Goal: Task Accomplishment & Management: Use online tool/utility

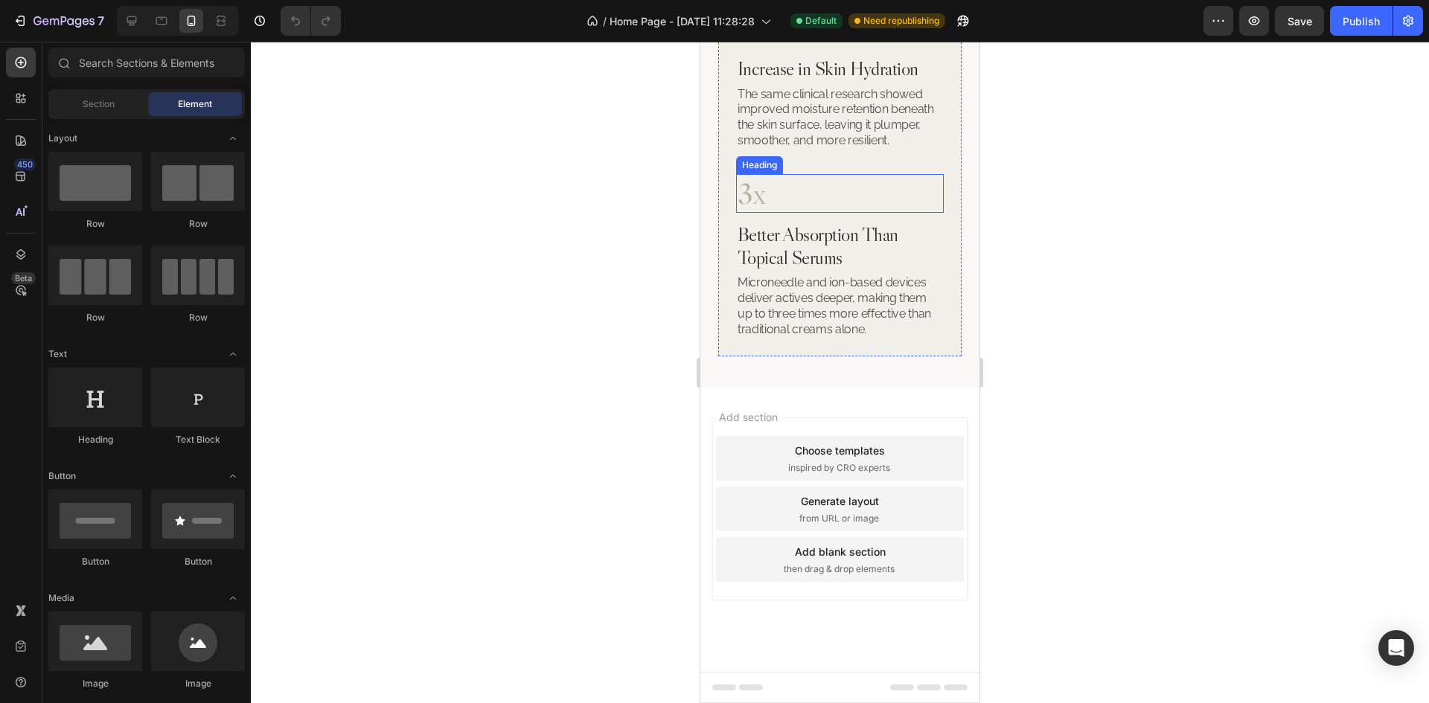
scroll to position [2746, 0]
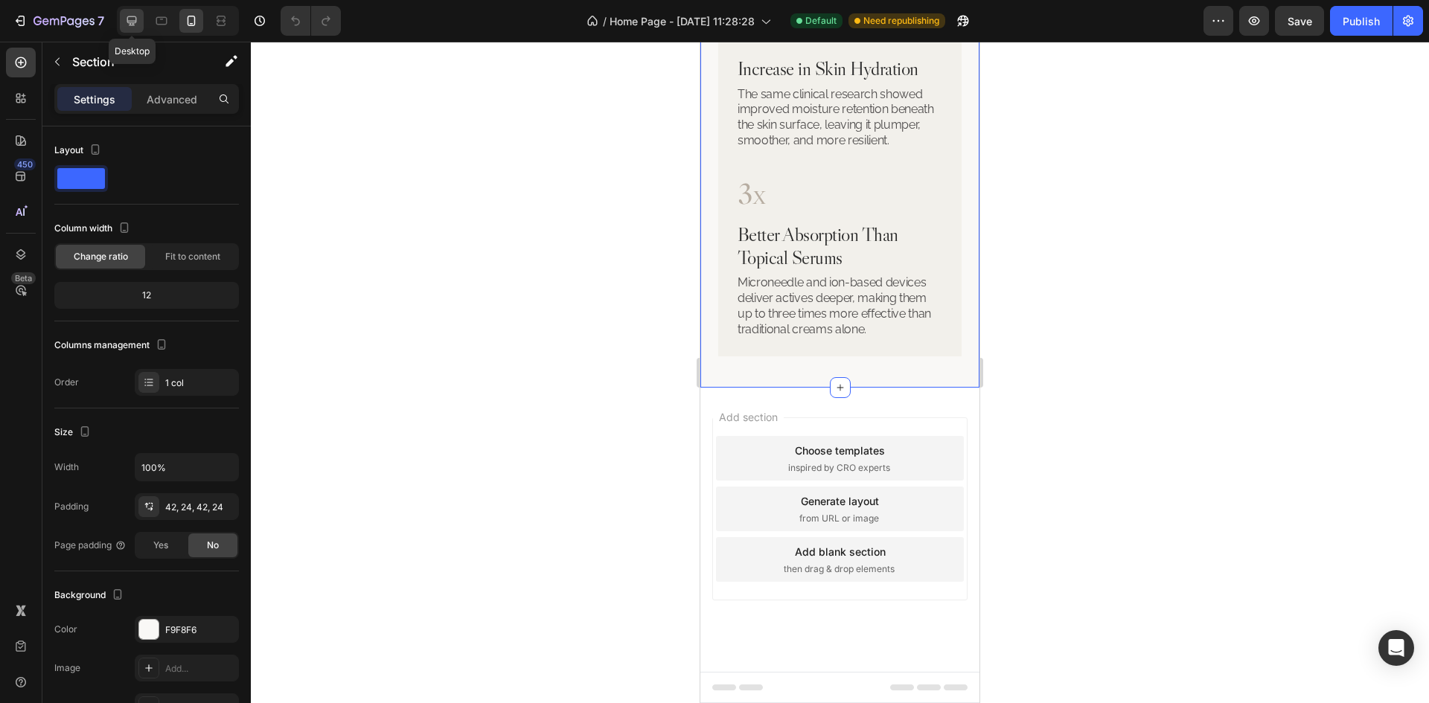
click at [126, 25] on icon at bounding box center [131, 20] width 15 height 15
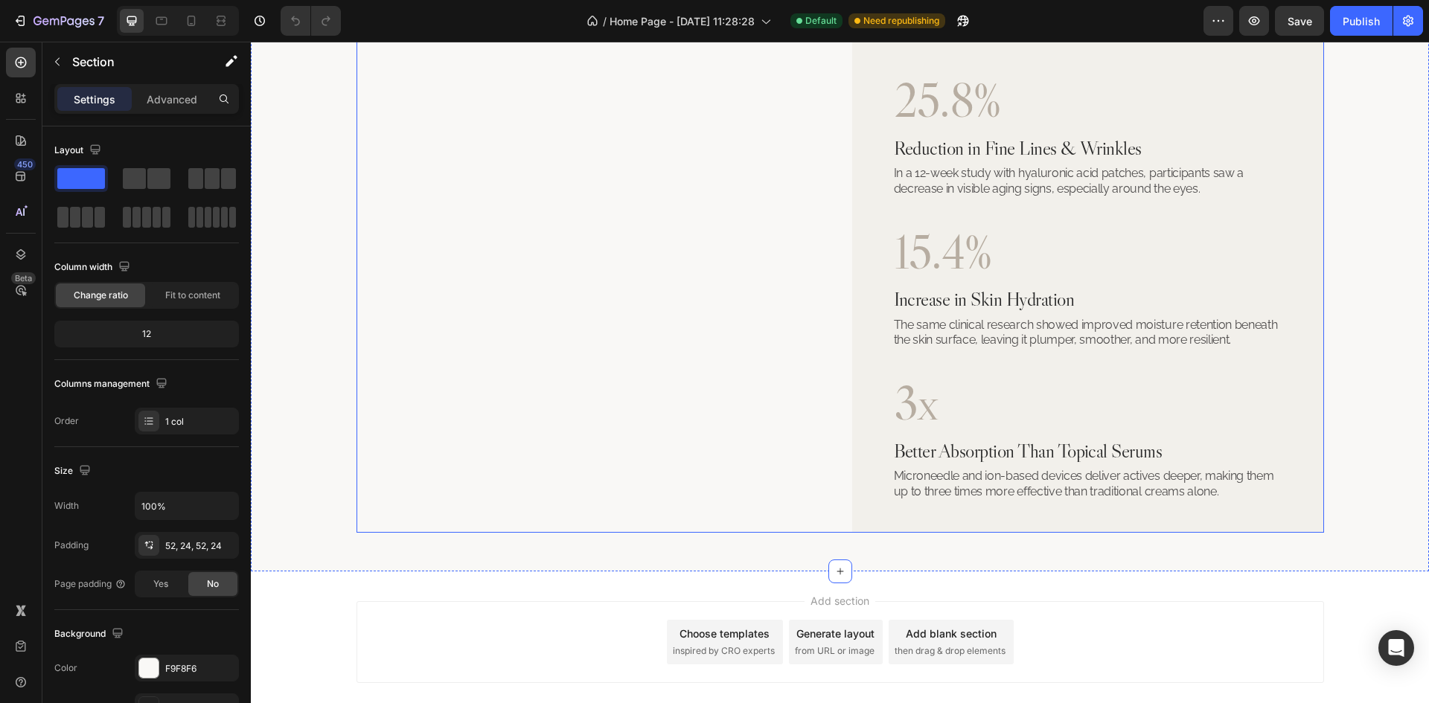
scroll to position [2199, 0]
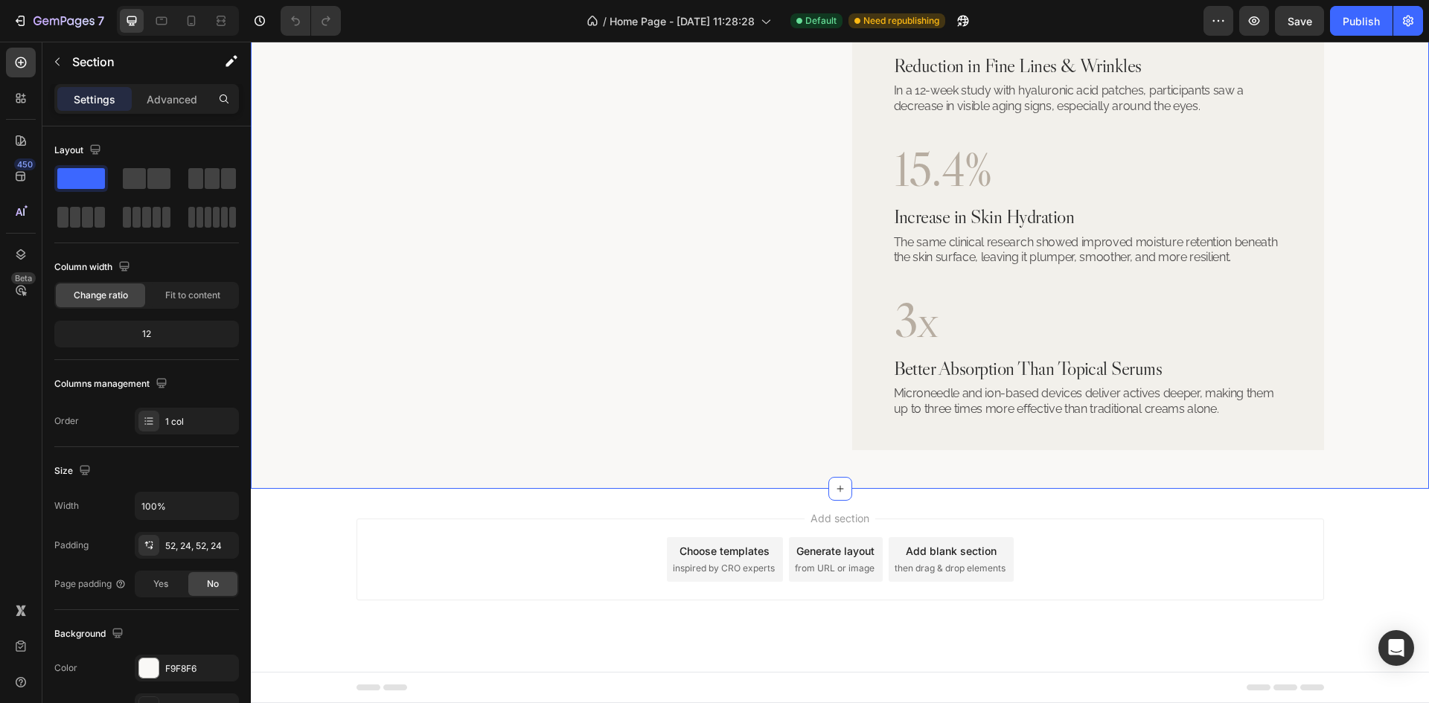
click at [866, 457] on div "Our Bestsellers Heading Solutions that fit around your day, not the other way a…" at bounding box center [840, 126] width 1178 height 725
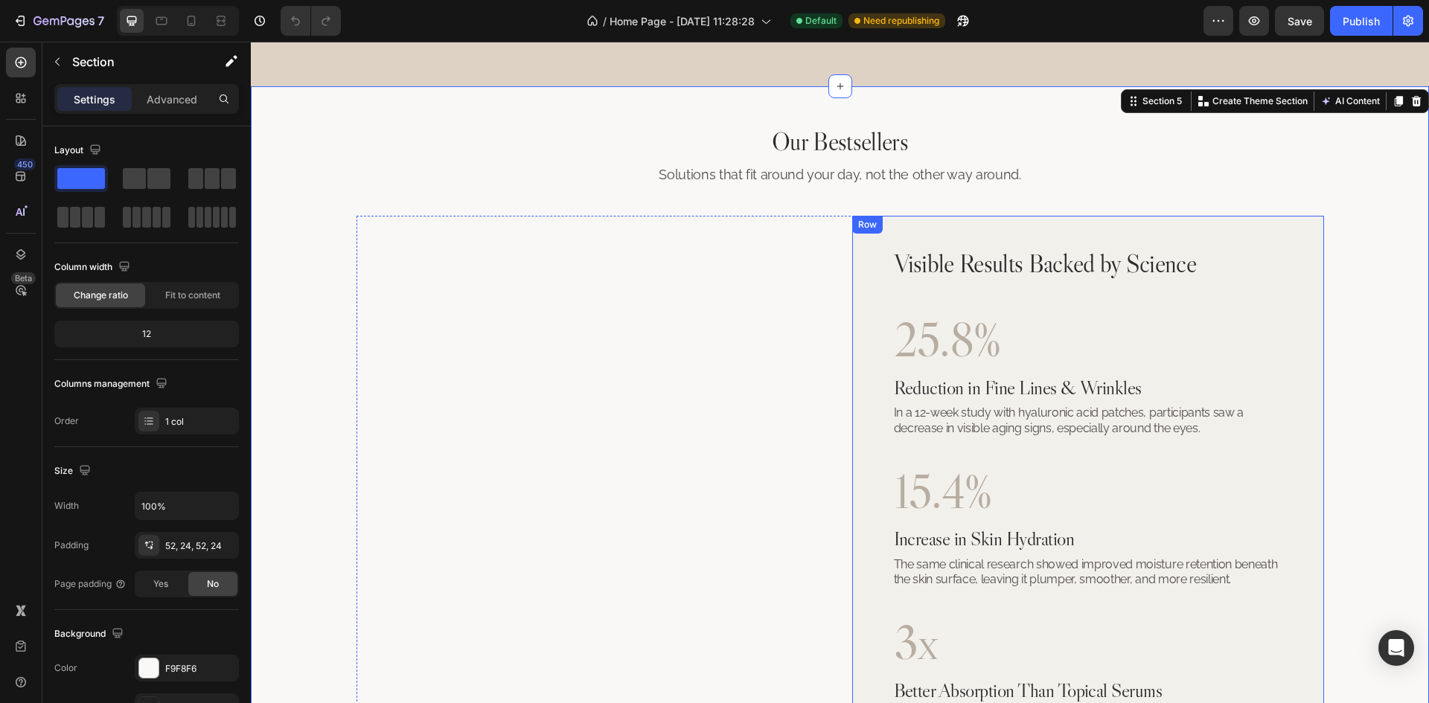
scroll to position [1826, 0]
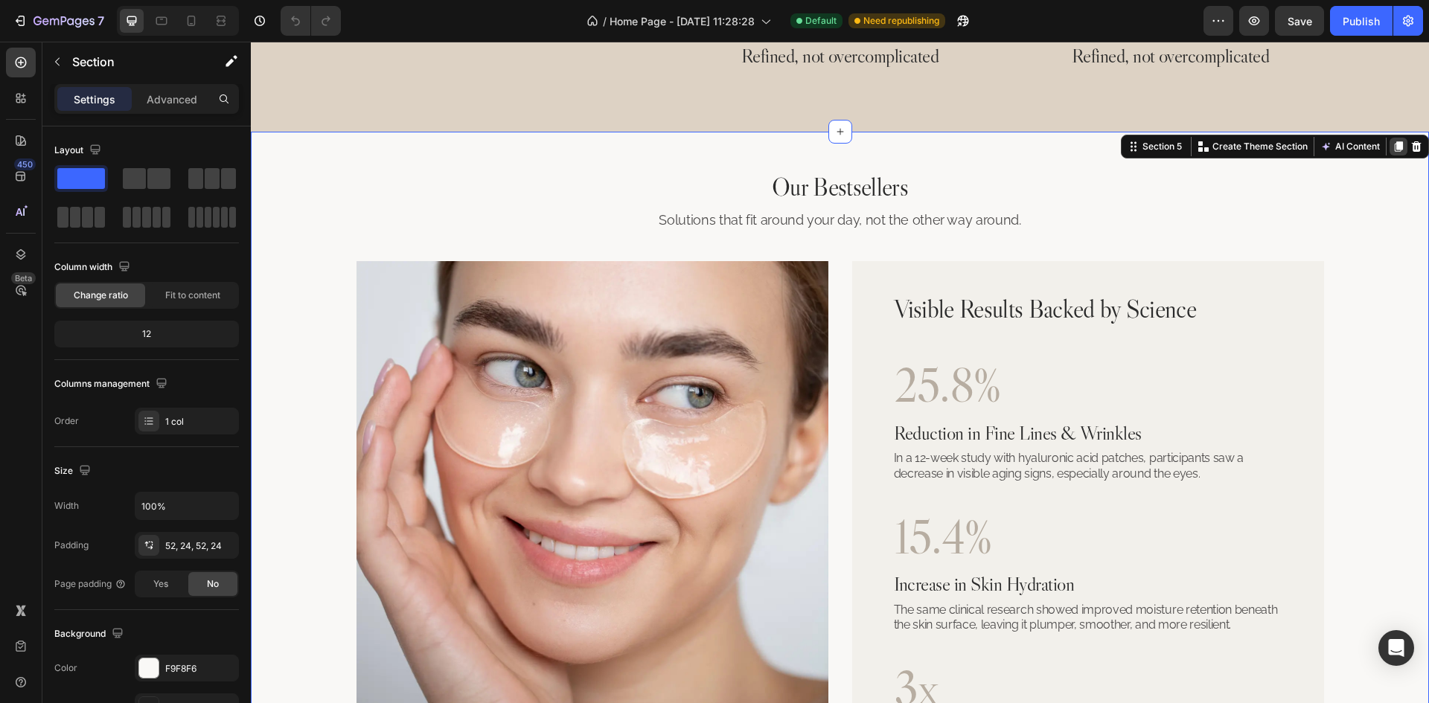
click at [1393, 153] on icon at bounding box center [1399, 147] width 12 height 12
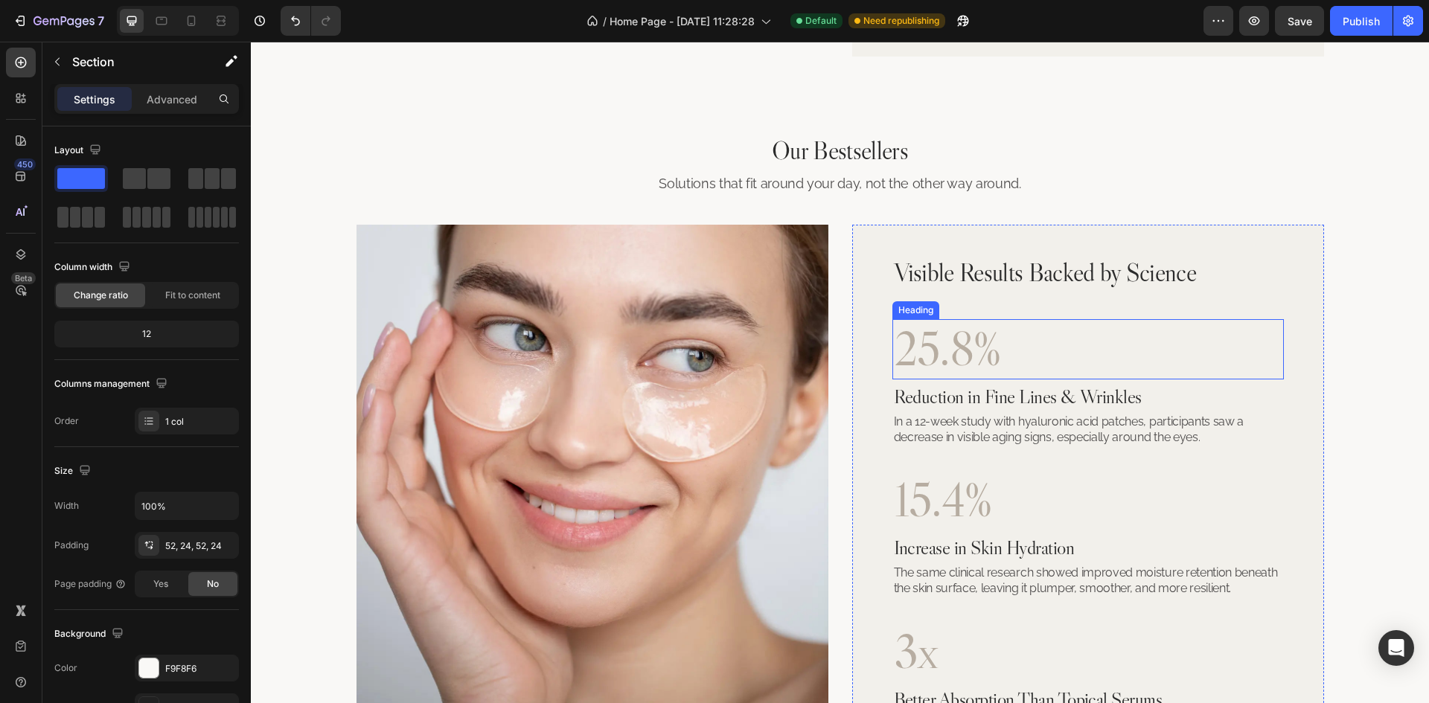
scroll to position [2594, 0]
click at [824, 143] on h2 "Our Bestsellers" at bounding box center [840, 148] width 1142 height 33
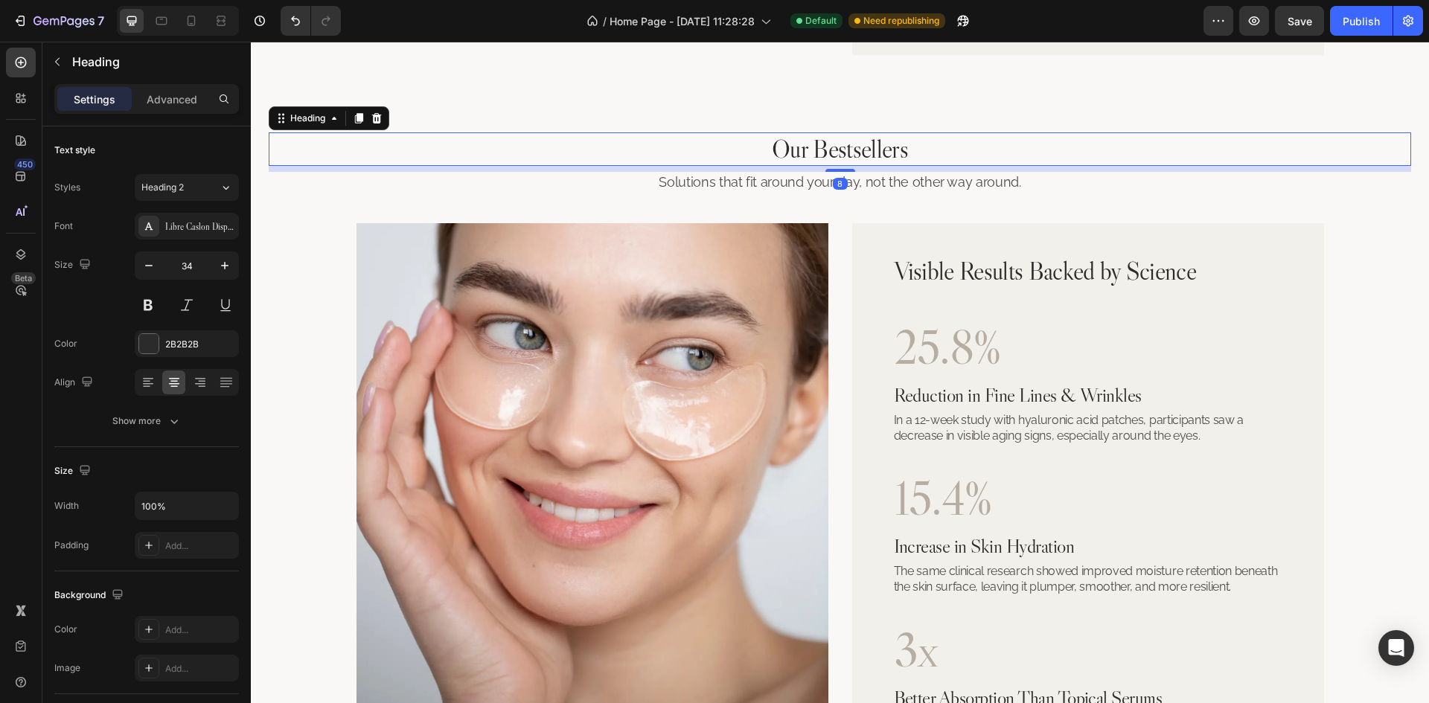
click at [824, 143] on h2 "Our Bestsellers" at bounding box center [840, 148] width 1142 height 33
click at [824, 143] on p "Our Bestsellers" at bounding box center [840, 149] width 1140 height 31
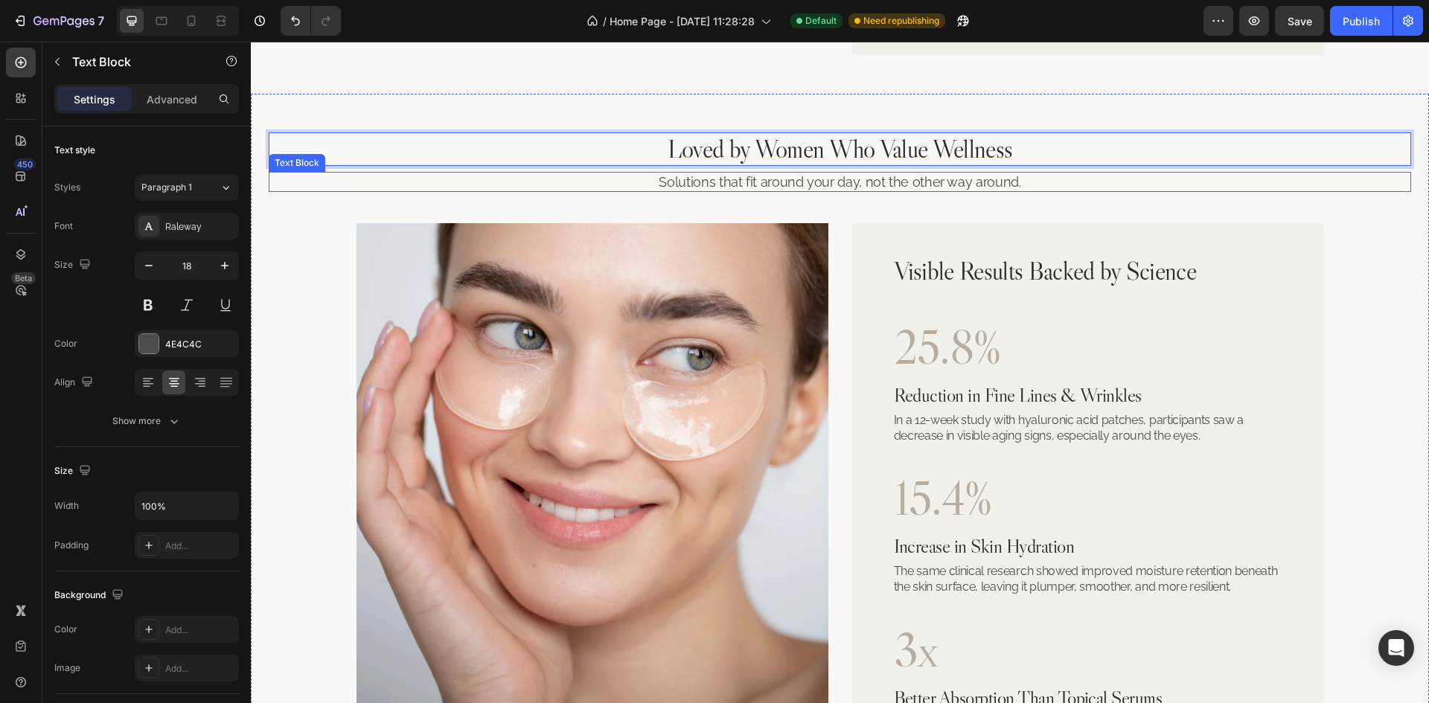
click at [869, 188] on p "Solutions that fit around your day, not the other way around." at bounding box center [840, 181] width 1140 height 17
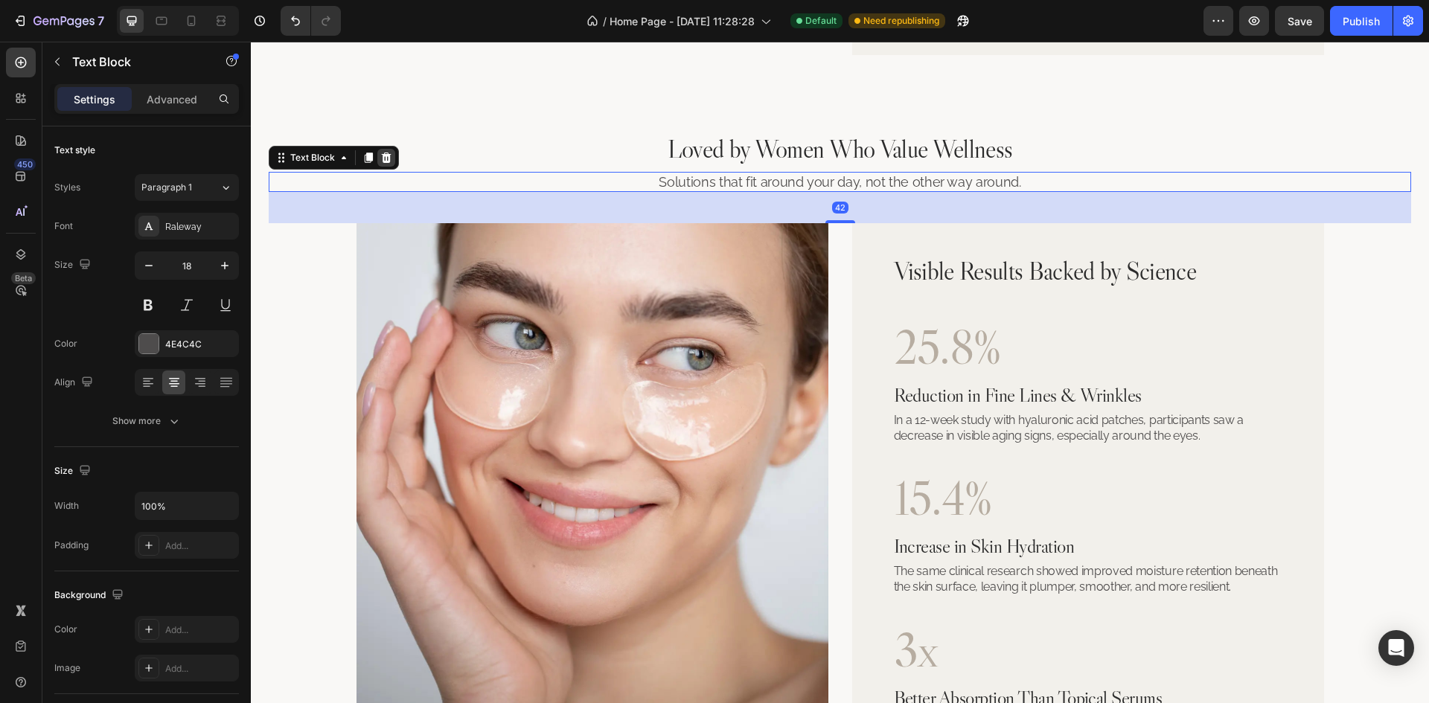
click at [384, 156] on icon at bounding box center [387, 158] width 10 height 10
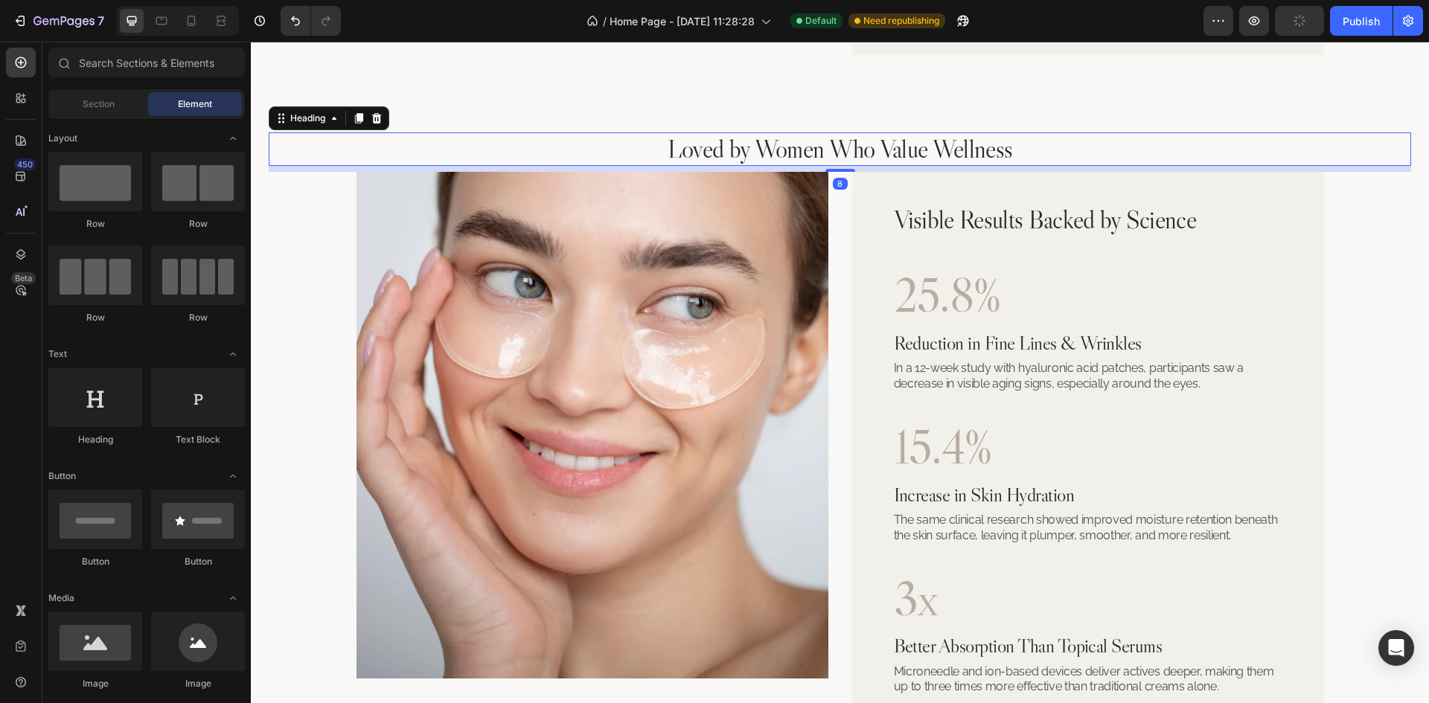
click at [990, 142] on p "Loved by Women Who Value Wellness" at bounding box center [840, 149] width 1140 height 31
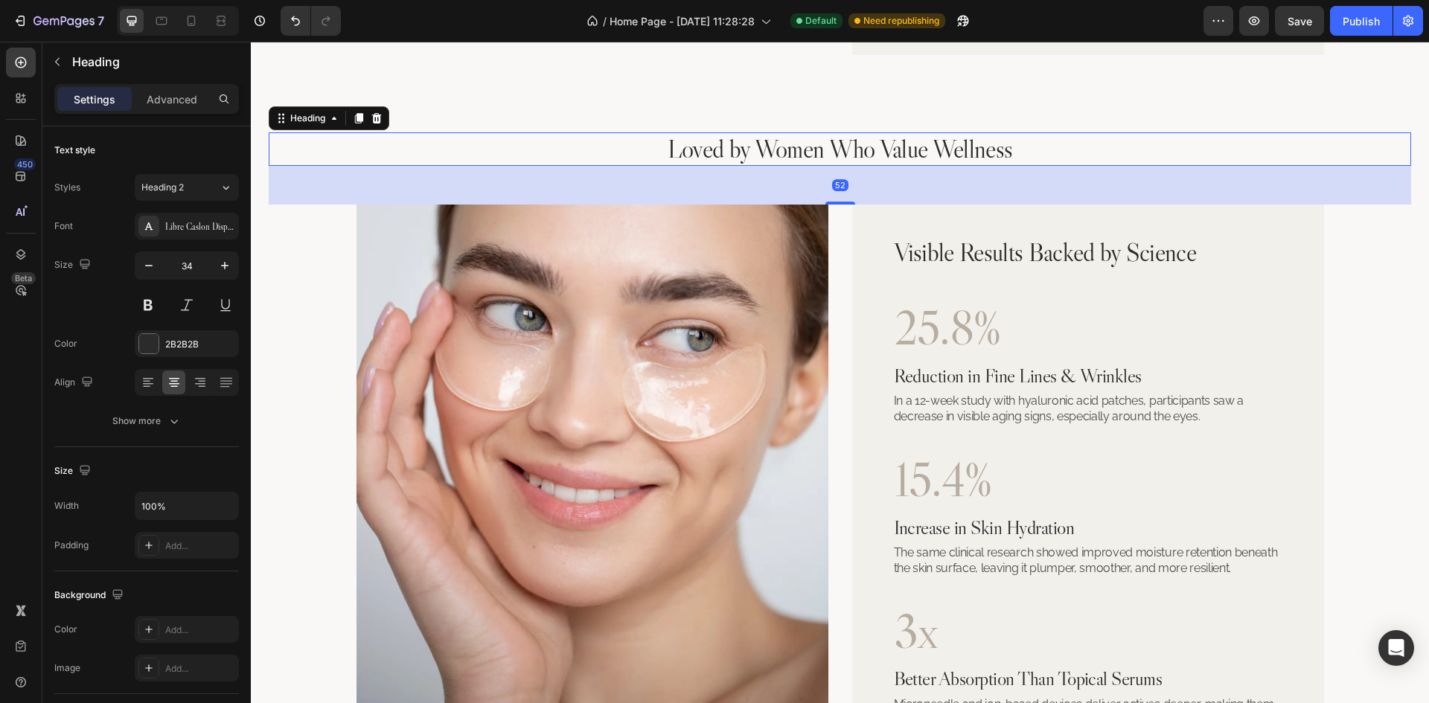
drag, startPoint x: 839, startPoint y: 171, endPoint x: 874, endPoint y: 204, distance: 47.9
click at [874, 166] on div "52" at bounding box center [840, 166] width 1142 height 0
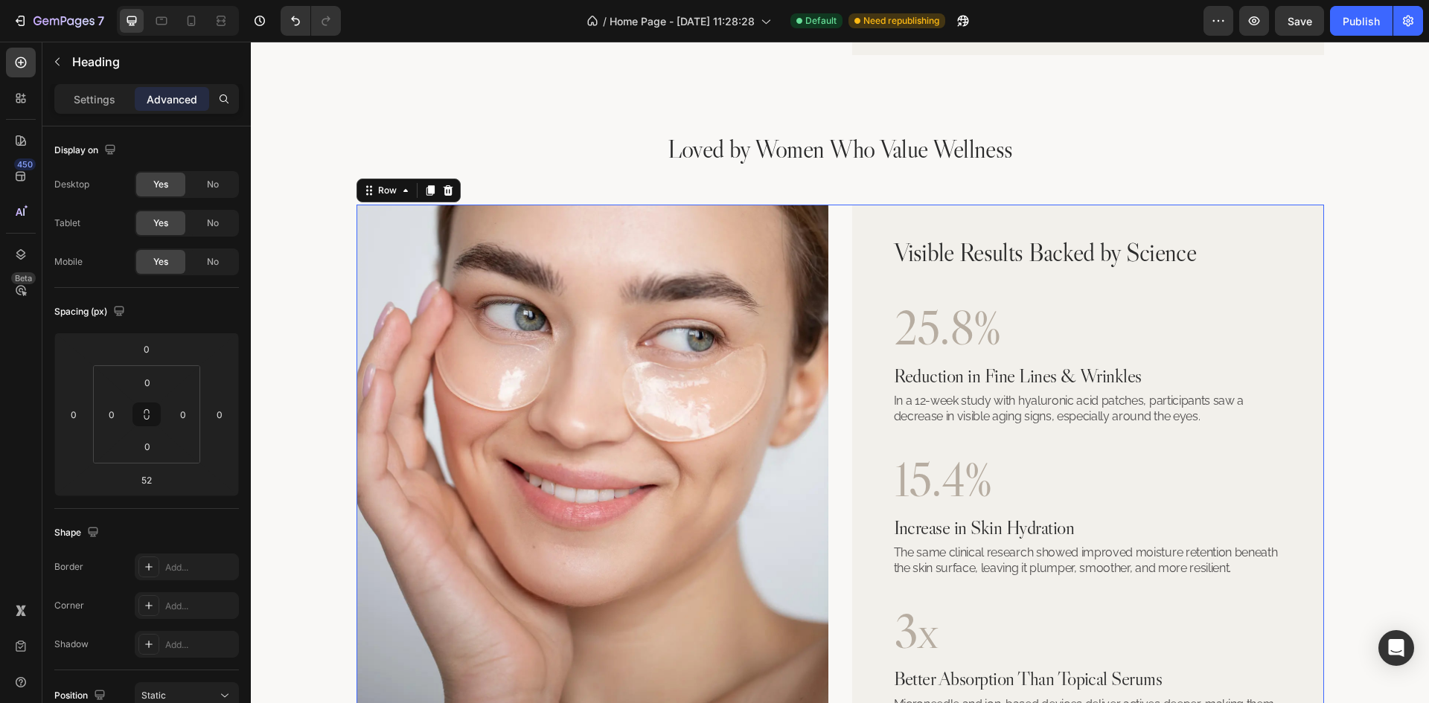
click at [837, 250] on div "Image Visible Results Backed by Science Heading 25.8% Heading Reduction in Fine…" at bounding box center [841, 483] width 968 height 557
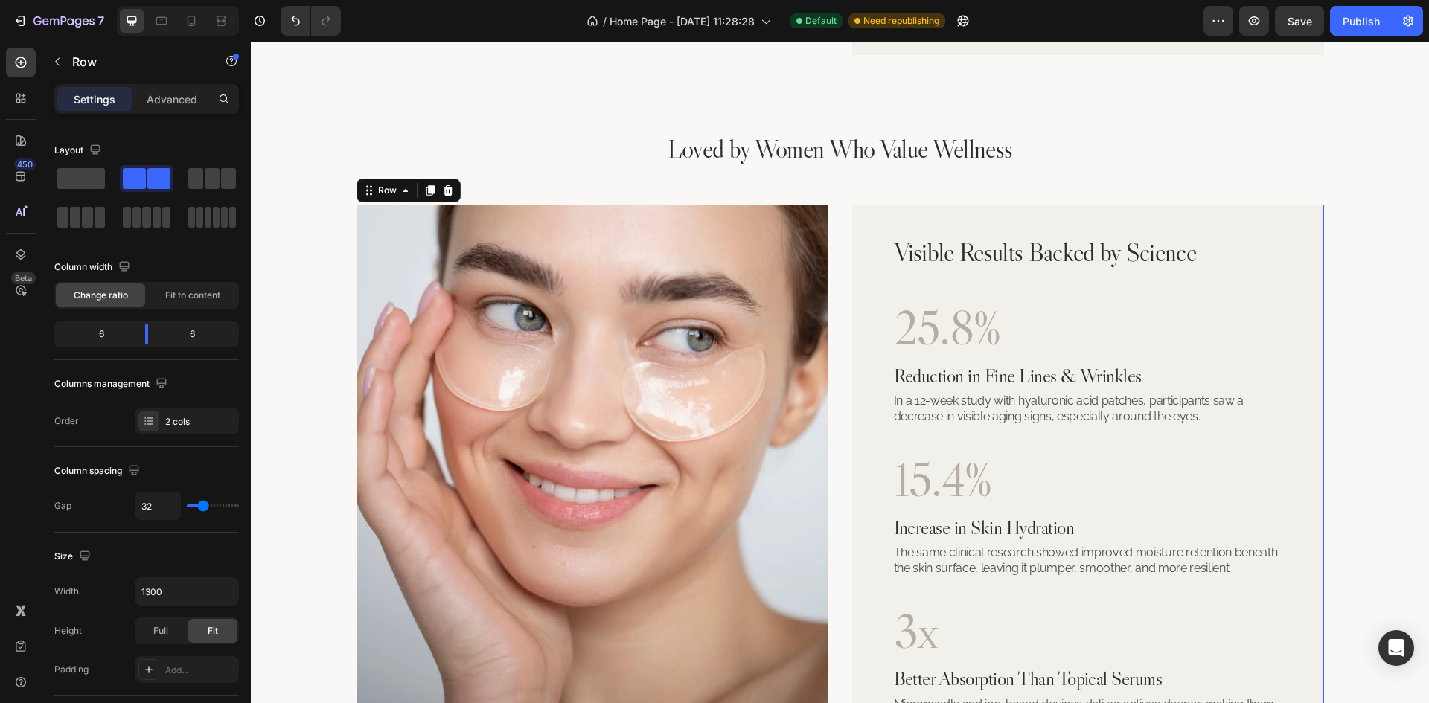
click at [840, 309] on div "Image Visible Results Backed by Science Heading 25.8% Heading Reduction in Fine…" at bounding box center [841, 483] width 968 height 557
click at [443, 188] on icon at bounding box center [448, 190] width 10 height 10
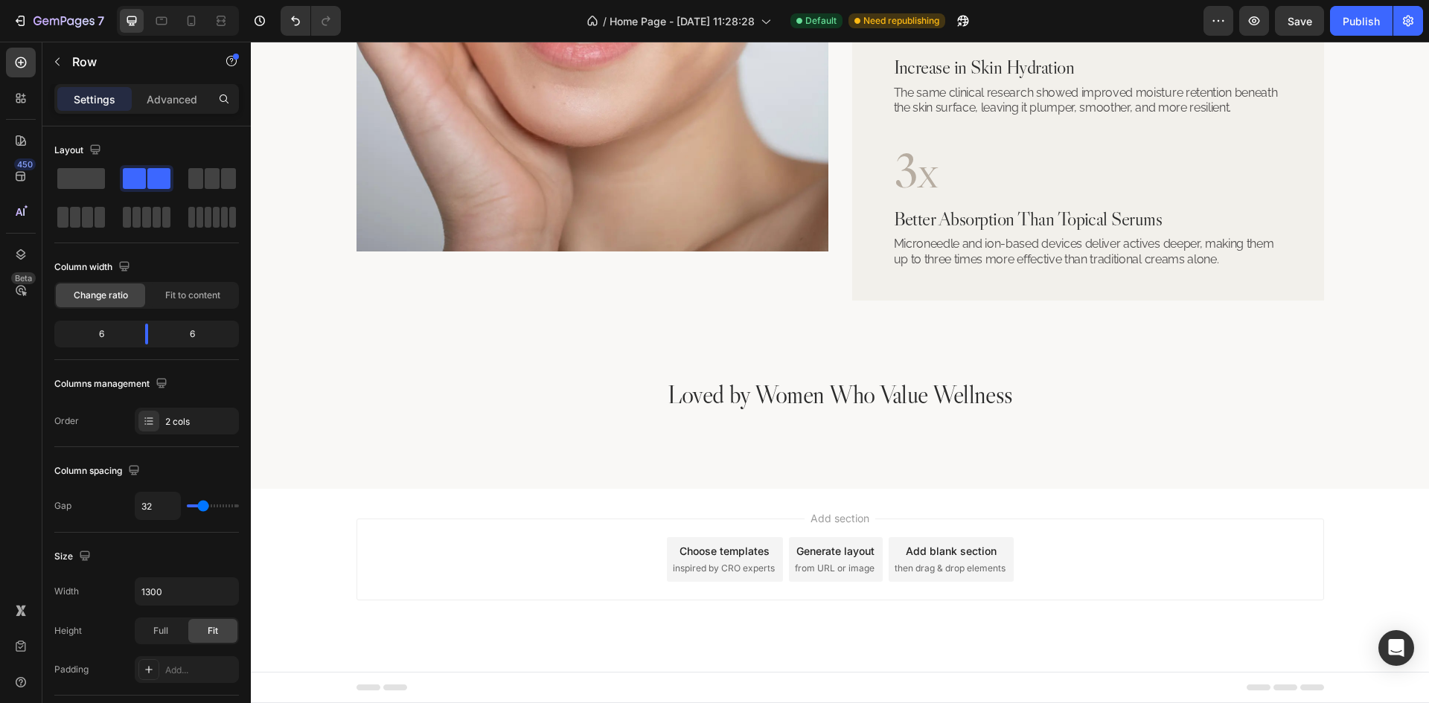
scroll to position [2348, 0]
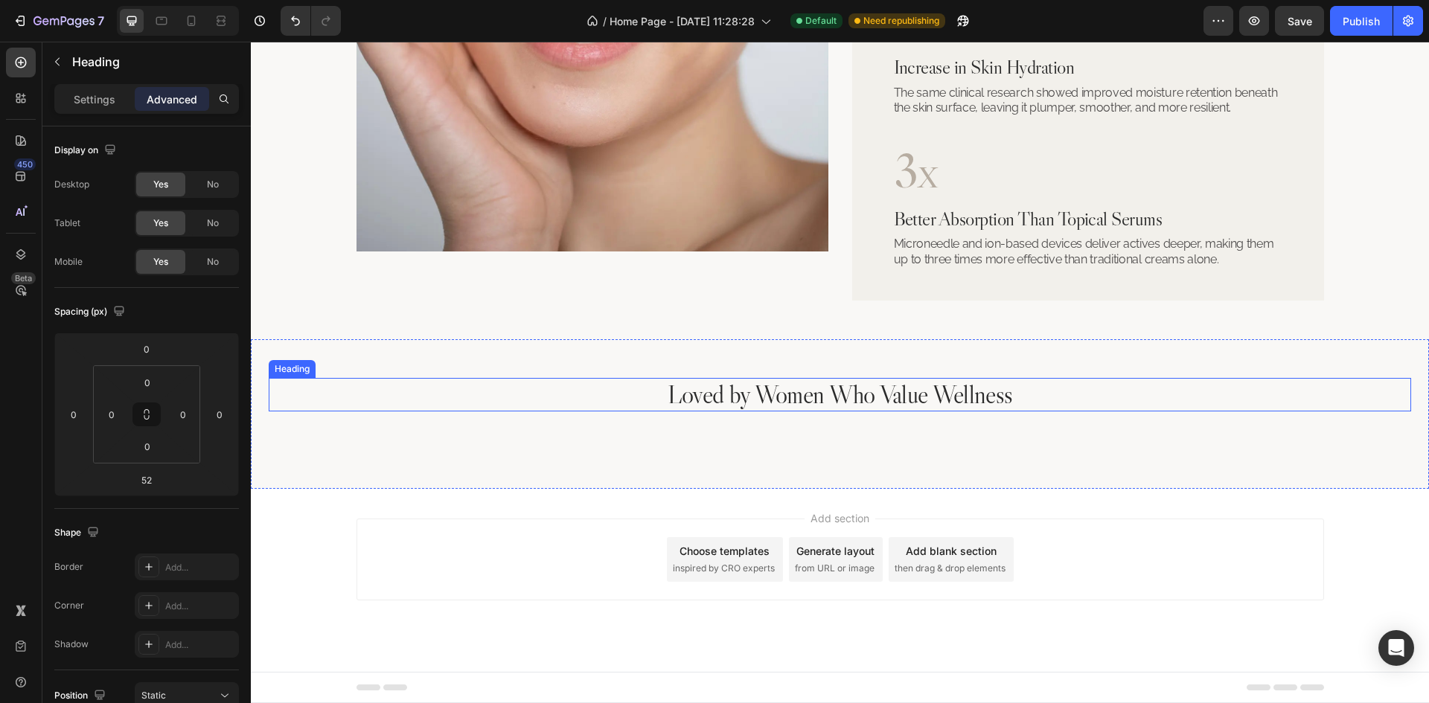
click at [778, 396] on p "Loved by Women Who Value Wellness" at bounding box center [840, 395] width 1140 height 31
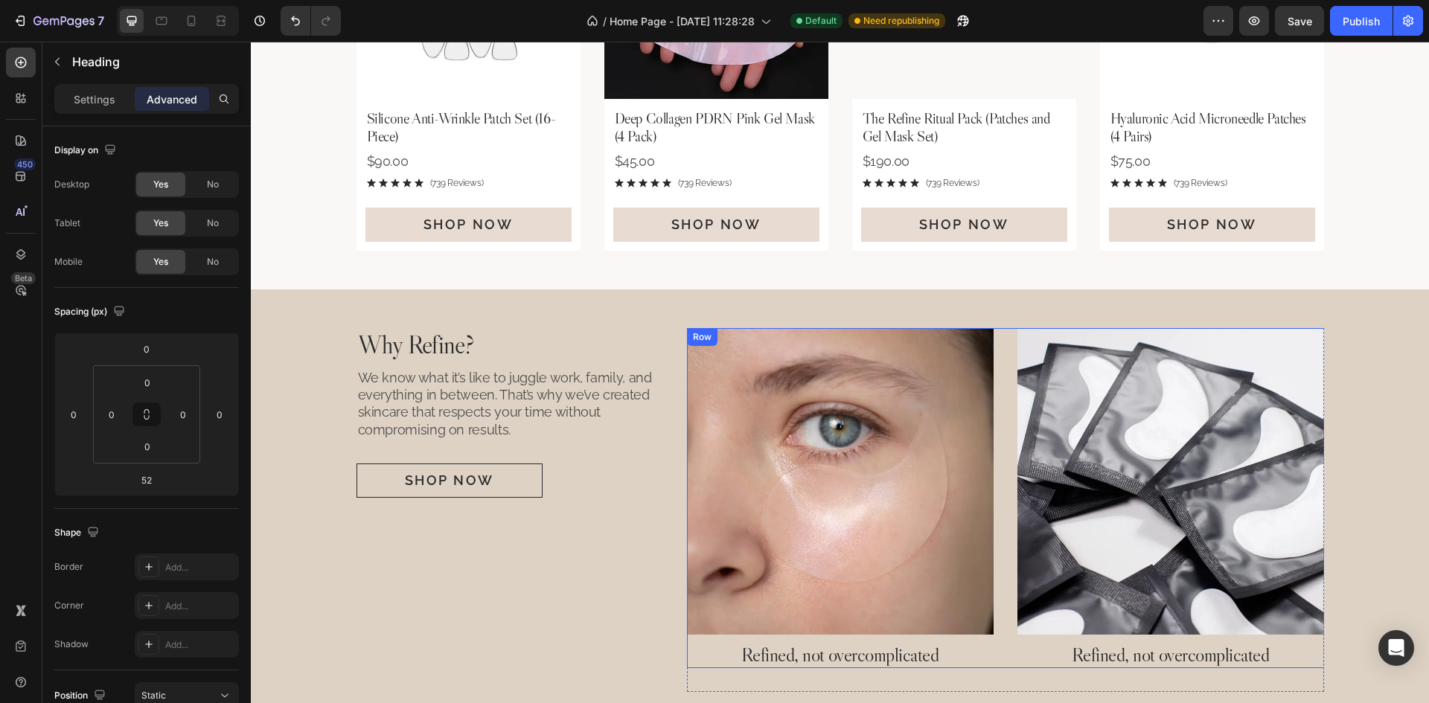
scroll to position [1083, 0]
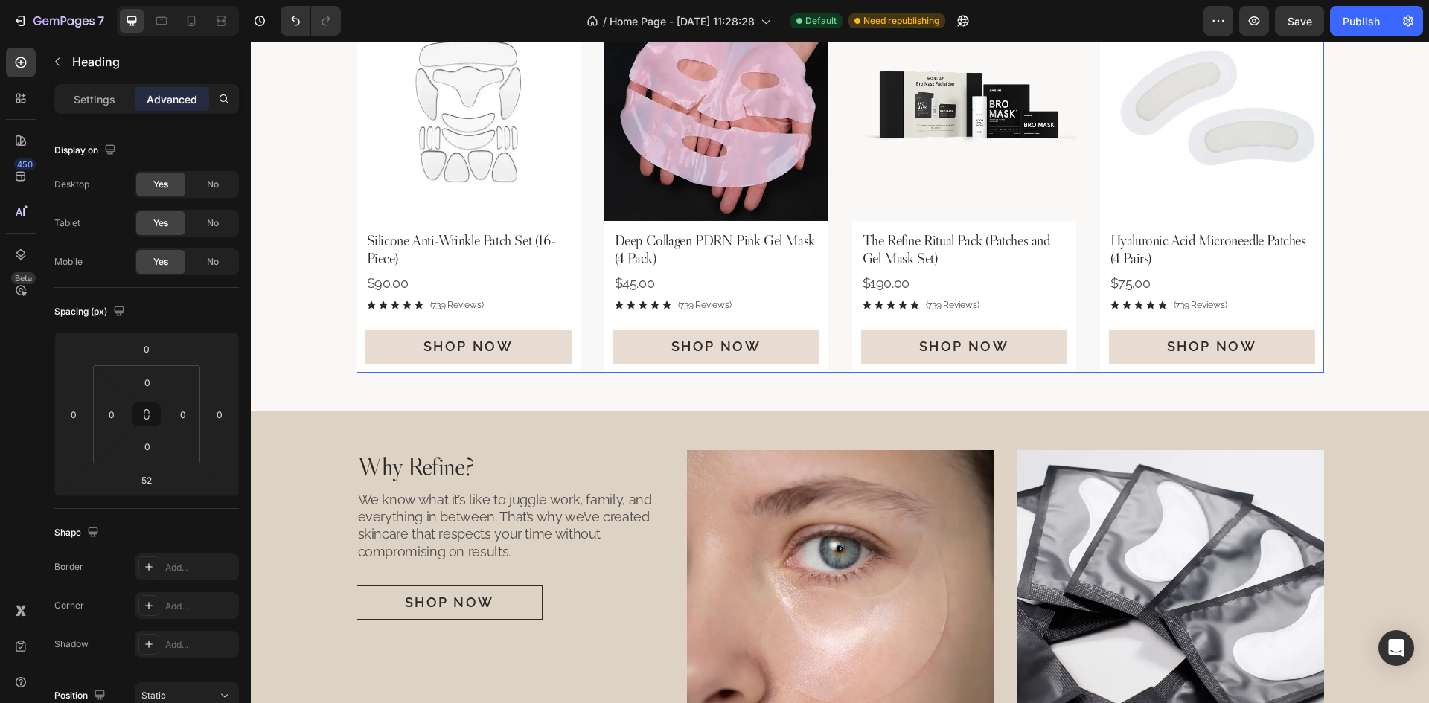
click at [840, 273] on div "Product Images Silicone Anti-Wrinkle Patch Set (16-Piece) Product Title $90.00 …" at bounding box center [841, 185] width 968 height 376
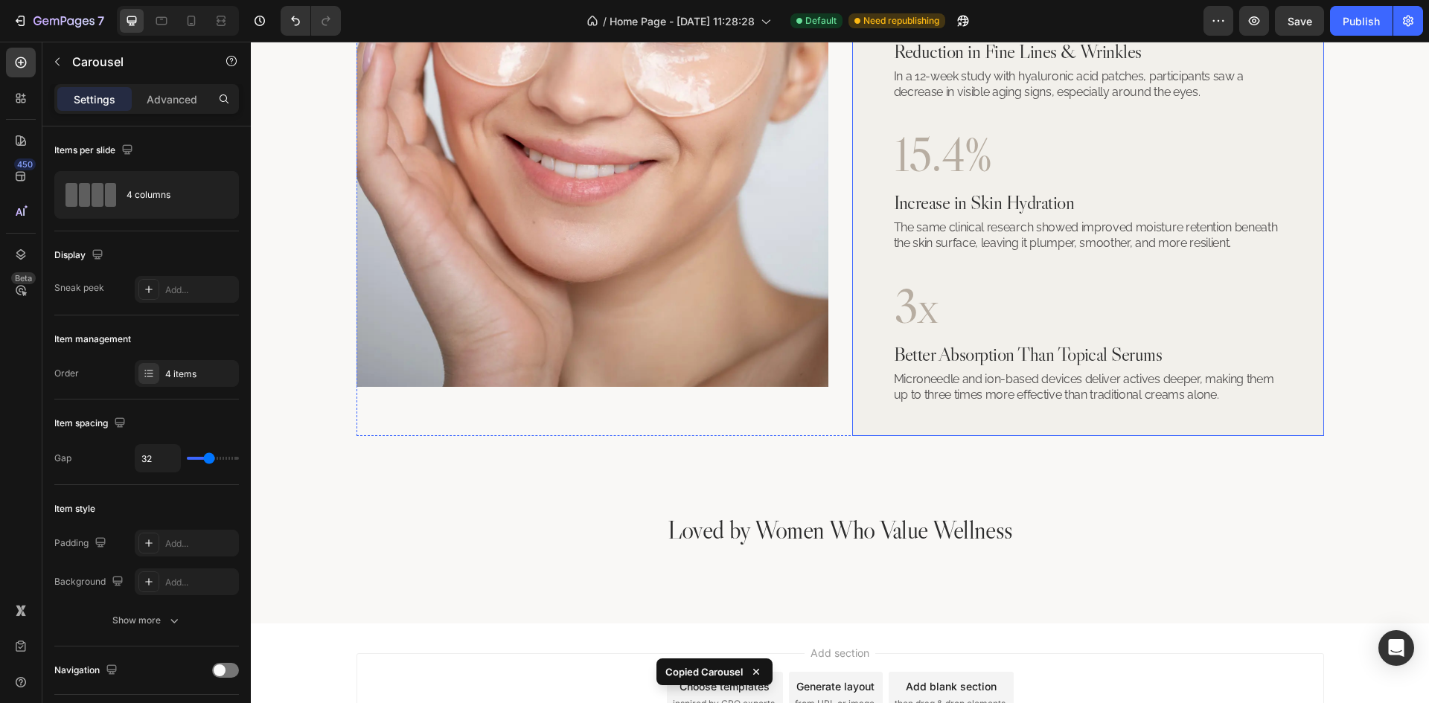
scroll to position [2326, 0]
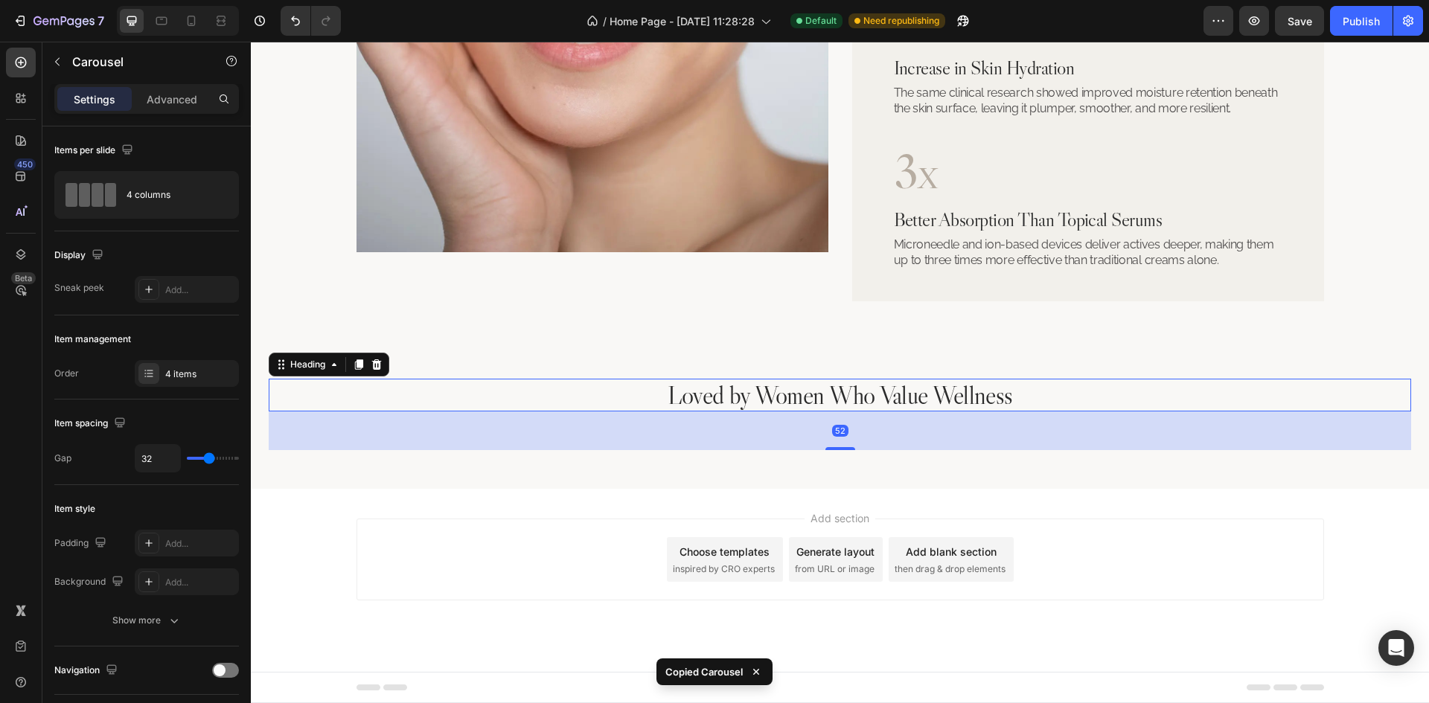
click at [875, 394] on h2 "Loved by Women Who Value Wellness" at bounding box center [840, 395] width 1142 height 33
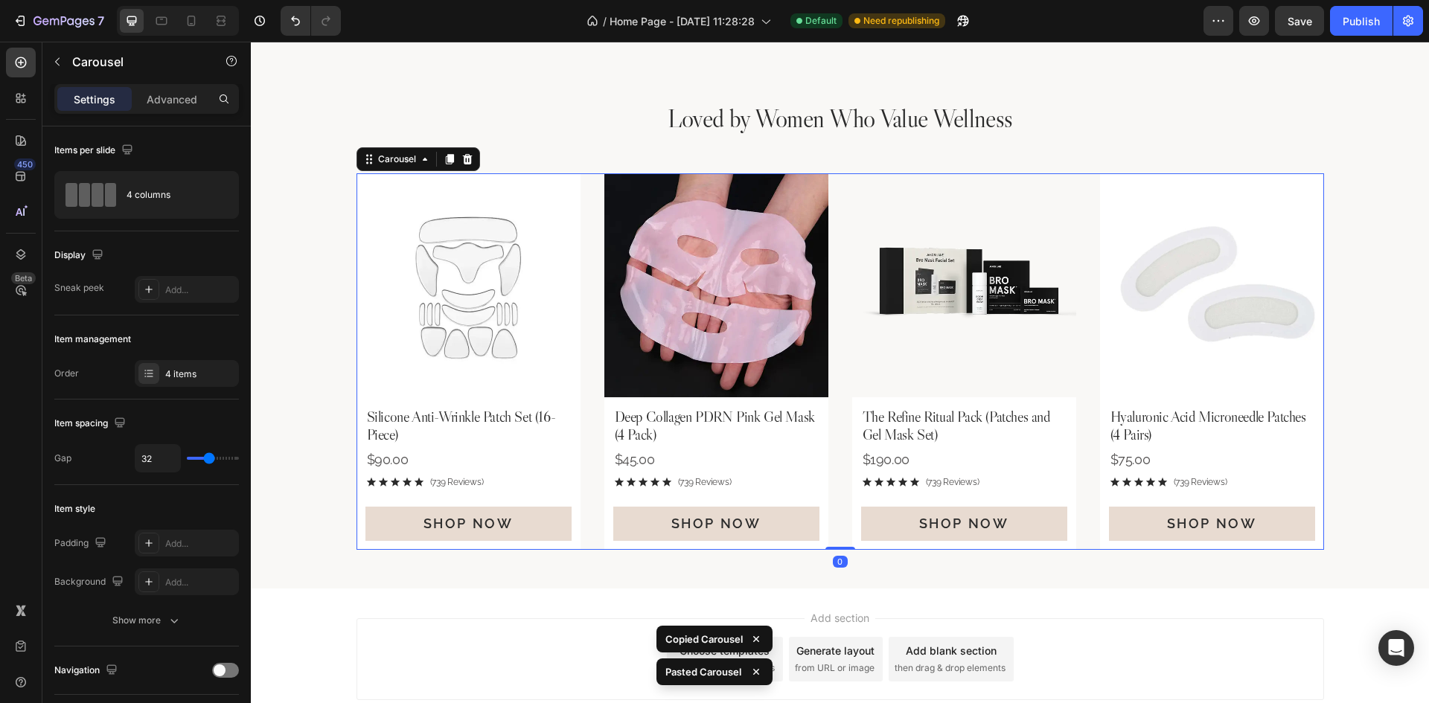
scroll to position [2682, 0]
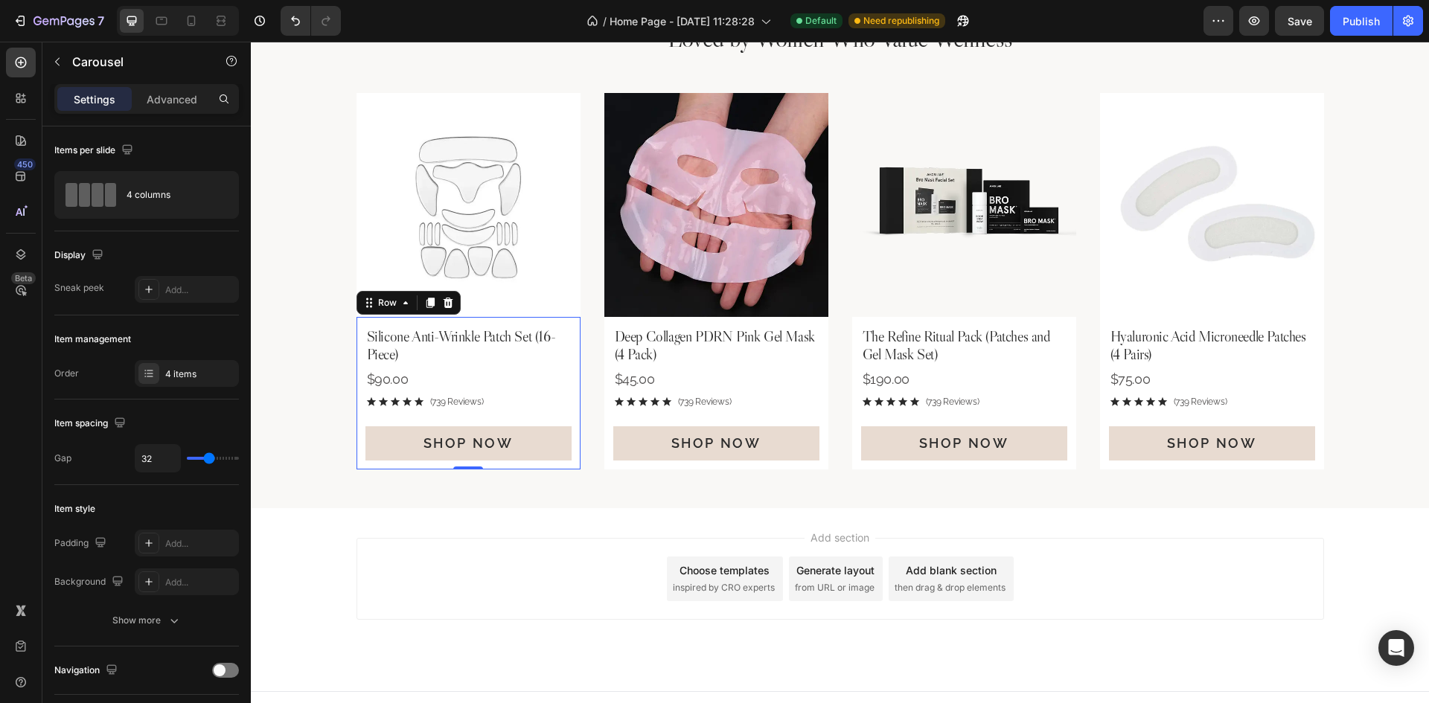
click at [557, 325] on div "Silicone Anti-Wrinkle Patch Set (16-Piece) Product Title $90.00 Product Price P…" at bounding box center [469, 393] width 224 height 152
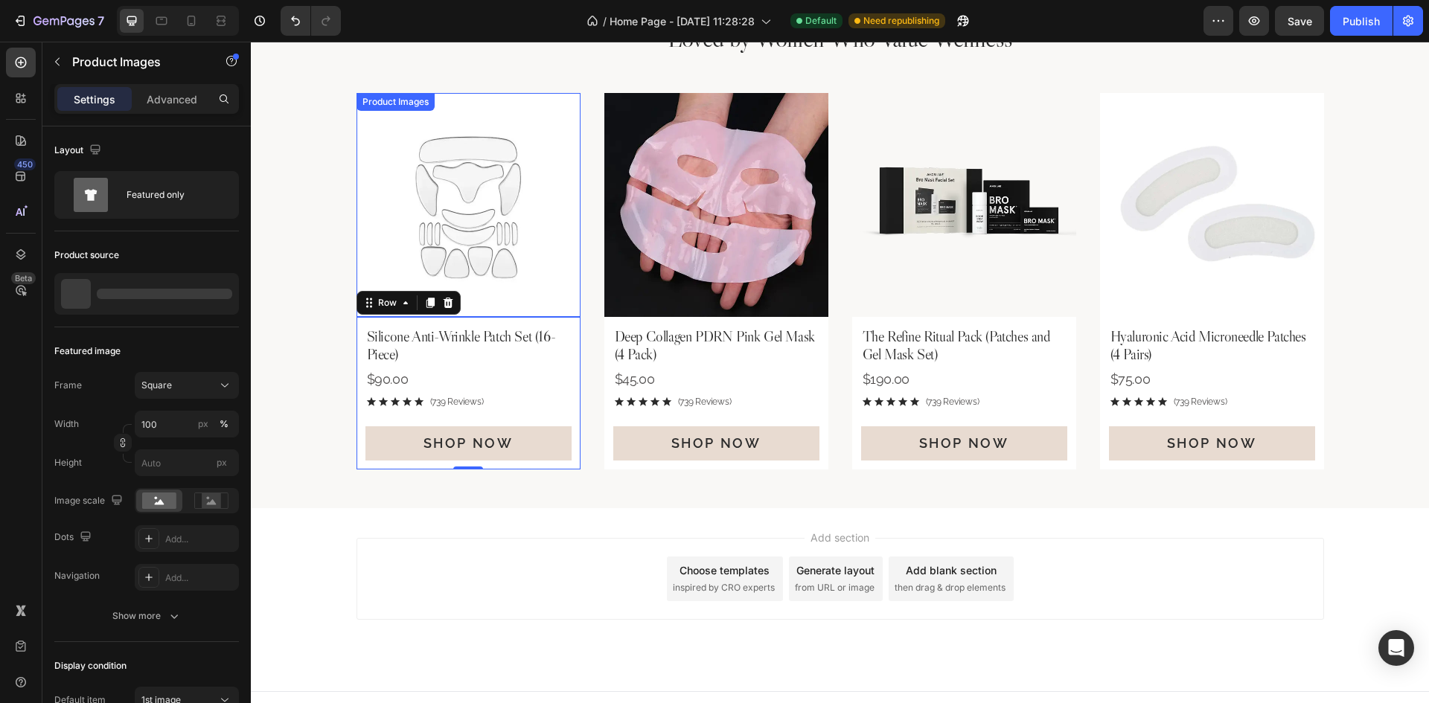
click at [555, 306] on img at bounding box center [469, 205] width 224 height 224
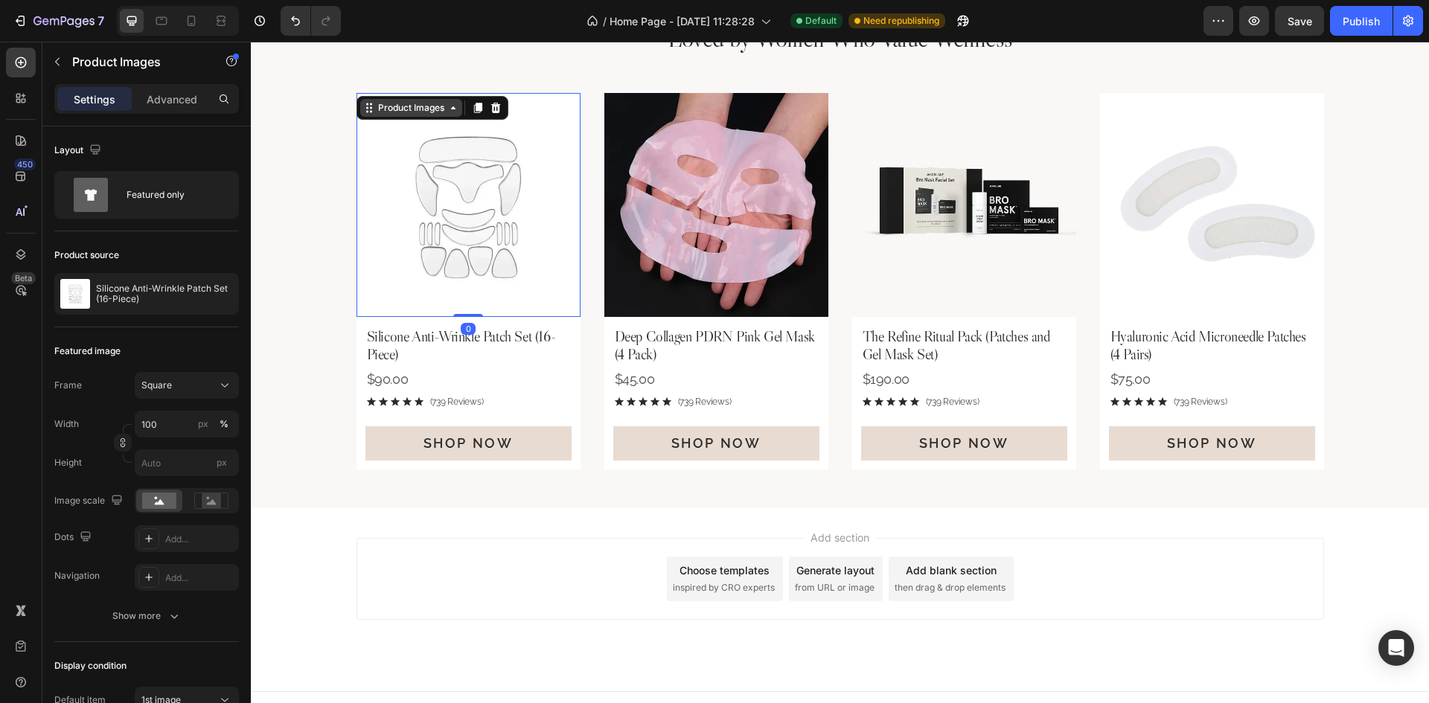
click at [421, 109] on div "Product Images" at bounding box center [411, 107] width 72 height 13
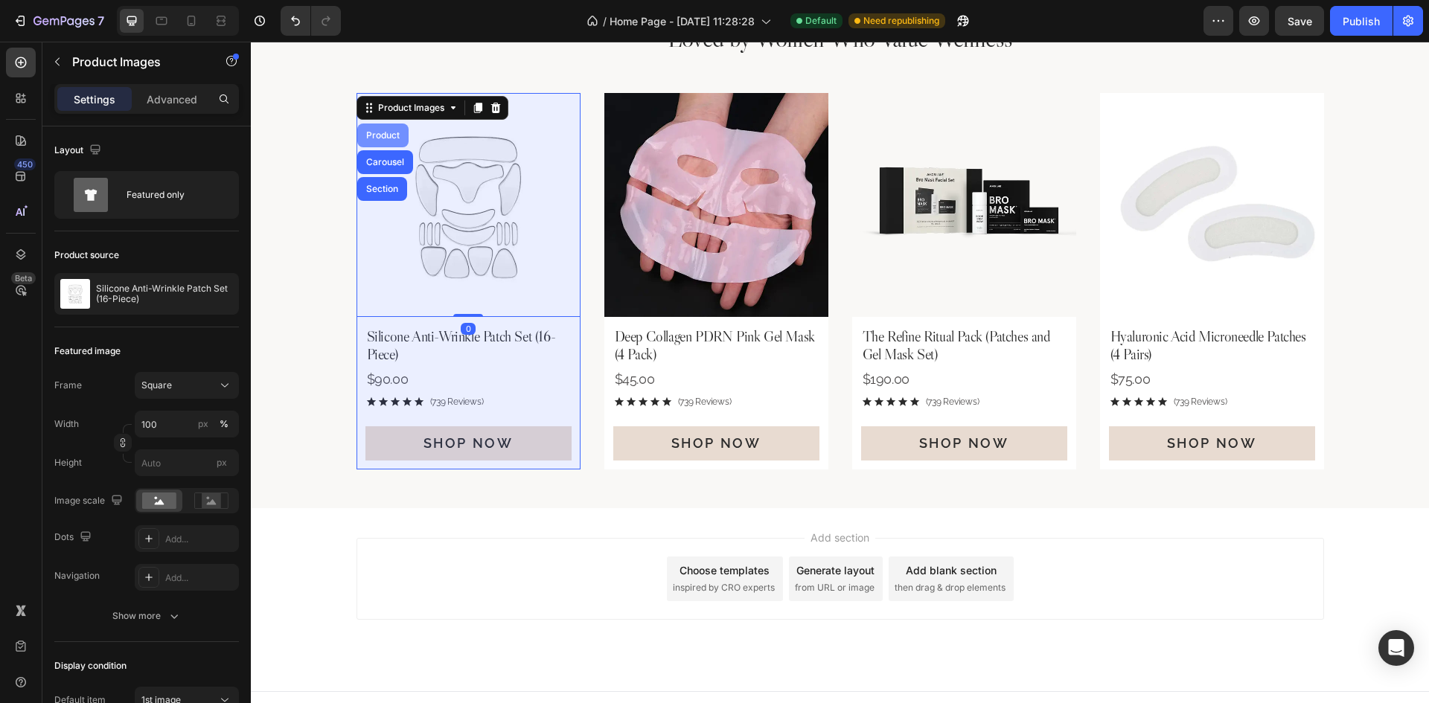
click at [380, 131] on div "Product" at bounding box center [382, 135] width 39 height 9
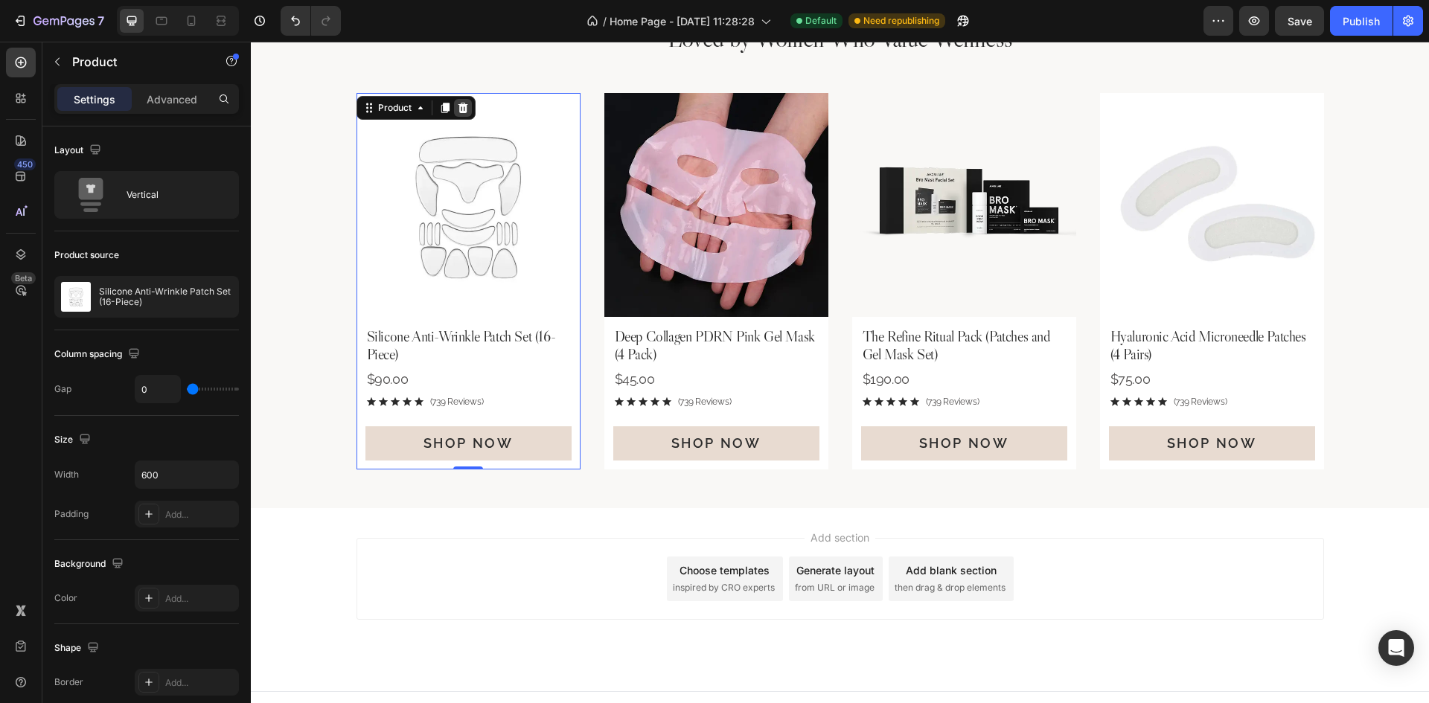
click at [458, 107] on icon at bounding box center [463, 108] width 12 height 12
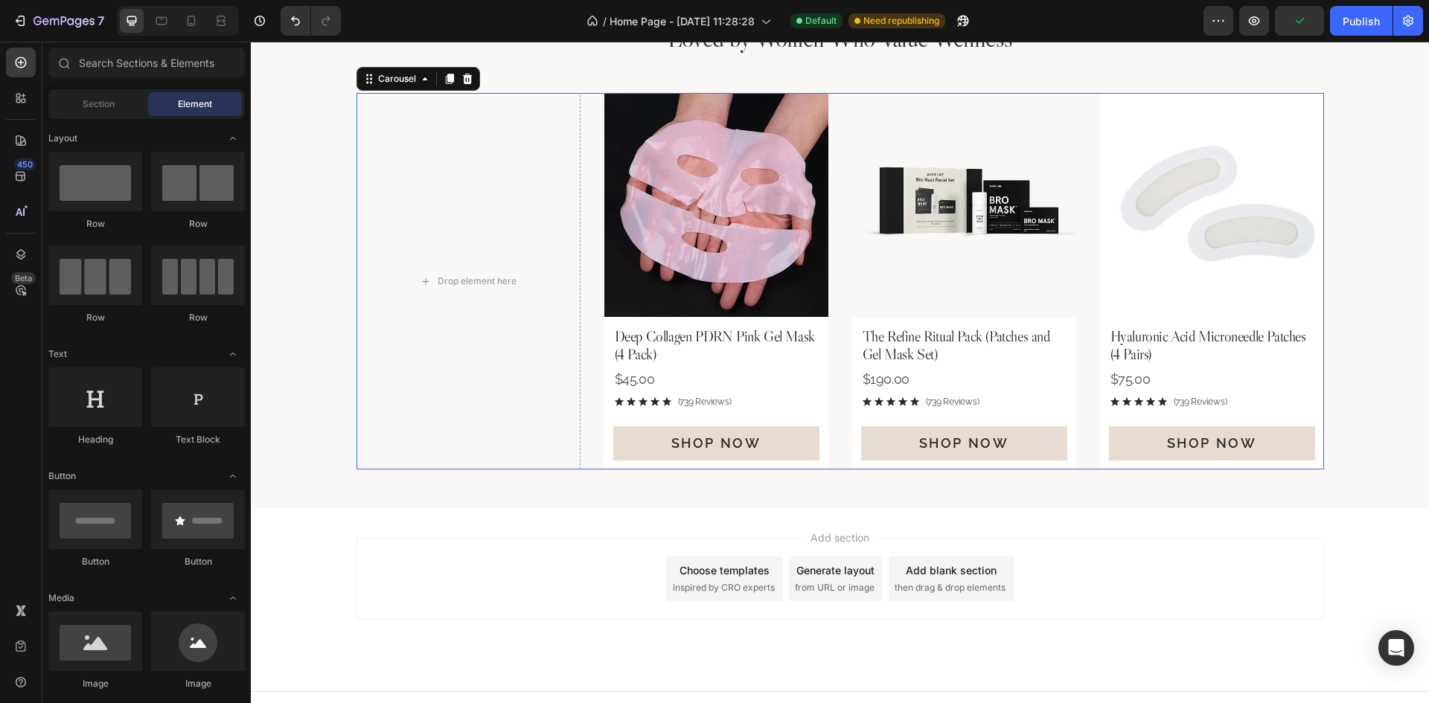
click at [592, 306] on div "Drop element here Product Images Deep Collagen PDRN Pink Gel Mask (4 Pack) Prod…" at bounding box center [841, 281] width 968 height 376
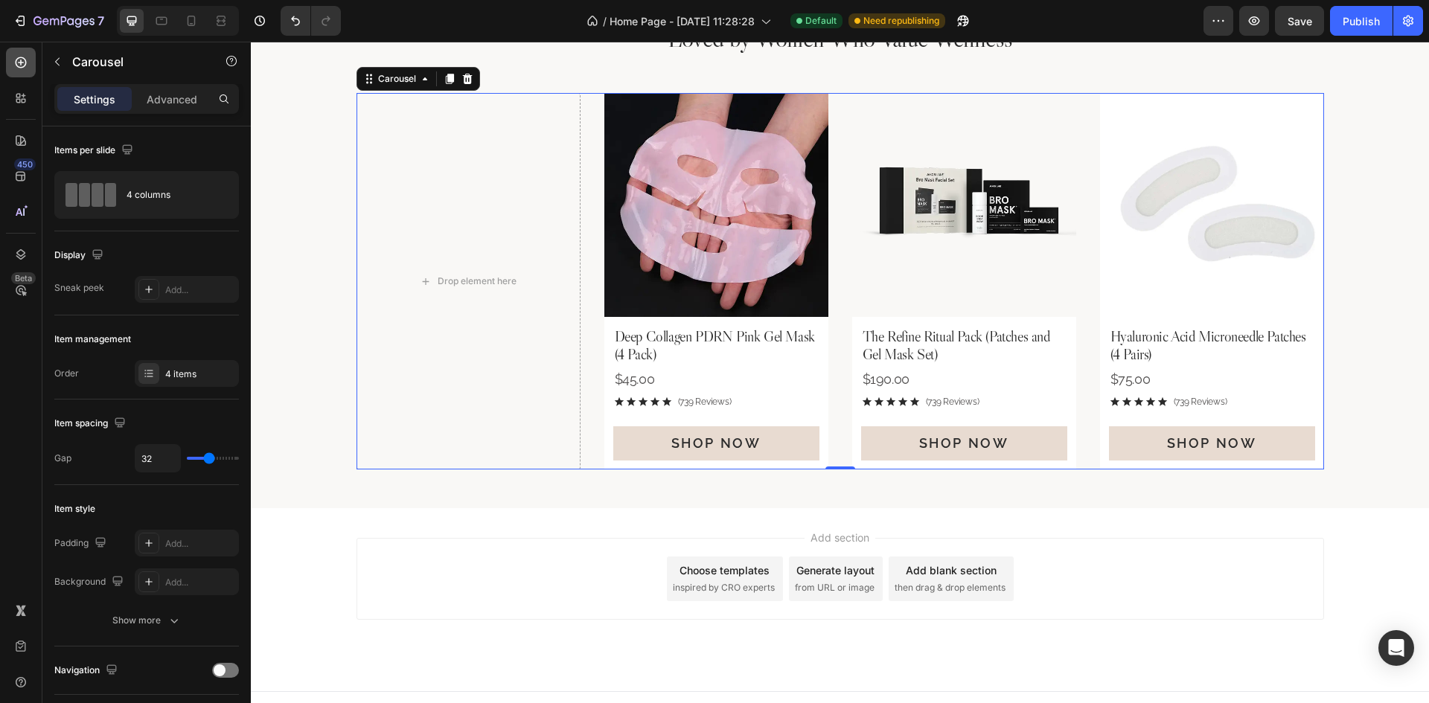
click at [22, 54] on div at bounding box center [21, 63] width 30 height 30
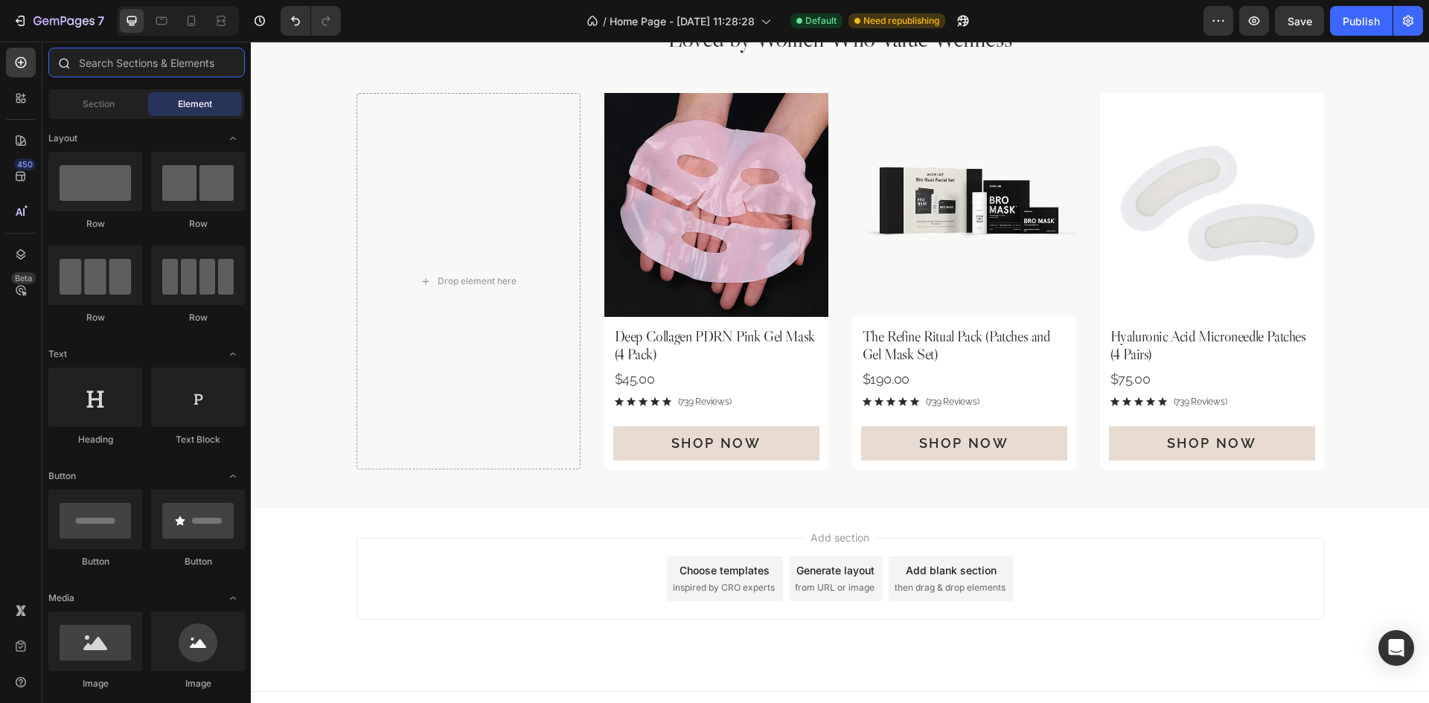
click at [150, 63] on input "text" at bounding box center [146, 63] width 196 height 30
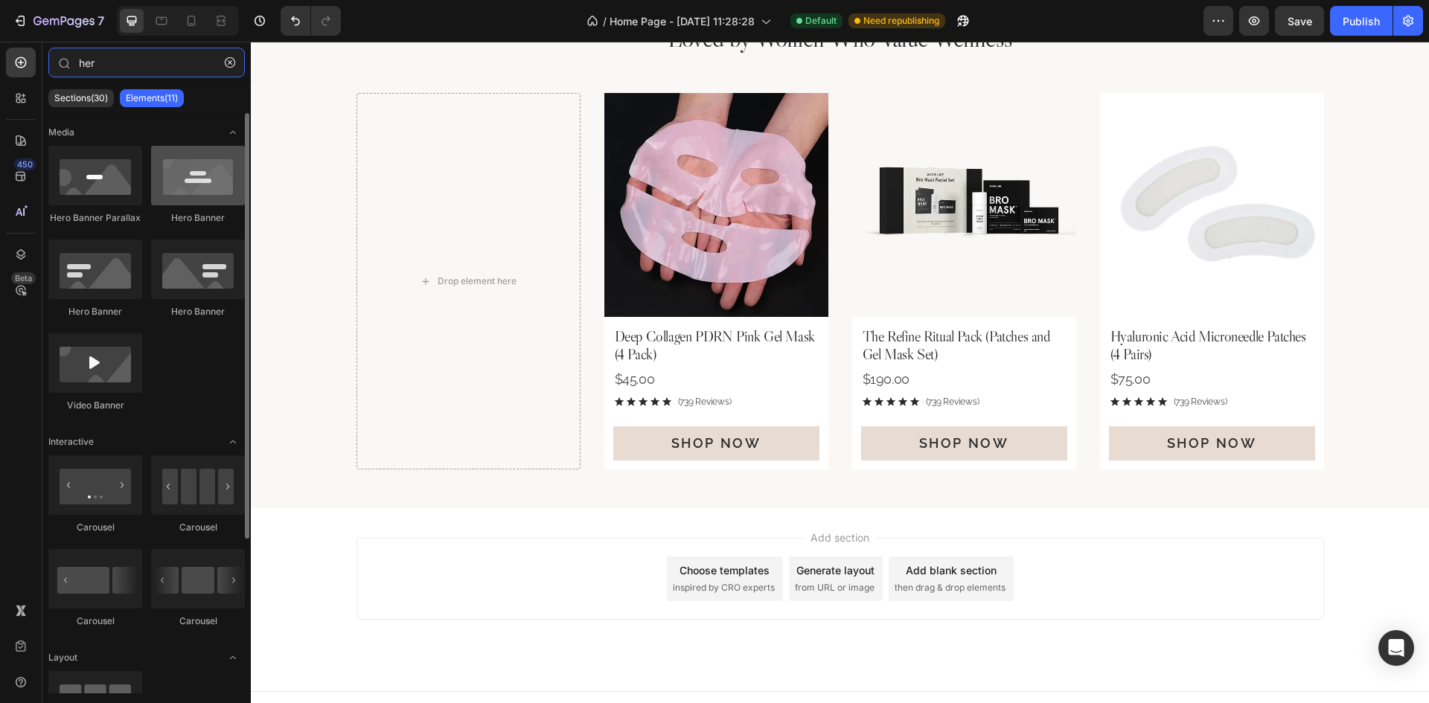
type input "her"
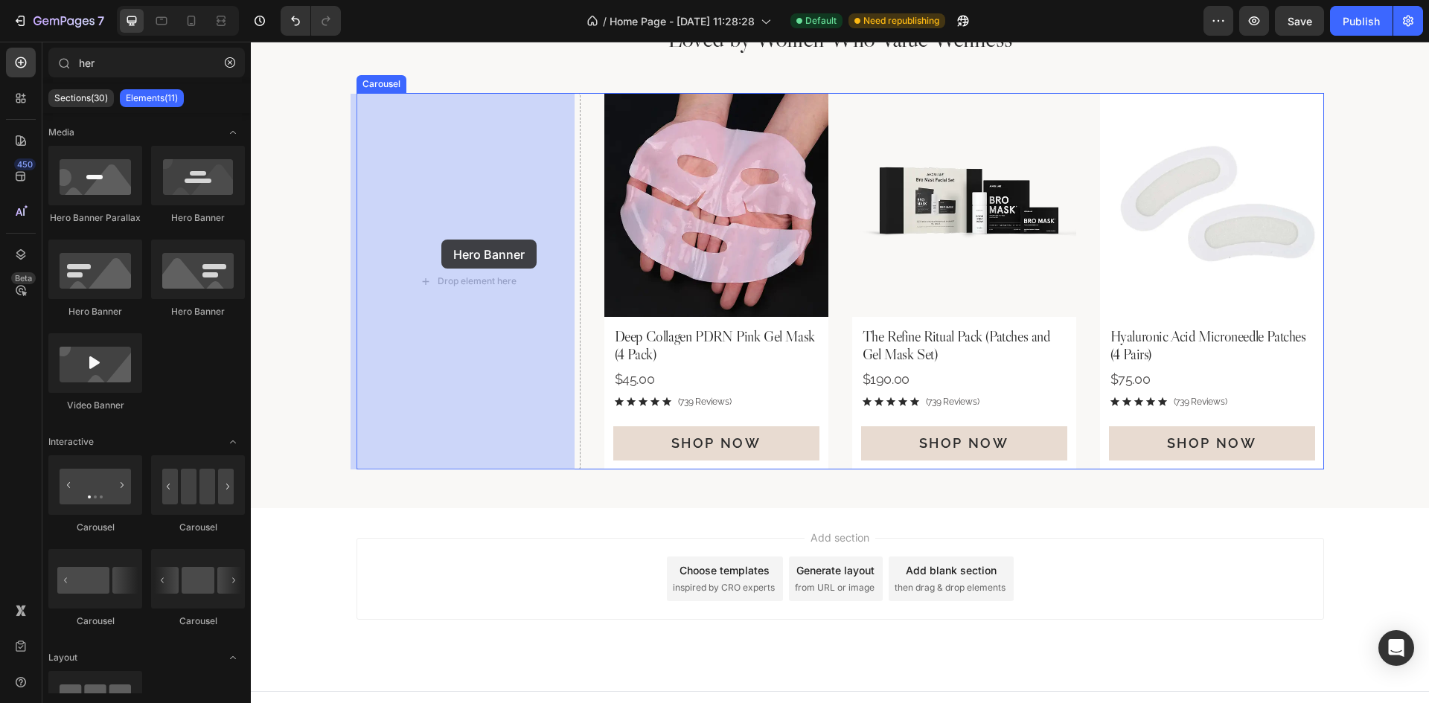
drag, startPoint x: 447, startPoint y: 236, endPoint x: 479, endPoint y: 249, distance: 33.7
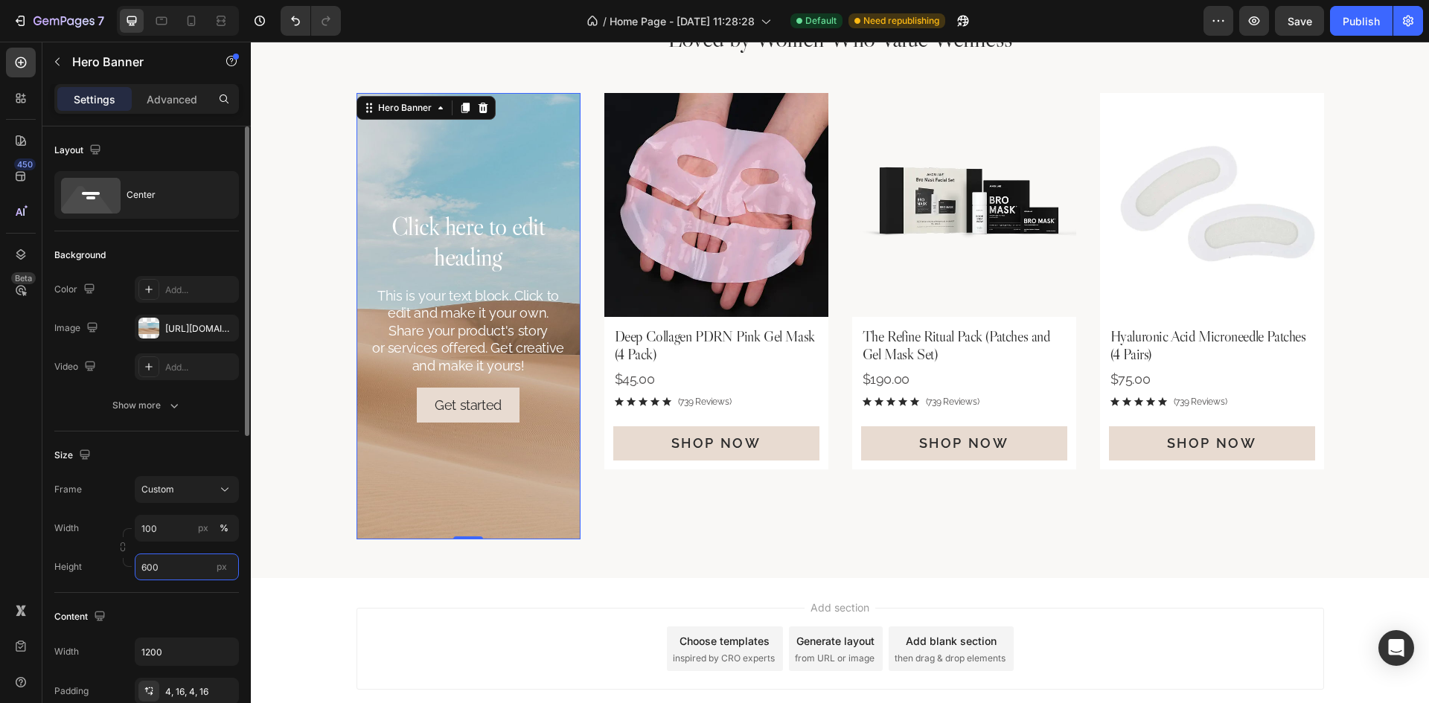
click at [180, 569] on input "600" at bounding box center [187, 567] width 104 height 27
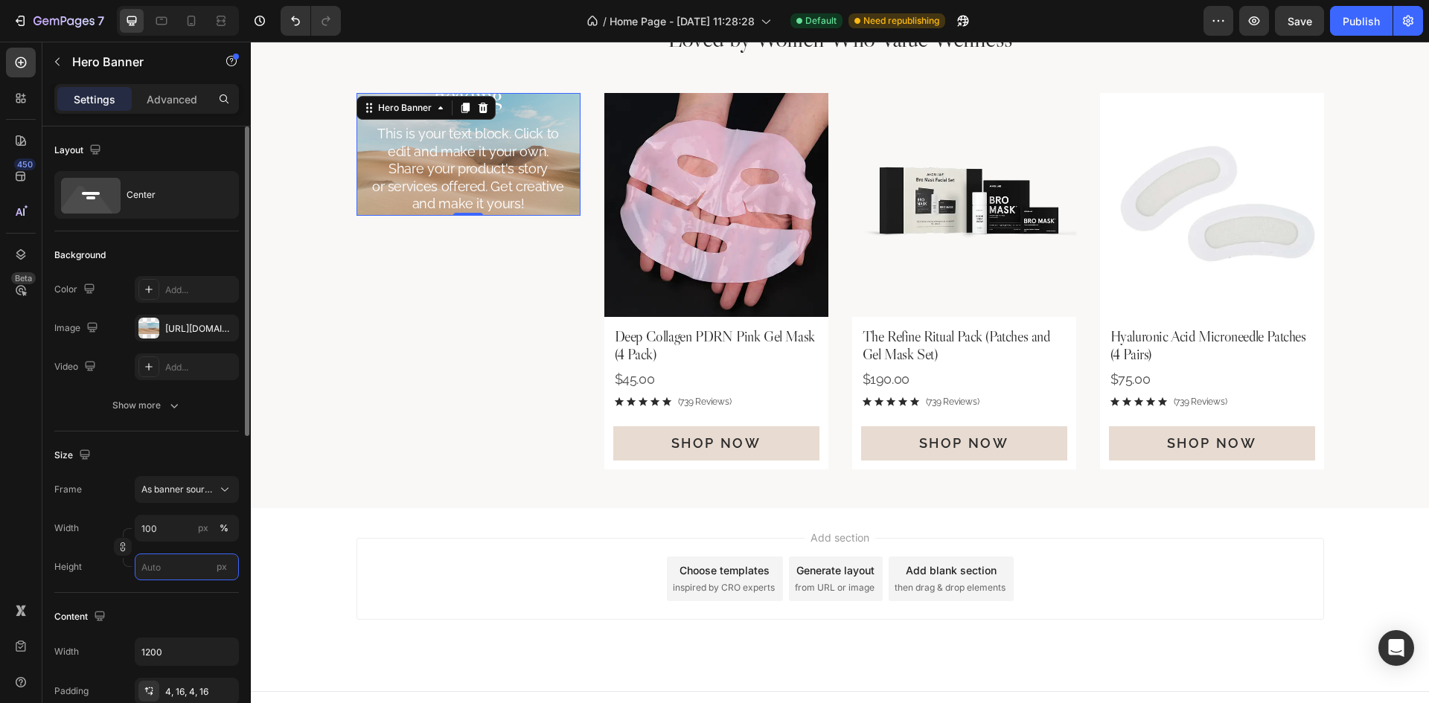
click at [174, 562] on input "px" at bounding box center [187, 567] width 104 height 27
click at [173, 436] on div "Size Frame As banner source Width 100 px % Height px" at bounding box center [146, 513] width 185 height 162
click at [182, 332] on div "[URL][DOMAIN_NAME]" at bounding box center [186, 328] width 43 height 13
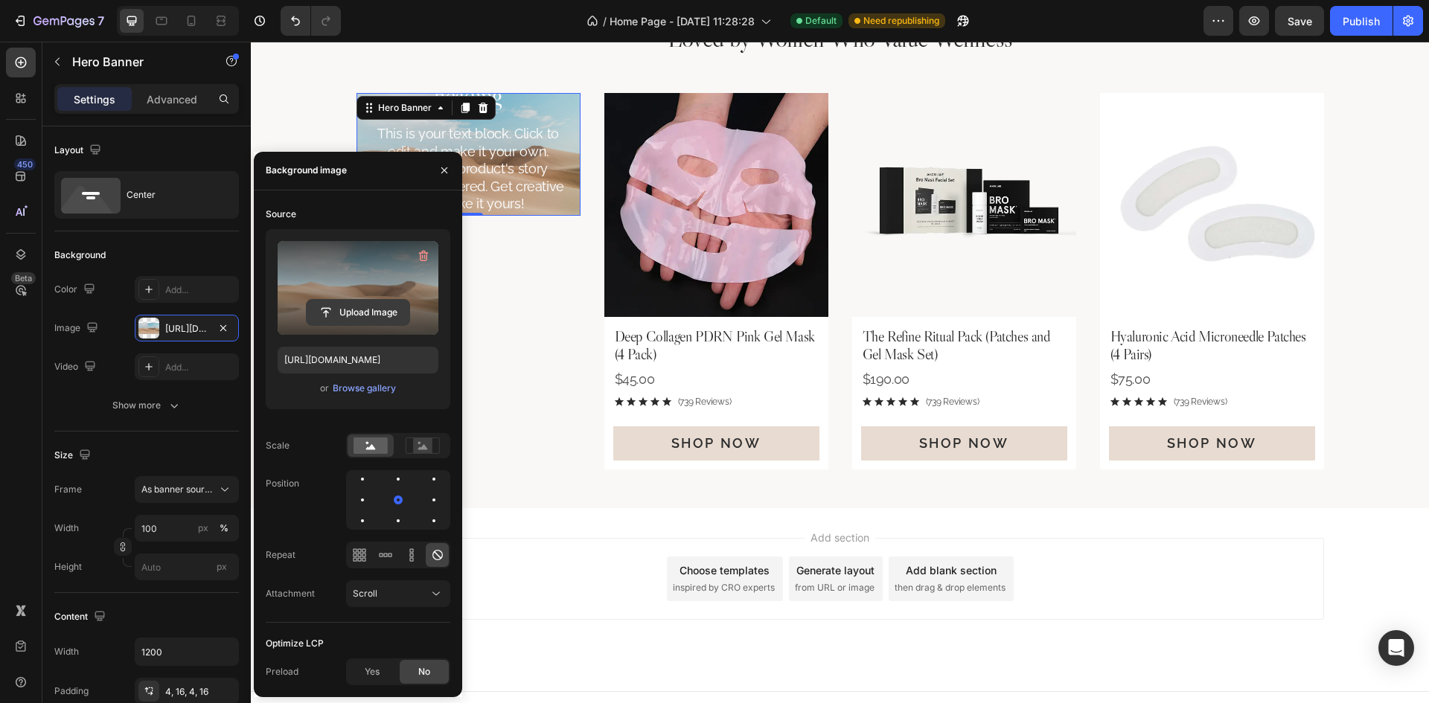
click at [347, 312] on input "file" at bounding box center [358, 312] width 103 height 25
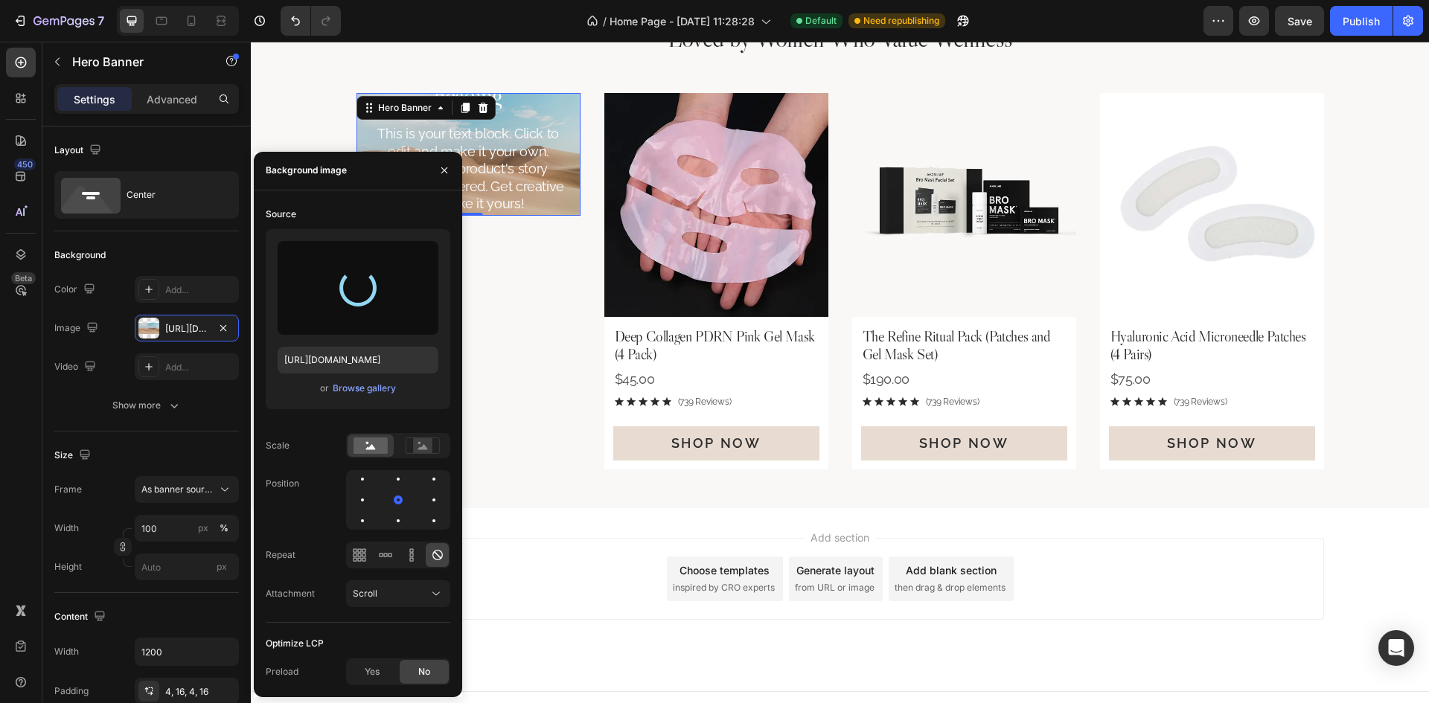
type input "[URL][DOMAIN_NAME]"
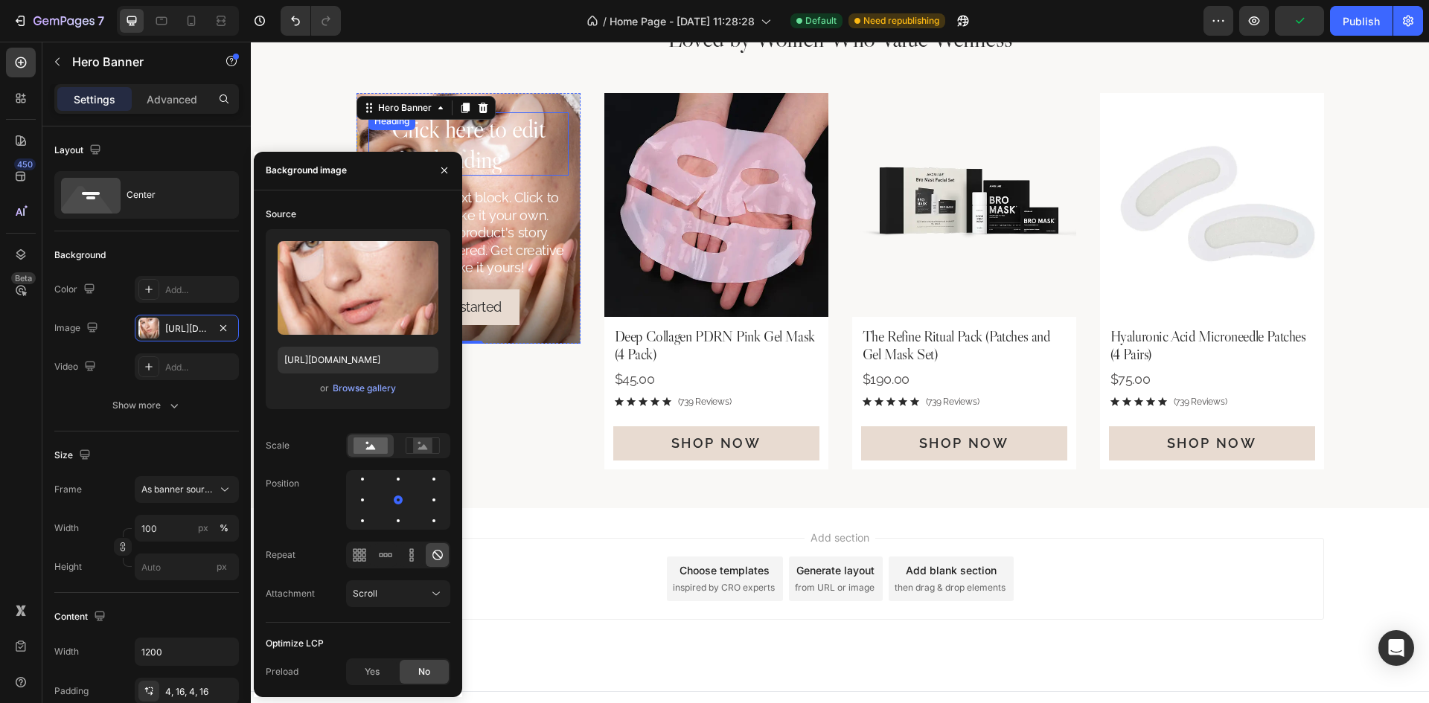
click at [525, 123] on h2 "Click here to edit heading" at bounding box center [468, 144] width 200 height 64
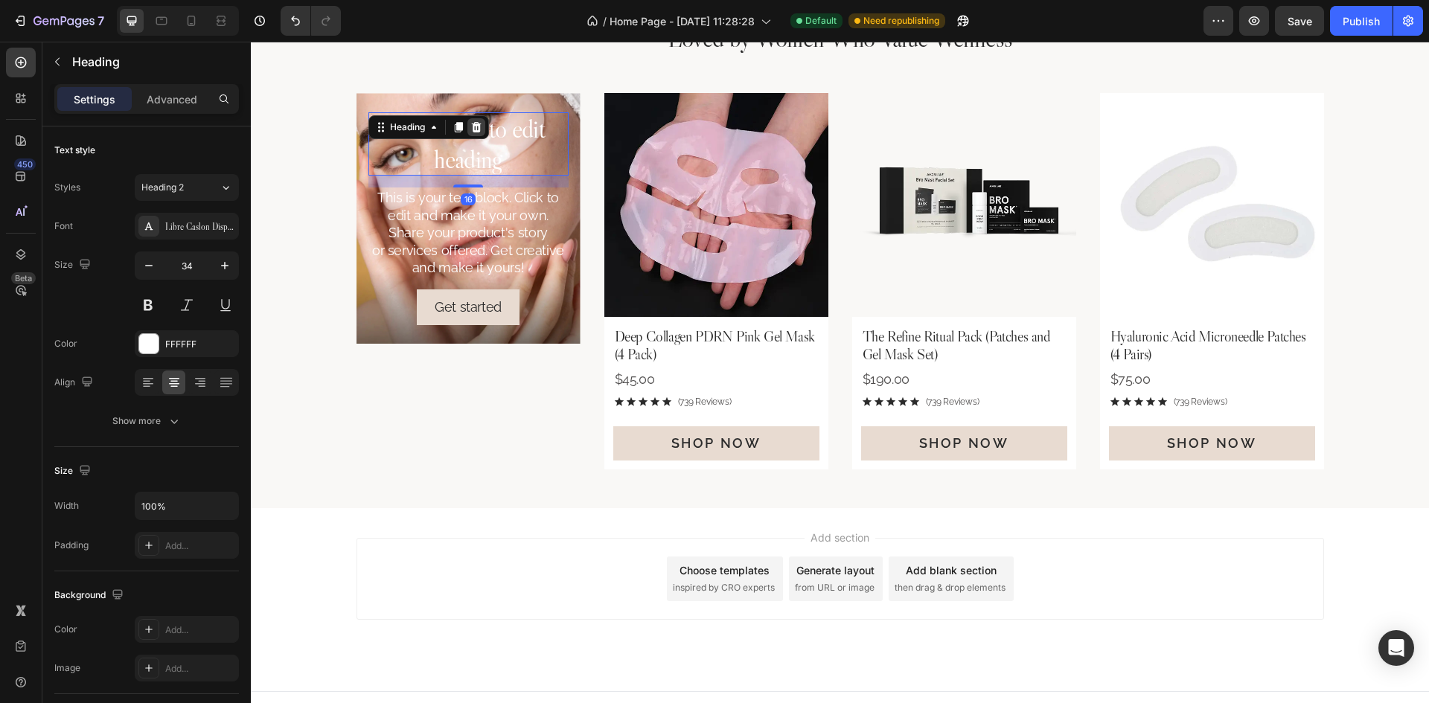
click at [473, 126] on icon at bounding box center [476, 127] width 12 height 12
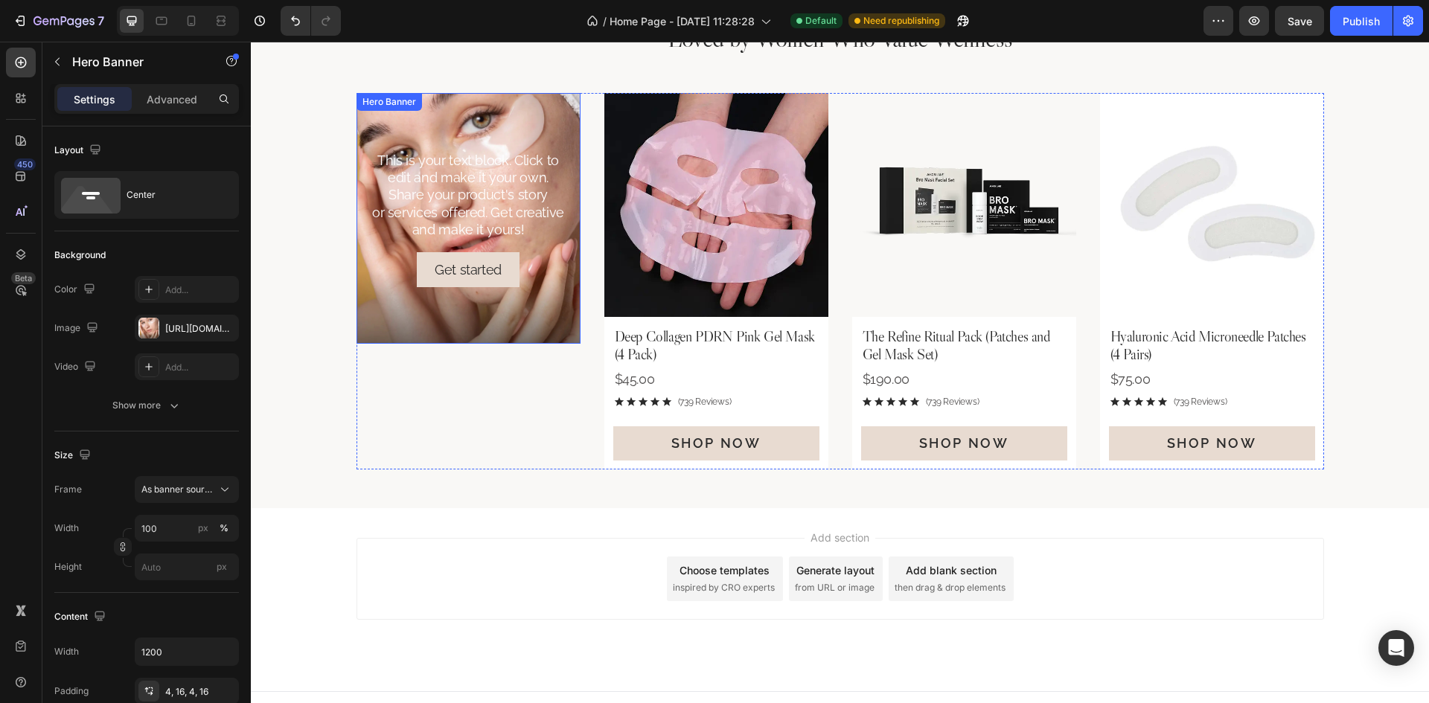
click at [496, 148] on div "This is your text block. Click to edit and make it your own. Share your product…" at bounding box center [469, 218] width 224 height 143
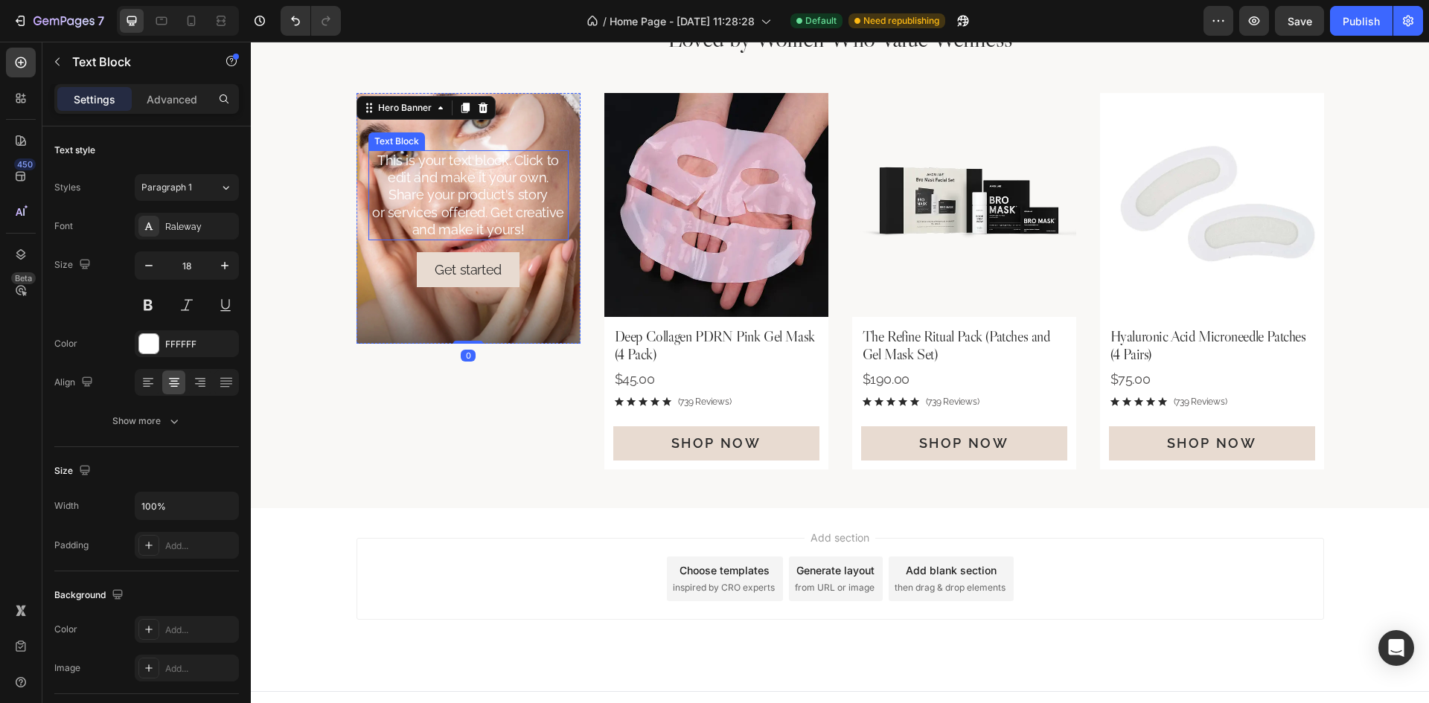
click at [500, 179] on div "This is your text block. Click to edit and make it your own. Share your product…" at bounding box center [468, 195] width 200 height 90
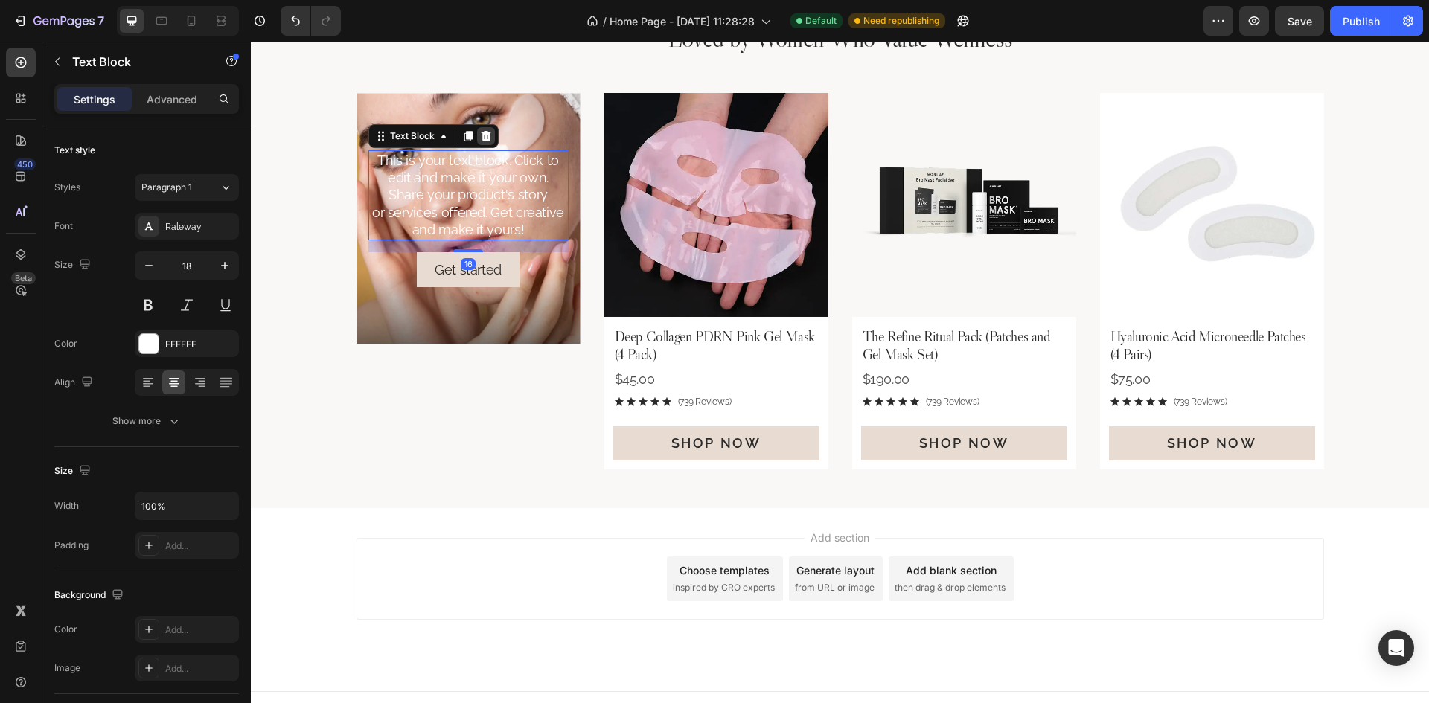
click at [483, 136] on icon at bounding box center [486, 135] width 10 height 10
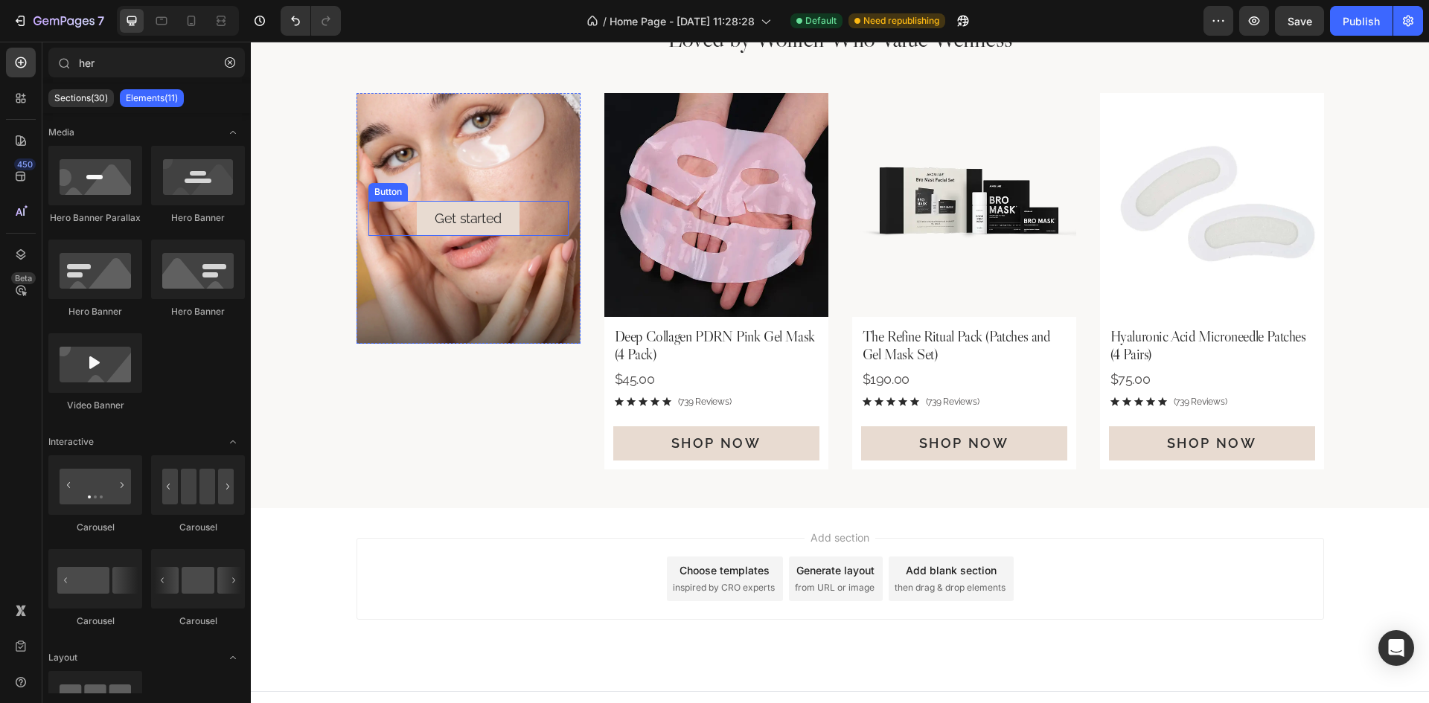
click at [540, 228] on div "Get started Button" at bounding box center [468, 218] width 200 height 35
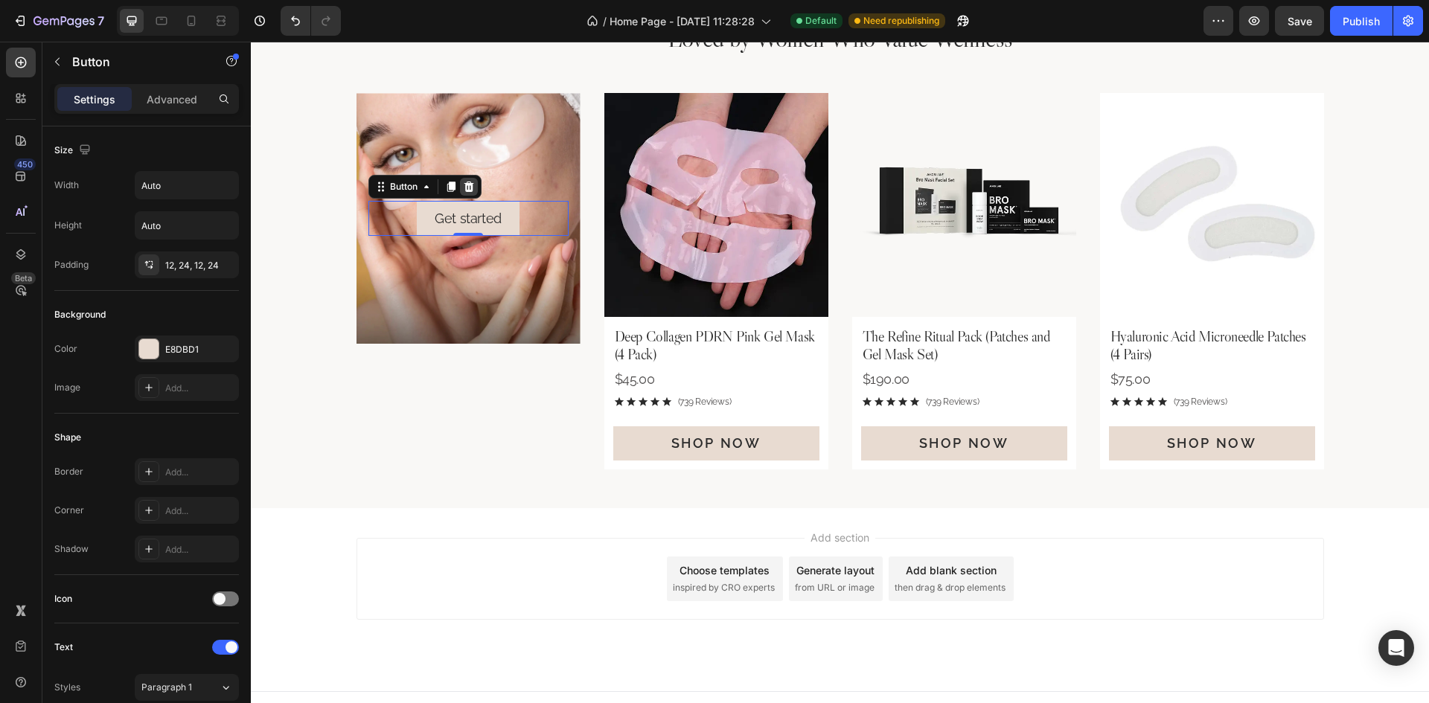
click at [471, 185] on div at bounding box center [469, 187] width 18 height 18
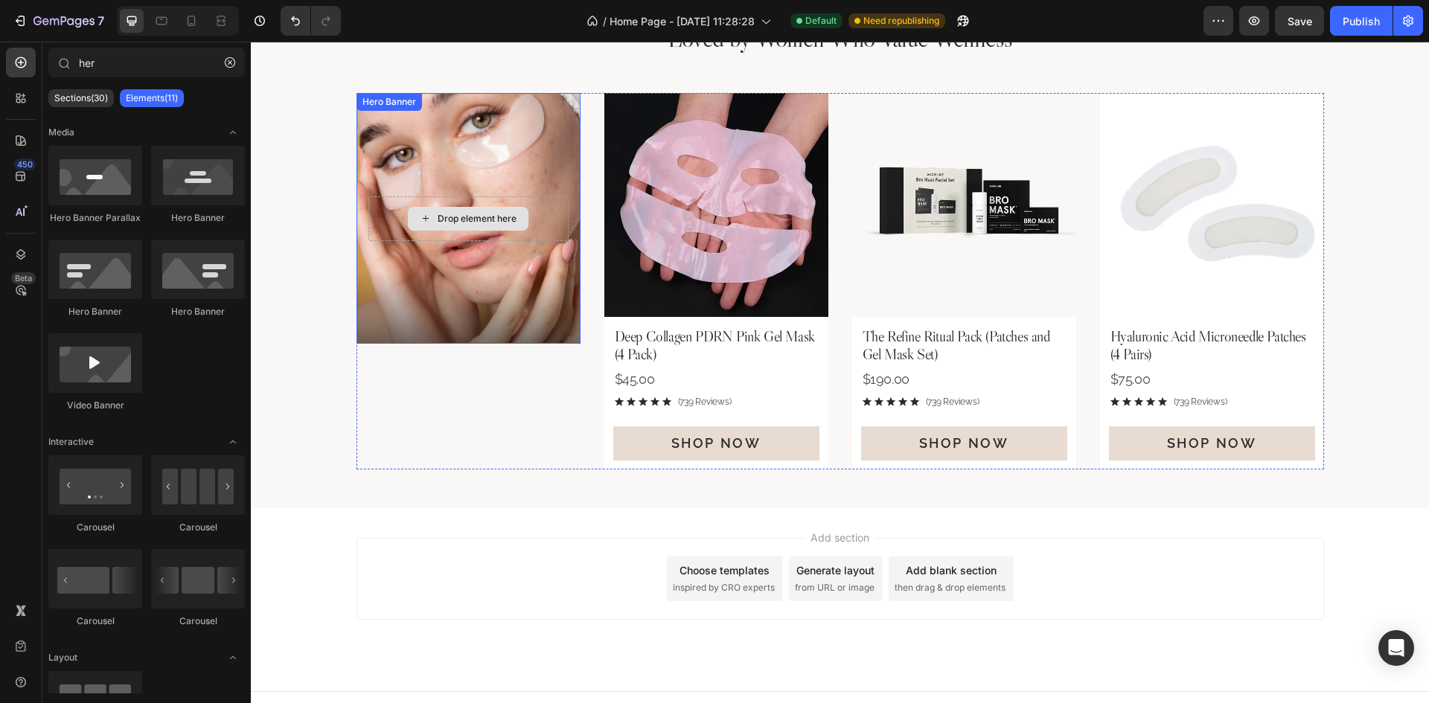
click at [508, 150] on div "Background Image" at bounding box center [469, 218] width 224 height 251
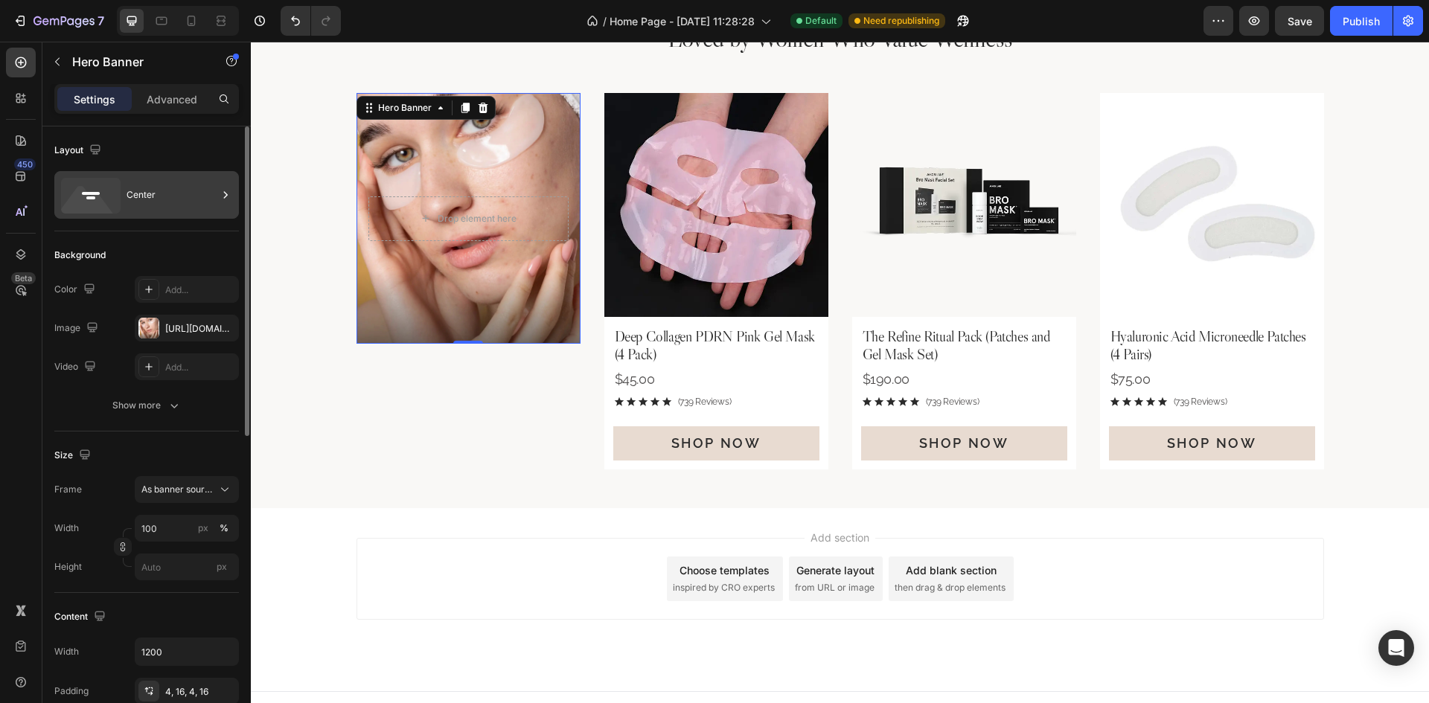
click at [159, 204] on div "Center" at bounding box center [172, 195] width 91 height 34
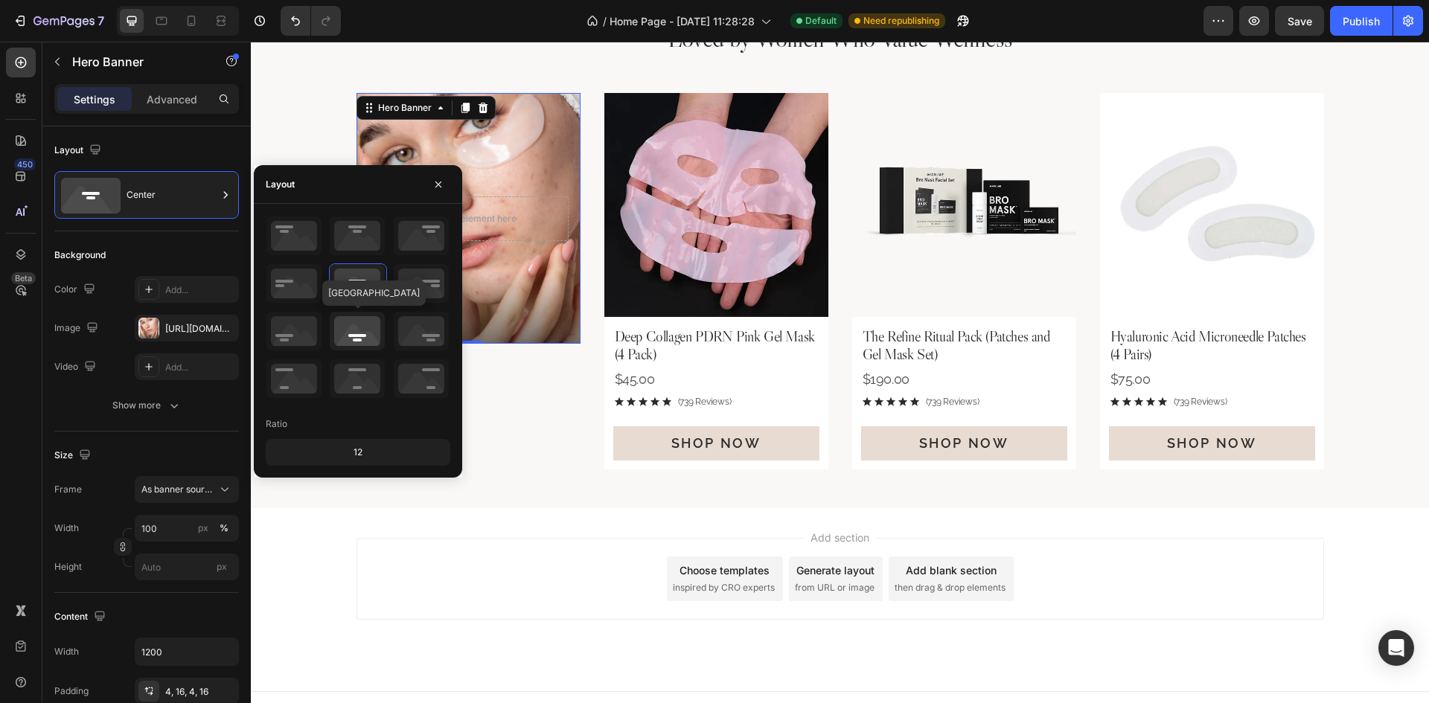
click at [371, 325] on icon at bounding box center [357, 331] width 55 height 39
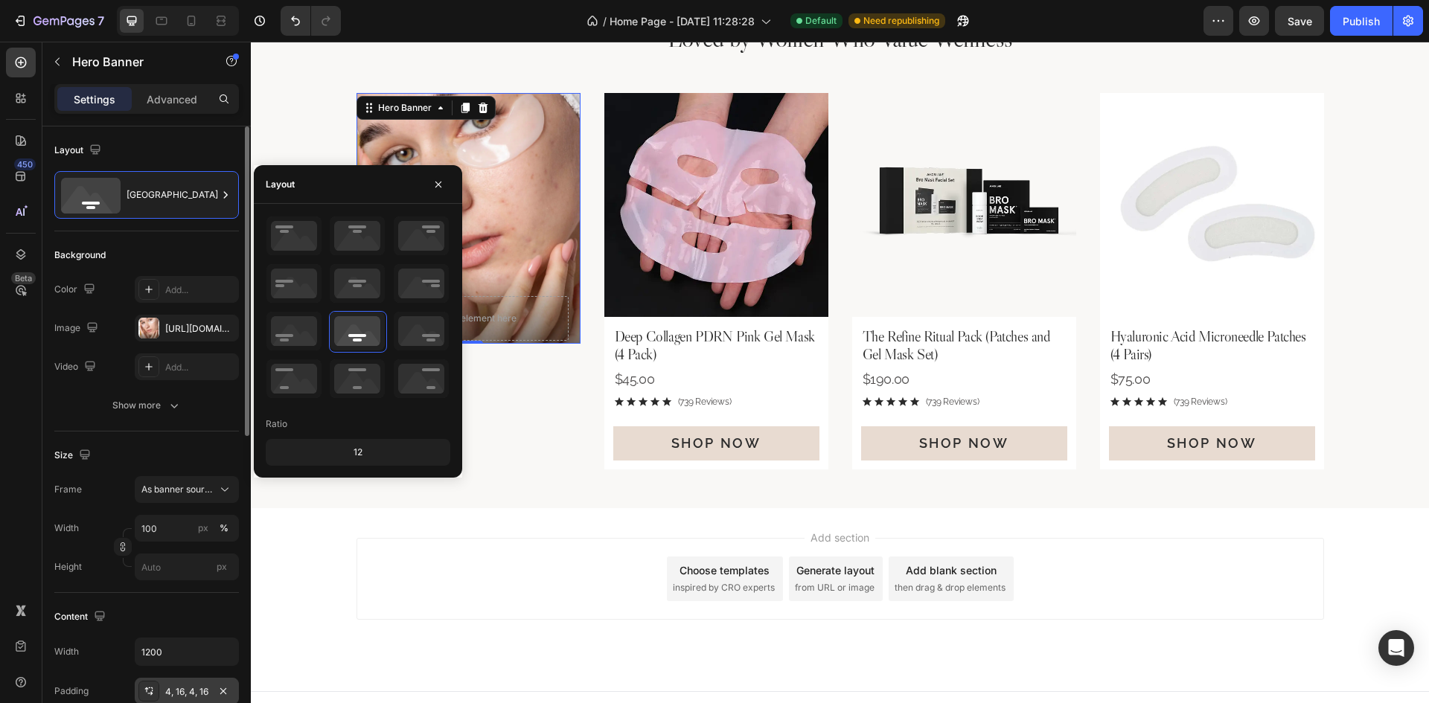
click at [191, 696] on div "4, 16, 4, 16" at bounding box center [186, 691] width 43 height 13
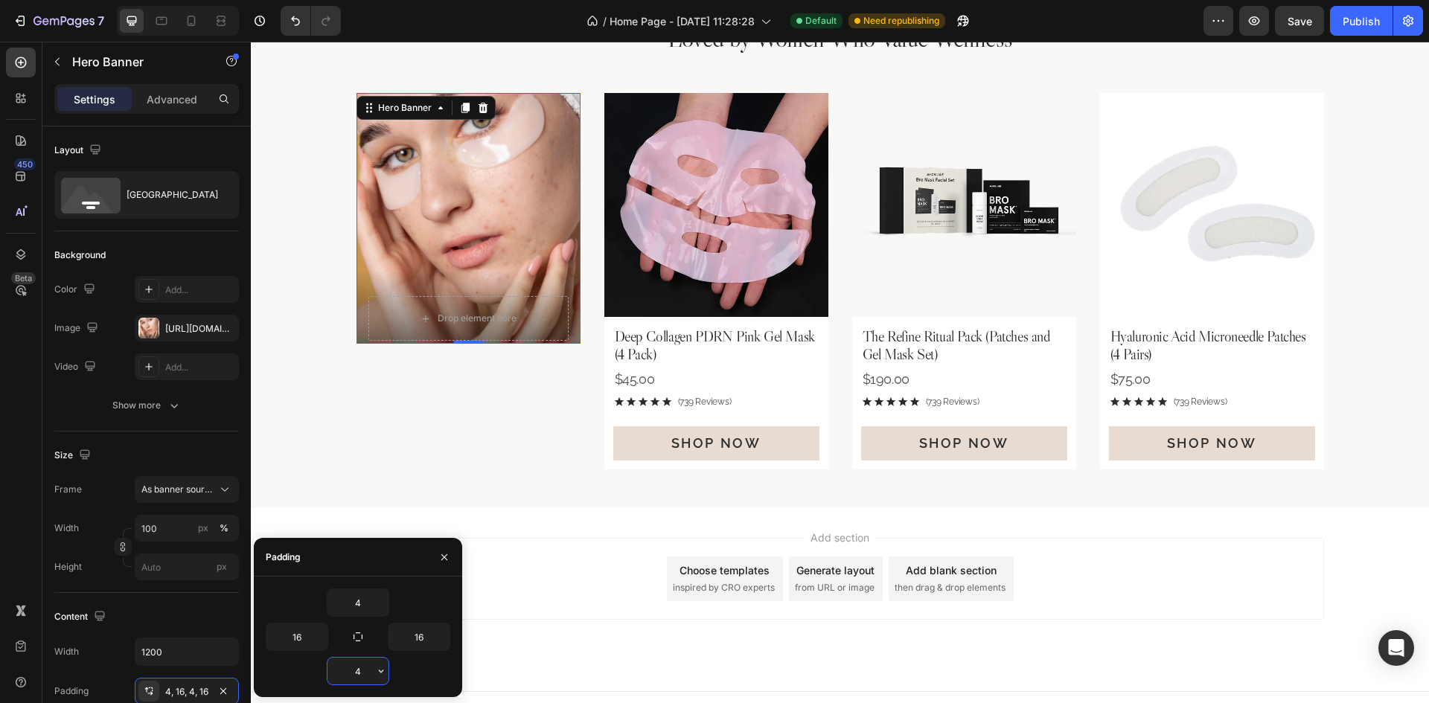
click at [359, 672] on input "4" at bounding box center [357, 671] width 61 height 27
type input "18"
click at [203, 436] on div "Size Frame As banner source Width 100 px % Height px" at bounding box center [146, 513] width 185 height 162
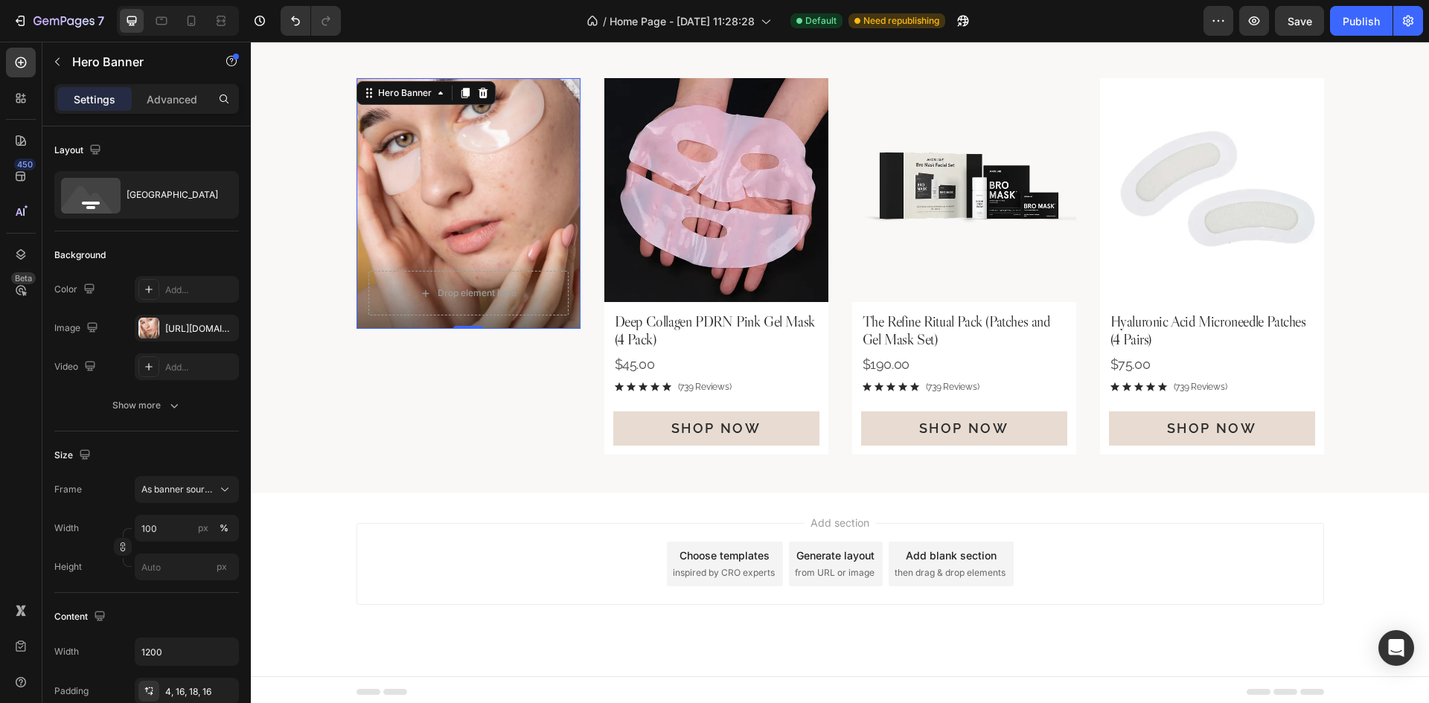
scroll to position [2702, 0]
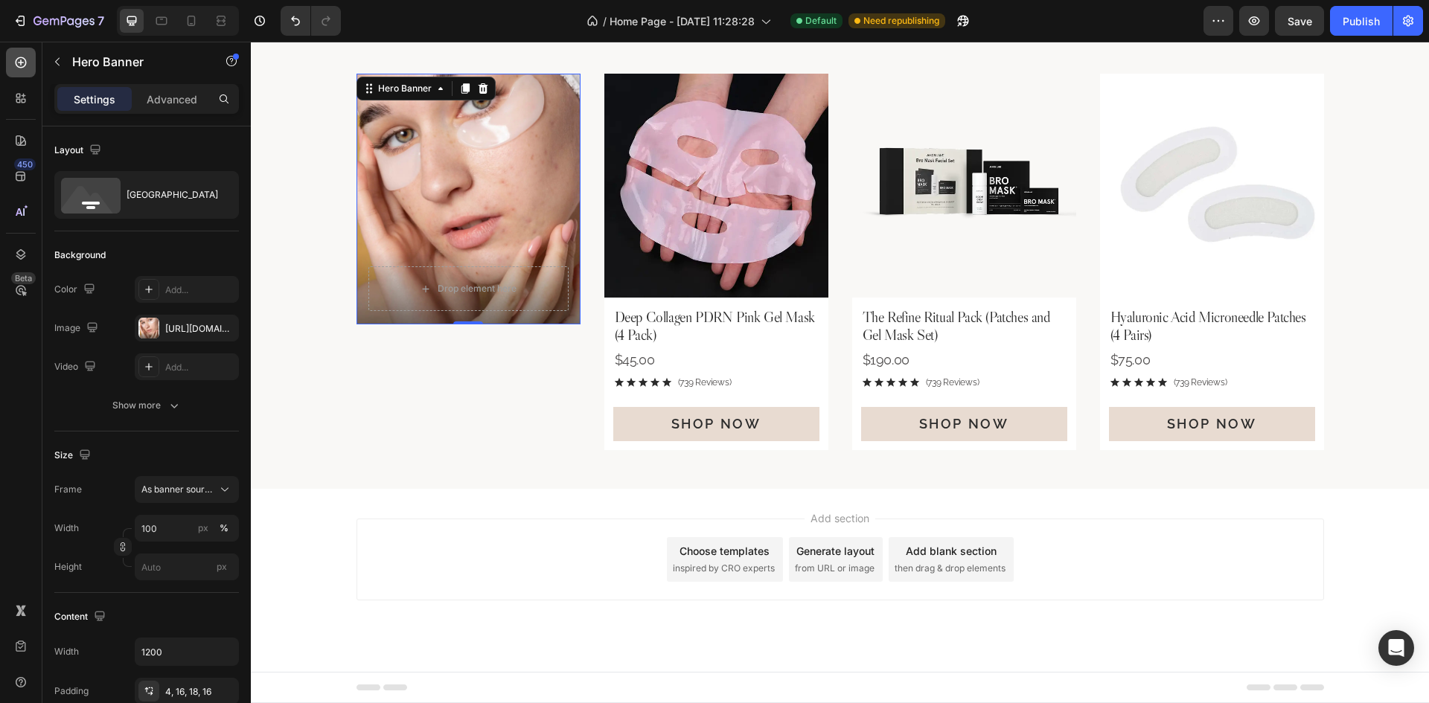
click at [14, 63] on icon at bounding box center [20, 62] width 15 height 15
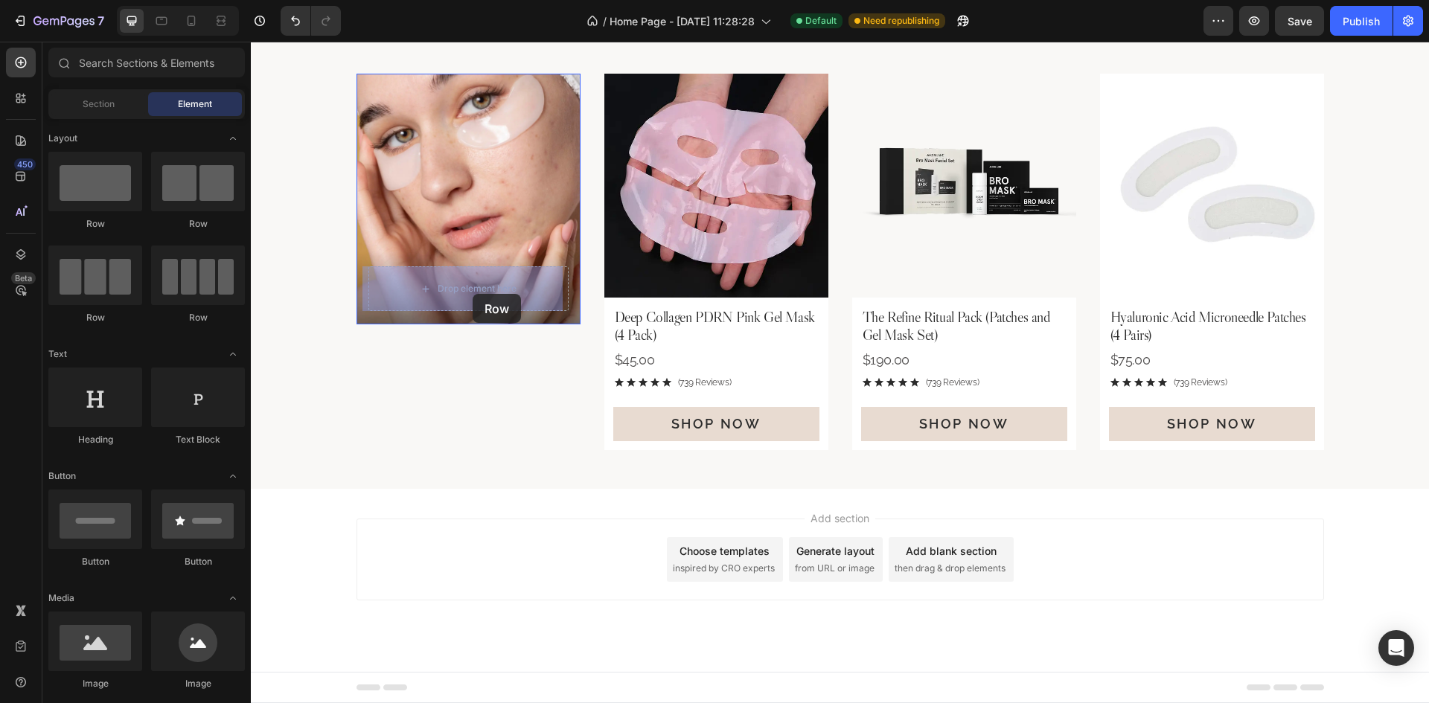
drag, startPoint x: 464, startPoint y: 237, endPoint x: 473, endPoint y: 294, distance: 57.3
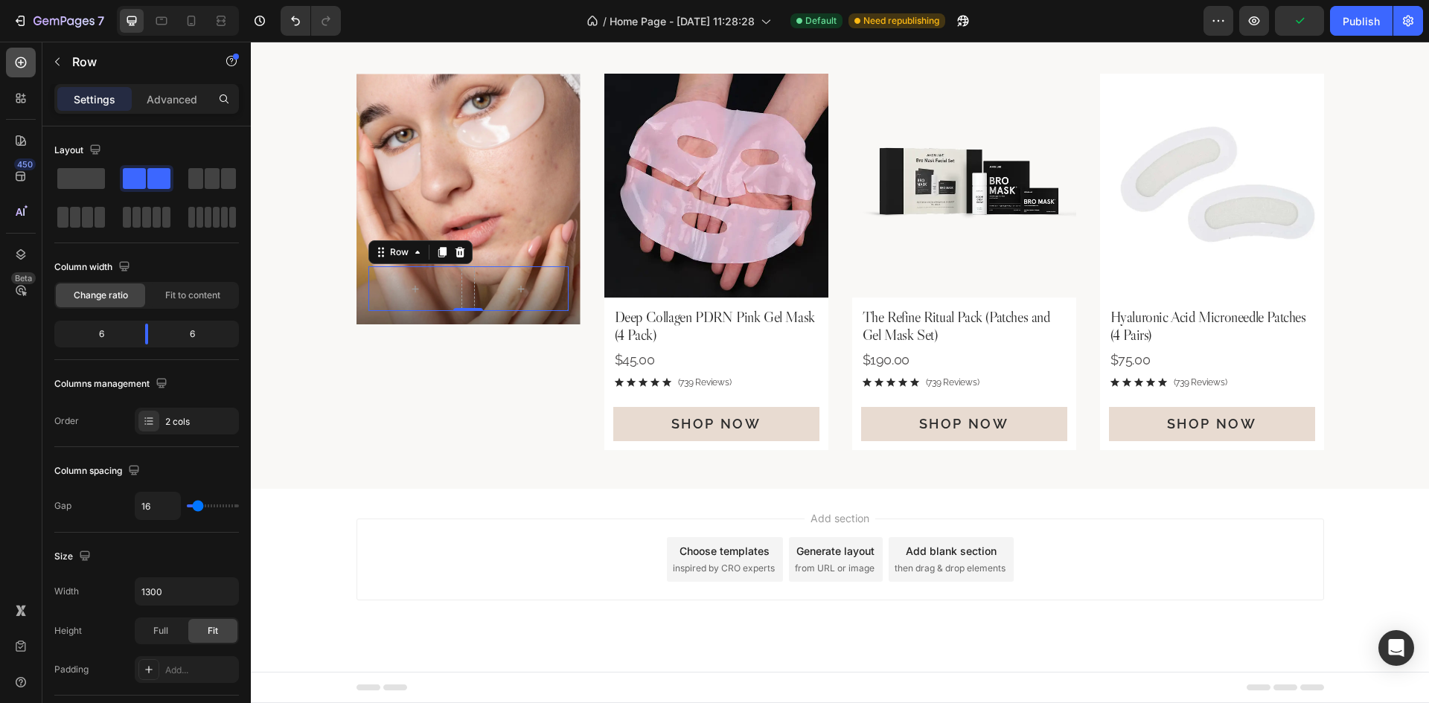
click at [19, 60] on icon at bounding box center [20, 62] width 15 height 15
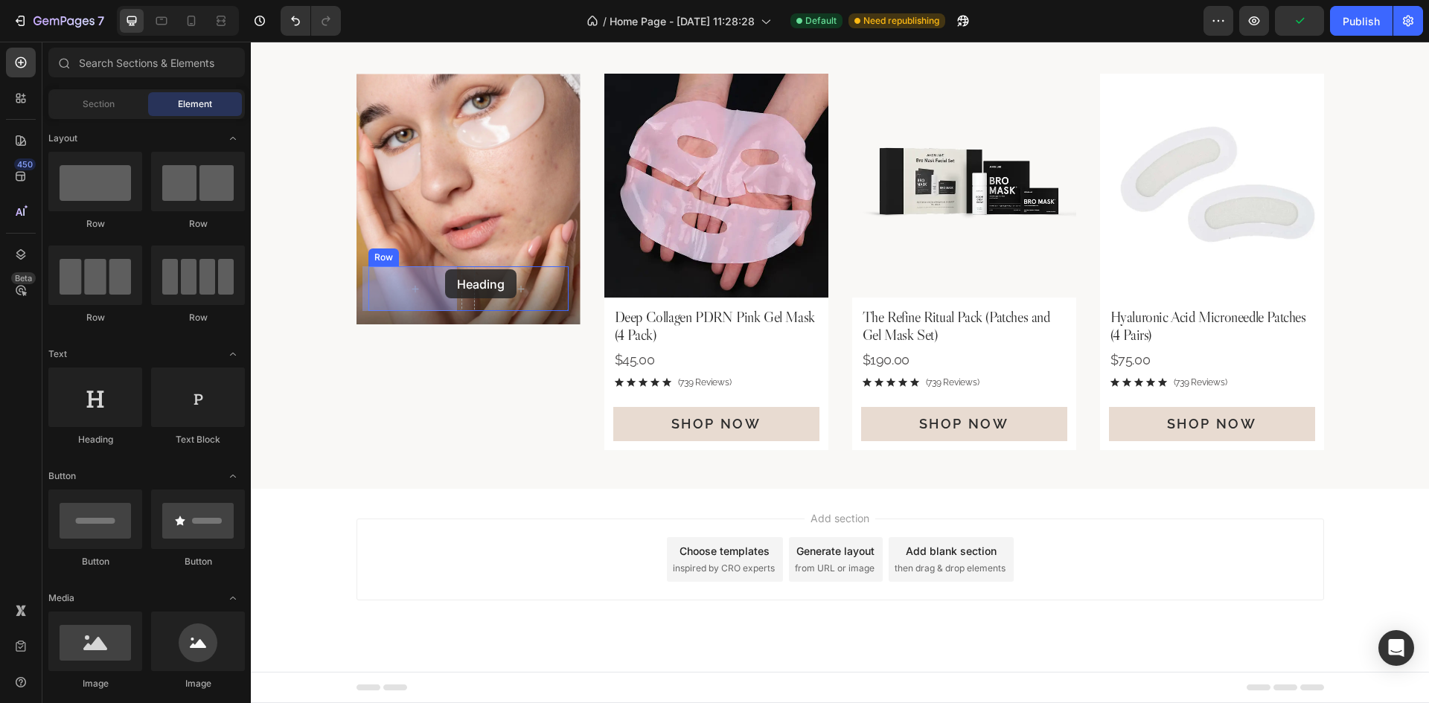
drag, startPoint x: 373, startPoint y: 467, endPoint x: 445, endPoint y: 269, distance: 210.7
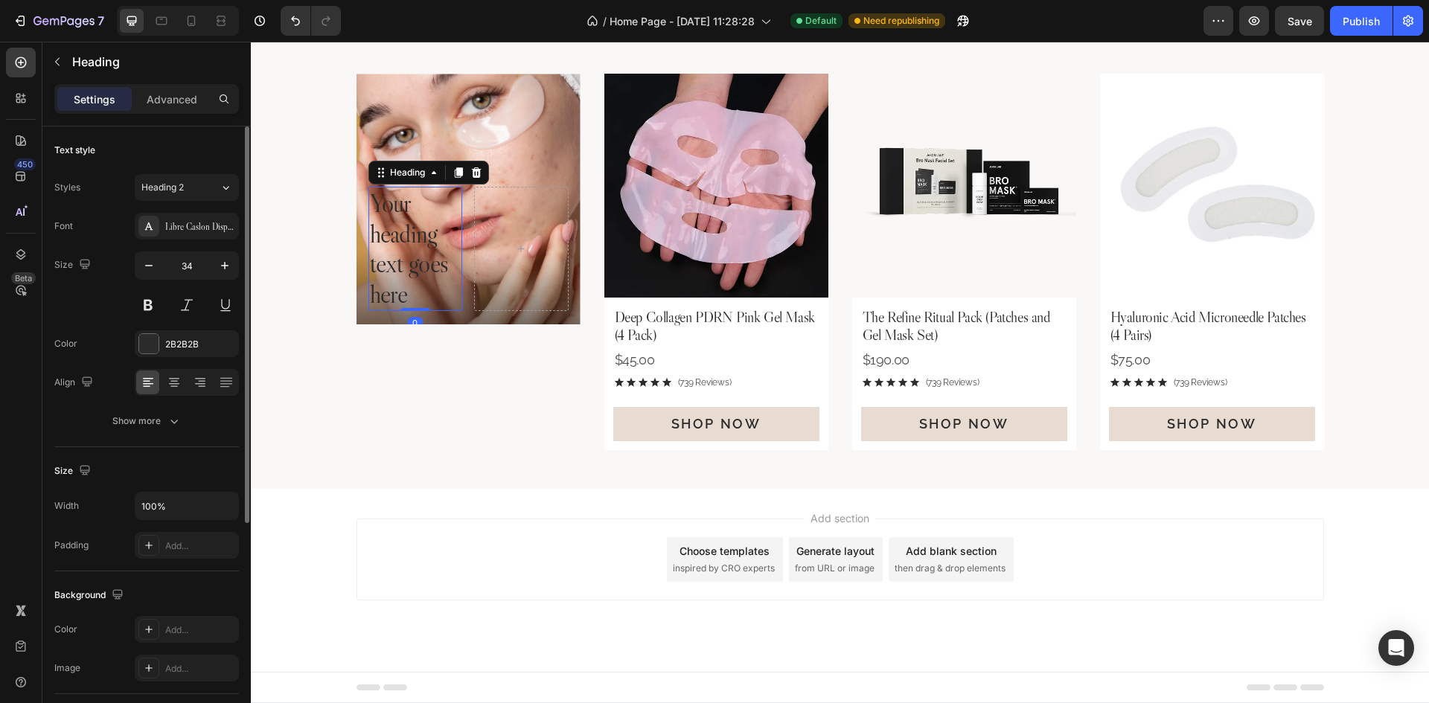
click at [170, 572] on div "Text style Styles Heading 2 Font Libre Caslon Display Size 34 Color 2B2B2B Alig…" at bounding box center [146, 633] width 185 height 123
click at [173, 181] on span "Heading 2" at bounding box center [162, 187] width 42 height 13
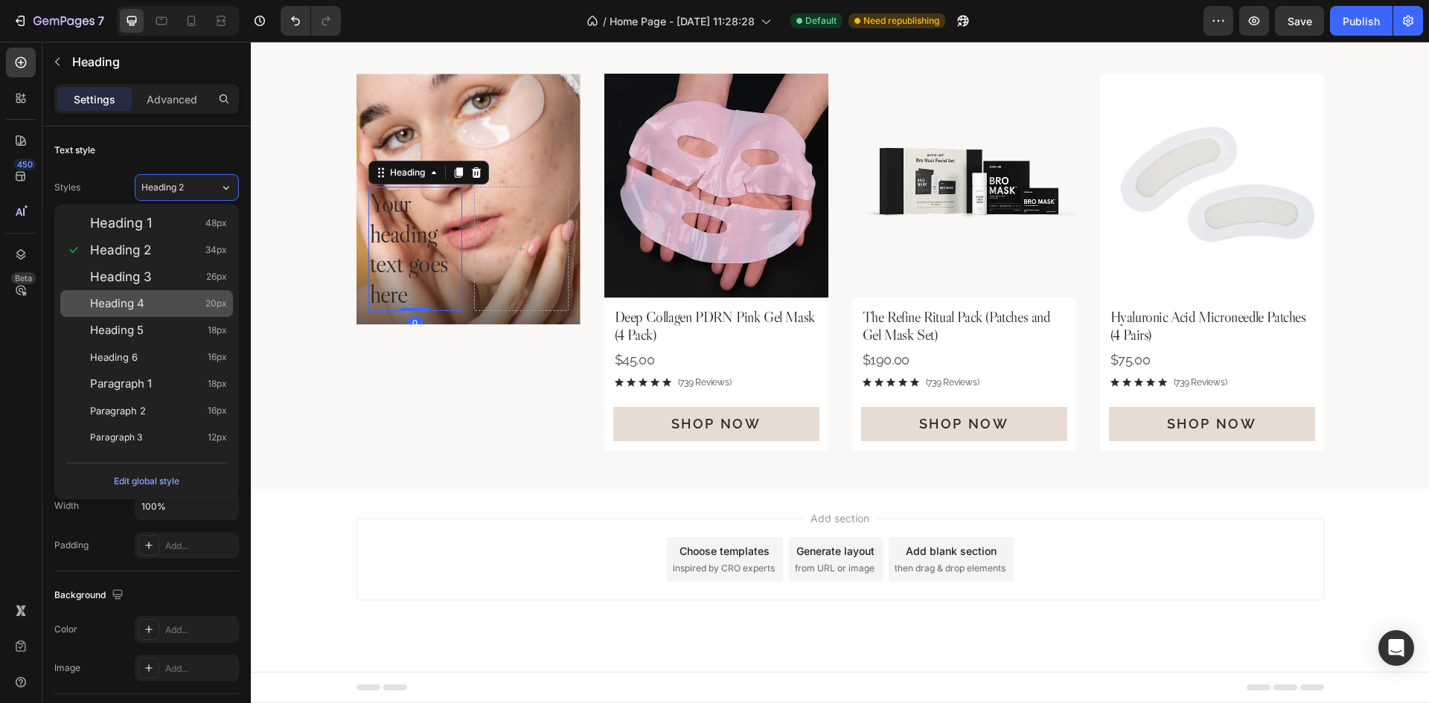
click at [165, 310] on div "Heading 4 20px" at bounding box center [158, 303] width 137 height 15
type input "20"
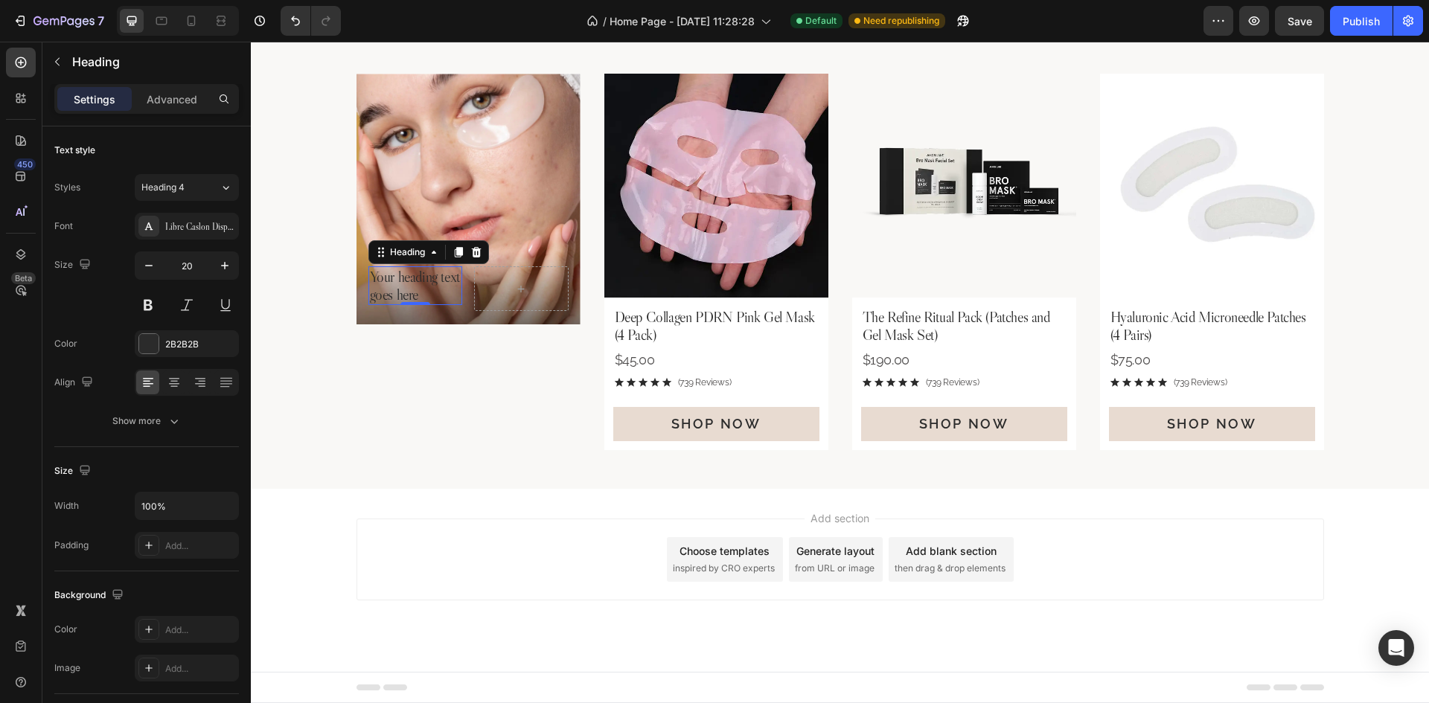
click at [421, 274] on h2 "Your heading text goes here" at bounding box center [415, 285] width 95 height 39
click at [421, 274] on p "Your heading text goes here" at bounding box center [416, 286] width 92 height 36
click at [464, 294] on div "[PERSON_NAME] Heading 0 Row" at bounding box center [468, 288] width 200 height 45
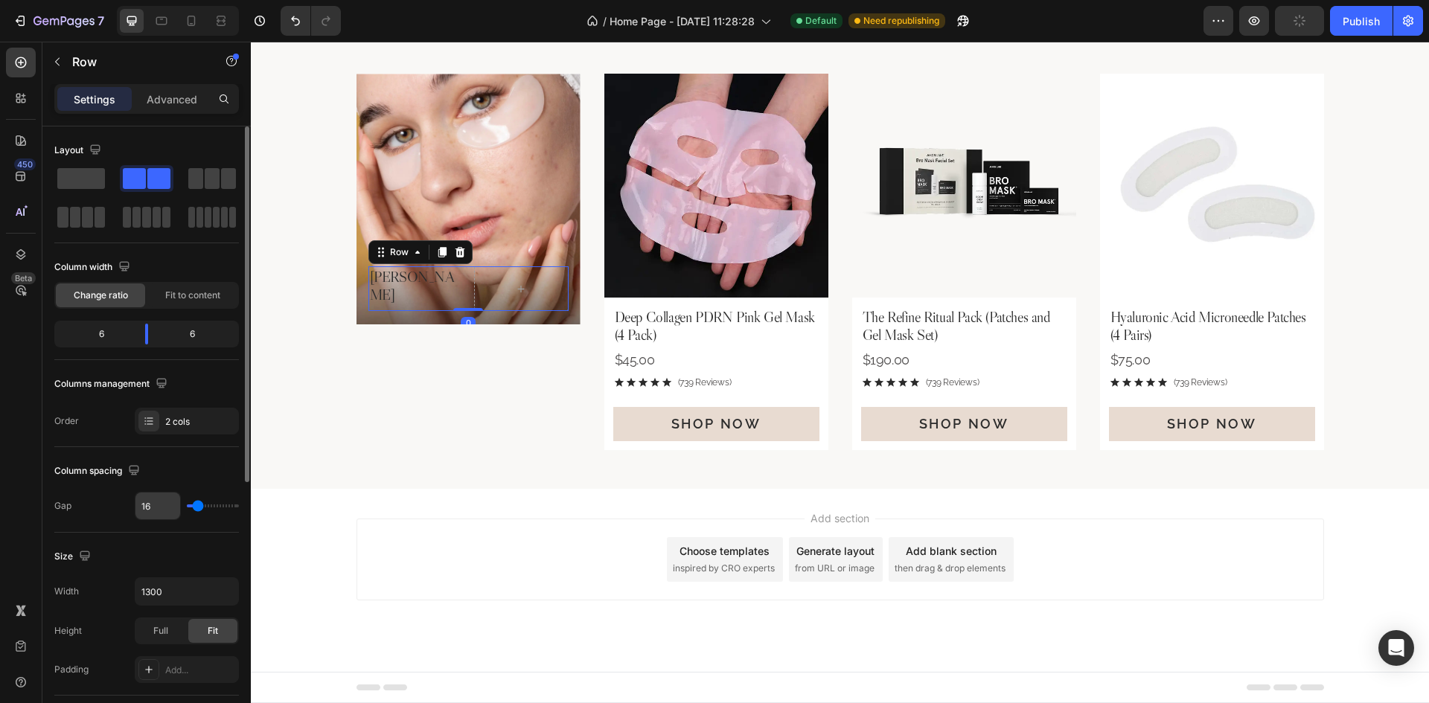
click at [162, 503] on input "16" at bounding box center [157, 506] width 45 height 27
type input "4"
click at [197, 290] on span "Fit to content" at bounding box center [192, 295] width 55 height 13
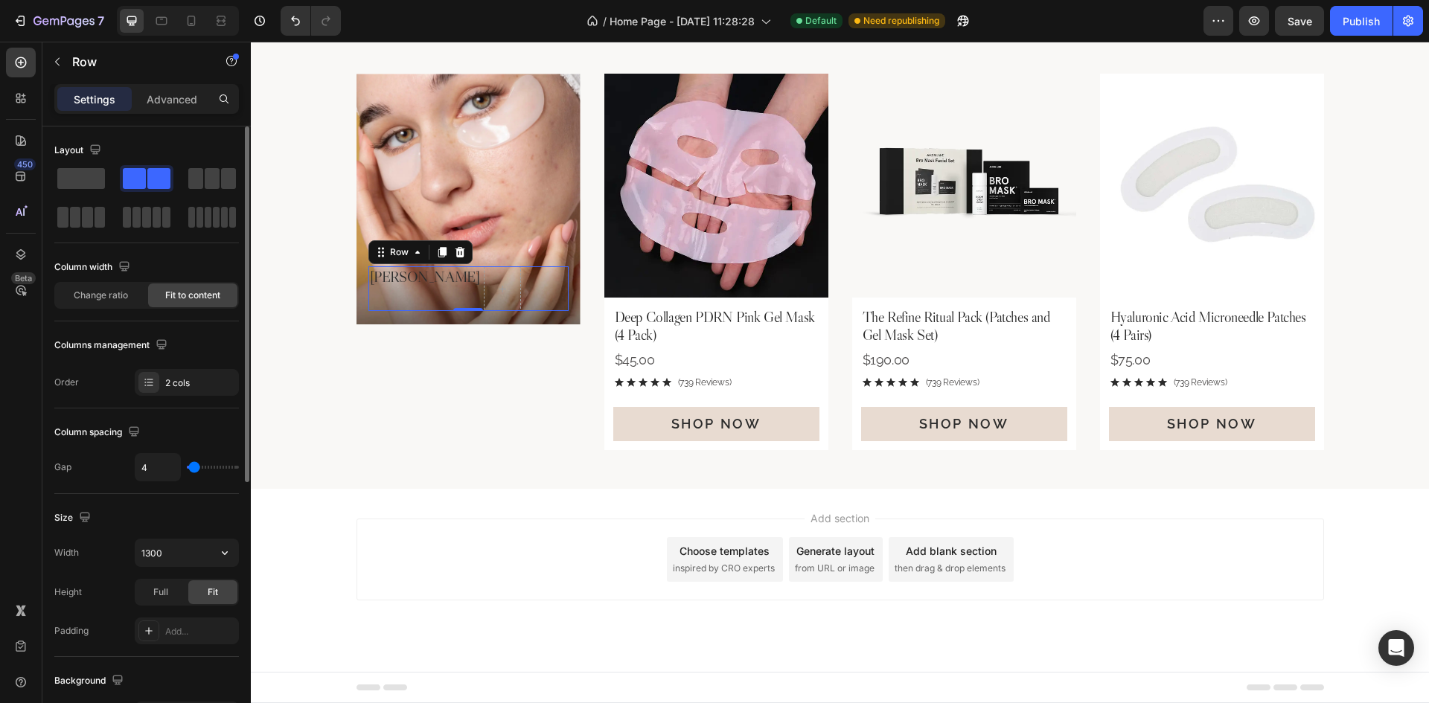
scroll to position [447, 0]
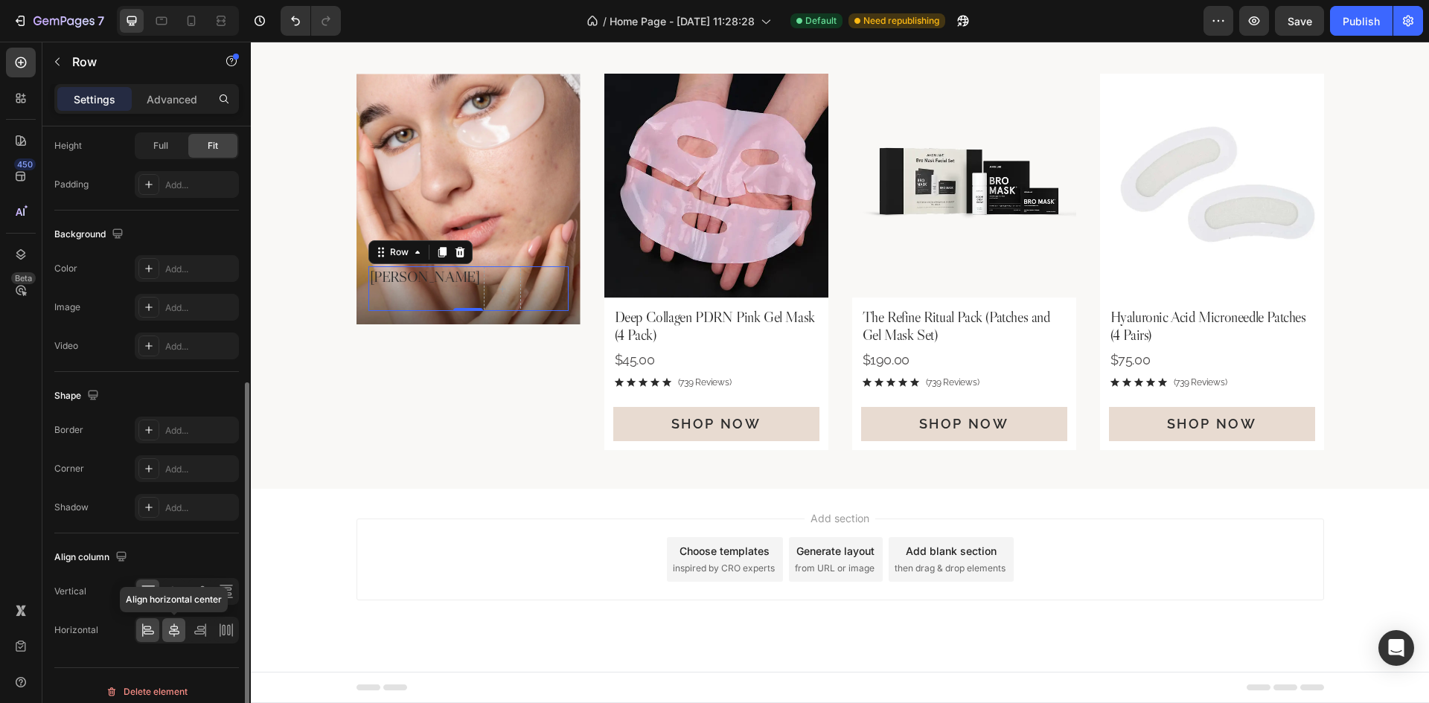
click at [174, 633] on icon at bounding box center [174, 630] width 15 height 15
click at [434, 275] on p "[PERSON_NAME]" at bounding box center [448, 277] width 110 height 18
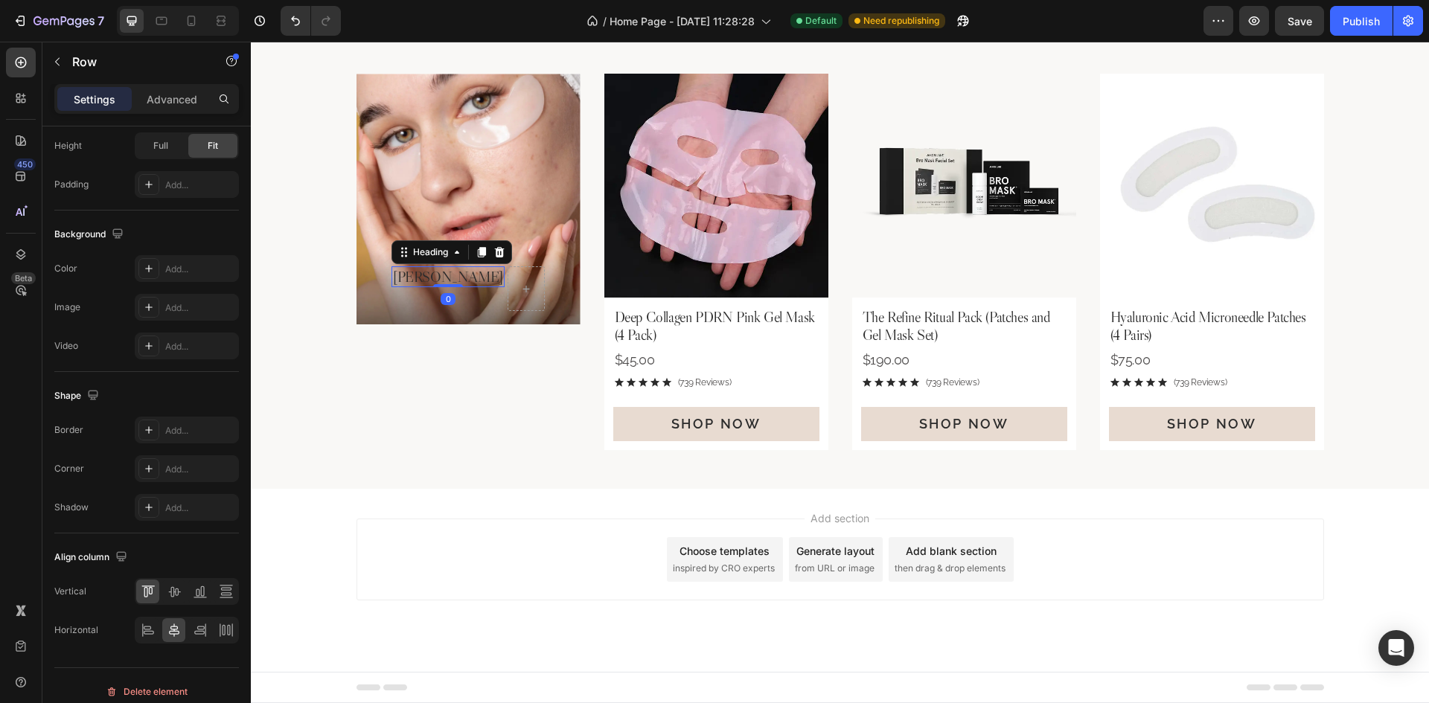
scroll to position [0, 0]
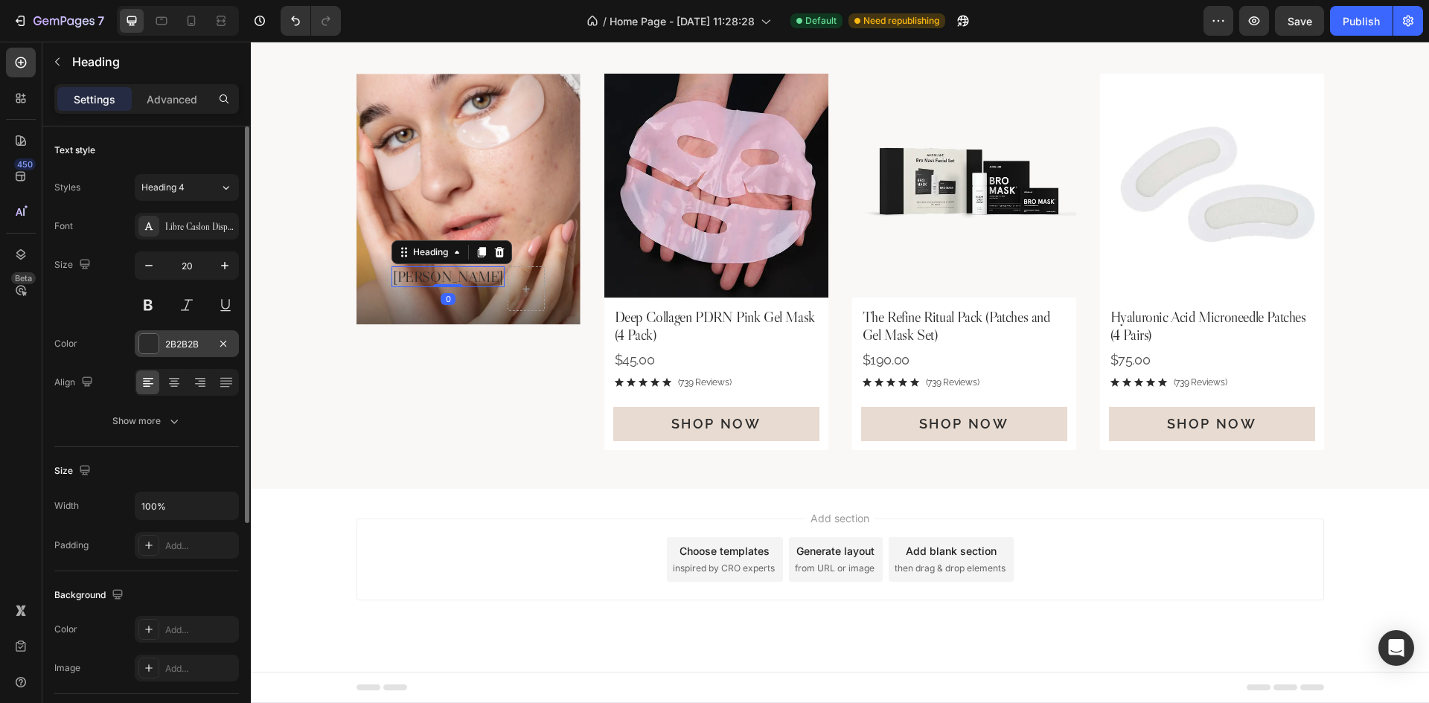
click at [183, 346] on div "2B2B2B" at bounding box center [186, 344] width 43 height 13
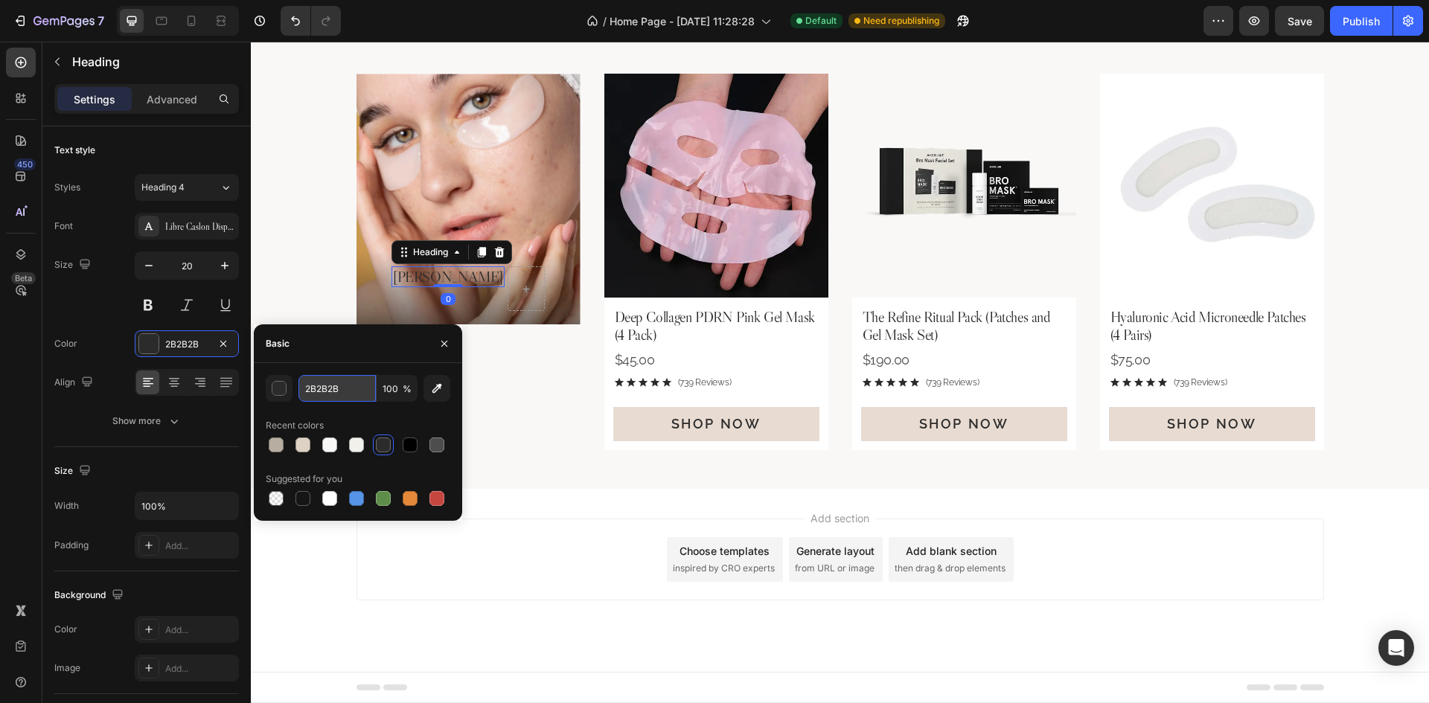
click at [357, 388] on input "2B2B2B" at bounding box center [336, 388] width 77 height 27
paste input "#FFFFFF"
type input "#FFFFFF"
click at [119, 311] on div "Size 20" at bounding box center [146, 285] width 185 height 67
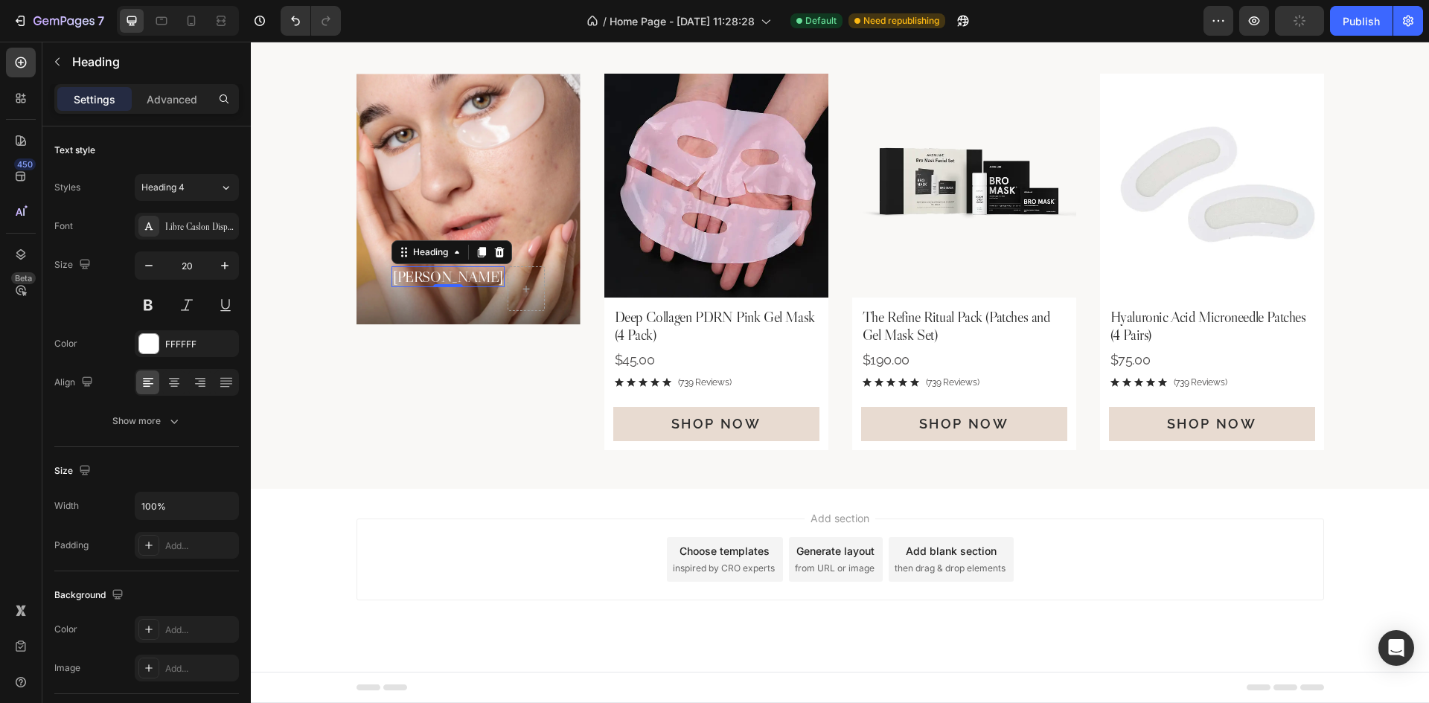
drag, startPoint x: 14, startPoint y: 58, endPoint x: 37, endPoint y: 92, distance: 40.7
click at [14, 58] on icon at bounding box center [20, 62] width 15 height 15
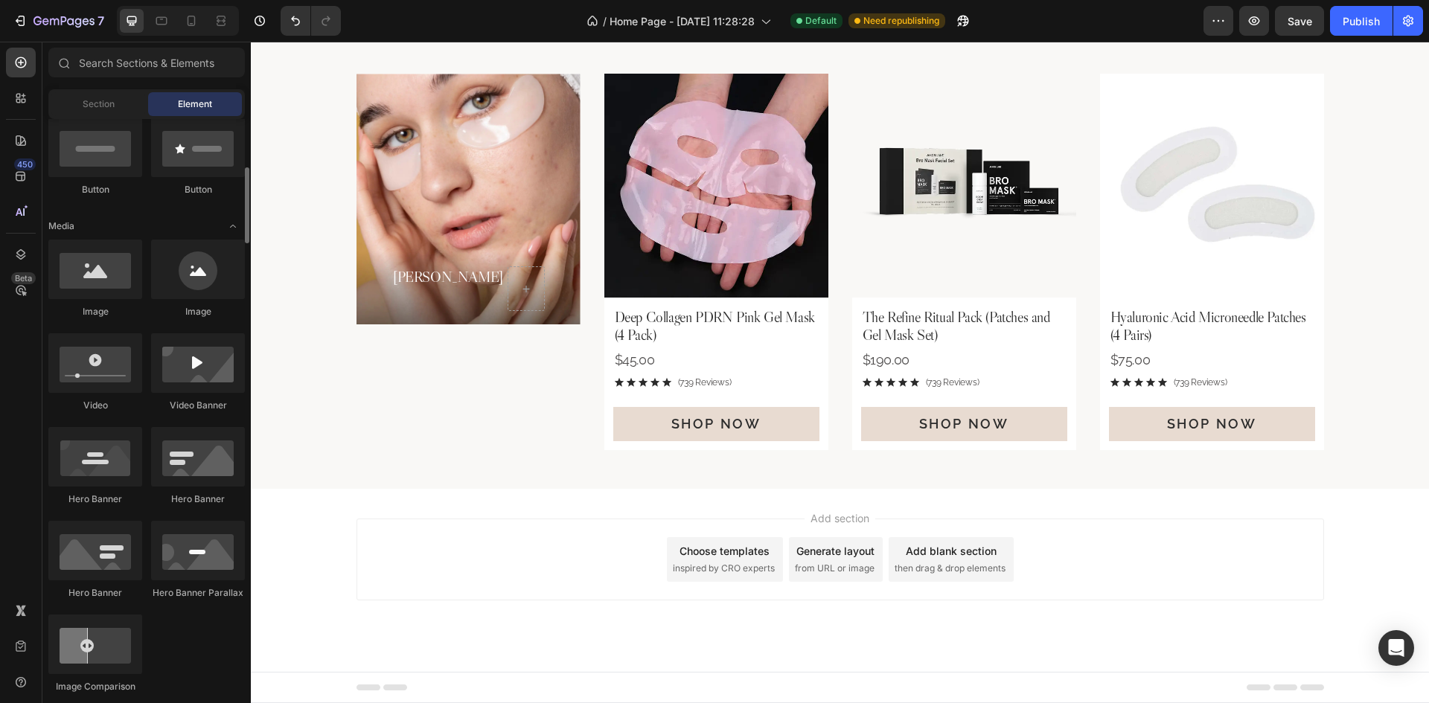
scroll to position [595, 0]
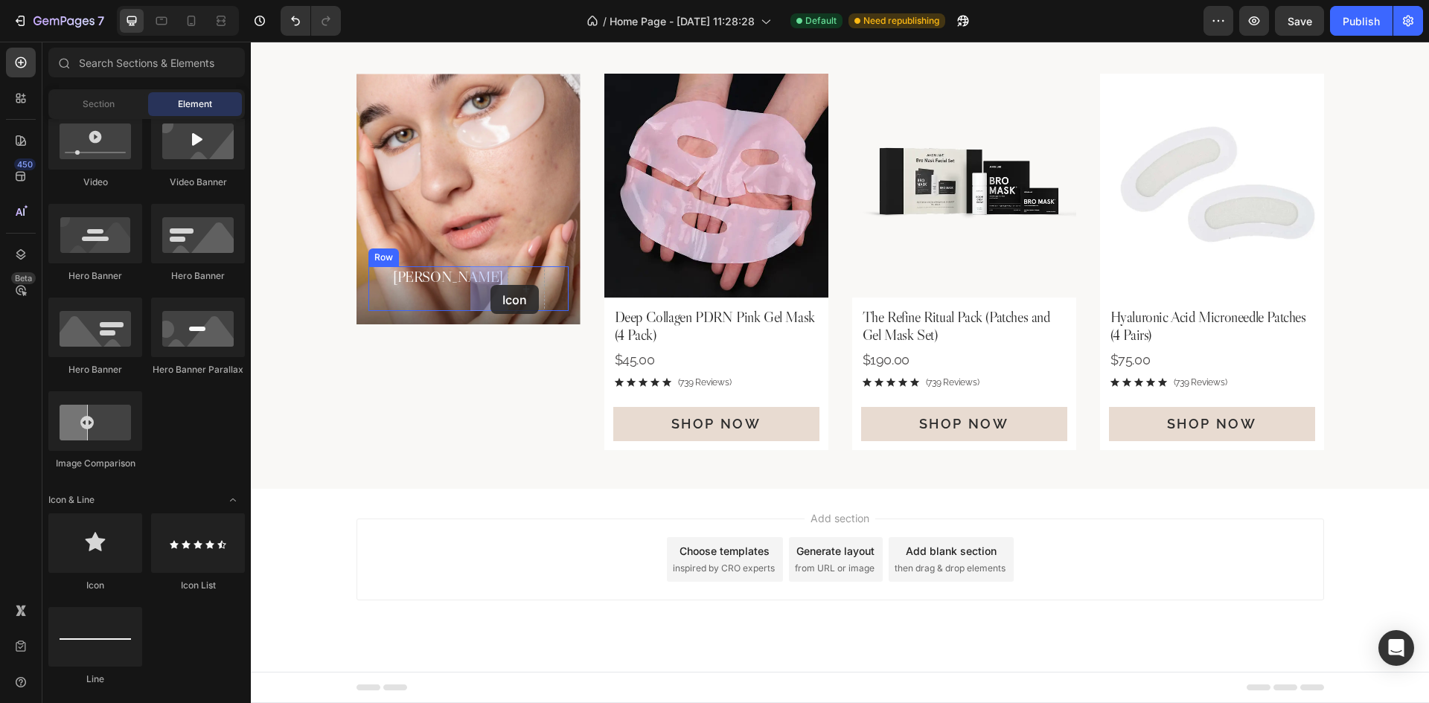
drag, startPoint x: 374, startPoint y: 586, endPoint x: 490, endPoint y: 285, distance: 322.6
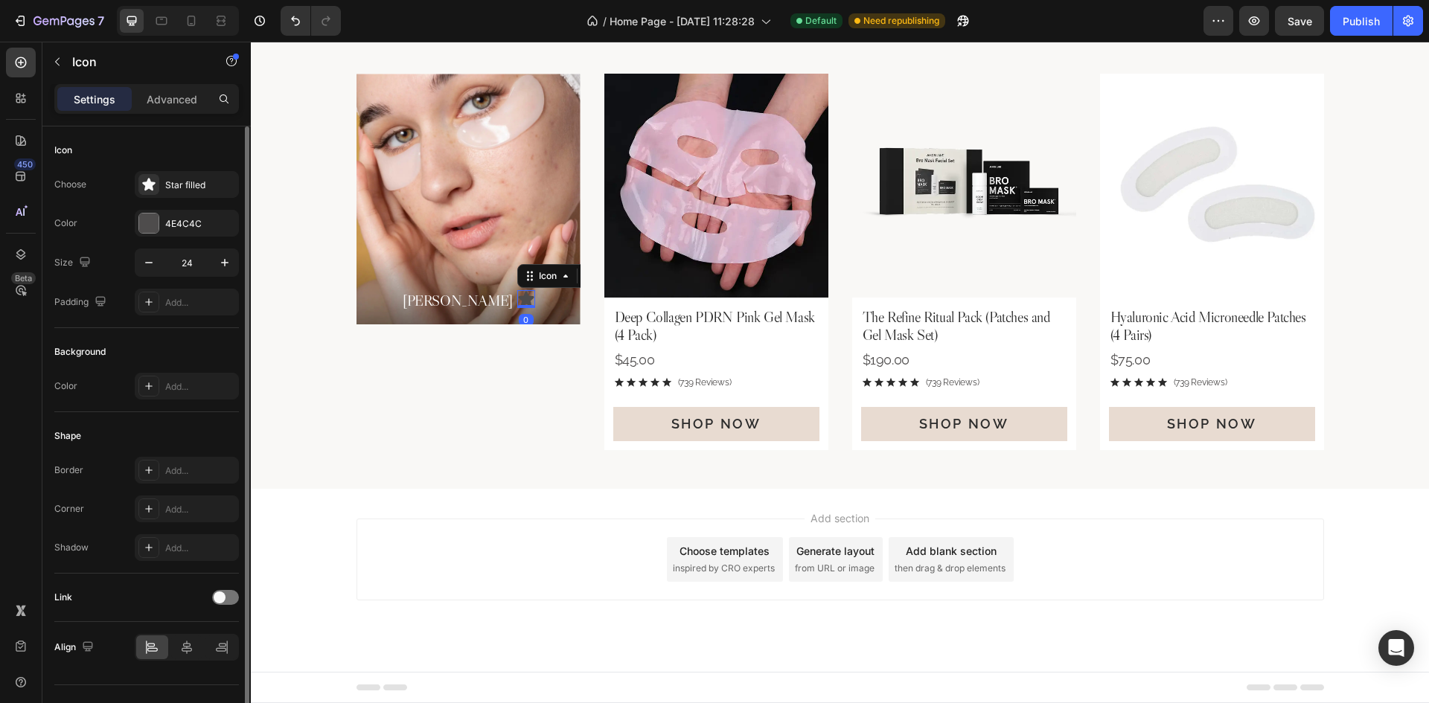
click at [176, 412] on div "Icon Choose Star filled Color 4E4C4C Size 24 Padding Add..." at bounding box center [146, 493] width 185 height 162
click at [176, 194] on div "Star filled" at bounding box center [187, 184] width 104 height 27
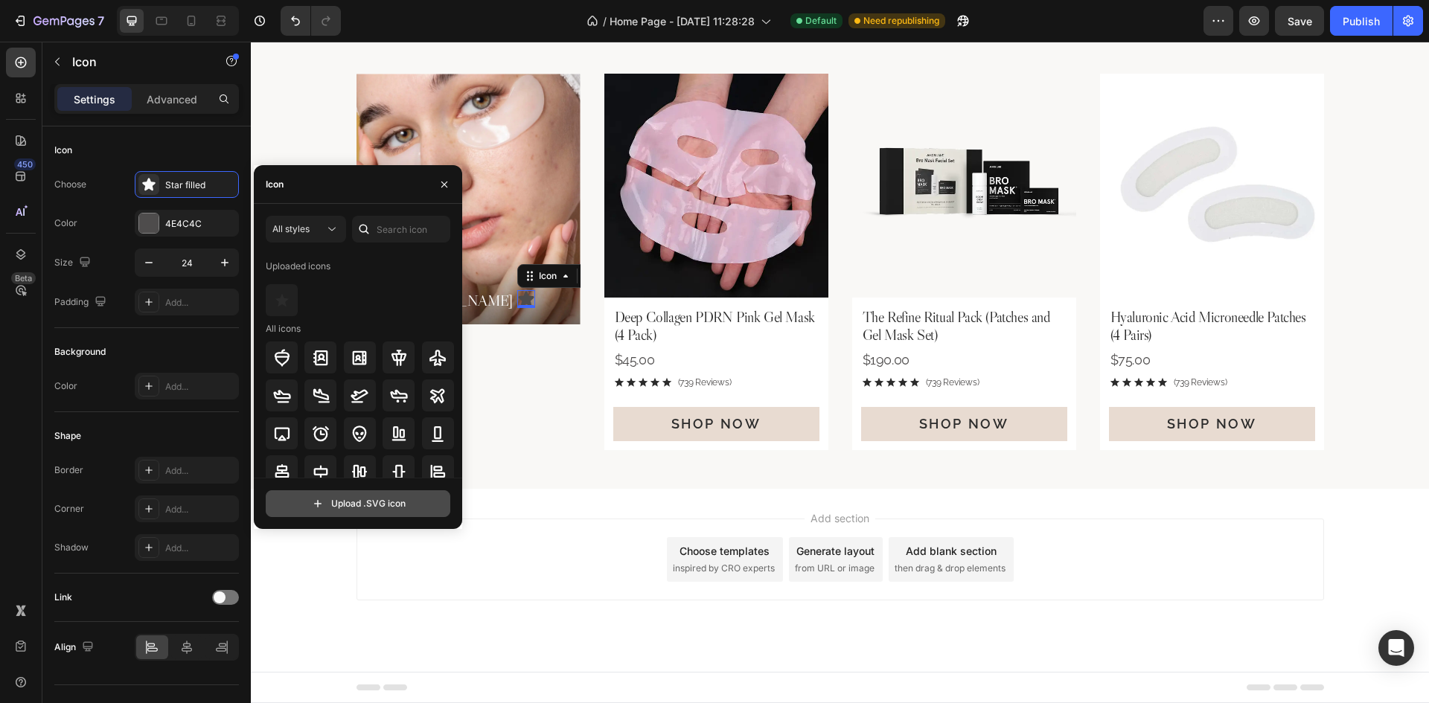
click at [371, 516] on input "file" at bounding box center [357, 503] width 183 height 25
type input "C:\fakepath\lets-icons_check-fill.svg"
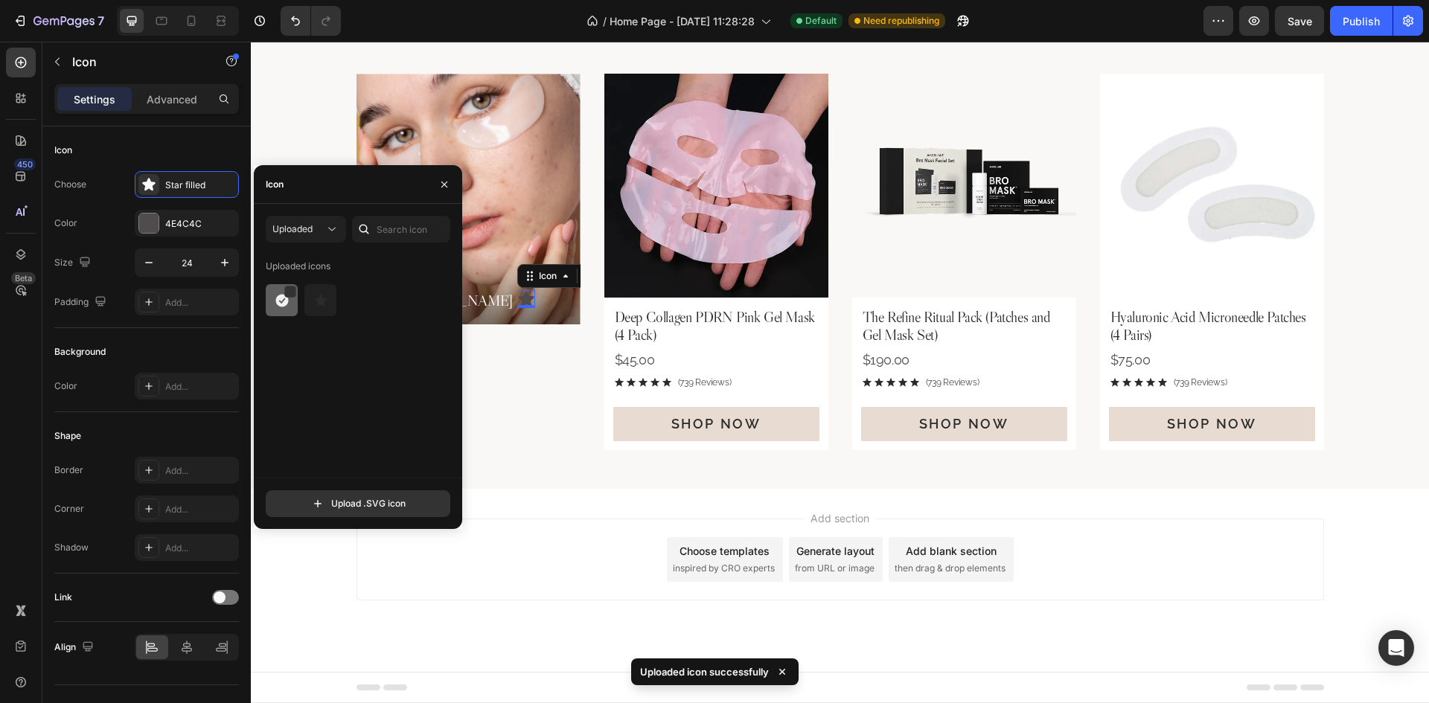
click at [285, 306] on img at bounding box center [282, 301] width 18 height 18
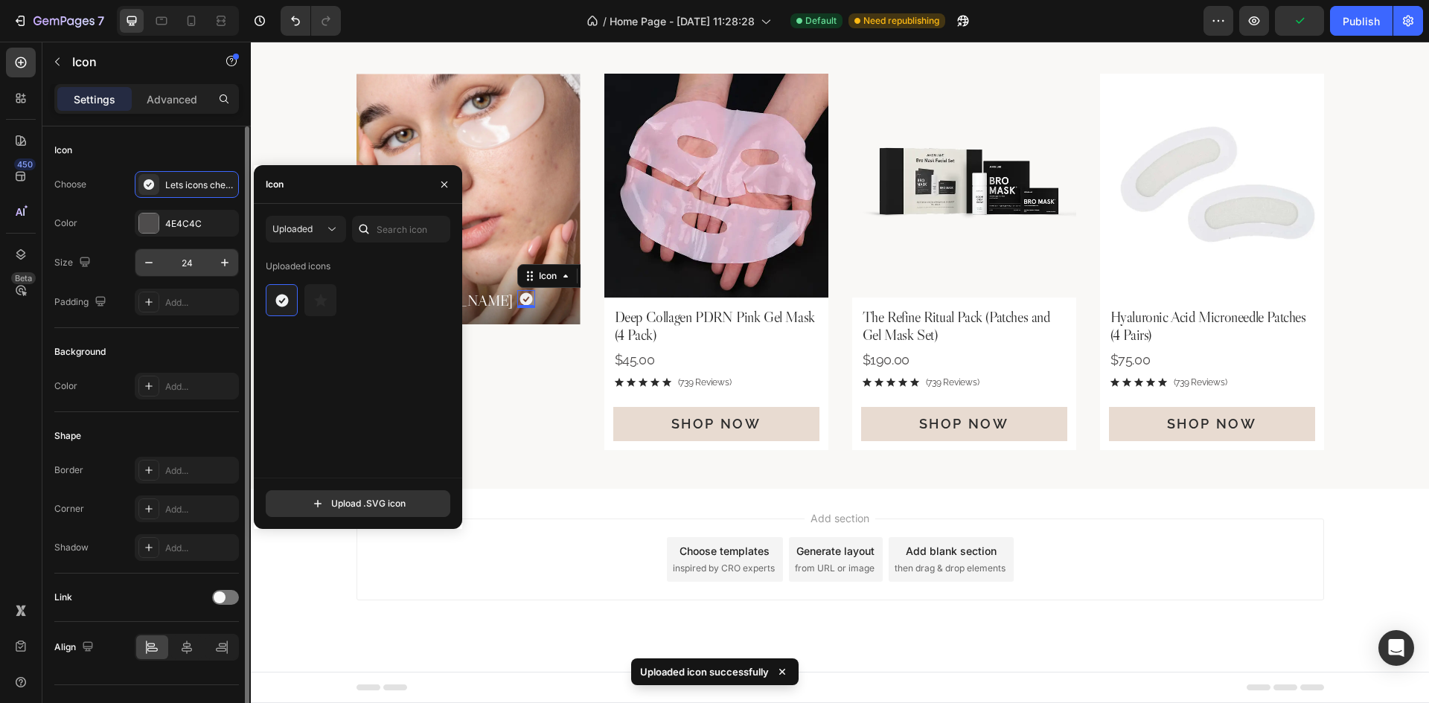
click at [198, 269] on input "24" at bounding box center [186, 262] width 49 height 27
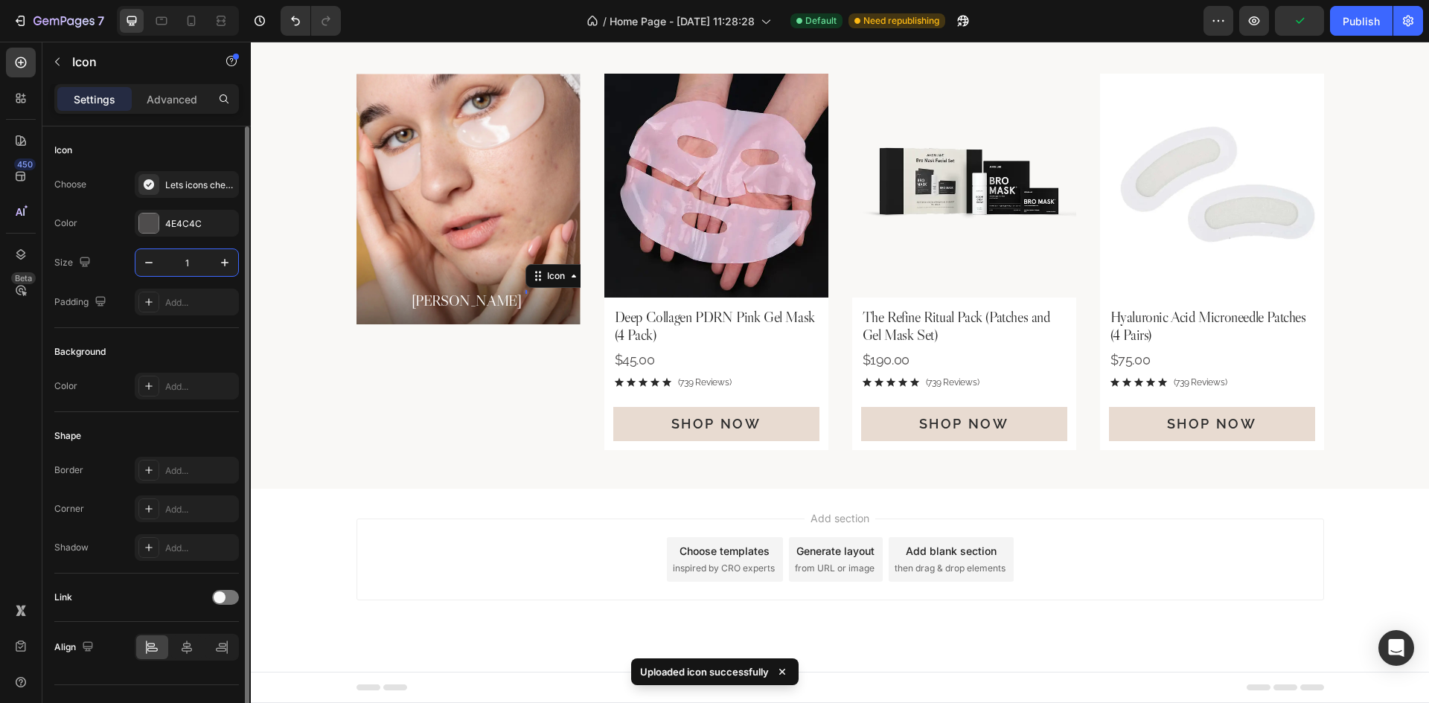
type input "16"
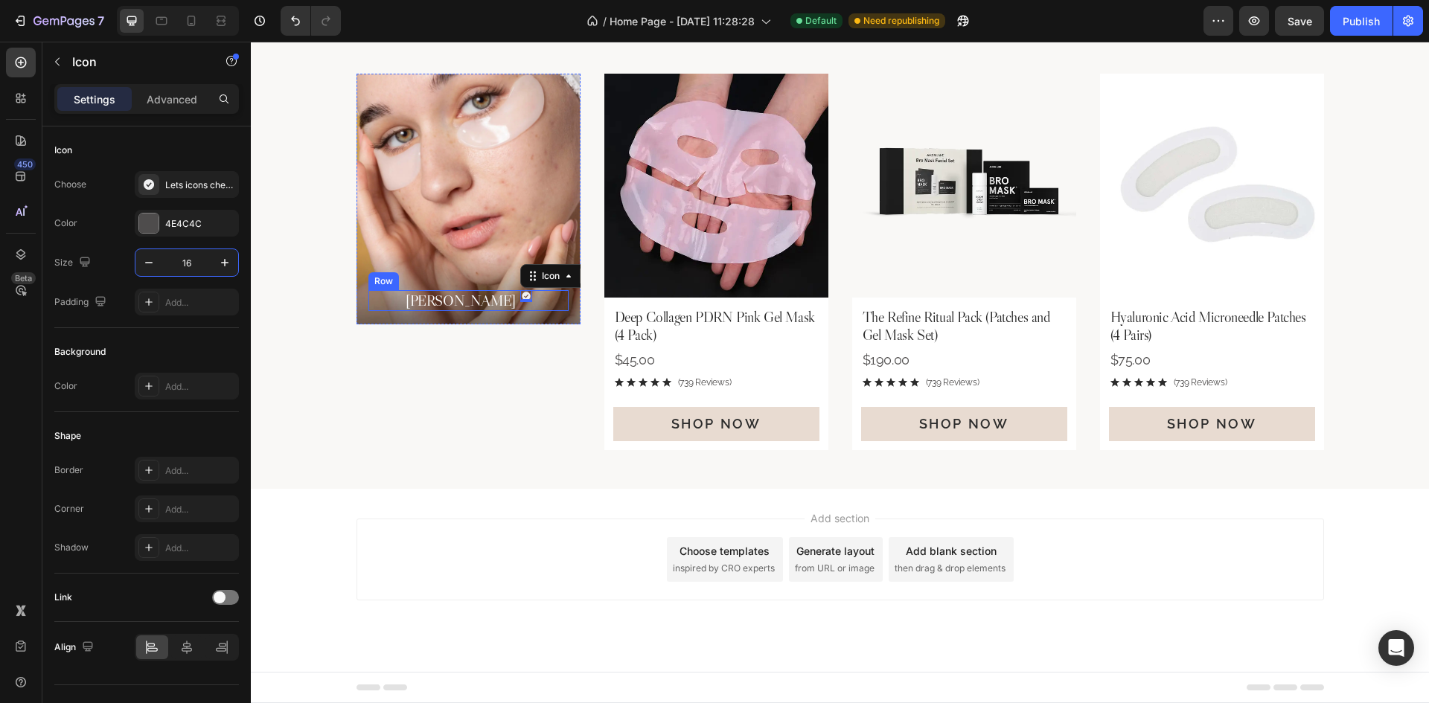
click at [521, 298] on div "[PERSON_NAME] Heading Icon 0 Row" at bounding box center [468, 300] width 200 height 21
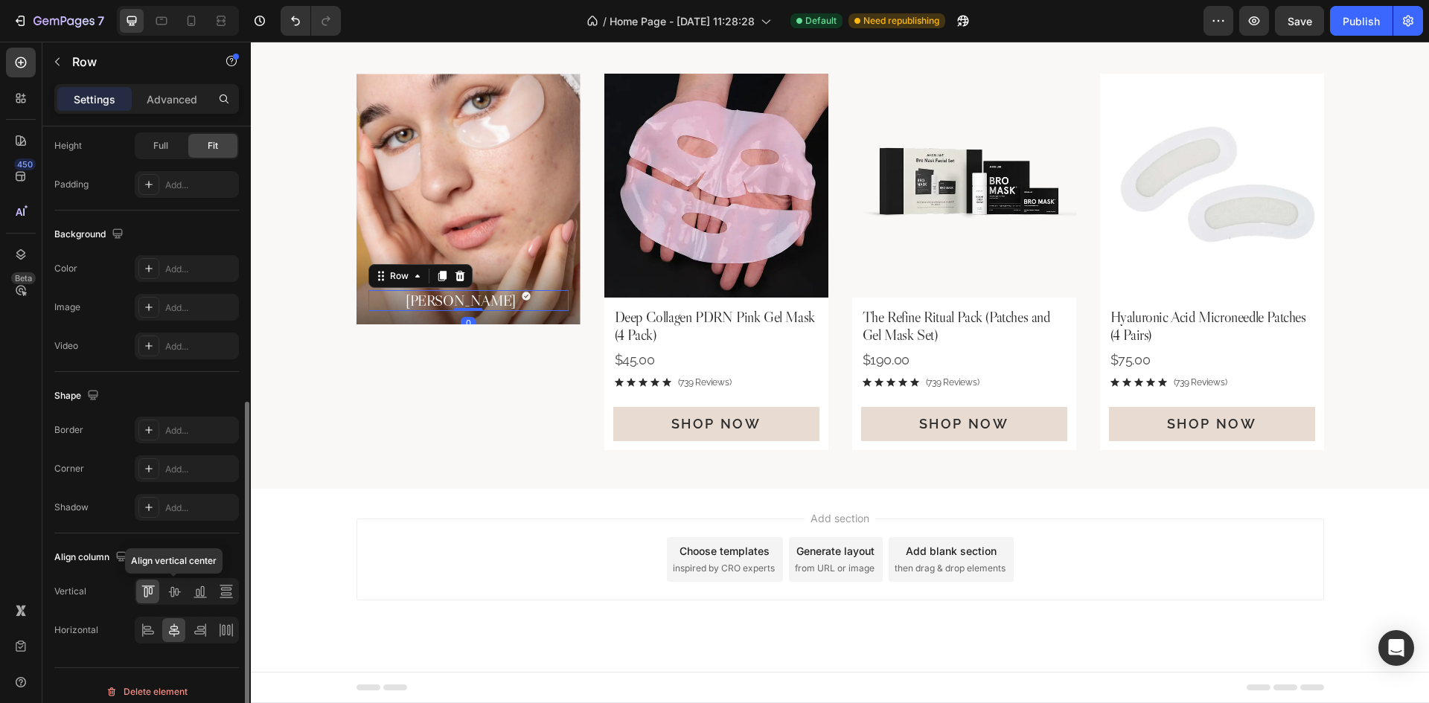
scroll to position [458, 0]
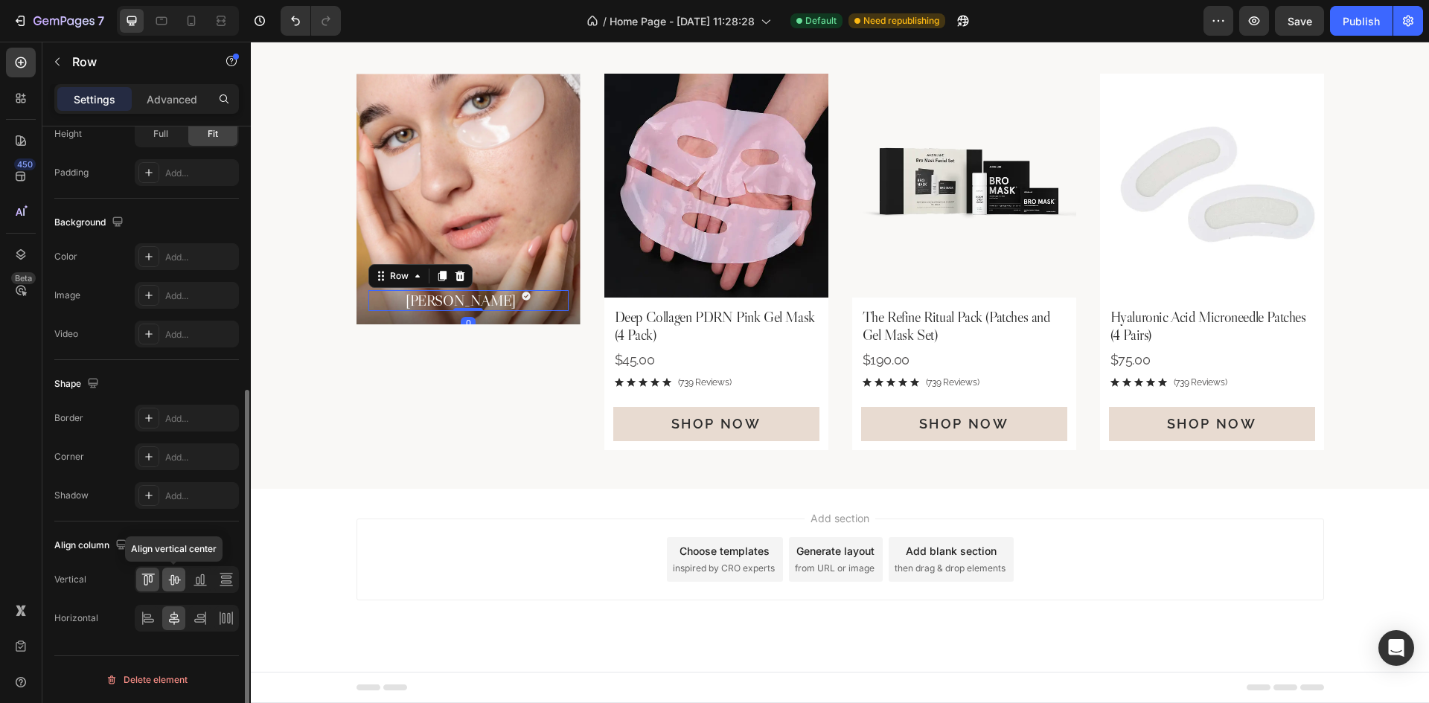
click at [176, 574] on icon at bounding box center [174, 579] width 15 height 15
click at [479, 312] on div "[PERSON_NAME] Heading Icon Row 3" at bounding box center [469, 304] width 224 height 39
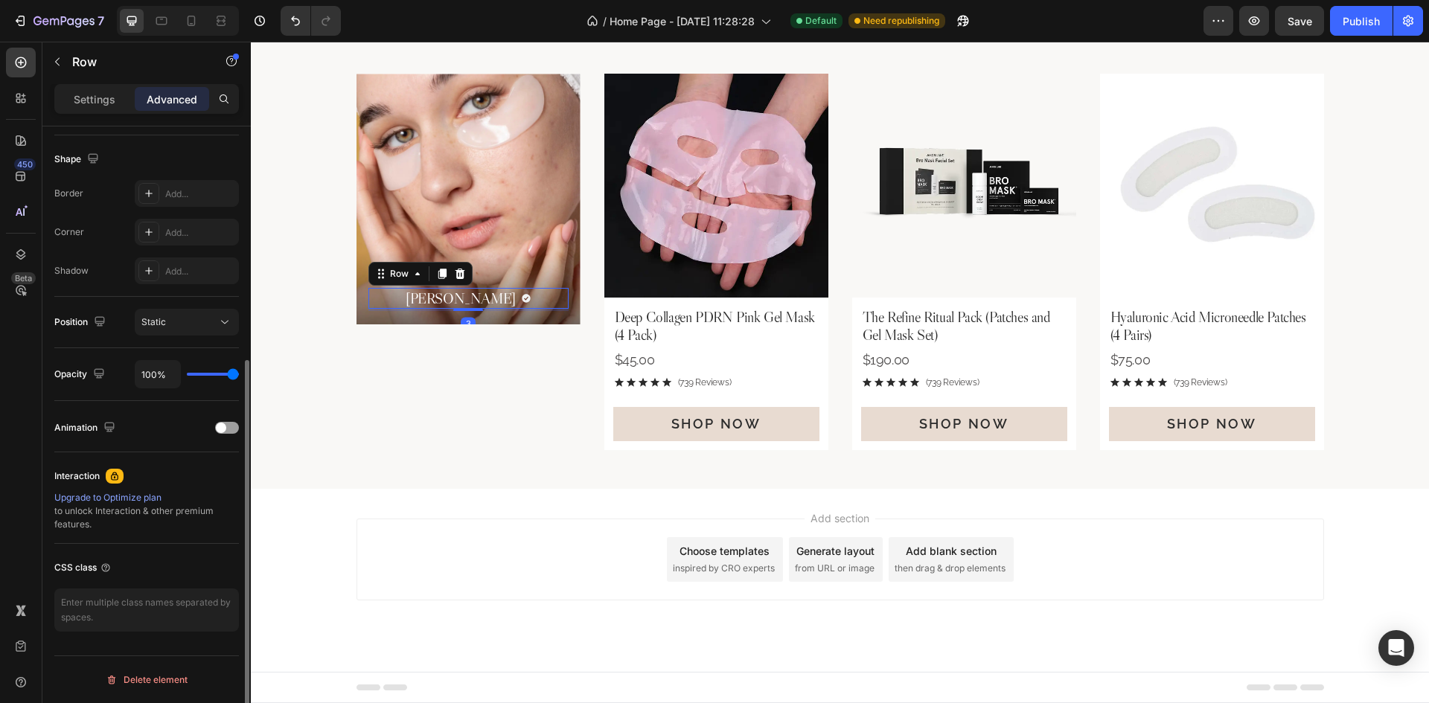
scroll to position [1, 0]
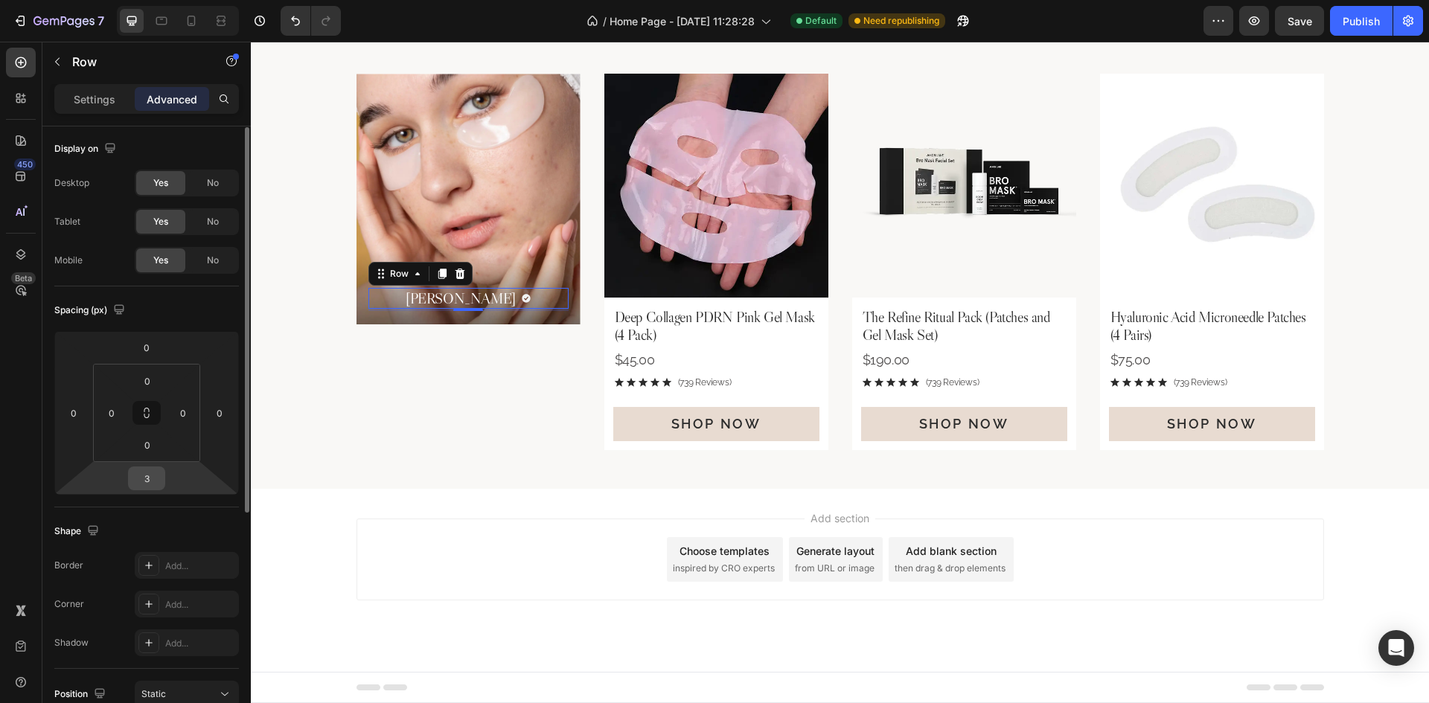
click at [141, 475] on input "3" at bounding box center [147, 478] width 30 height 22
type input "4"
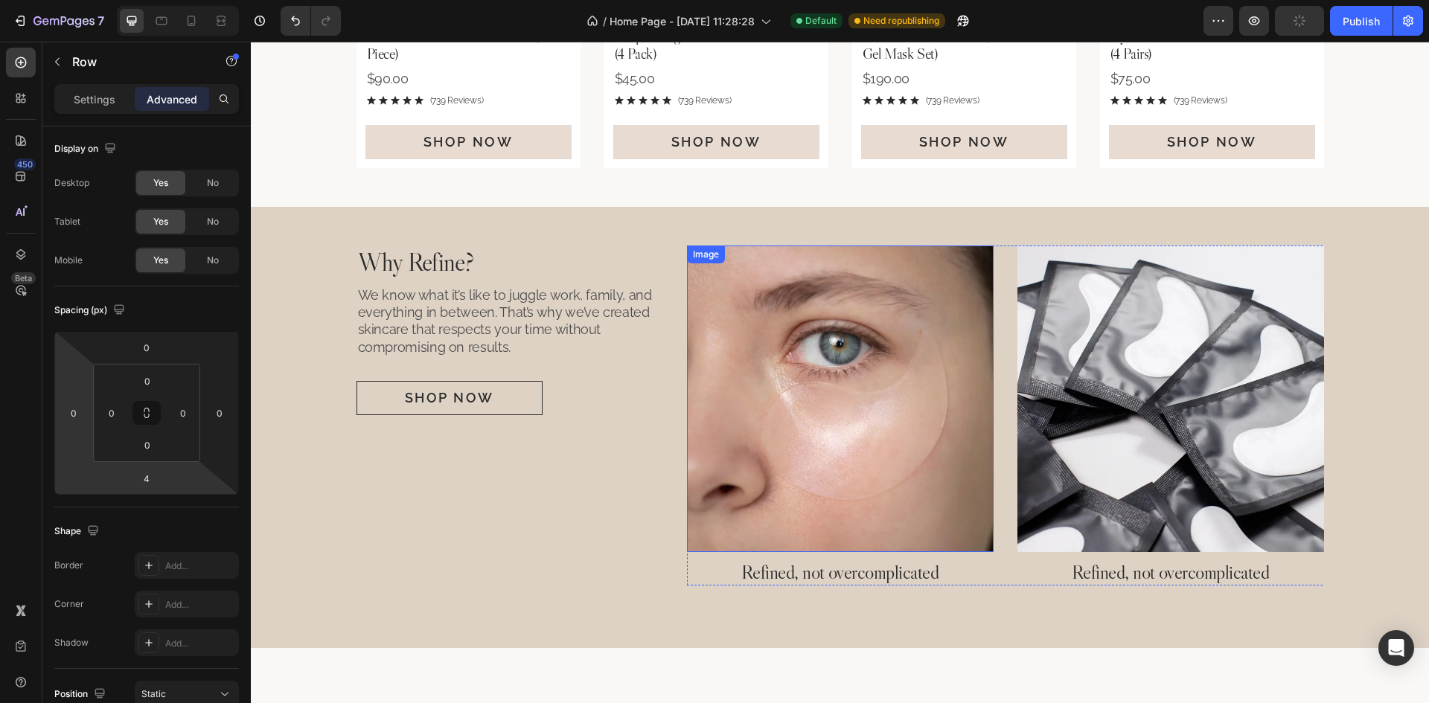
scroll to position [915, 0]
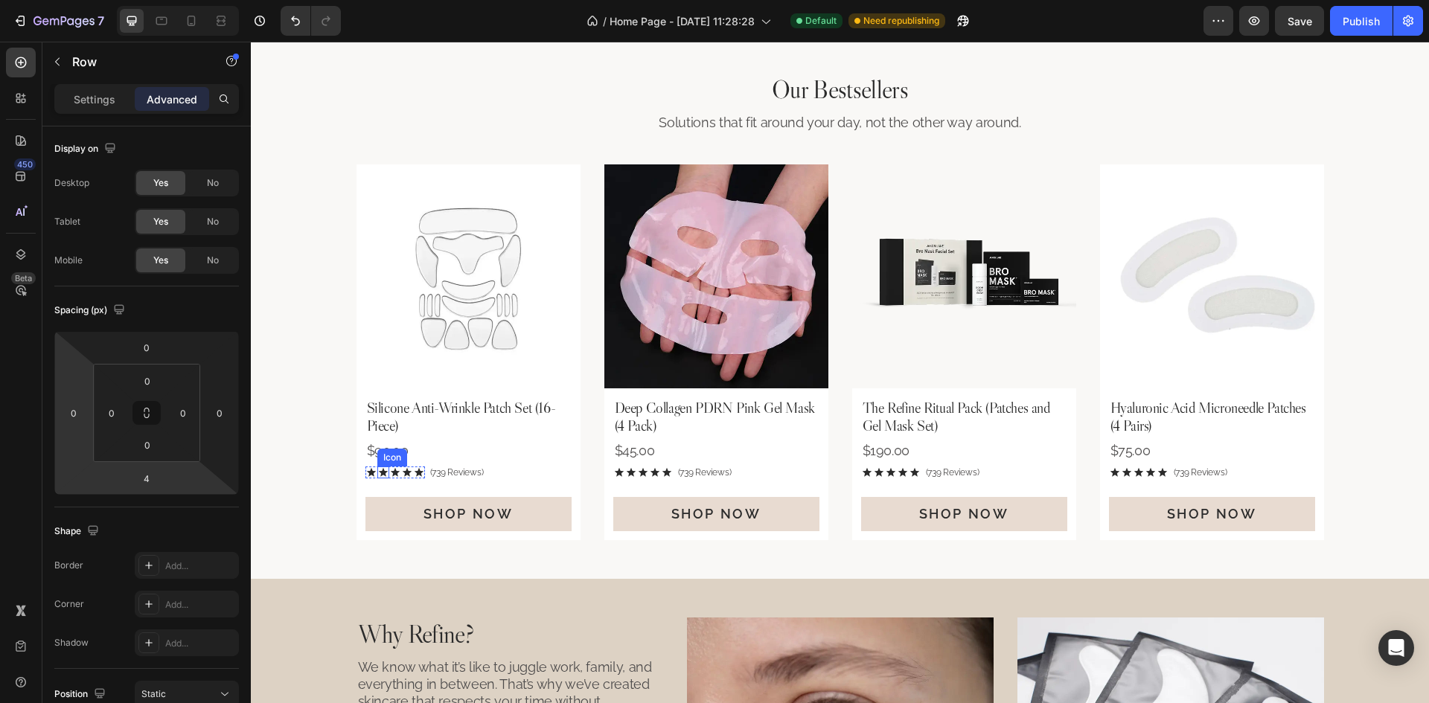
click at [377, 476] on icon at bounding box center [383, 473] width 12 height 12
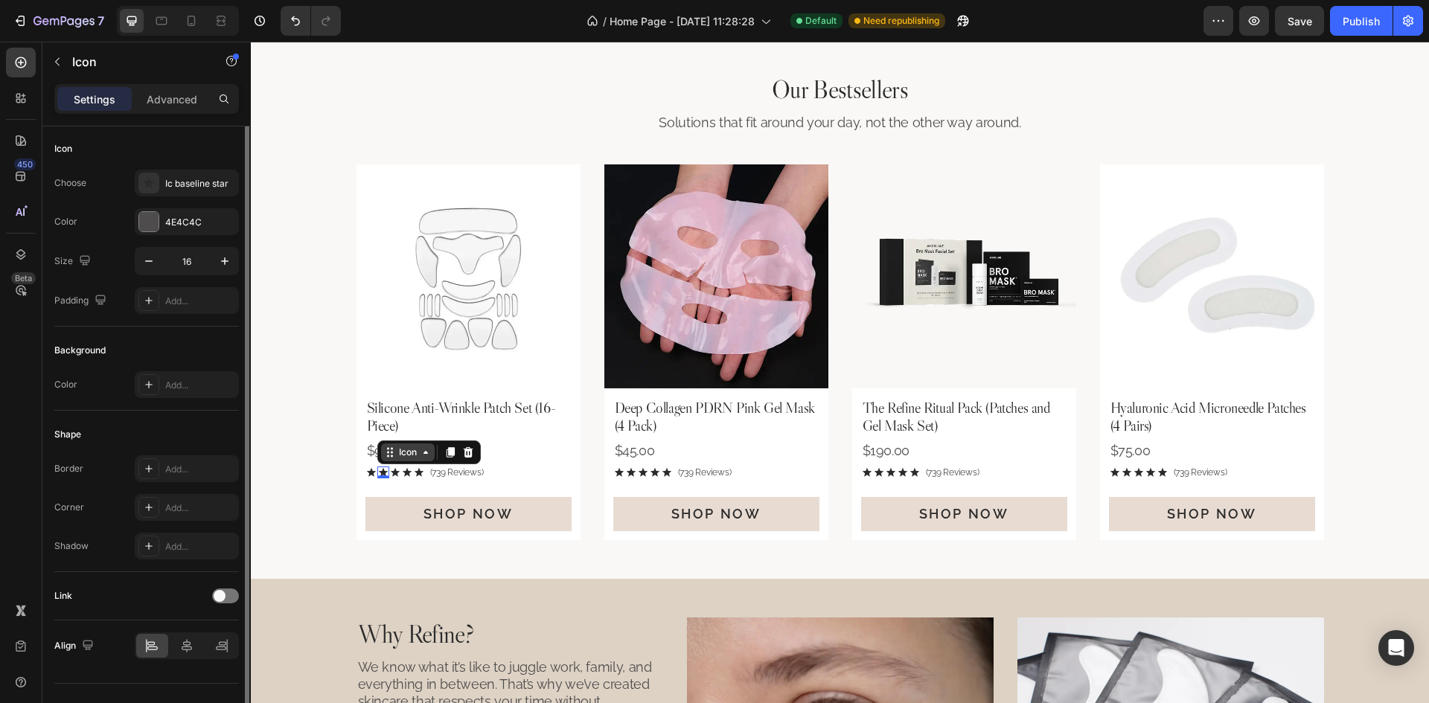
scroll to position [0, 0]
click at [389, 453] on icon at bounding box center [390, 453] width 12 height 12
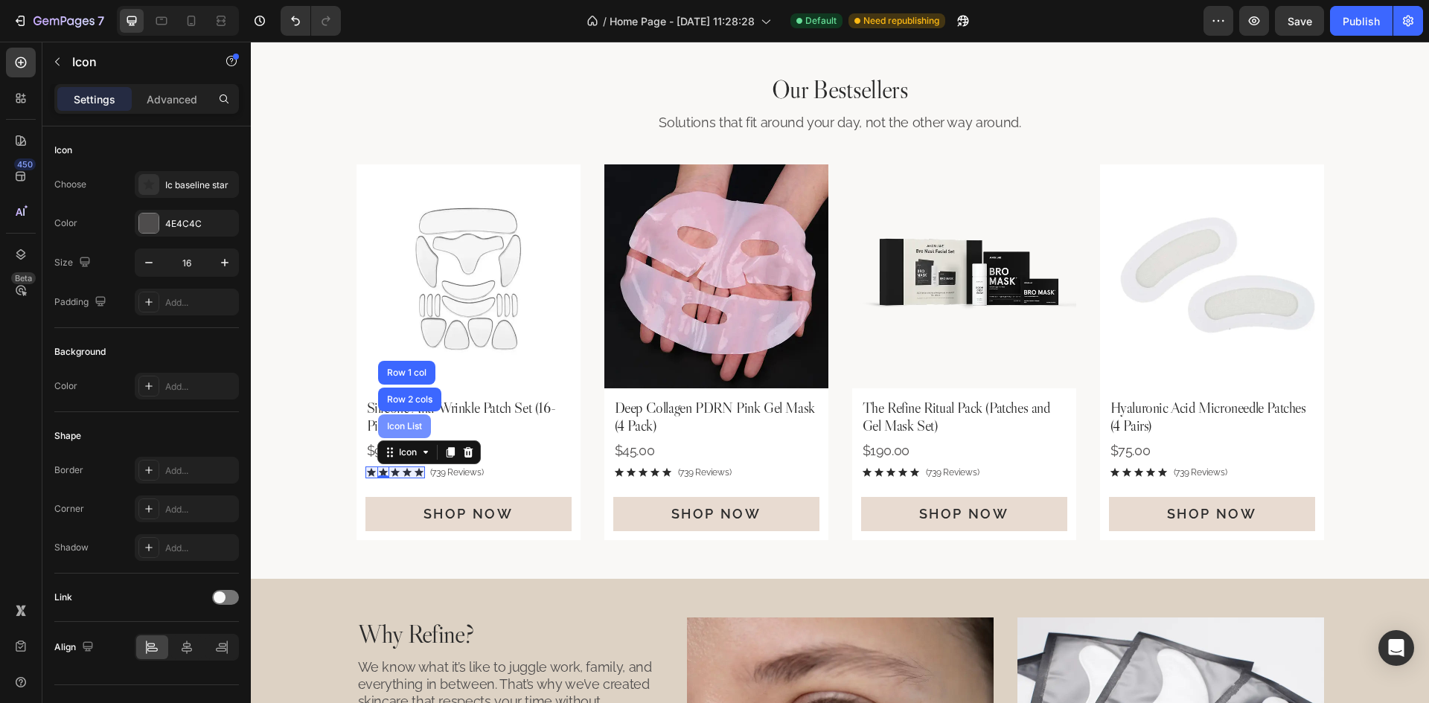
click at [401, 432] on div "Icon List" at bounding box center [404, 427] width 53 height 24
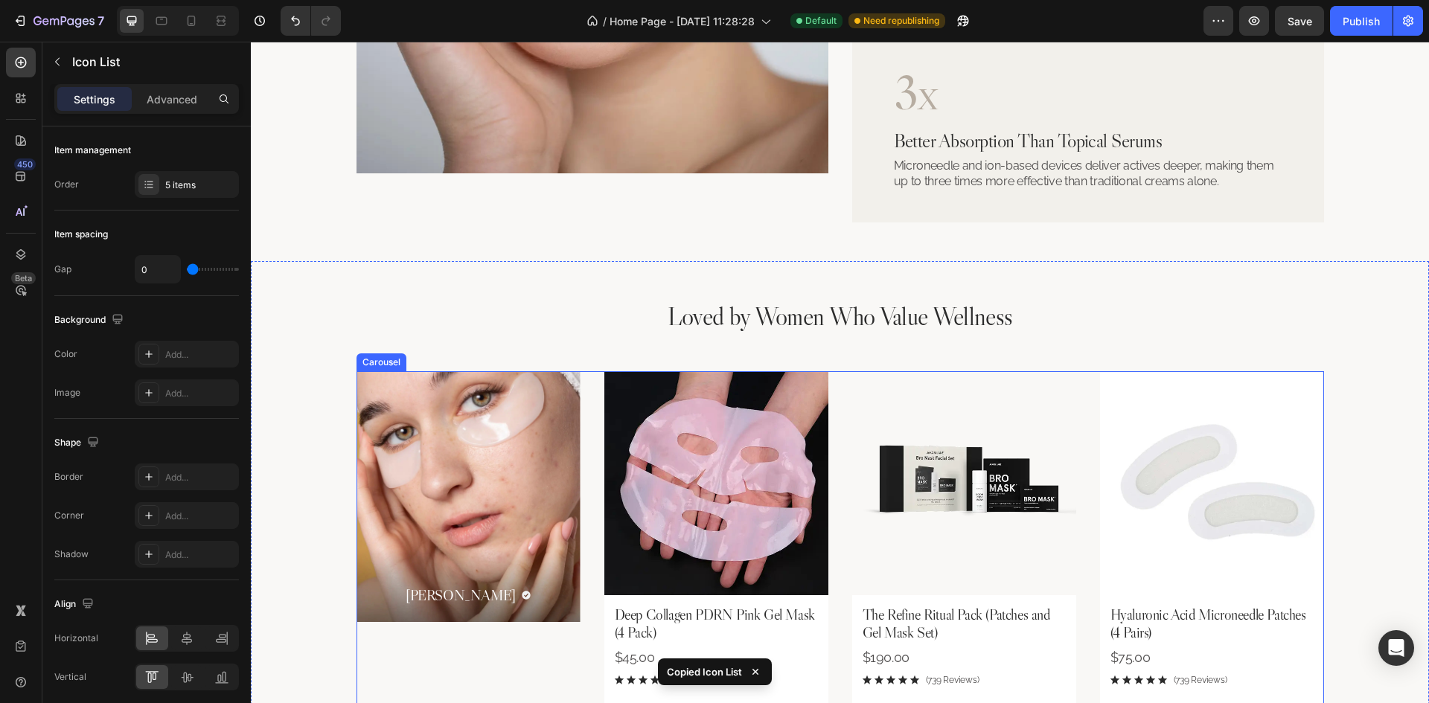
scroll to position [2702, 0]
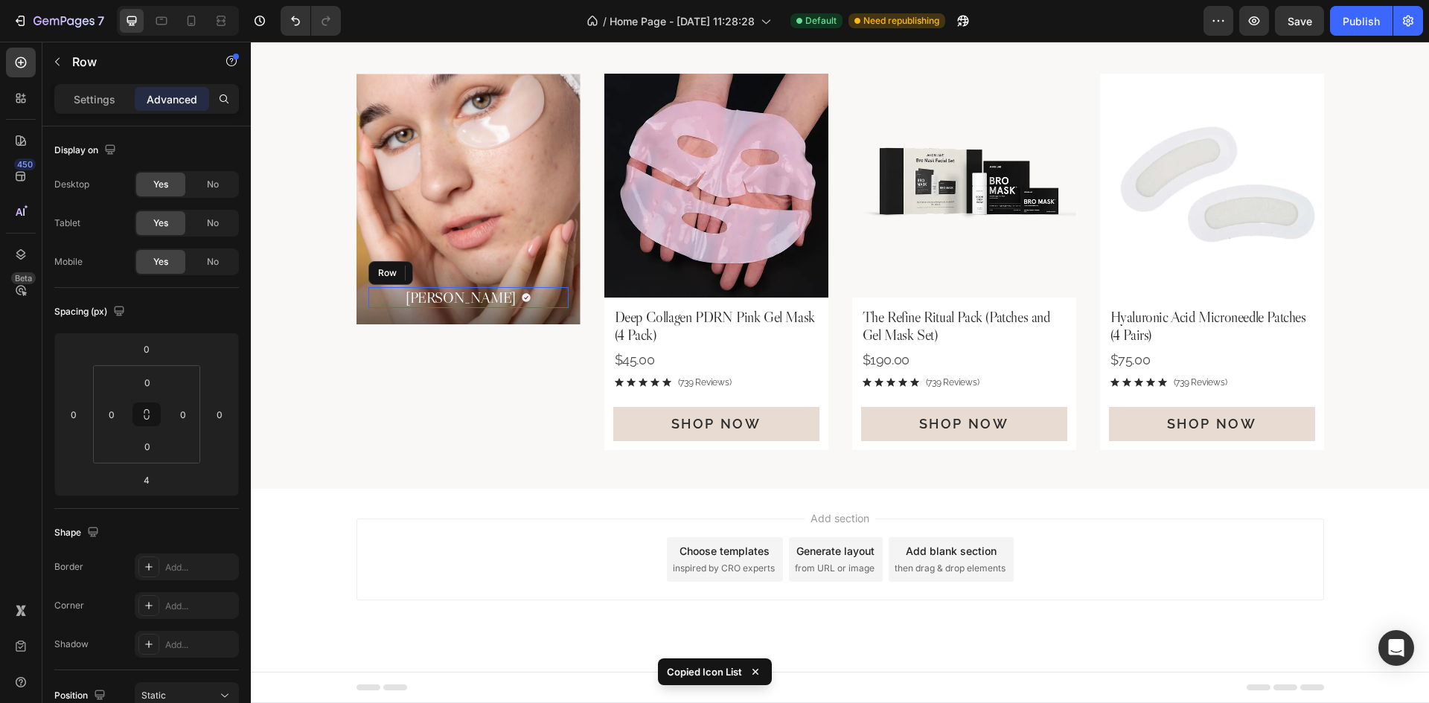
click at [505, 295] on div "[PERSON_NAME] Heading Icon Row" at bounding box center [468, 297] width 200 height 21
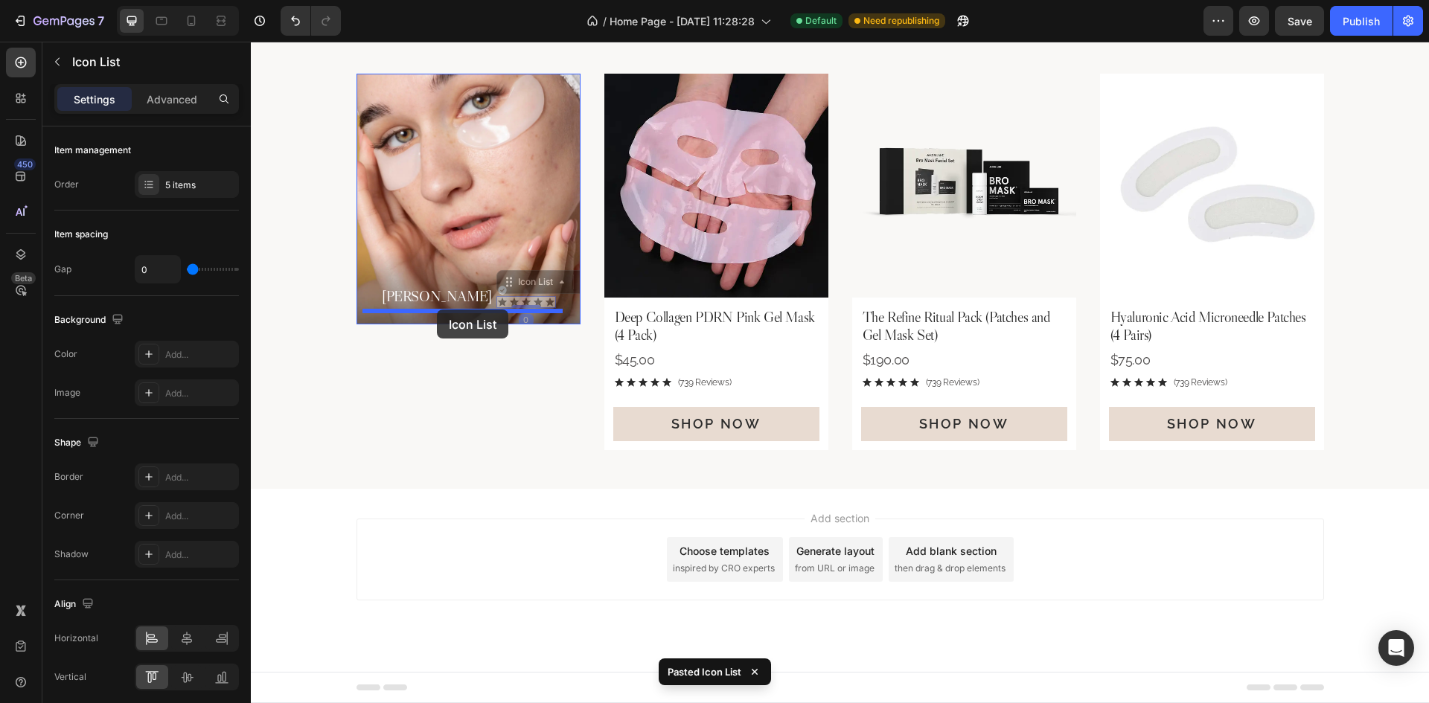
drag, startPoint x: 467, startPoint y: 281, endPoint x: 437, endPoint y: 310, distance: 41.1
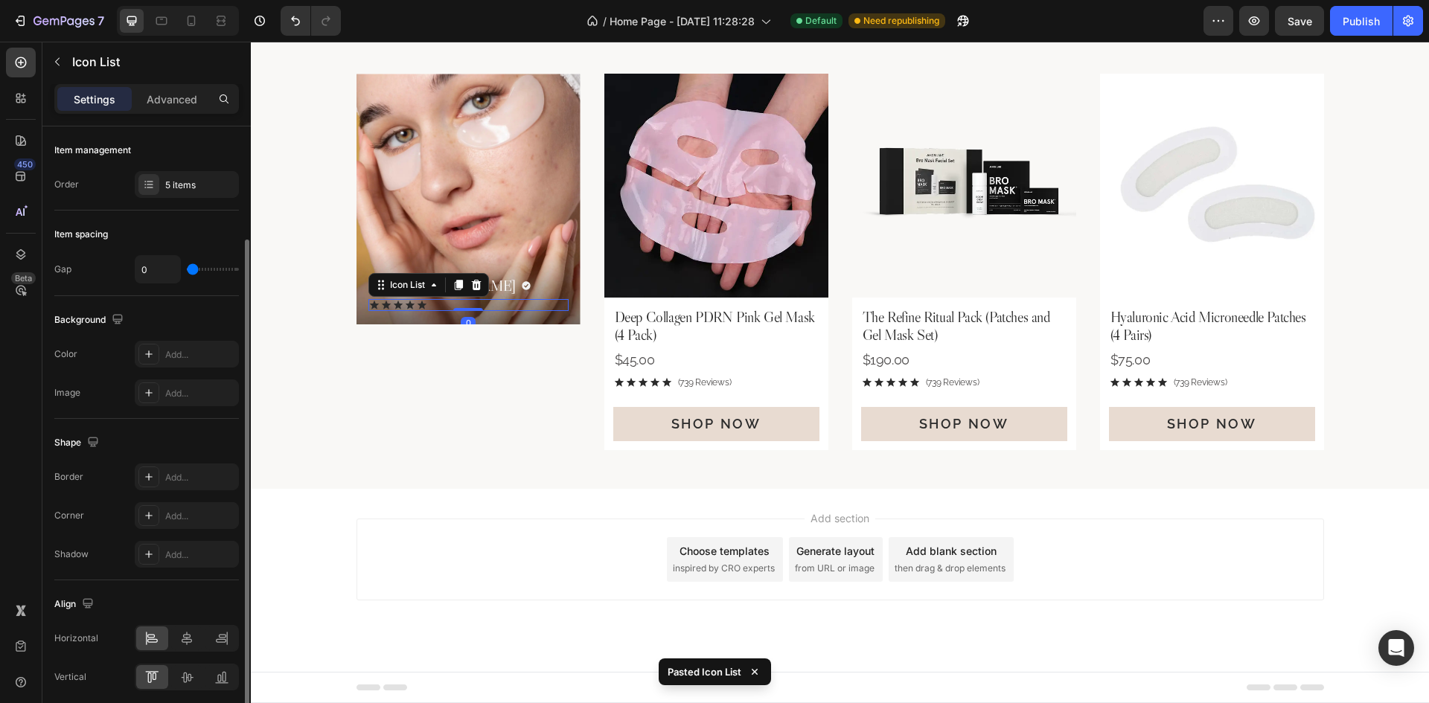
scroll to position [59, 0]
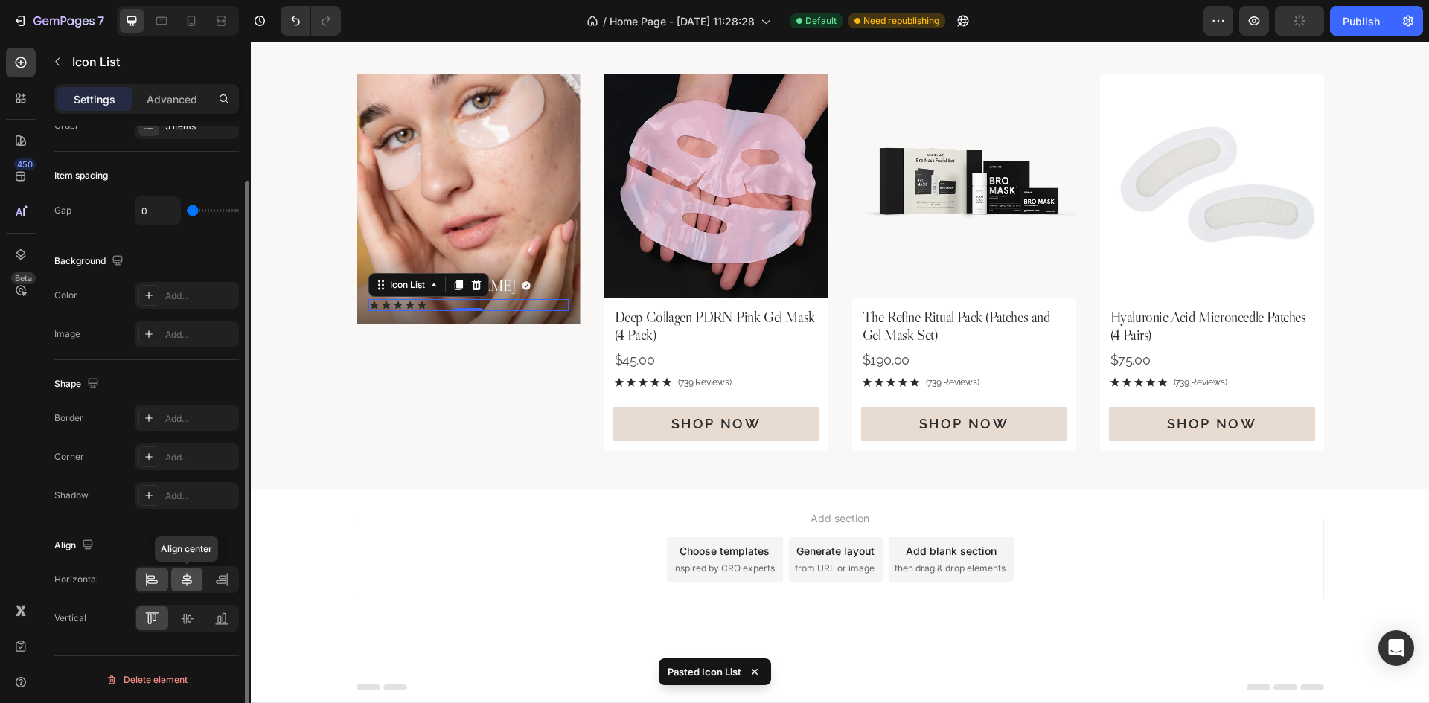
click at [191, 579] on icon at bounding box center [186, 579] width 15 height 15
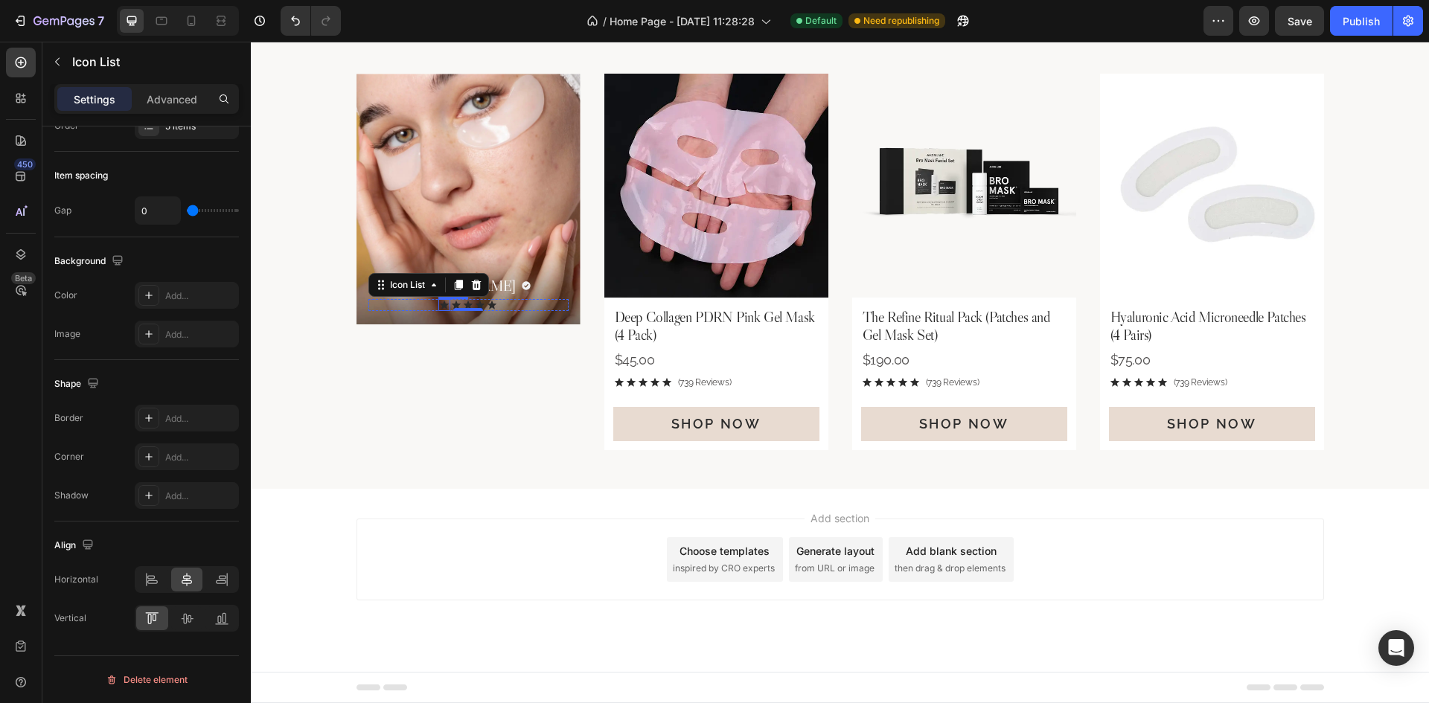
scroll to position [29, 0]
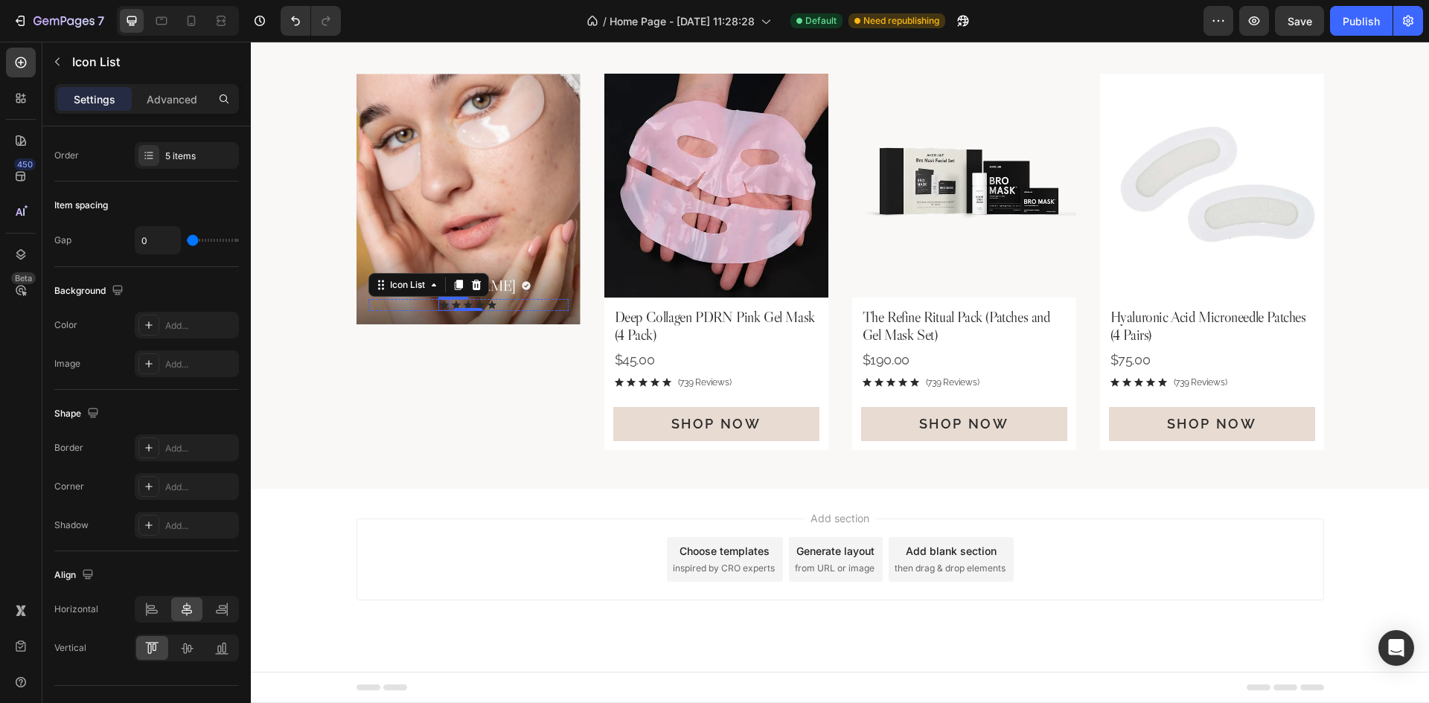
click at [441, 304] on icon at bounding box center [445, 305] width 10 height 9
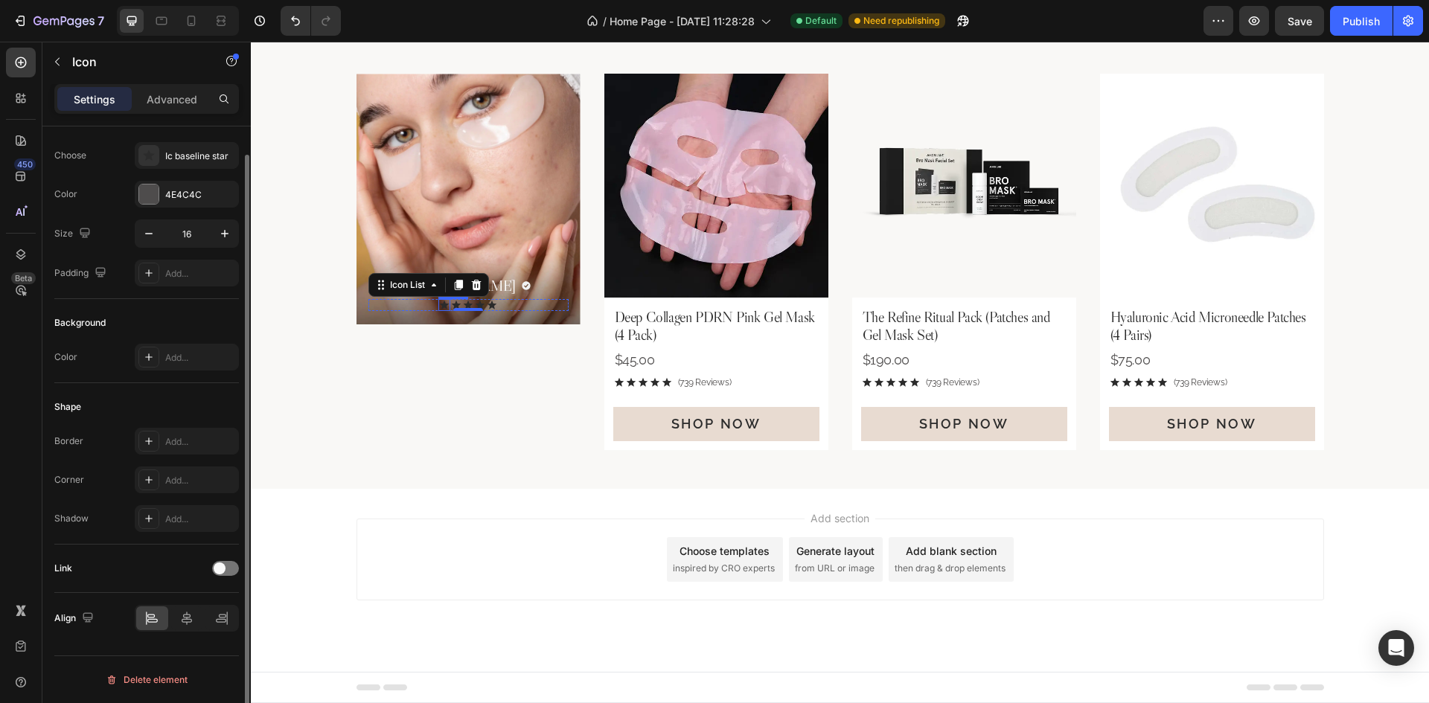
scroll to position [0, 0]
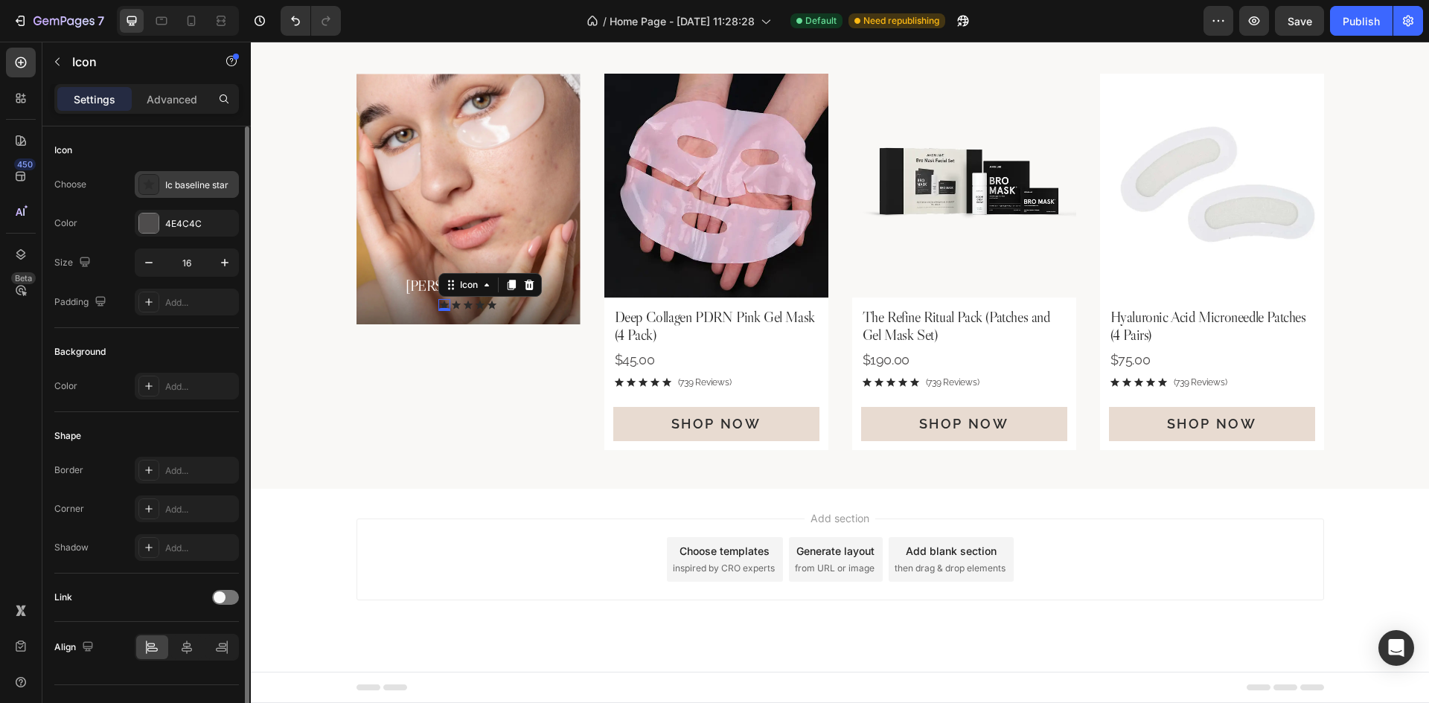
click at [179, 183] on div "Ic baseline star" at bounding box center [200, 185] width 70 height 13
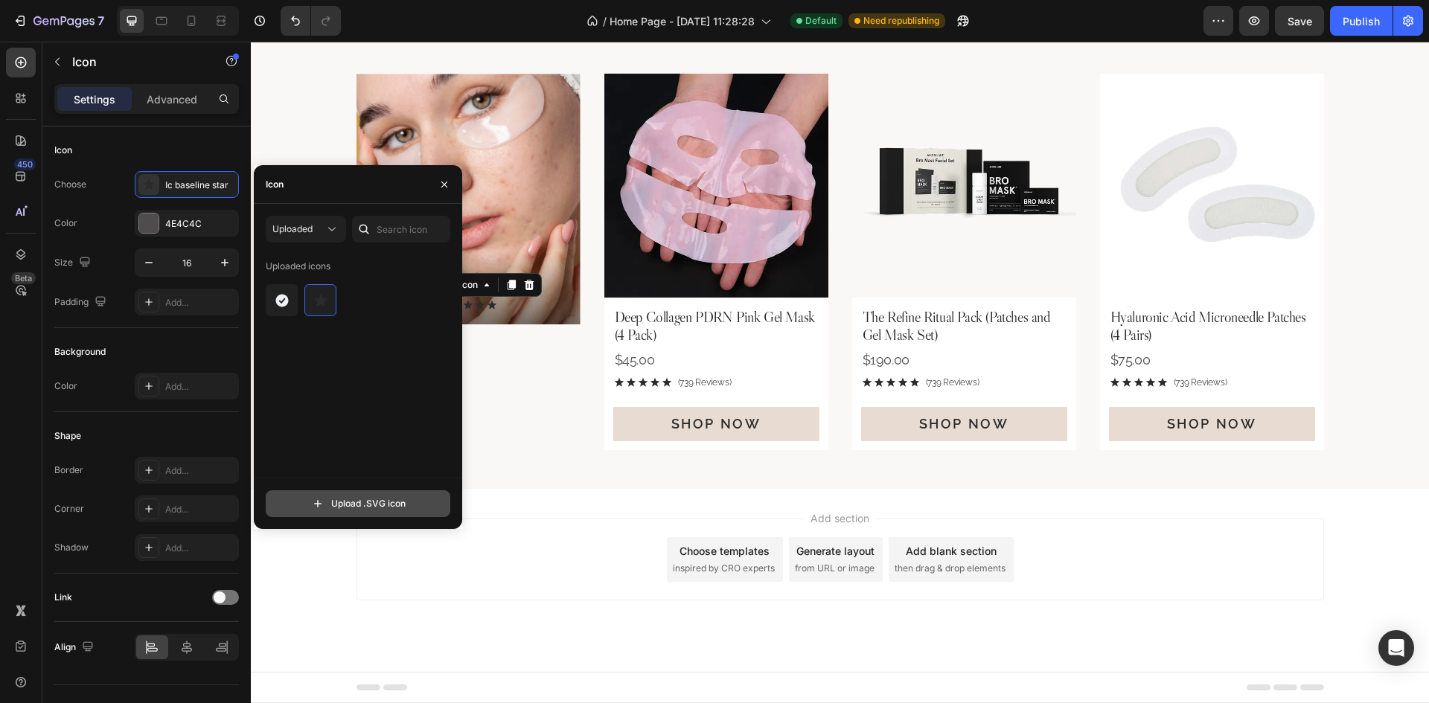
click at [344, 504] on input "file" at bounding box center [357, 503] width 183 height 25
type input "C:\fakepath\ic_baseline-ư.svg"
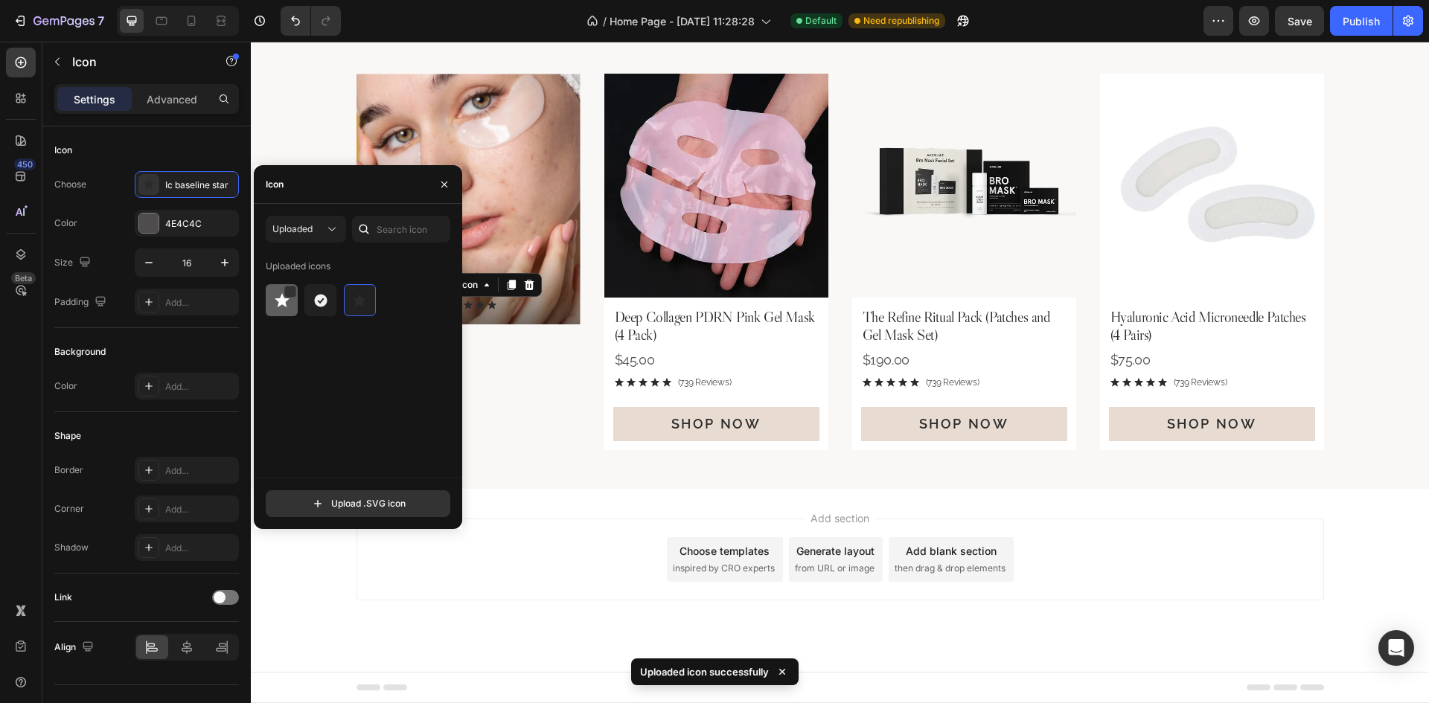
click at [304, 312] on div at bounding box center [320, 300] width 32 height 32
click at [509, 300] on div "Icon Icon Icon Icon Icon" at bounding box center [468, 305] width 200 height 12
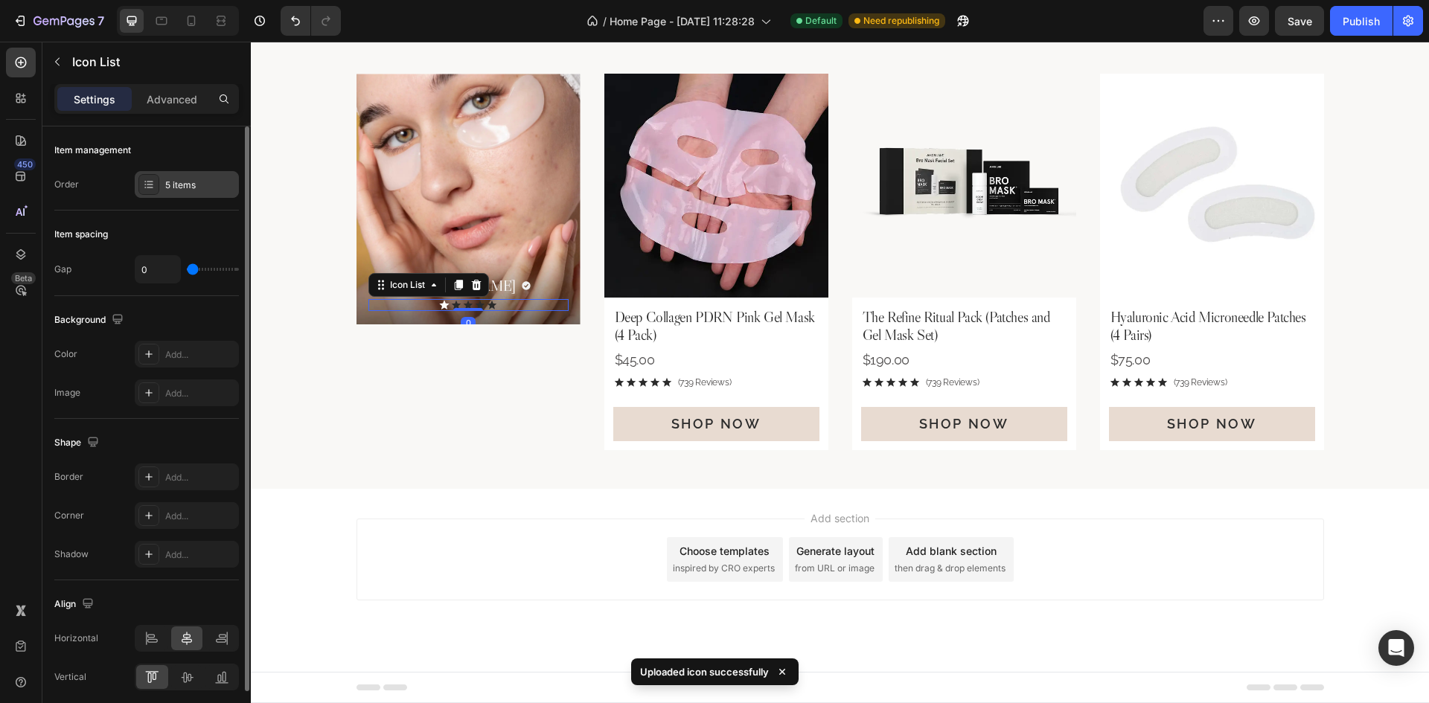
click at [174, 179] on div "5 items" at bounding box center [200, 185] width 70 height 13
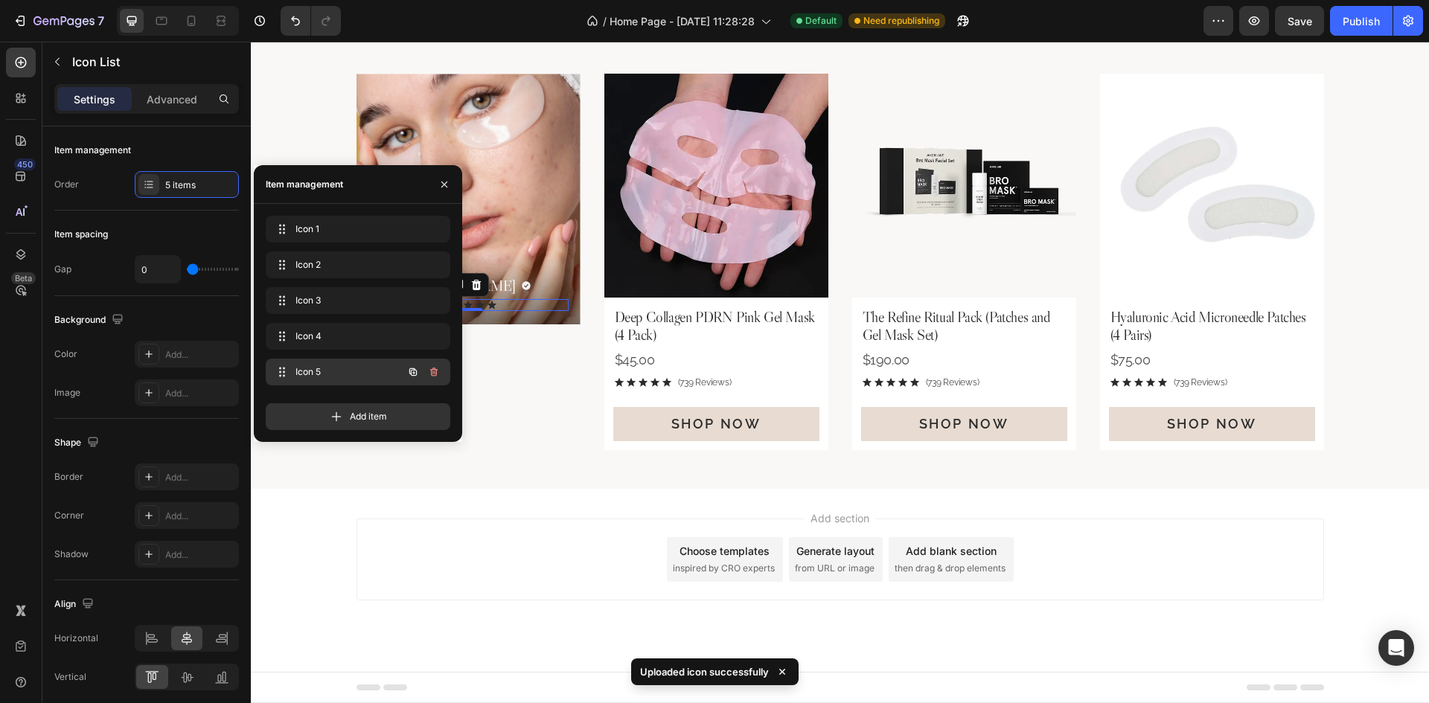
click at [435, 372] on icon "button" at bounding box center [435, 373] width 1 height 4
click at [435, 367] on div "Delete" at bounding box center [424, 371] width 28 height 13
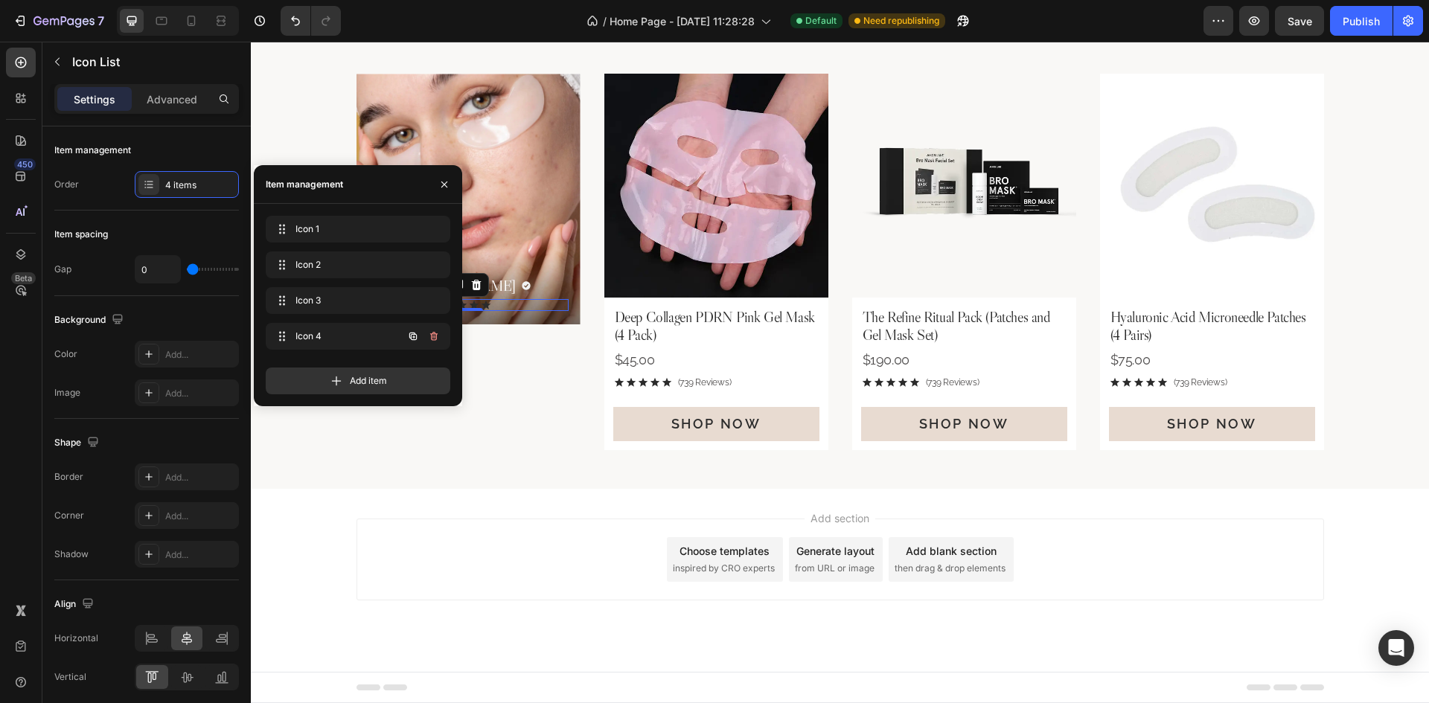
click at [435, 341] on icon "button" at bounding box center [434, 336] width 12 height 12
click at [435, 341] on div "Delete" at bounding box center [424, 336] width 28 height 13
click at [435, 368] on div "Add item" at bounding box center [358, 381] width 185 height 27
click at [430, 303] on icon "button" at bounding box center [434, 301] width 12 height 12
click at [432, 299] on div "Delete" at bounding box center [424, 300] width 28 height 13
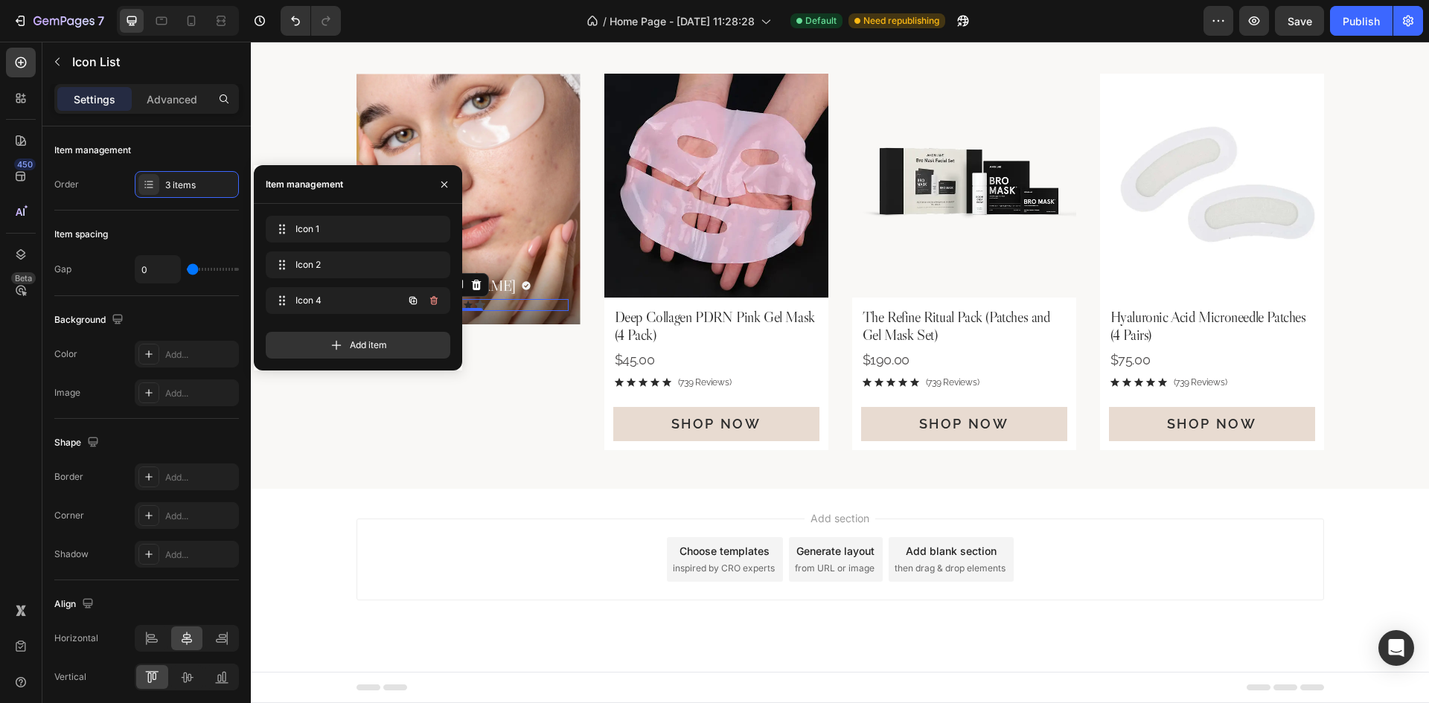
click at [432, 299] on icon "button" at bounding box center [434, 301] width 12 height 12
click at [432, 299] on div "Delete" at bounding box center [424, 300] width 28 height 13
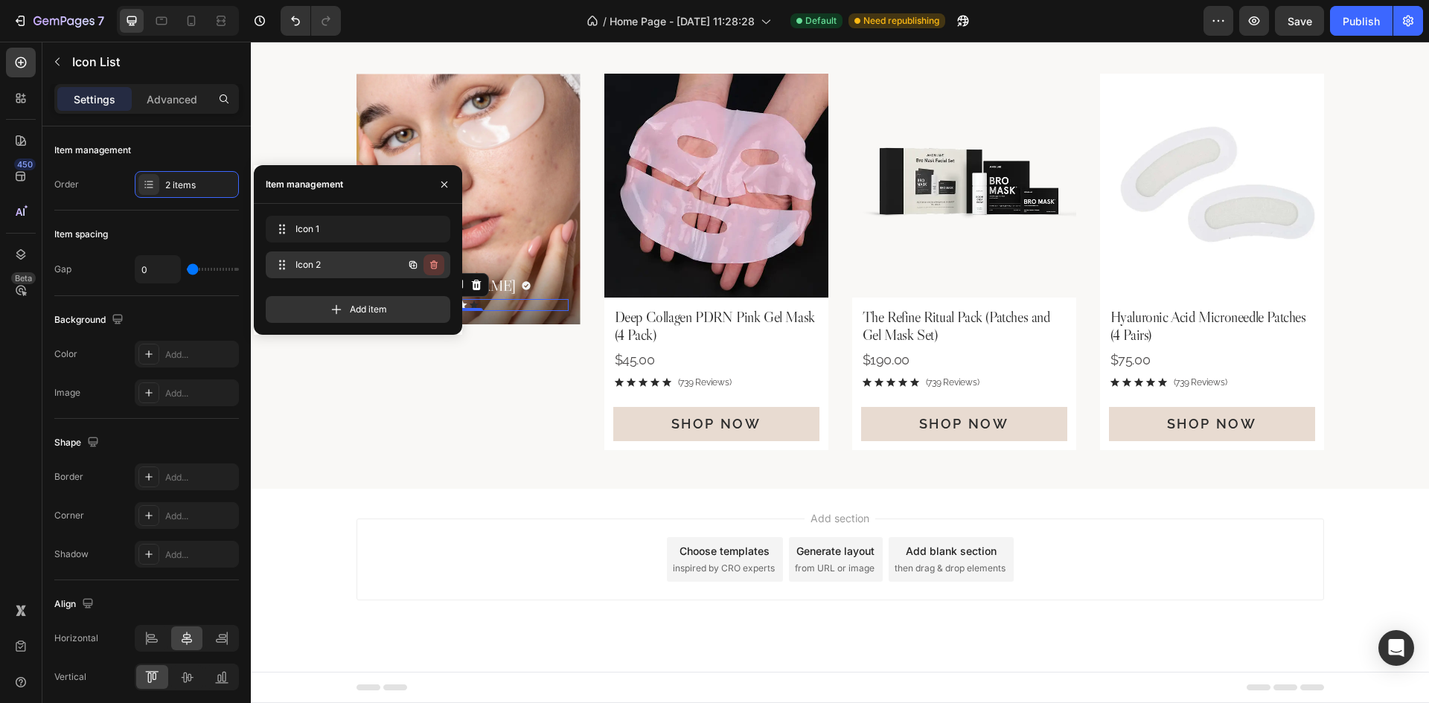
click at [434, 265] on icon "button" at bounding box center [434, 265] width 12 height 12
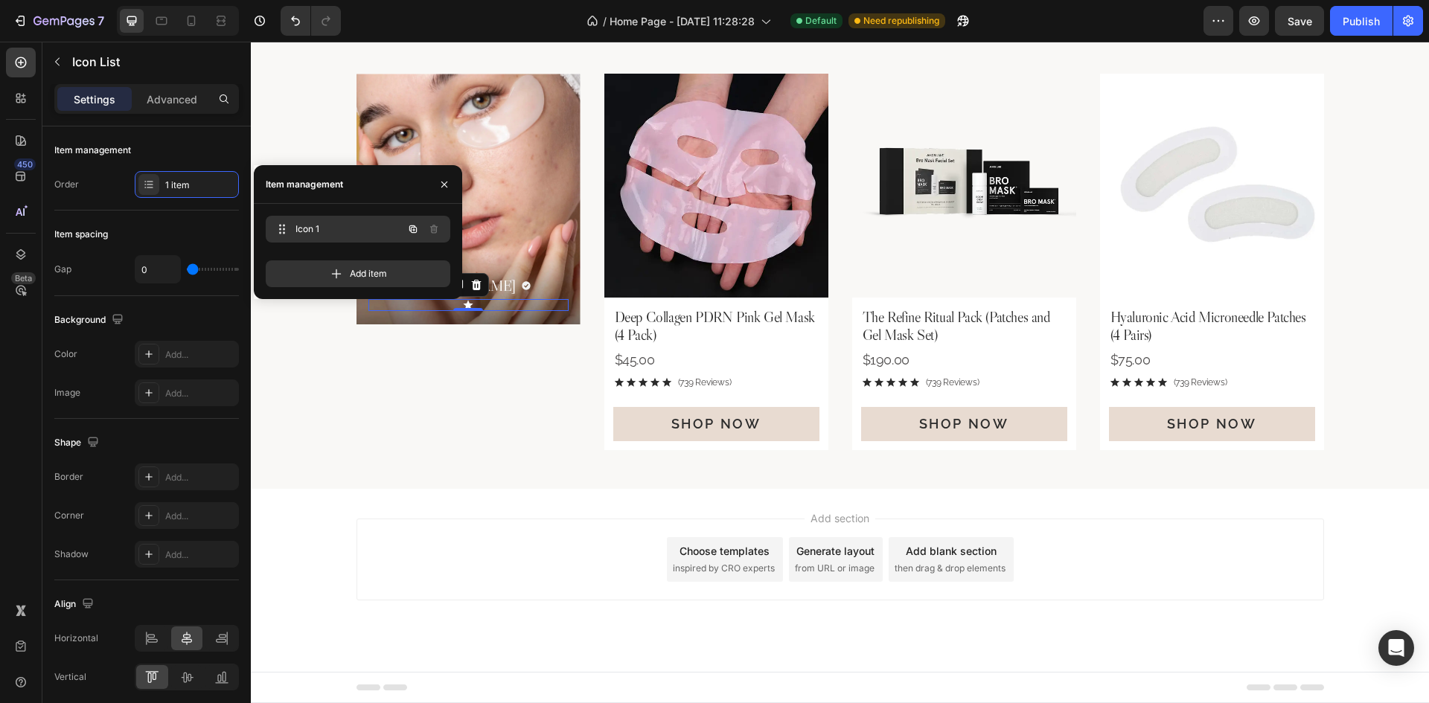
click at [416, 233] on icon "button" at bounding box center [413, 229] width 12 height 12
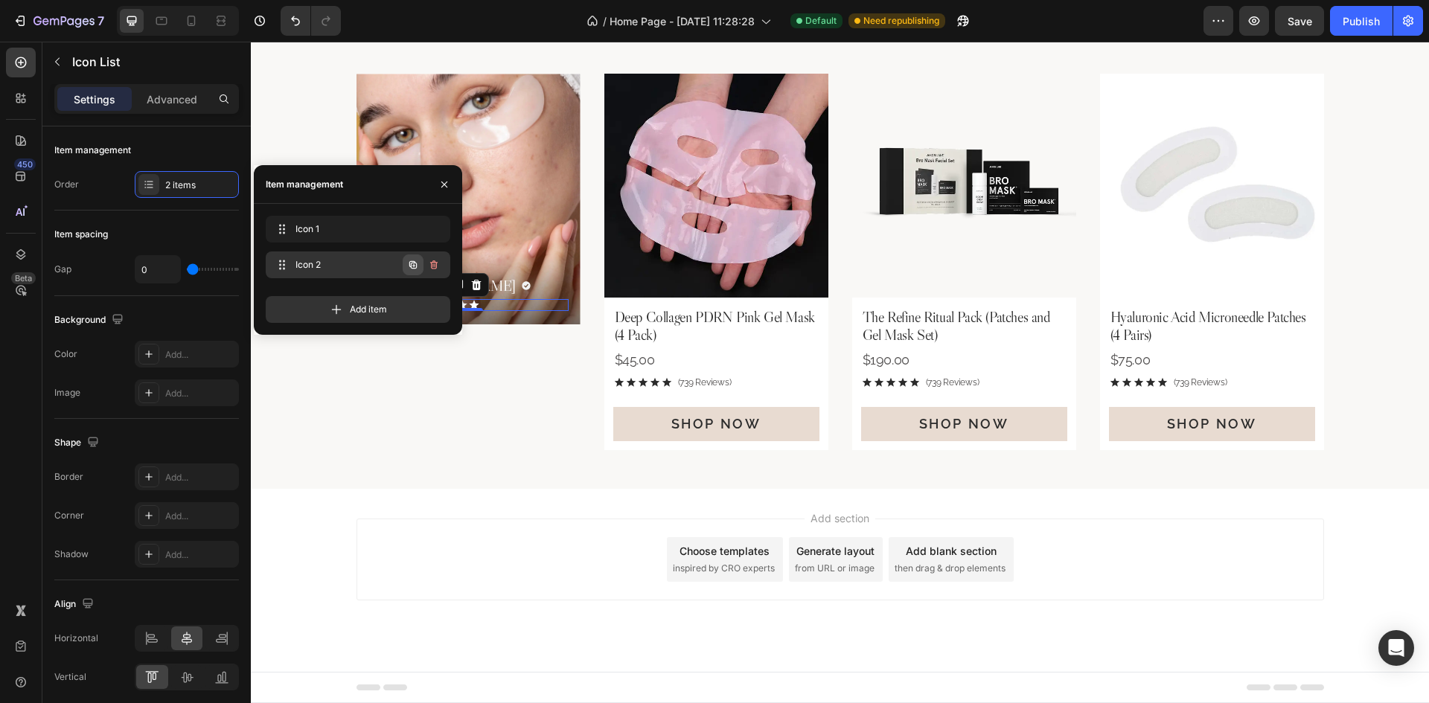
click at [414, 258] on button "button" at bounding box center [413, 265] width 21 height 21
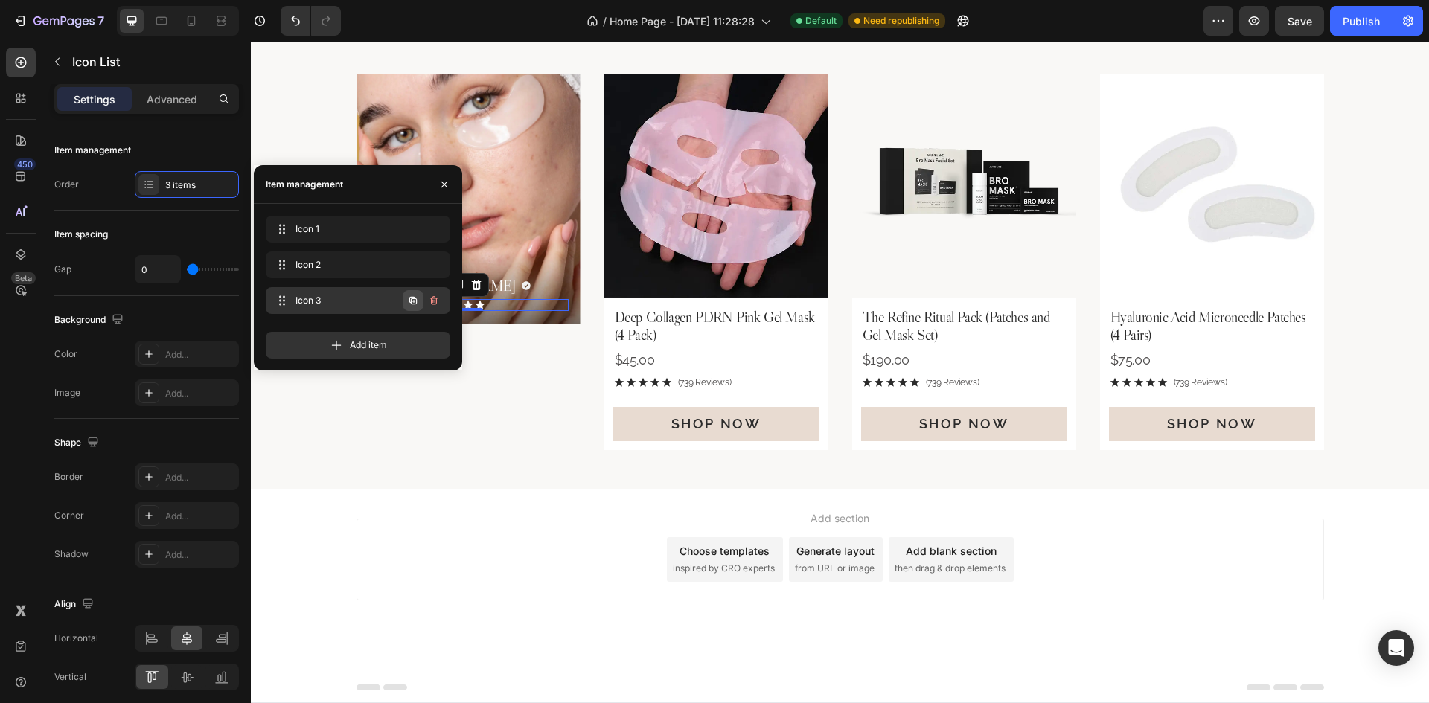
click at [412, 295] on icon "button" at bounding box center [413, 301] width 12 height 12
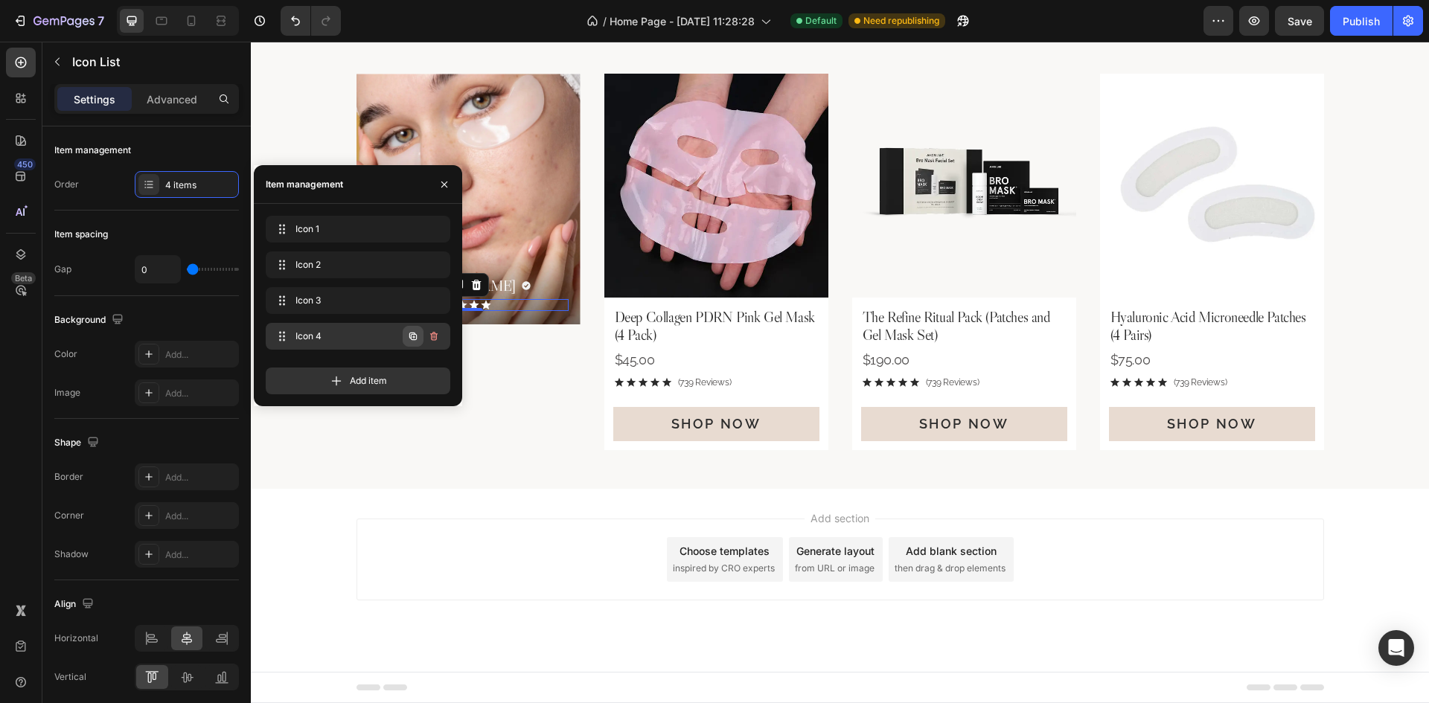
click at [416, 334] on icon "button" at bounding box center [413, 336] width 12 height 12
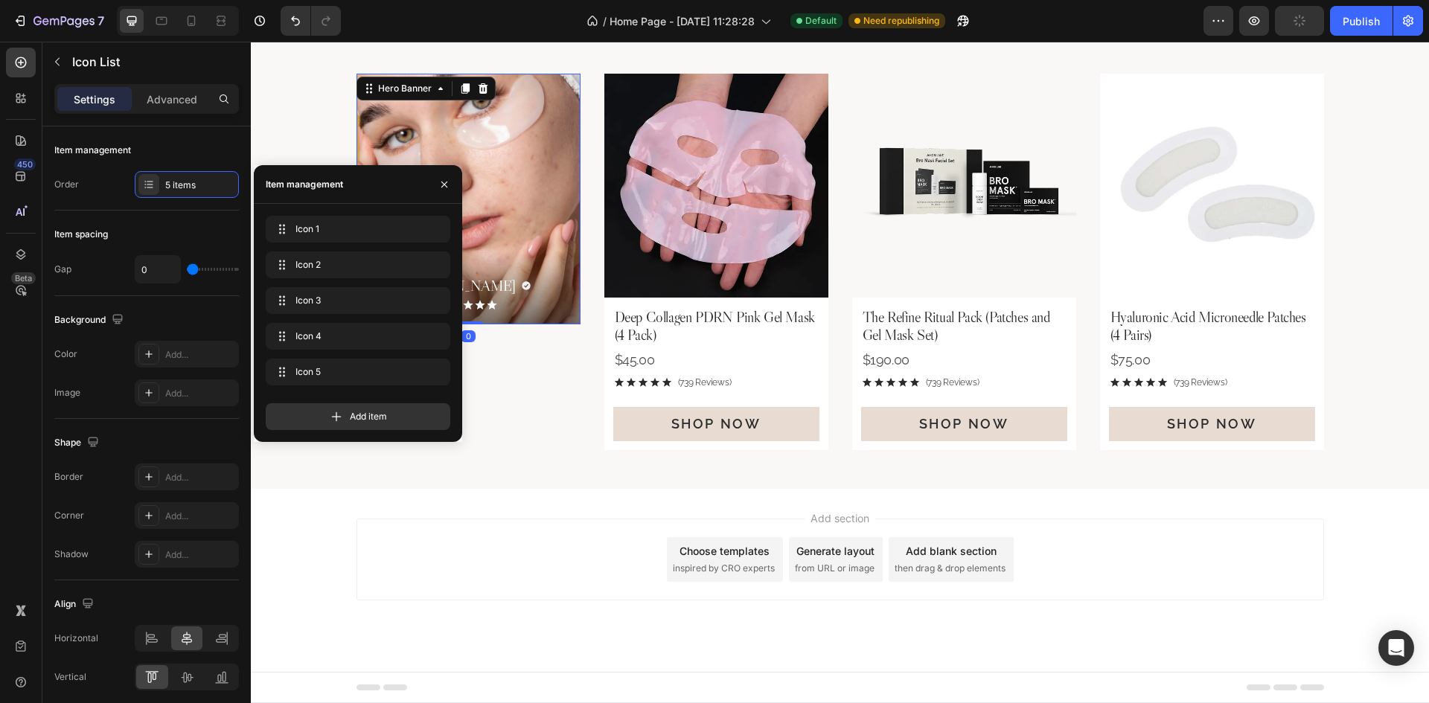
click at [572, 305] on div "[PERSON_NAME] Heading Icon Row Icon Icon Icon Icon Icon Icon List" at bounding box center [469, 298] width 224 height 52
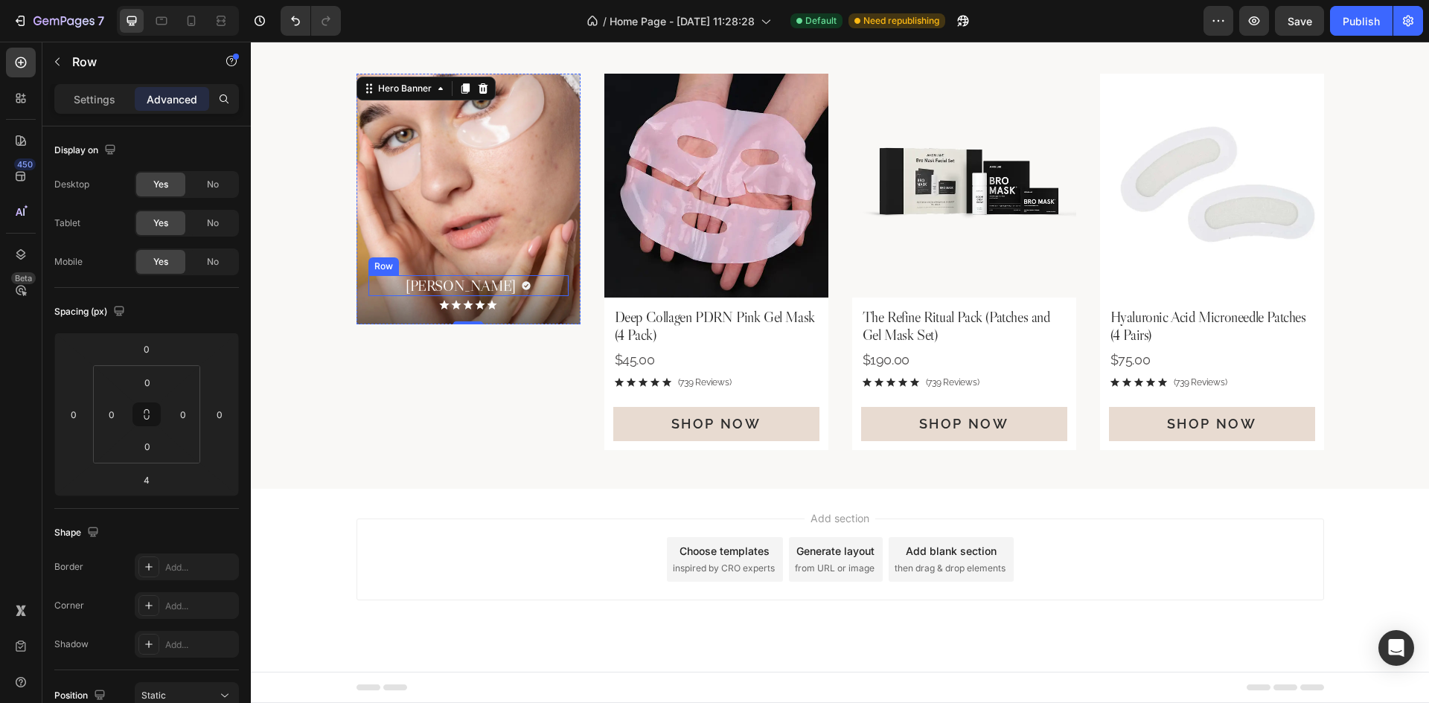
click at [511, 286] on div "[PERSON_NAME] Heading Icon Row" at bounding box center [468, 285] width 200 height 21
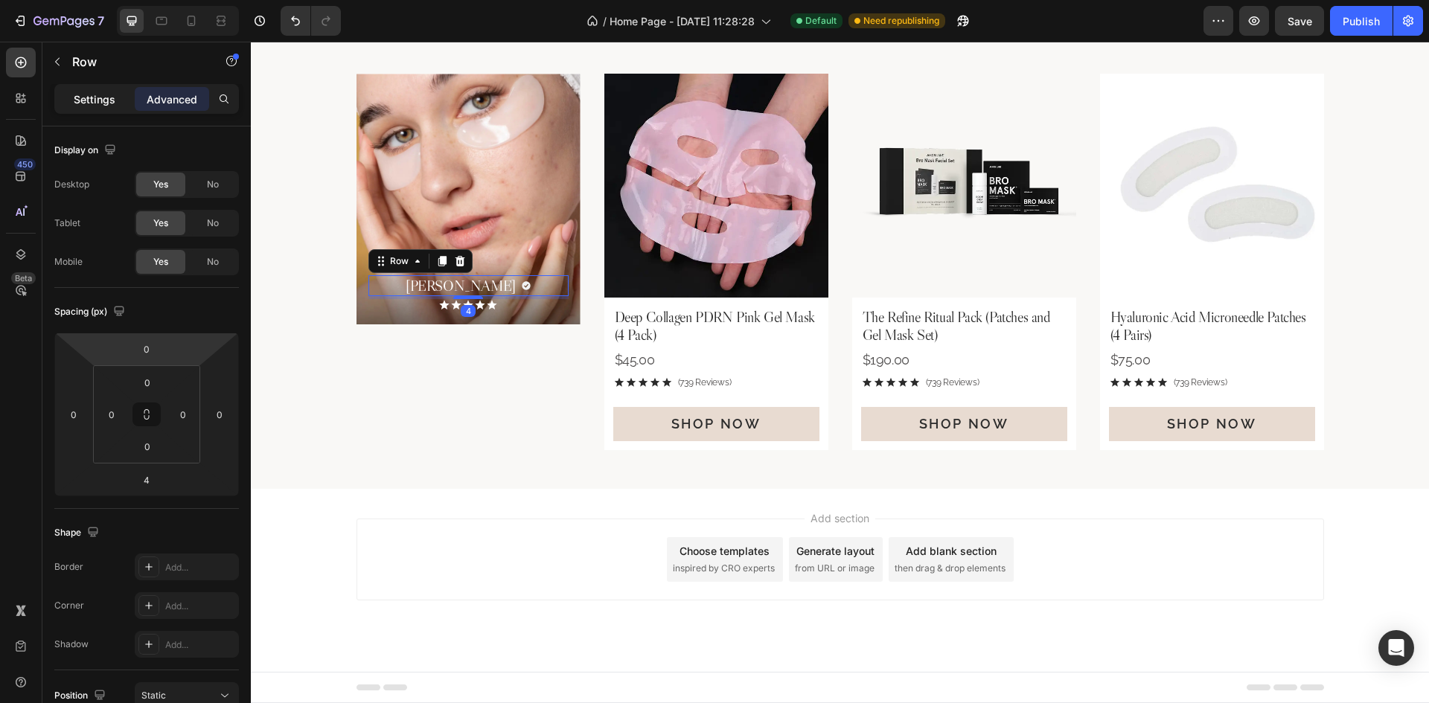
click at [74, 98] on p "Settings" at bounding box center [95, 100] width 42 height 16
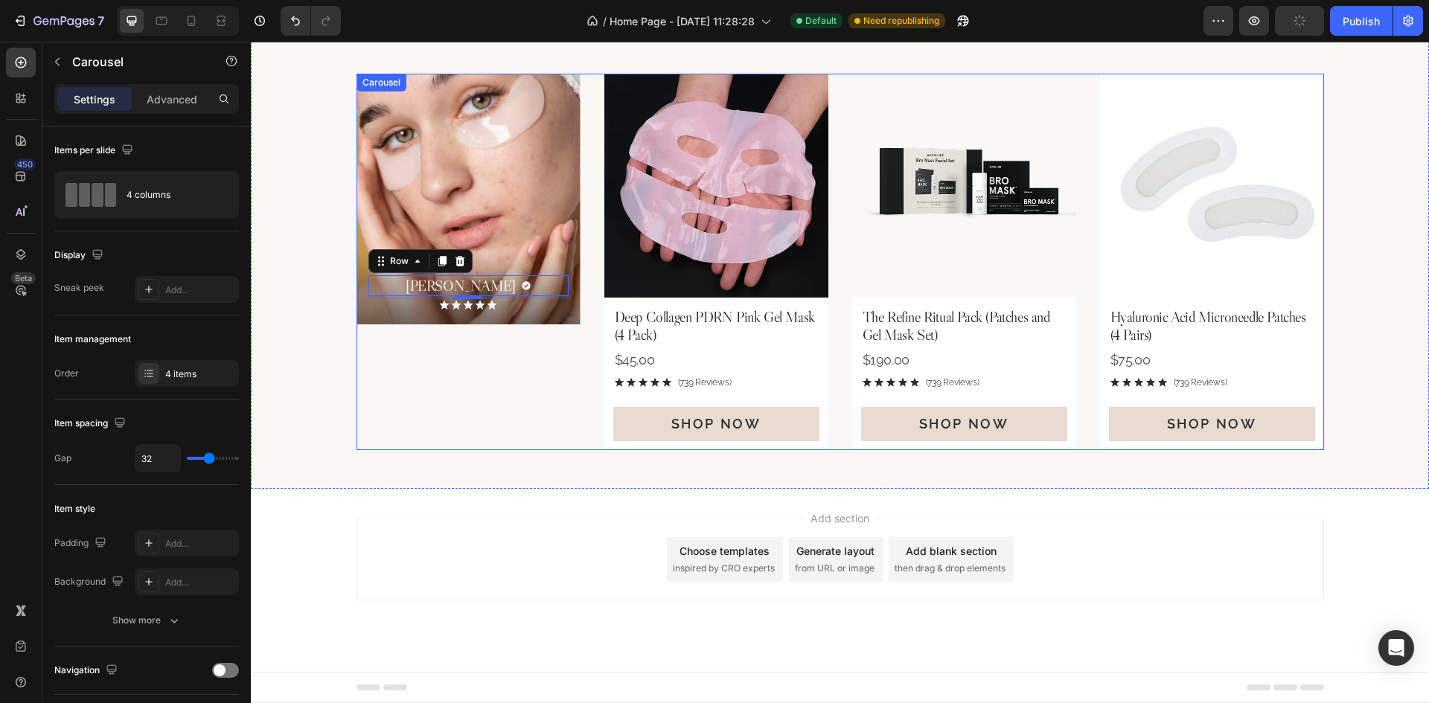
click at [592, 307] on div "[PERSON_NAME] Heading Icon Row 4 Icon Icon Icon Icon Icon Icon List Hero Banner…" at bounding box center [841, 262] width 968 height 376
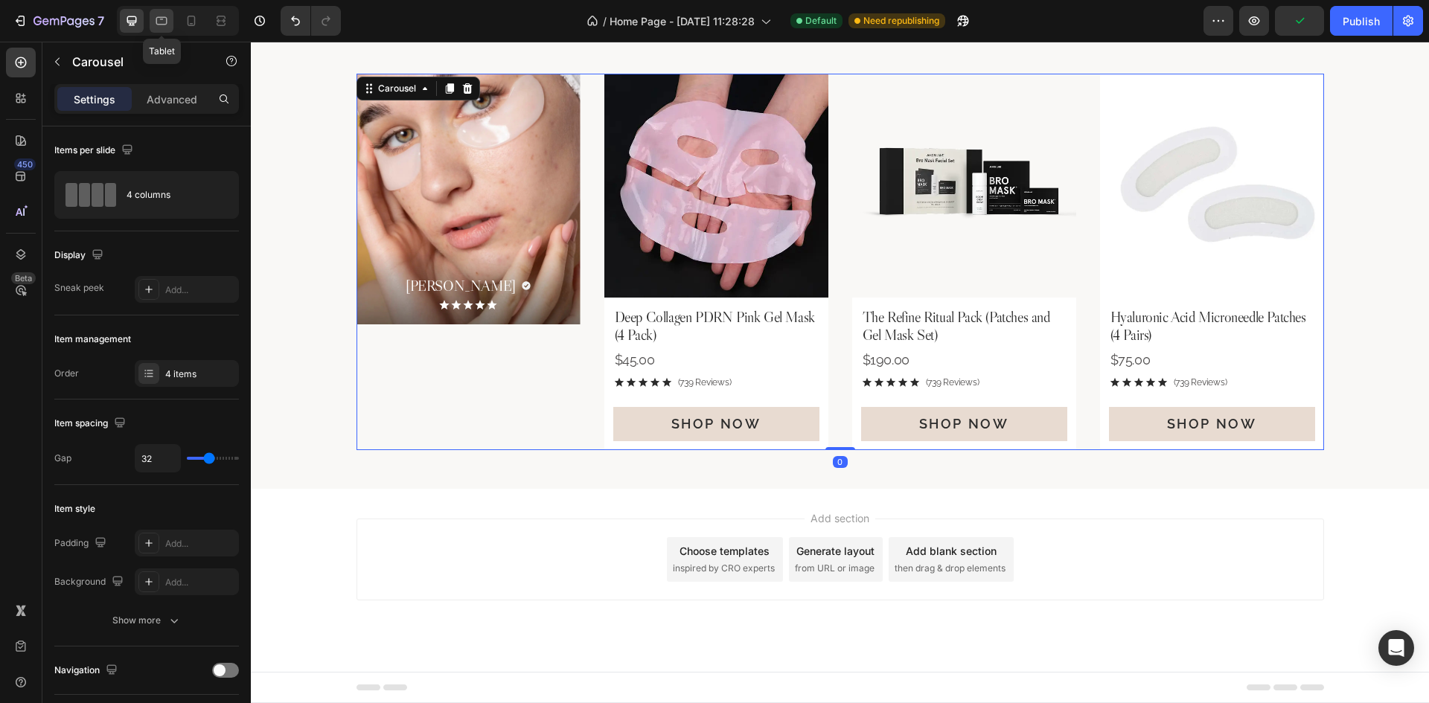
click at [154, 28] on div at bounding box center [162, 21] width 24 height 24
type input "100%"
type input "30"
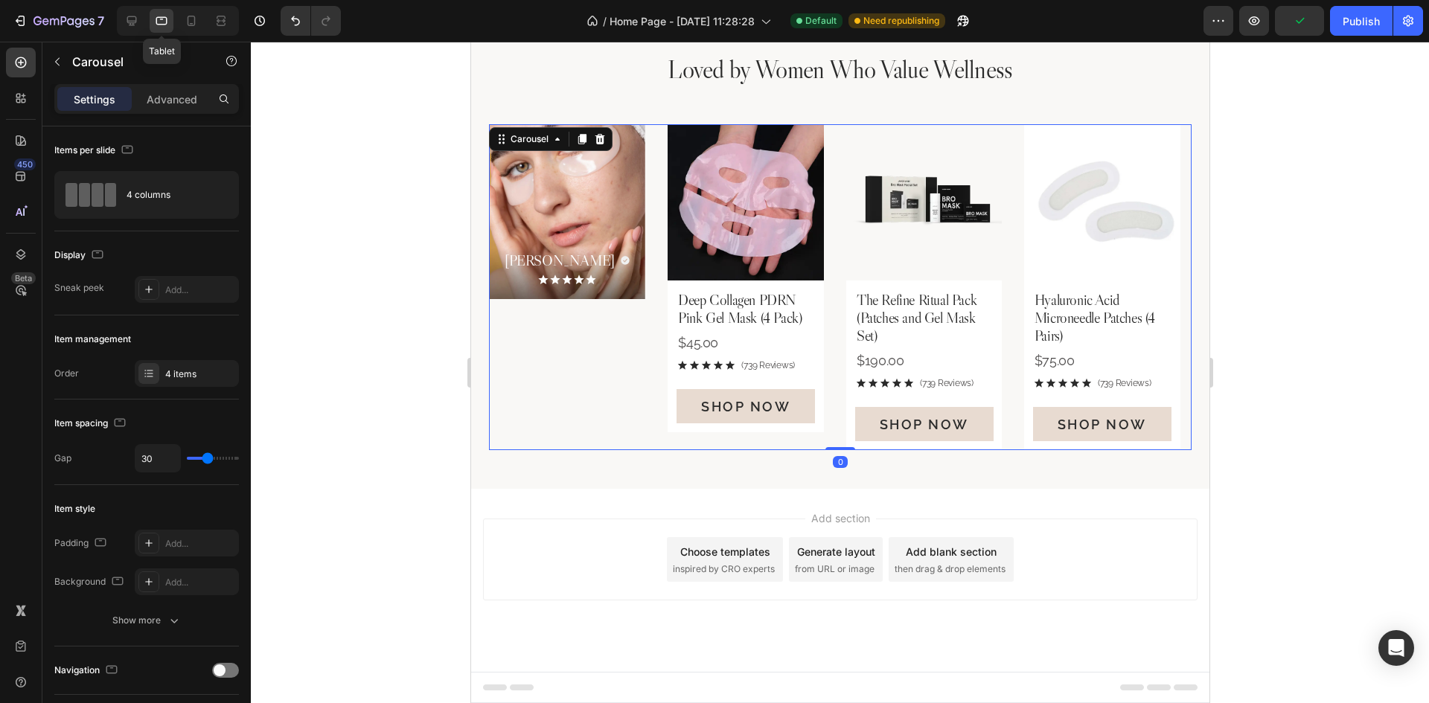
scroll to position [2651, 0]
click at [184, 22] on icon at bounding box center [191, 20] width 15 height 15
type input "14"
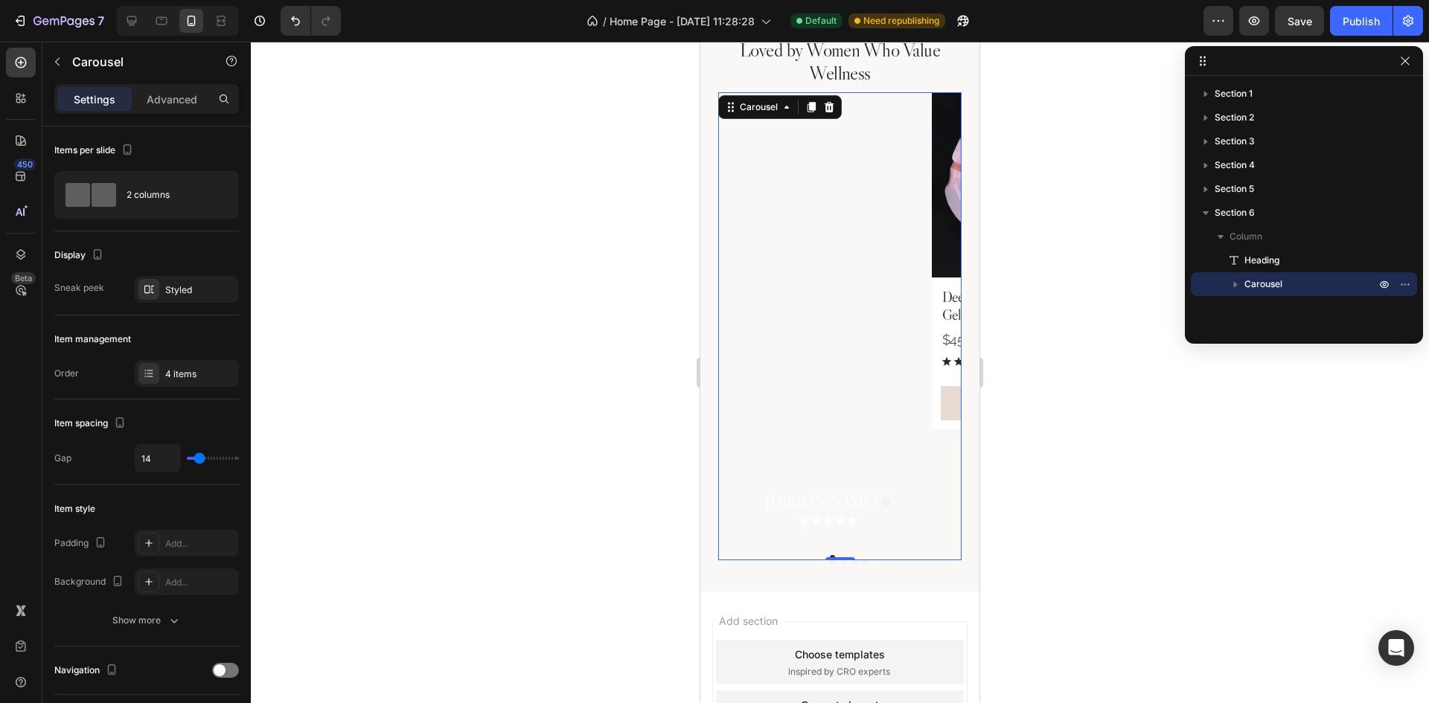
scroll to position [2598, 0]
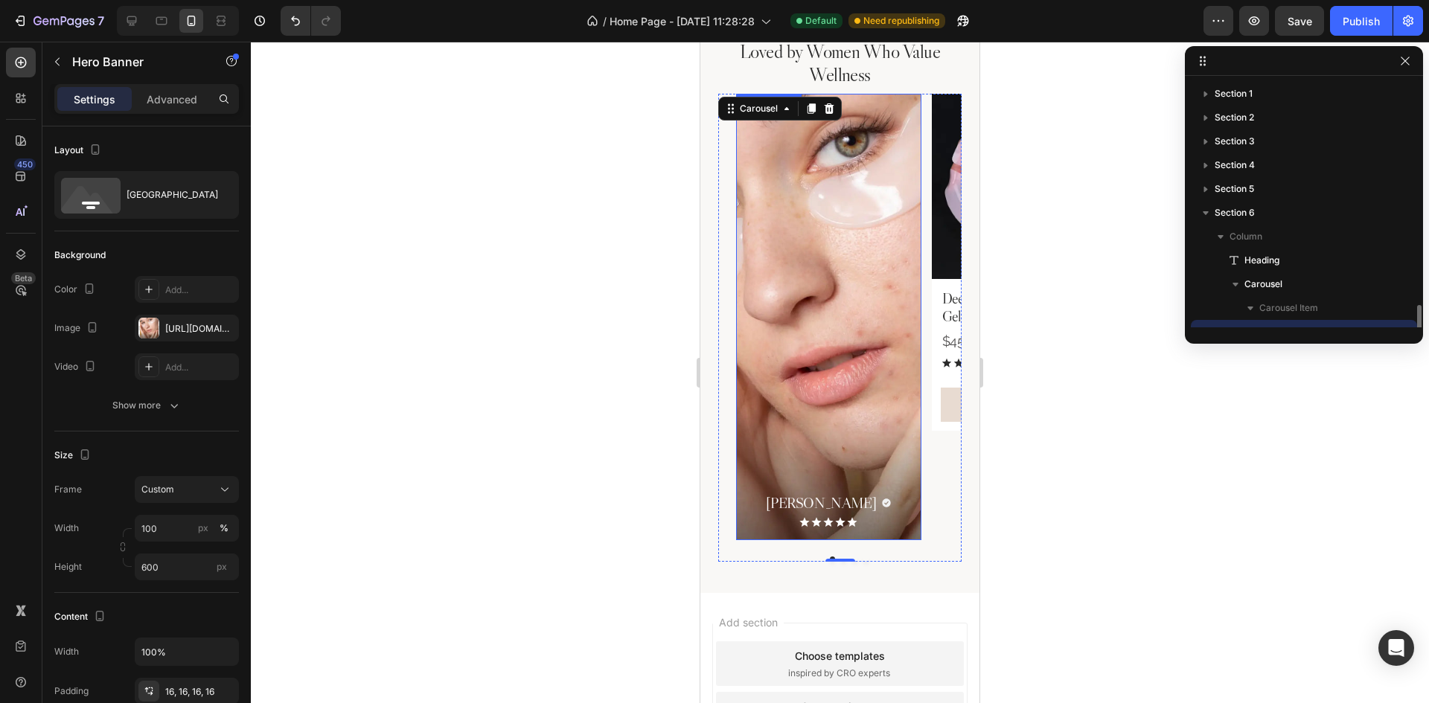
click at [876, 391] on div "Background Image" at bounding box center [828, 317] width 185 height 447
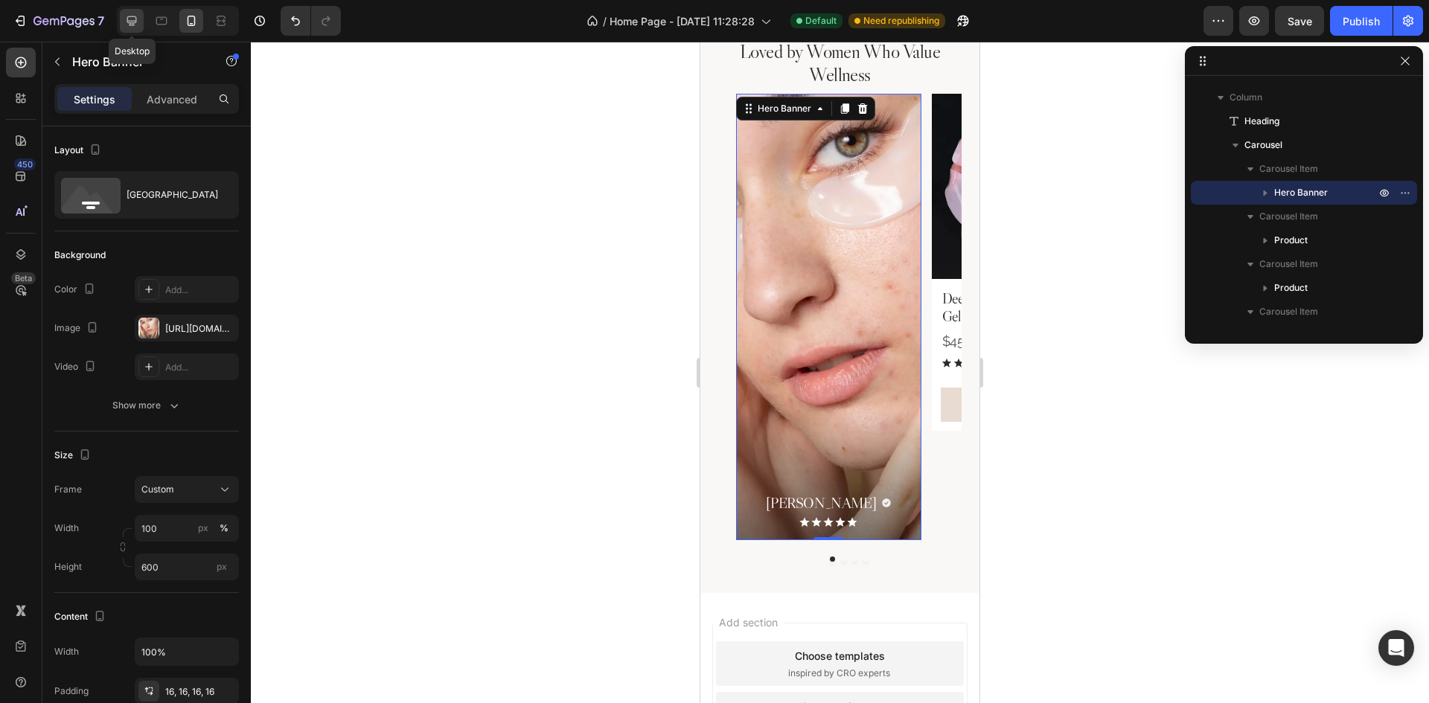
click at [132, 24] on icon at bounding box center [131, 20] width 15 height 15
type input "1200"
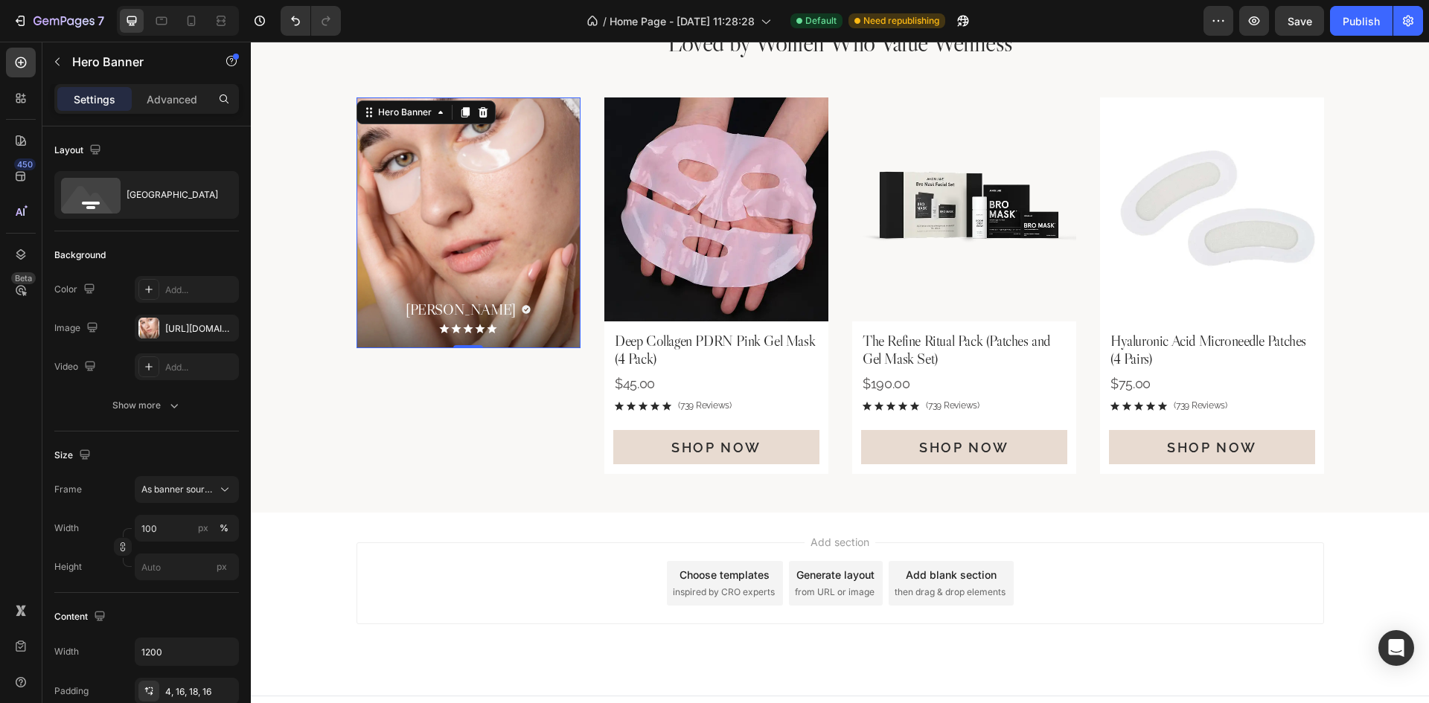
scroll to position [2682, 0]
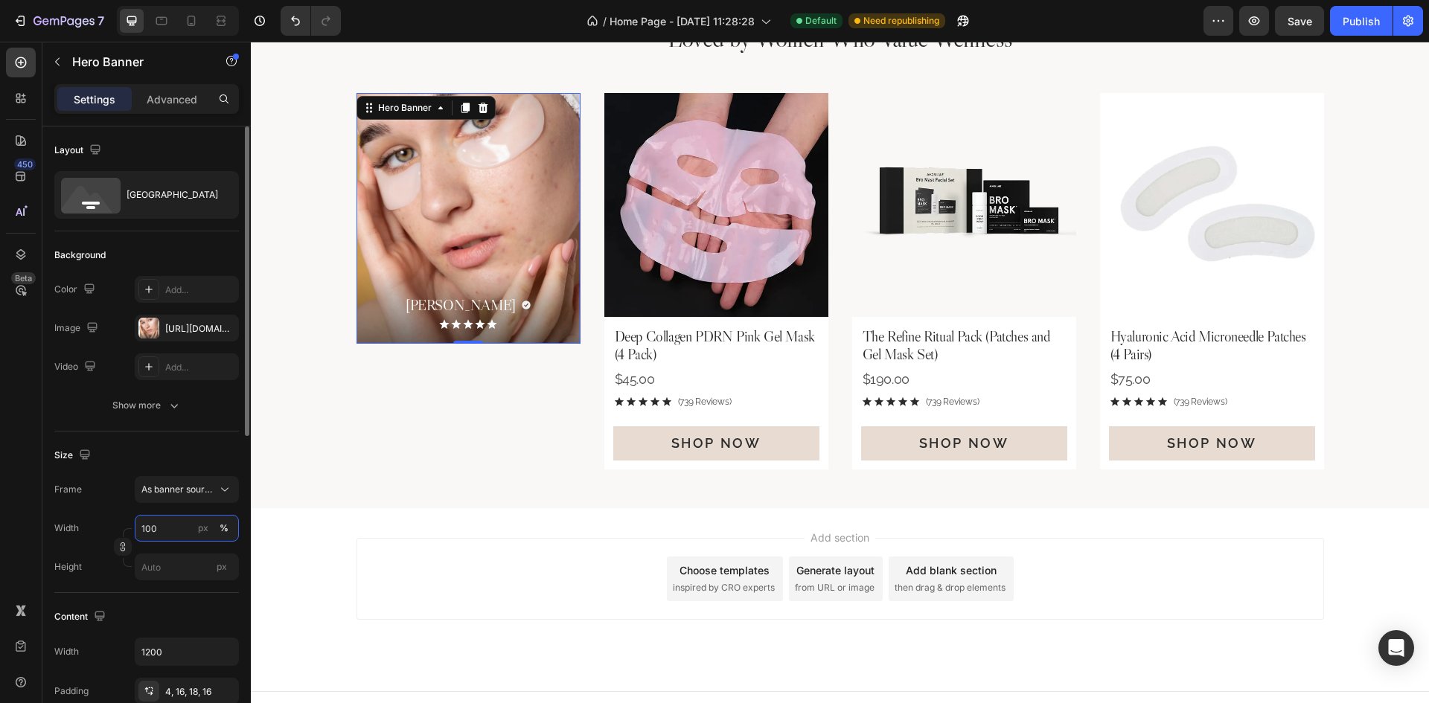
click at [169, 534] on input "100" at bounding box center [187, 528] width 104 height 27
type input "313"
click at [202, 522] on div "px" at bounding box center [203, 528] width 10 height 13
click at [119, 540] on button "button" at bounding box center [123, 547] width 18 height 18
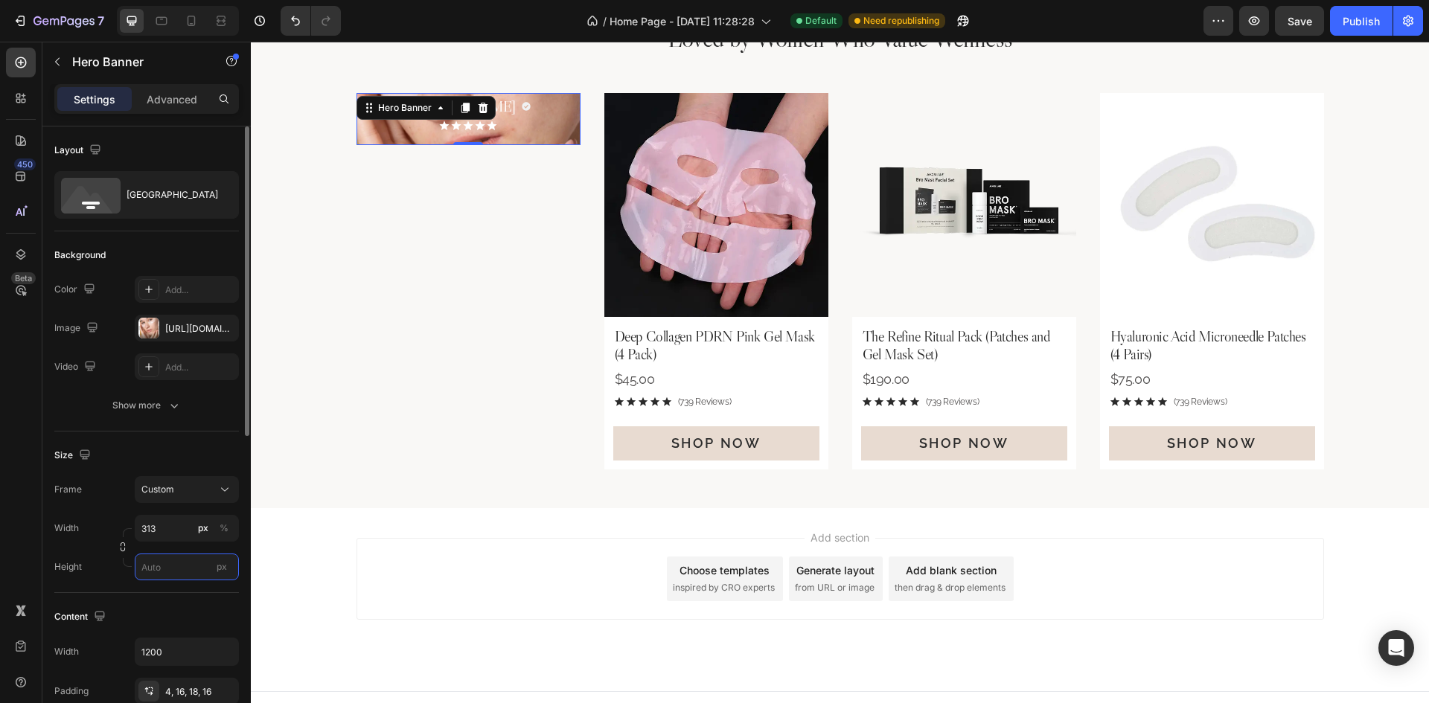
click at [182, 565] on input "px" at bounding box center [187, 567] width 104 height 27
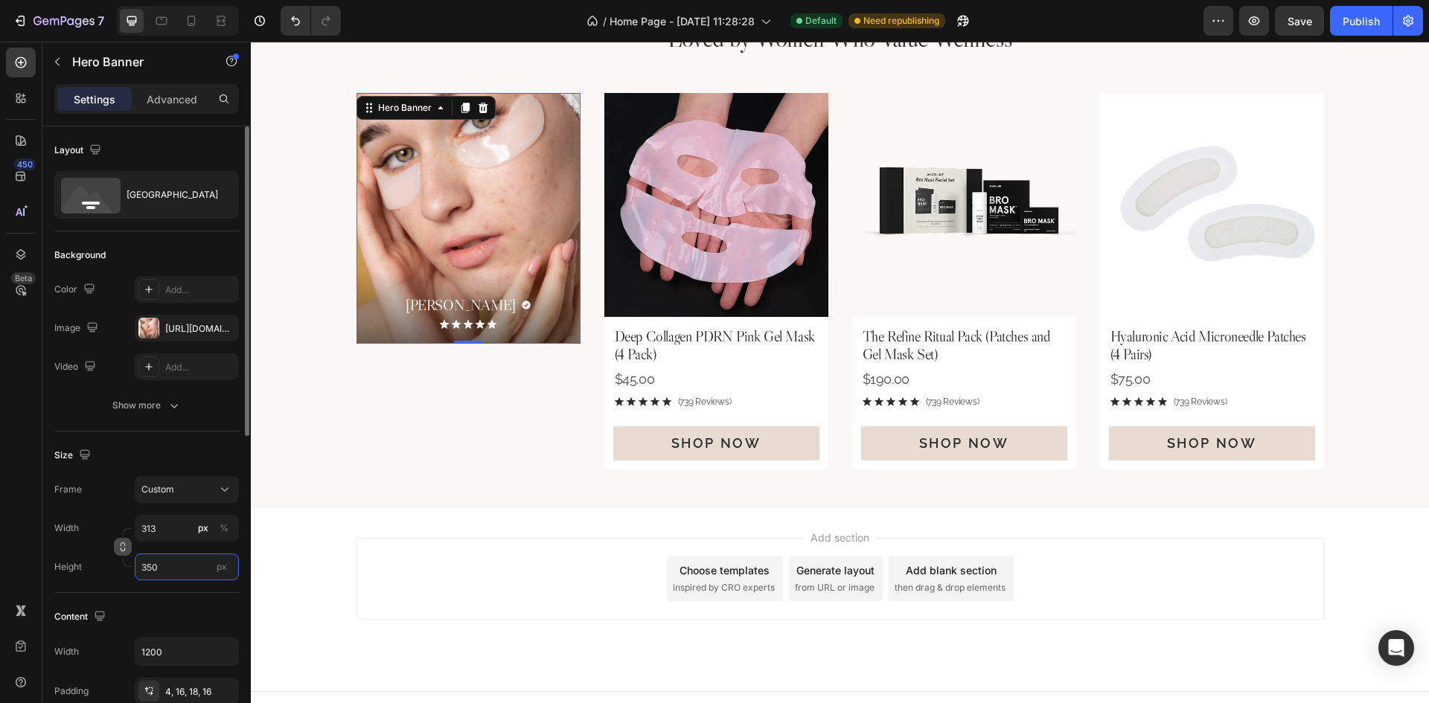
type input "350"
click at [114, 549] on button "button" at bounding box center [123, 547] width 18 height 18
click at [175, 527] on input "313" at bounding box center [187, 528] width 104 height 27
click at [176, 572] on div "Full 100%" at bounding box center [172, 564] width 122 height 27
type input "100"
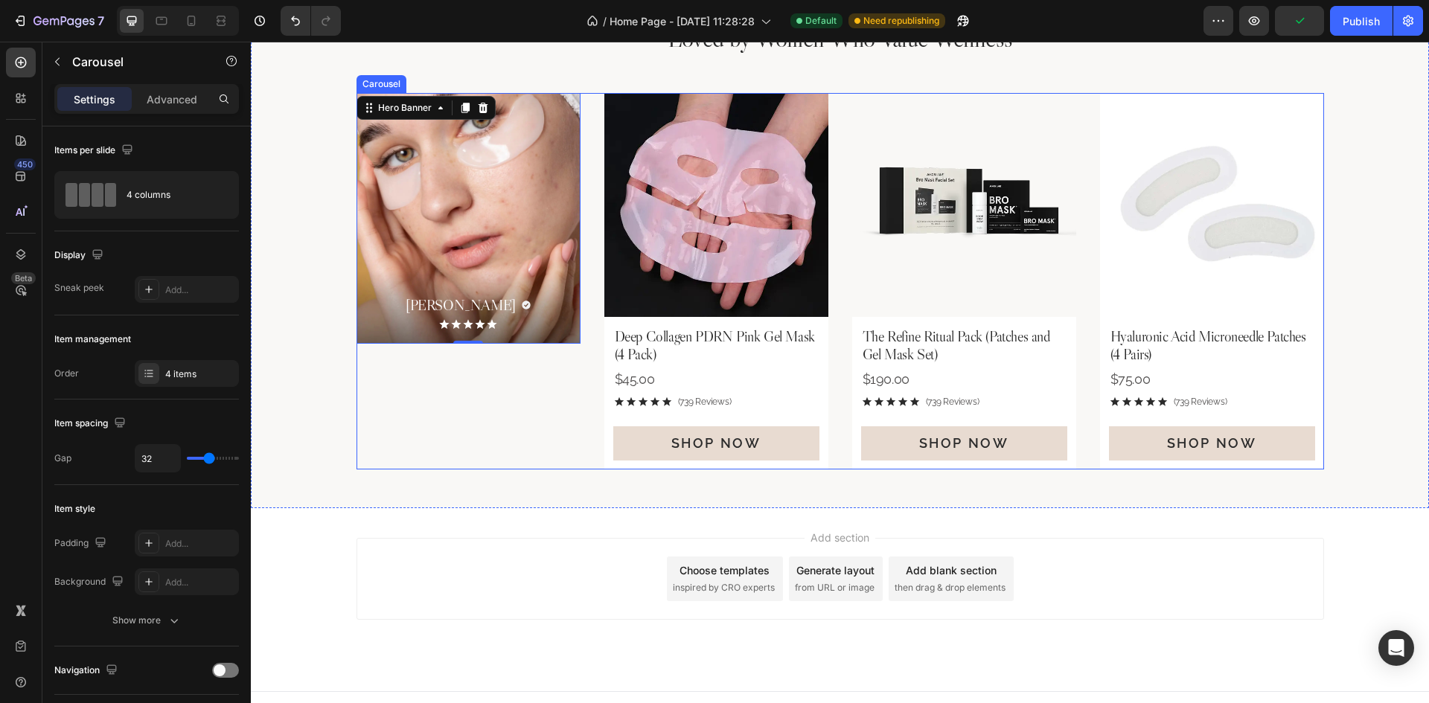
click at [578, 392] on div "[PERSON_NAME] Heading Icon Row Icon Icon Icon Icon Icon Icon List Hero Banner 0…" at bounding box center [841, 281] width 968 height 376
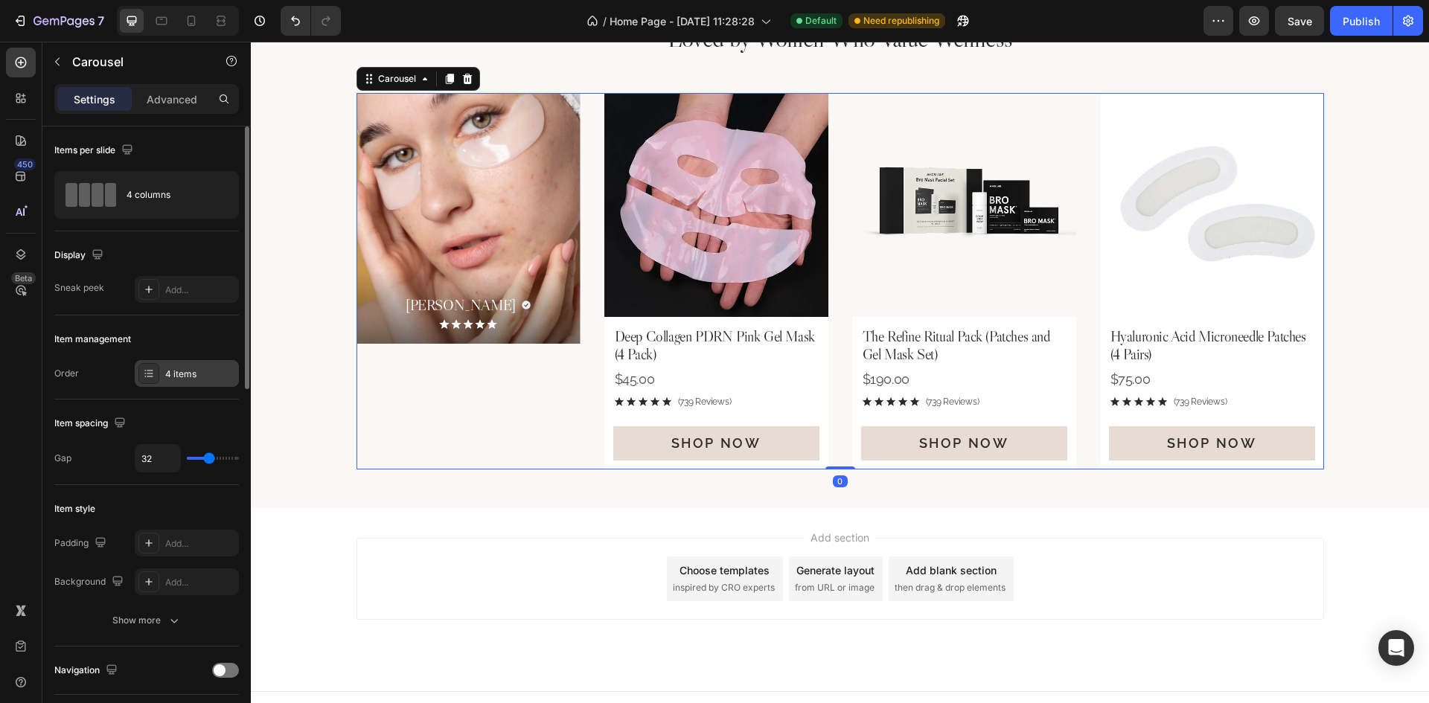
click at [176, 377] on div "4 items" at bounding box center [200, 374] width 70 height 13
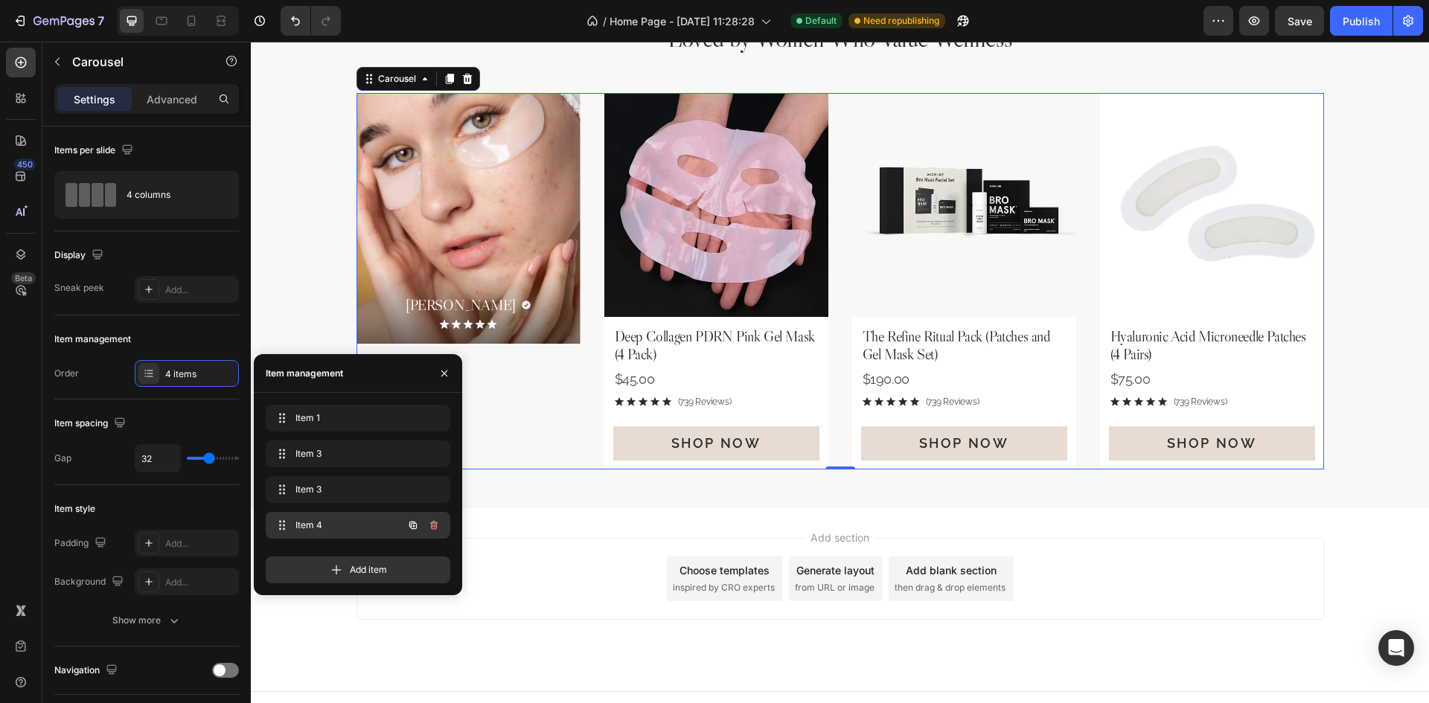
click at [427, 528] on button "button" at bounding box center [434, 525] width 21 height 21
click at [429, 518] on button "Delete" at bounding box center [423, 525] width 41 height 21
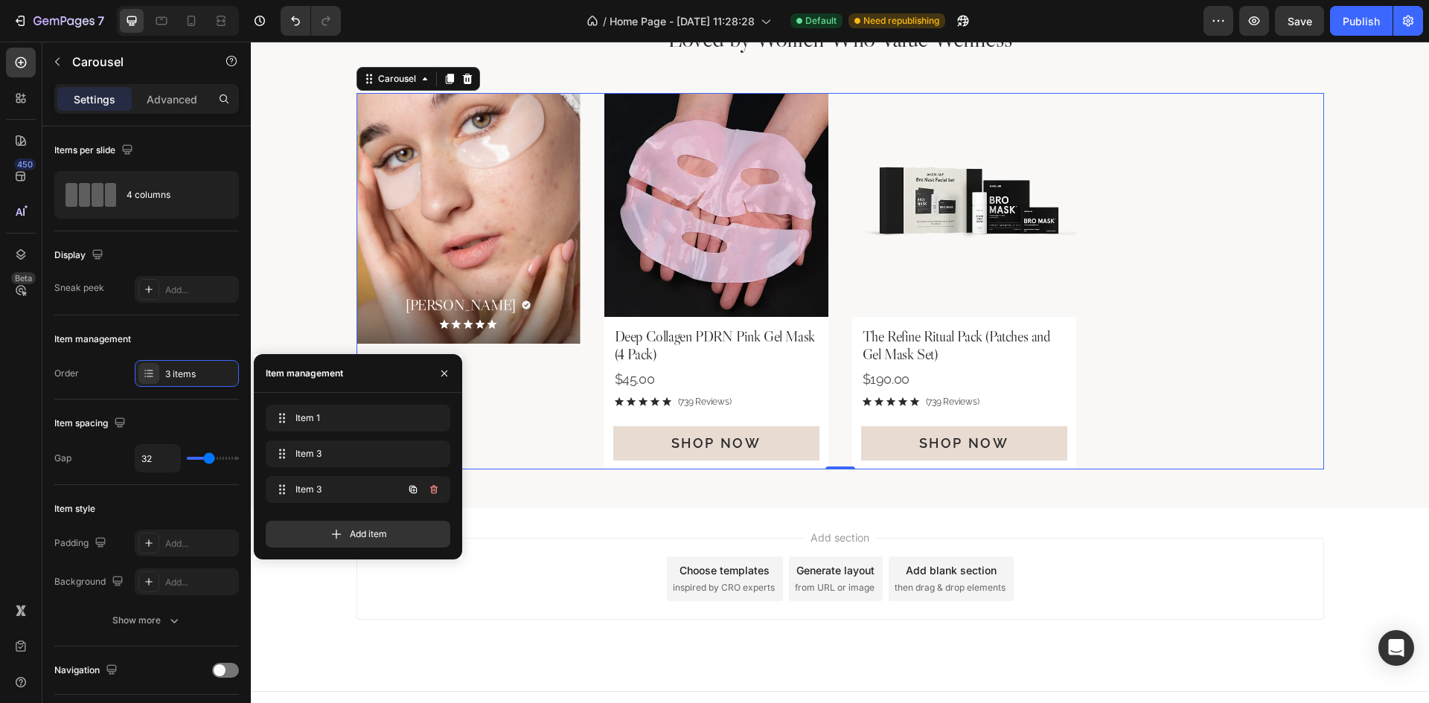
click at [438, 485] on icon "button" at bounding box center [434, 490] width 12 height 12
click at [438, 488] on button "Delete" at bounding box center [423, 489] width 41 height 21
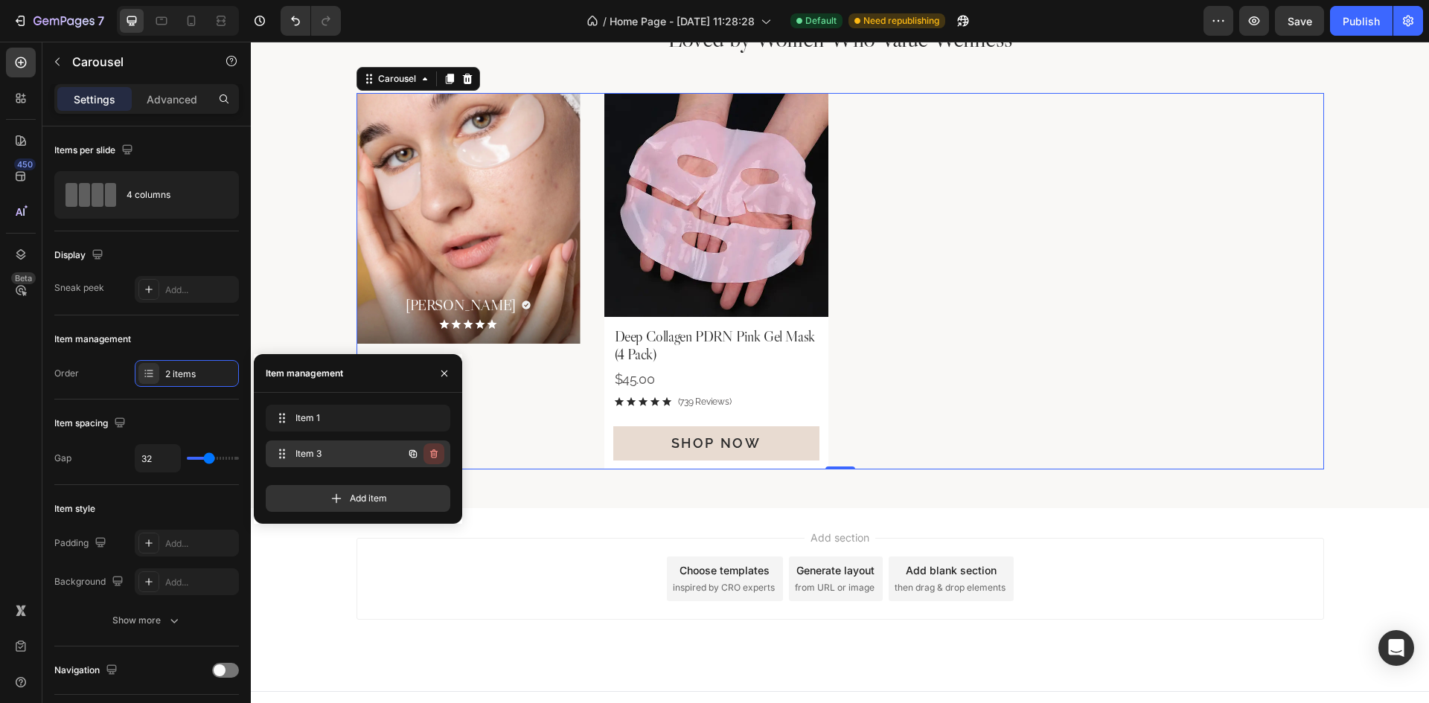
click at [437, 453] on icon "button" at bounding box center [433, 454] width 7 height 9
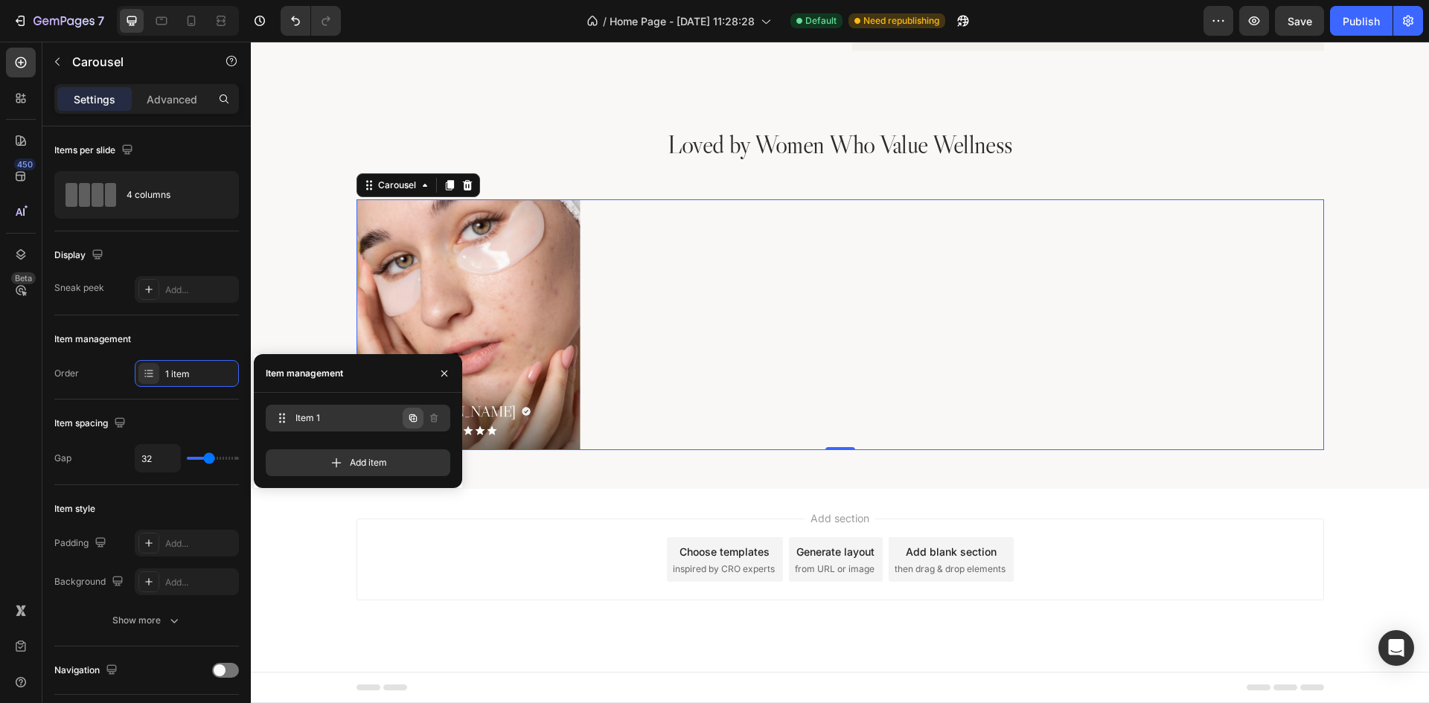
scroll to position [2576, 0]
click at [621, 278] on div "[PERSON_NAME] Heading Icon Row Icon Icon Icon Icon Icon Icon List Hero Banner" at bounding box center [841, 324] width 968 height 251
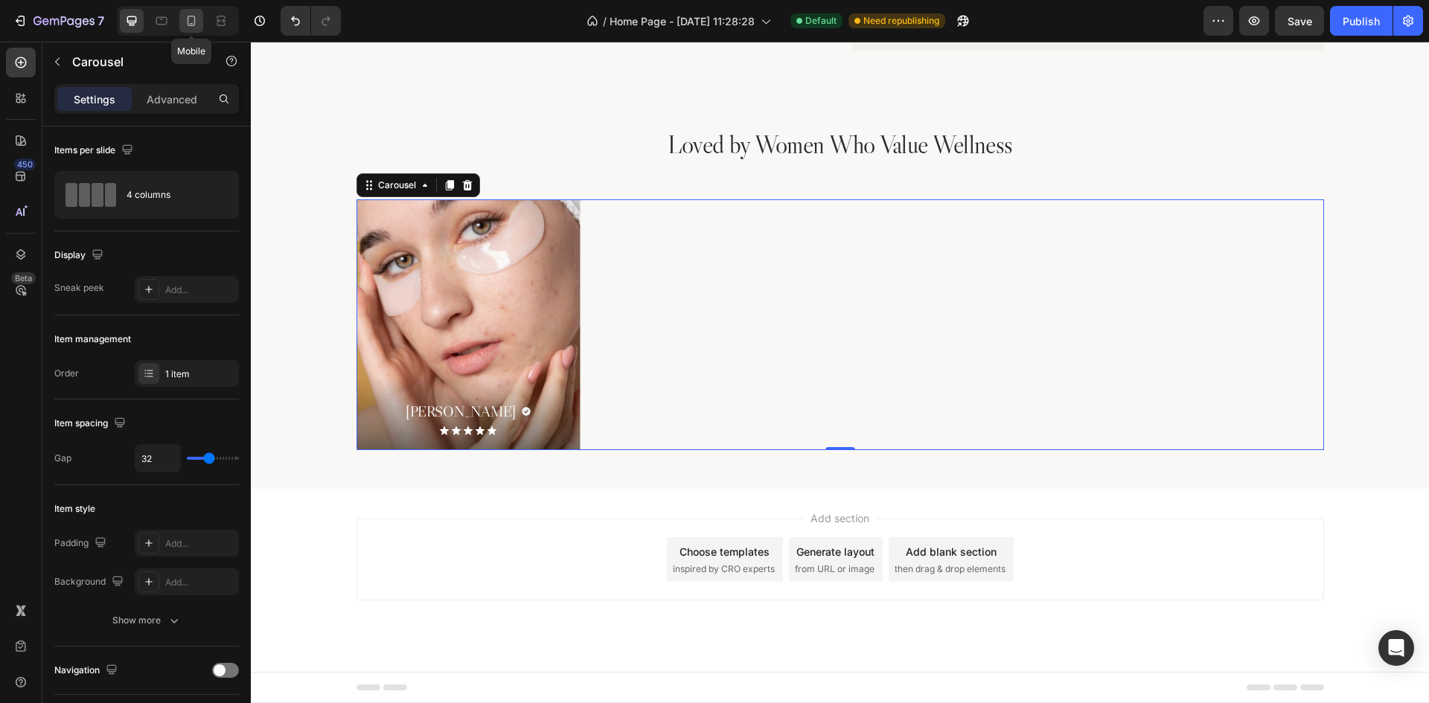
click at [186, 25] on icon at bounding box center [191, 20] width 15 height 15
type input "14"
type input "100%"
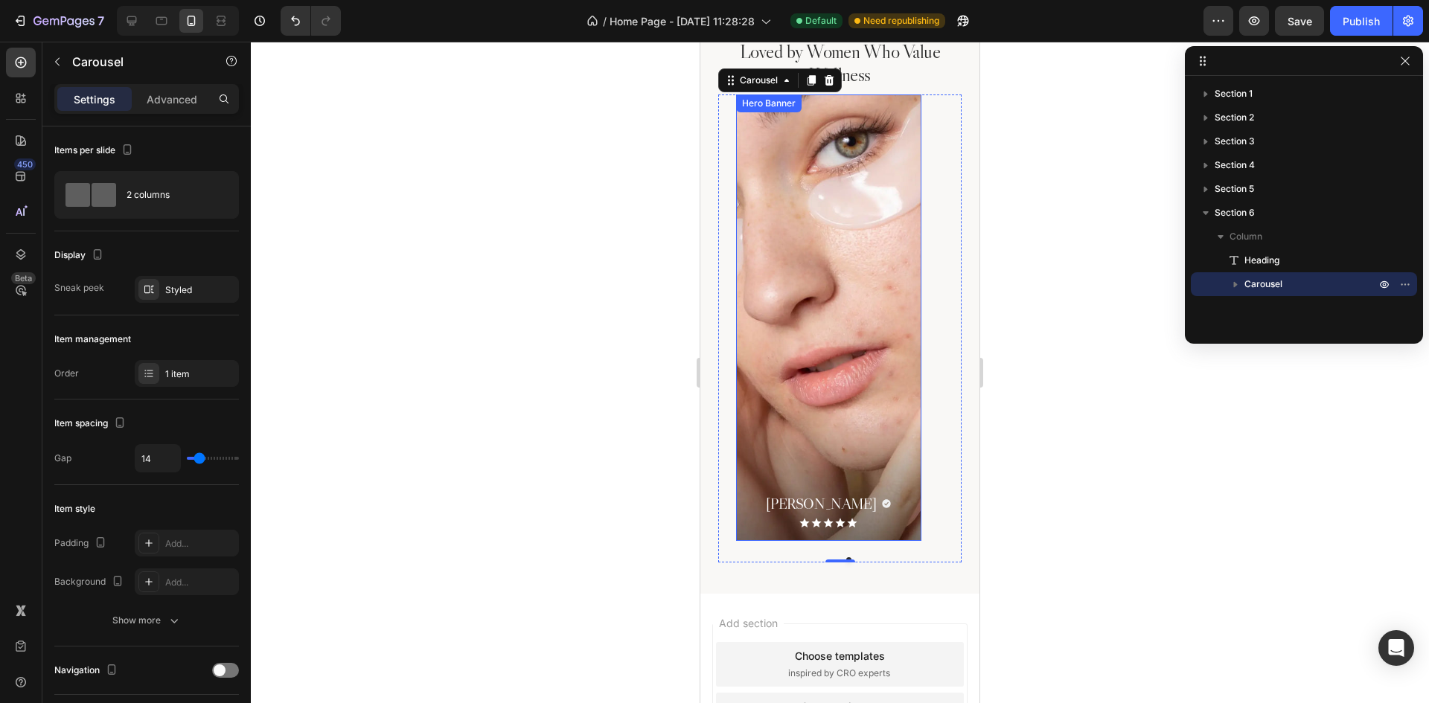
scroll to position [2985, 0]
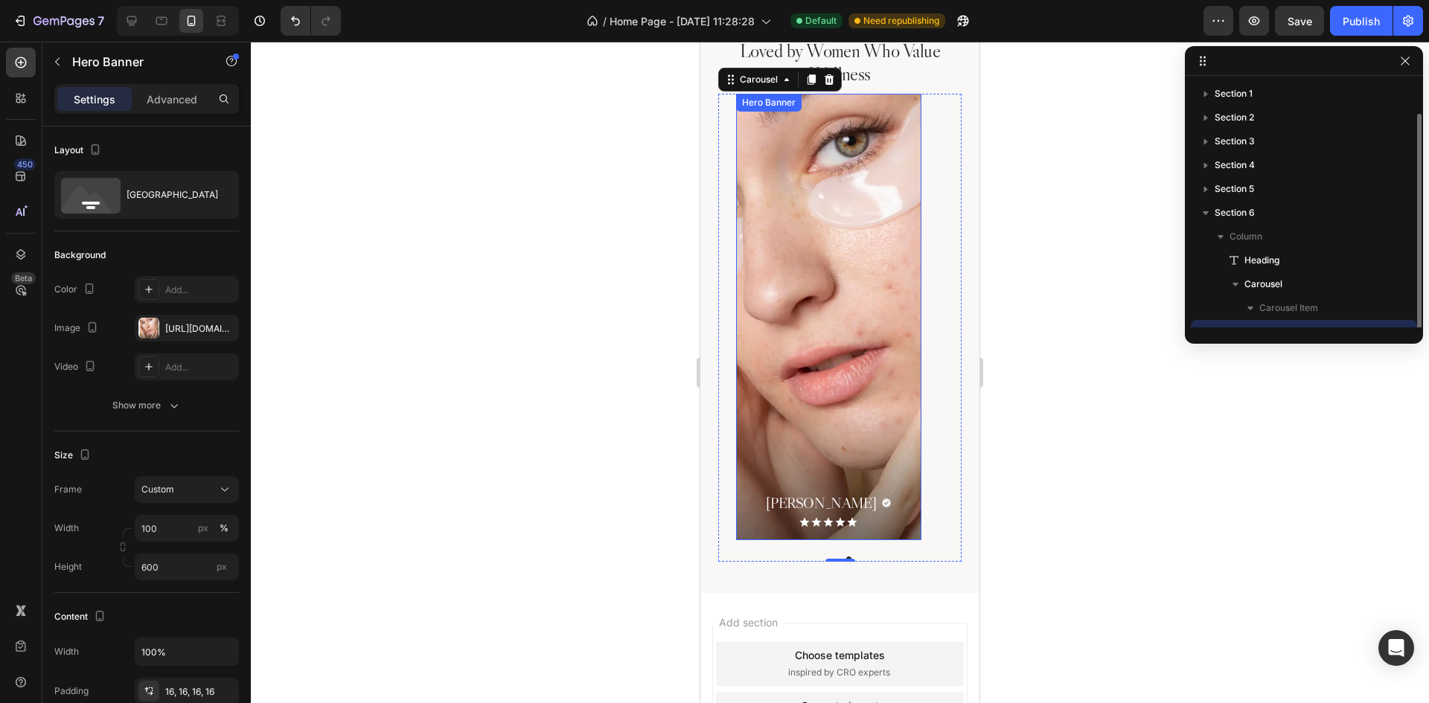
click at [860, 195] on div "Background Image" at bounding box center [828, 317] width 185 height 447
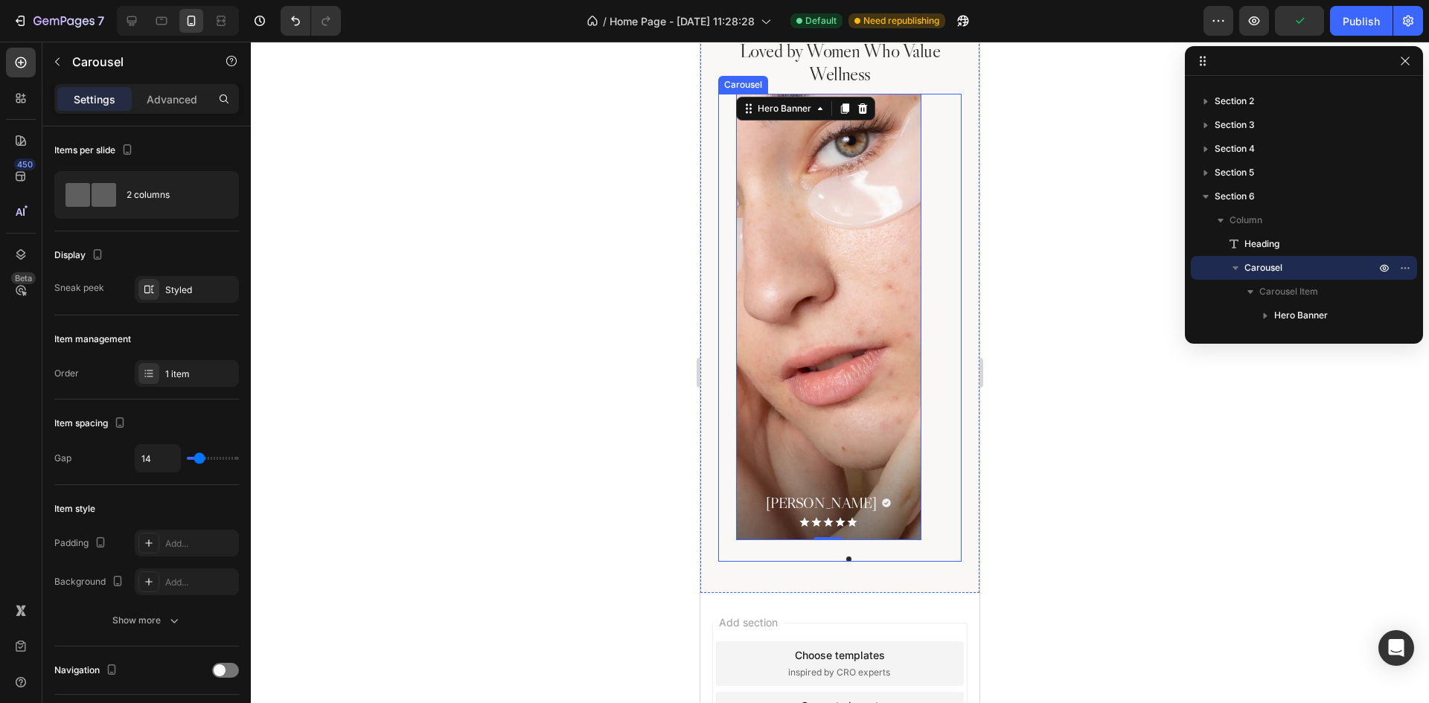
click at [937, 195] on div "[PERSON_NAME] Heading Icon Row Icon Icon Icon Icon Icon Icon List Hero Banner 0" at bounding box center [849, 317] width 226 height 447
click at [170, 107] on div "Advanced" at bounding box center [172, 99] width 74 height 24
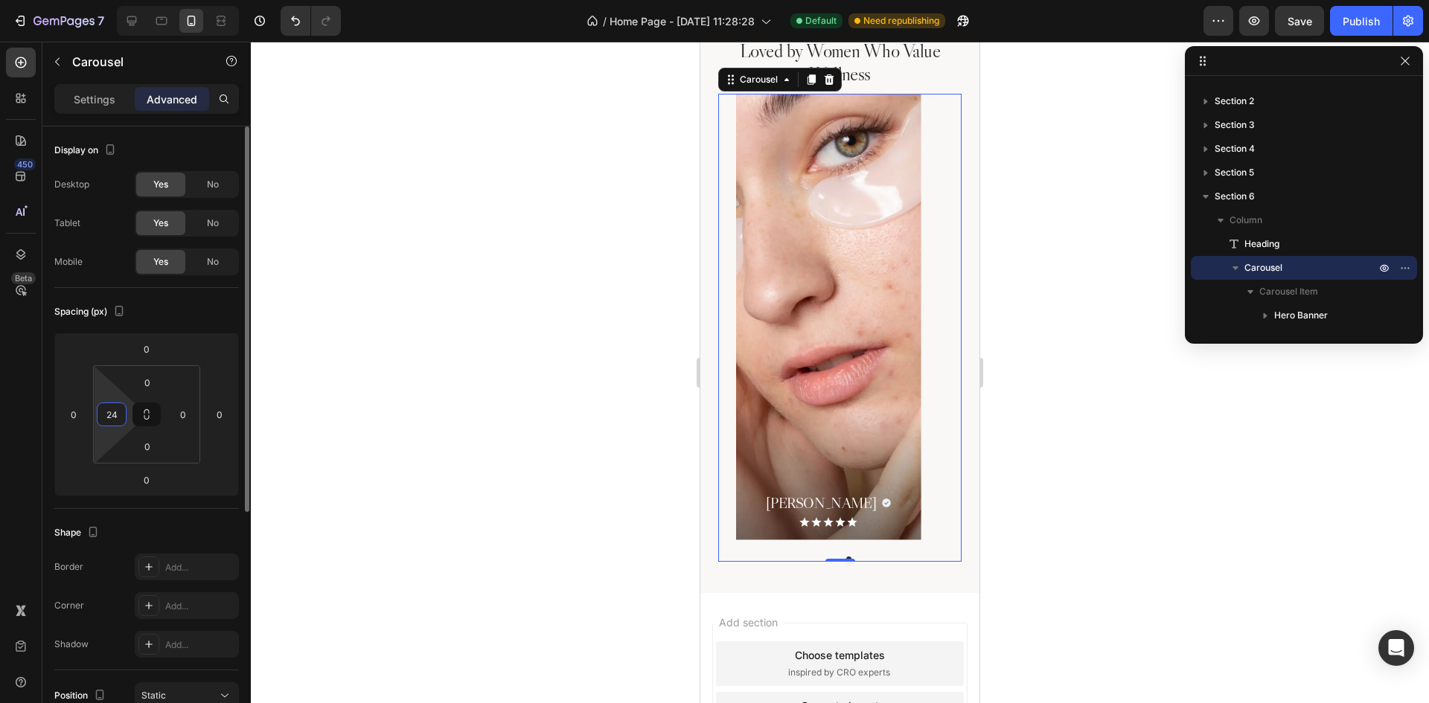
click at [109, 423] on input "24" at bounding box center [111, 414] width 22 height 22
type input "0"
click at [183, 313] on div "Spacing (px)" at bounding box center [146, 312] width 185 height 24
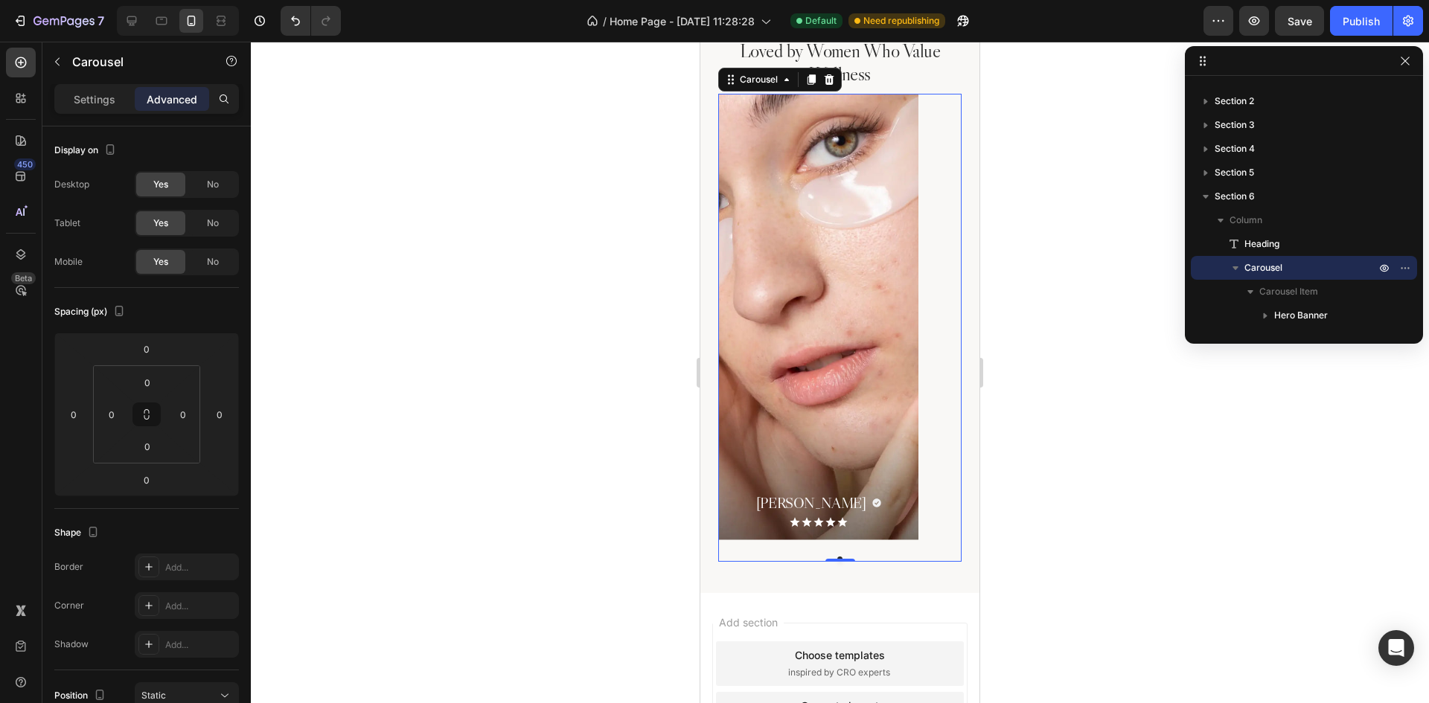
click at [936, 494] on div "[PERSON_NAME] Heading Icon Row Icon Icon Icon Icon Icon Icon List Hero Banner" at bounding box center [839, 317] width 243 height 447
click at [105, 95] on p "Settings" at bounding box center [95, 100] width 42 height 16
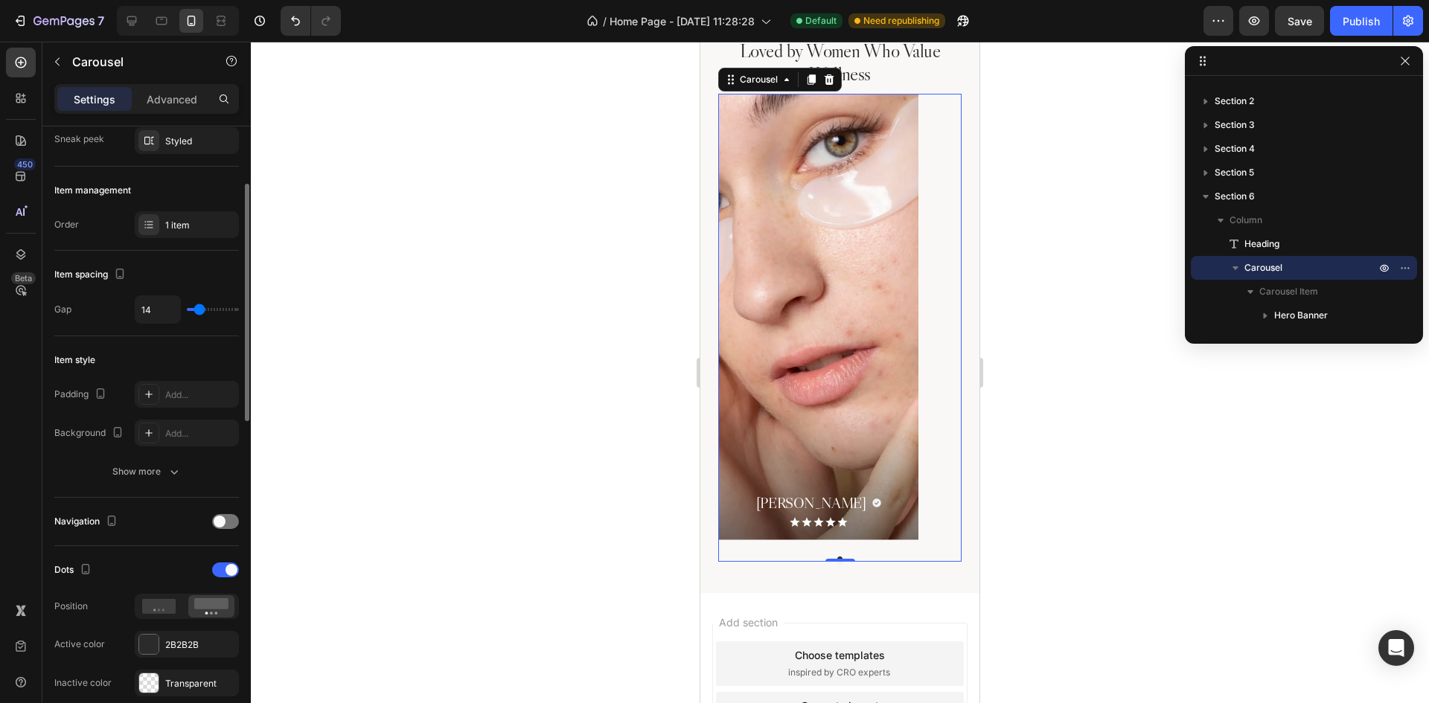
scroll to position [74, 0]
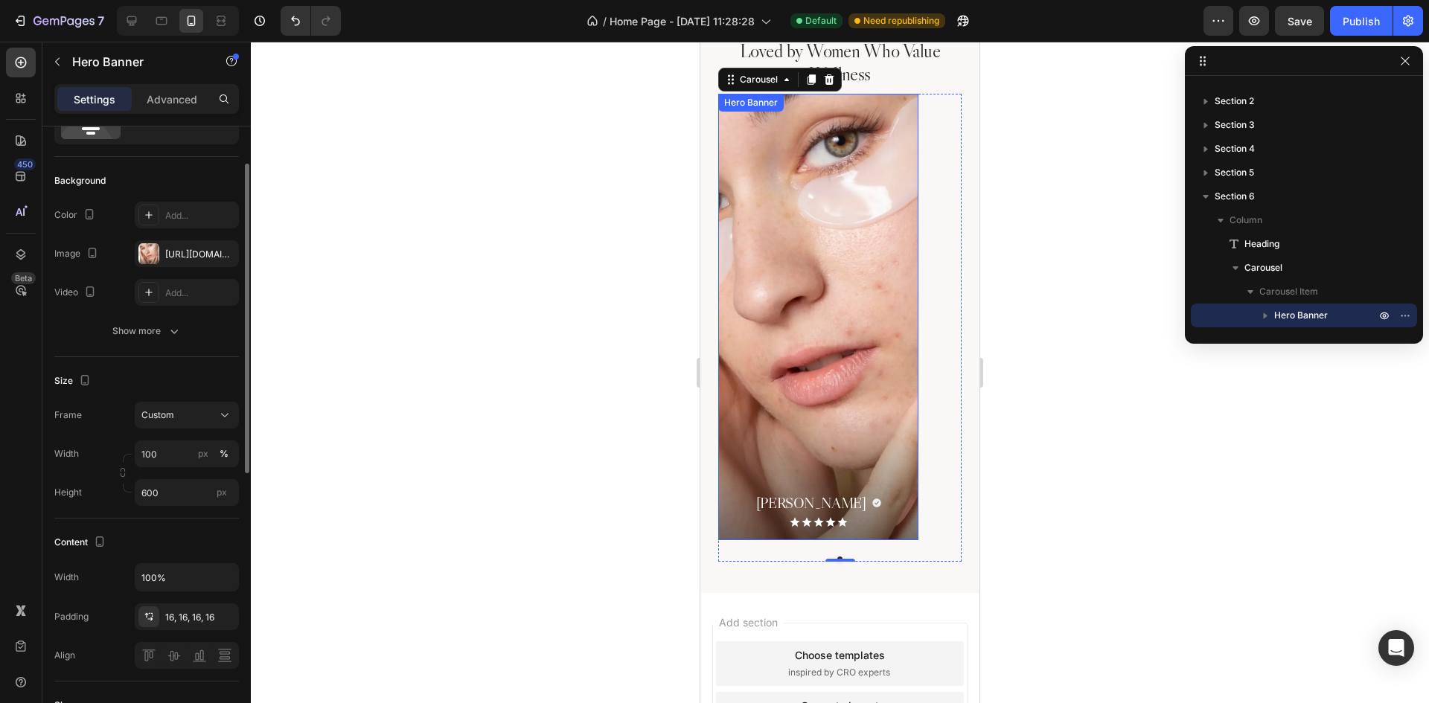
click at [852, 292] on div "Background Image" at bounding box center [818, 317] width 200 height 447
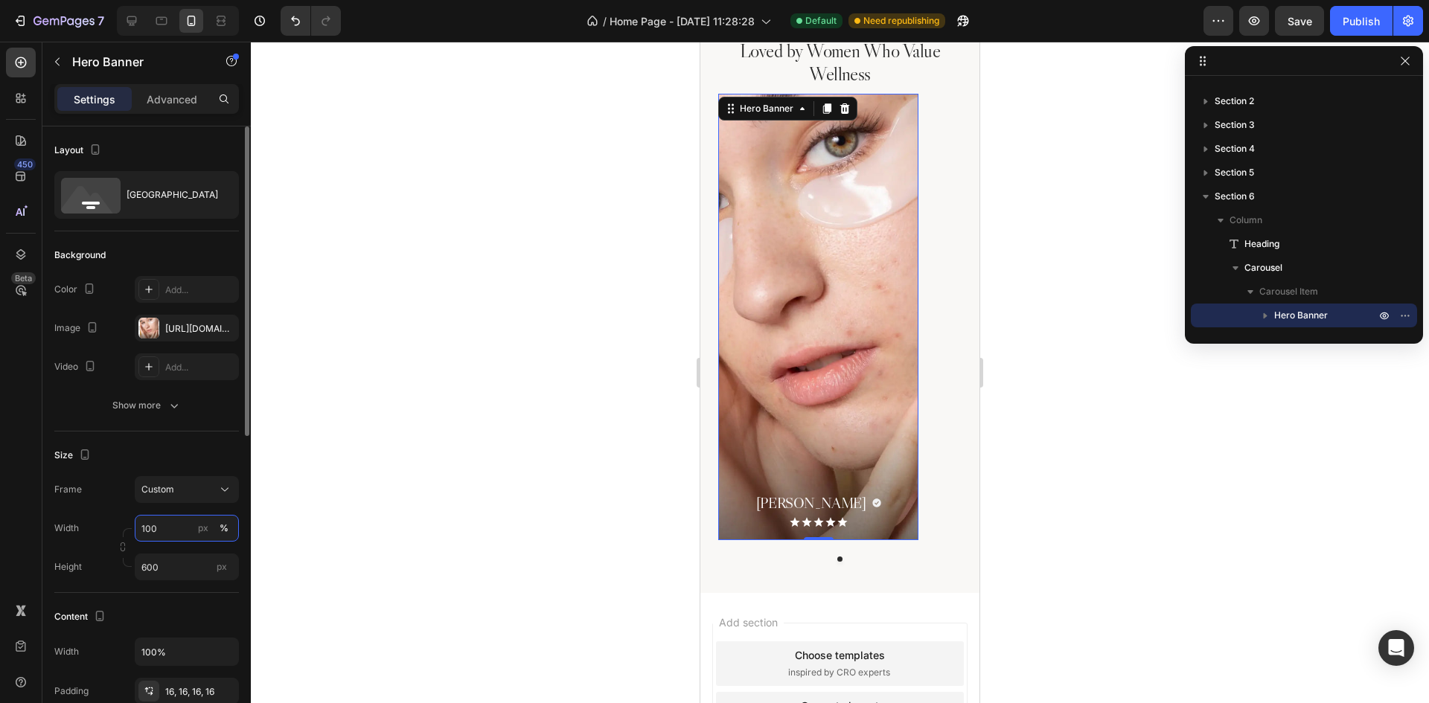
click at [160, 534] on input "100" at bounding box center [187, 528] width 104 height 27
type input "313"
click at [208, 531] on div "px" at bounding box center [203, 528] width 10 height 13
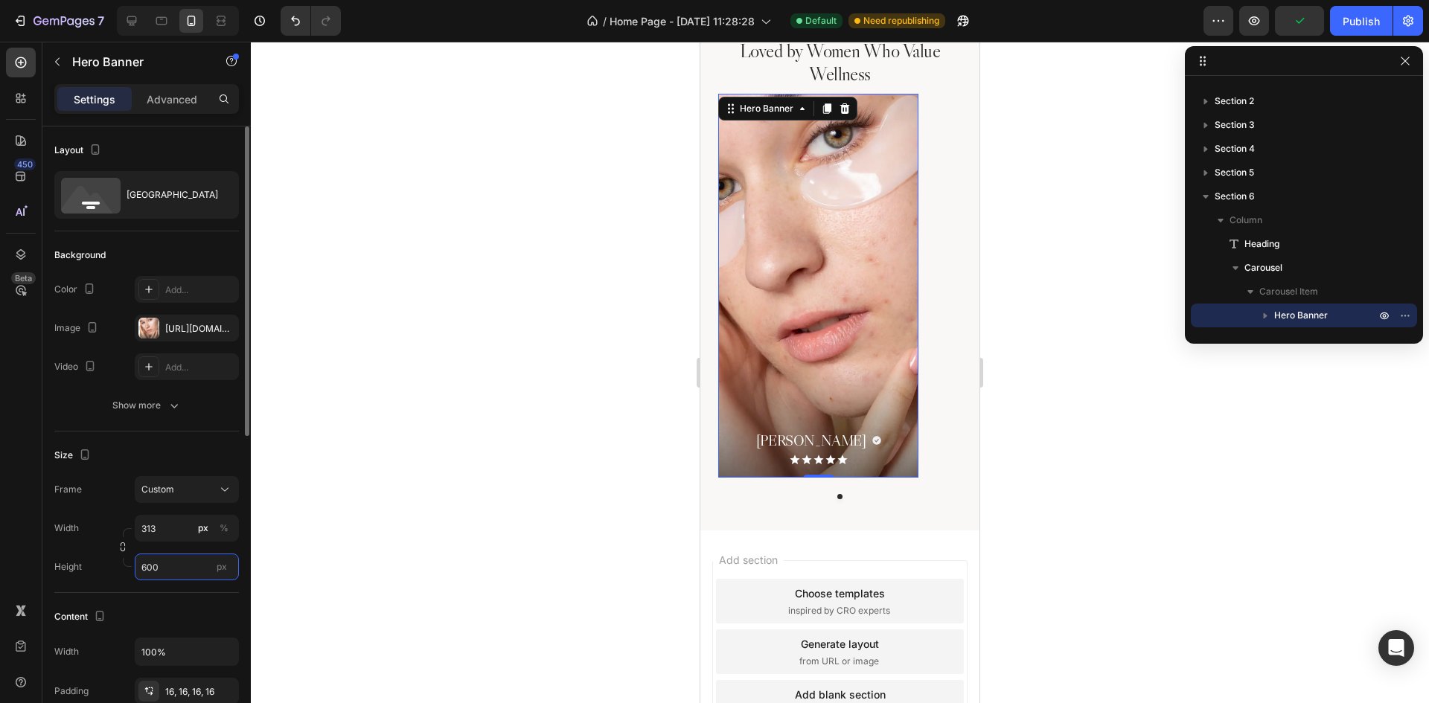
click at [181, 562] on input "600" at bounding box center [187, 567] width 104 height 27
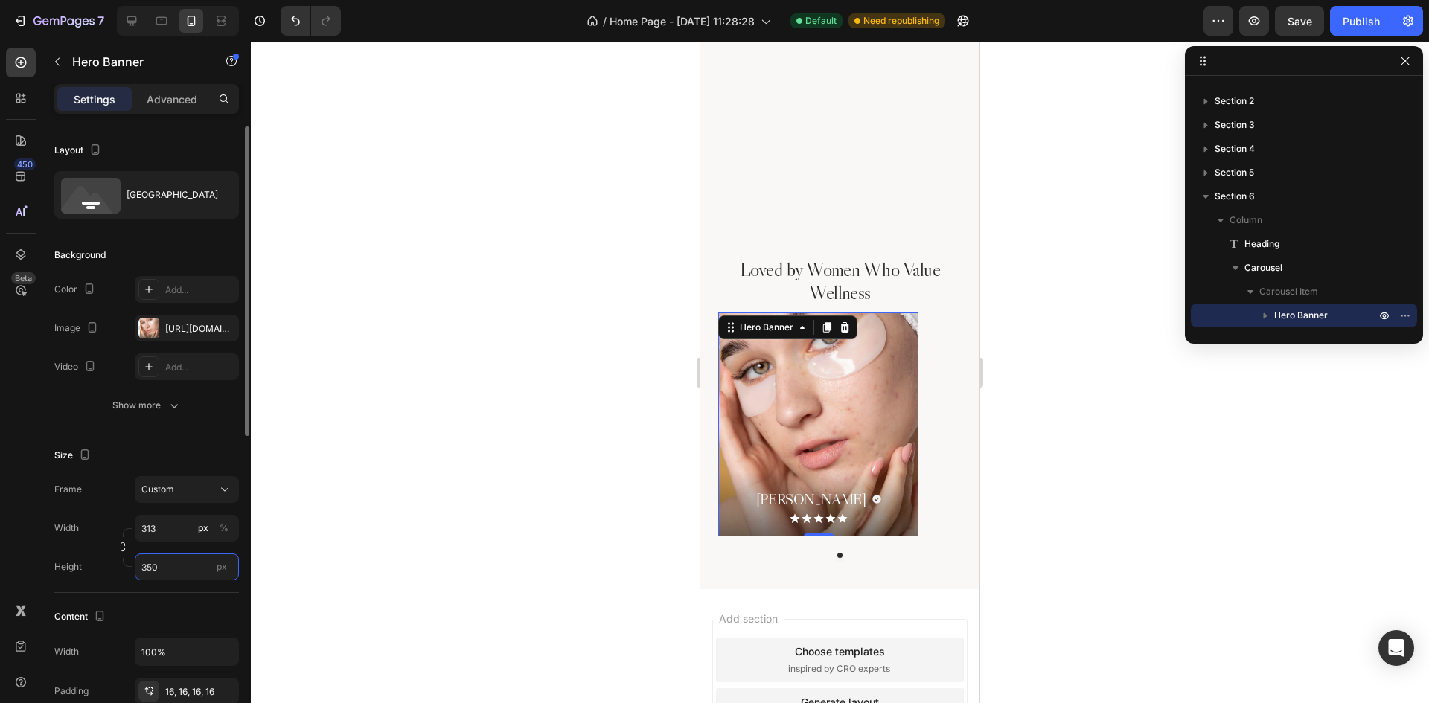
scroll to position [2967, 0]
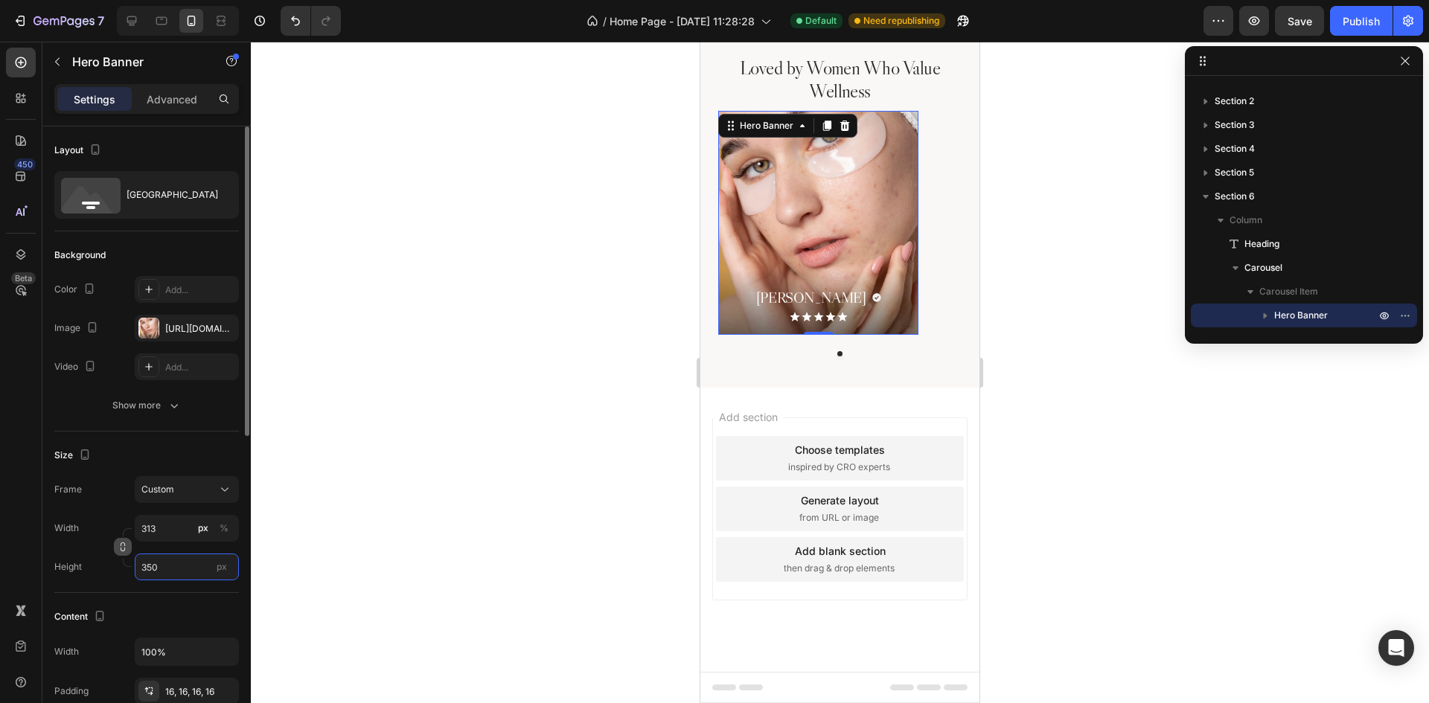
type input "350"
click at [118, 547] on icon "button" at bounding box center [123, 547] width 10 height 10
click at [174, 533] on input "313" at bounding box center [187, 528] width 104 height 27
click at [173, 563] on p "Full 100%" at bounding box center [184, 563] width 86 height 13
type input "100"
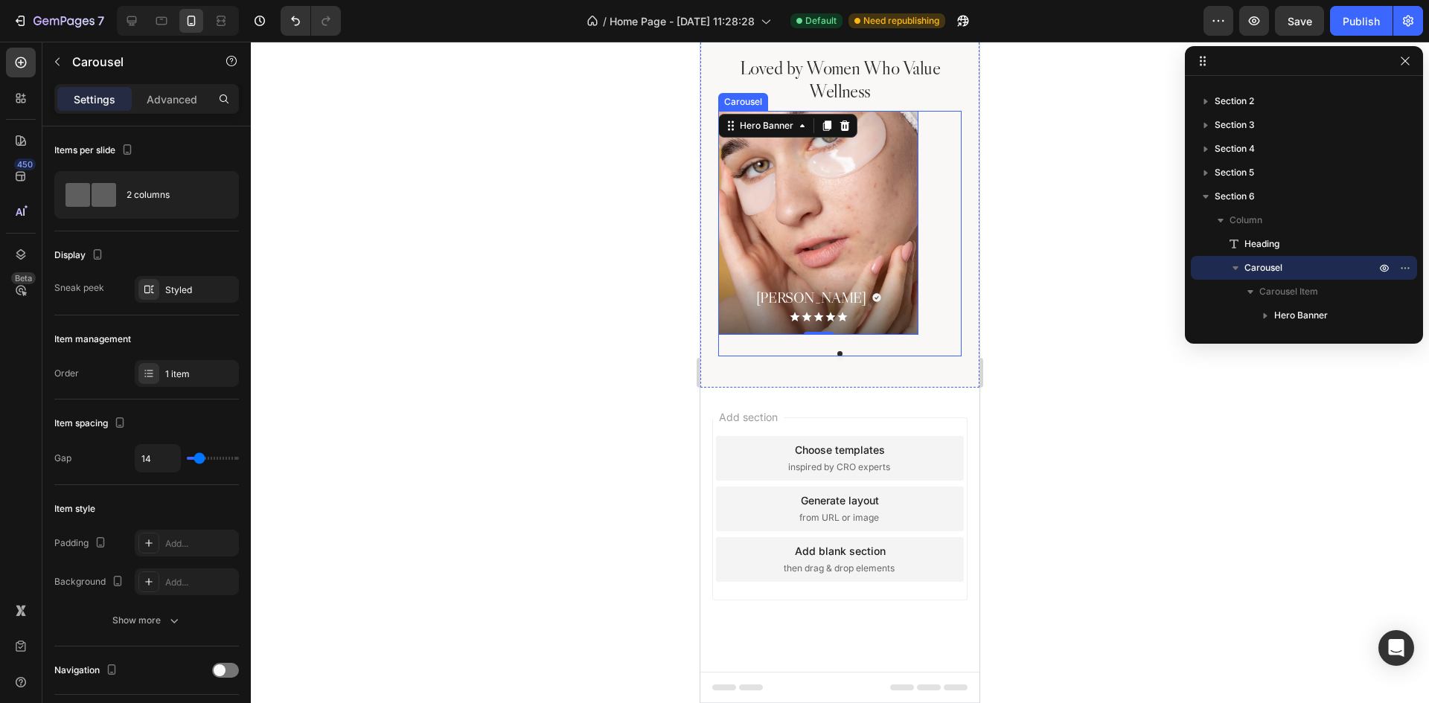
click at [940, 281] on div "[PERSON_NAME] Heading Icon Row Icon Icon Icon Icon Icon Icon List Hero Banner 0" at bounding box center [839, 223] width 243 height 224
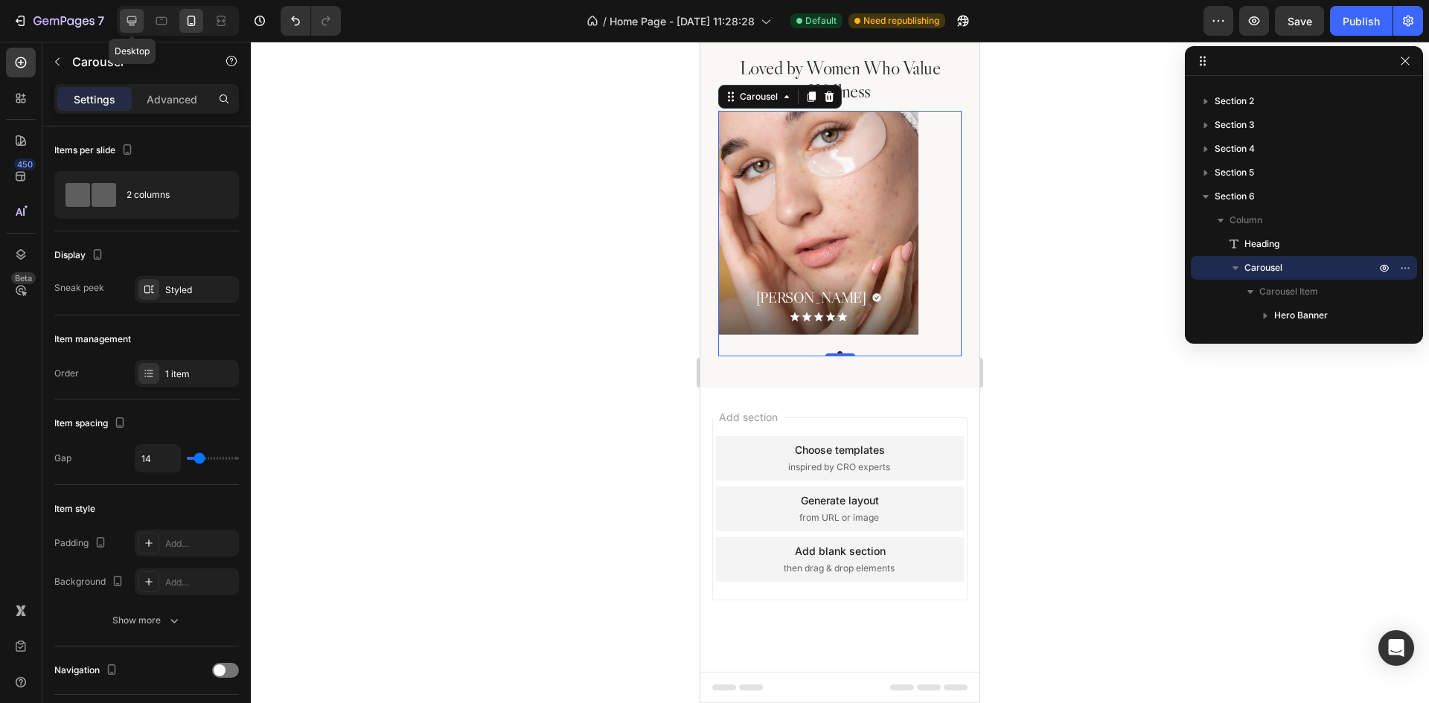
click at [132, 14] on icon at bounding box center [131, 20] width 15 height 15
type input "32"
type input "1300"
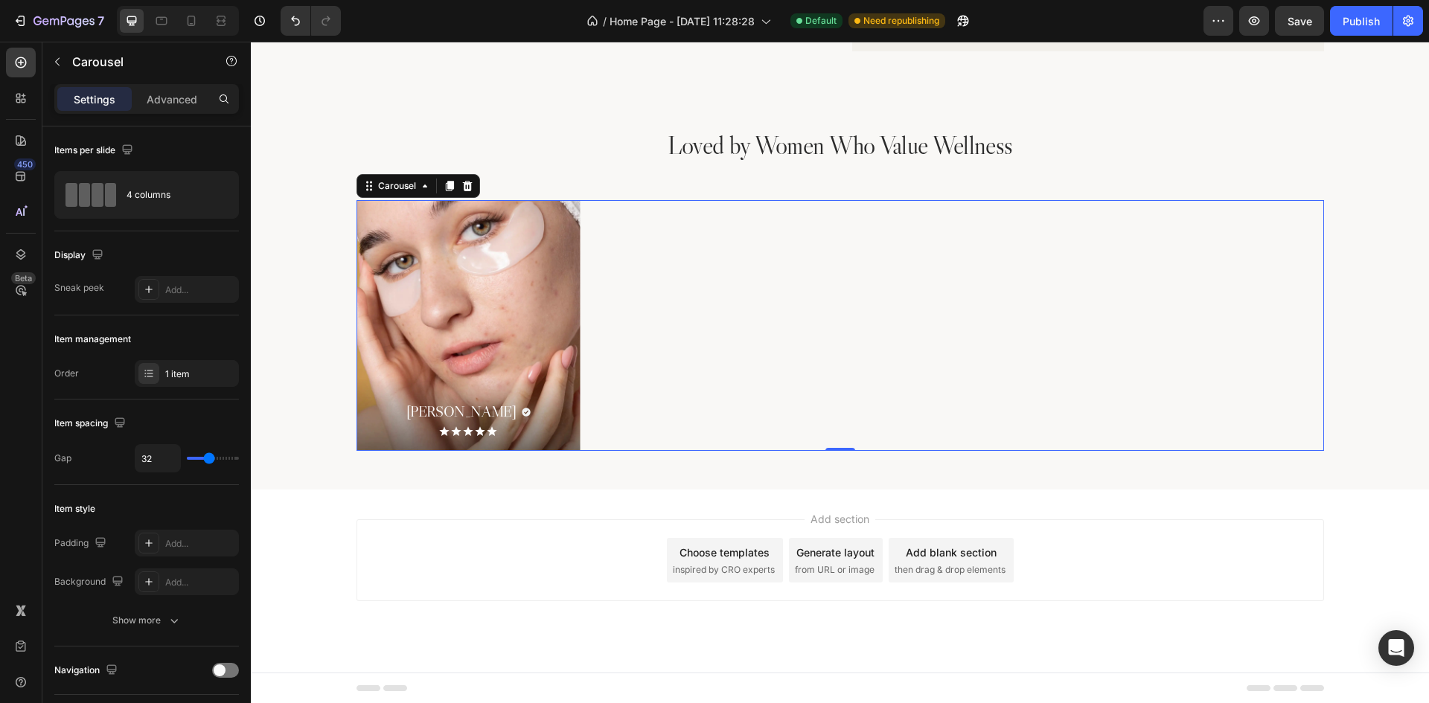
scroll to position [2576, 0]
click at [194, 22] on icon at bounding box center [191, 20] width 15 height 15
type input "14"
type input "100%"
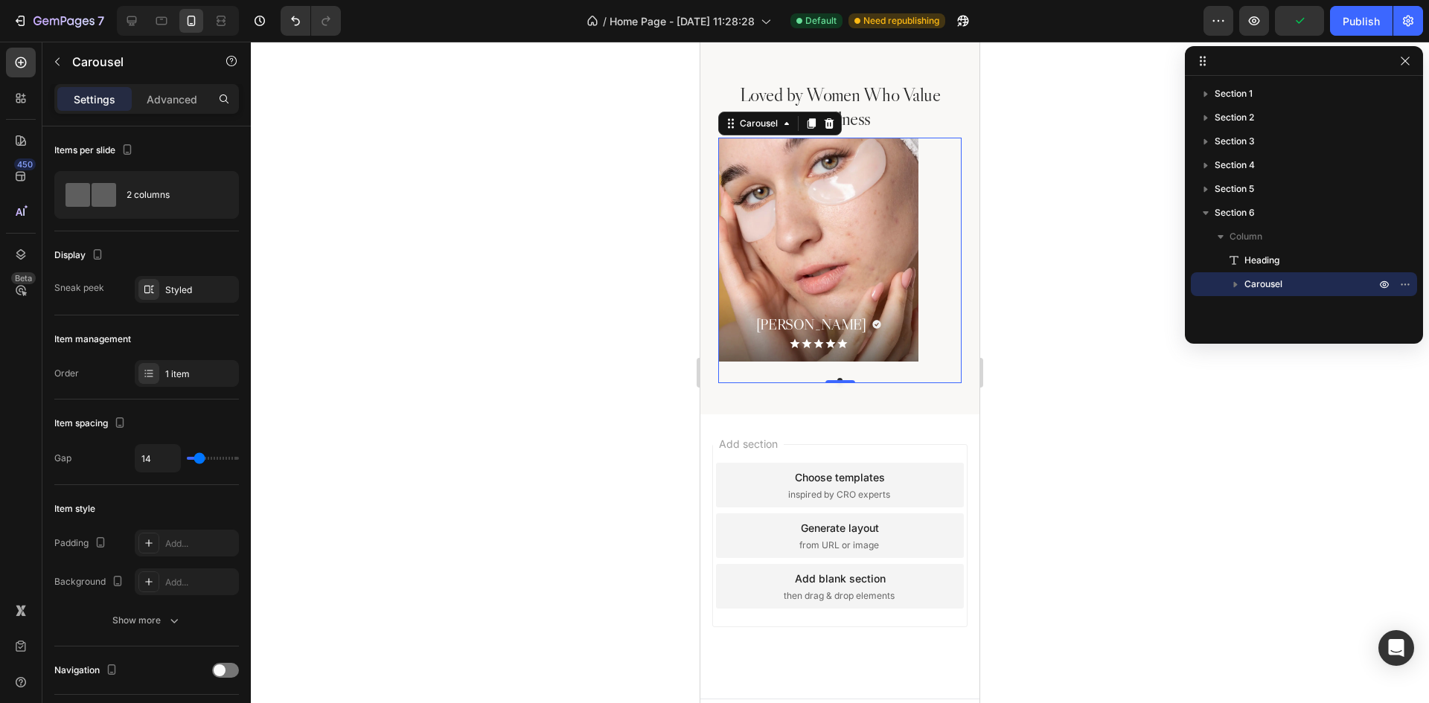
scroll to position [2946, 0]
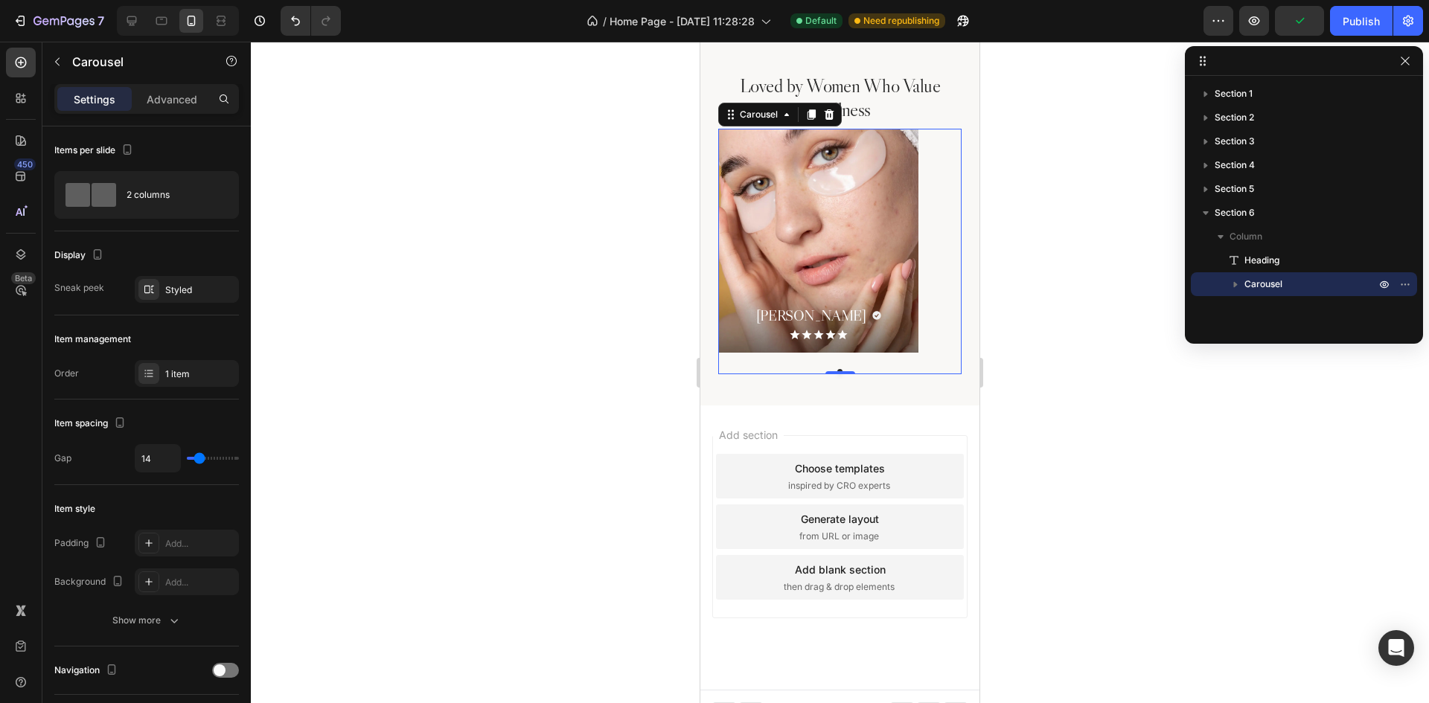
click at [940, 310] on div "[PERSON_NAME] Heading Icon Row Icon Icon Icon Icon Icon Icon List Hero Banner" at bounding box center [839, 241] width 243 height 224
click at [222, 286] on icon "button" at bounding box center [223, 290] width 12 height 12
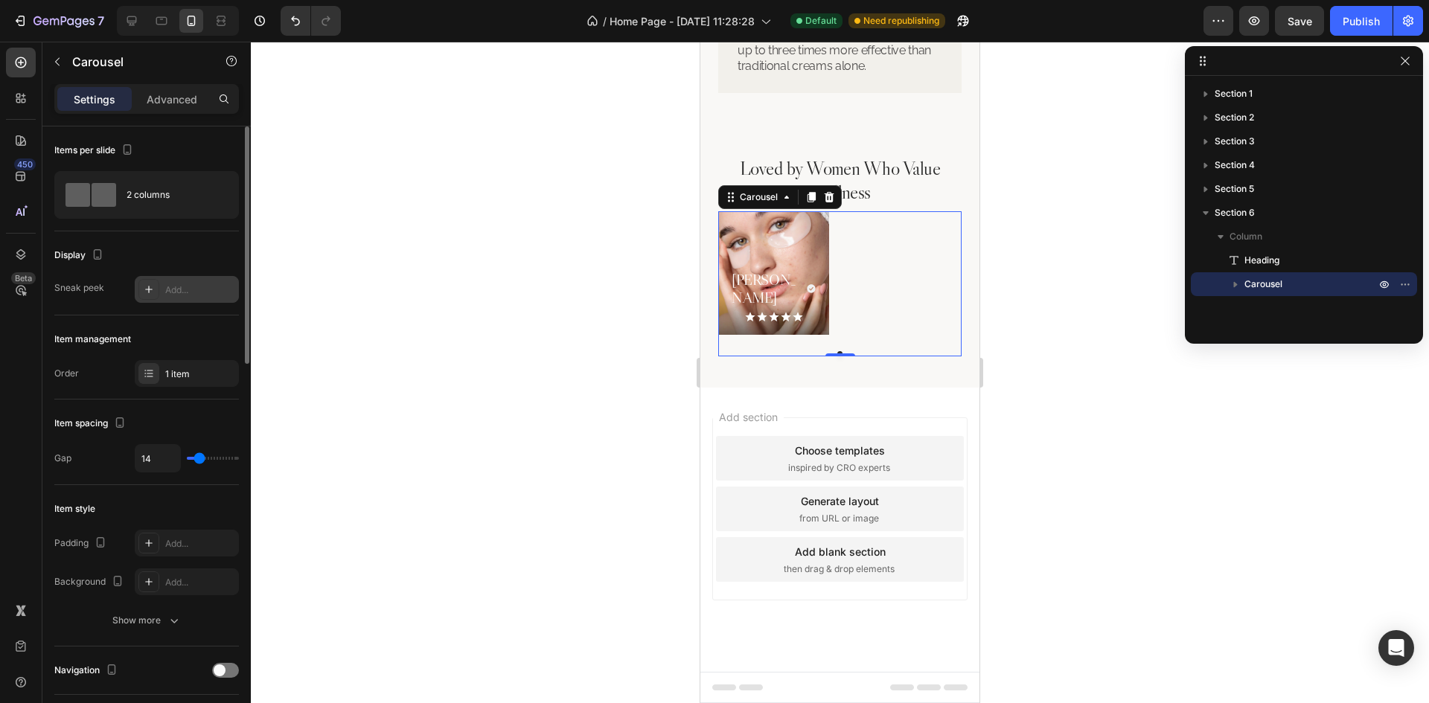
scroll to position [2867, 0]
click at [177, 174] on div "2 columns" at bounding box center [146, 195] width 185 height 48
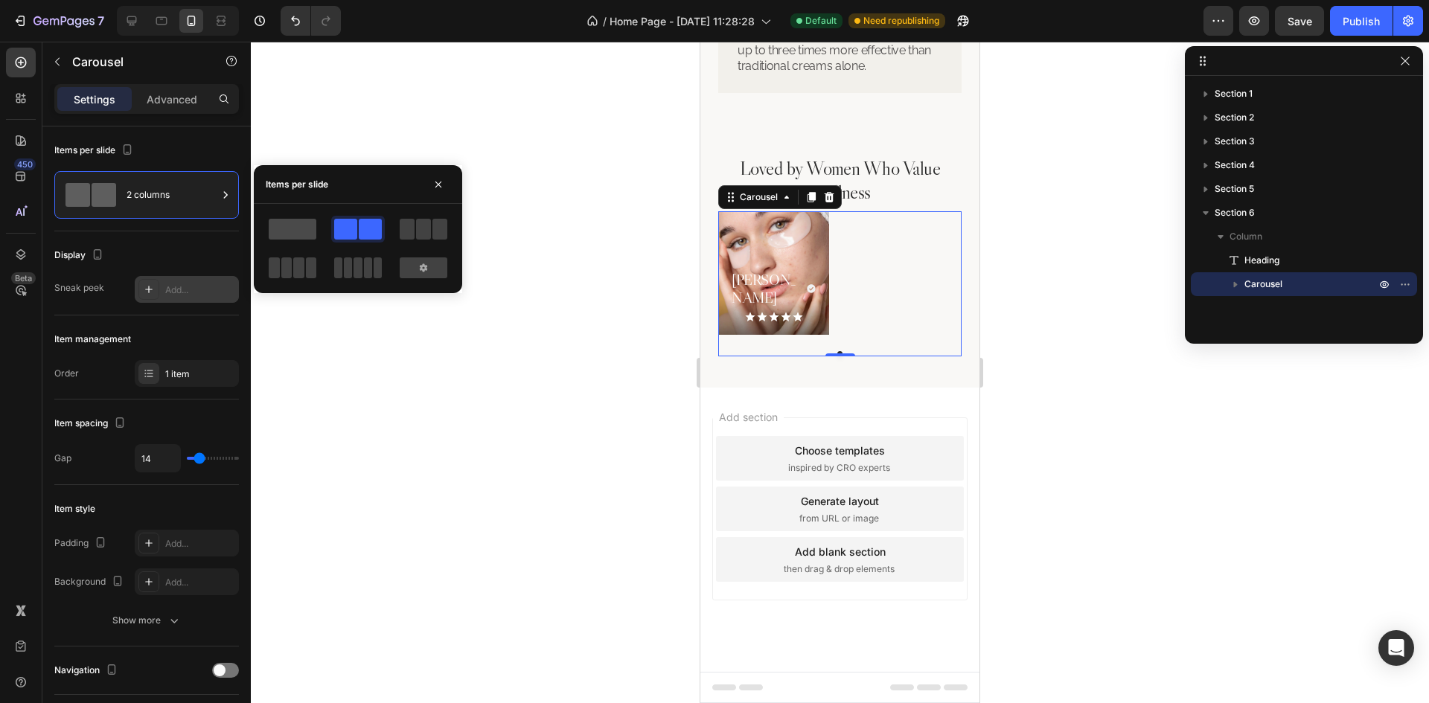
click at [290, 239] on div at bounding box center [293, 229] width 54 height 27
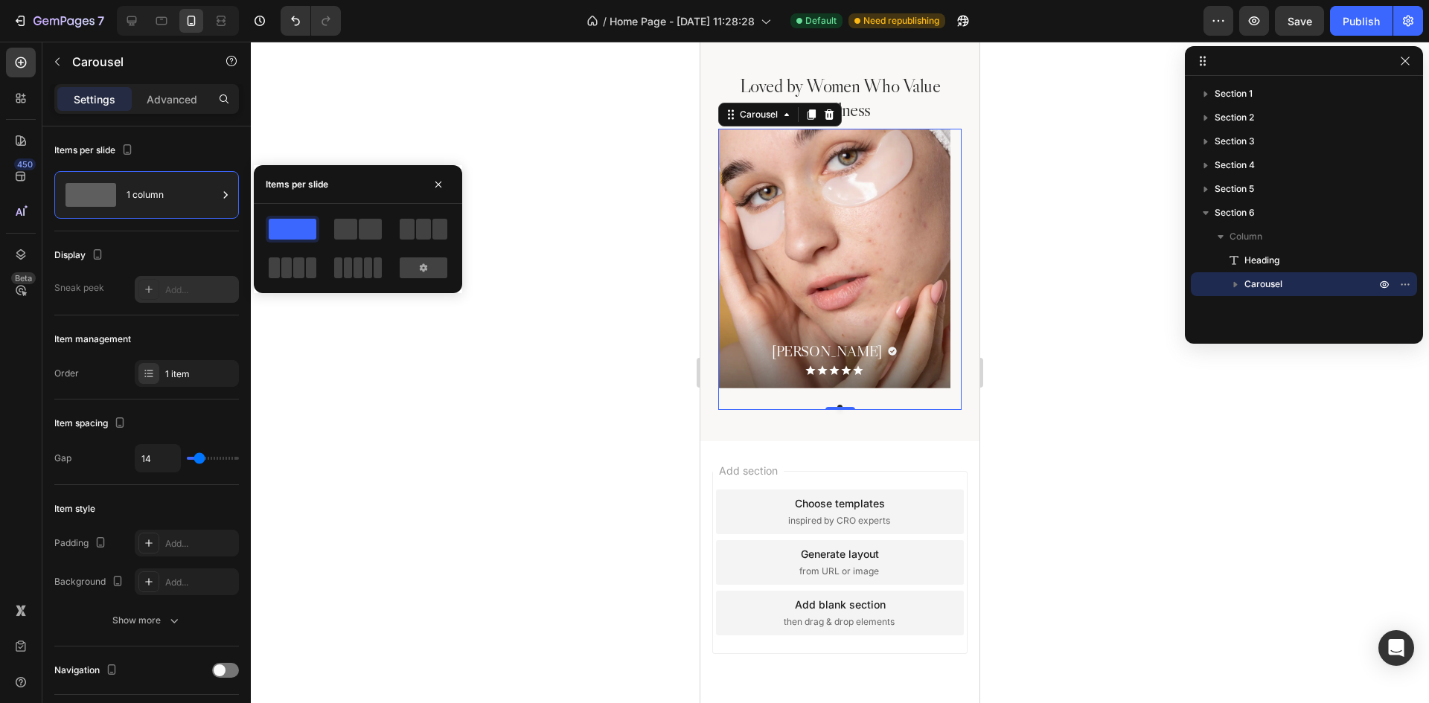
click at [875, 402] on div "[PERSON_NAME] Heading Icon Row Icon Icon Icon Icon Icon Icon List Hero Banner C…" at bounding box center [839, 269] width 243 height 281
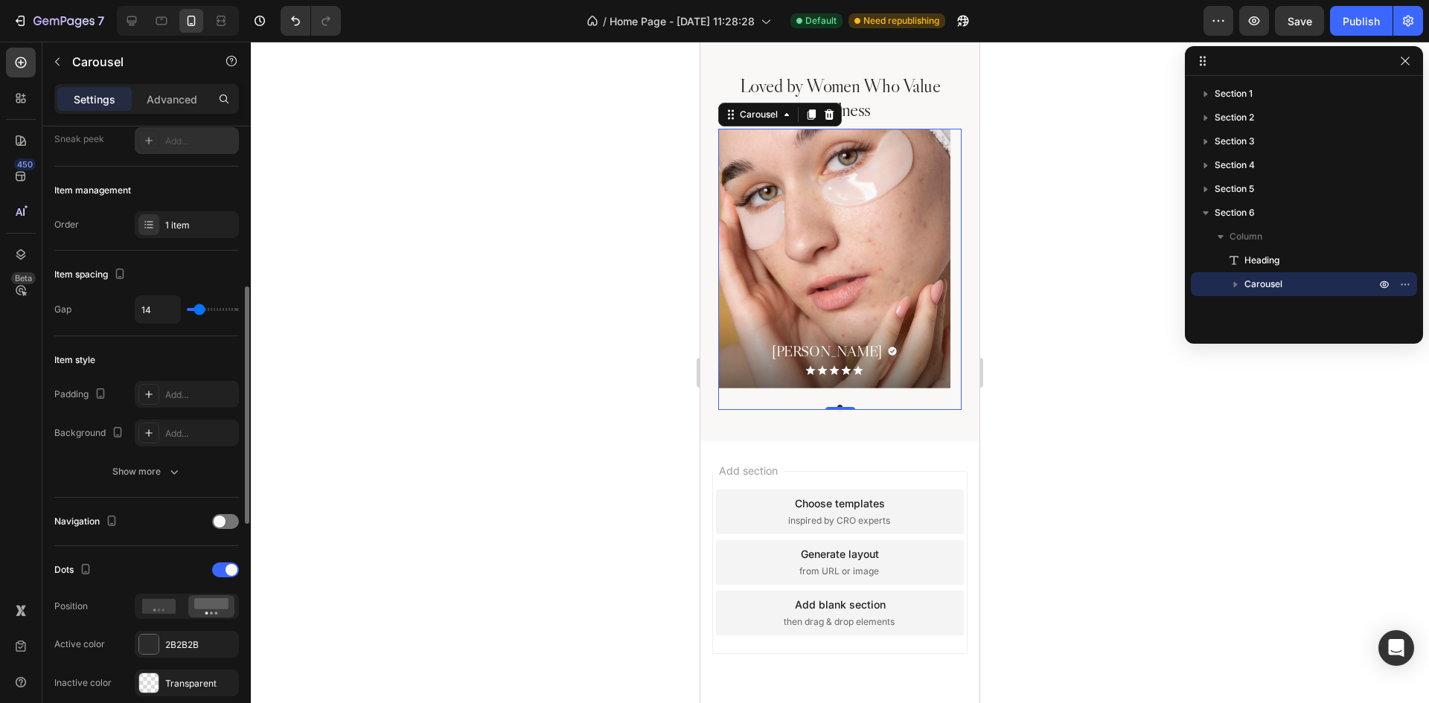
scroll to position [372, 0]
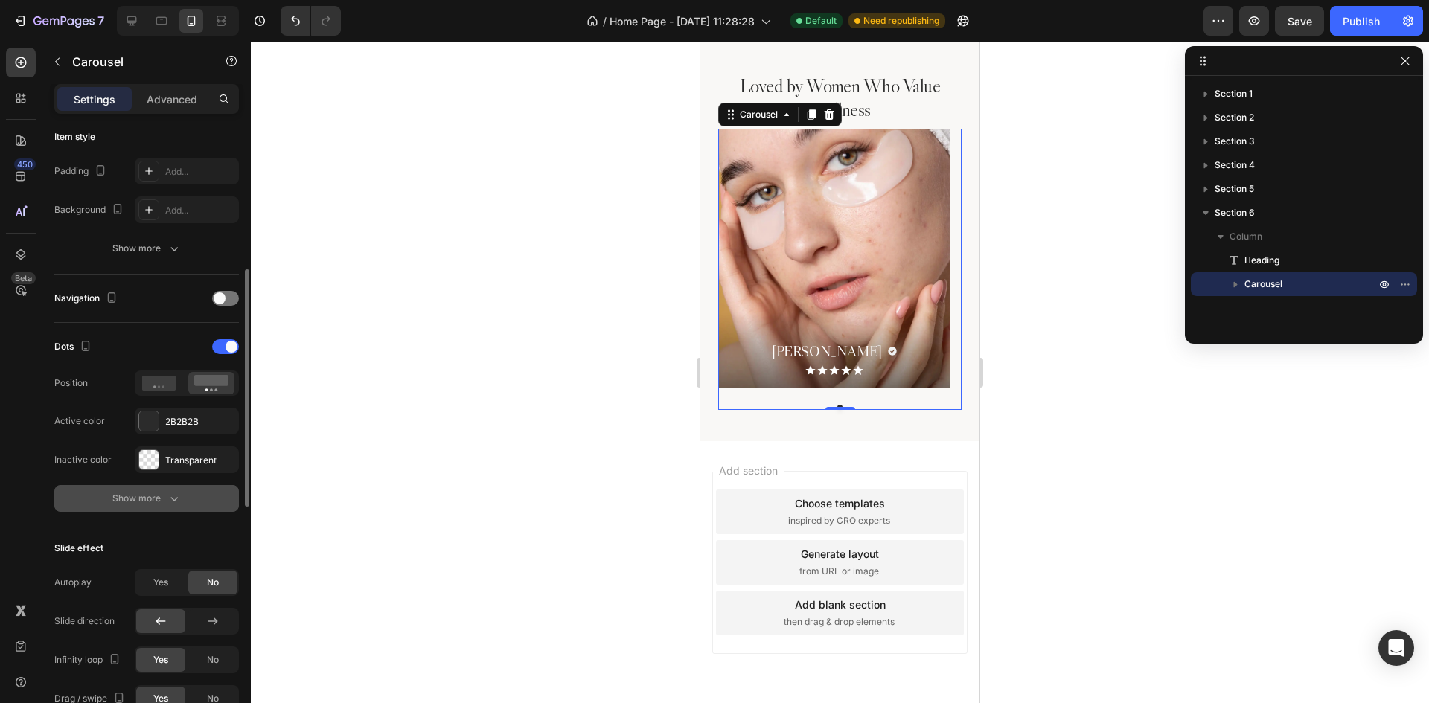
click at [160, 509] on button "Show more" at bounding box center [146, 498] width 185 height 27
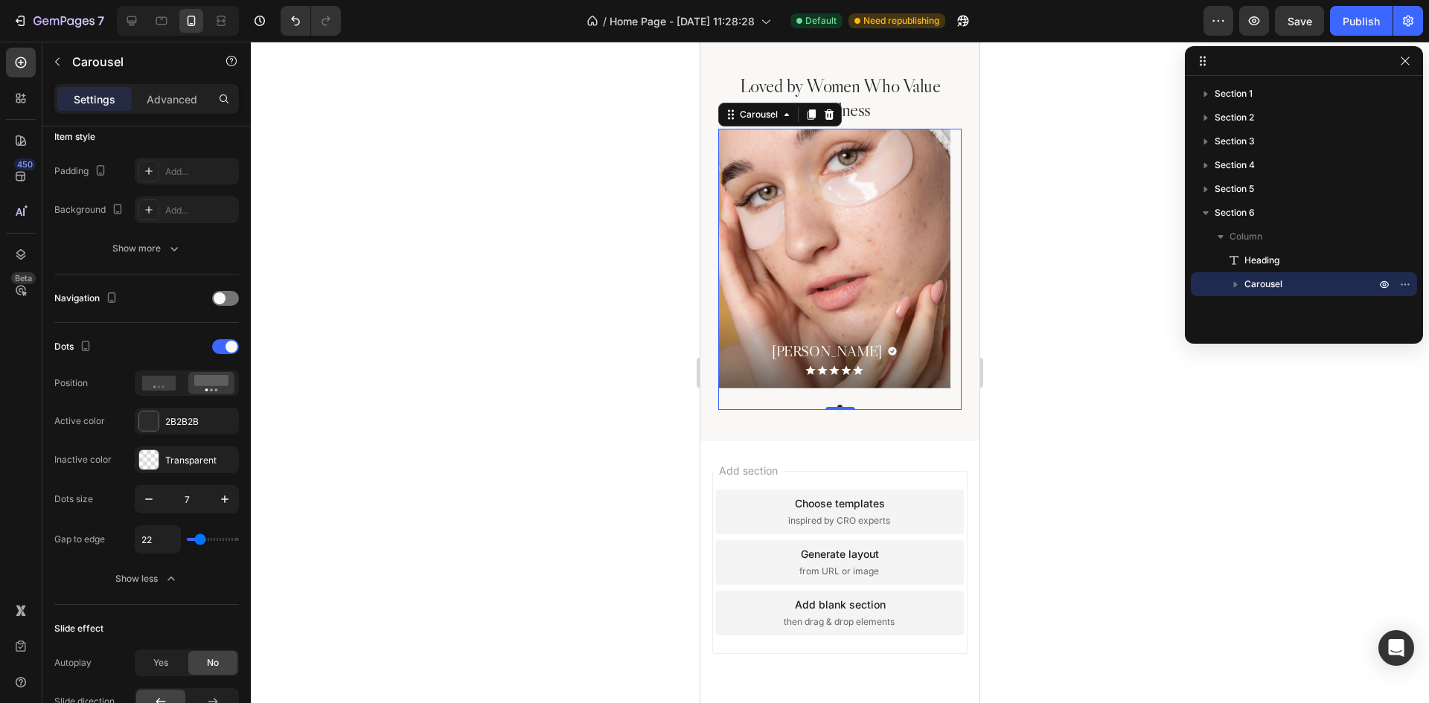
click at [937, 403] on div "[PERSON_NAME] Heading Icon Row Icon Icon Icon Icon Icon Icon List Hero Banner C…" at bounding box center [839, 269] width 243 height 281
click at [181, 98] on p "Advanced" at bounding box center [172, 100] width 51 height 16
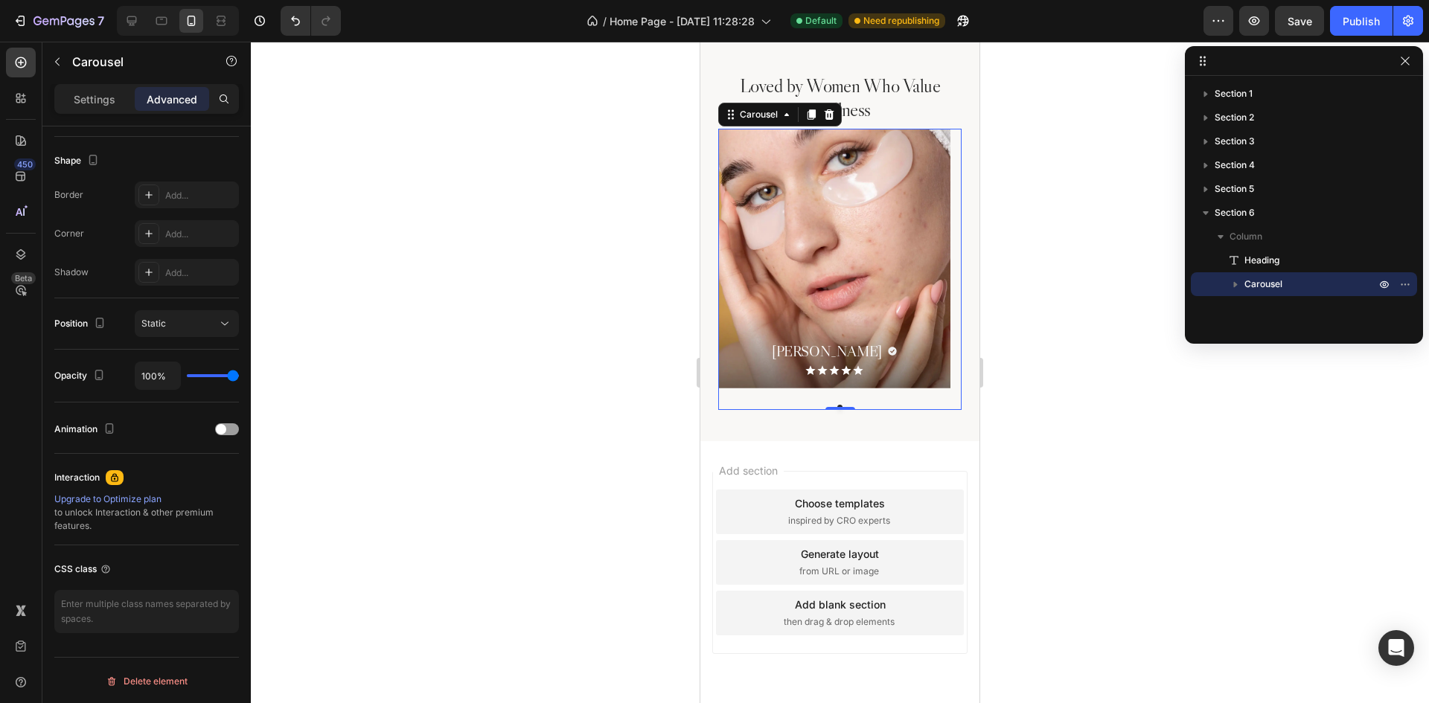
scroll to position [0, 0]
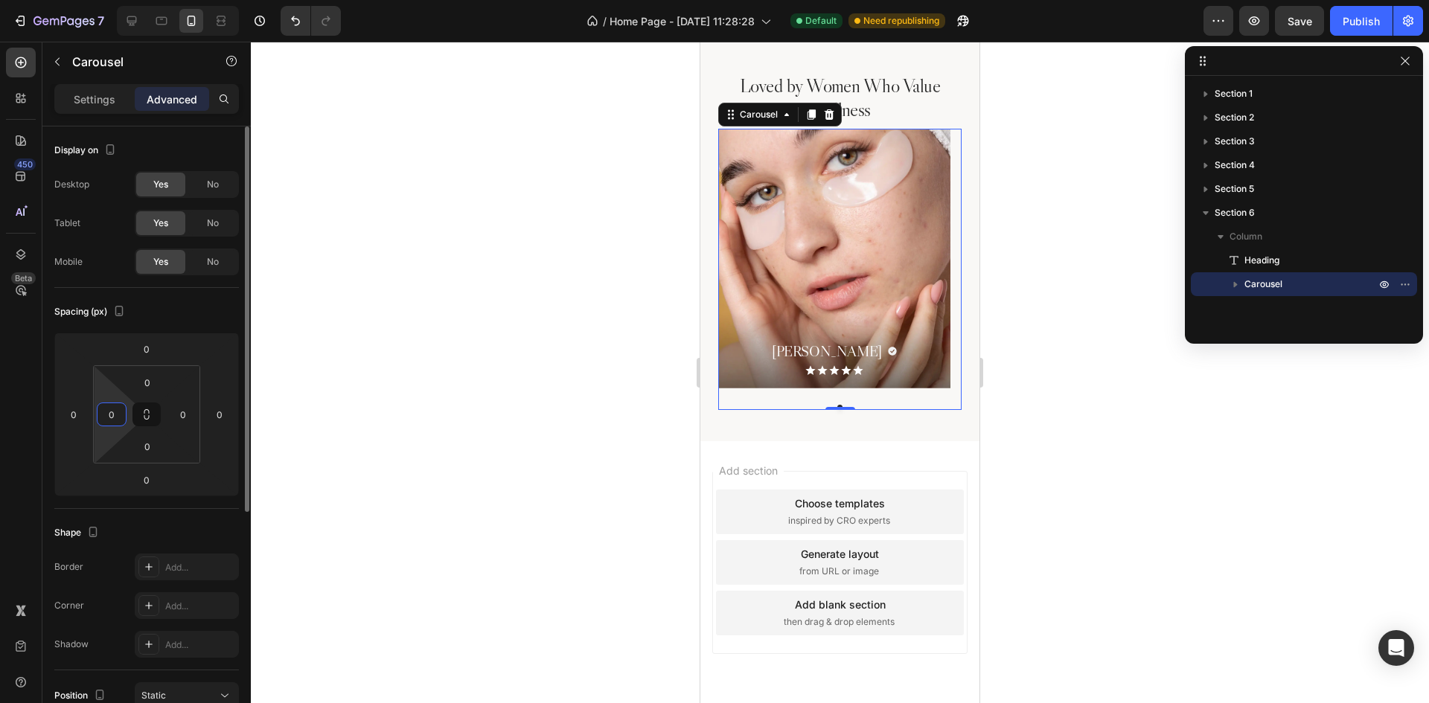
click at [113, 421] on input "0" at bounding box center [111, 414] width 22 height 22
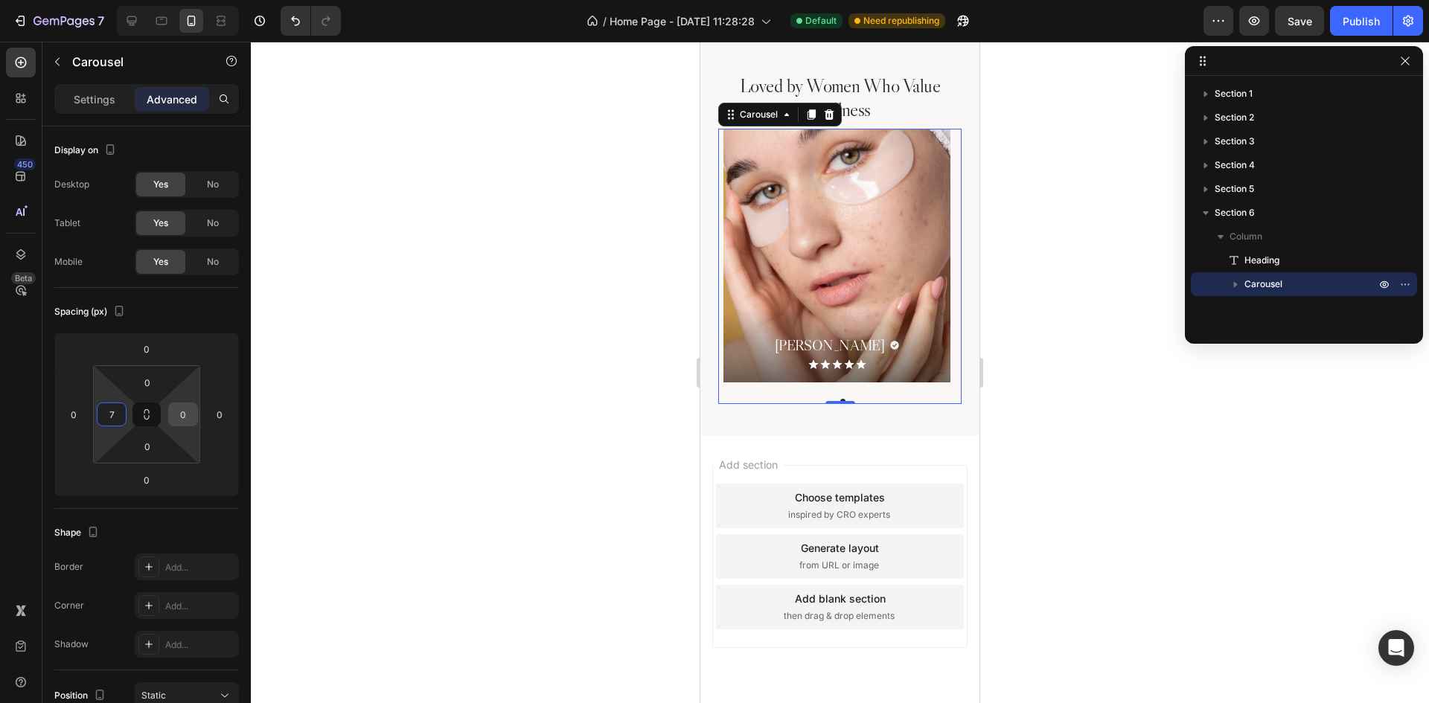
type input "7"
click at [189, 410] on input "0" at bounding box center [183, 414] width 22 height 22
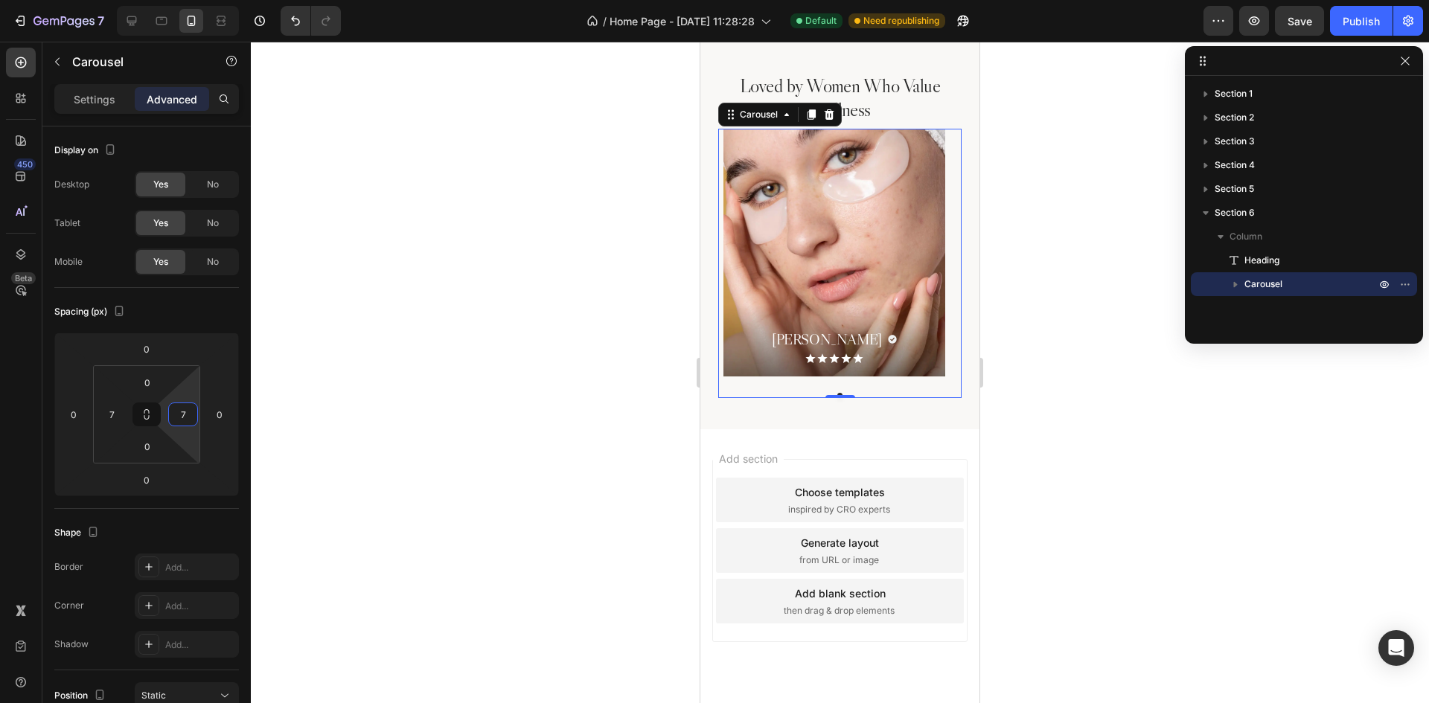
type input "7"
click at [194, 307] on div "Spacing (px)" at bounding box center [146, 312] width 185 height 24
click at [103, 96] on p "Settings" at bounding box center [95, 100] width 42 height 16
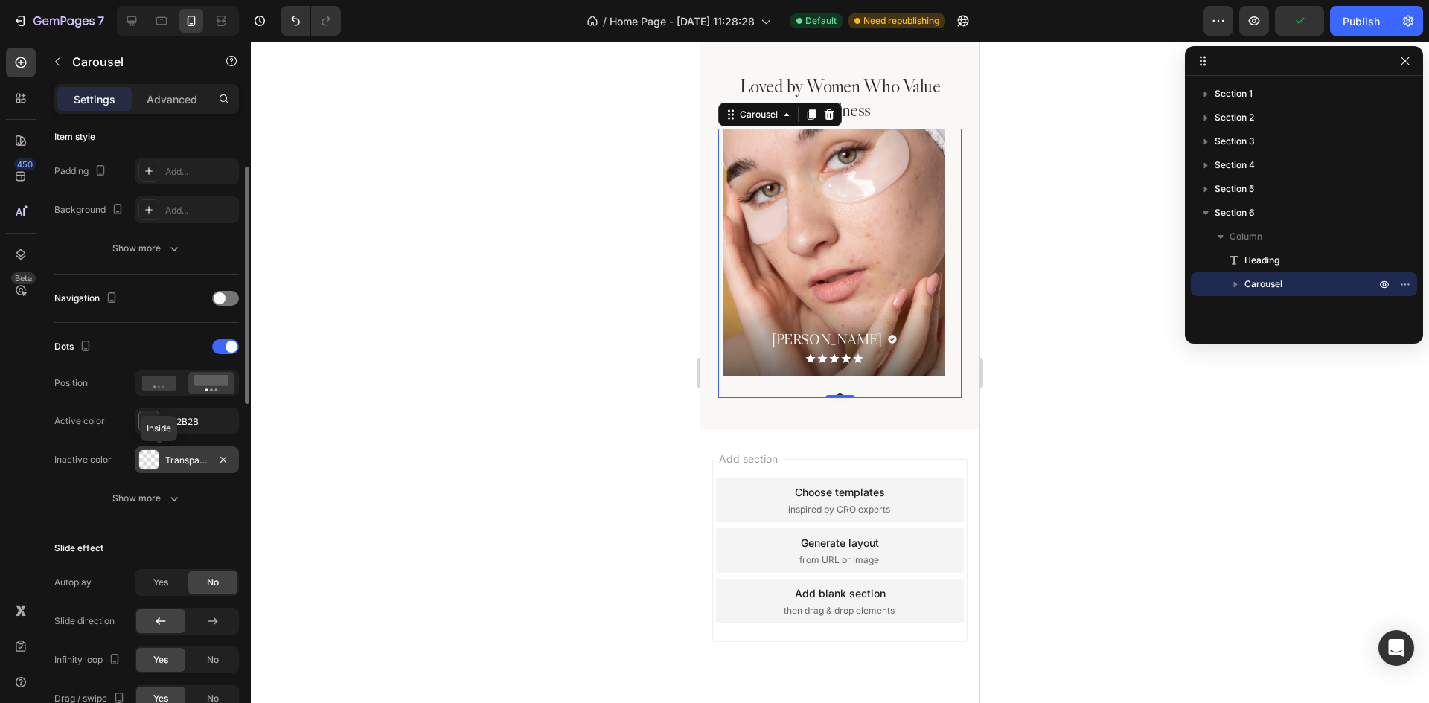
scroll to position [223, 0]
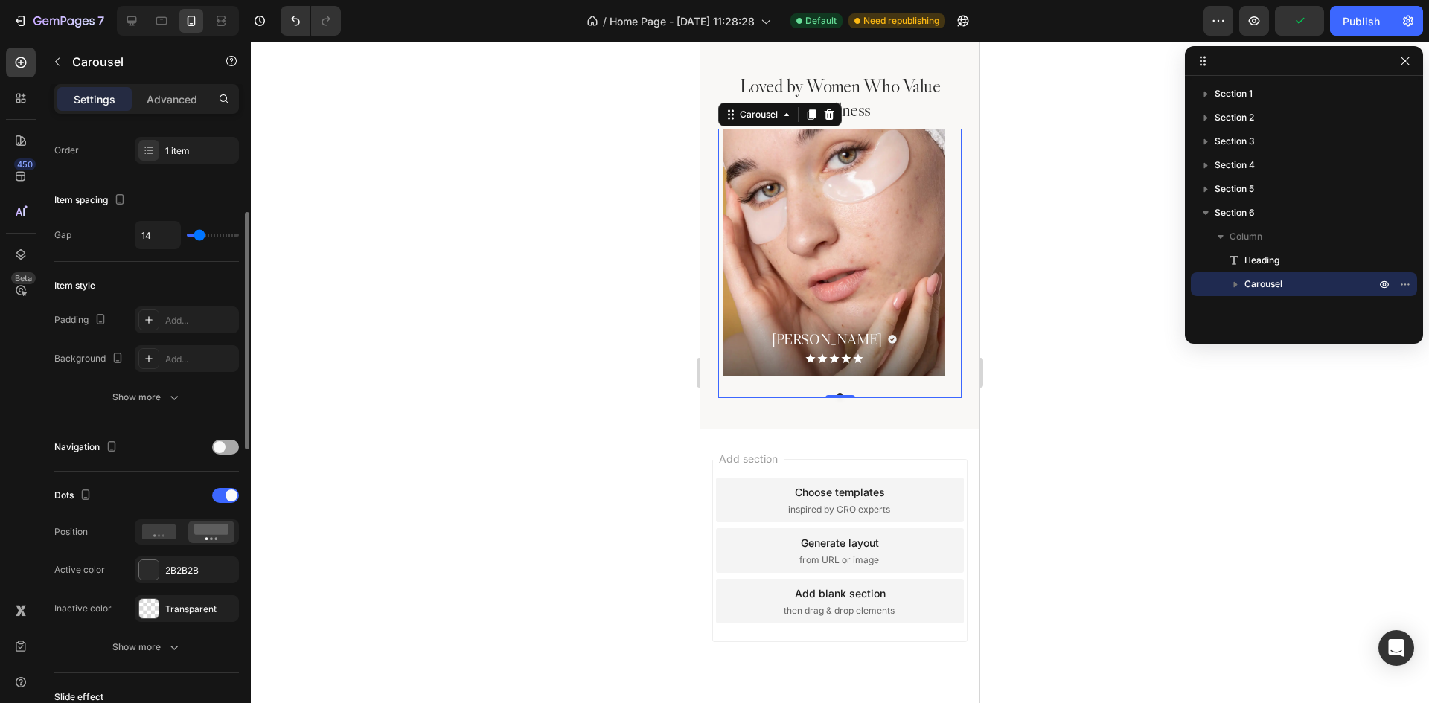
click at [217, 441] on div at bounding box center [225, 447] width 27 height 15
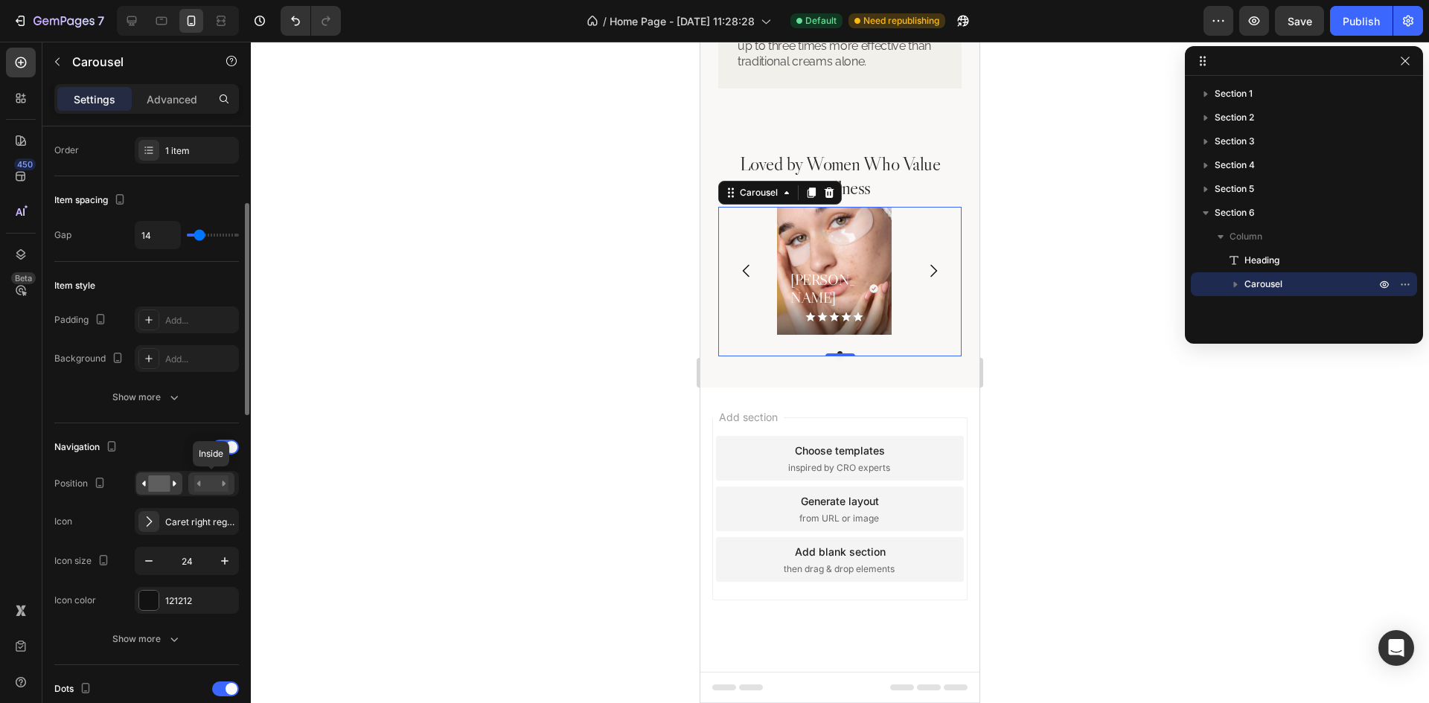
click at [223, 487] on rect at bounding box center [211, 484] width 34 height 16
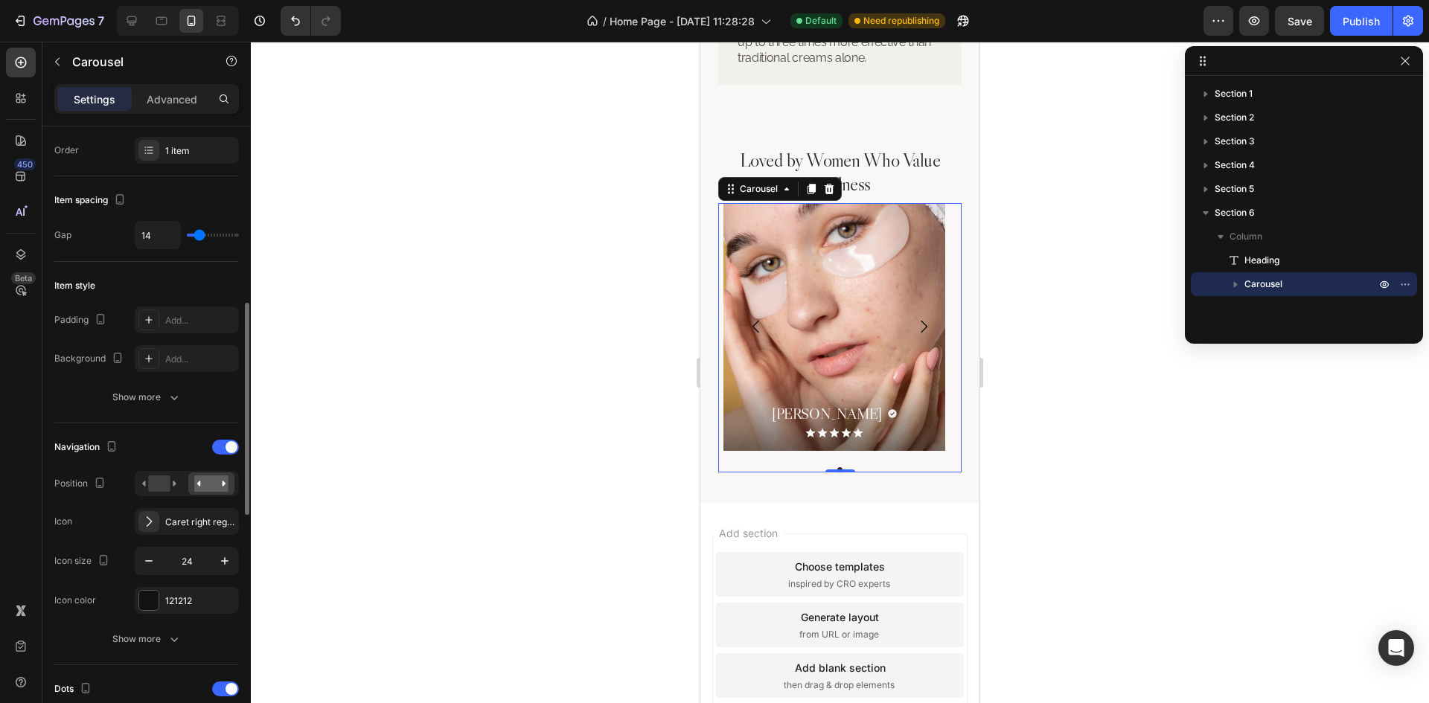
scroll to position [372, 0]
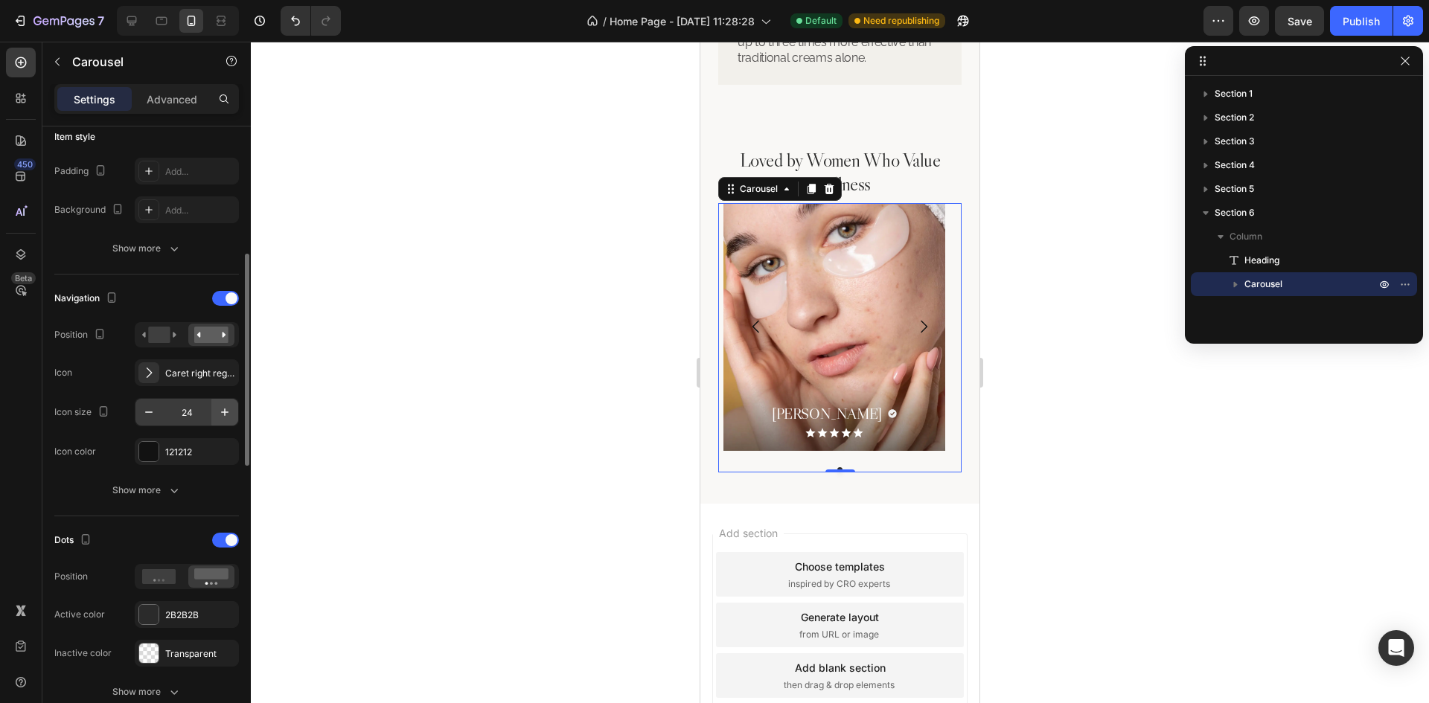
drag, startPoint x: 183, startPoint y: 369, endPoint x: 231, endPoint y: 401, distance: 58.0
click at [183, 369] on div "Caret right regular" at bounding box center [200, 373] width 70 height 13
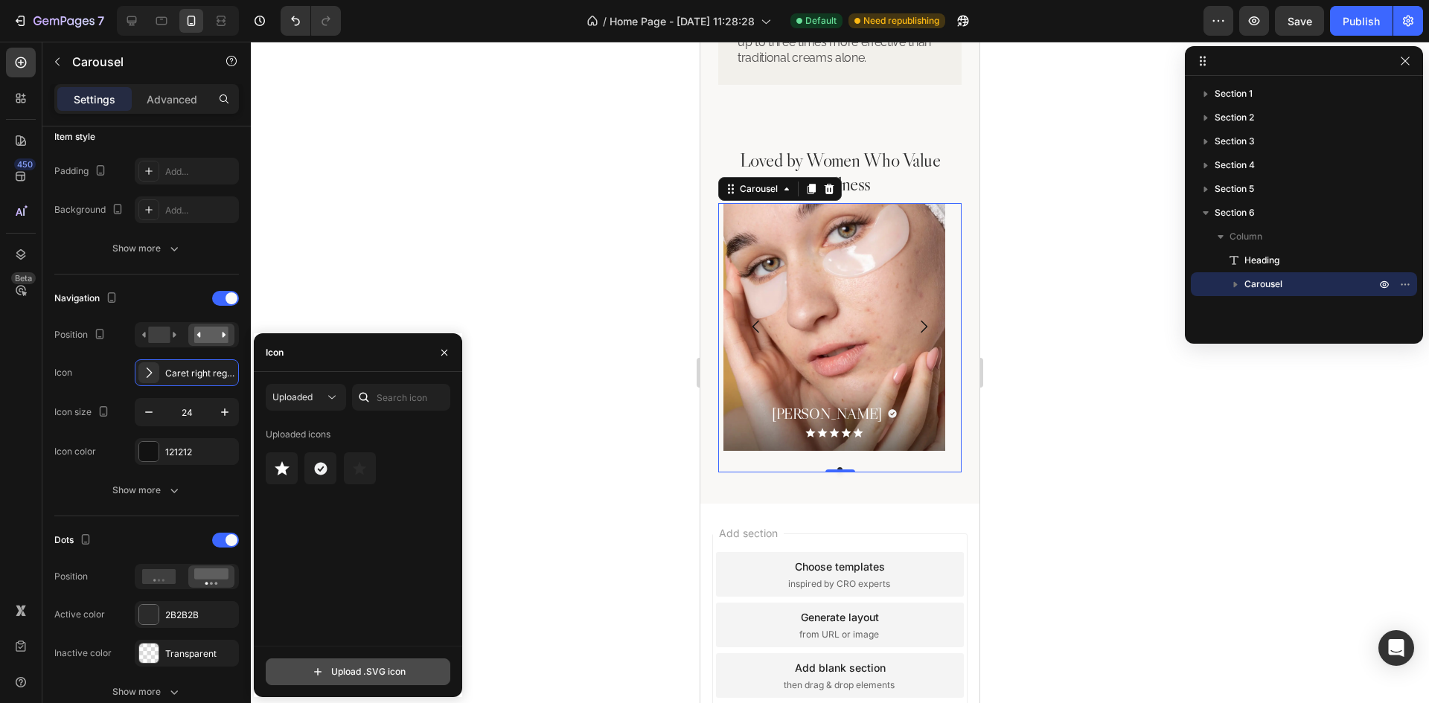
click at [348, 670] on input "file" at bounding box center [357, 671] width 183 height 25
type input "C:\fakepath\Nav.svg"
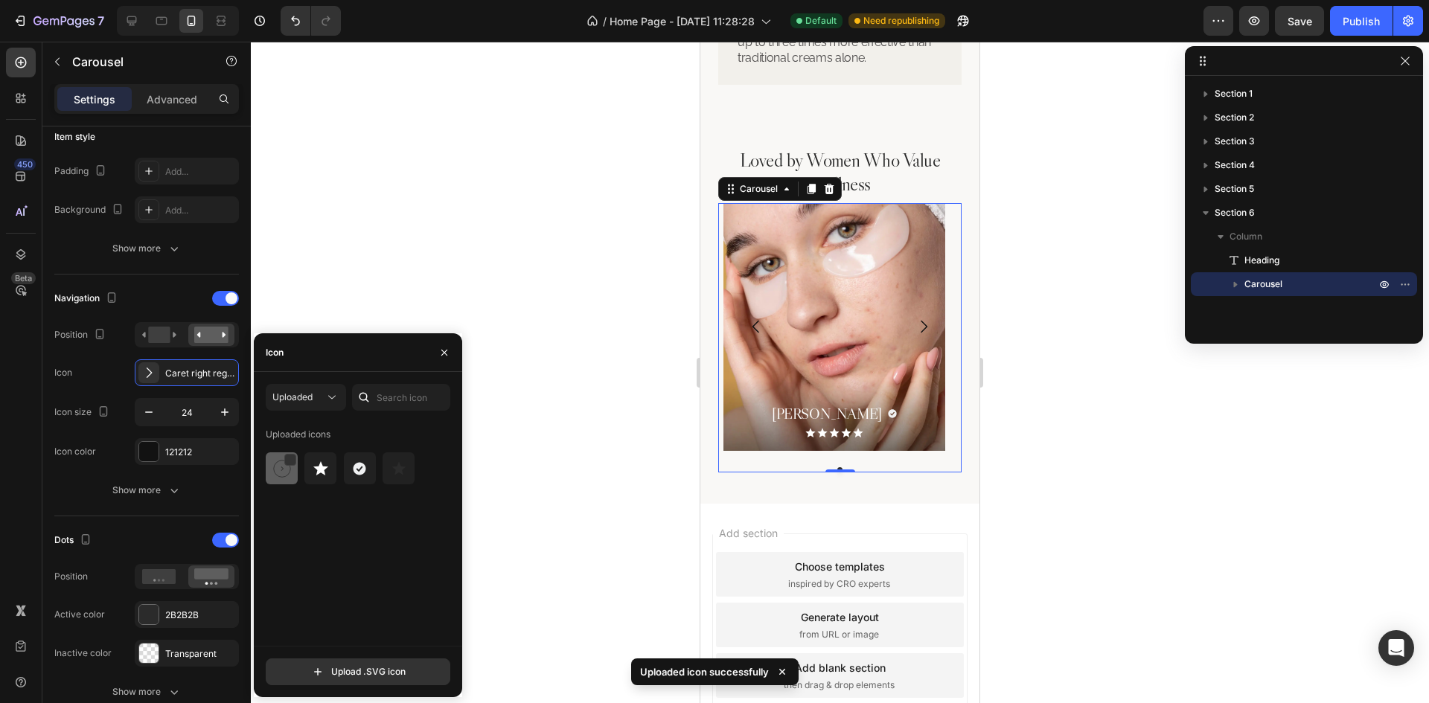
click at [304, 479] on div at bounding box center [320, 469] width 32 height 32
click at [193, 415] on input "24" at bounding box center [186, 412] width 49 height 27
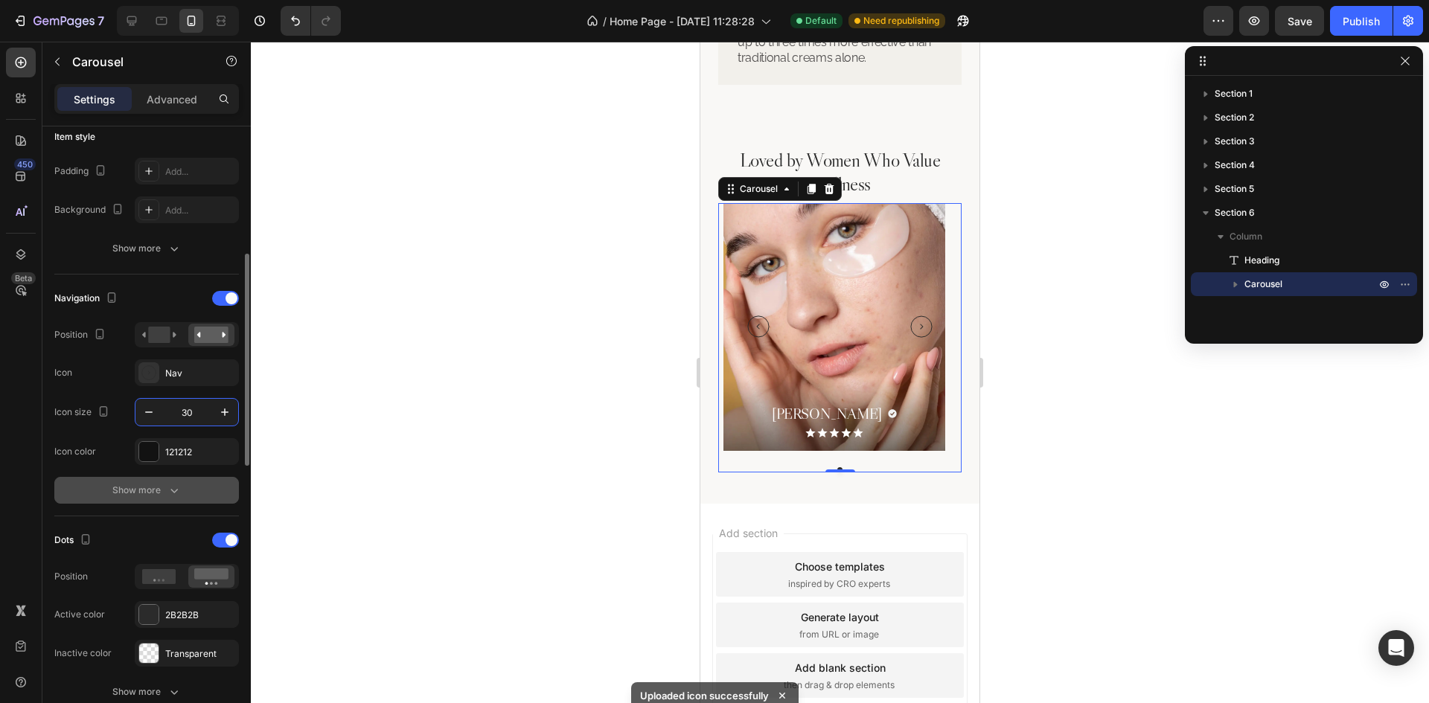
type input "30"
click at [195, 490] on button "Show more" at bounding box center [146, 490] width 185 height 27
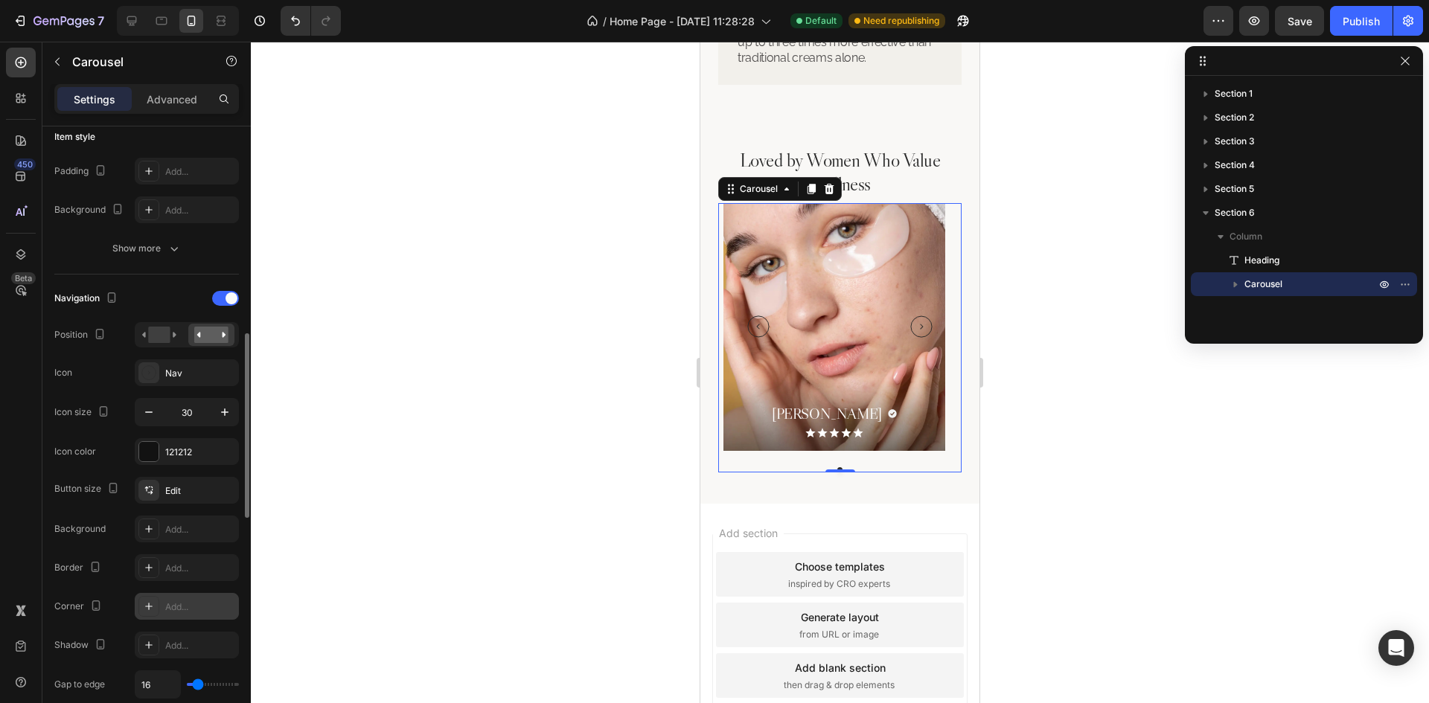
scroll to position [447, 0]
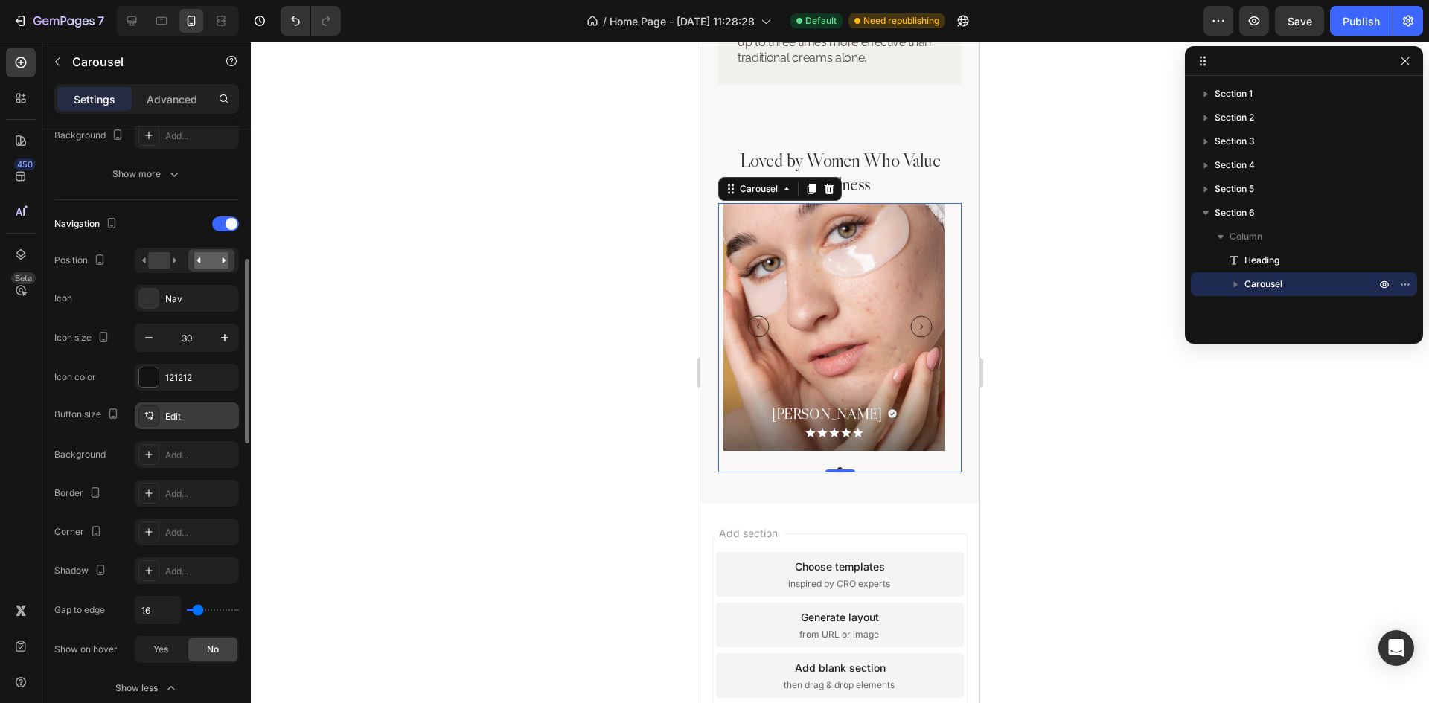
click at [191, 415] on div "Edit" at bounding box center [200, 416] width 70 height 13
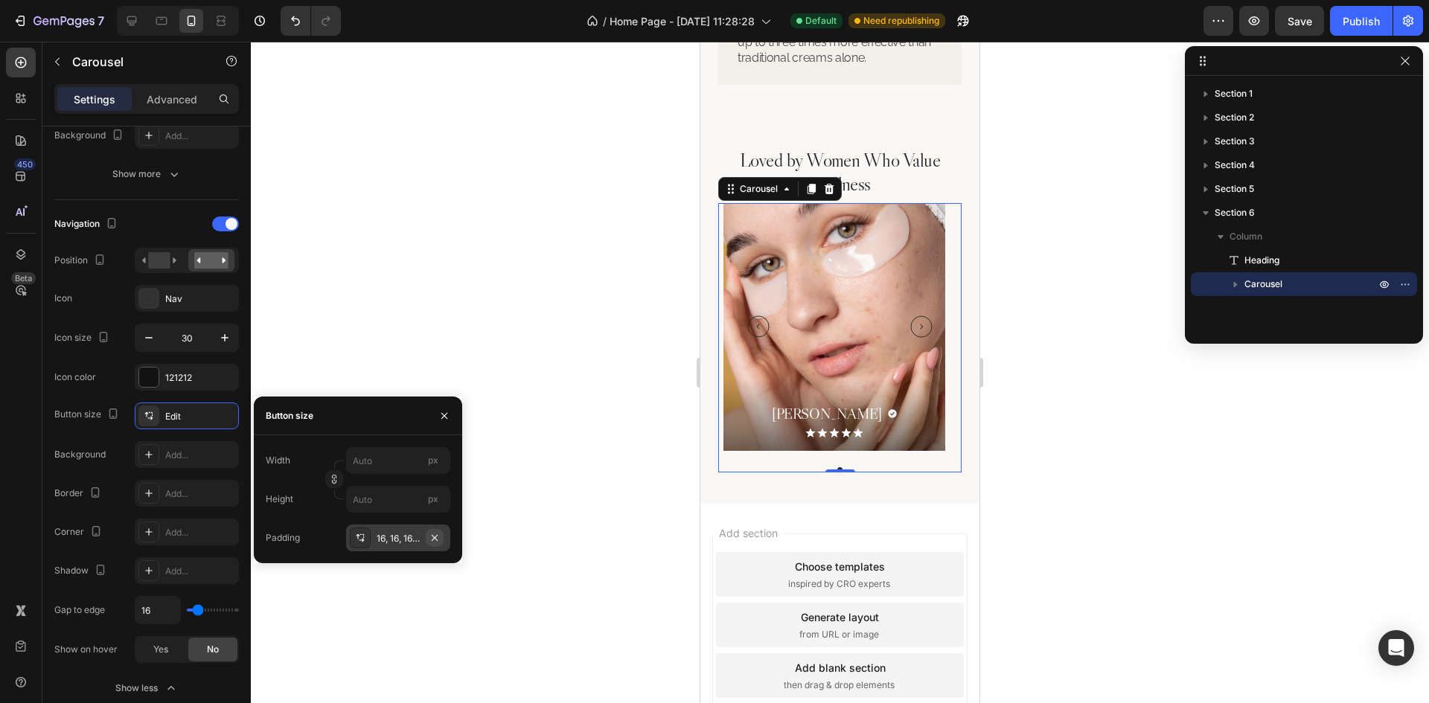
click at [434, 540] on icon "button" at bounding box center [435, 538] width 12 height 12
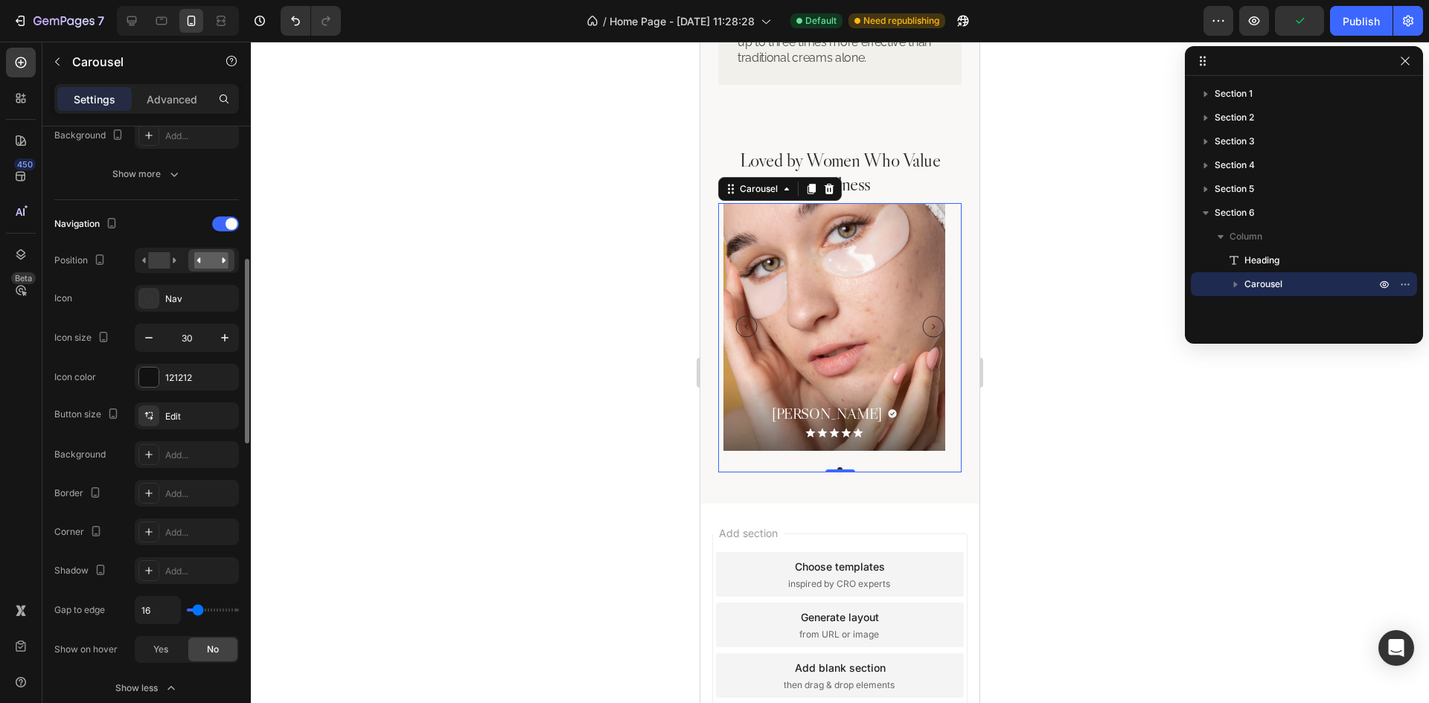
click at [95, 383] on div "Icon color" at bounding box center [75, 377] width 42 height 13
click at [182, 428] on div "Edit" at bounding box center [187, 416] width 104 height 27
click at [104, 376] on div "Icon color 121212" at bounding box center [146, 377] width 185 height 27
click at [159, 613] on input "16" at bounding box center [157, 610] width 45 height 27
type input "0"
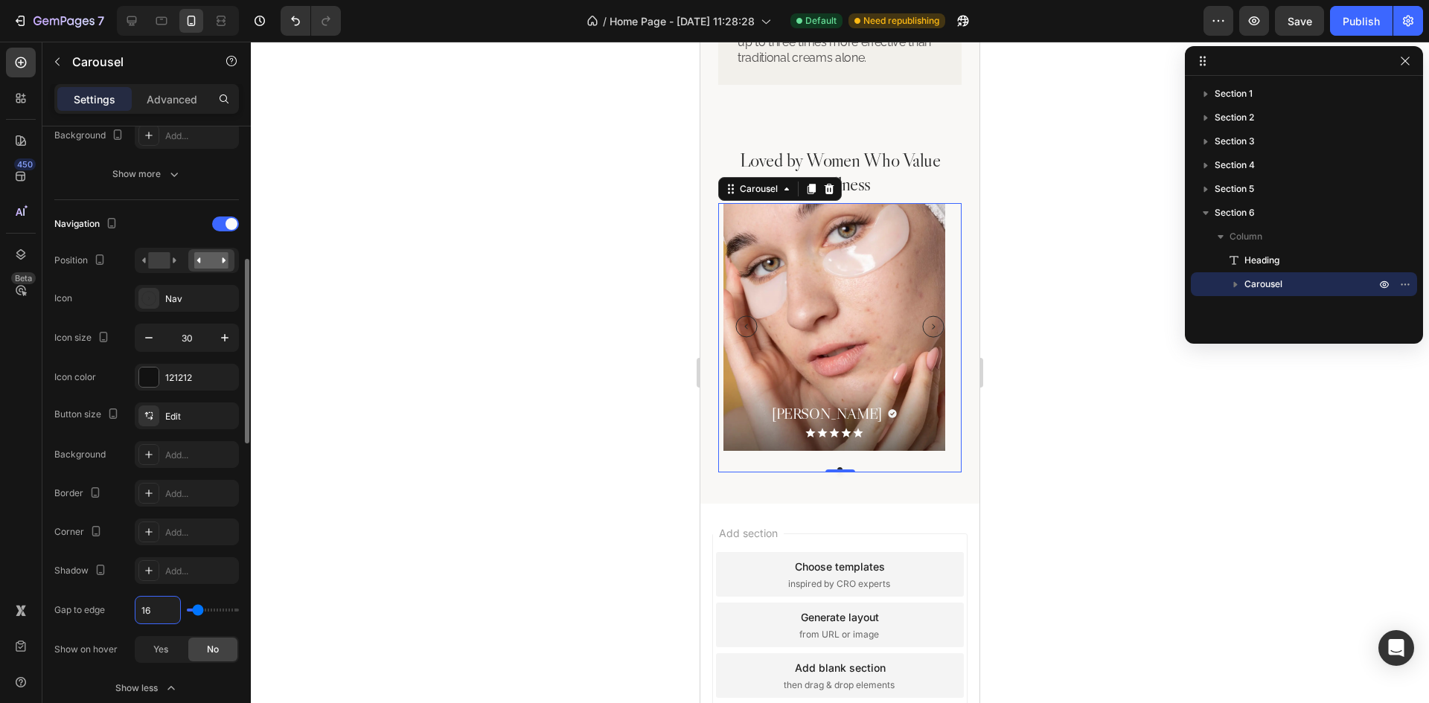
type input "0"
click at [123, 515] on div "Button size Edit Background Add... Border Add... Corner Add... Shadow Add... Ga…" at bounding box center [146, 533] width 185 height 261
click at [132, 15] on icon at bounding box center [131, 20] width 15 height 15
type input "32"
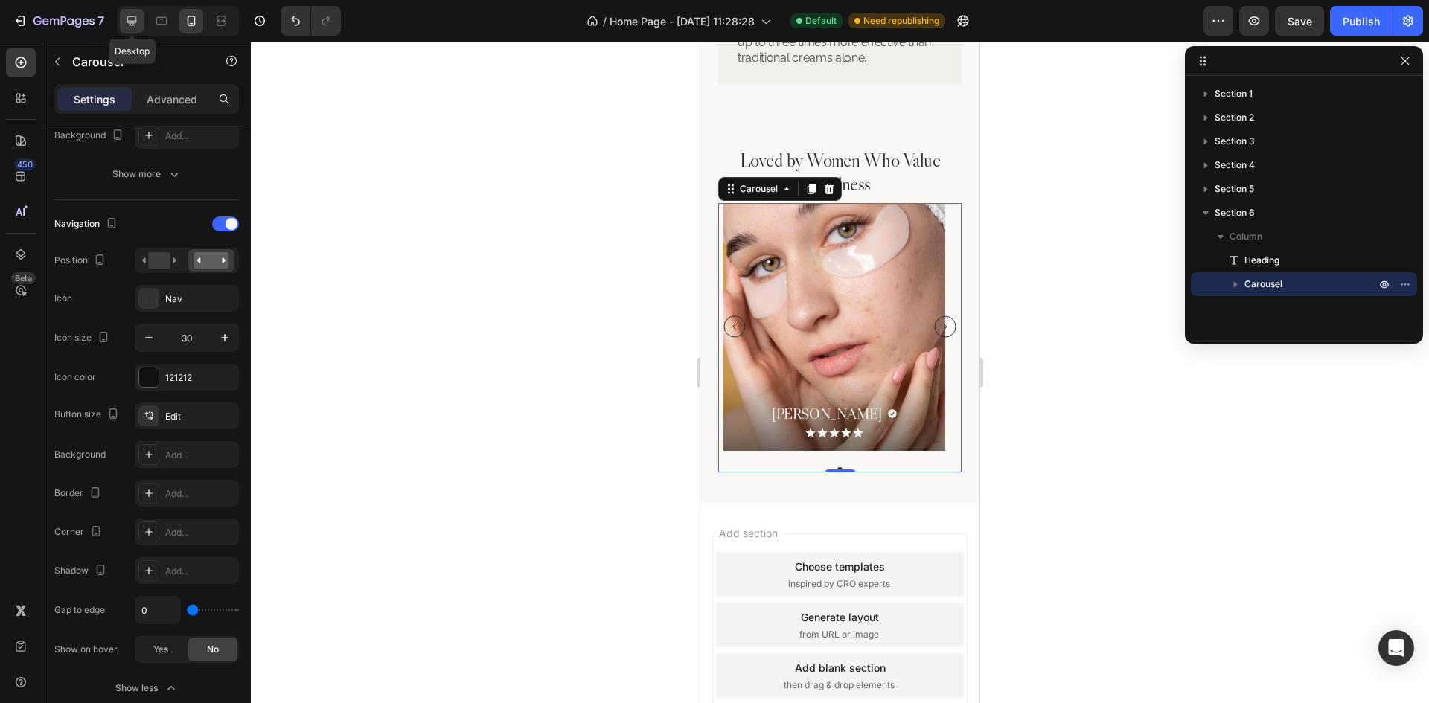
type input "32"
type input "1300"
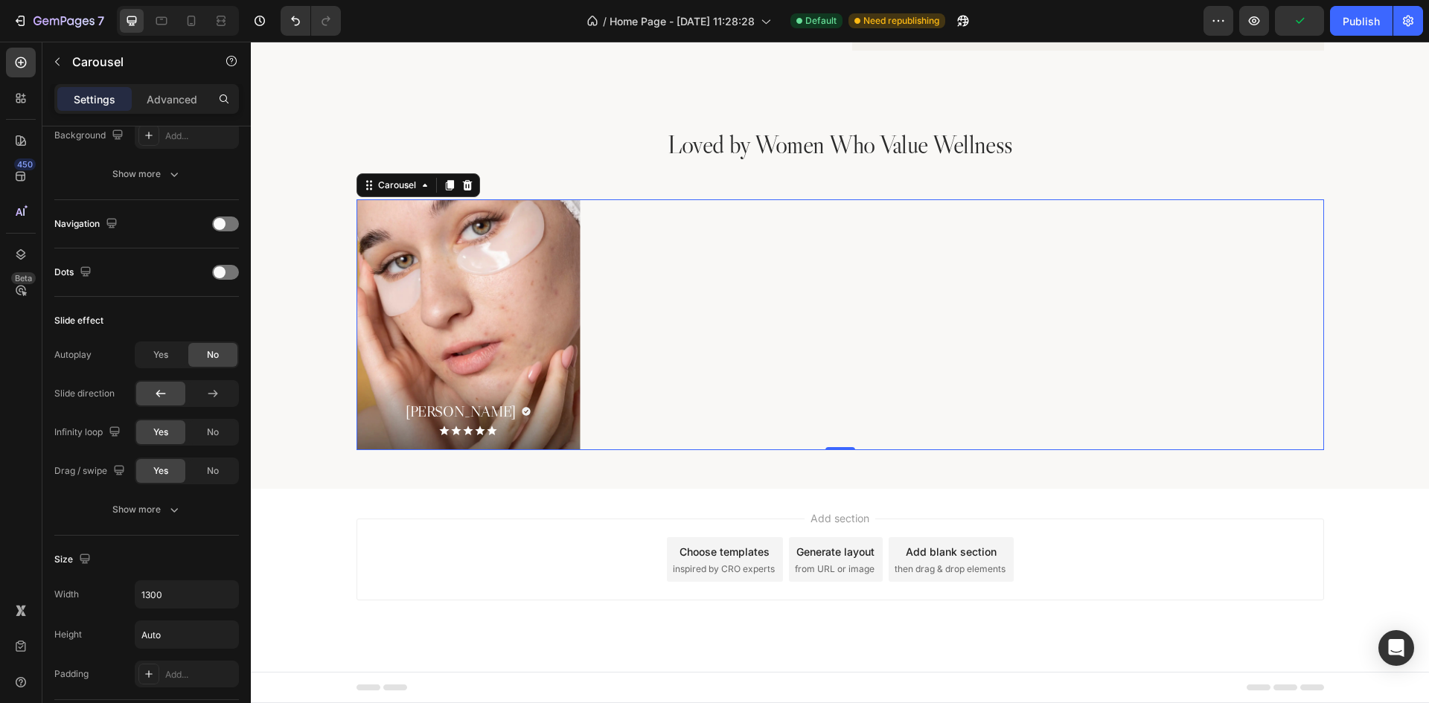
scroll to position [74, 0]
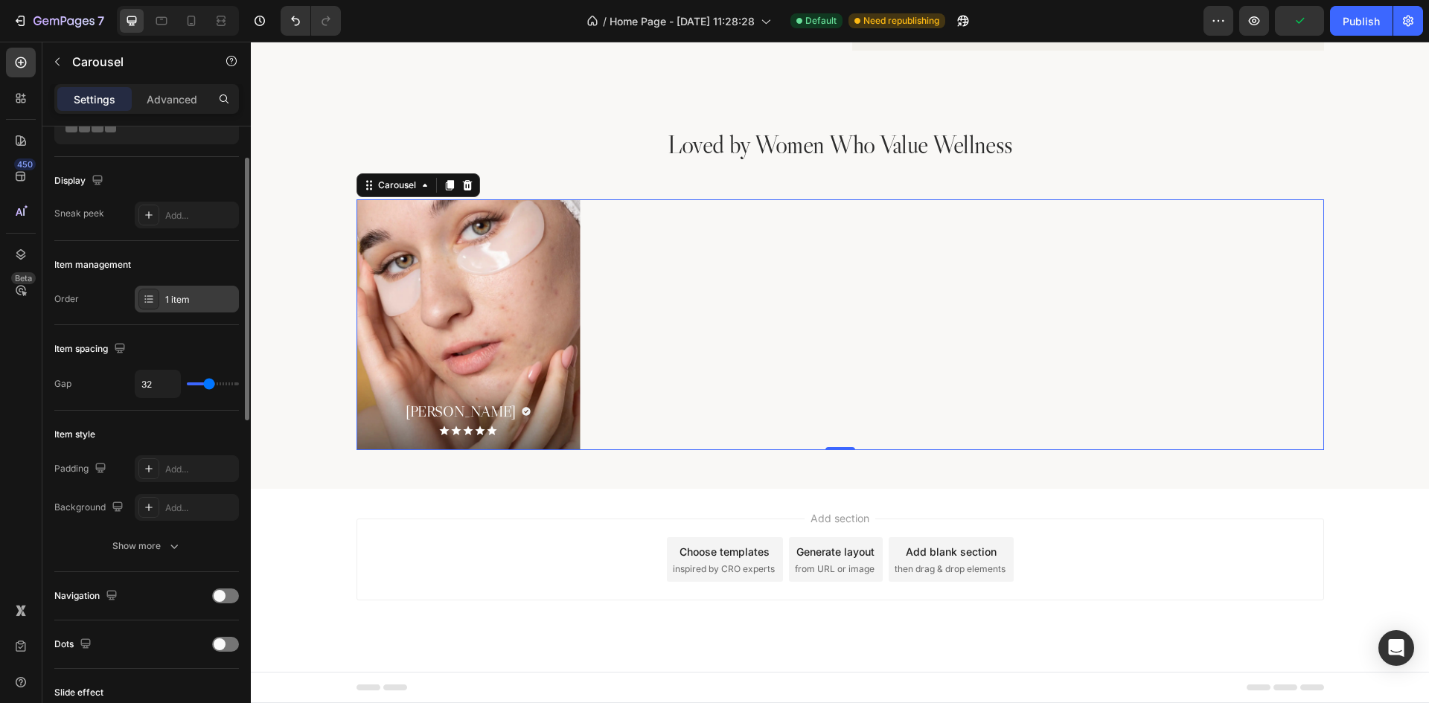
click at [199, 301] on div "1 item" at bounding box center [200, 299] width 70 height 13
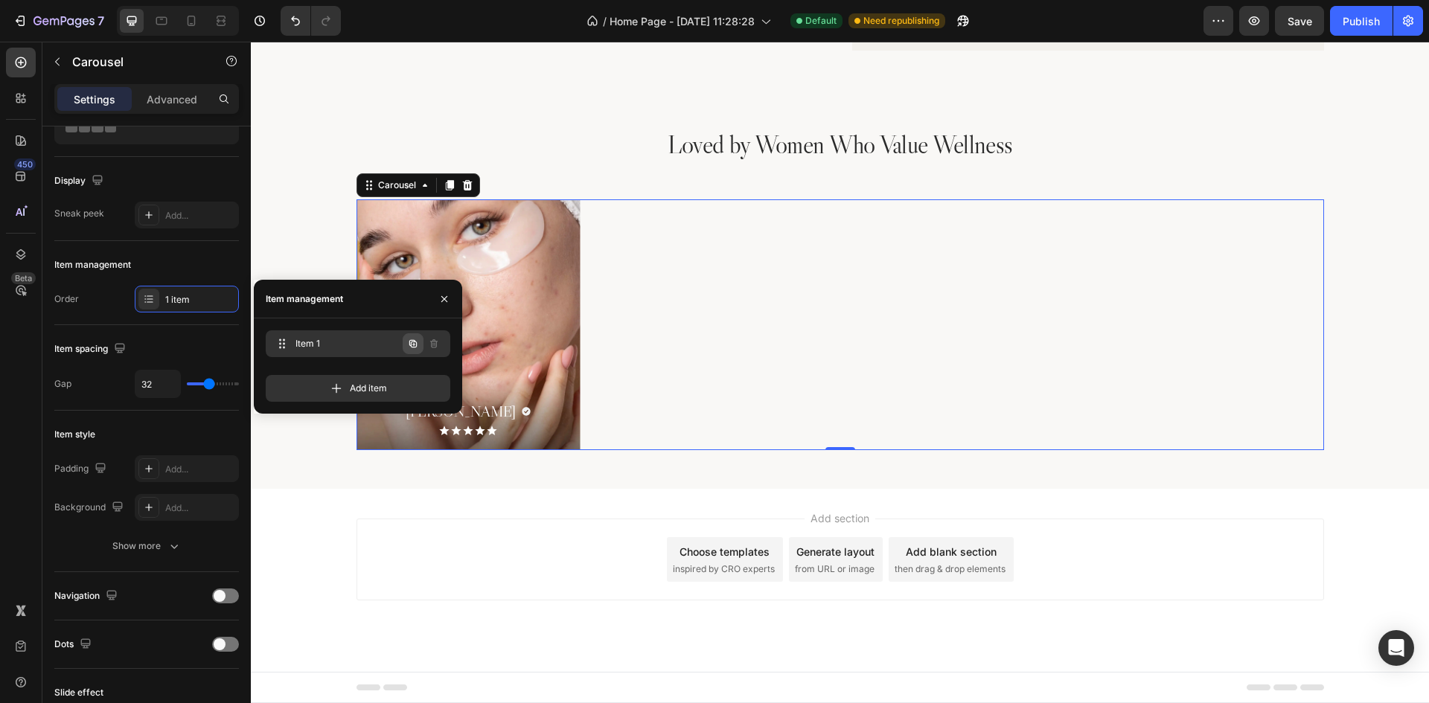
click at [416, 342] on icon "button" at bounding box center [413, 344] width 12 height 12
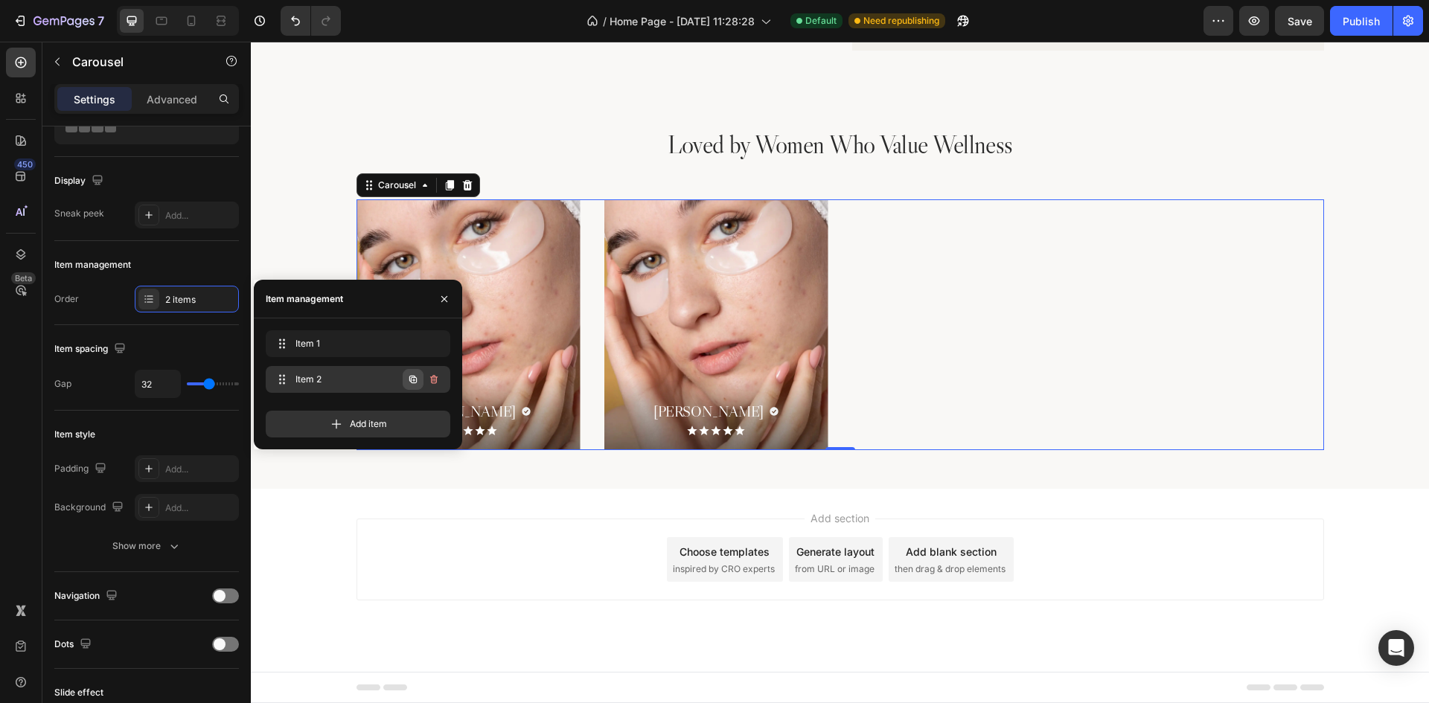
click at [418, 375] on icon "button" at bounding box center [413, 380] width 12 height 12
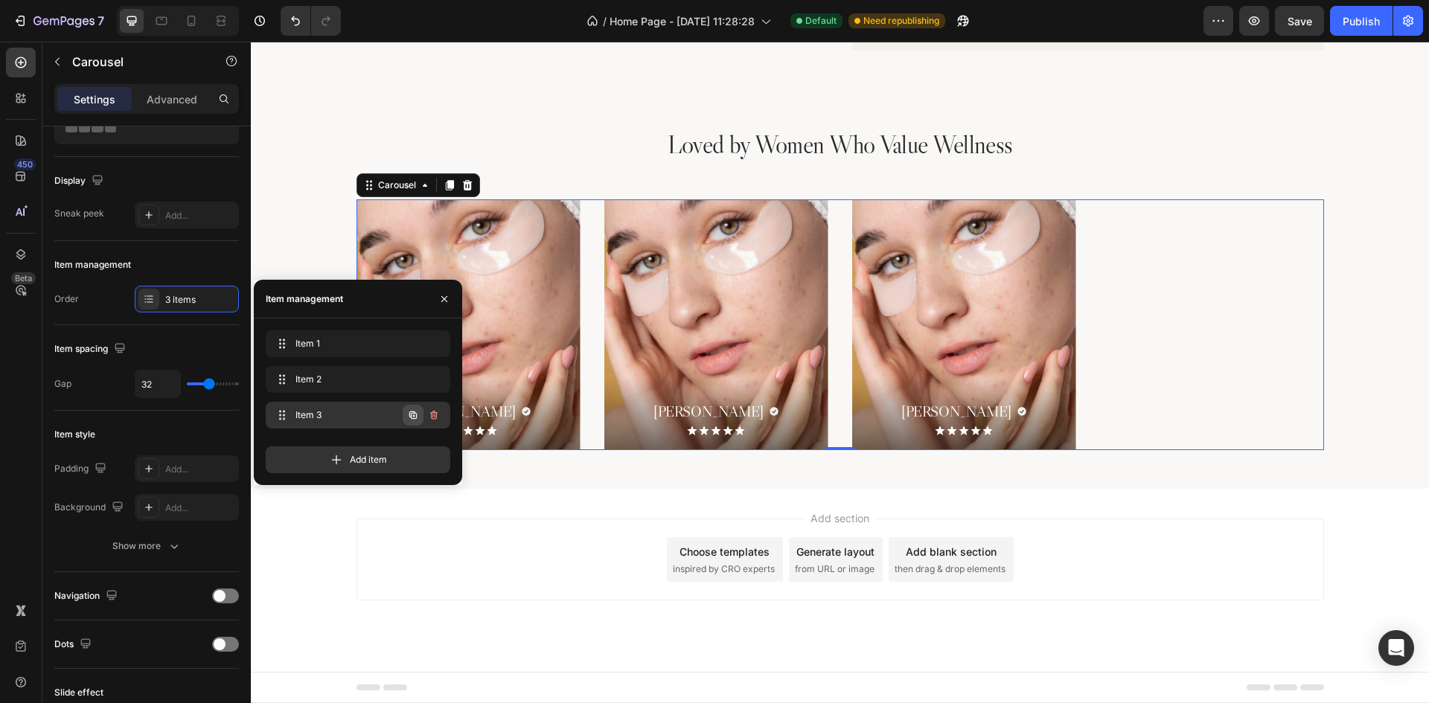
click at [415, 415] on icon "button" at bounding box center [413, 415] width 12 height 12
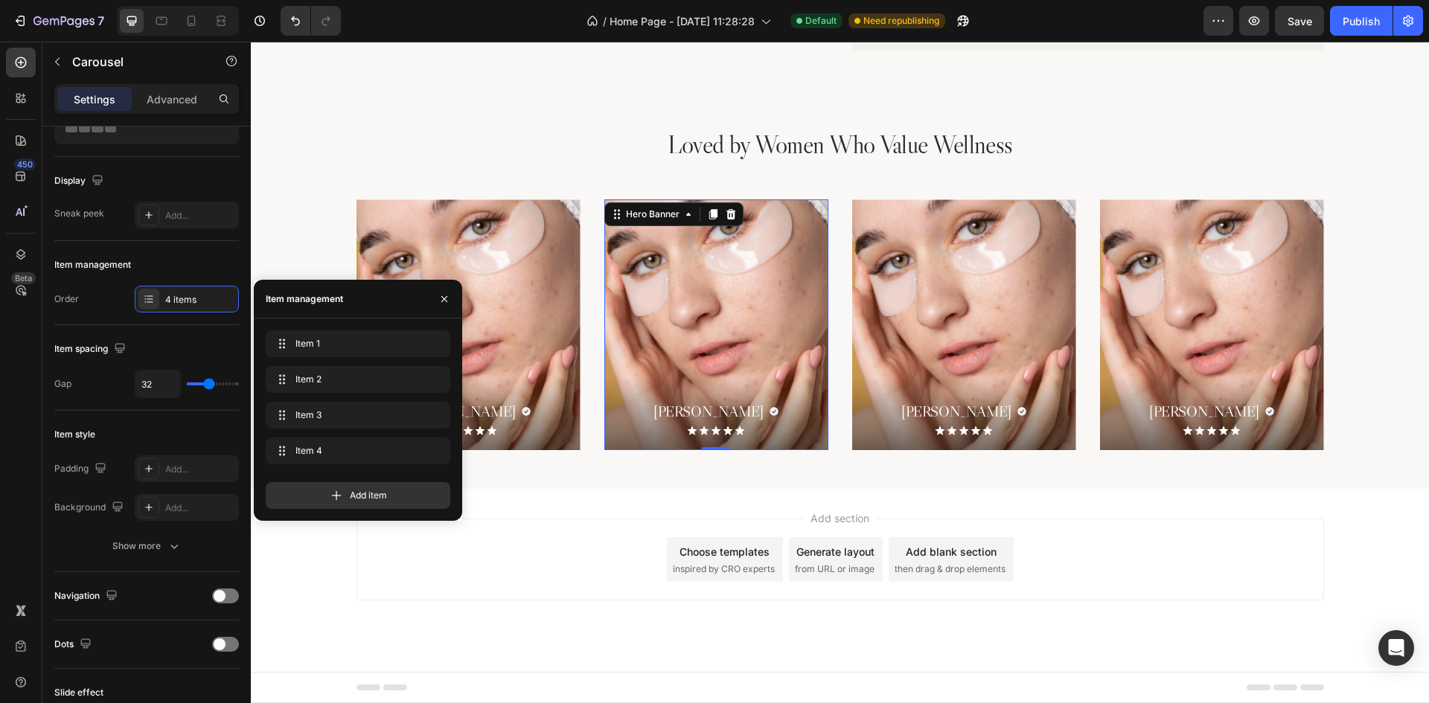
click at [706, 265] on div "Background Image" at bounding box center [716, 324] width 224 height 251
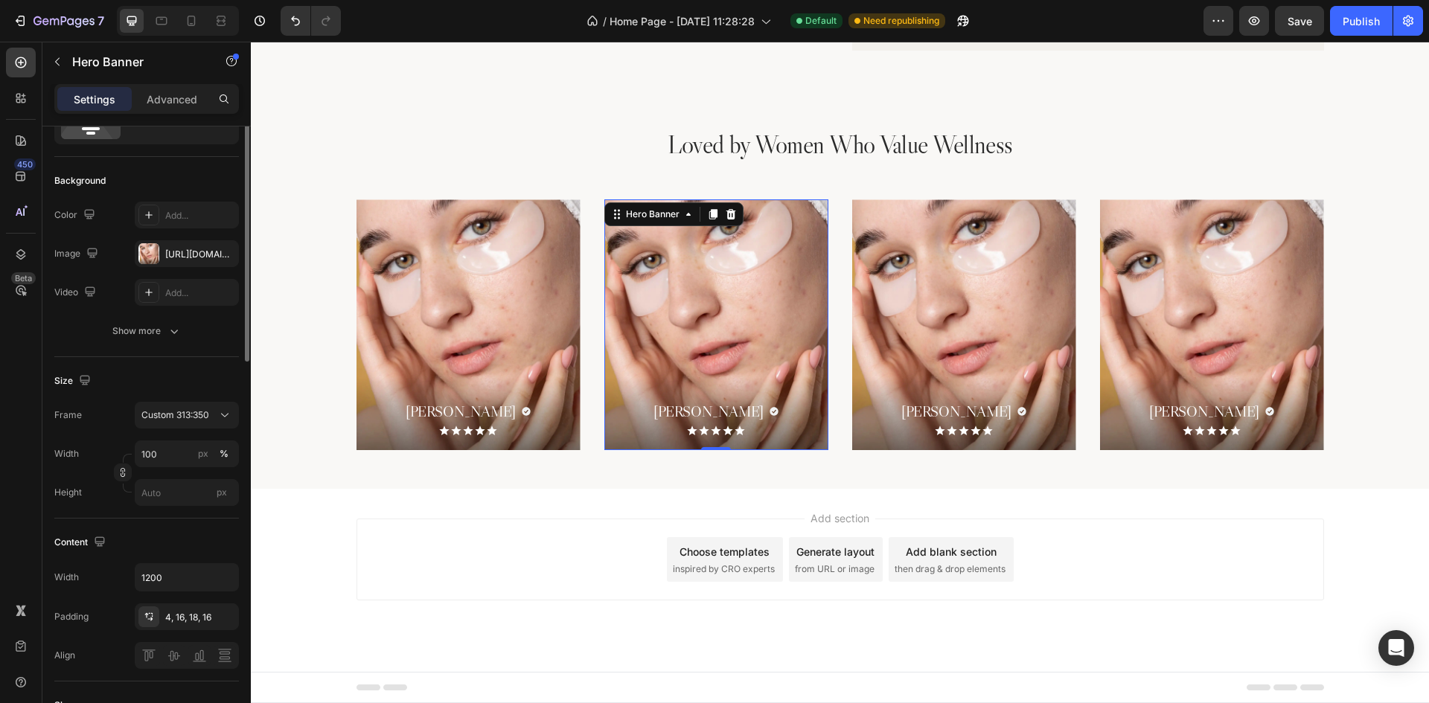
scroll to position [0, 0]
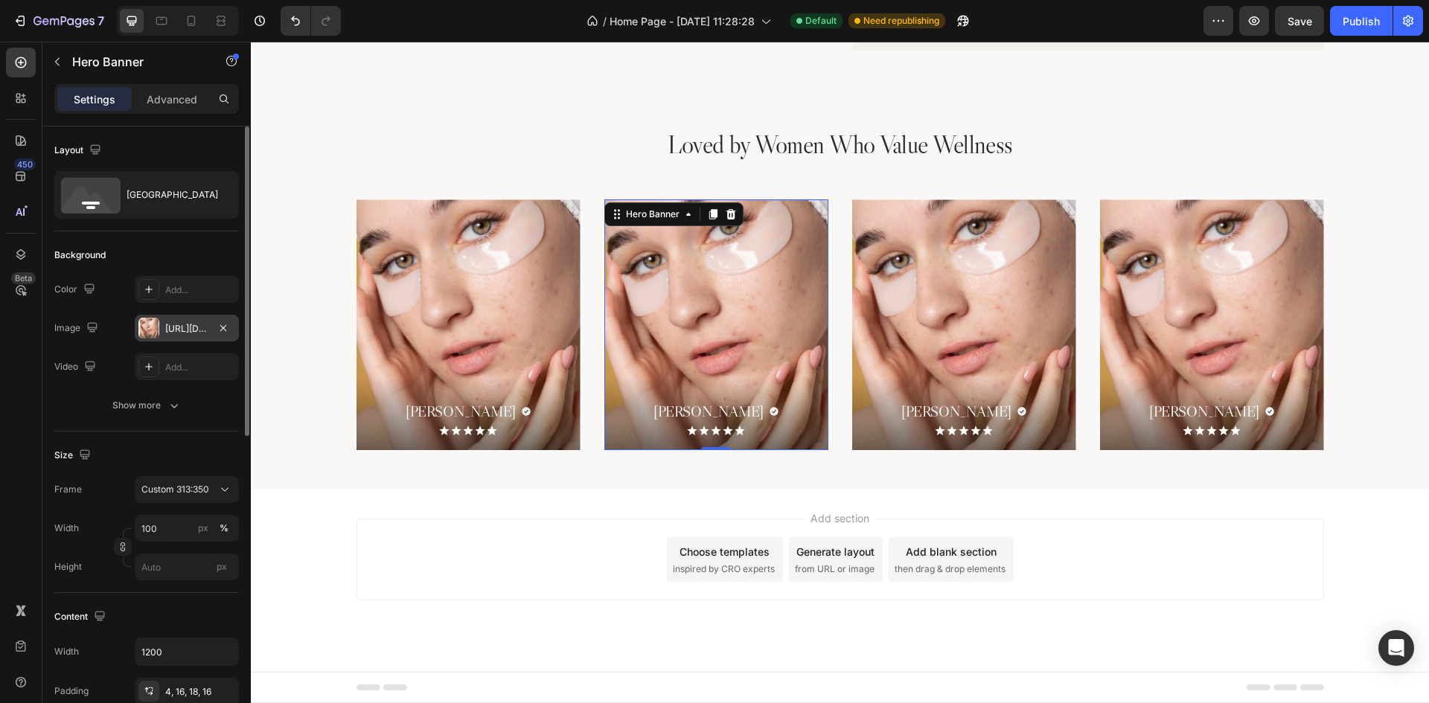
click at [185, 326] on div "[URL][DOMAIN_NAME]" at bounding box center [186, 328] width 43 height 13
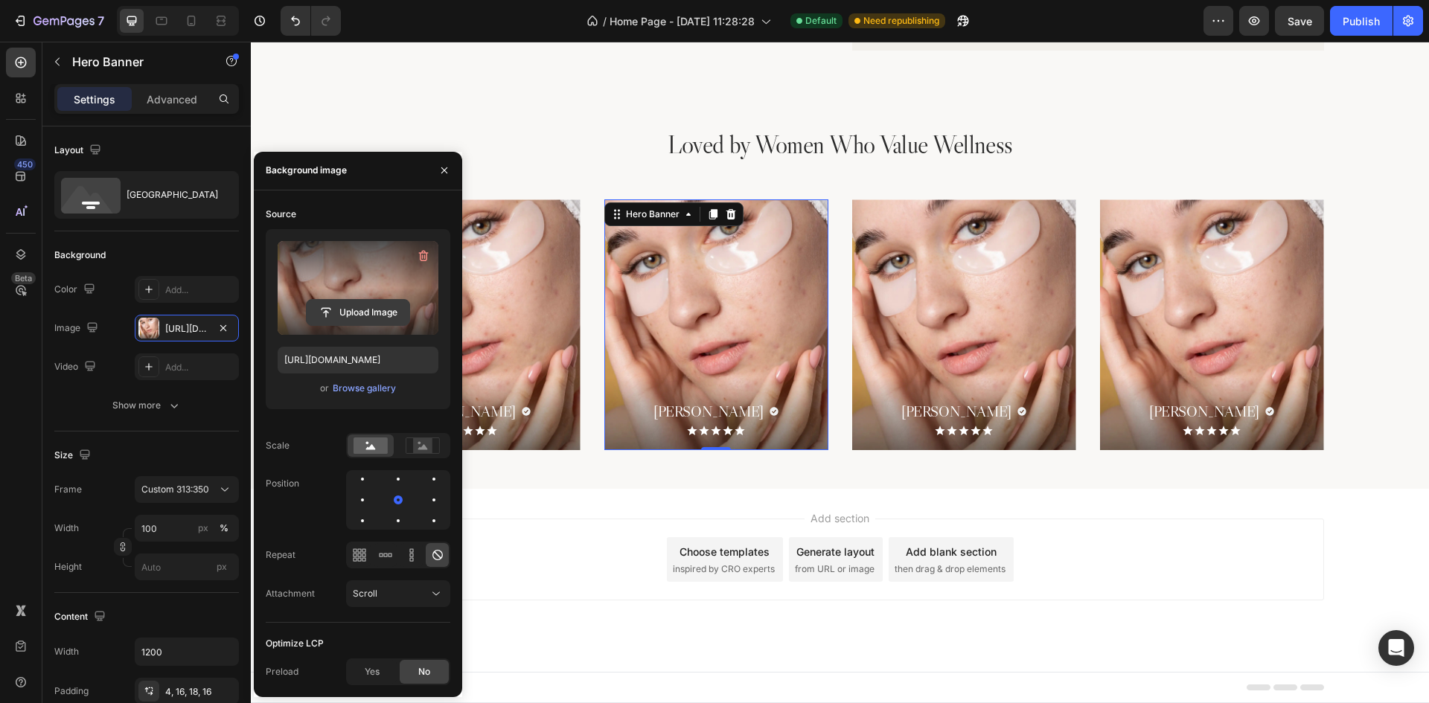
click at [359, 307] on input "file" at bounding box center [358, 312] width 103 height 25
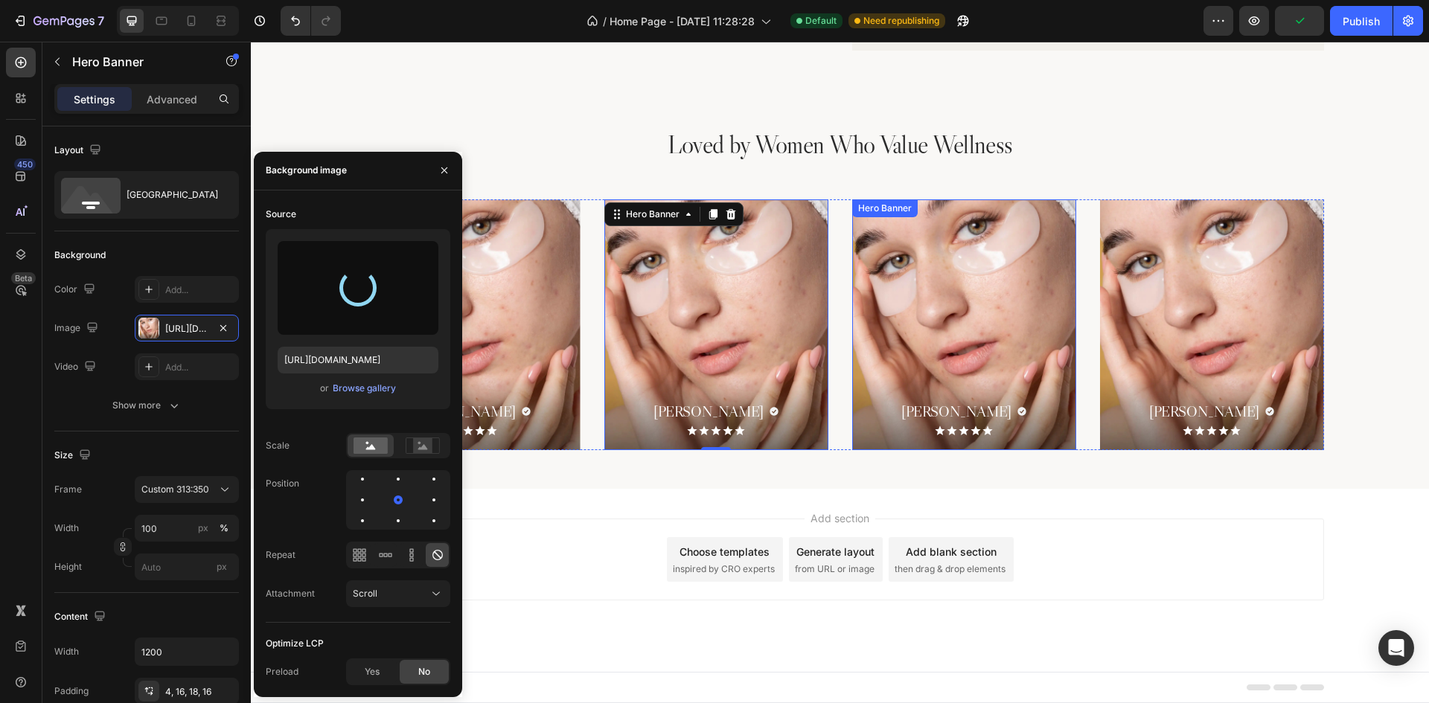
type input "[URL][DOMAIN_NAME]"
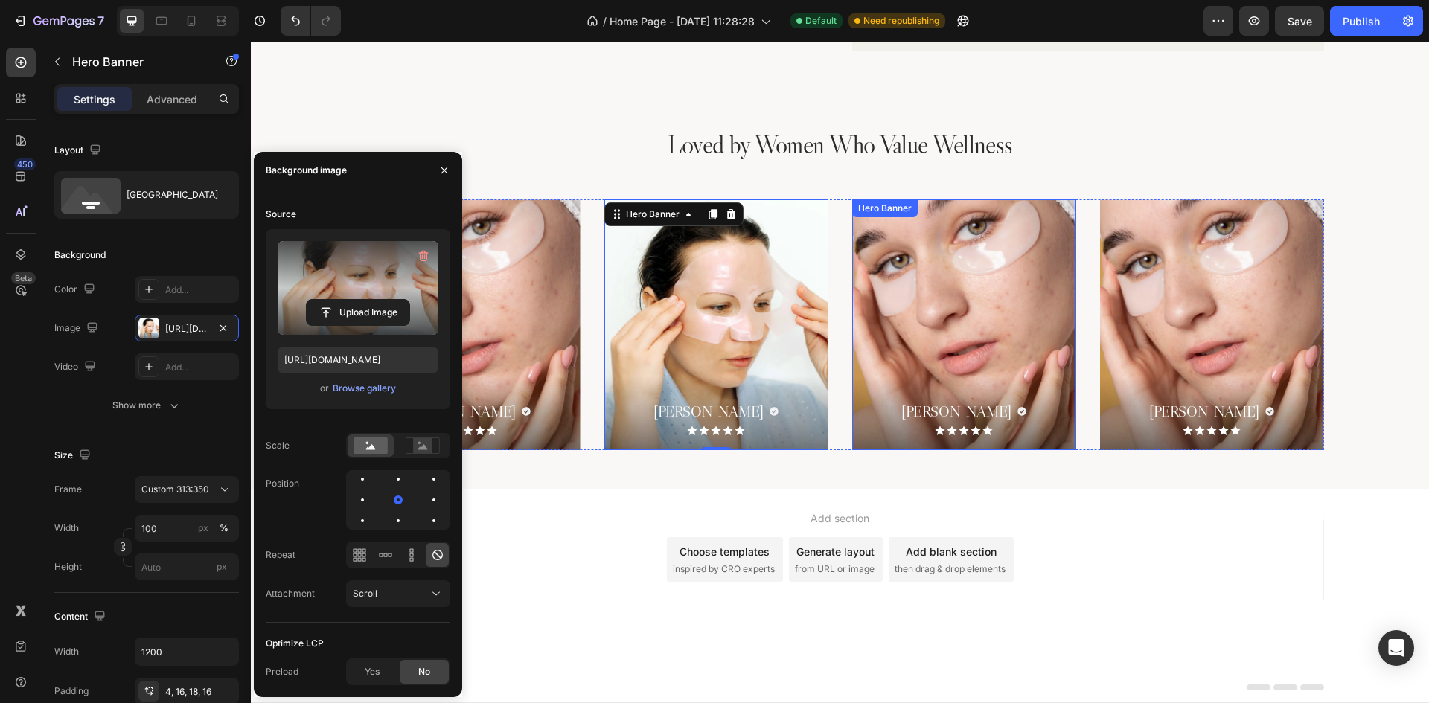
click at [905, 254] on div "Background Image" at bounding box center [964, 324] width 224 height 251
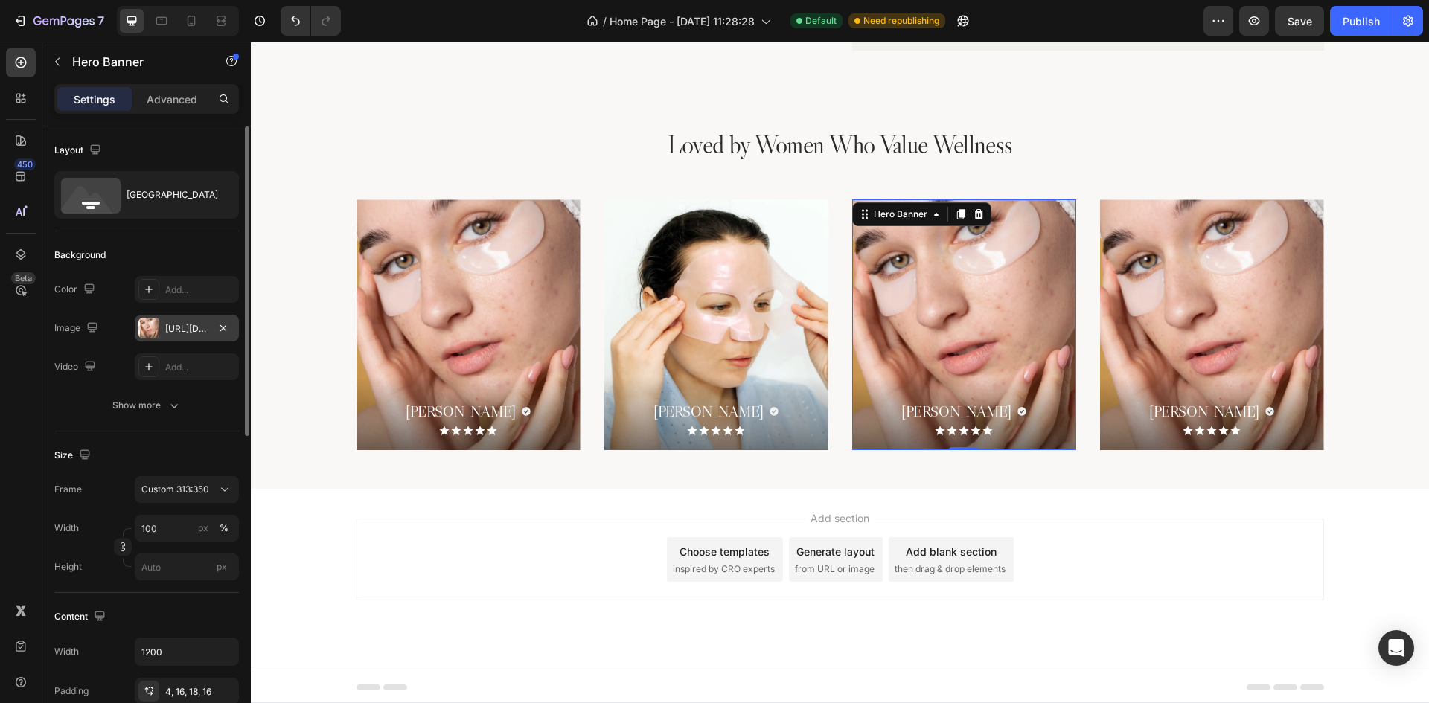
click at [188, 323] on div "[URL][DOMAIN_NAME]" at bounding box center [186, 328] width 43 height 13
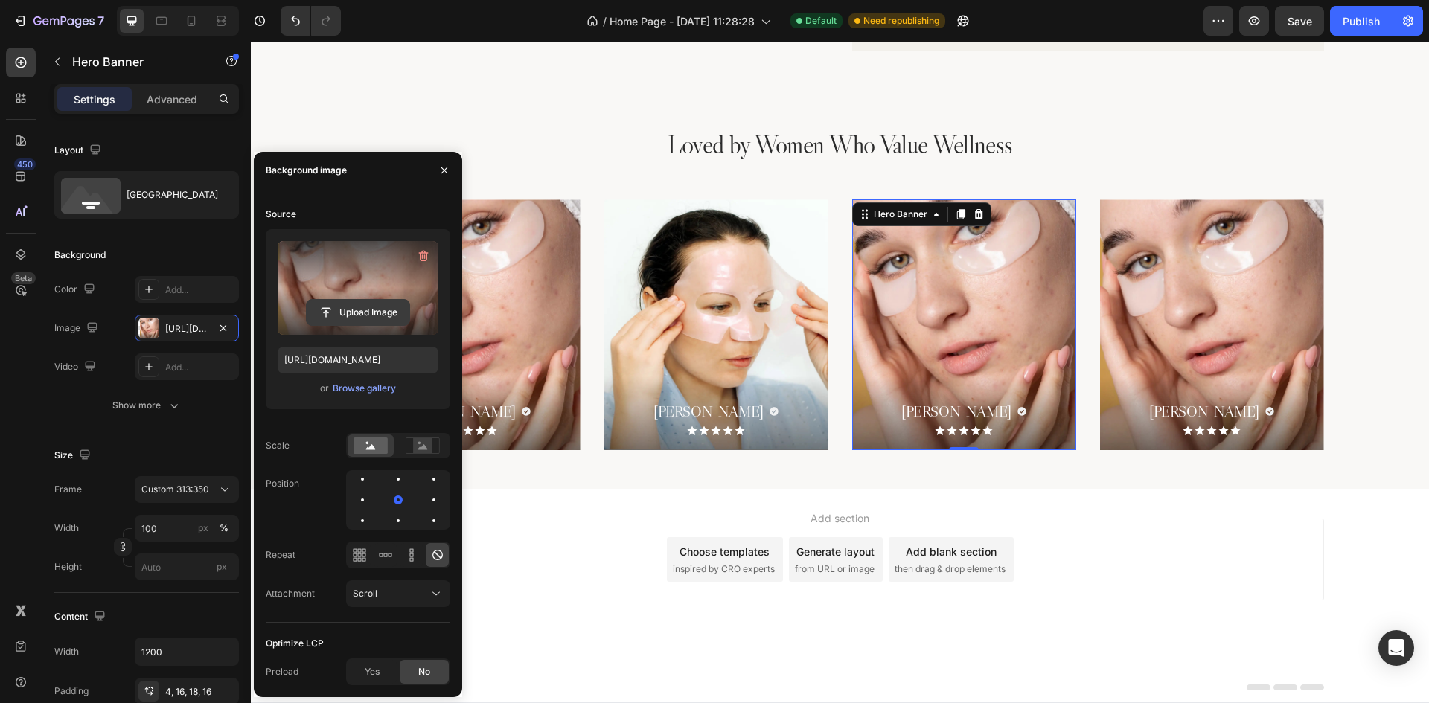
click at [381, 305] on input "file" at bounding box center [358, 312] width 103 height 25
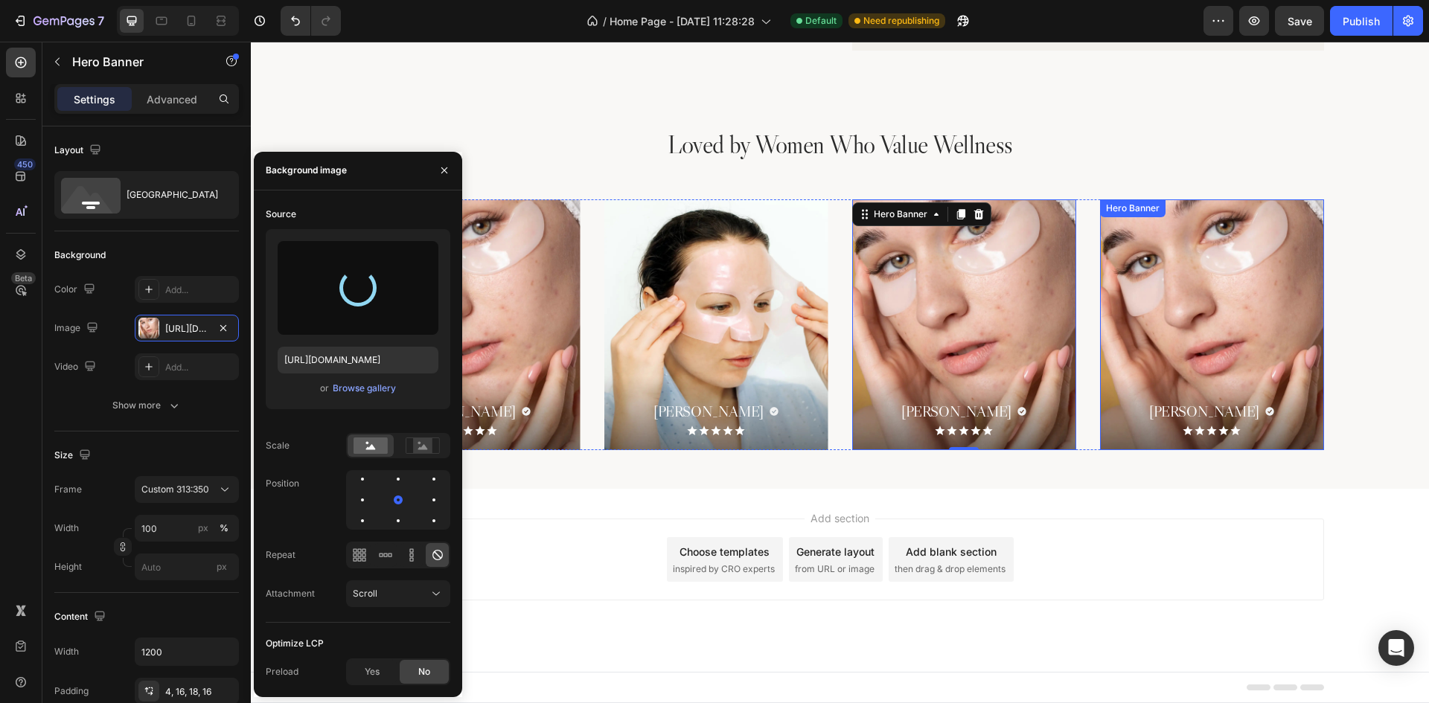
type input "[URL][DOMAIN_NAME]"
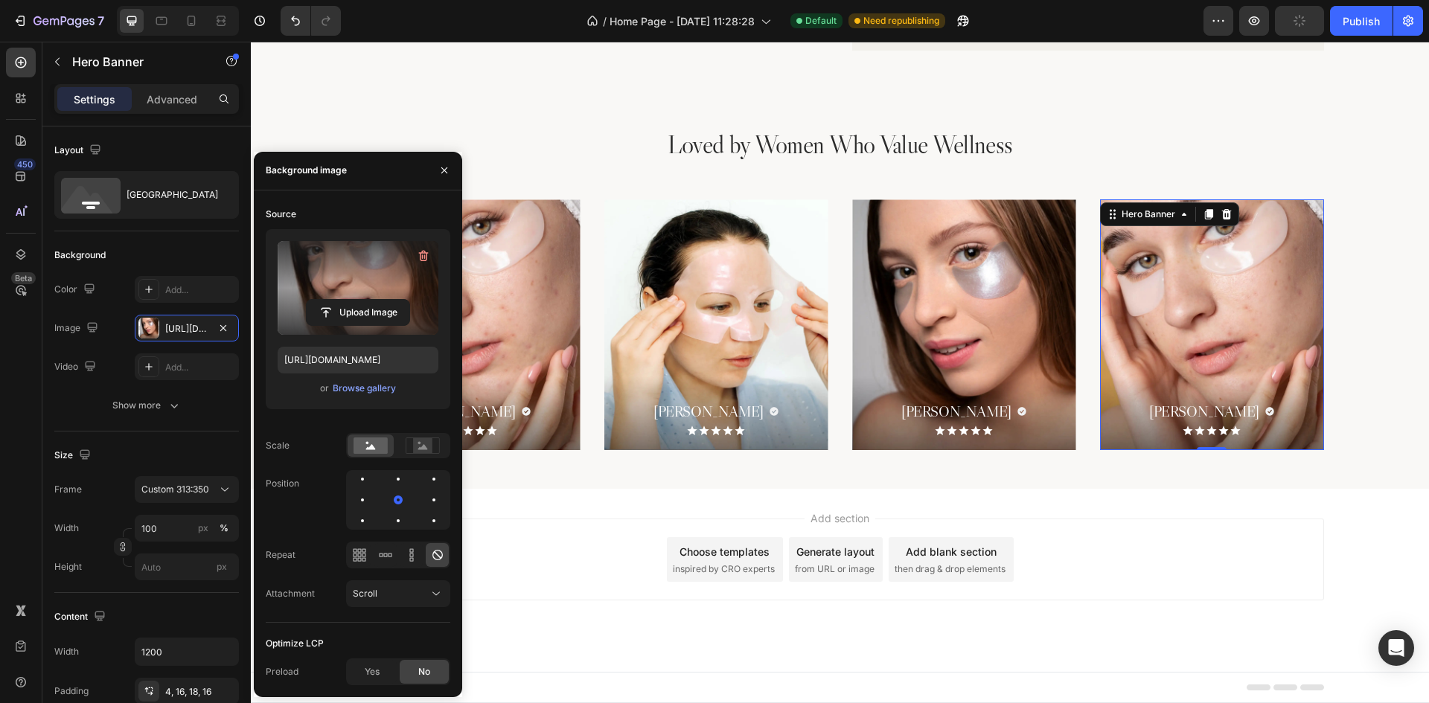
click at [1173, 281] on div "Background Image" at bounding box center [1212, 324] width 224 height 251
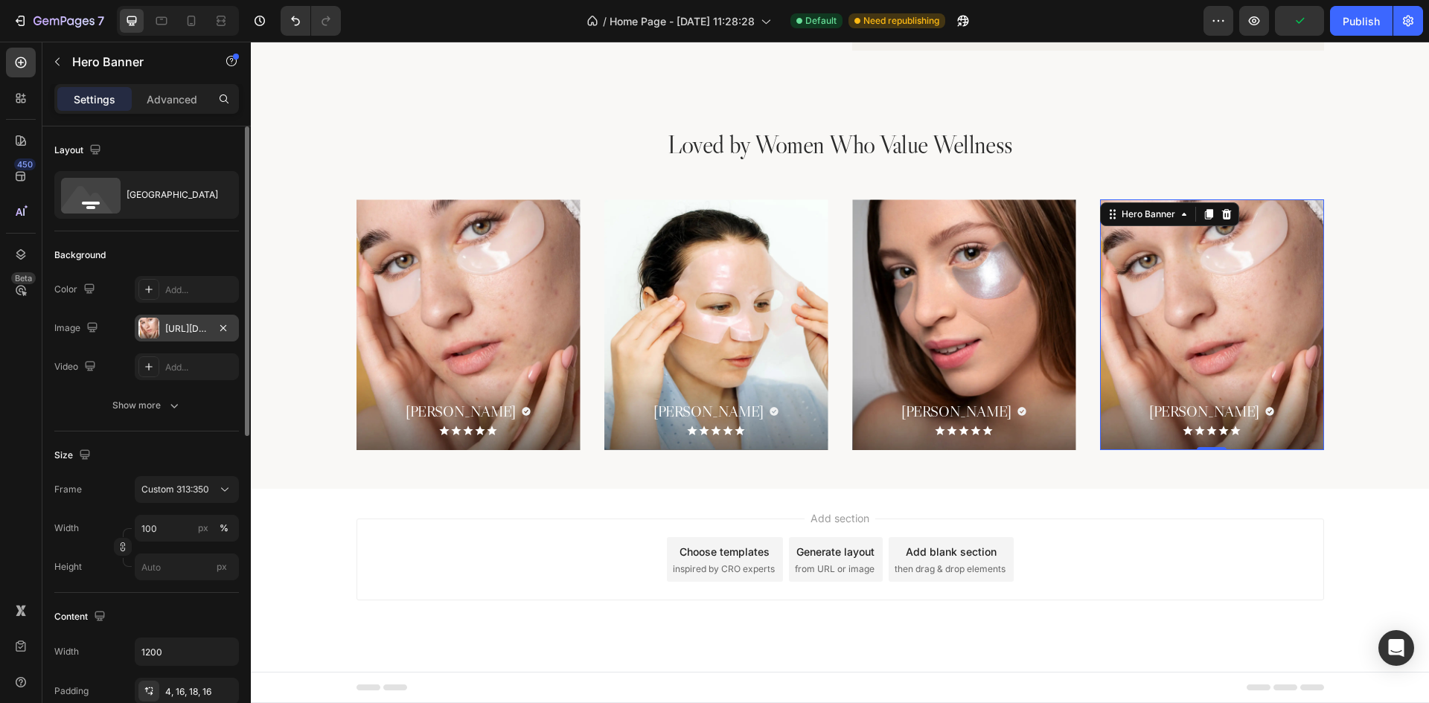
click at [179, 333] on div "[URL][DOMAIN_NAME]" at bounding box center [186, 328] width 43 height 13
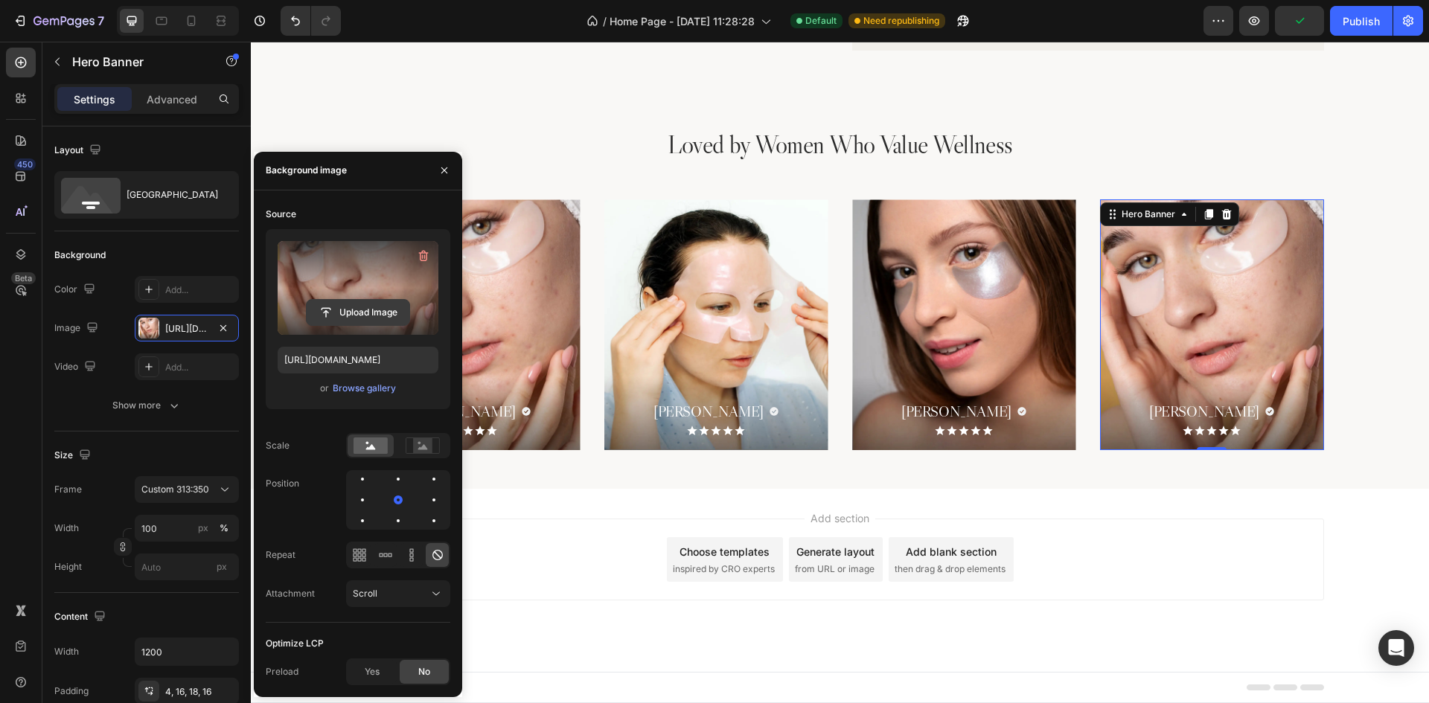
click at [368, 302] on input "file" at bounding box center [358, 312] width 103 height 25
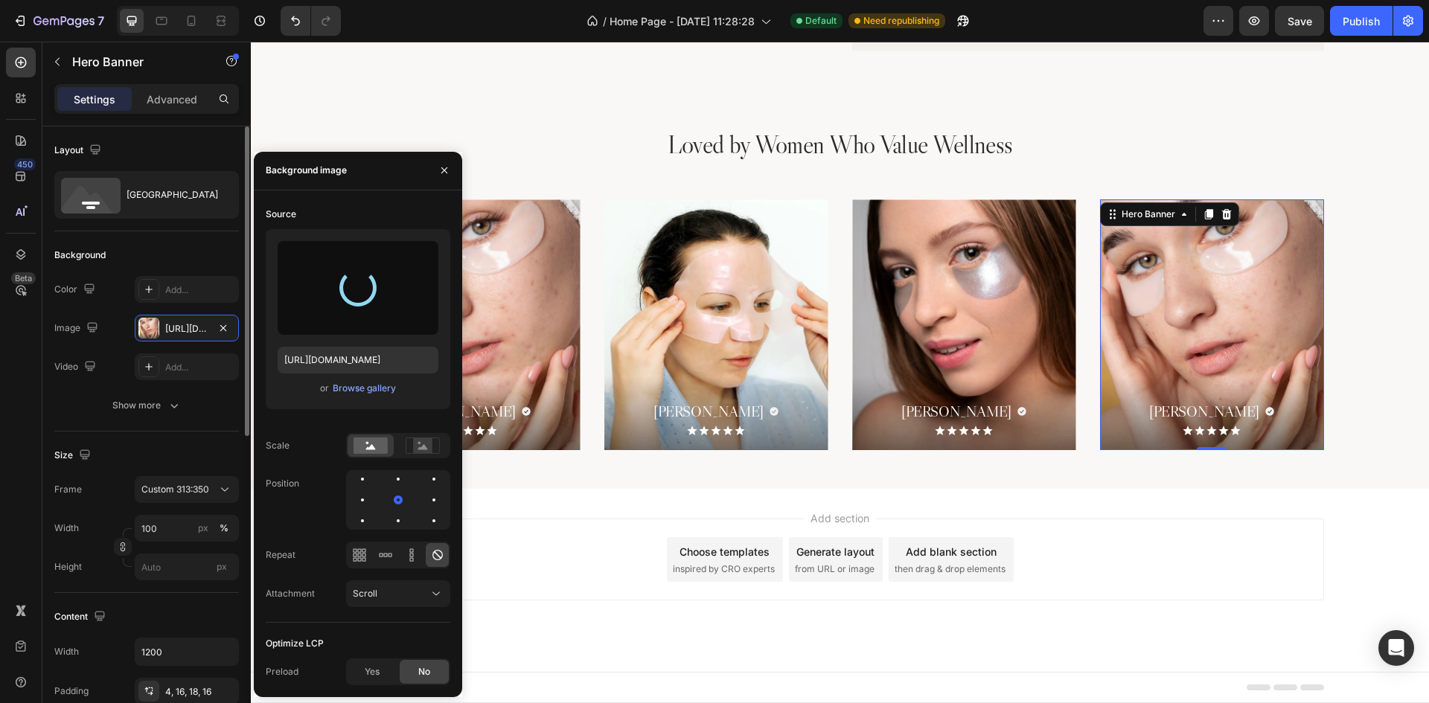
type input "[URL][DOMAIN_NAME]"
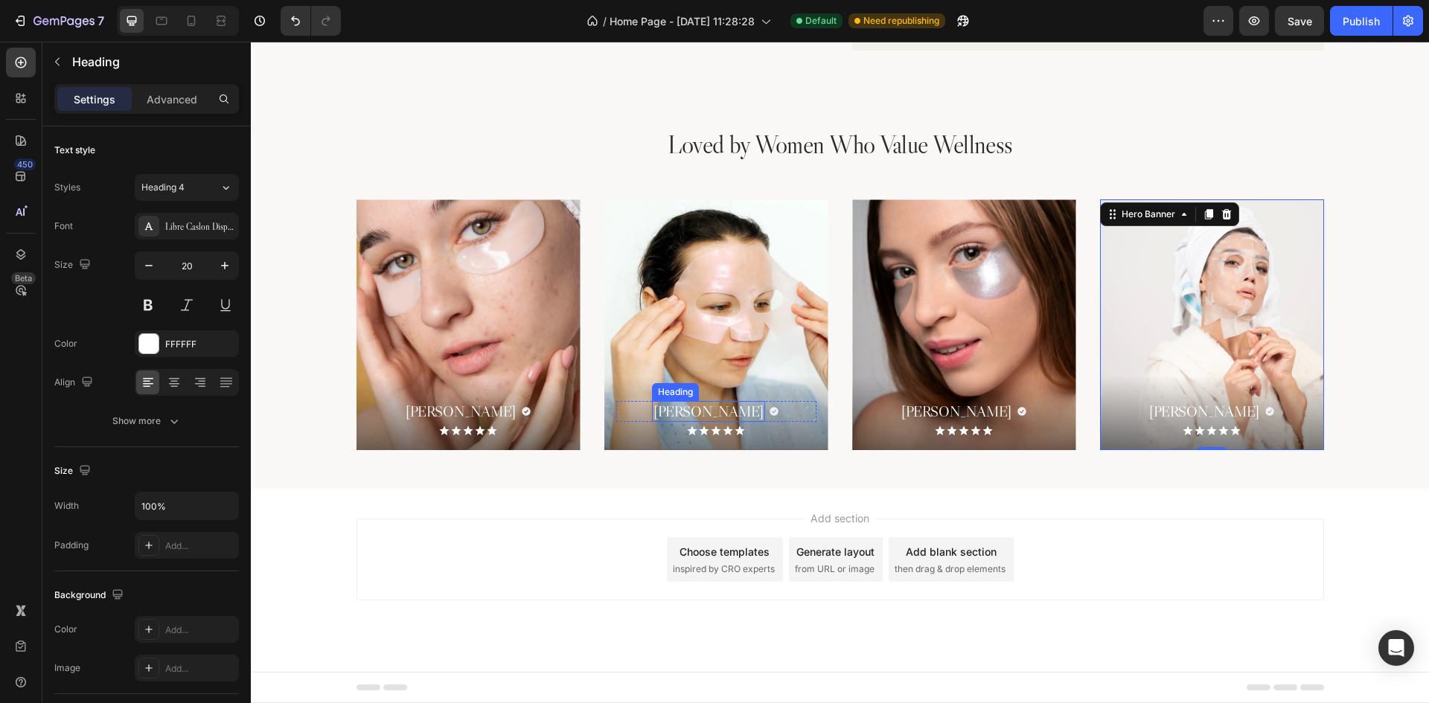
click at [690, 406] on h2 "[PERSON_NAME]" at bounding box center [708, 411] width 113 height 21
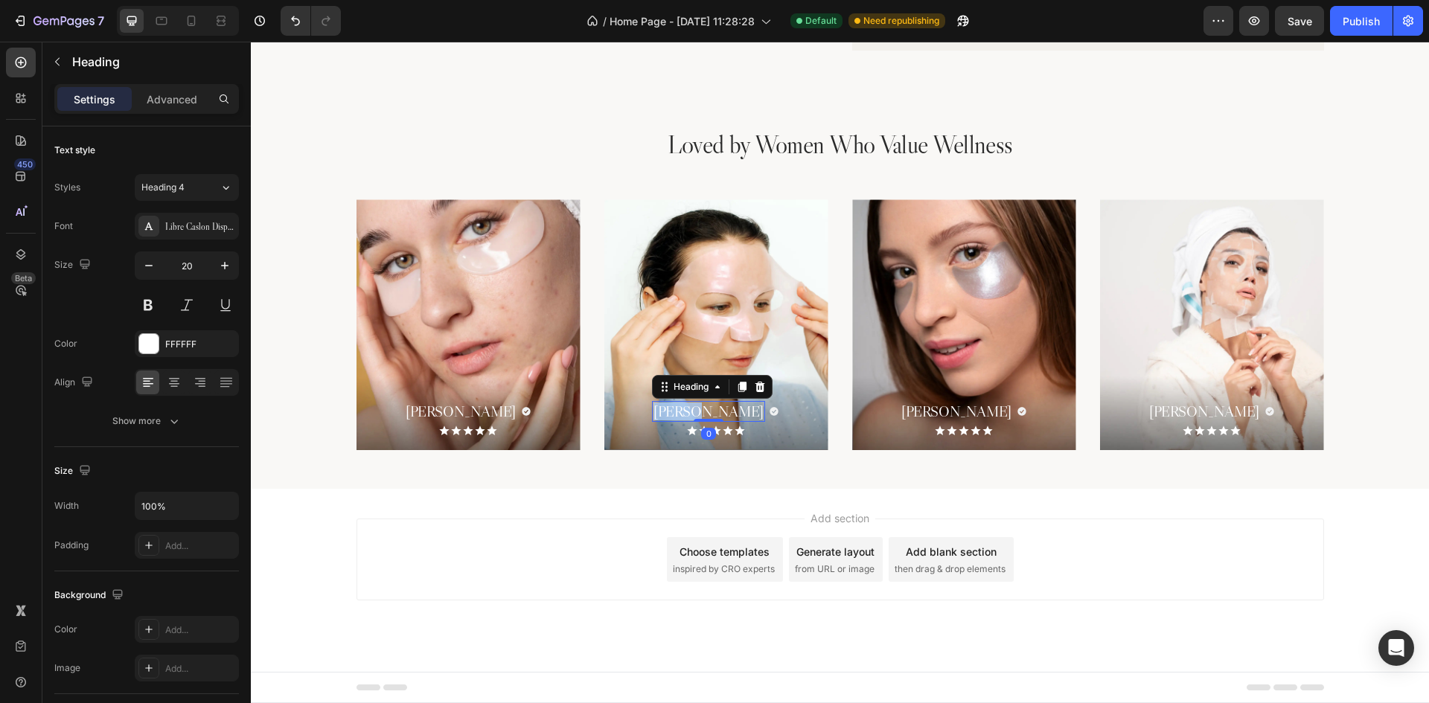
click at [690, 406] on h2 "[PERSON_NAME]" at bounding box center [708, 411] width 113 height 21
click at [690, 406] on p "[PERSON_NAME]" at bounding box center [708, 412] width 110 height 18
click at [945, 409] on h2 "[PERSON_NAME]" at bounding box center [956, 411] width 113 height 21
click at [945, 409] on p "[PERSON_NAME]" at bounding box center [956, 412] width 110 height 18
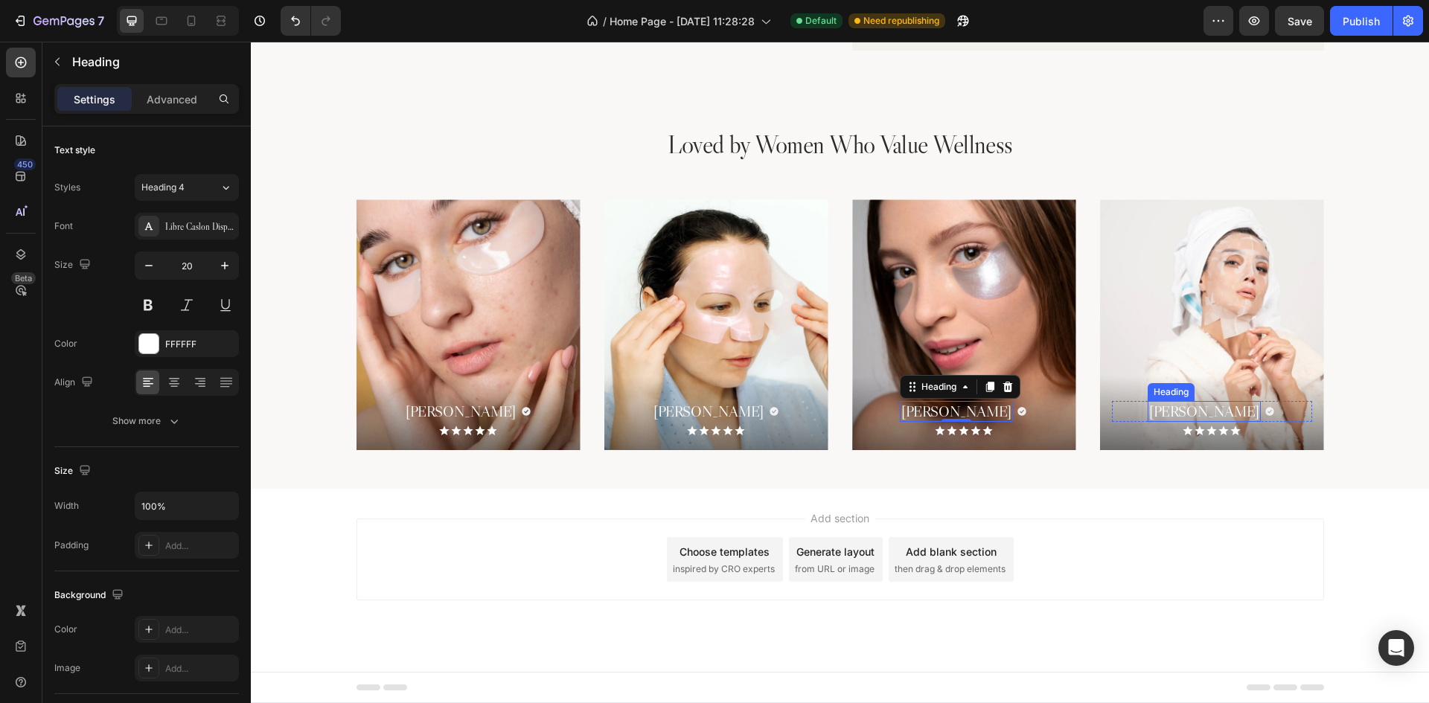
click at [1207, 414] on h2 "[PERSON_NAME]" at bounding box center [1204, 411] width 113 height 21
click at [1207, 414] on p "[PERSON_NAME]" at bounding box center [1204, 412] width 110 height 18
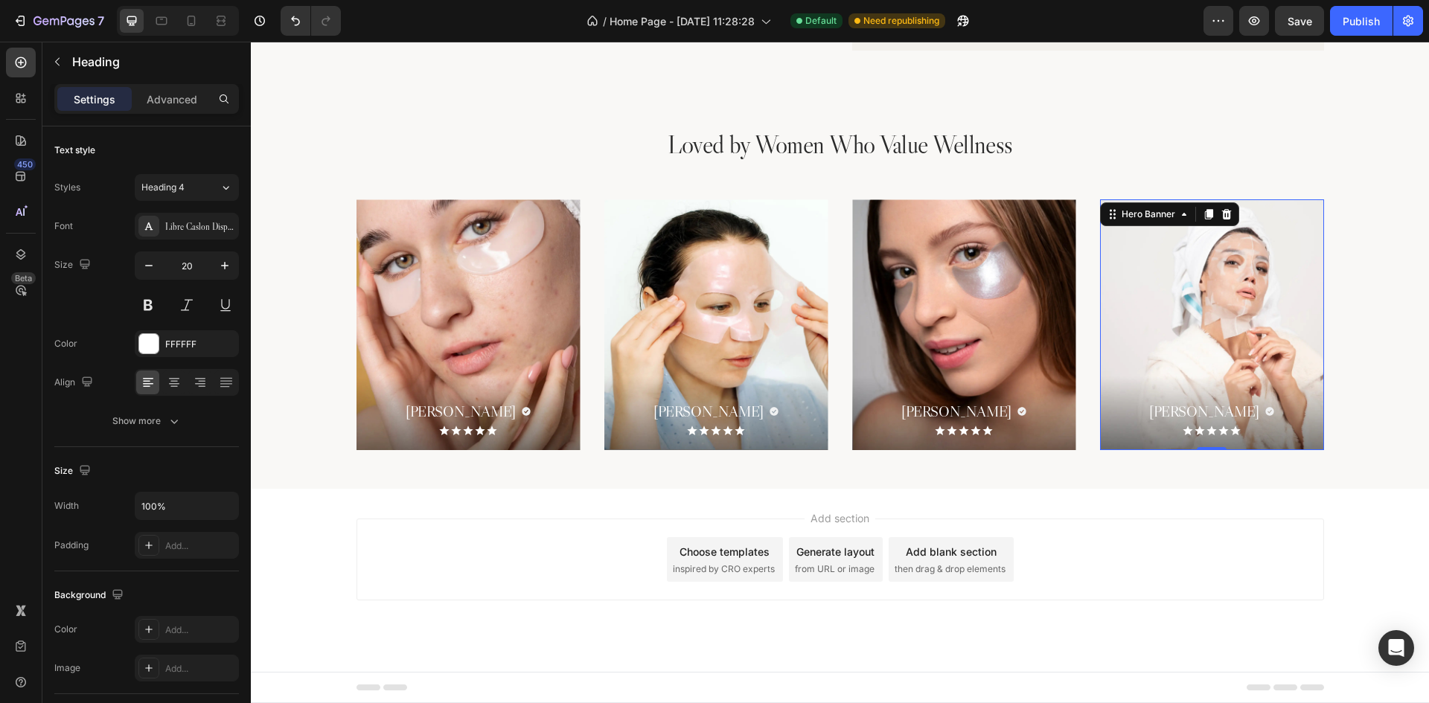
click at [1295, 442] on div "[PERSON_NAME] Heading Icon Row Icon Icon Icon Icon Icon Icon List" at bounding box center [1212, 424] width 224 height 52
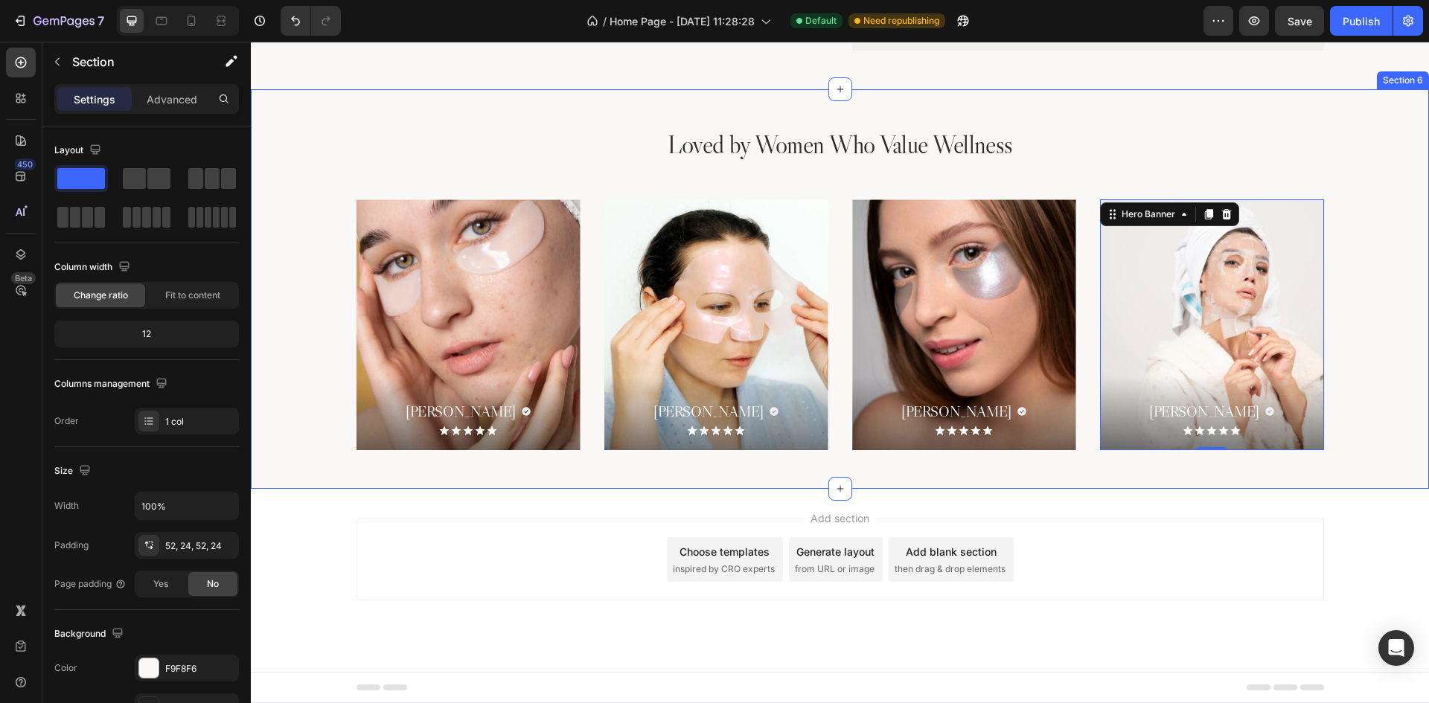
click at [1367, 423] on div "[PERSON_NAME] Heading Icon Row Icon Icon Icon Icon Icon Icon List Hero Banner A…" at bounding box center [840, 324] width 1142 height 251
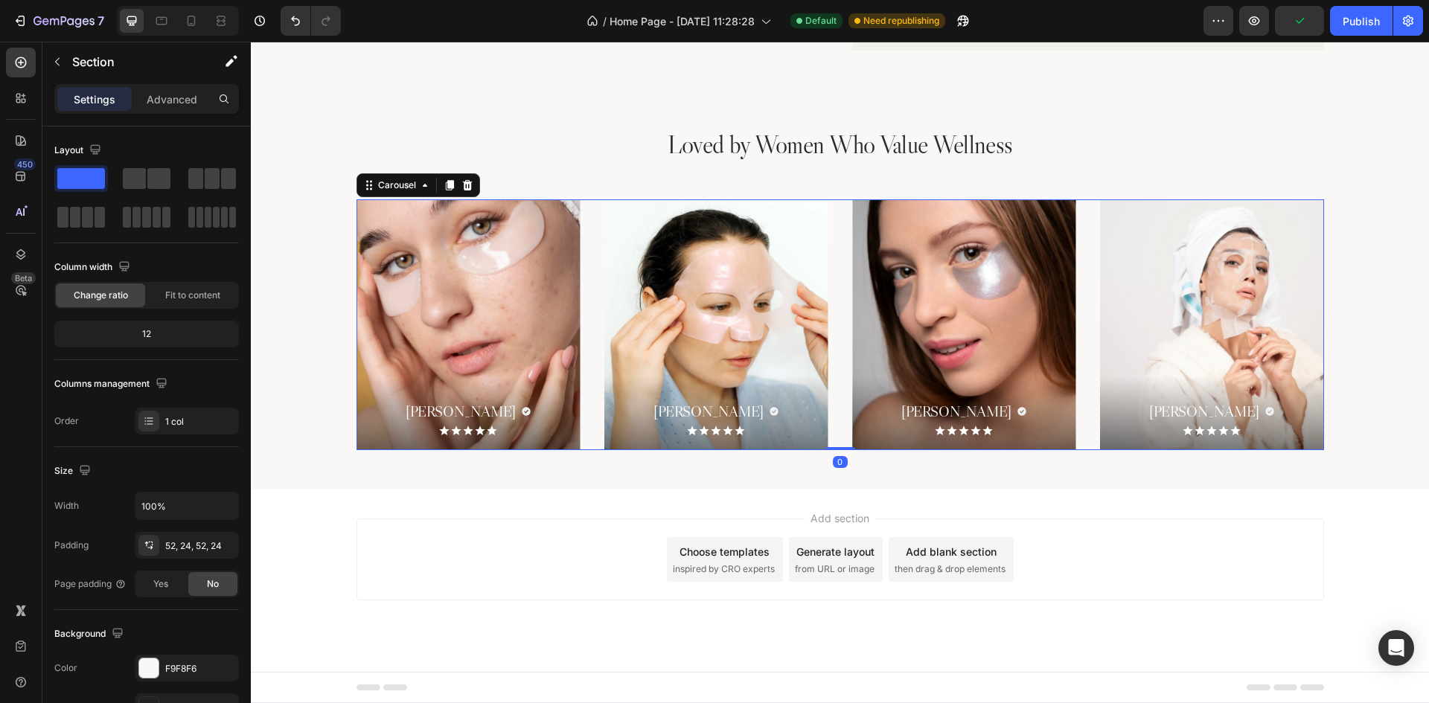
click at [1087, 347] on div "[PERSON_NAME] Heading Icon Row Icon Icon Icon Icon Icon Icon List Hero Banner A…" at bounding box center [841, 324] width 968 height 251
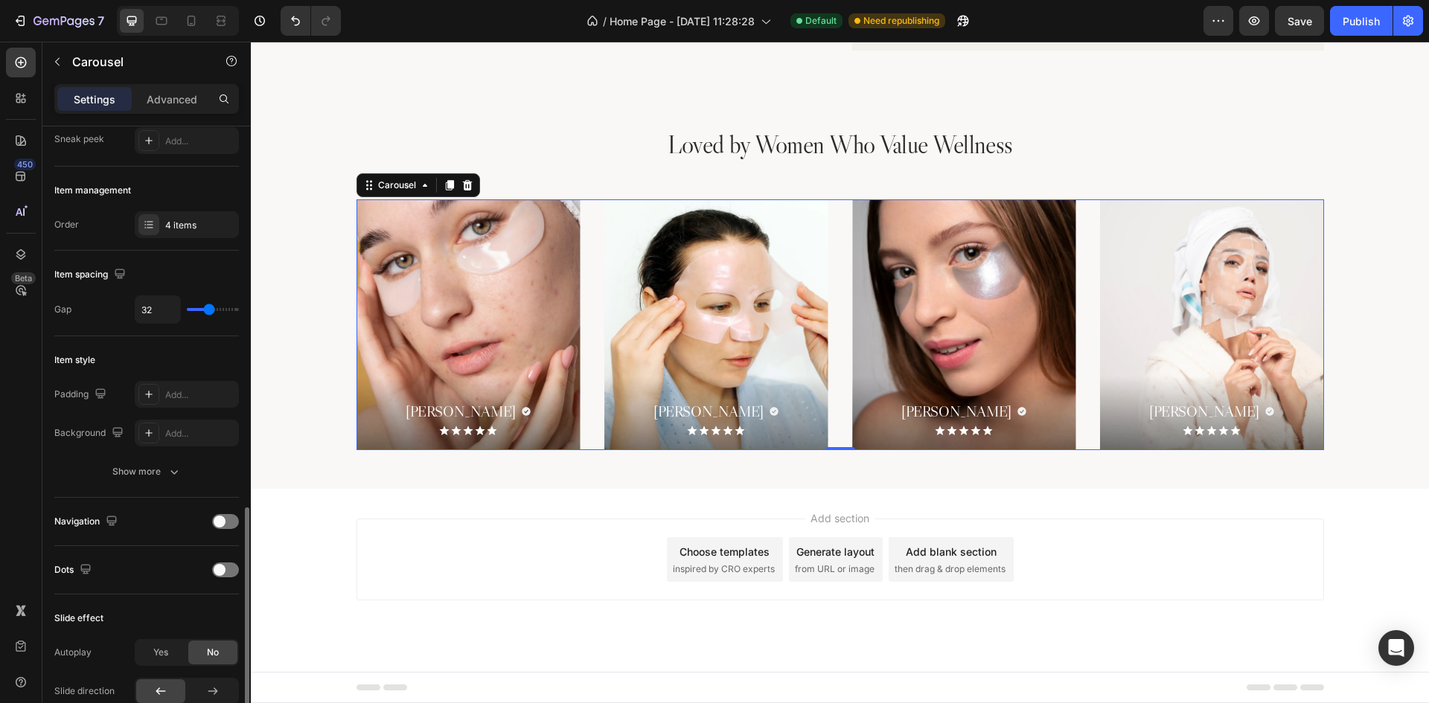
scroll to position [372, 0]
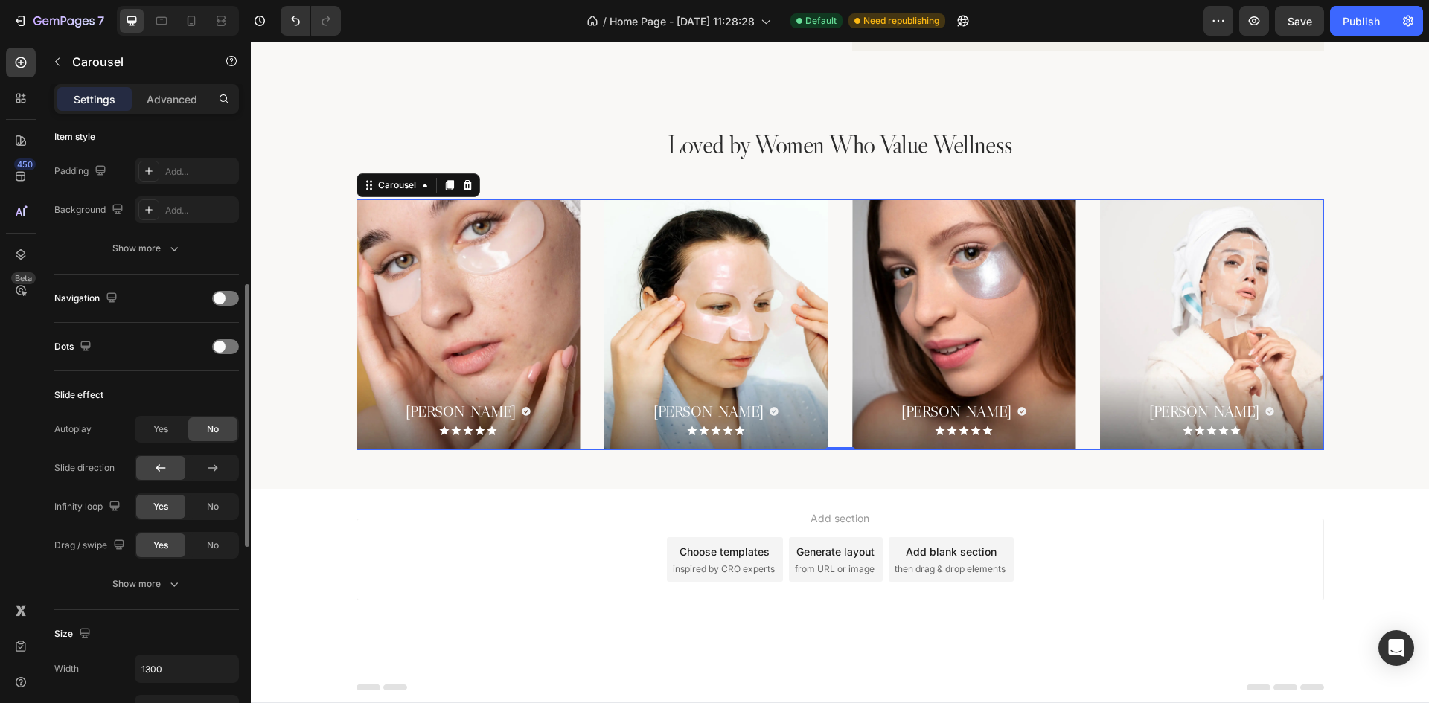
click at [223, 290] on div "Navigation" at bounding box center [146, 299] width 185 height 24
click at [224, 302] on span at bounding box center [220, 299] width 12 height 12
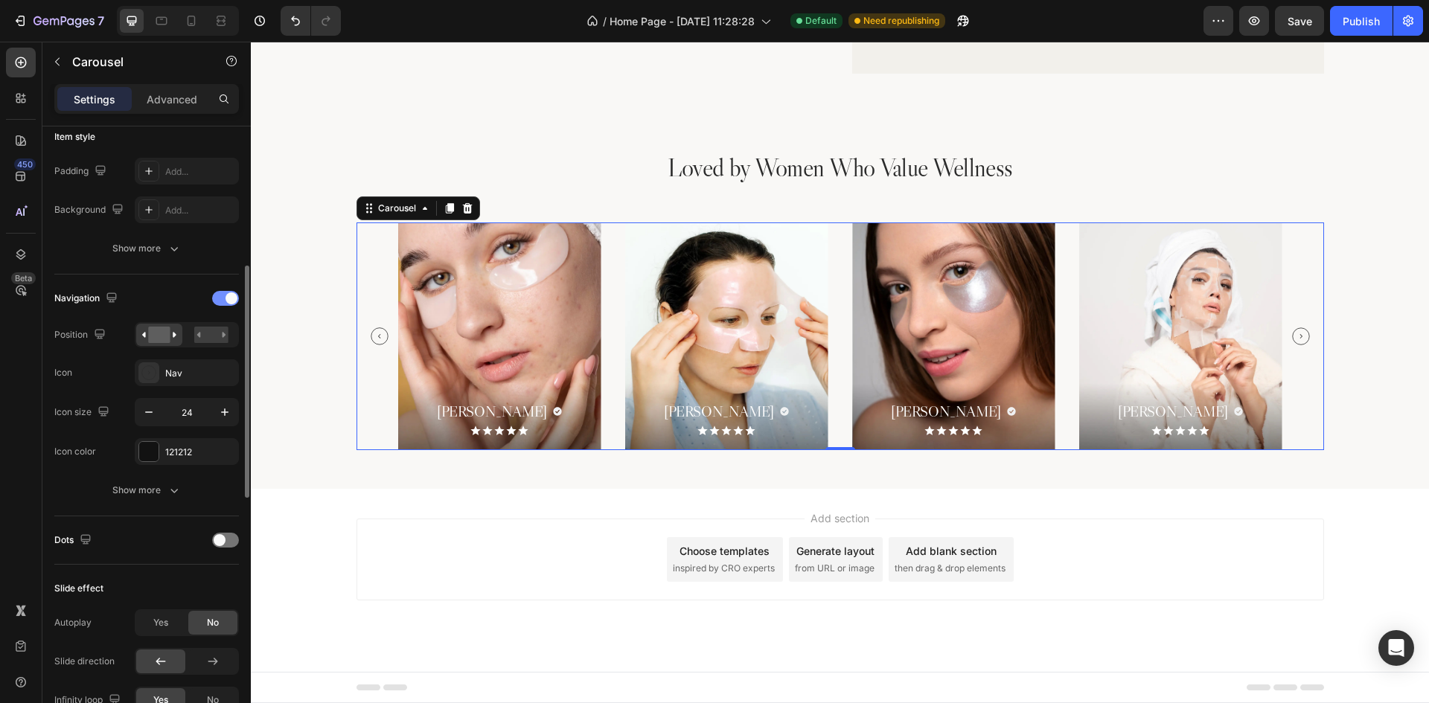
scroll to position [2553, 0]
click at [1060, 347] on div "[PERSON_NAME] Heading Icon Row Icon Icon Icon Icon Icon Icon List Hero Banner A…" at bounding box center [840, 336] width 884 height 227
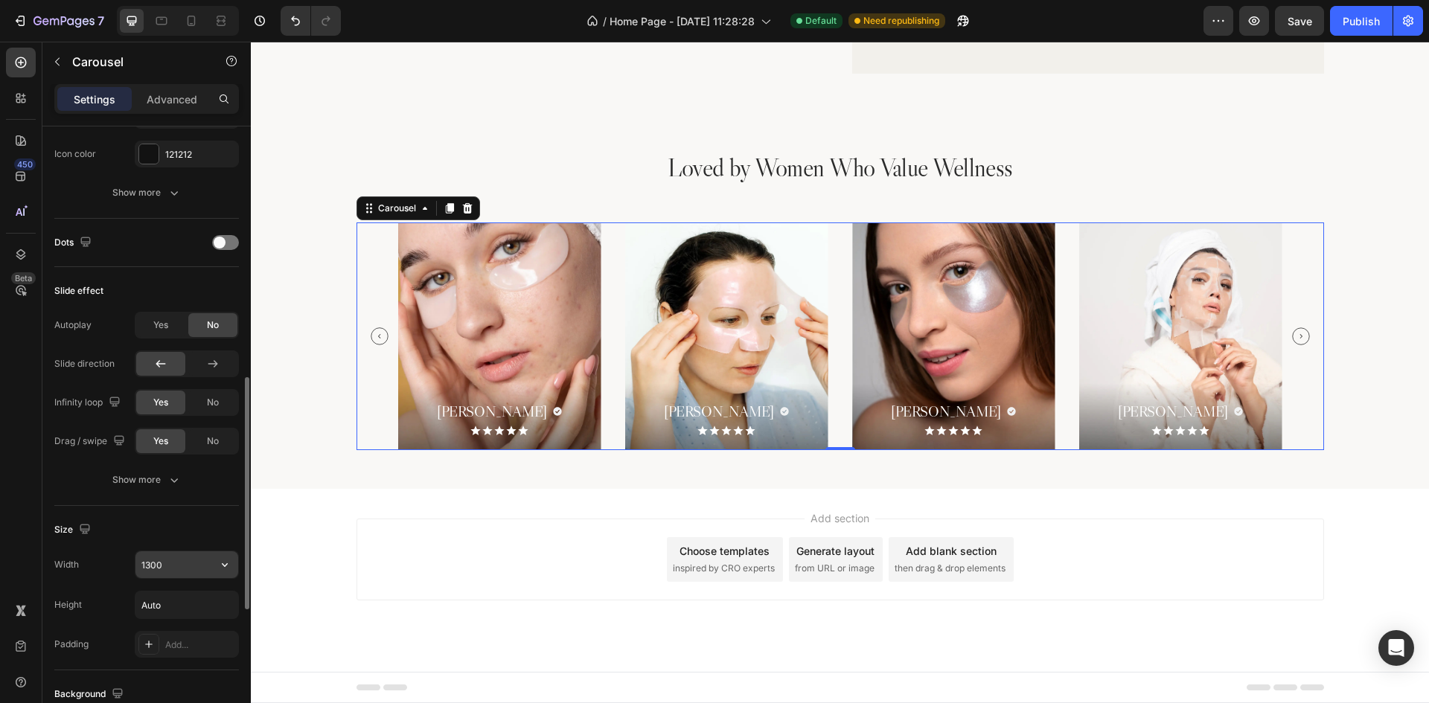
click at [173, 567] on input "1300" at bounding box center [186, 565] width 103 height 27
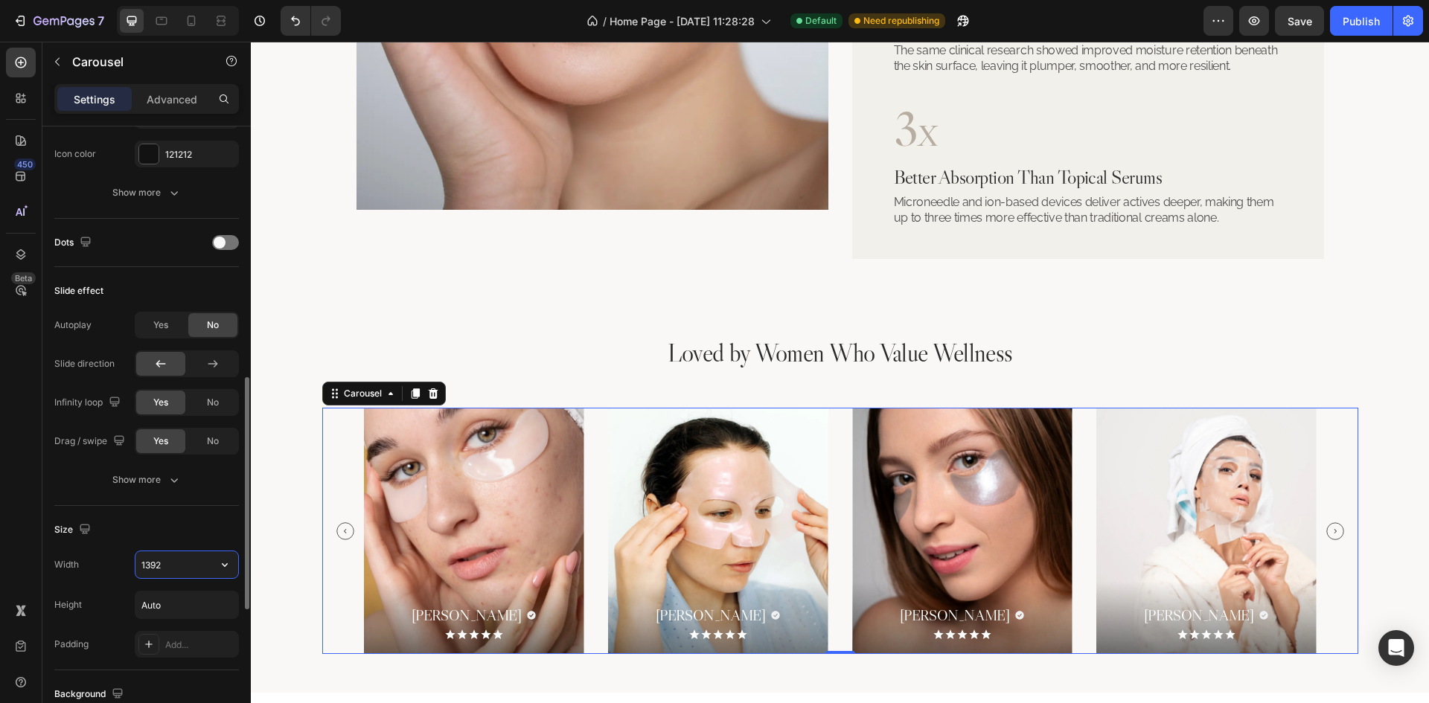
scroll to position [2572, 0]
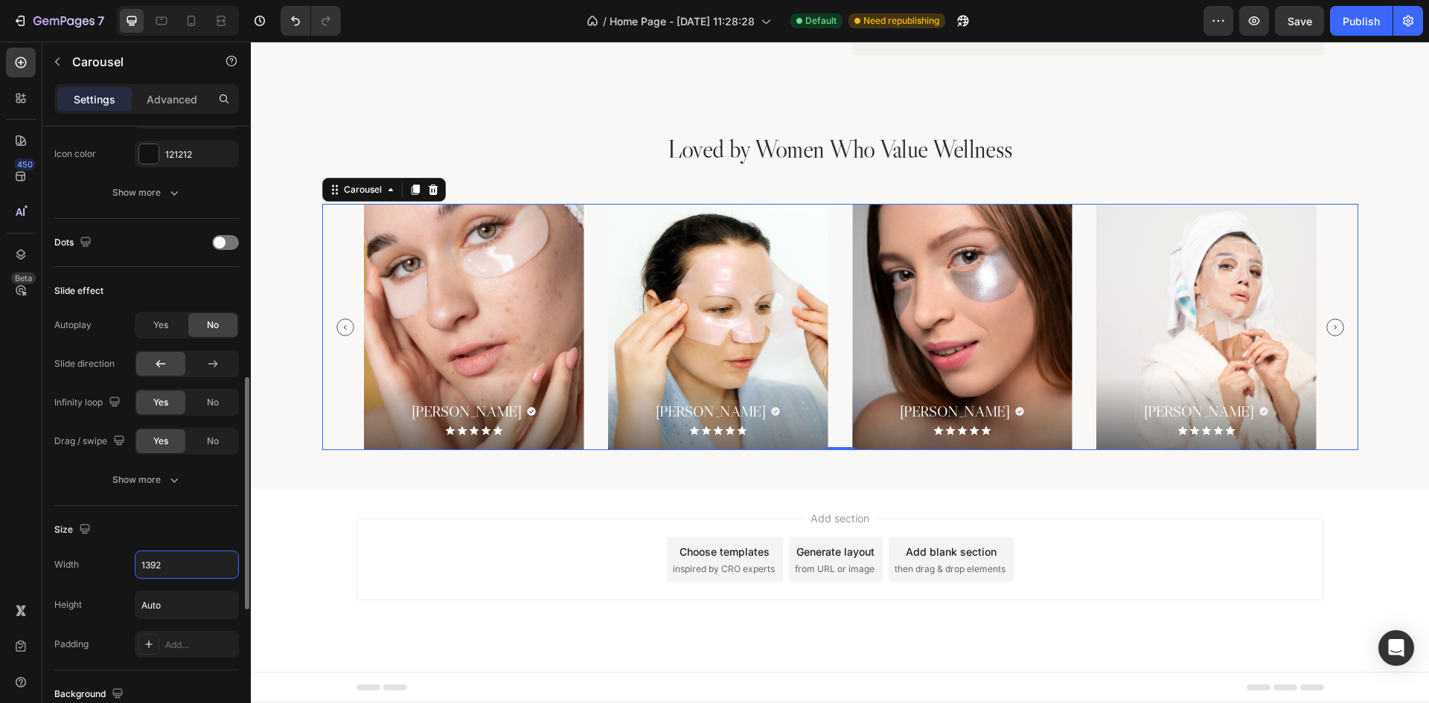
type input "1392"
click at [204, 524] on div "Size" at bounding box center [146, 530] width 185 height 24
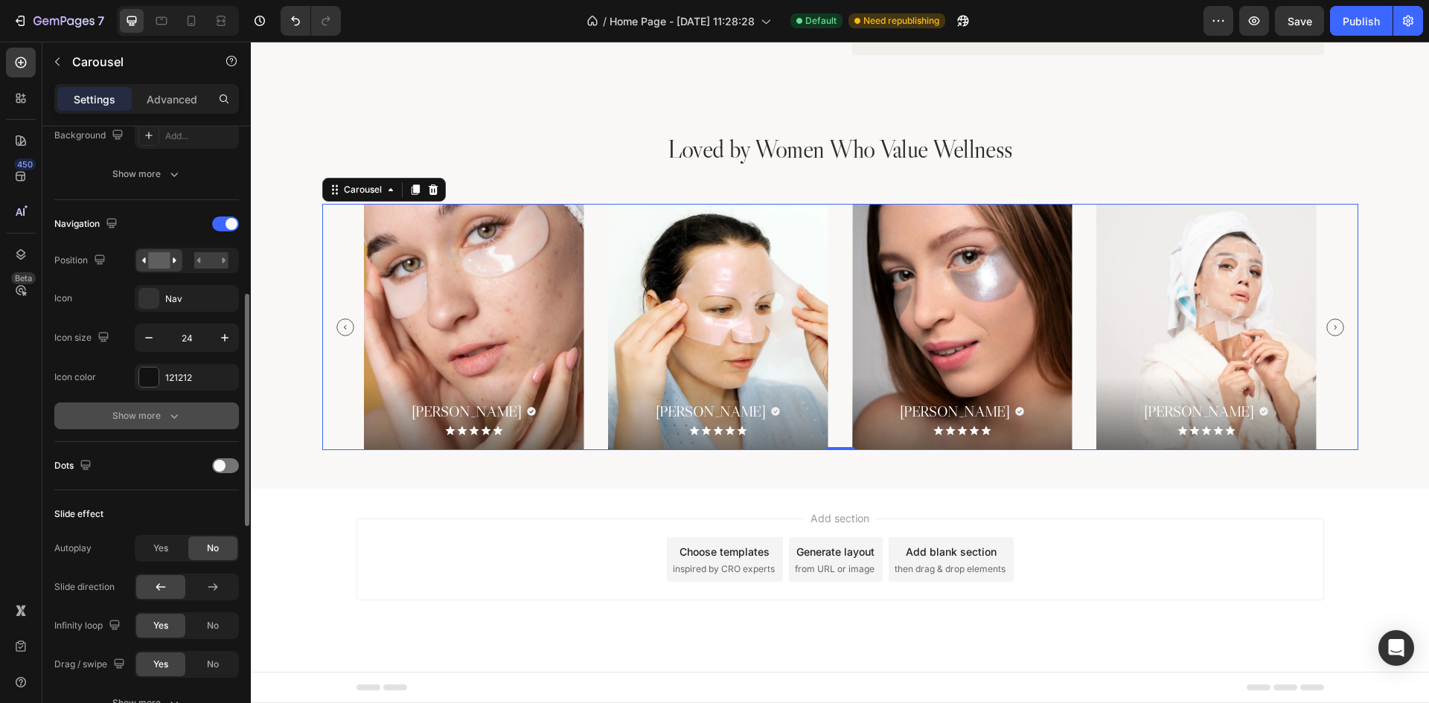
click at [179, 429] on button "Show more" at bounding box center [146, 416] width 185 height 27
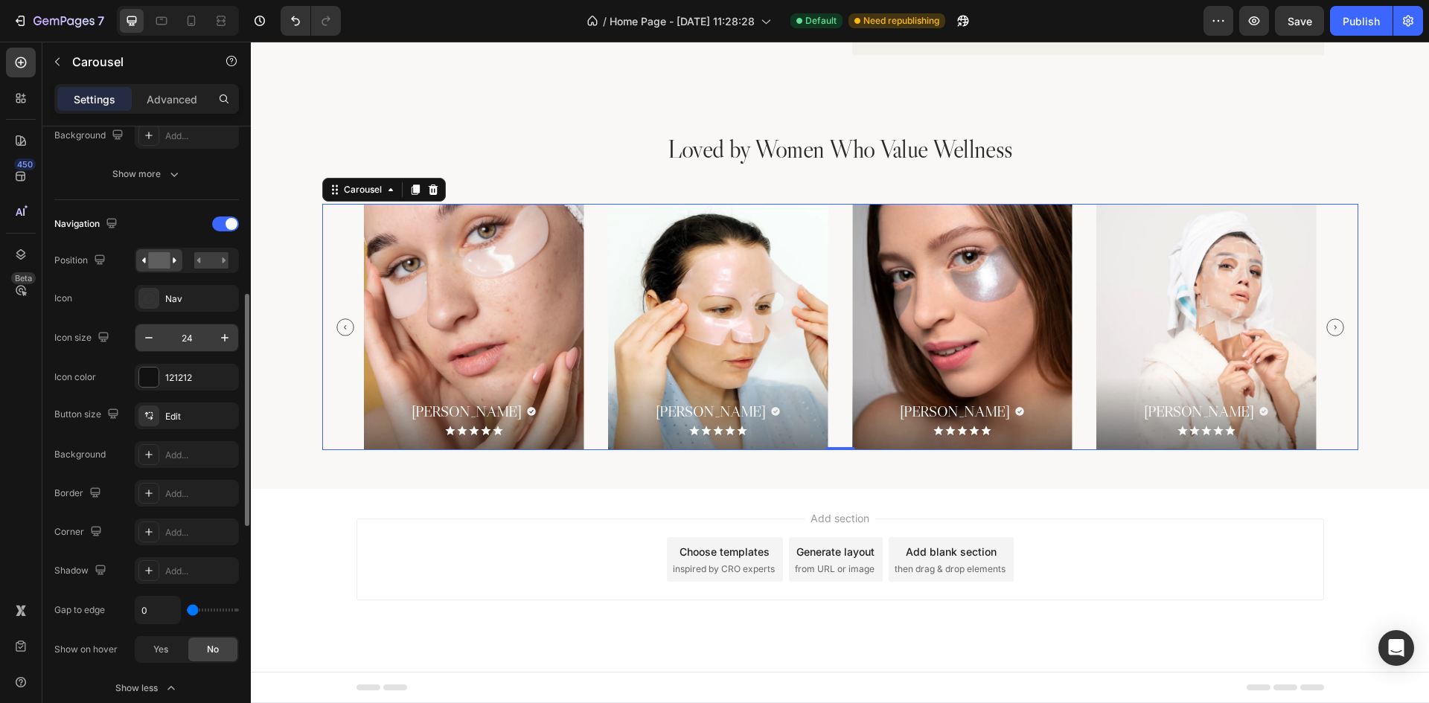
click at [201, 347] on input "24" at bounding box center [186, 338] width 49 height 27
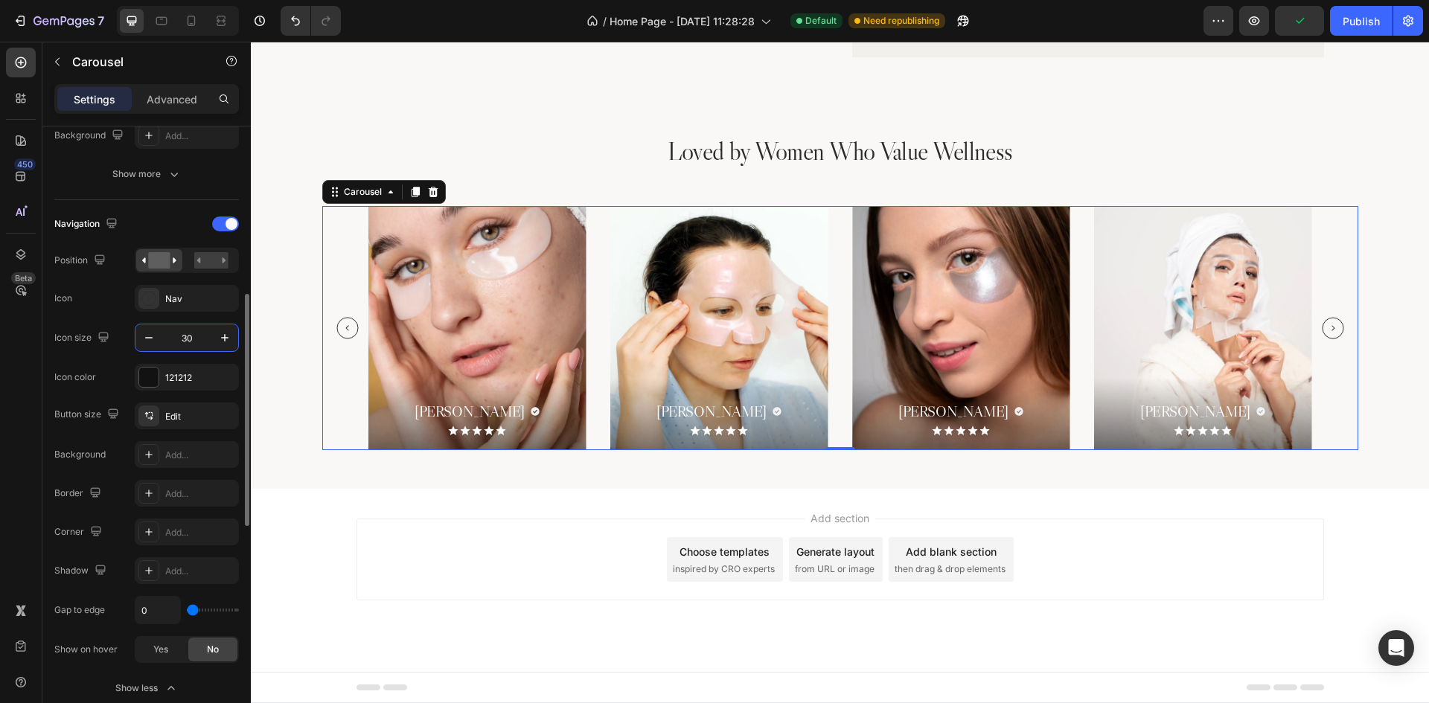
scroll to position [2569, 0]
type input "30"
click at [182, 416] on div "Edit" at bounding box center [200, 416] width 70 height 13
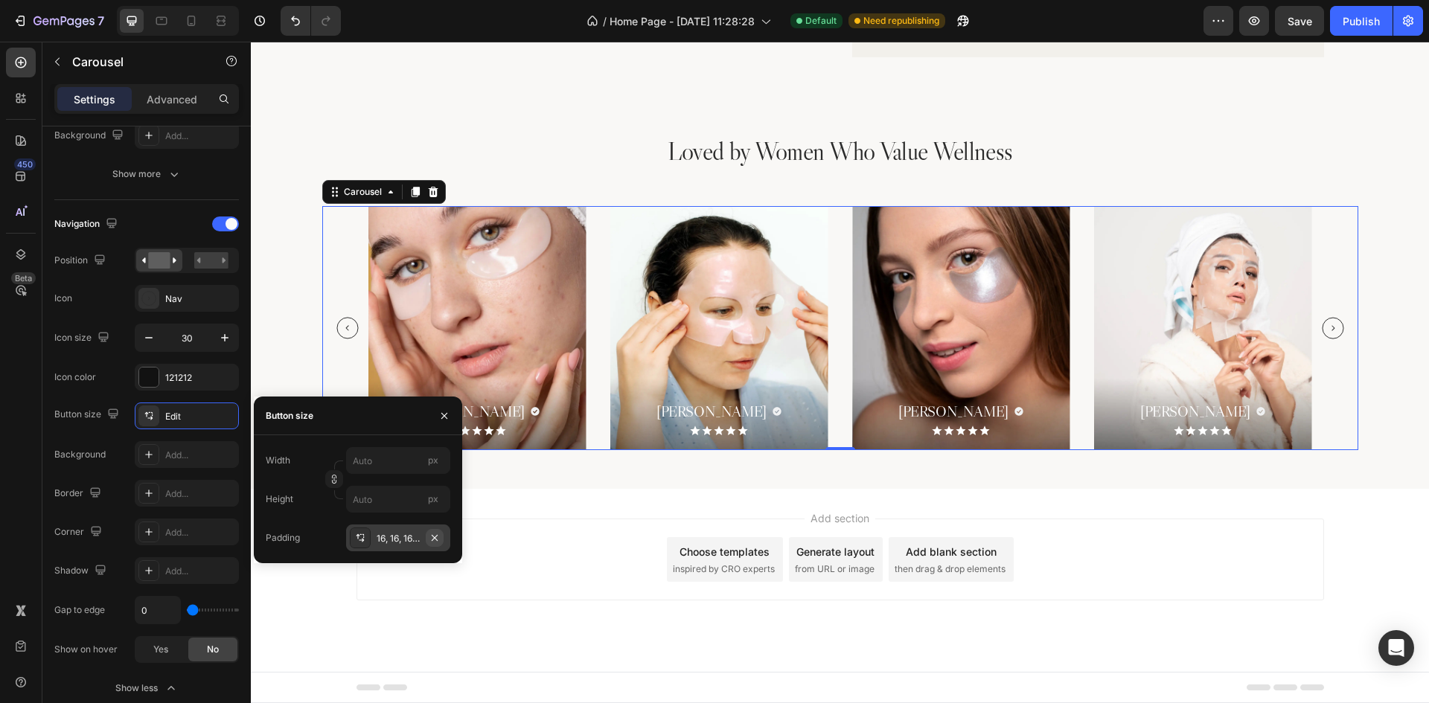
click at [437, 540] on icon "button" at bounding box center [435, 537] width 6 height 6
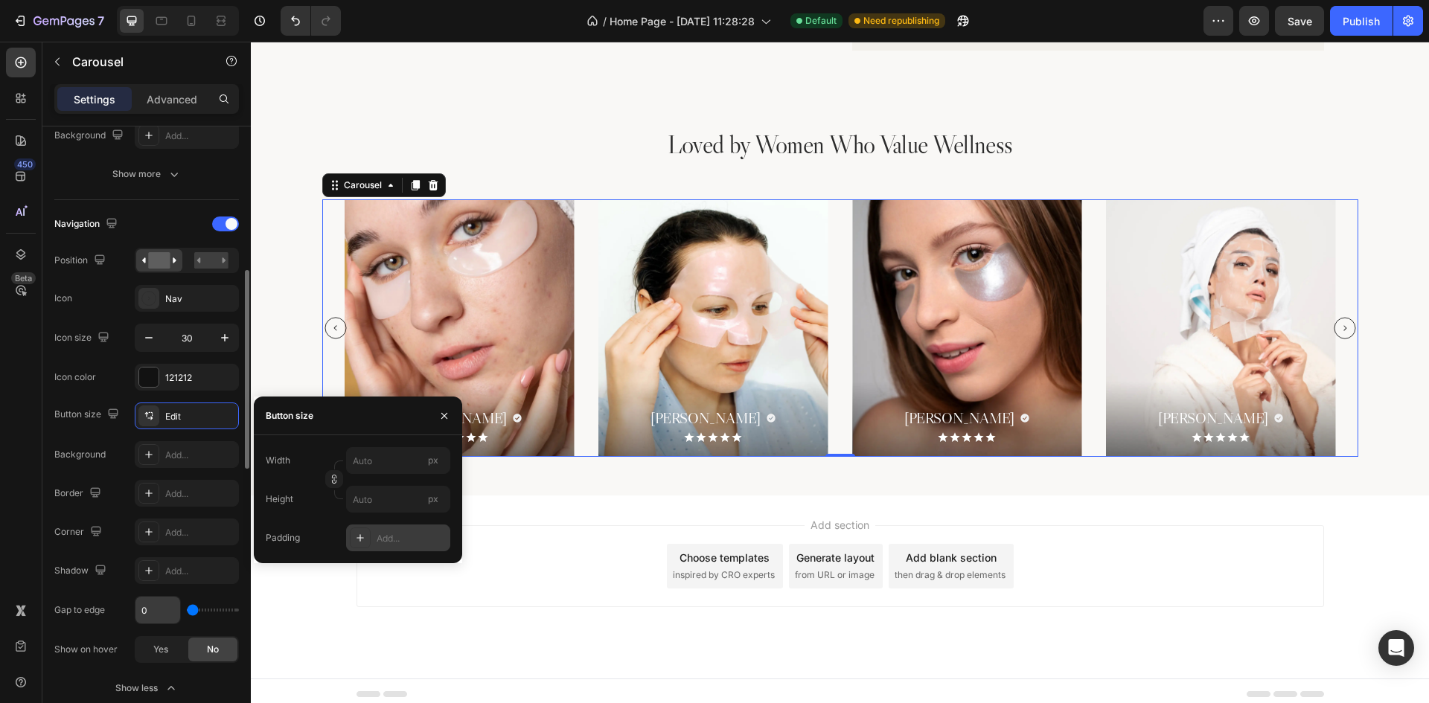
click at [151, 606] on input "0" at bounding box center [157, 610] width 45 height 27
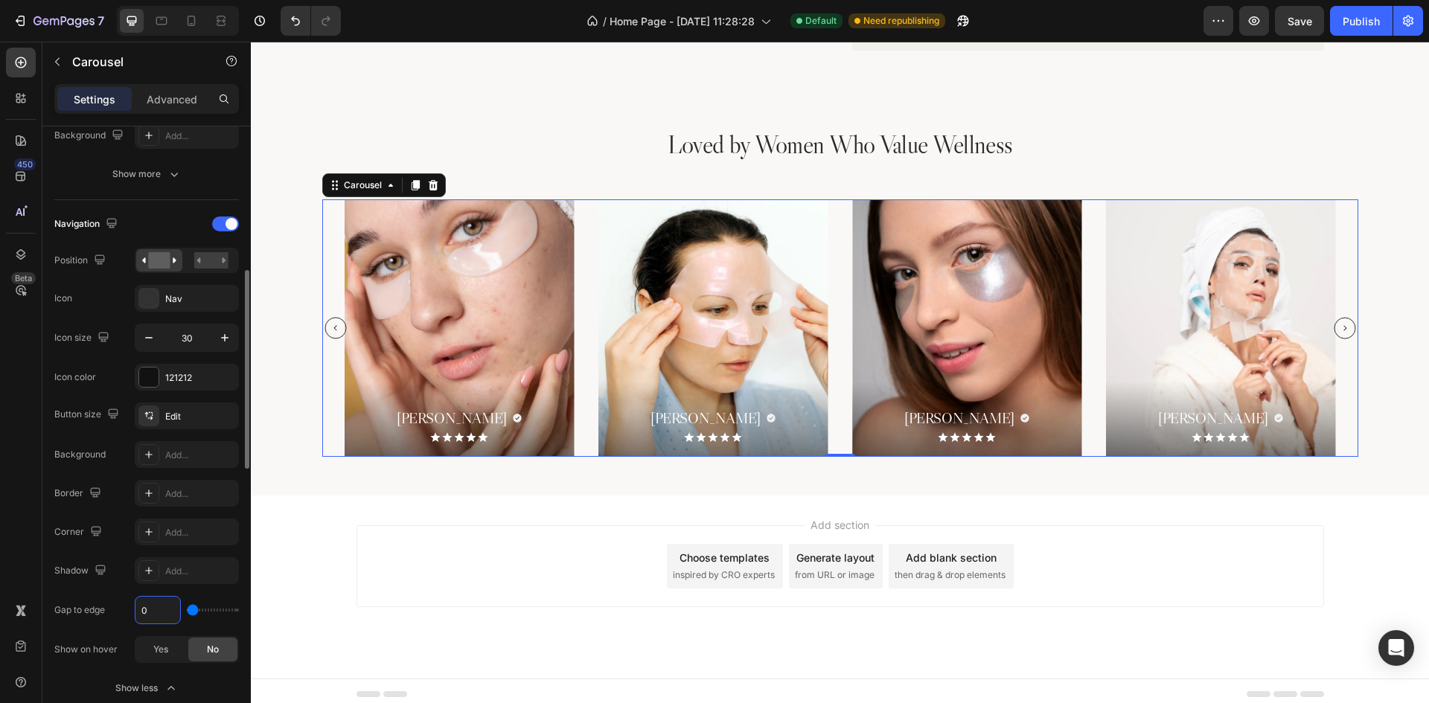
type input "1"
type input "16"
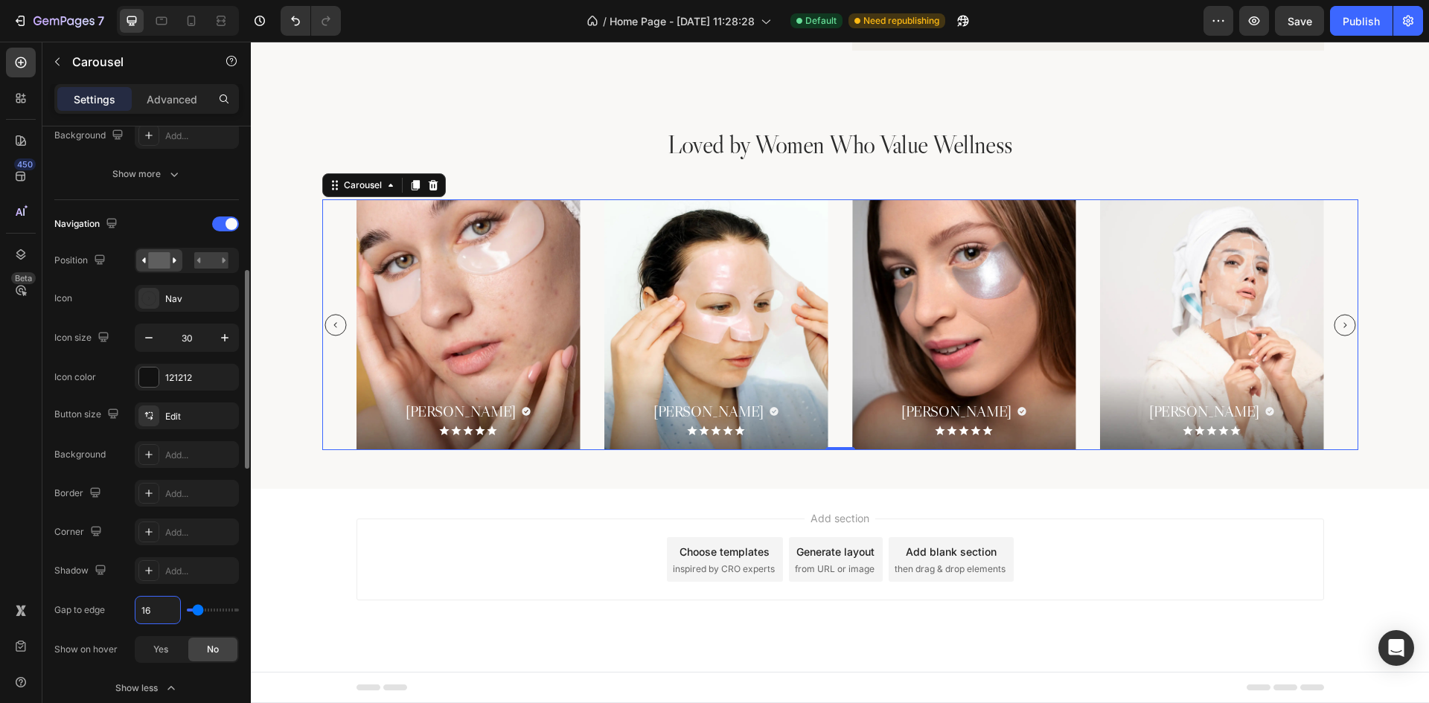
type input "16"
click at [115, 518] on div "Button size Edit Background Add... Border Add... Corner Add... Shadow Add... Ga…" at bounding box center [146, 533] width 185 height 261
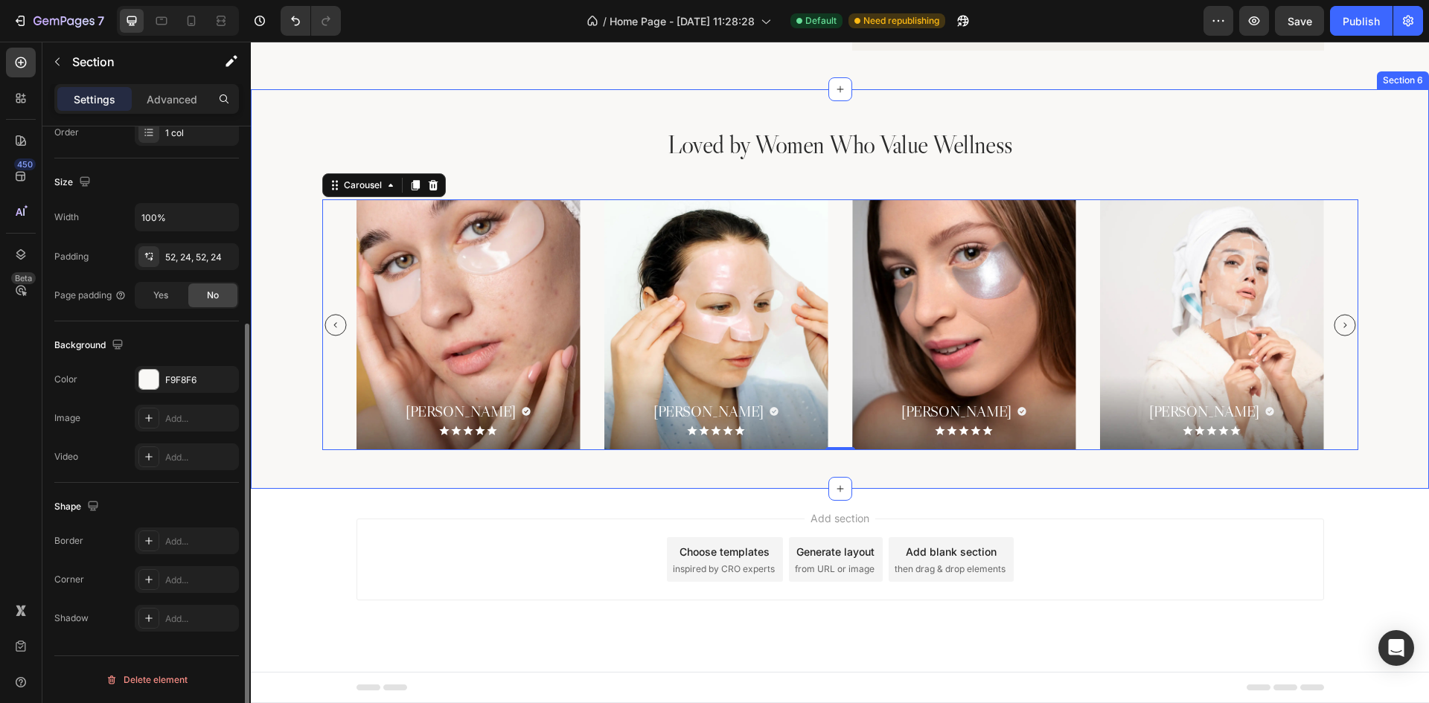
scroll to position [0, 0]
click at [1400, 300] on div "Loved by Women Who Value Wellness Heading [PERSON_NAME] Heading Icon Row Icon I…" at bounding box center [840, 289] width 1178 height 400
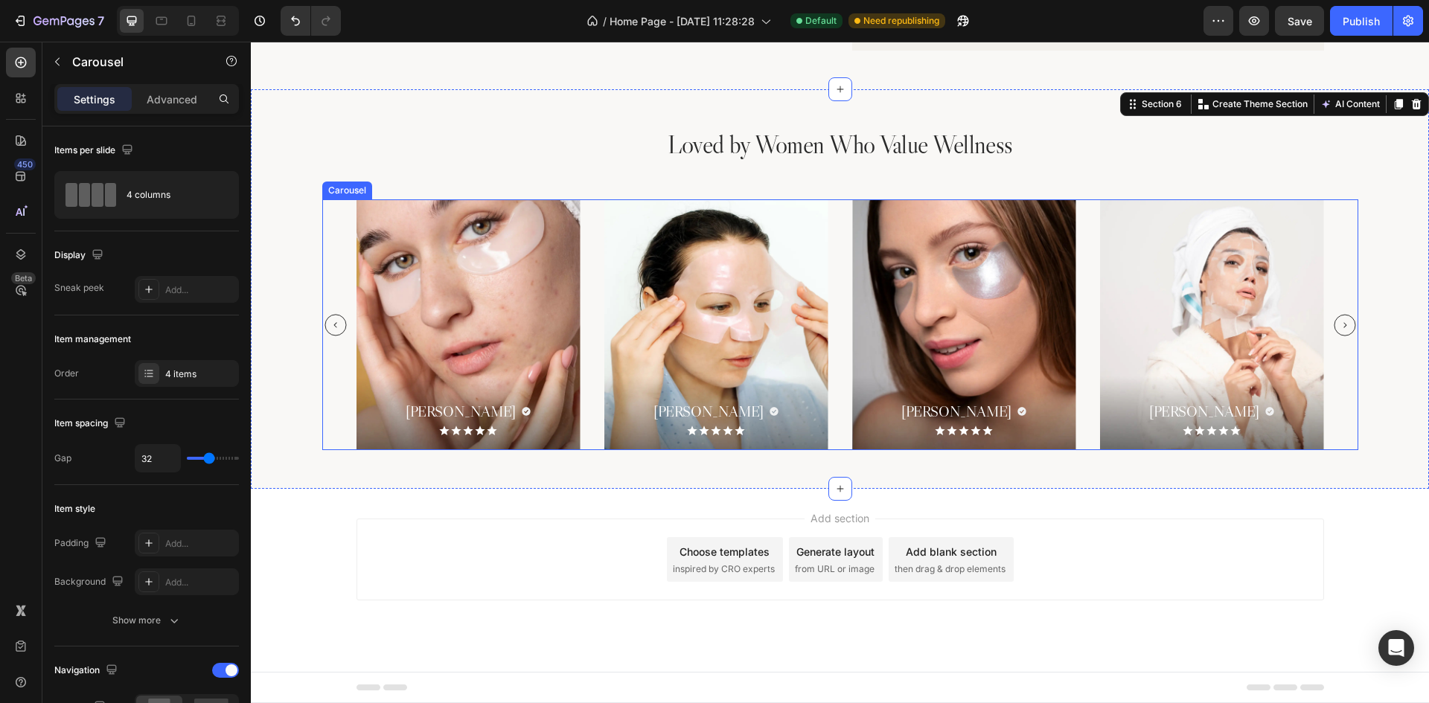
click at [1340, 287] on div "[PERSON_NAME] Heading Icon Row Icon Icon Icon Icon Icon Icon List Hero Banner A…" at bounding box center [840, 324] width 1036 height 251
click at [1410, 232] on div "Loved by Women Who Value Wellness Heading [PERSON_NAME] Heading Icon Row Icon I…" at bounding box center [840, 289] width 1178 height 400
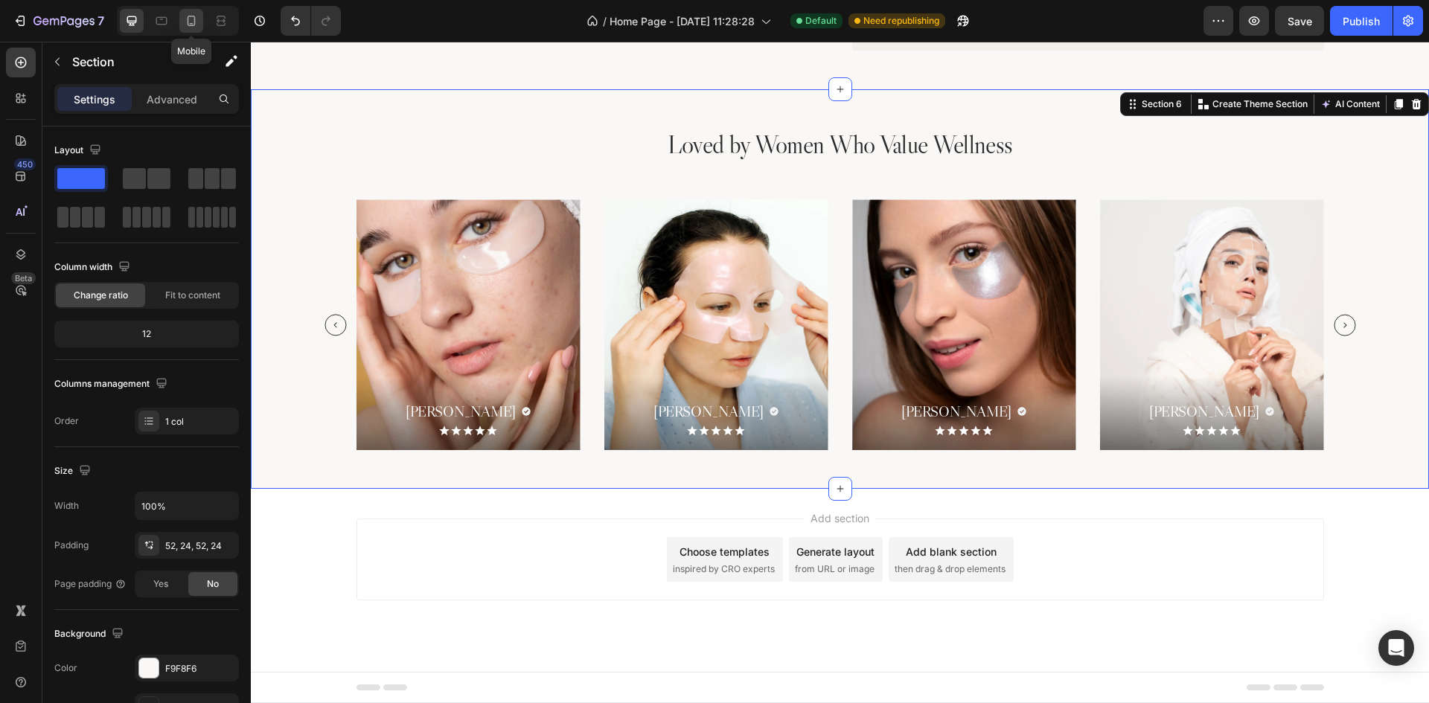
click at [185, 20] on icon at bounding box center [191, 20] width 15 height 15
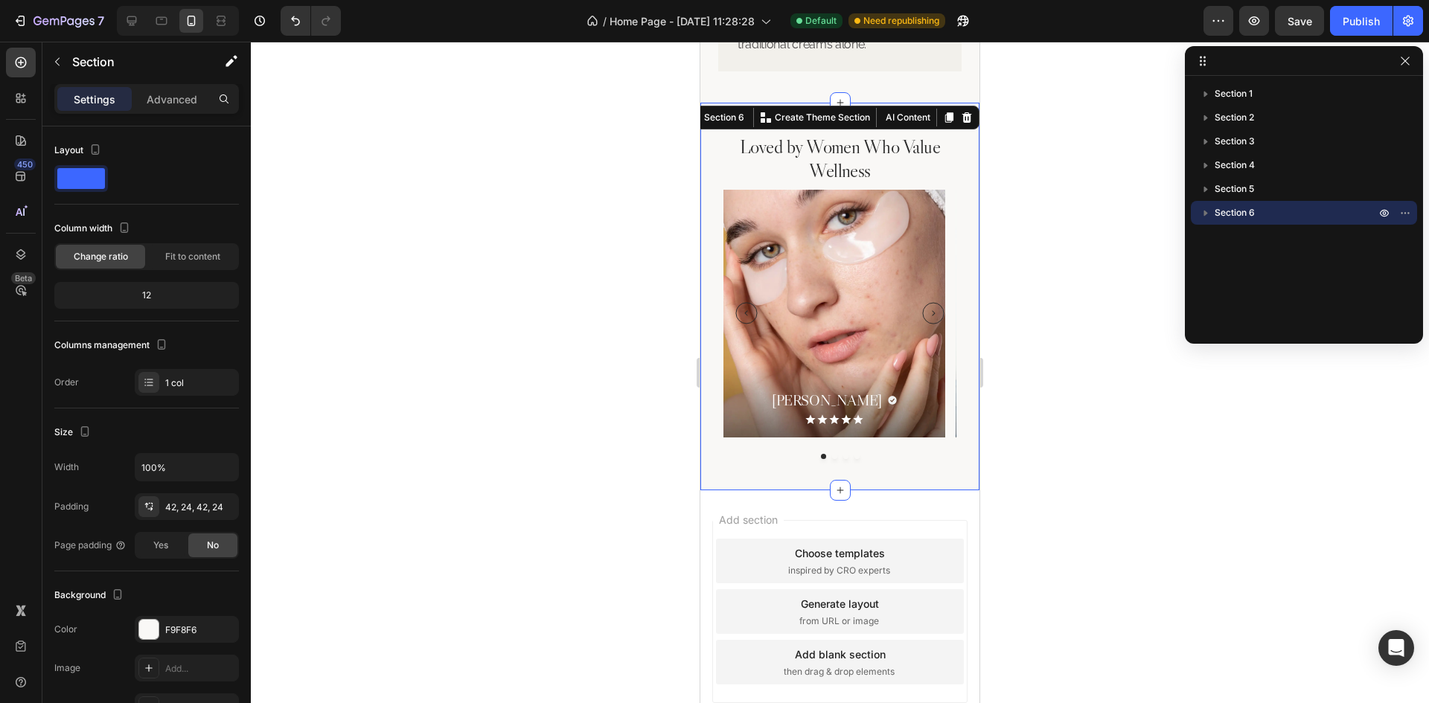
scroll to position [2898, 0]
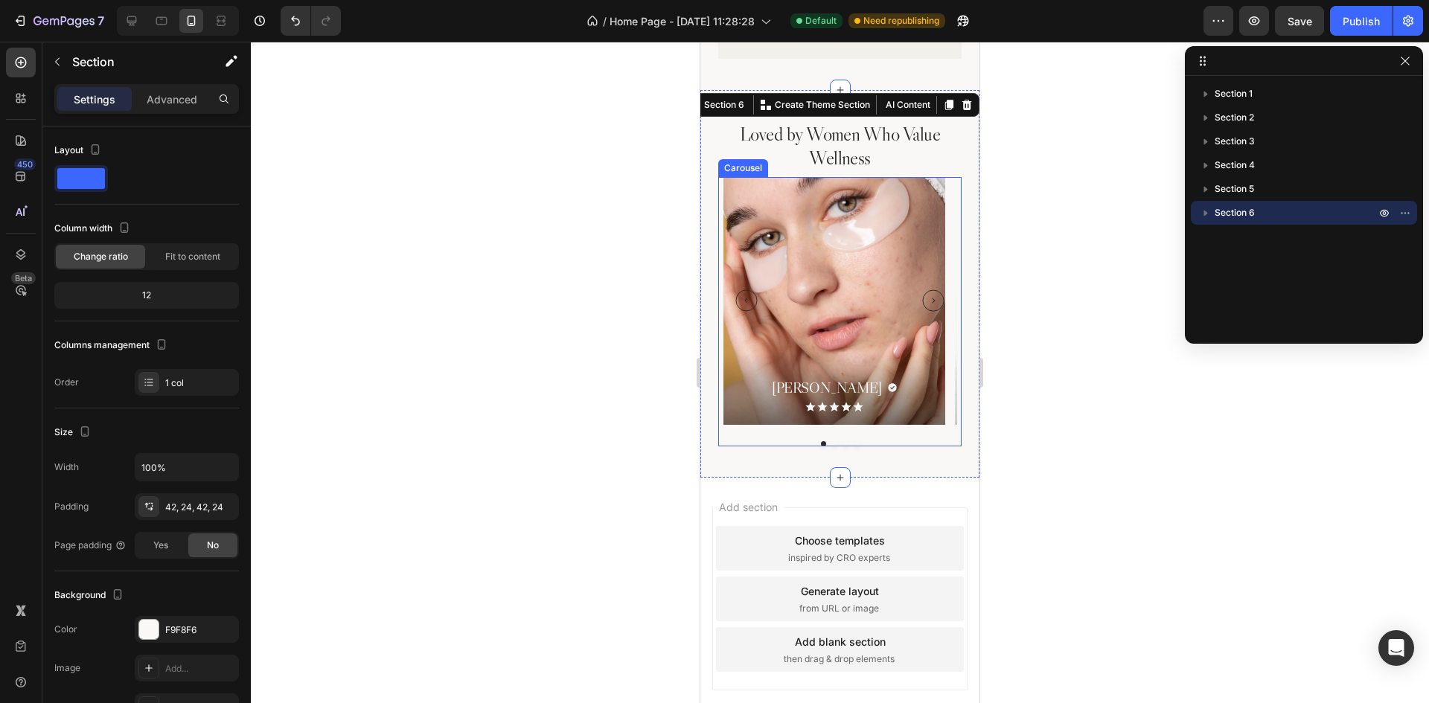
click at [895, 442] on div "[PERSON_NAME] Heading Icon Row Icon Icon Icon Icon Icon Icon List Hero Banner A…" at bounding box center [839, 311] width 243 height 269
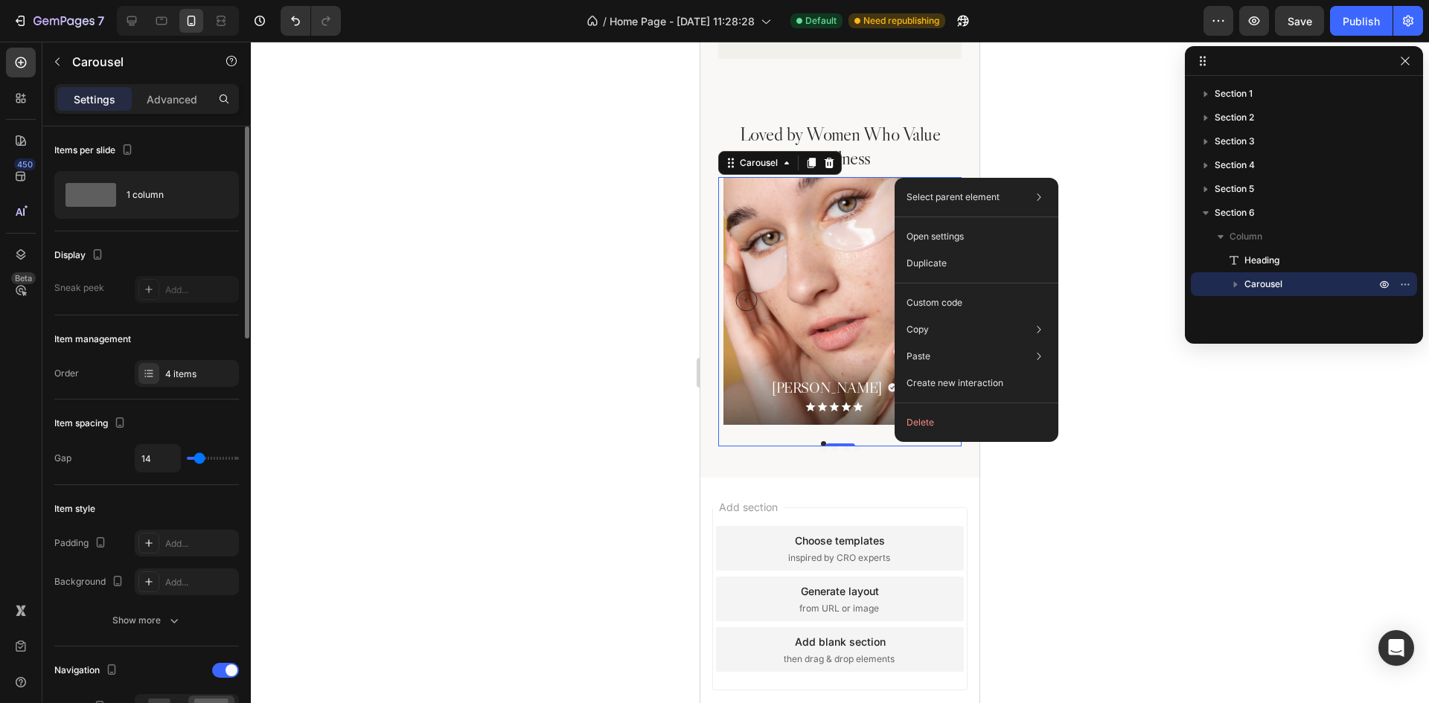
click at [124, 496] on div "Item style Padding Add... Background Add... Show more" at bounding box center [146, 566] width 185 height 162
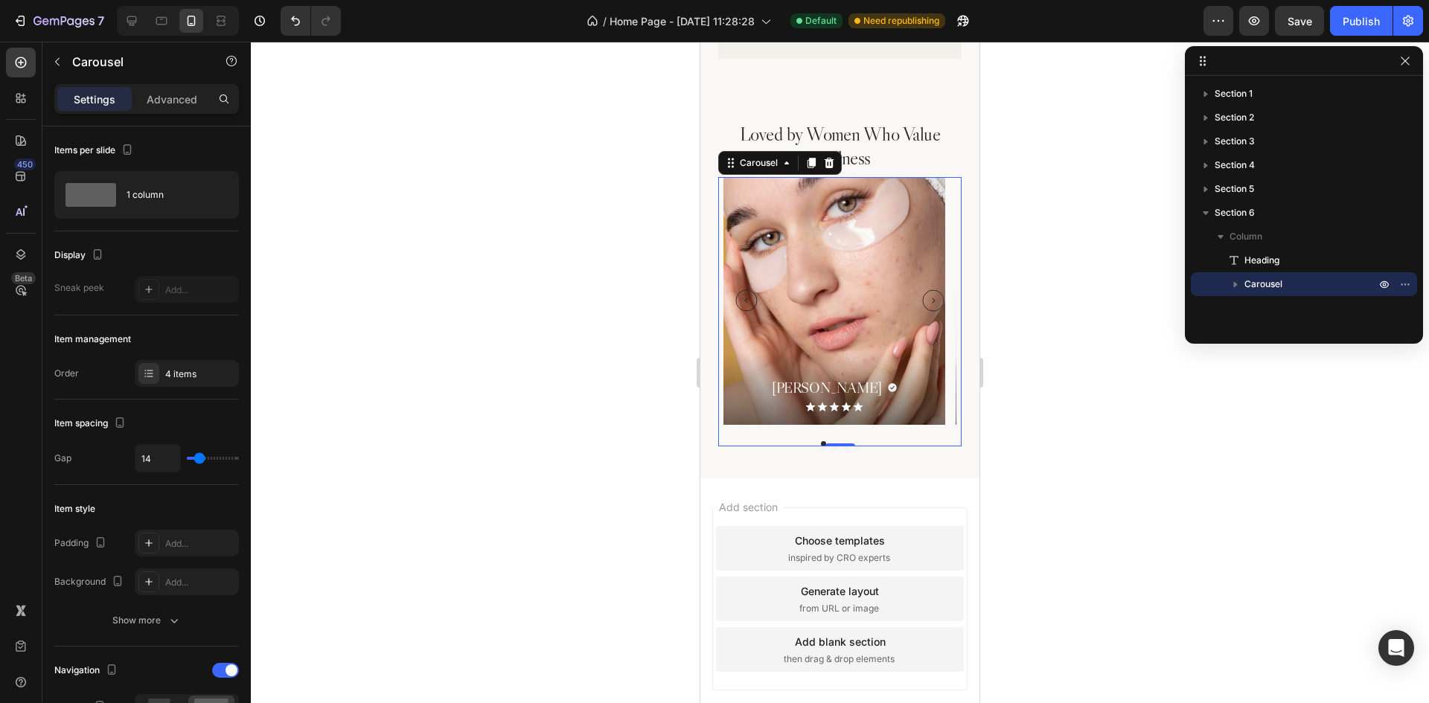
scroll to position [447, 0]
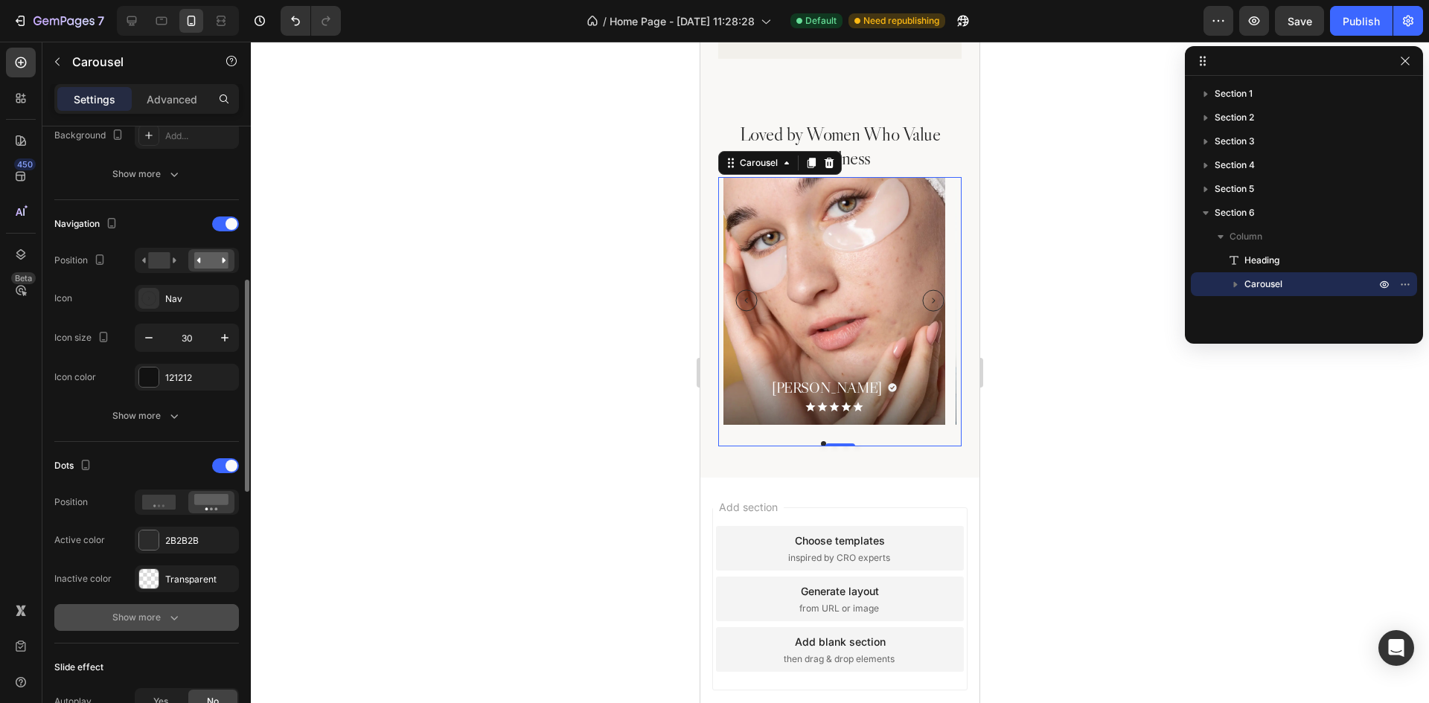
click at [140, 610] on div "Show more" at bounding box center [146, 617] width 69 height 15
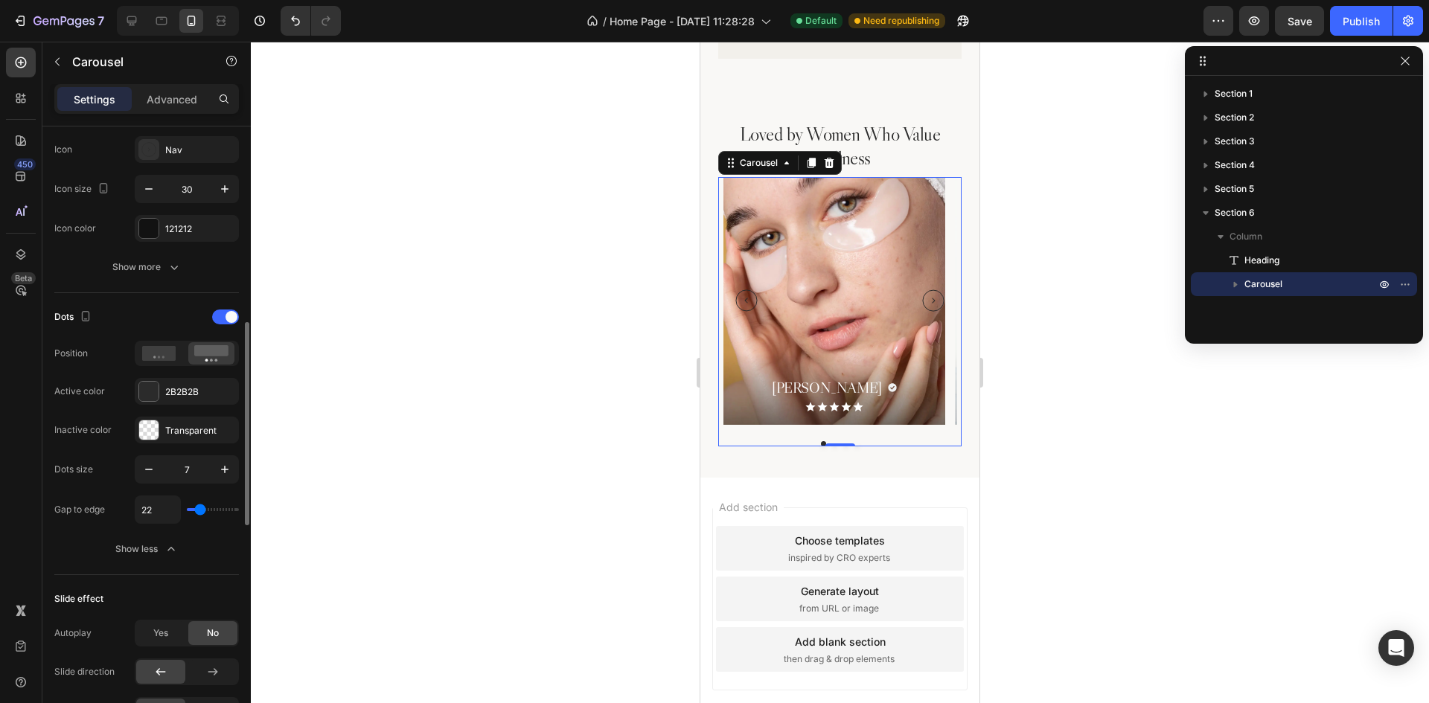
scroll to position [819, 0]
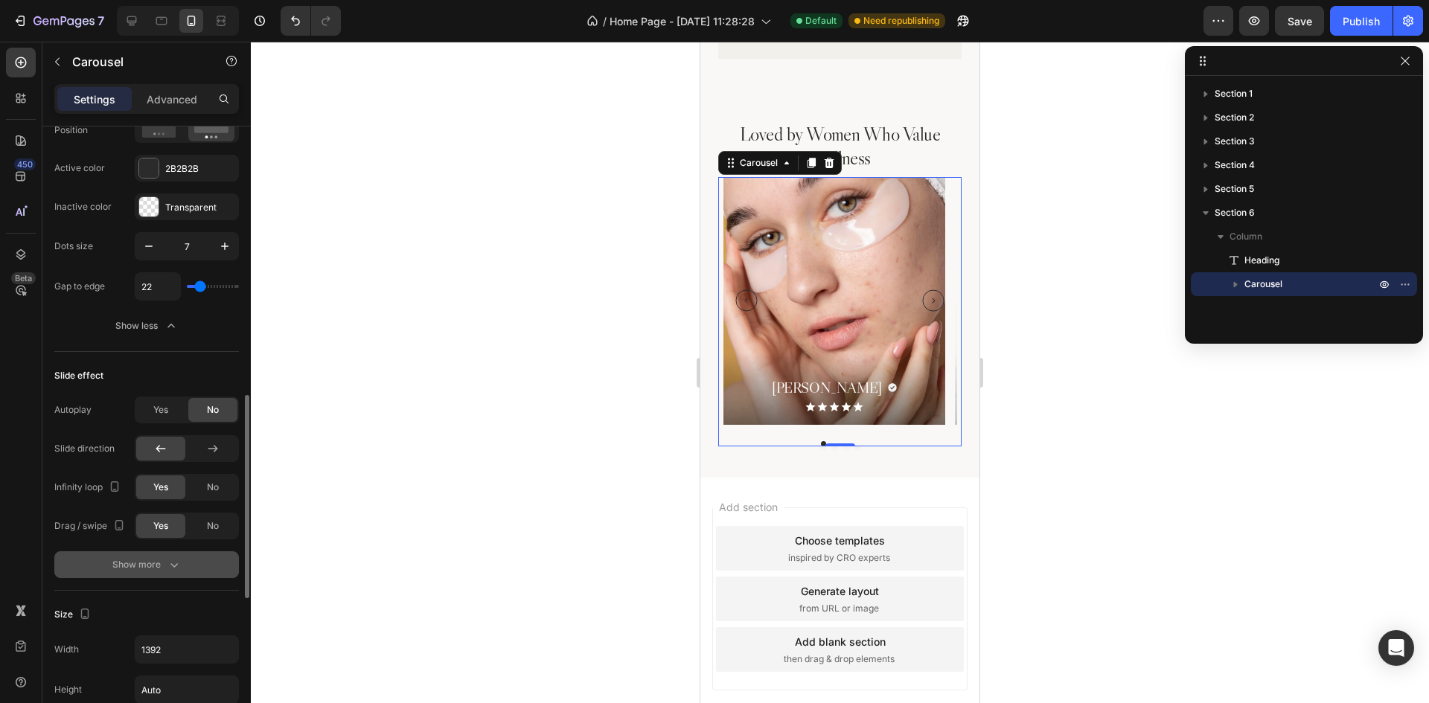
click at [128, 557] on button "Show more" at bounding box center [146, 565] width 185 height 27
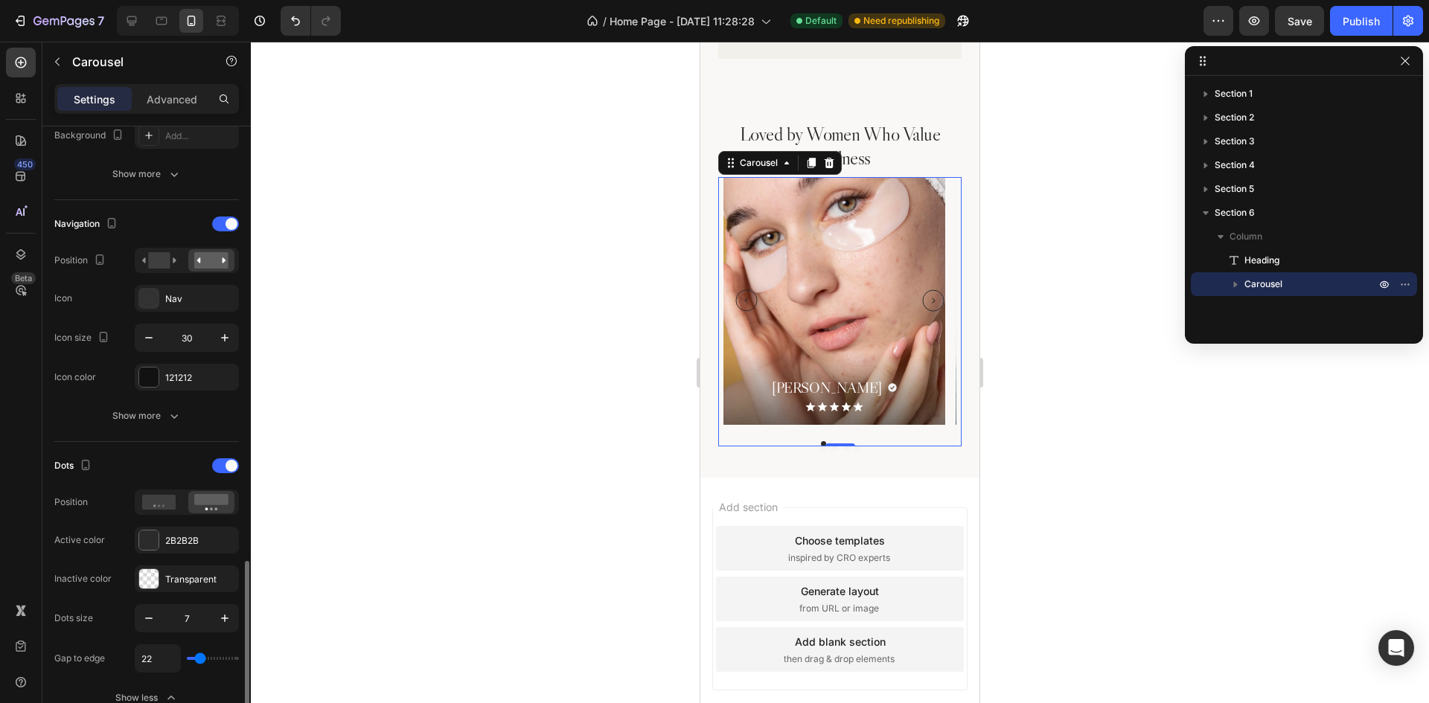
scroll to position [372, 0]
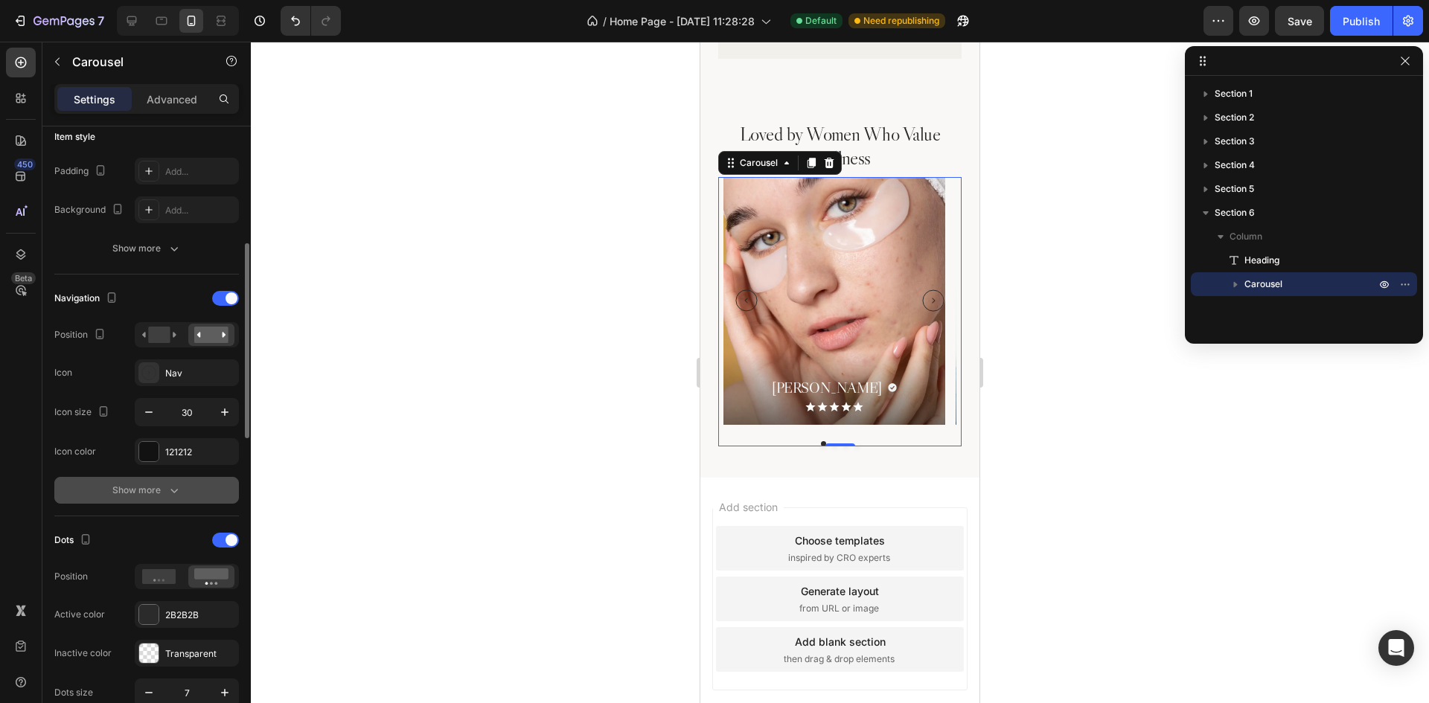
click at [133, 489] on div "Show more" at bounding box center [146, 490] width 69 height 15
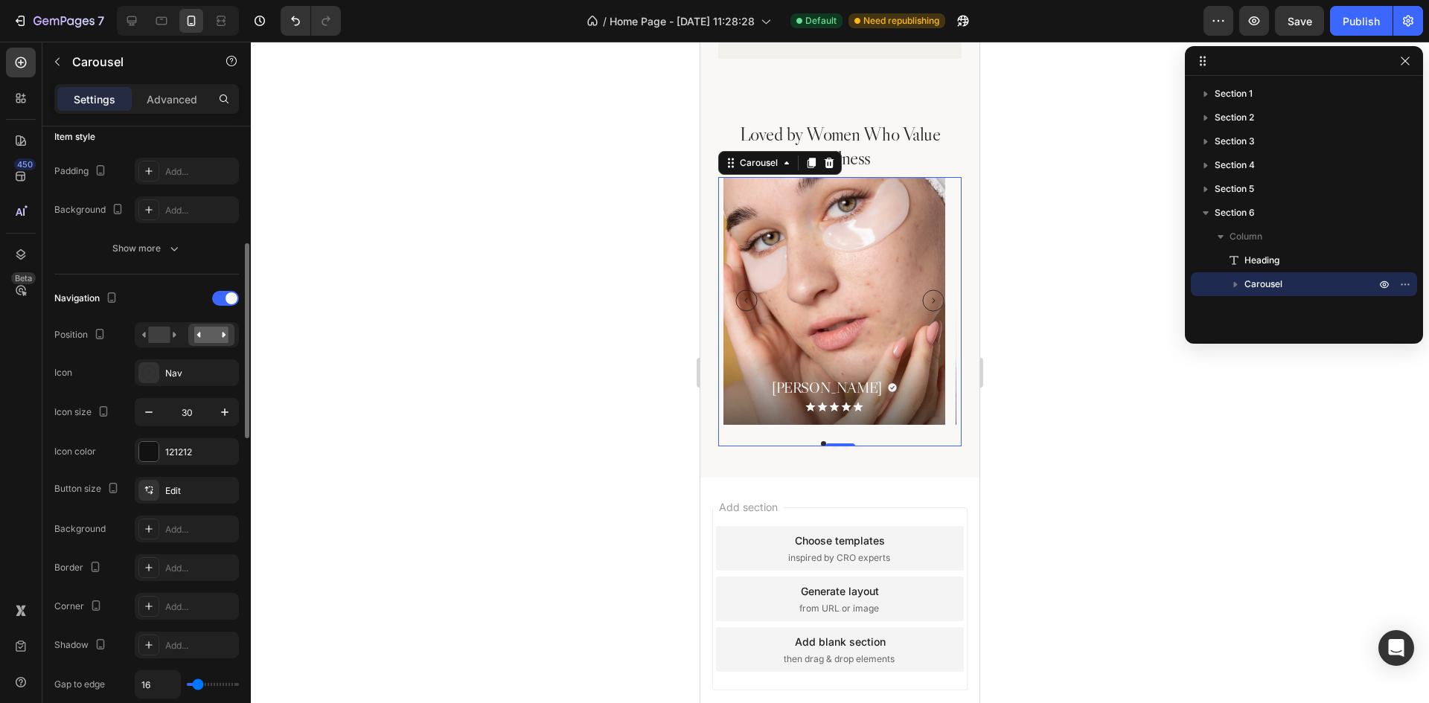
scroll to position [447, 0]
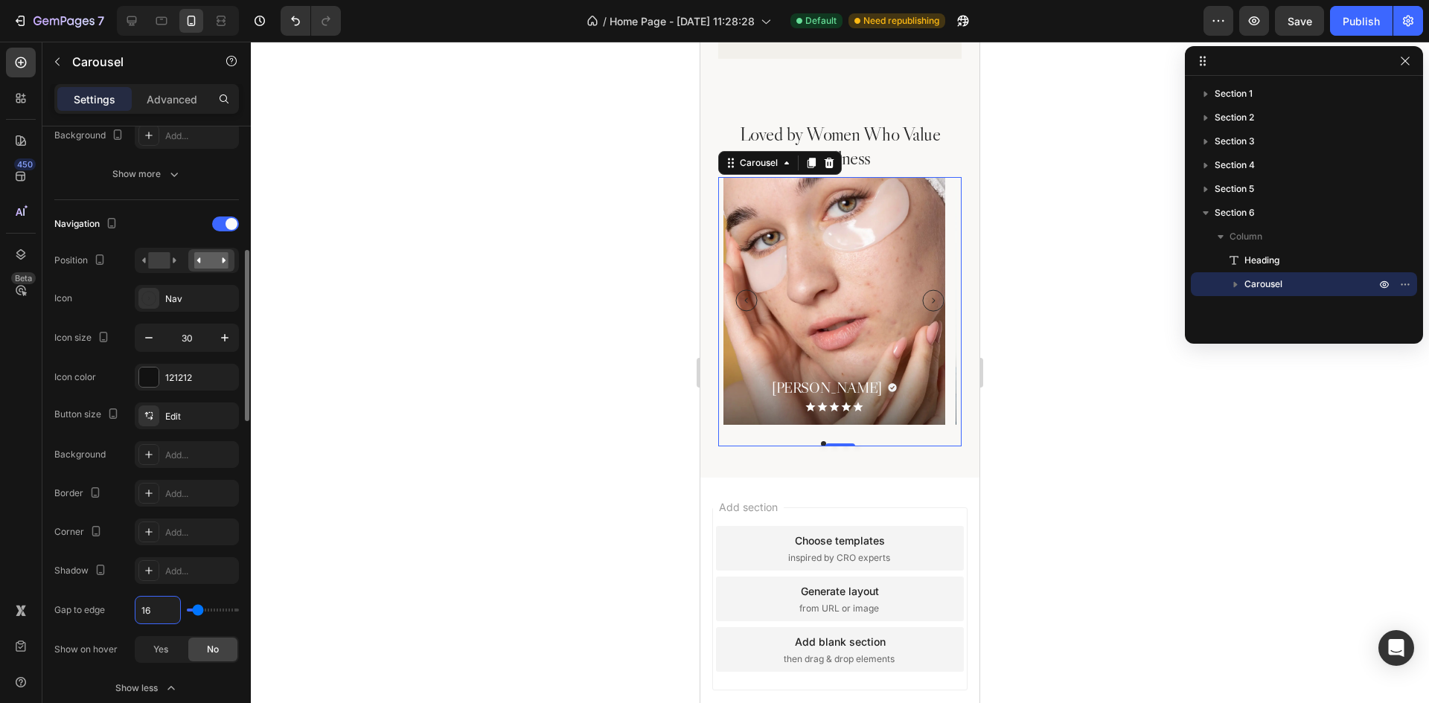
click at [151, 612] on input "16" at bounding box center [157, 610] width 45 height 27
click at [121, 552] on div "Button size Edit Background Add... Border Add... Corner Add... Shadow Add... Ga…" at bounding box center [146, 533] width 185 height 261
click at [130, 20] on icon at bounding box center [131, 20] width 15 height 15
type input "32"
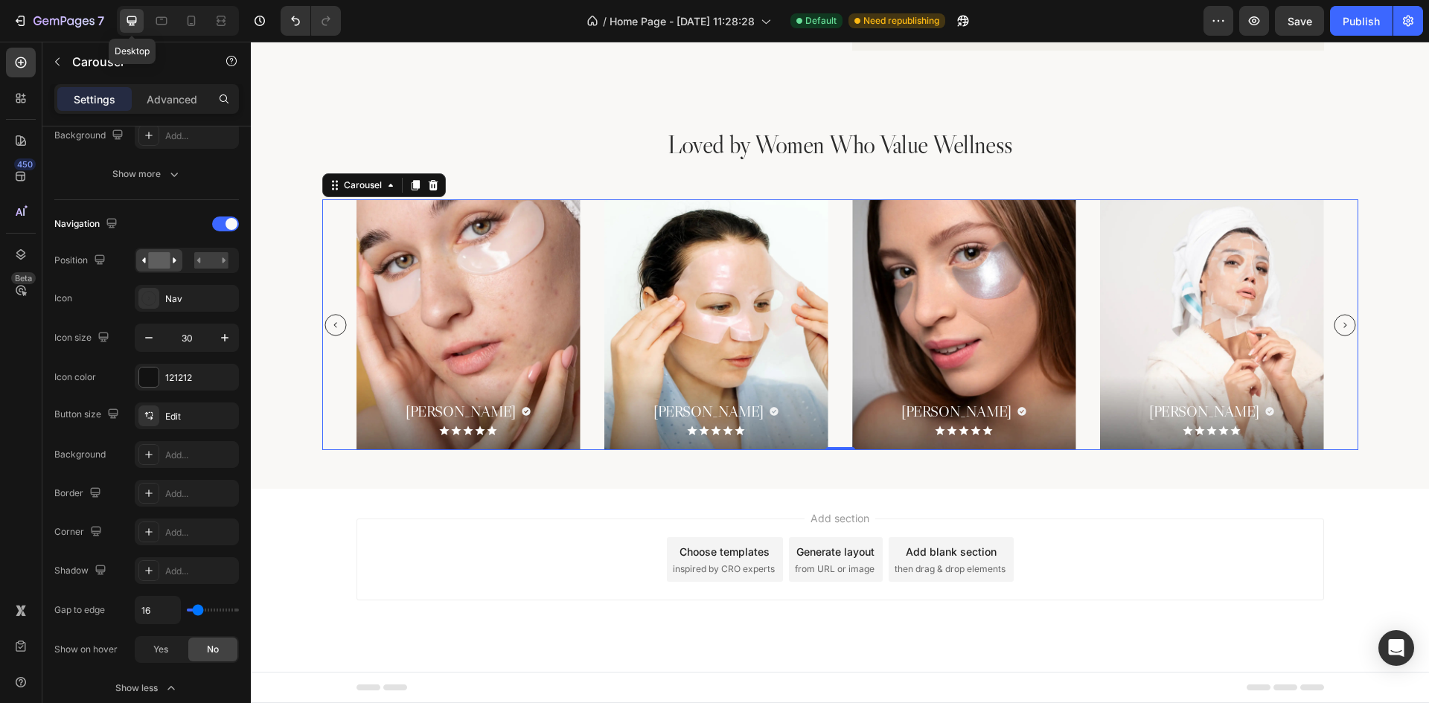
scroll to position [2576, 0]
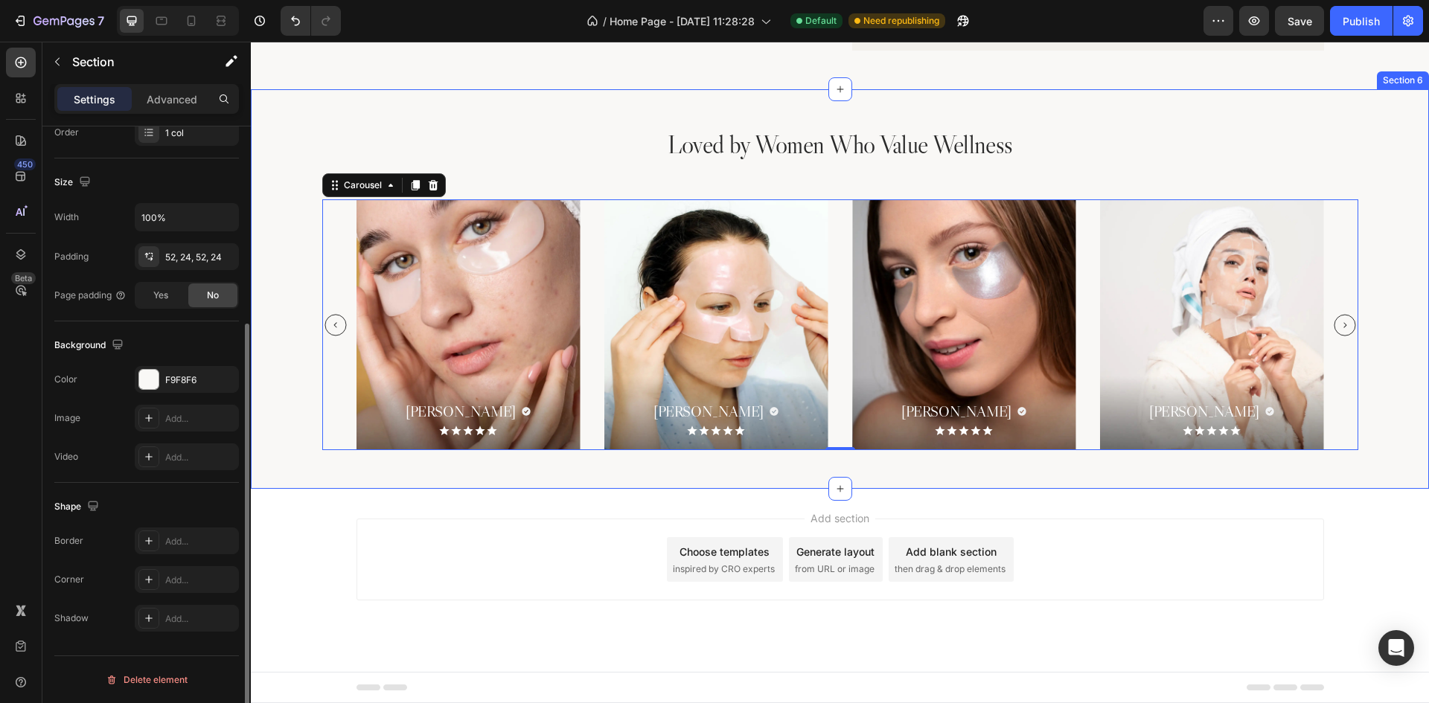
click at [882, 480] on div "Loved by Women Who Value Wellness Heading [PERSON_NAME] Heading Icon Row Icon I…" at bounding box center [840, 289] width 1178 height 400
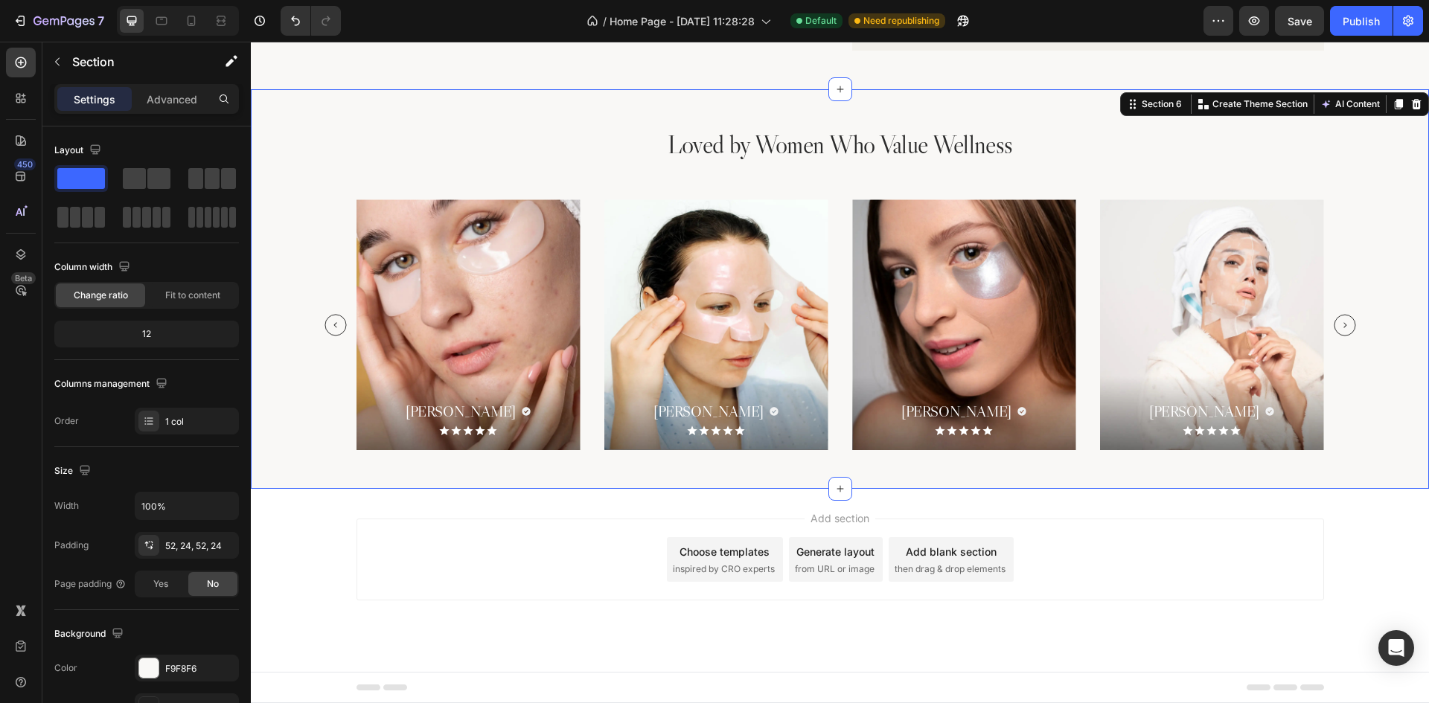
click at [914, 466] on div "Loved by Women Who Value Wellness Heading [PERSON_NAME] Heading Icon Row Icon I…" at bounding box center [840, 289] width 1178 height 400
click at [920, 557] on div "Add blank section" at bounding box center [951, 552] width 91 height 16
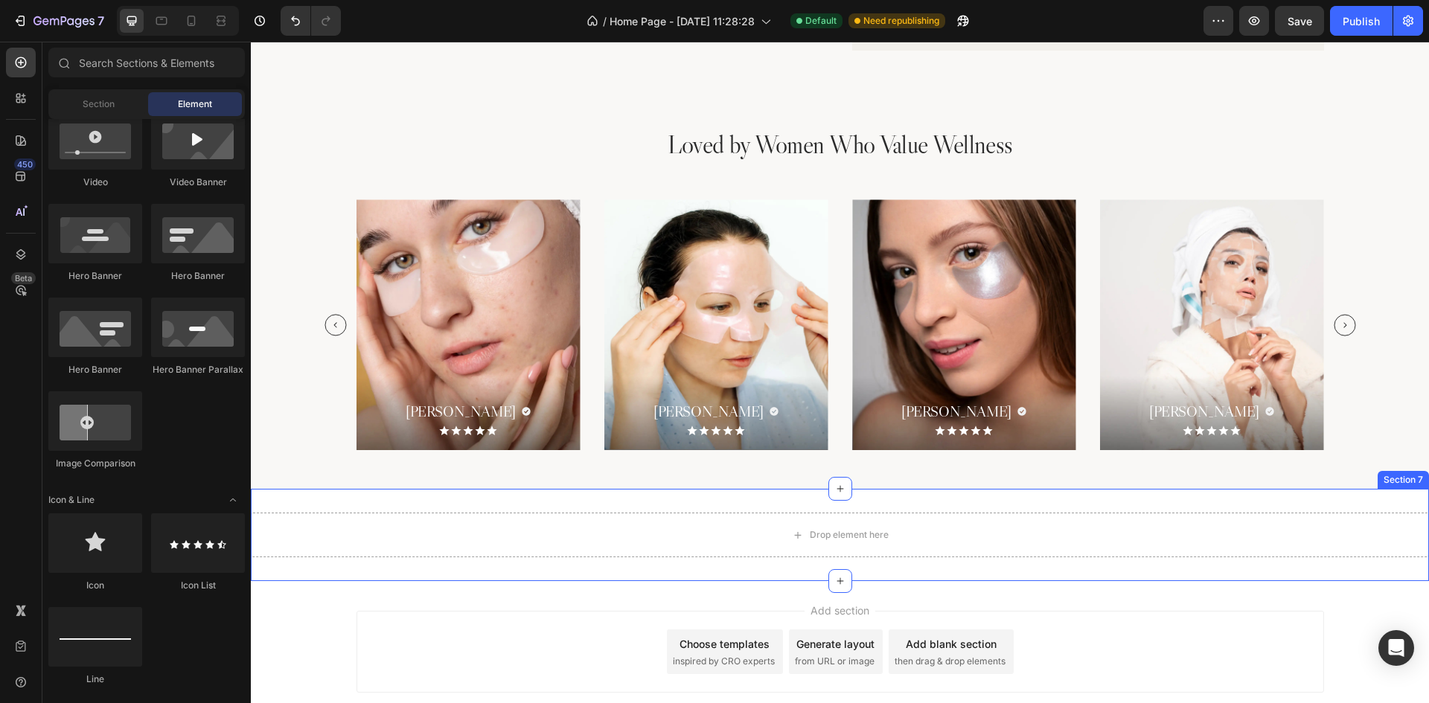
scroll to position [2620, 0]
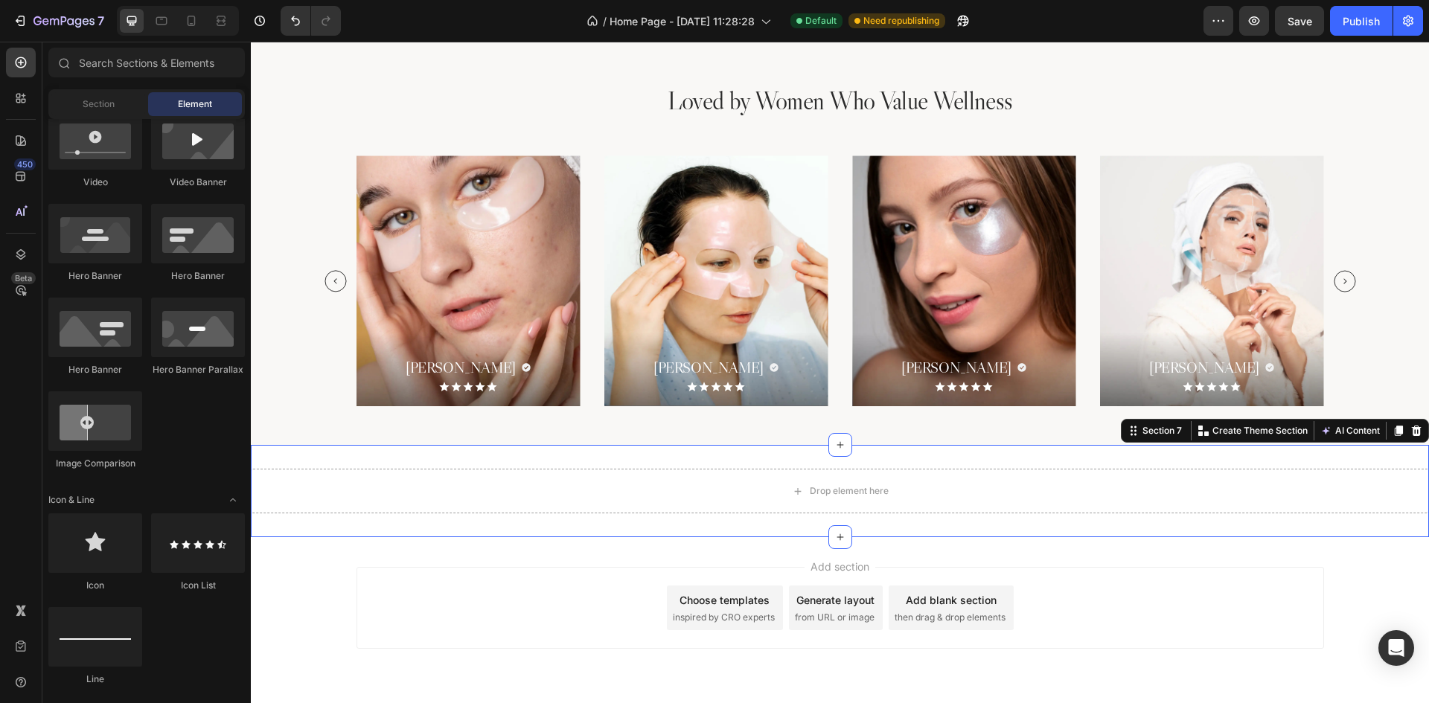
click at [905, 460] on div "Drop element here Section 7 You can create reusable sections Create Theme Secti…" at bounding box center [840, 491] width 1178 height 92
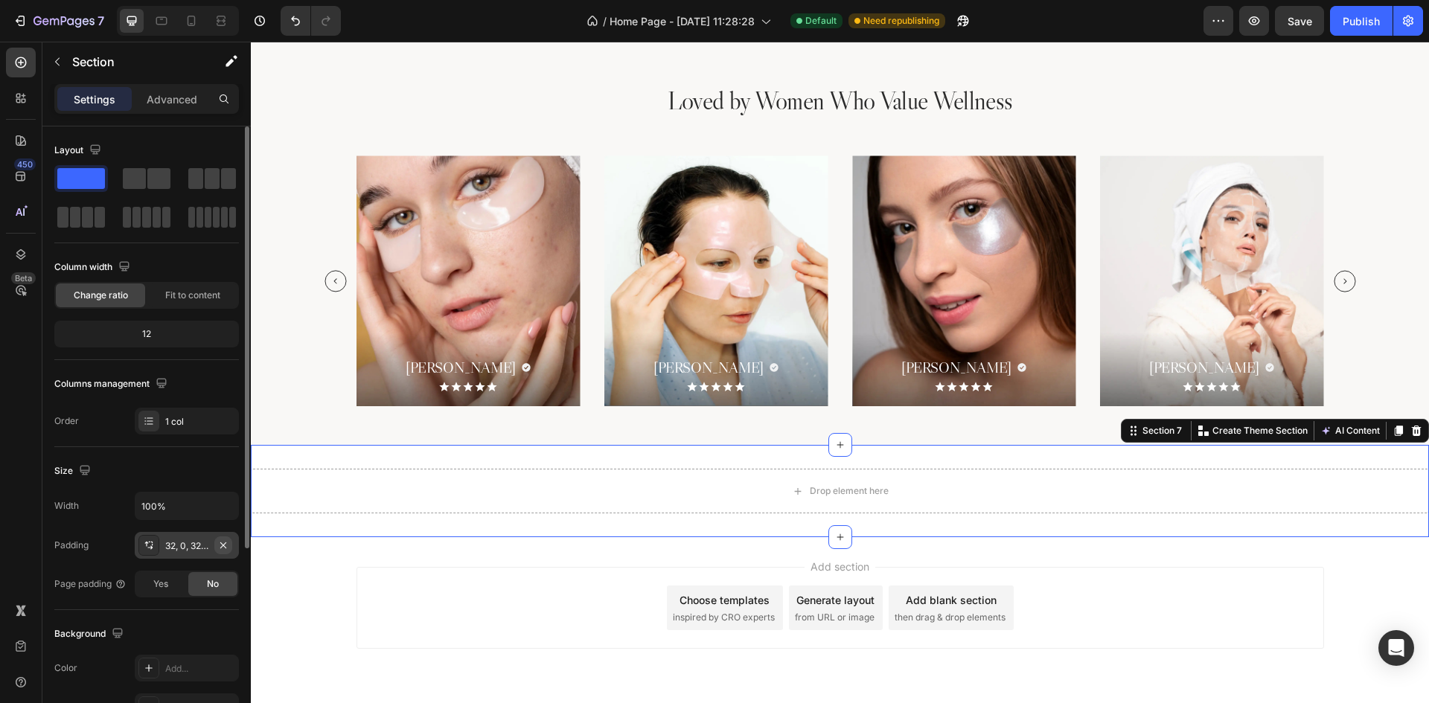
click at [223, 546] on icon "button" at bounding box center [223, 545] width 6 height 6
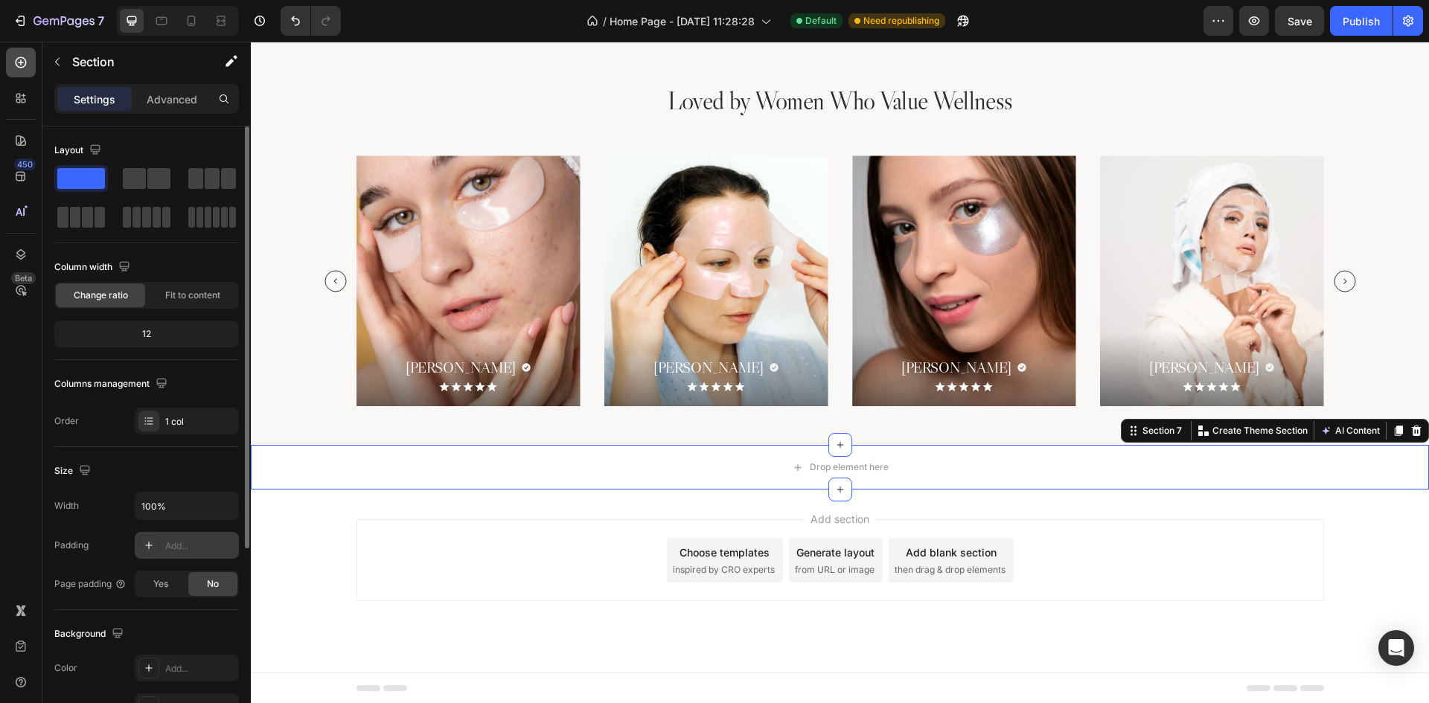
click at [33, 56] on div at bounding box center [21, 63] width 30 height 30
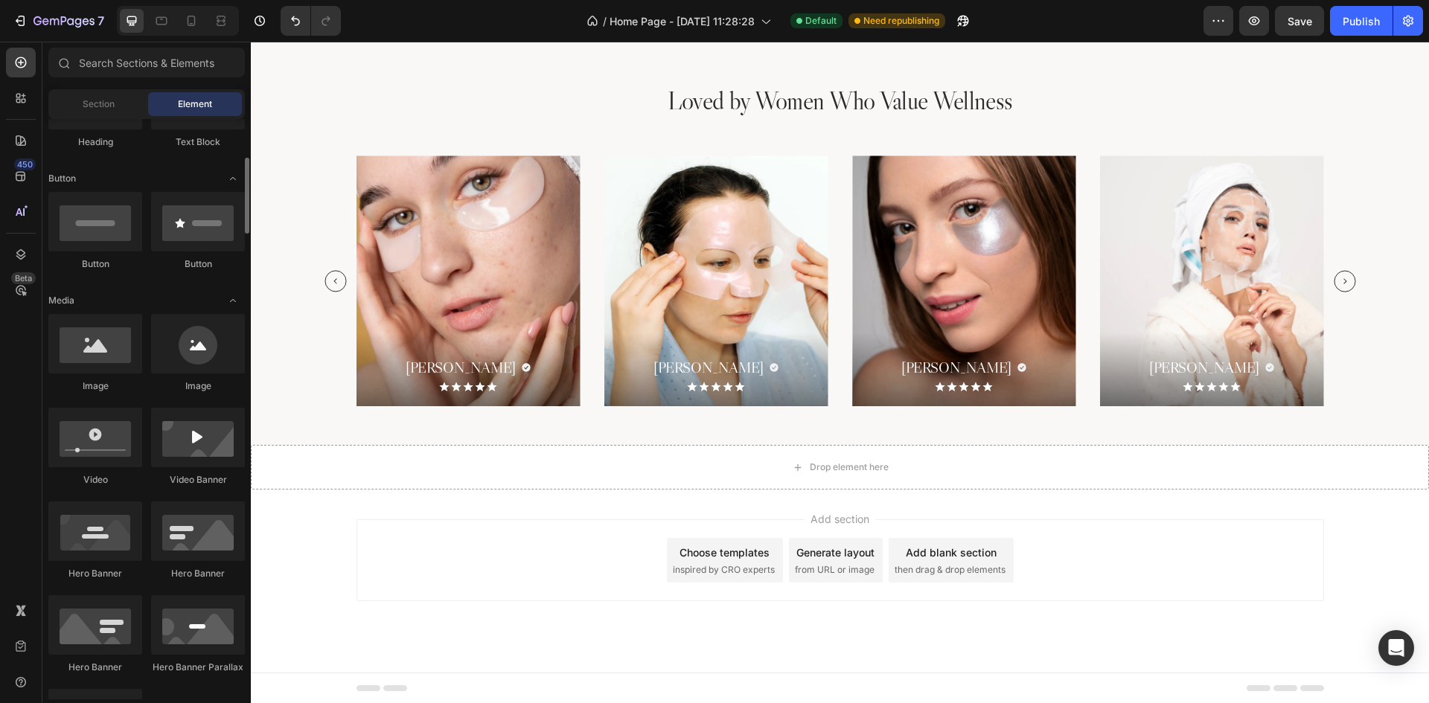
scroll to position [0, 0]
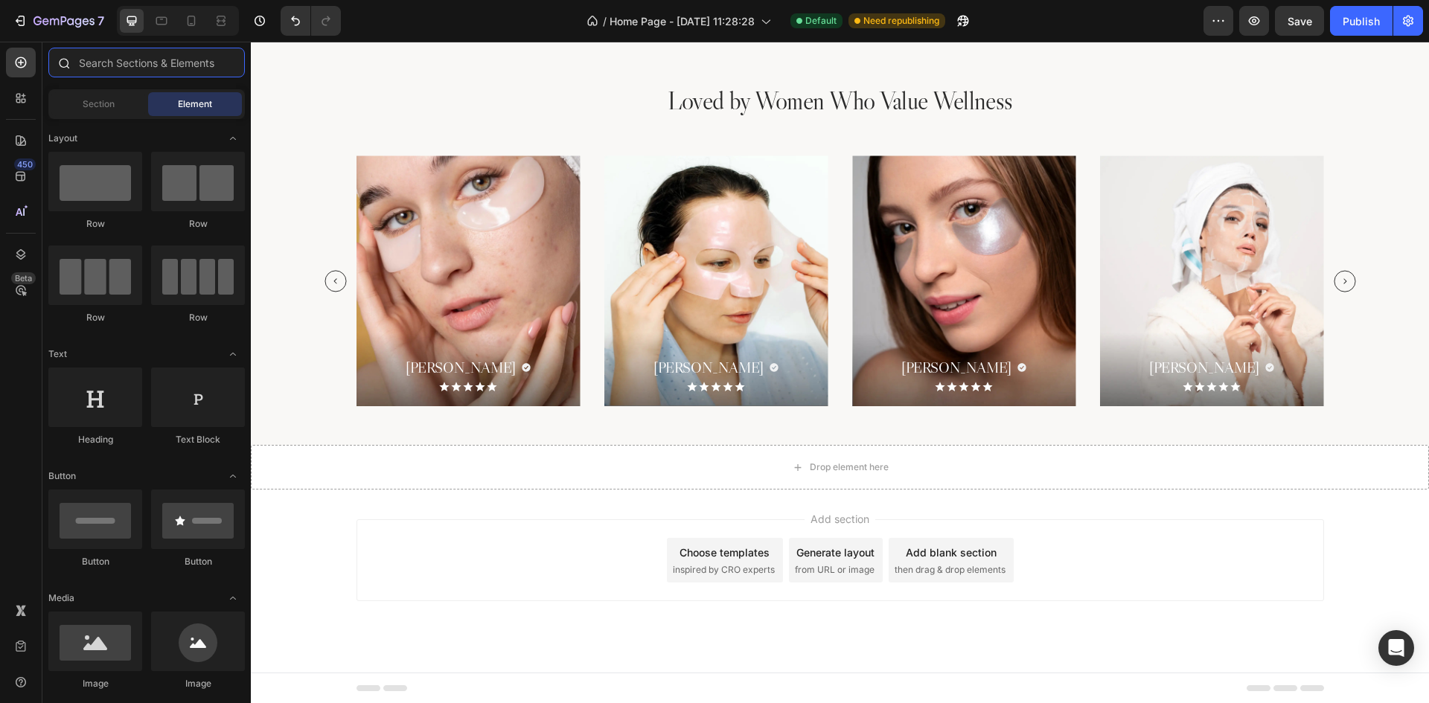
click at [152, 63] on input "text" at bounding box center [146, 63] width 196 height 30
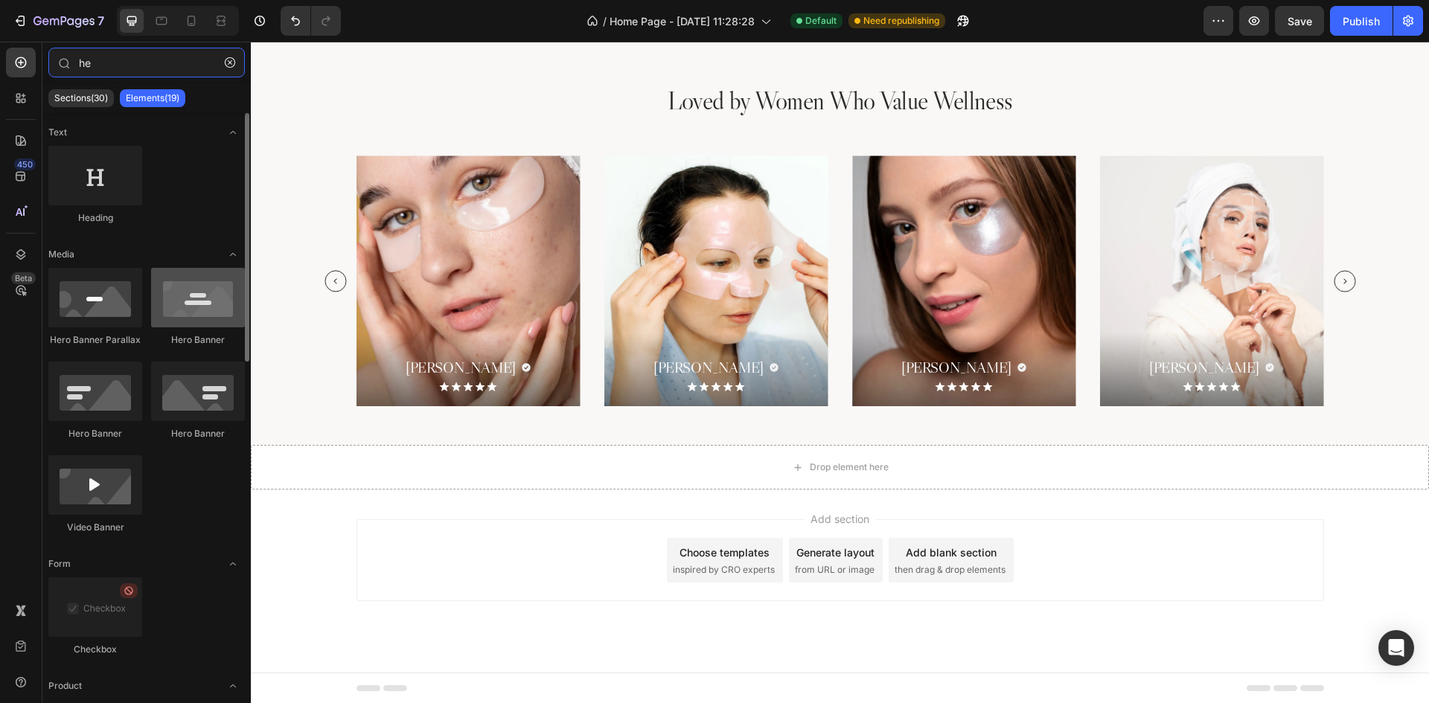
type input "he"
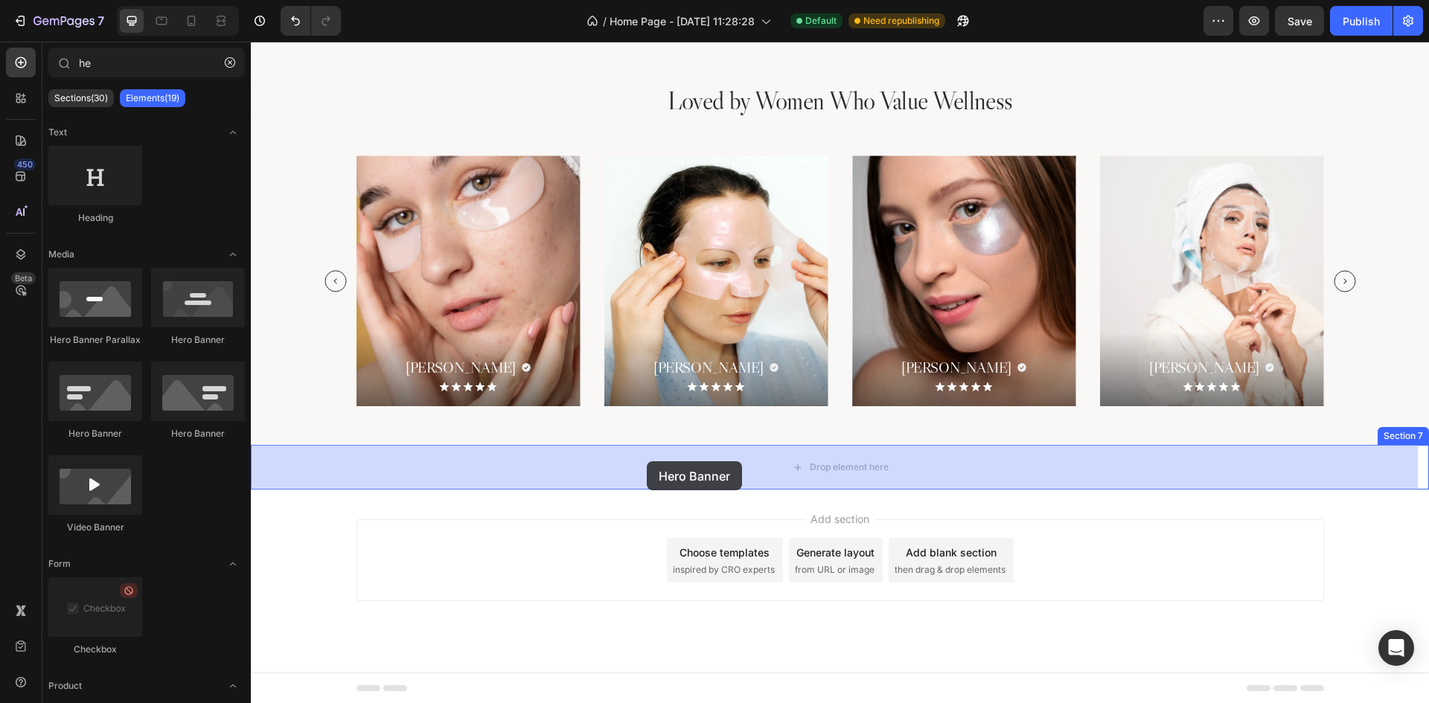
drag, startPoint x: 458, startPoint y: 359, endPoint x: 647, endPoint y: 461, distance: 215.2
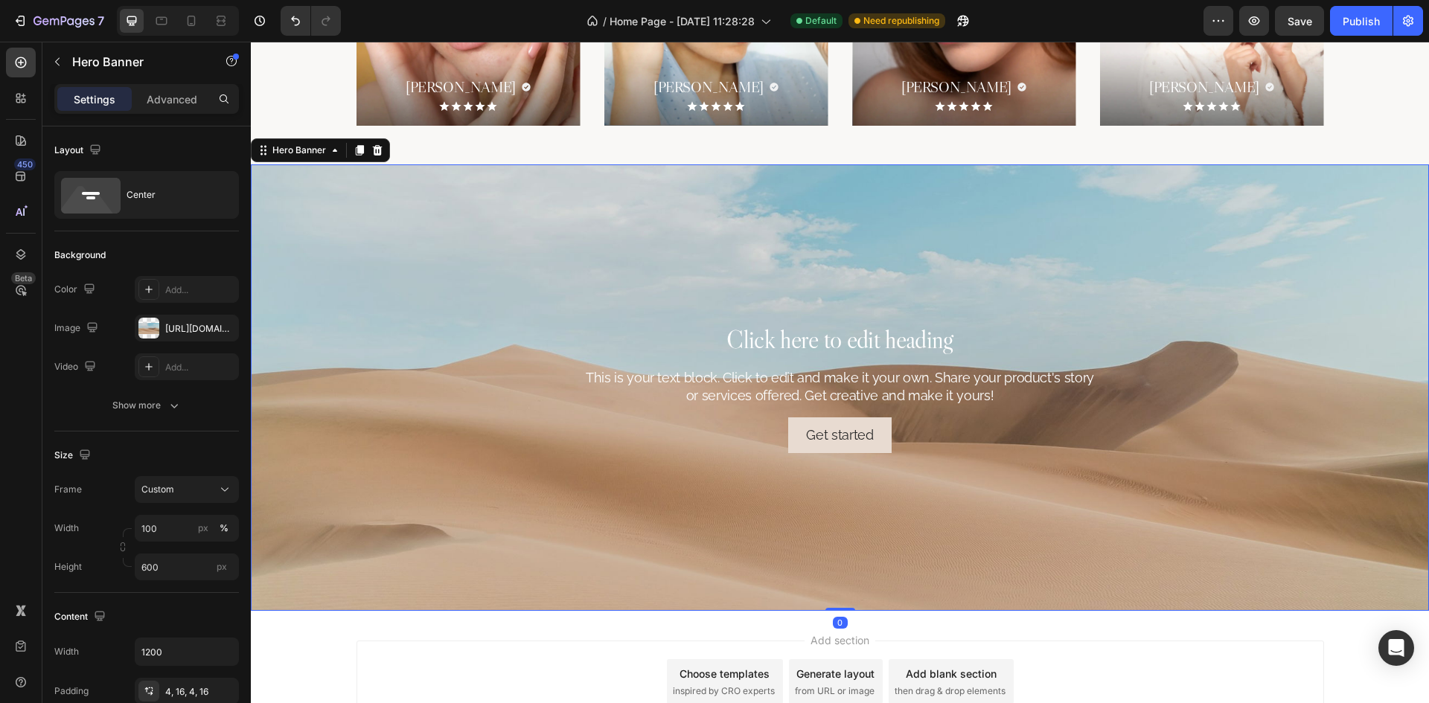
scroll to position [2799, 0]
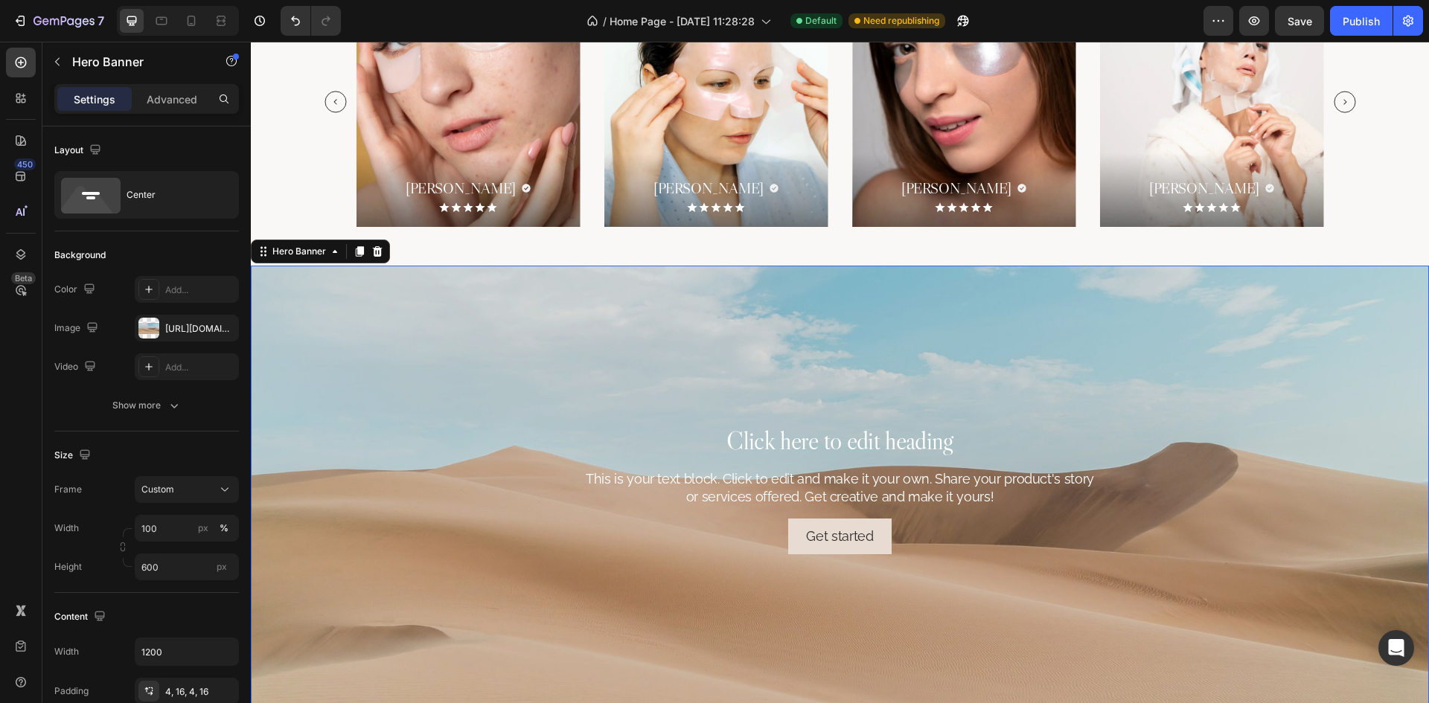
click at [634, 328] on div "Background Image" at bounding box center [840, 489] width 1178 height 447
click at [490, 321] on div "Background Image" at bounding box center [840, 489] width 1178 height 447
click at [192, 319] on div "[URL][DOMAIN_NAME]" at bounding box center [187, 328] width 104 height 27
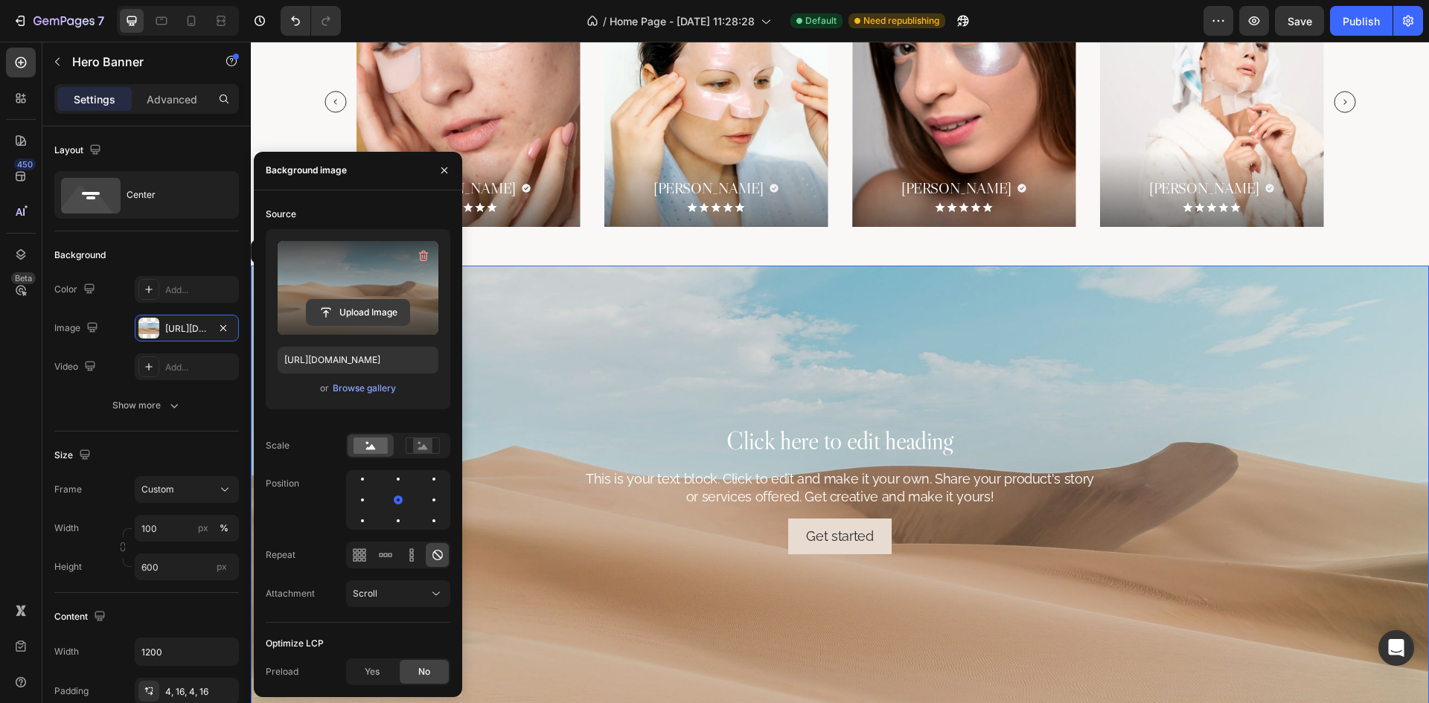
click at [378, 317] on input "file" at bounding box center [358, 312] width 103 height 25
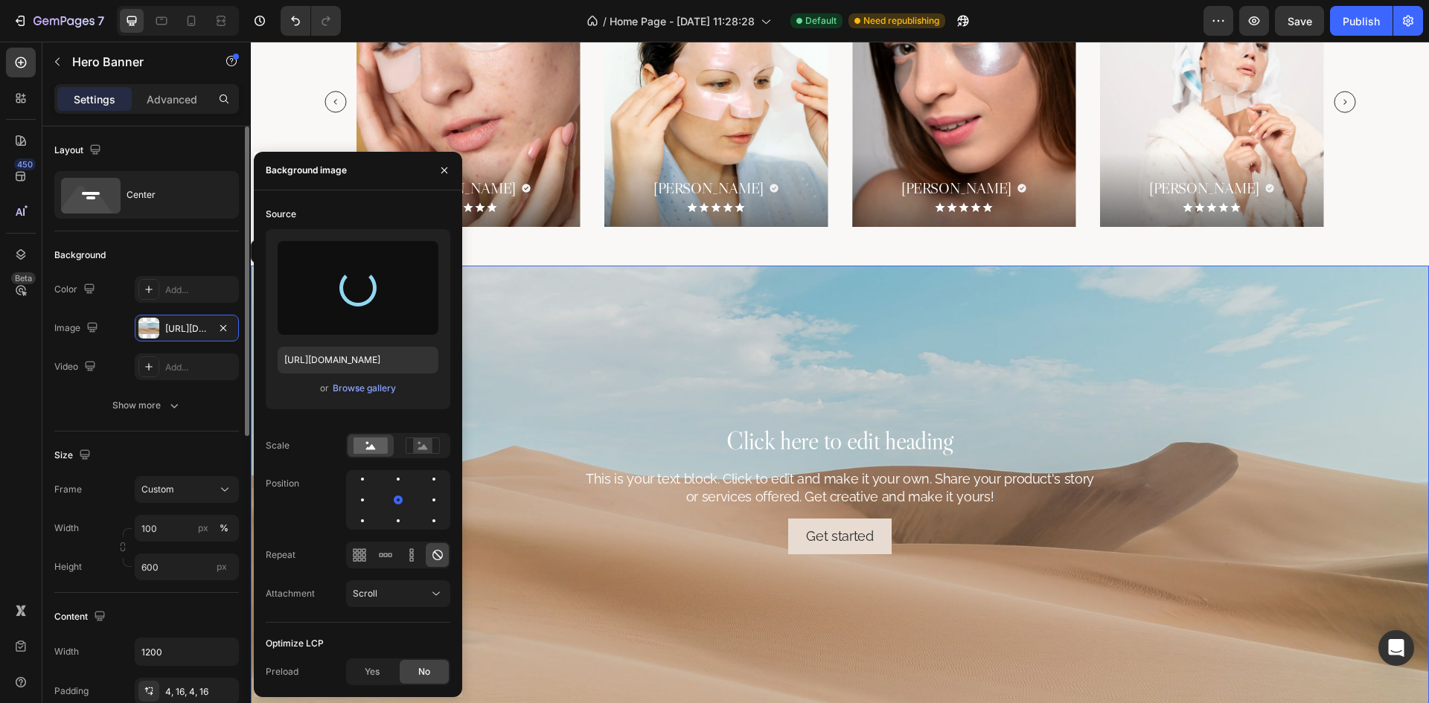
type input "[URL][DOMAIN_NAME]"
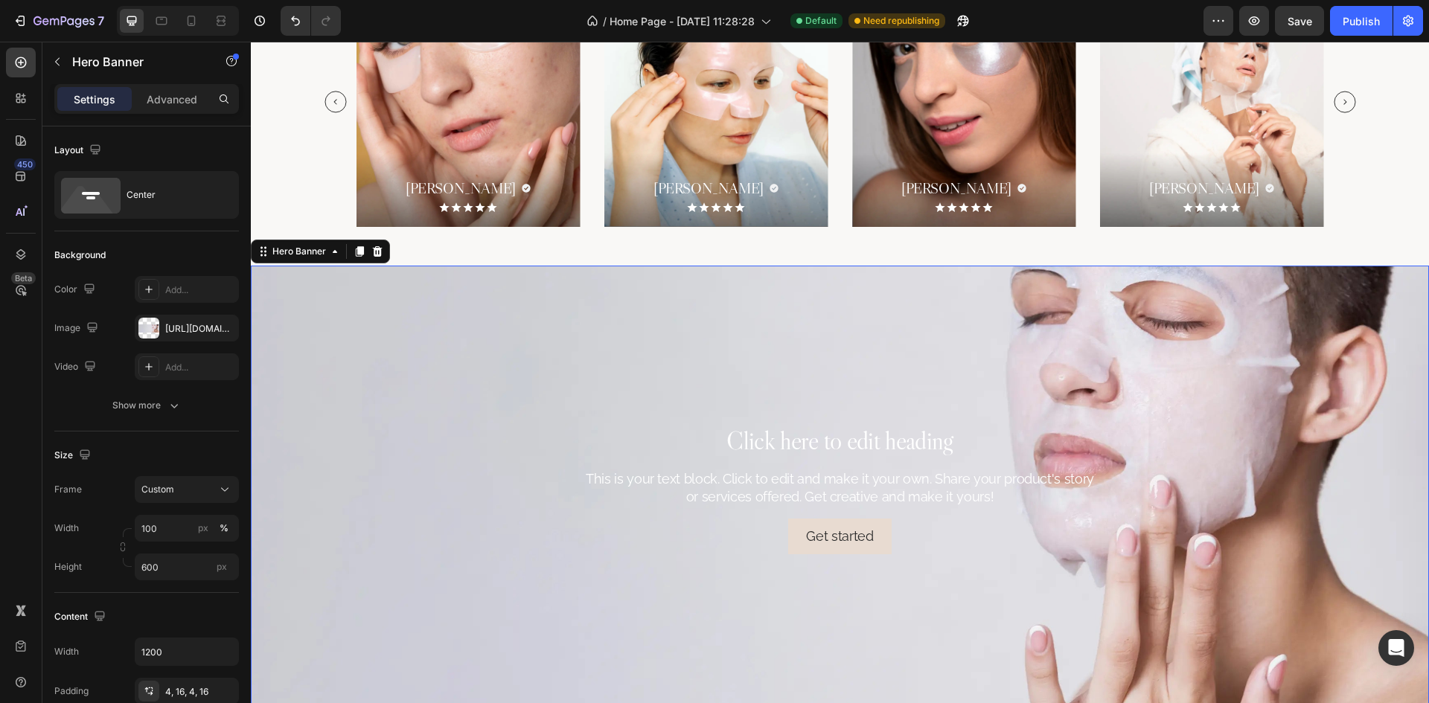
click at [659, 407] on div "Background Image" at bounding box center [840, 489] width 1178 height 447
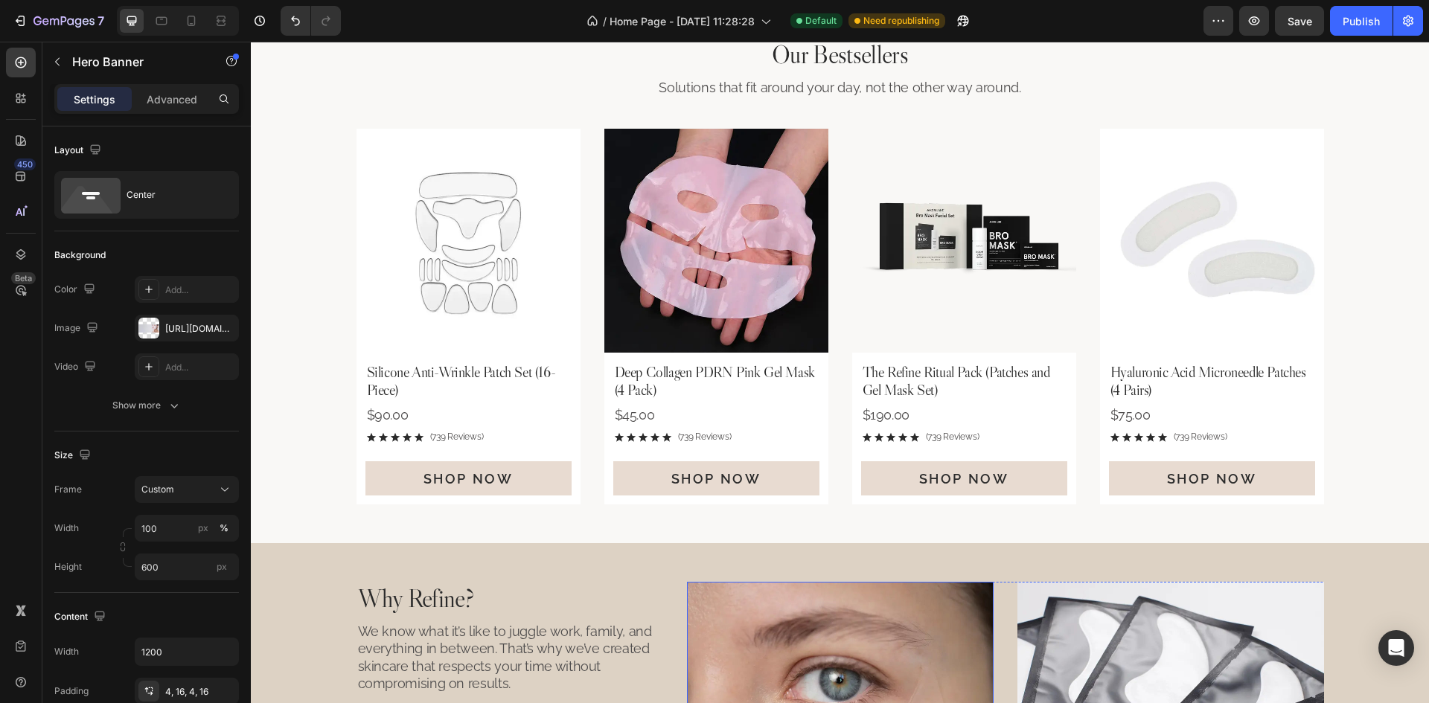
scroll to position [0, 0]
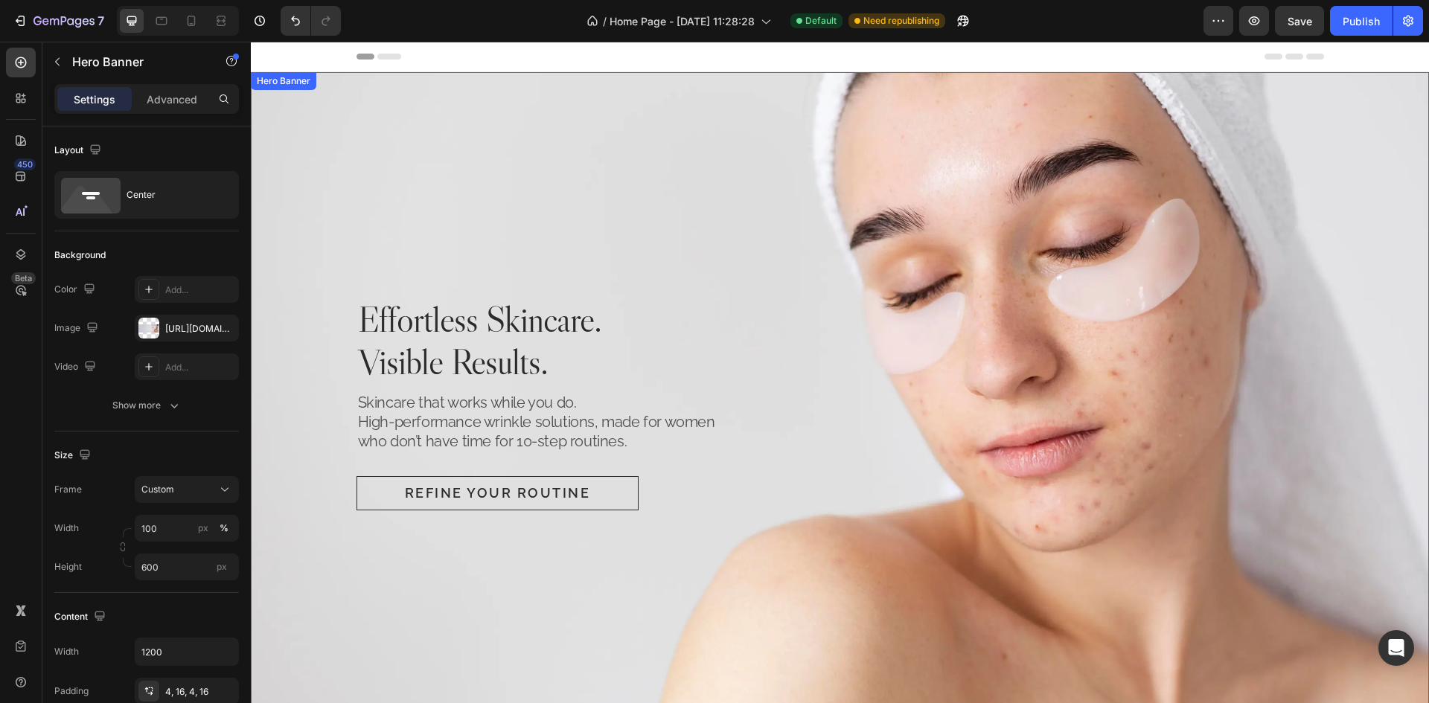
click at [663, 263] on div "Background Image" at bounding box center [840, 403] width 1178 height 662
click at [167, 326] on div "[URL][DOMAIN_NAME]" at bounding box center [186, 328] width 43 height 13
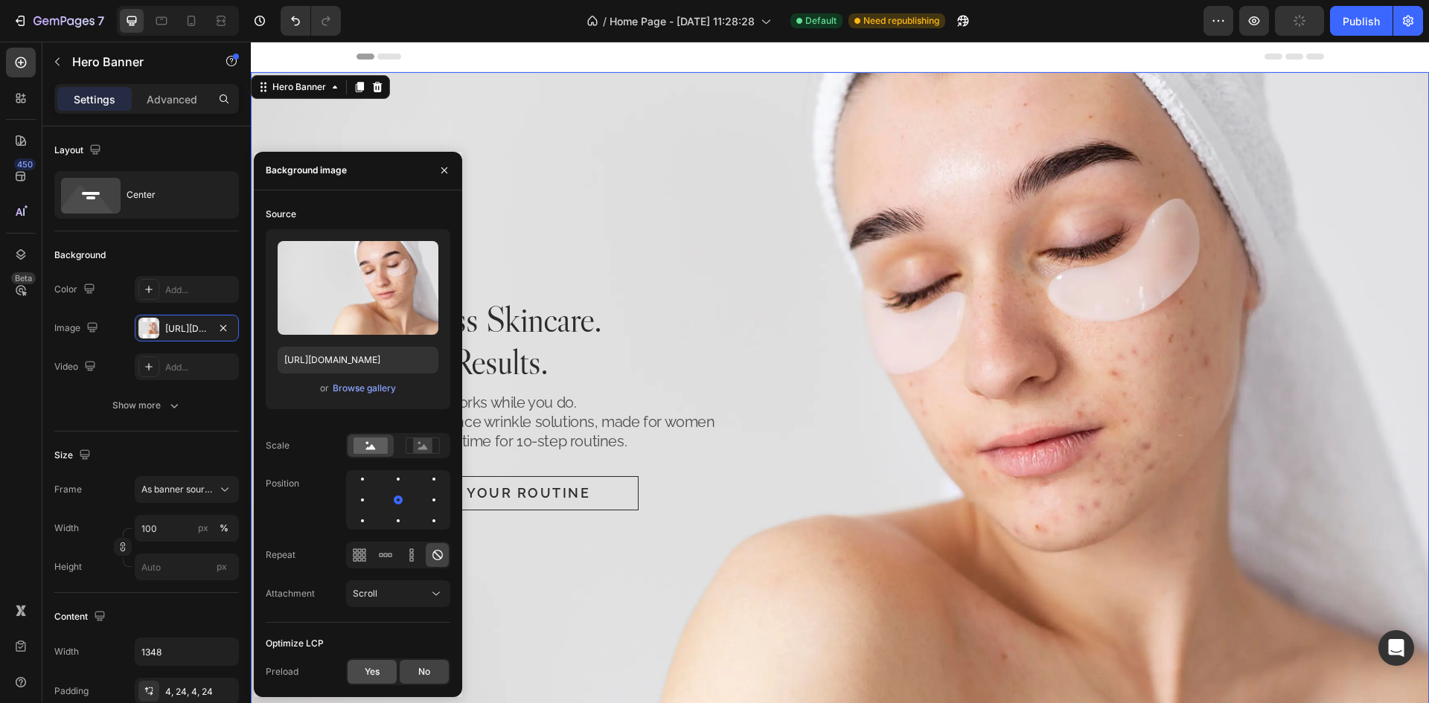
click at [368, 674] on span "Yes" at bounding box center [372, 671] width 15 height 13
click at [673, 256] on div "Background Image" at bounding box center [840, 403] width 1178 height 662
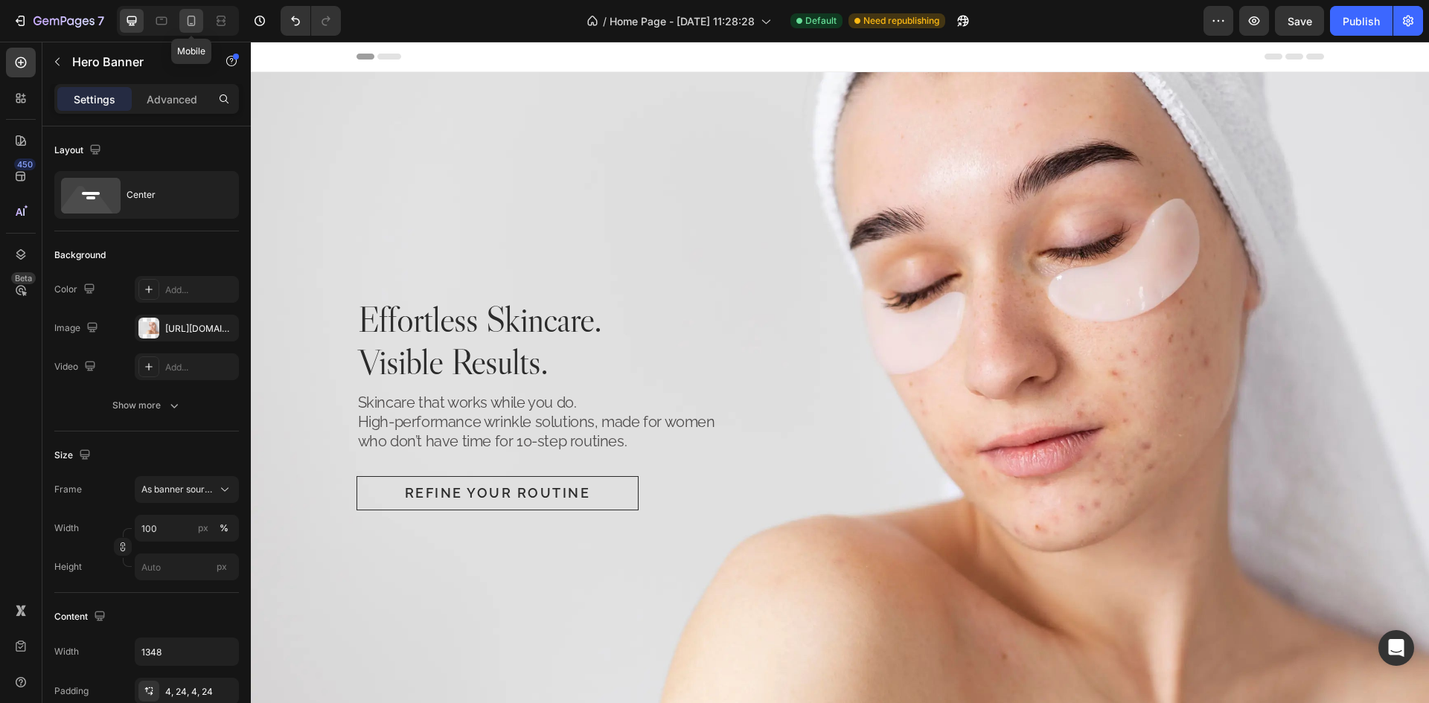
click at [188, 18] on icon at bounding box center [192, 21] width 8 height 10
type input "Auto"
type input "100%"
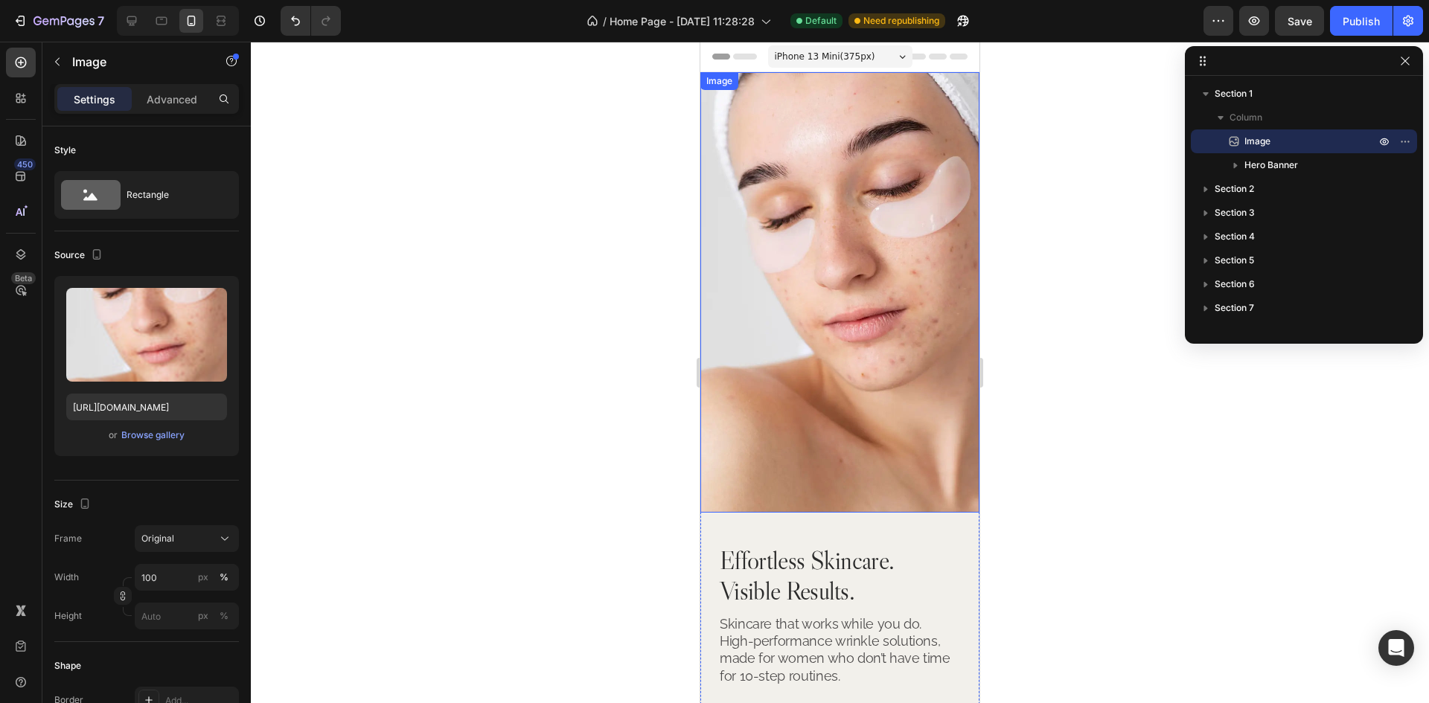
click at [878, 257] on img at bounding box center [839, 292] width 279 height 441
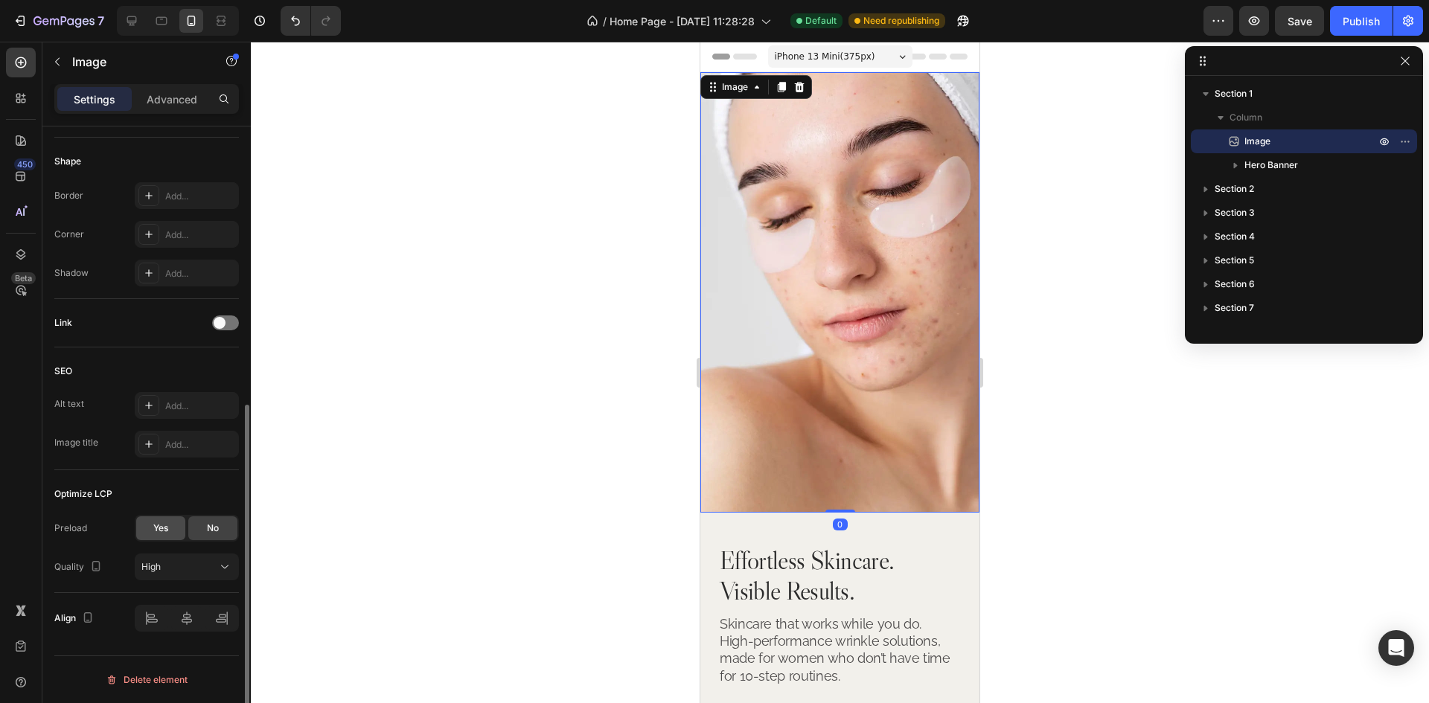
click at [160, 529] on span "Yes" at bounding box center [160, 528] width 15 height 13
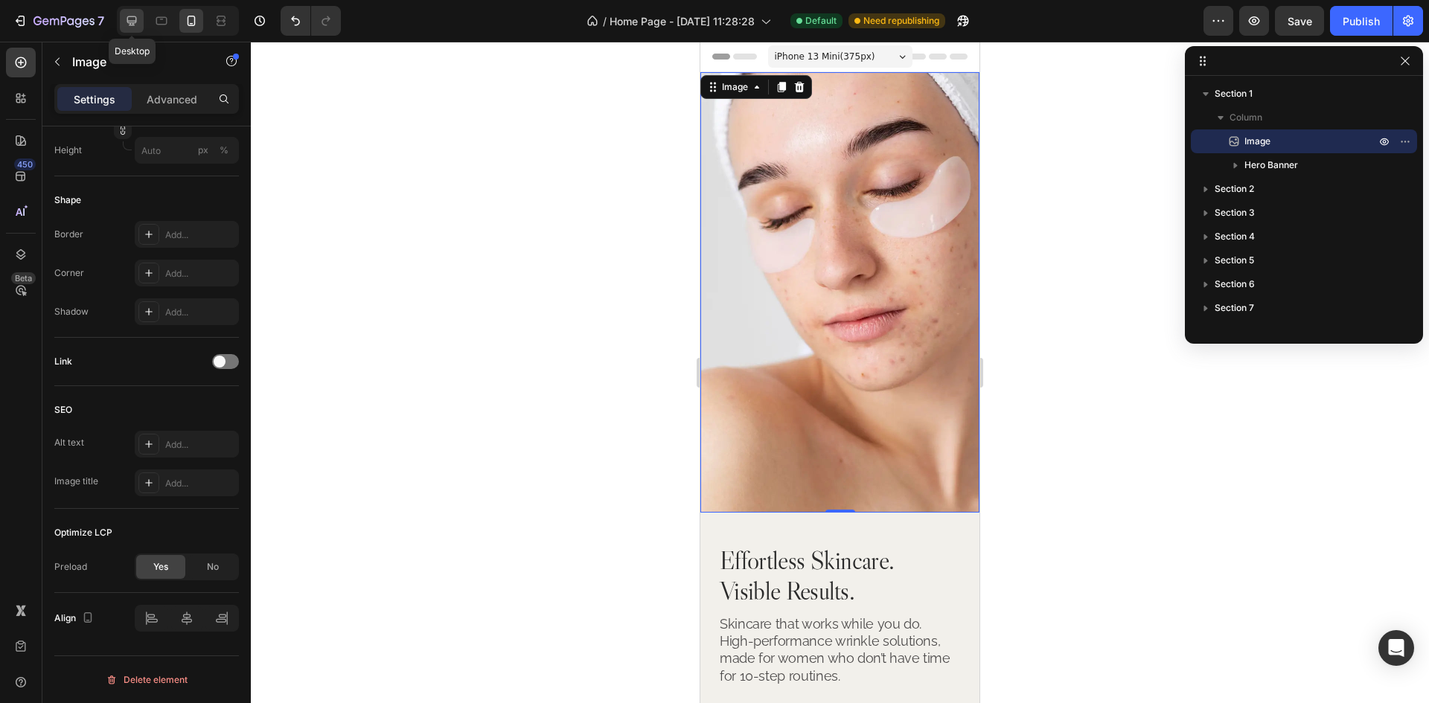
click at [122, 18] on div at bounding box center [132, 21] width 24 height 24
type input "[URL][DOMAIN_NAME]"
type input "500"
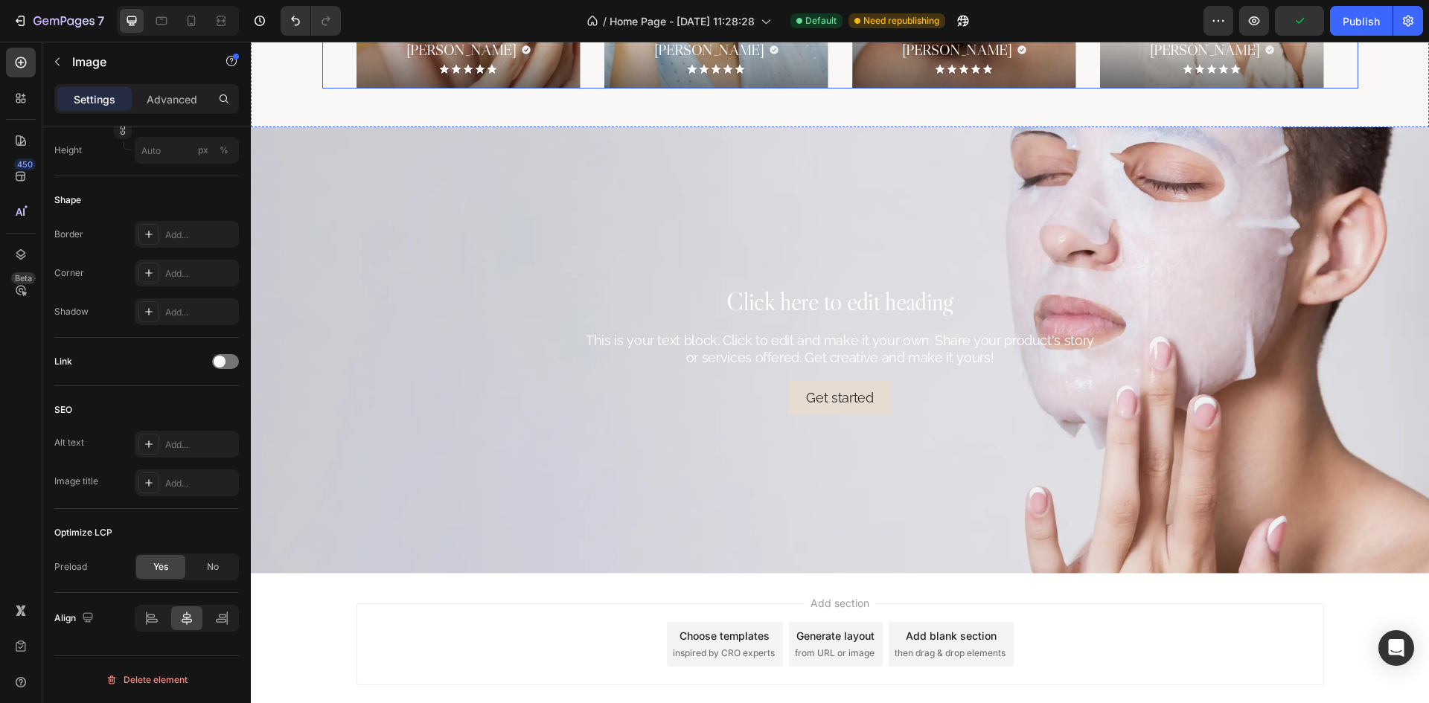
scroll to position [2972, 0]
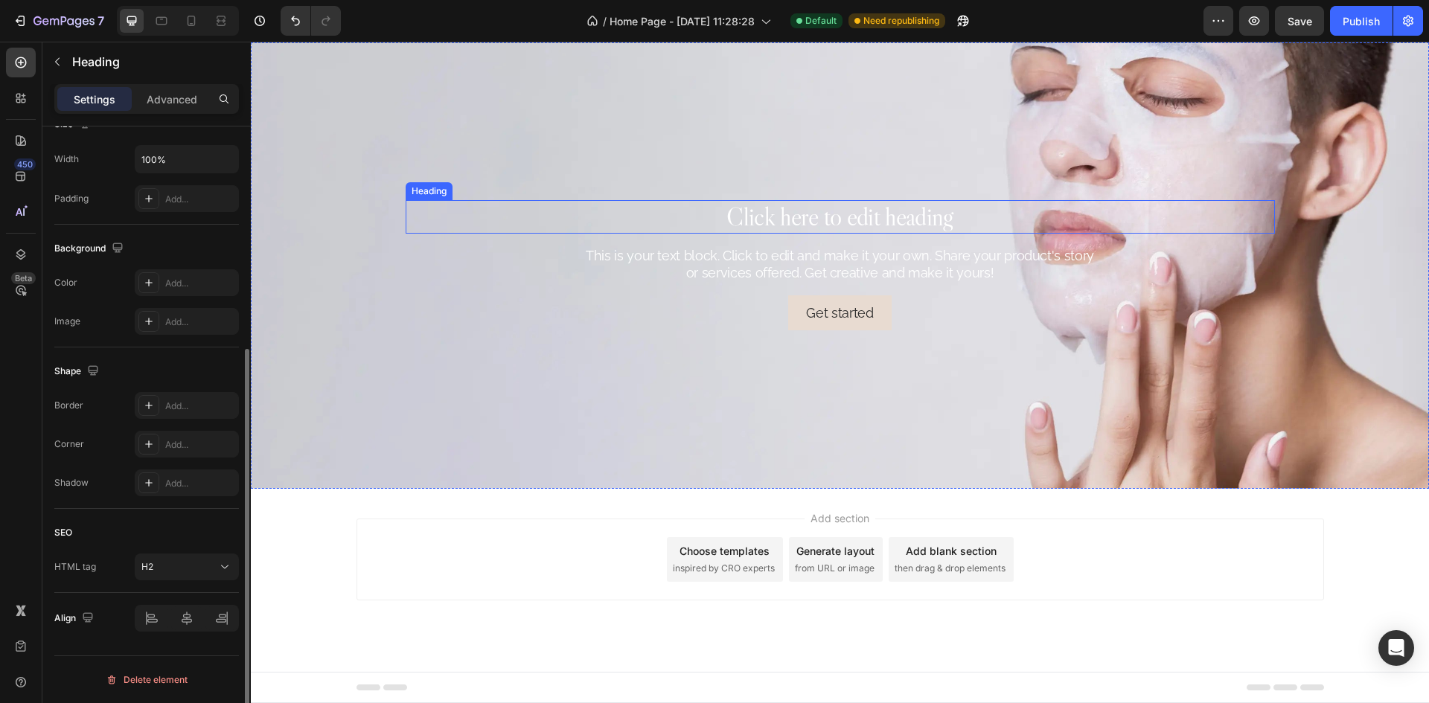
click at [820, 200] on h2 "Click here to edit heading" at bounding box center [840, 216] width 869 height 33
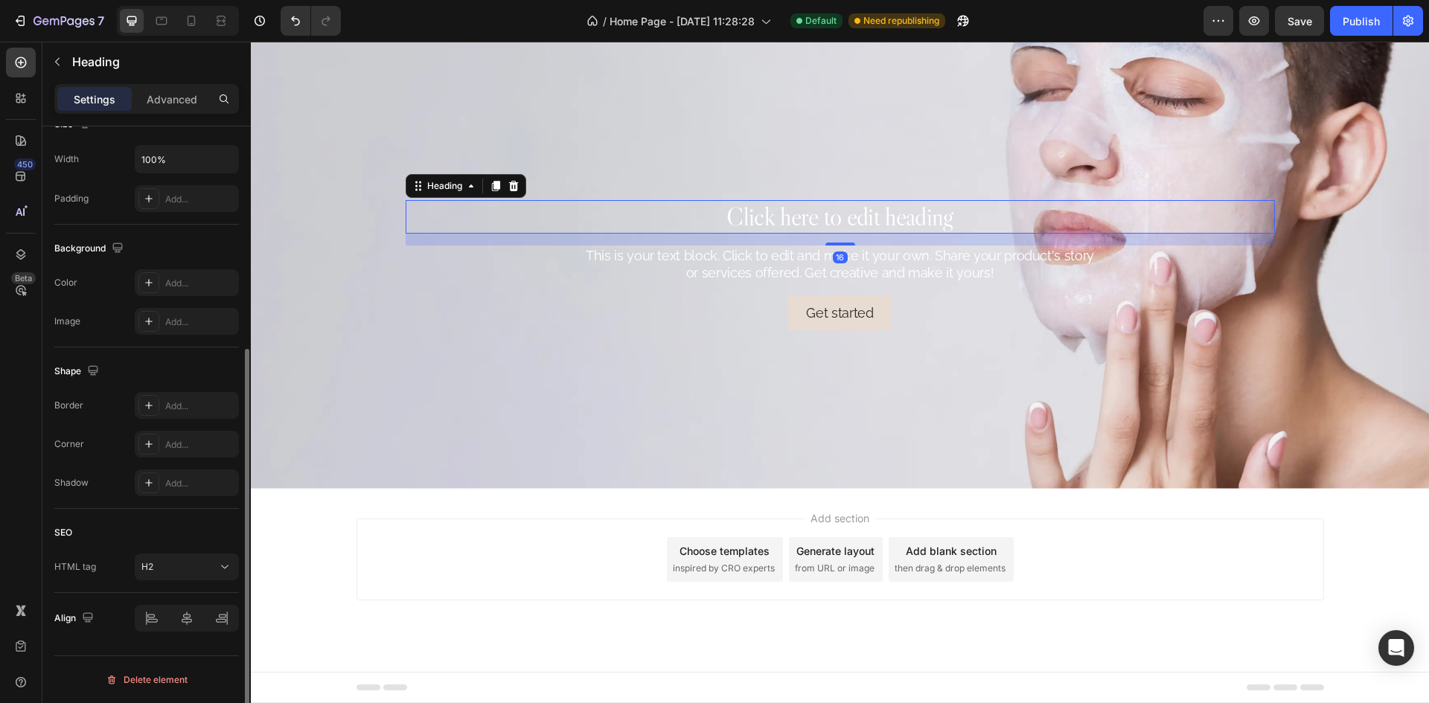
scroll to position [0, 0]
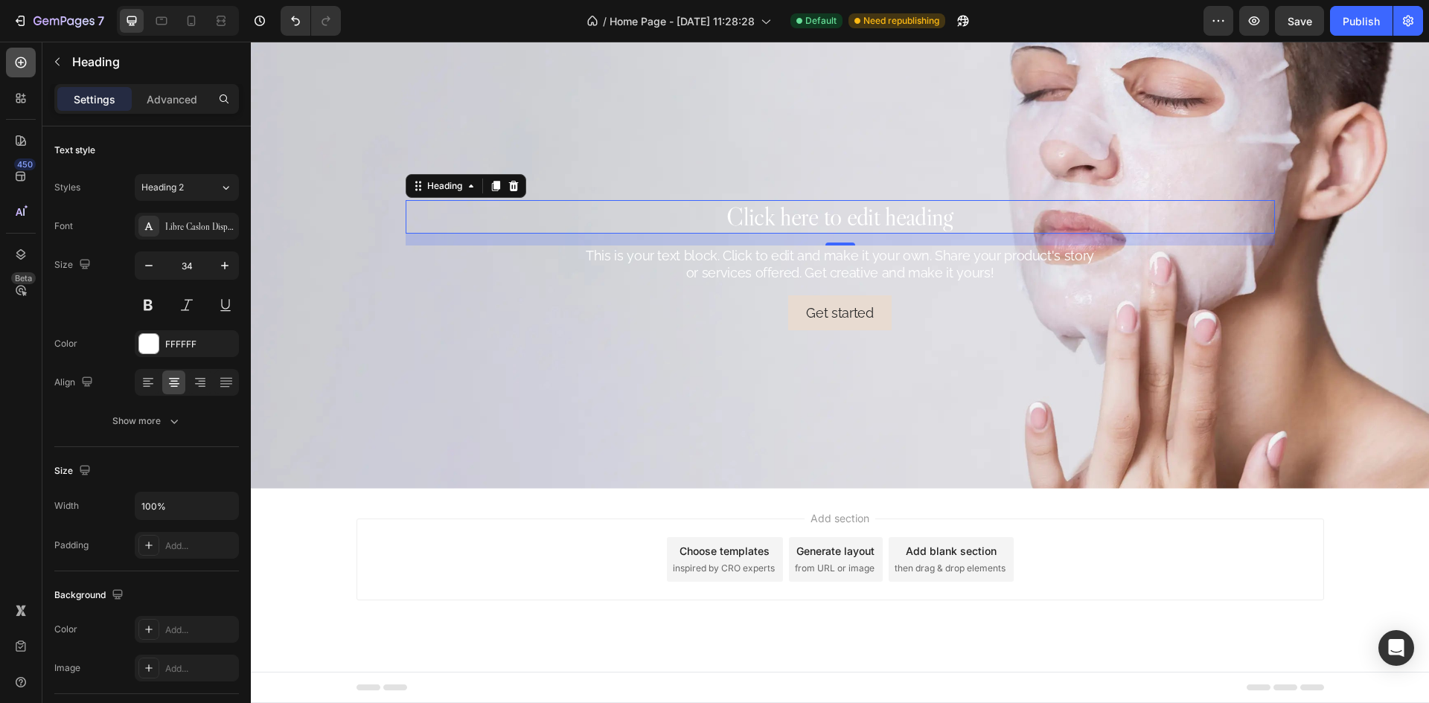
click at [20, 61] on icon at bounding box center [20, 62] width 15 height 15
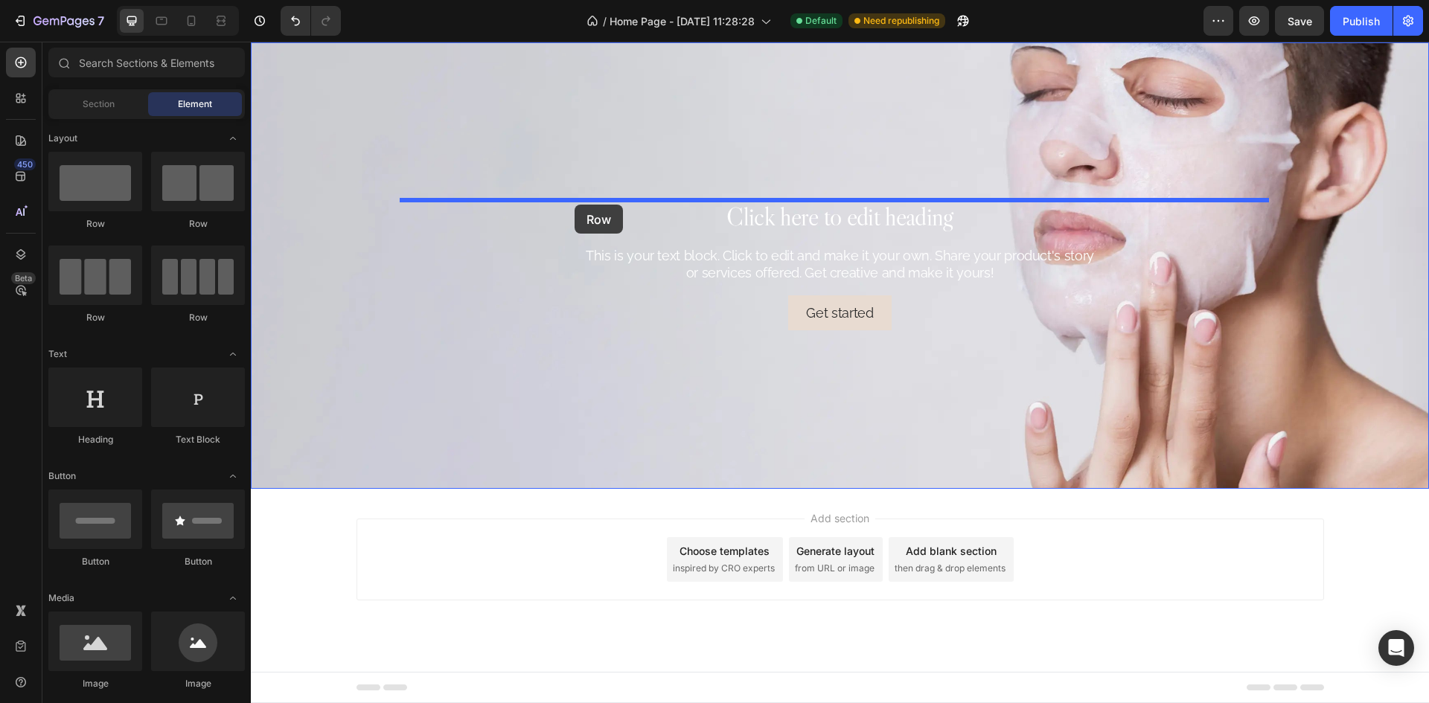
drag, startPoint x: 334, startPoint y: 230, endPoint x: 575, endPoint y: 205, distance: 241.7
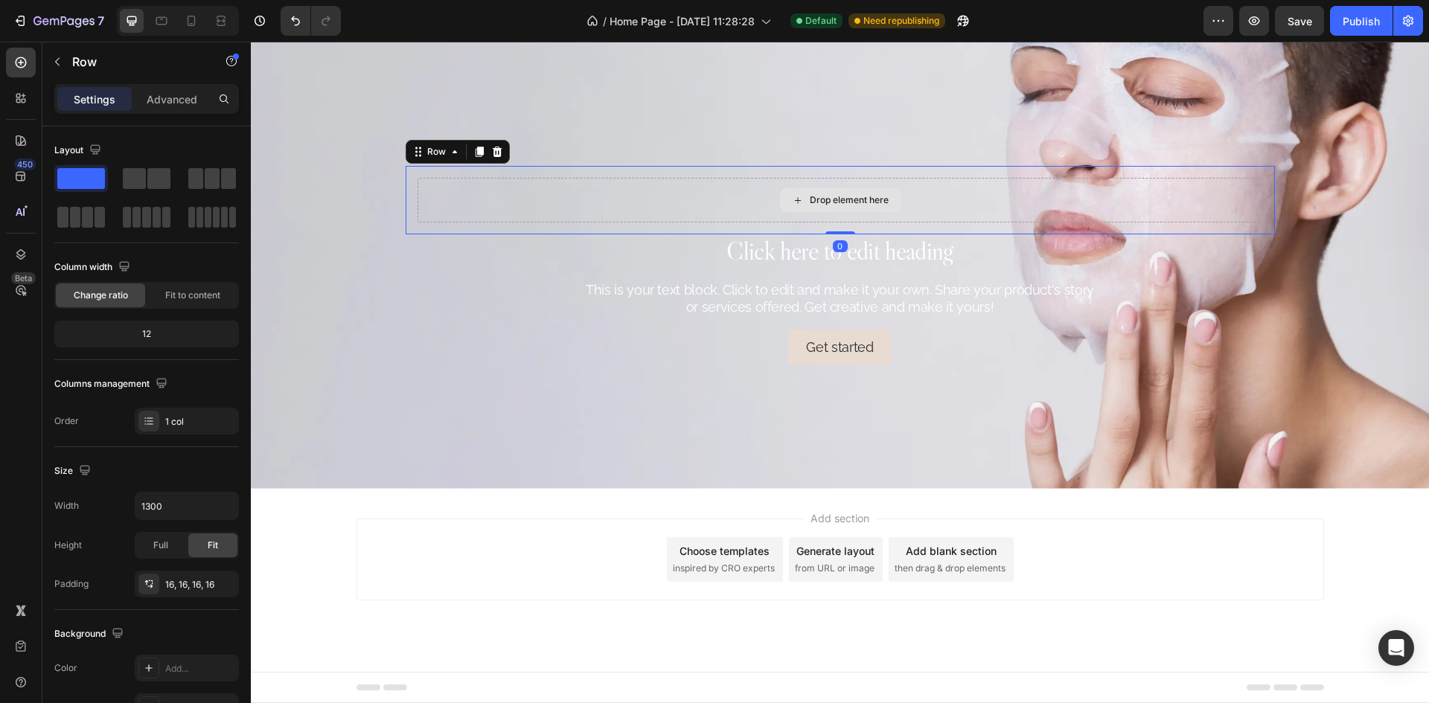
drag, startPoint x: 833, startPoint y: 238, endPoint x: 848, endPoint y: 203, distance: 38.0
click at [848, 203] on div "Drop element here Row 0" at bounding box center [840, 200] width 869 height 68
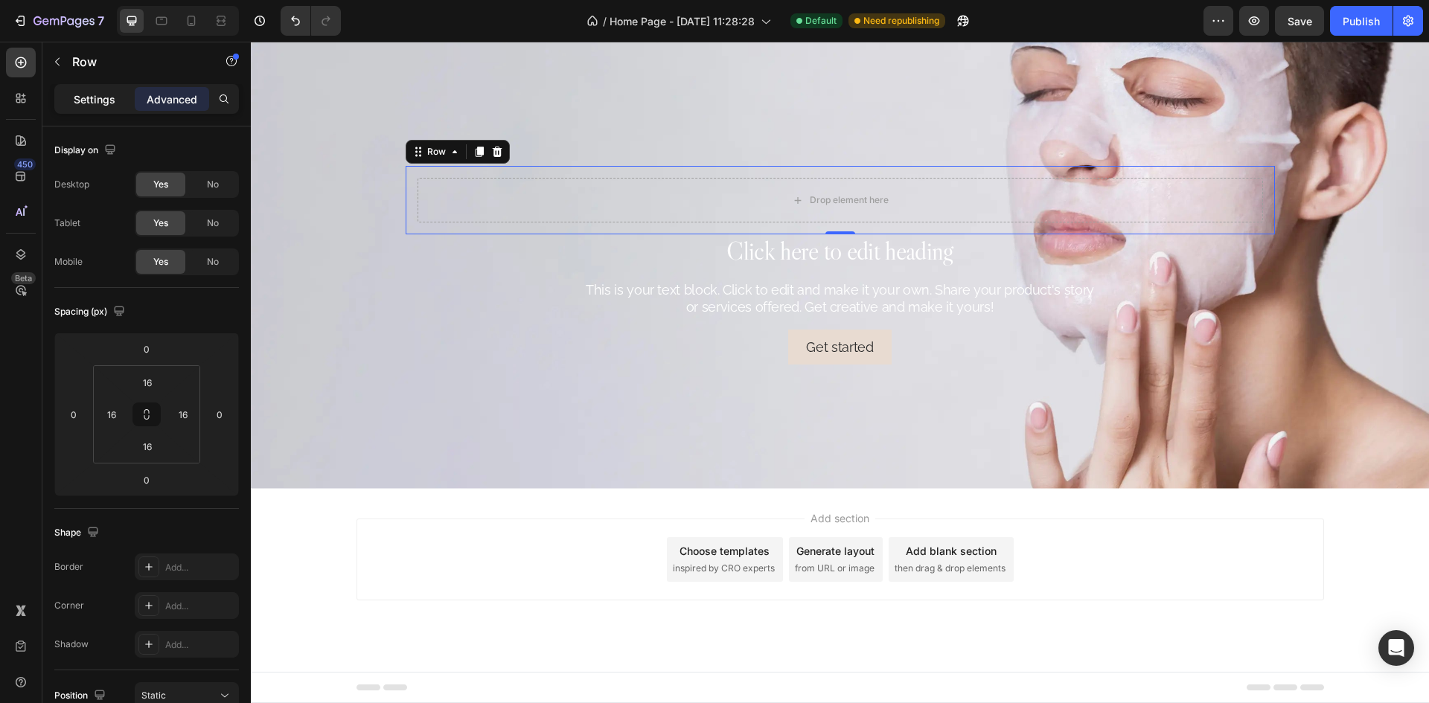
click at [93, 101] on p "Settings" at bounding box center [95, 100] width 42 height 16
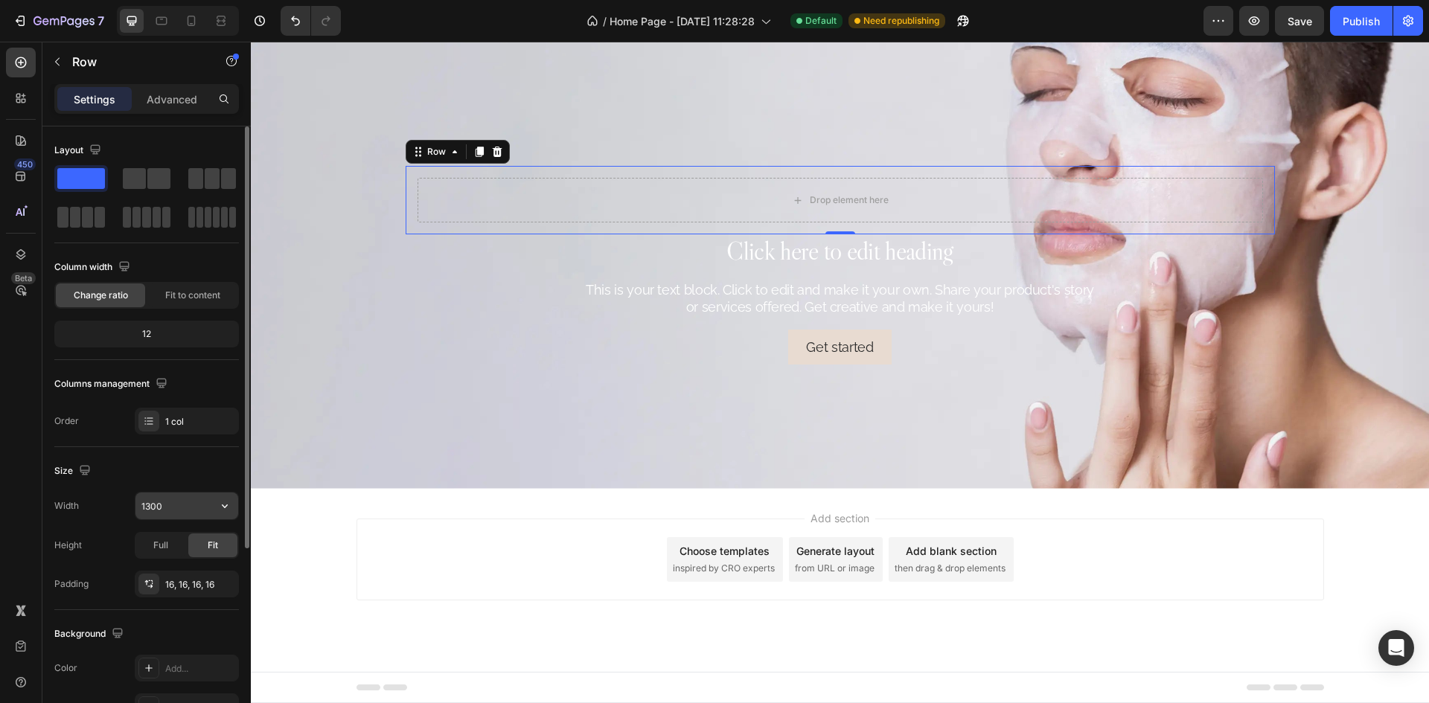
click at [191, 509] on input "1300" at bounding box center [186, 506] width 103 height 27
type input "623"
click at [194, 475] on div "Size" at bounding box center [146, 471] width 185 height 24
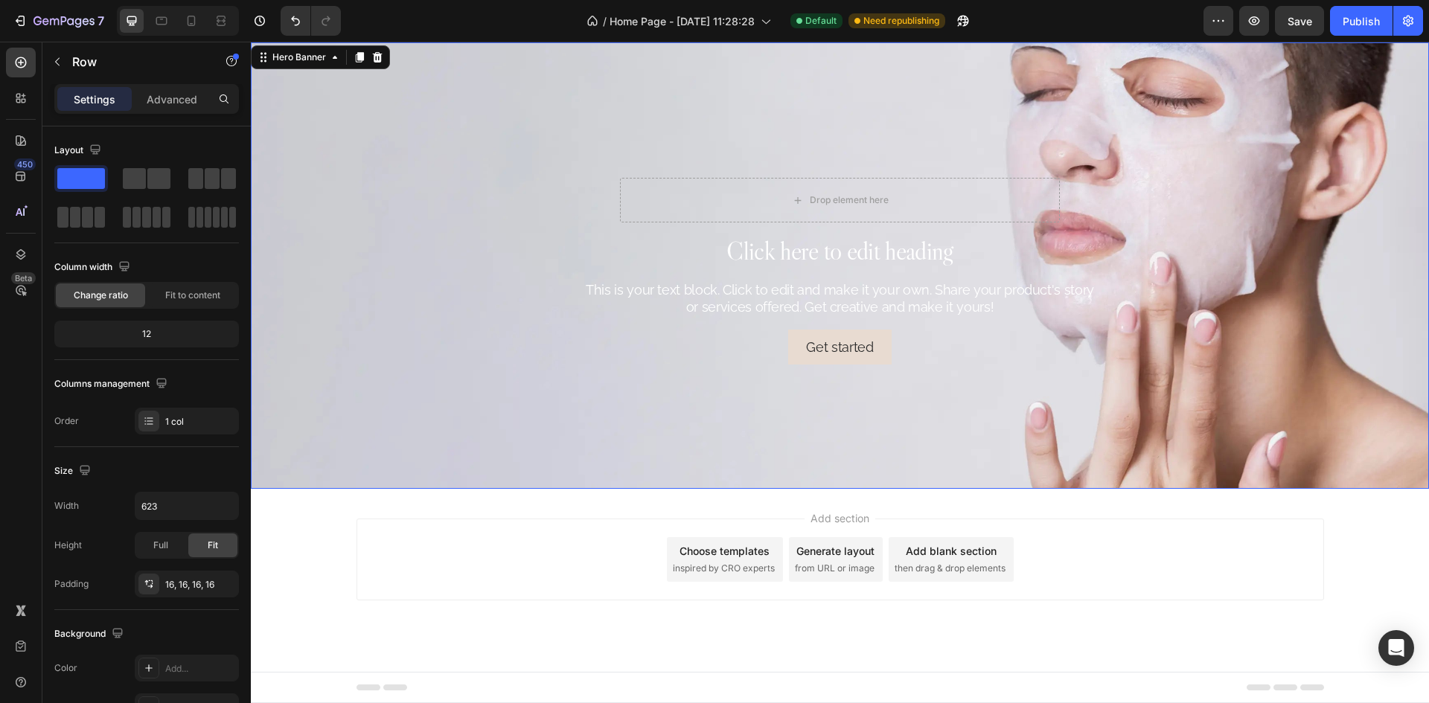
click at [1144, 203] on div "Drop element here Row Click here to edit heading Heading This is your text bloc…" at bounding box center [840, 265] width 869 height 199
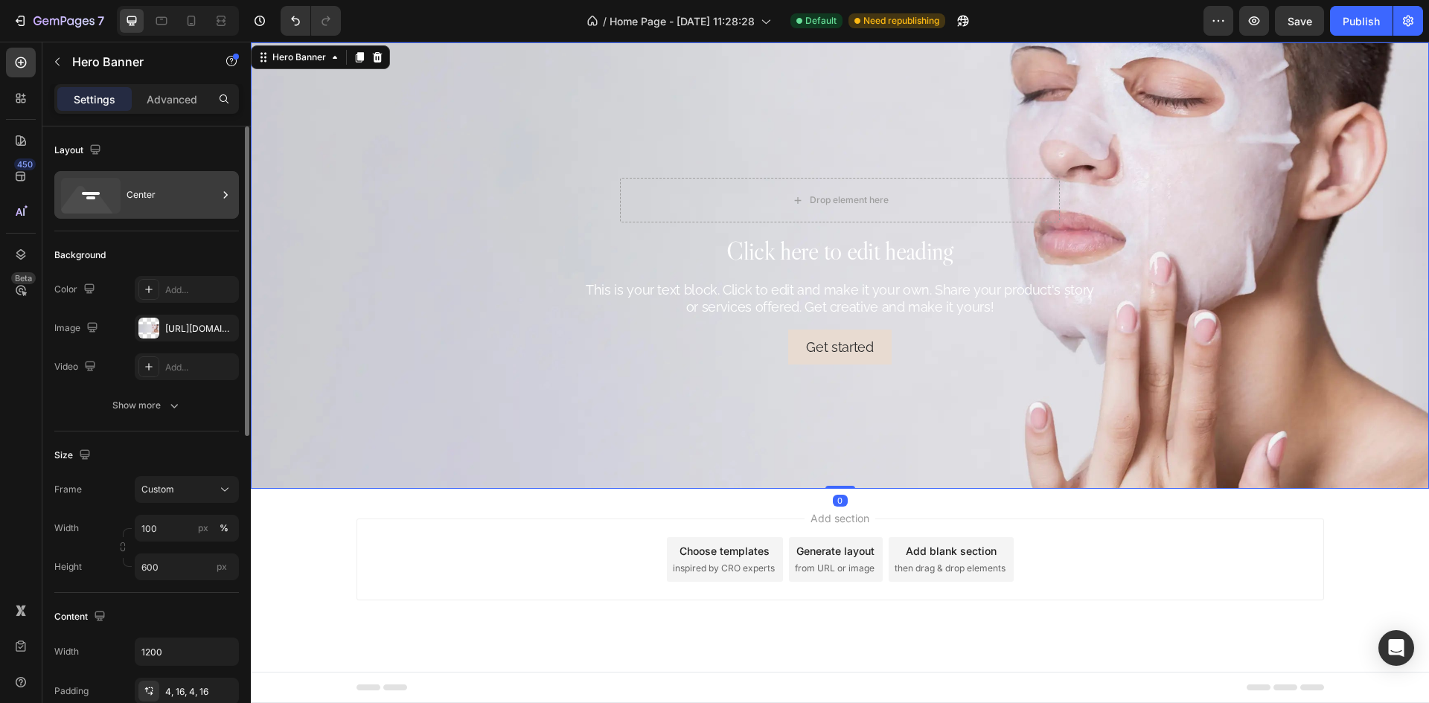
click at [190, 200] on div "Center" at bounding box center [172, 195] width 91 height 34
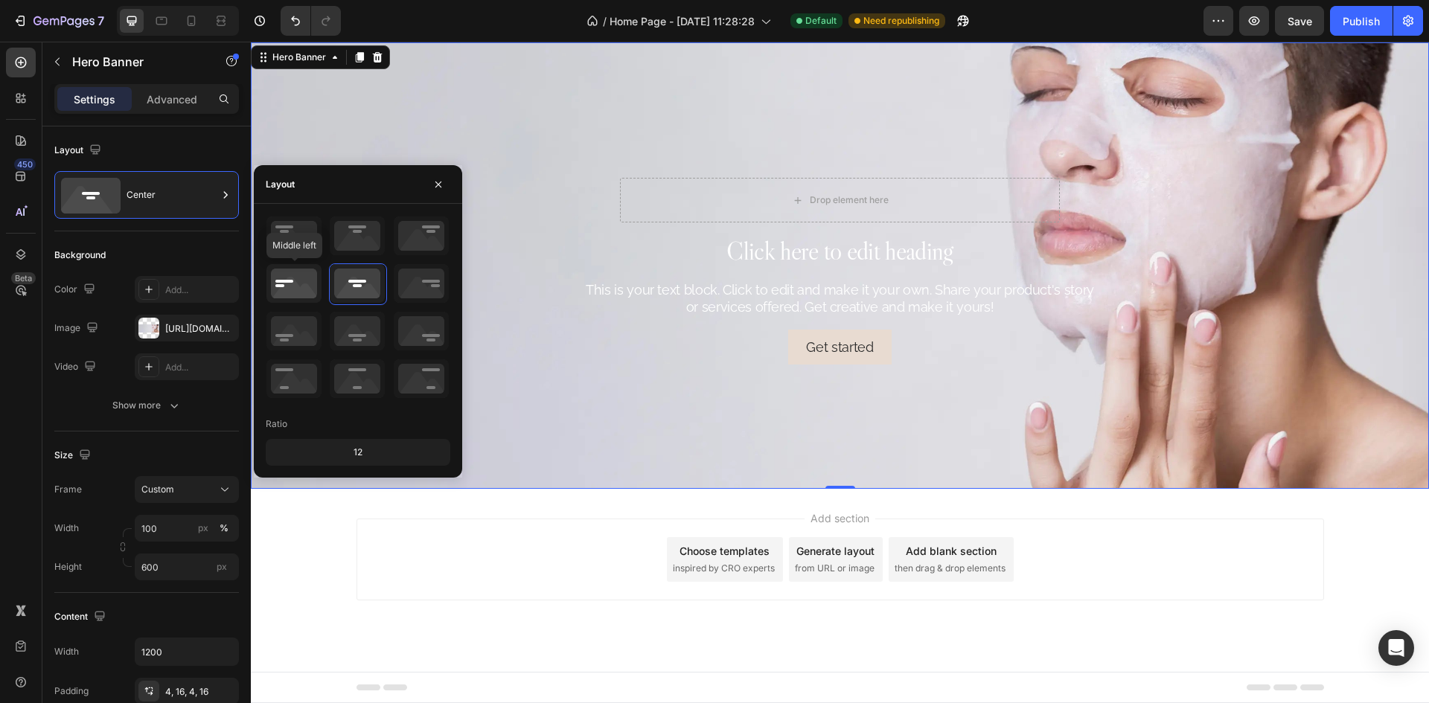
click at [298, 287] on icon at bounding box center [293, 283] width 55 height 39
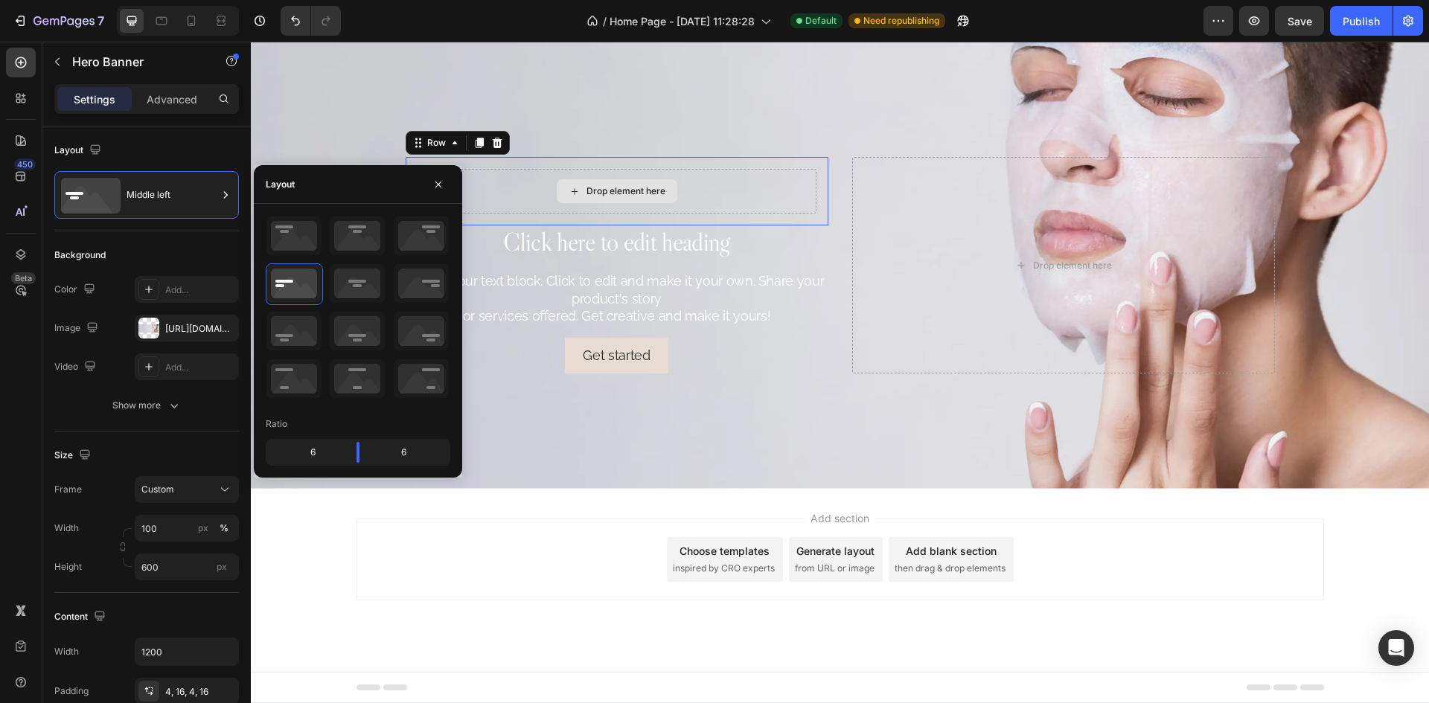
click at [792, 199] on div "Drop element here" at bounding box center [617, 191] width 399 height 45
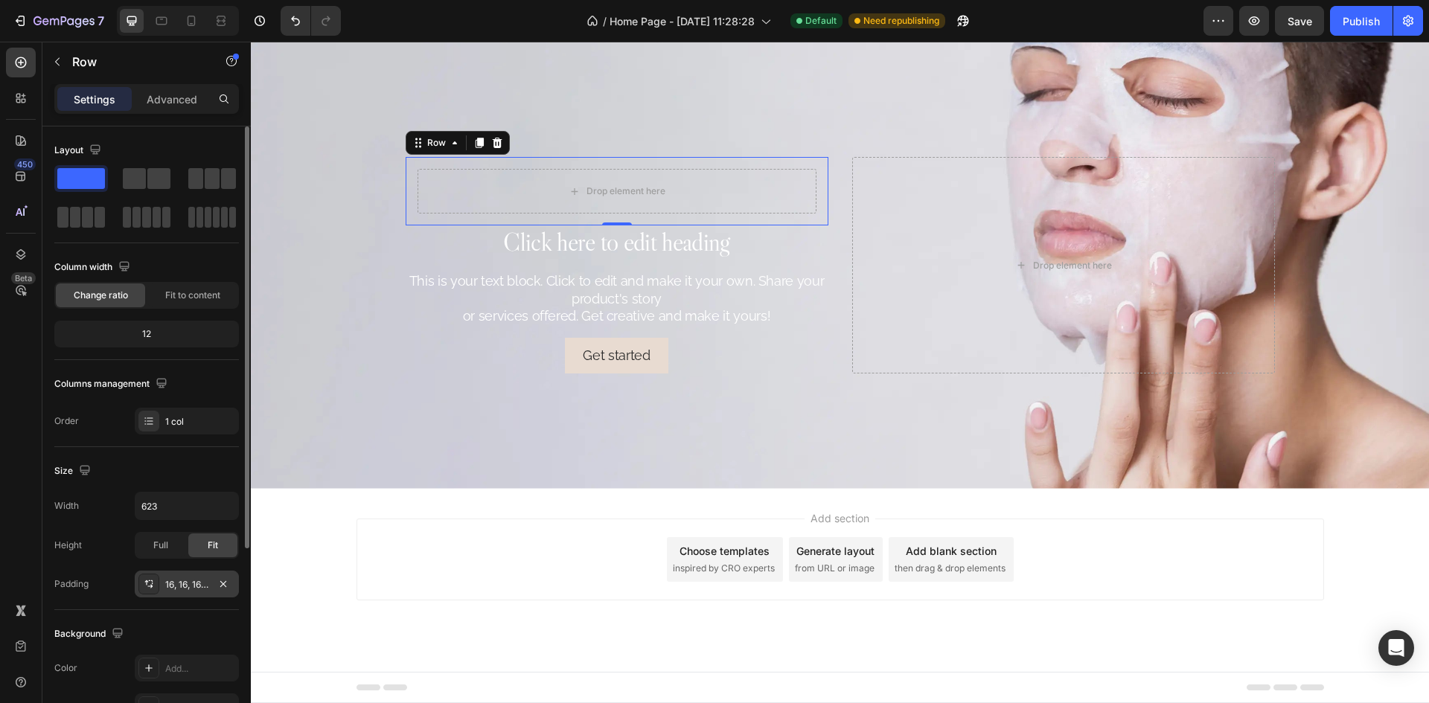
click at [179, 581] on div "16, 16, 16, 16" at bounding box center [186, 584] width 43 height 13
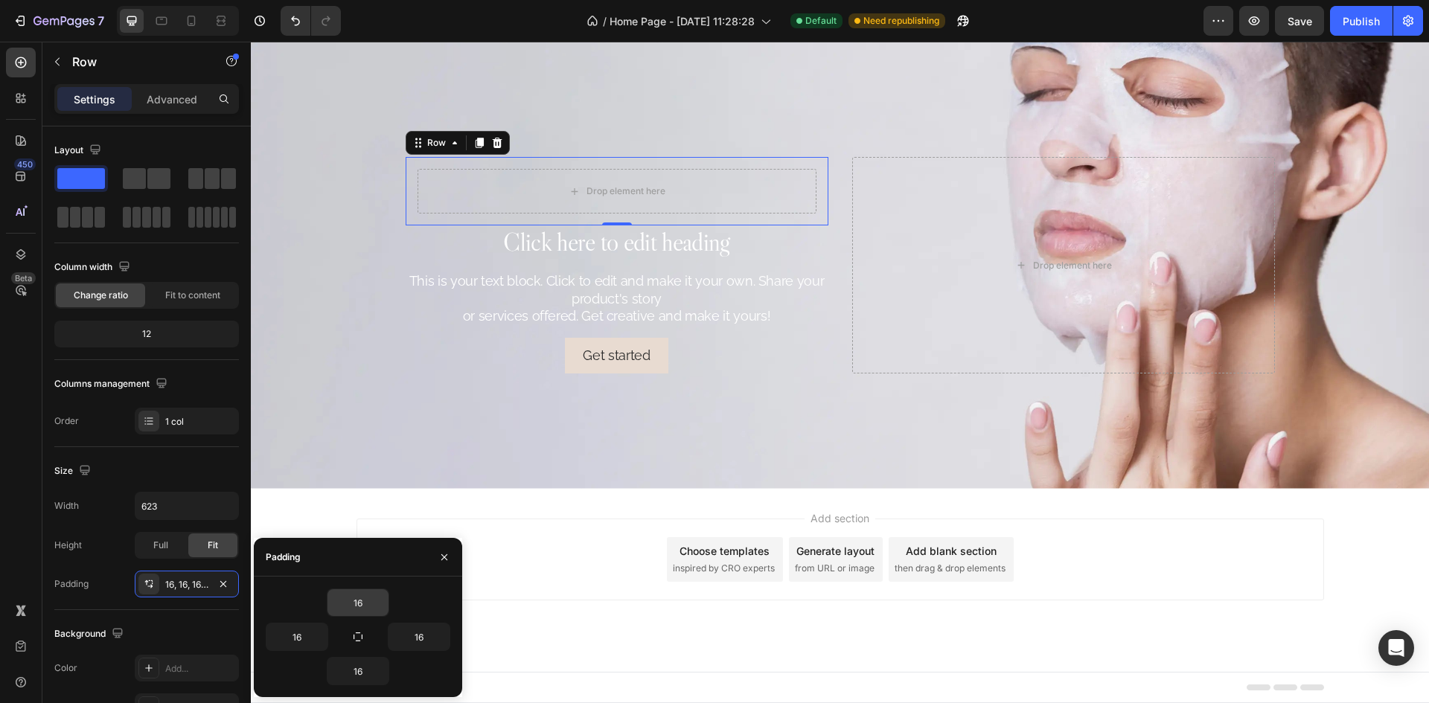
drag, startPoint x: 365, startPoint y: 640, endPoint x: 365, endPoint y: 613, distance: 26.8
click at [366, 640] on button "button" at bounding box center [358, 637] width 21 height 21
click at [365, 607] on input "16" at bounding box center [357, 602] width 61 height 27
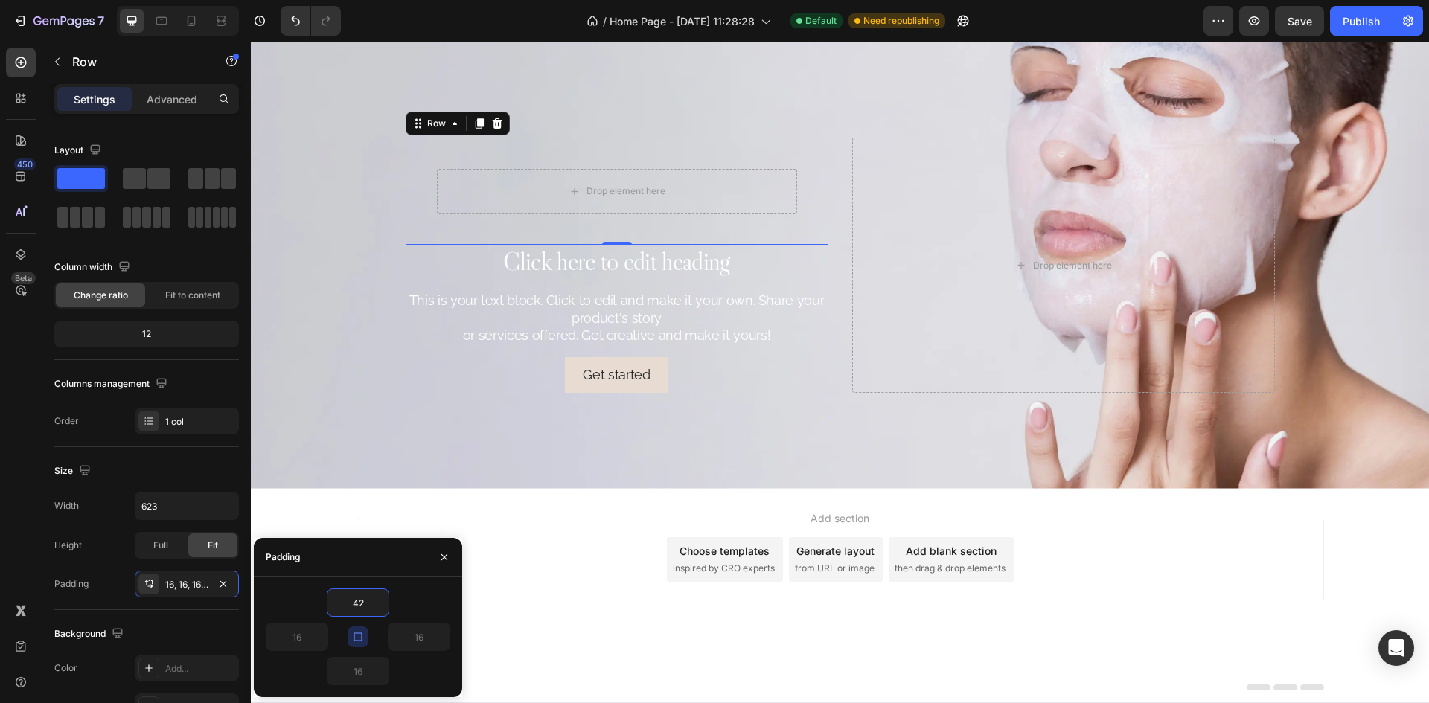
type input "42"
click at [357, 554] on div "Padding" at bounding box center [358, 557] width 208 height 39
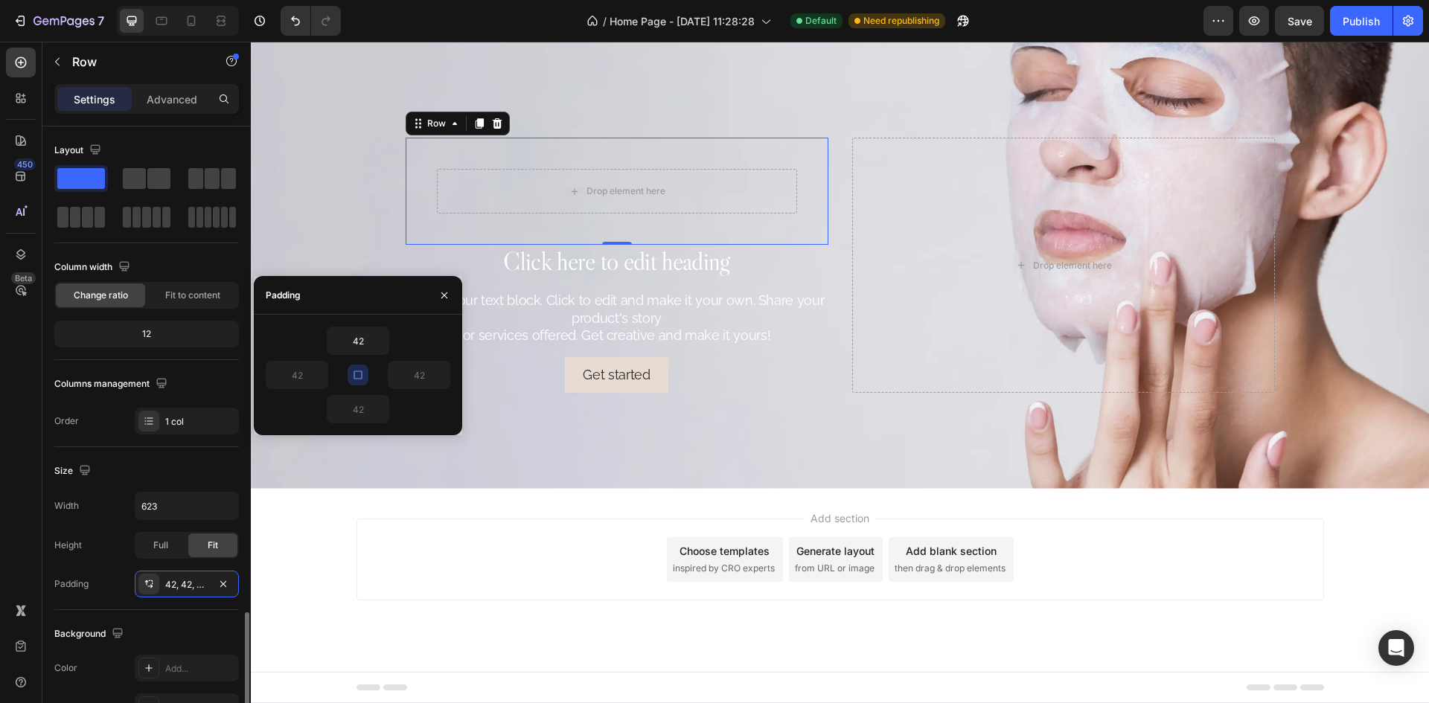
scroll to position [289, 0]
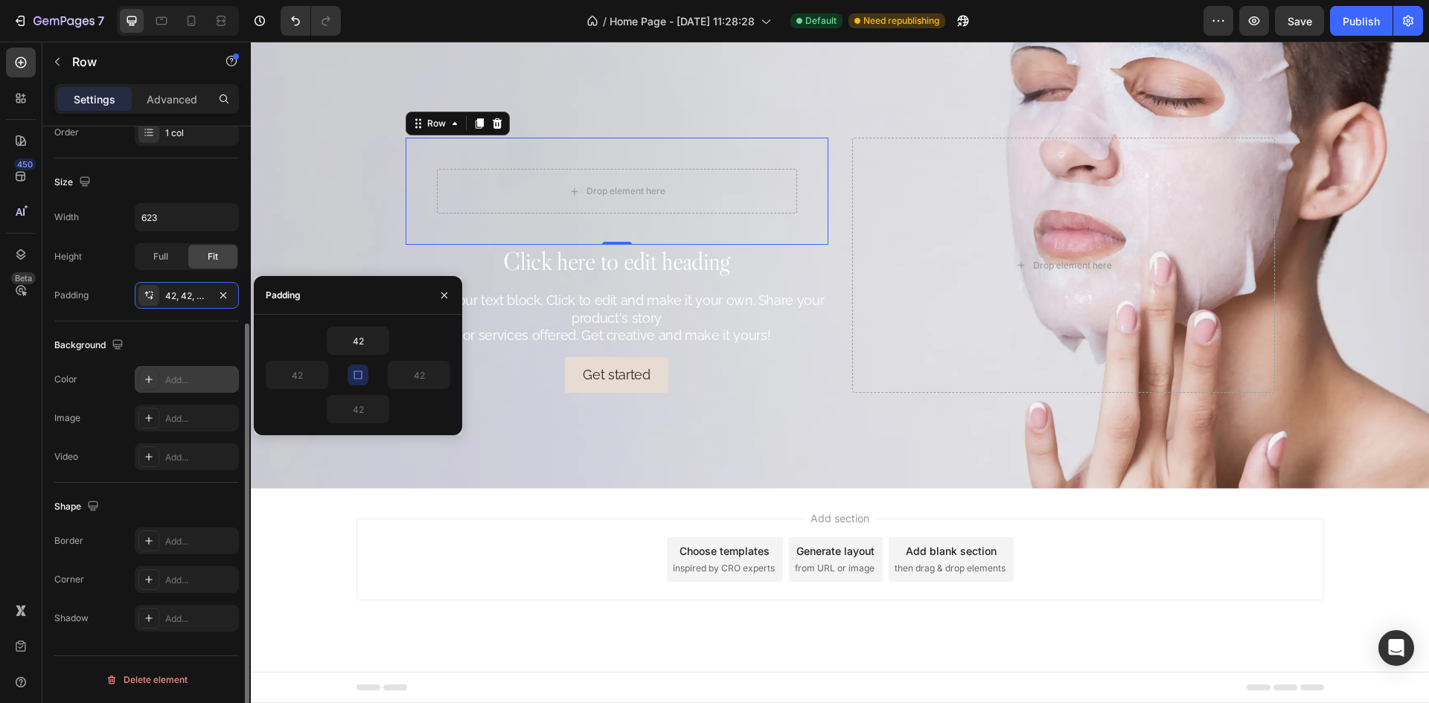
click at [173, 380] on div "Add..." at bounding box center [200, 380] width 70 height 13
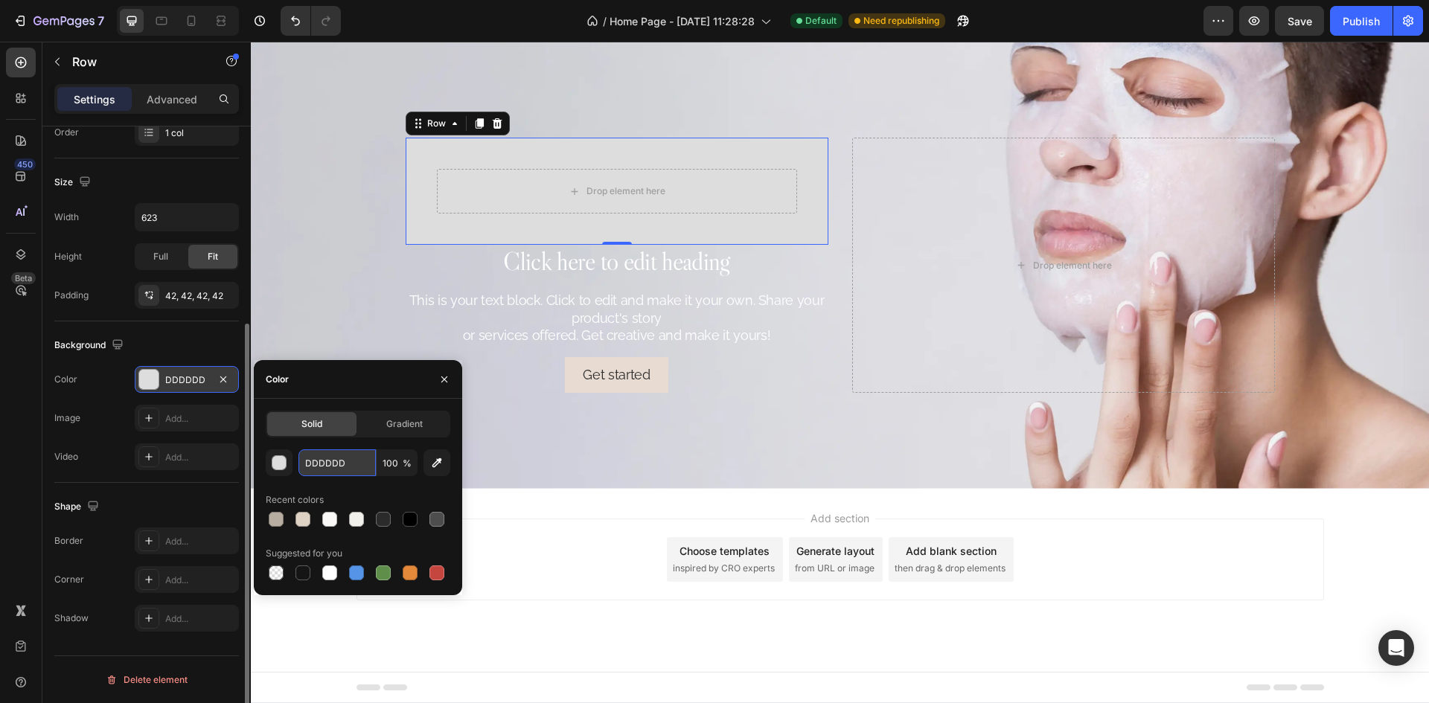
click at [347, 466] on input "DDDDDD" at bounding box center [336, 463] width 77 height 27
paste input "#F2F0EB"
type input "#F2F0EB"
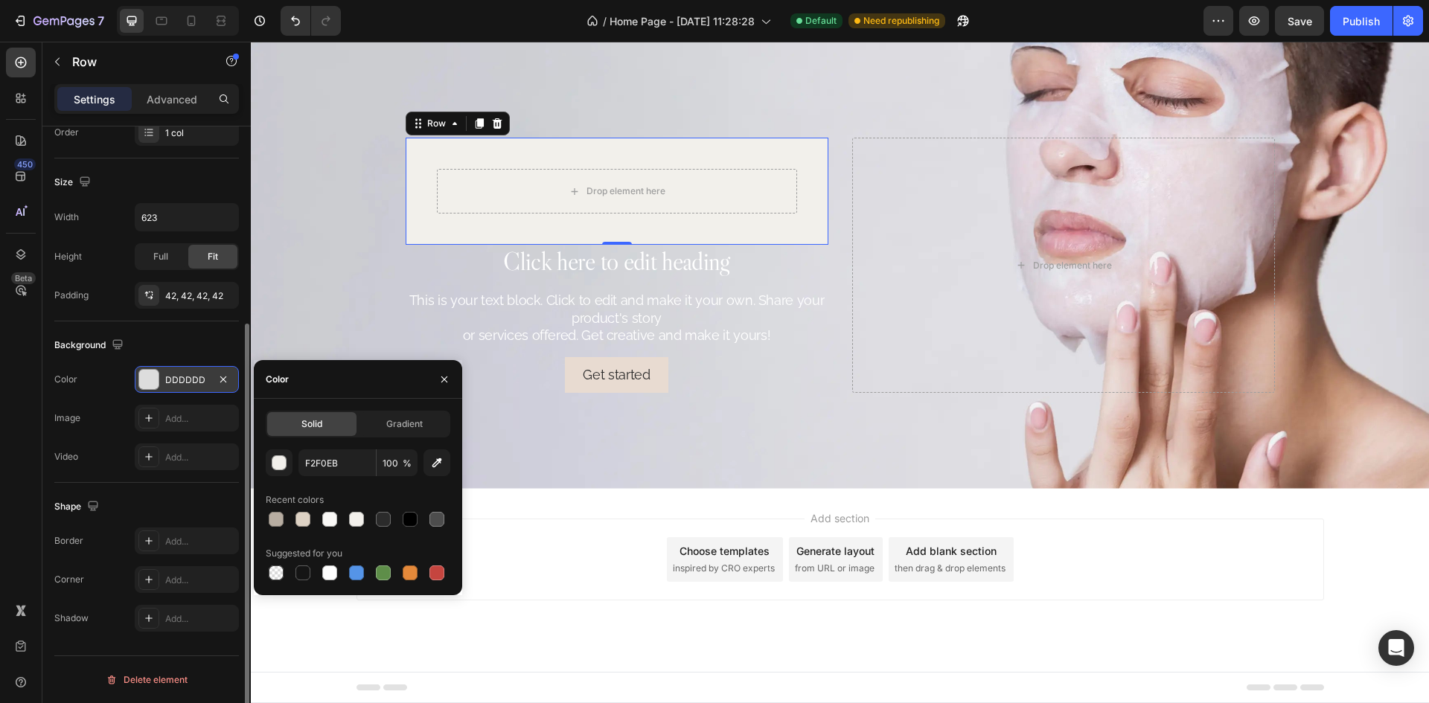
click at [216, 346] on div "Background" at bounding box center [146, 345] width 185 height 24
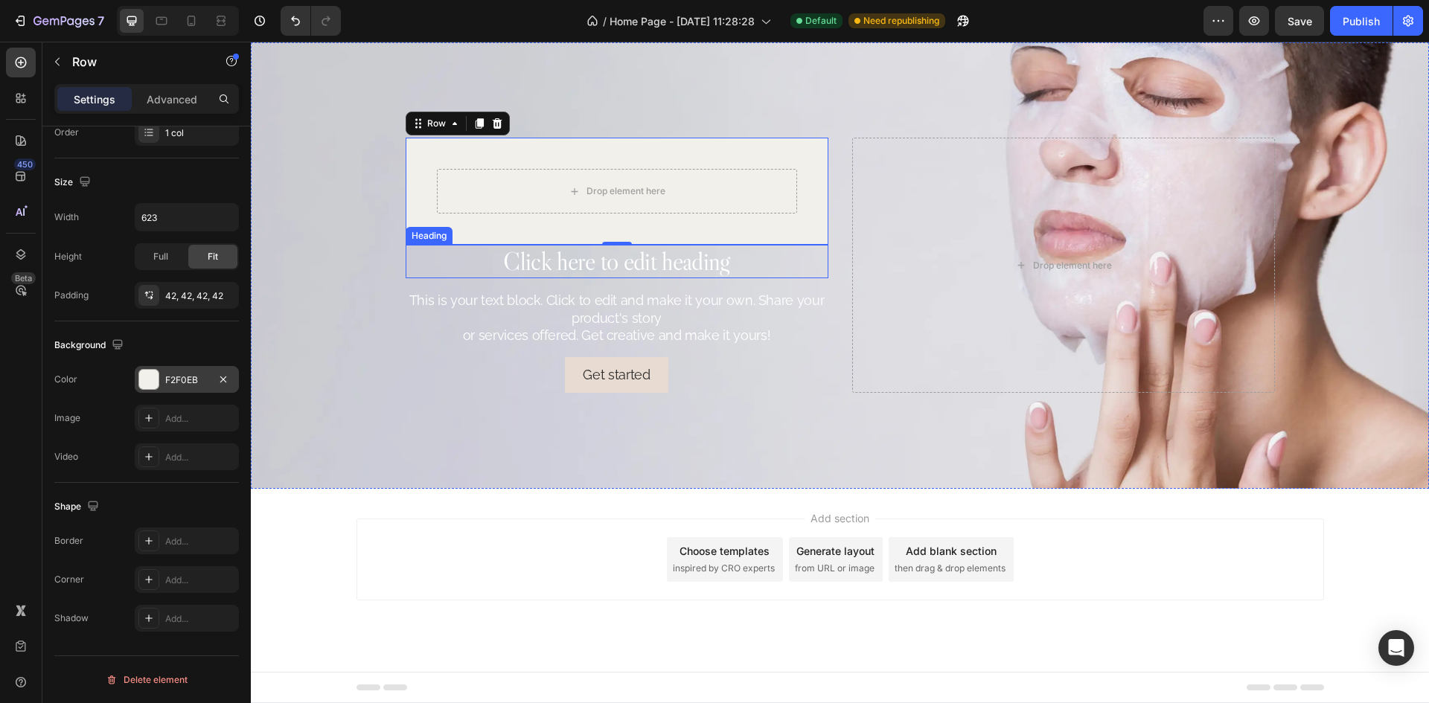
click at [667, 258] on h2 "Click here to edit heading" at bounding box center [617, 261] width 423 height 33
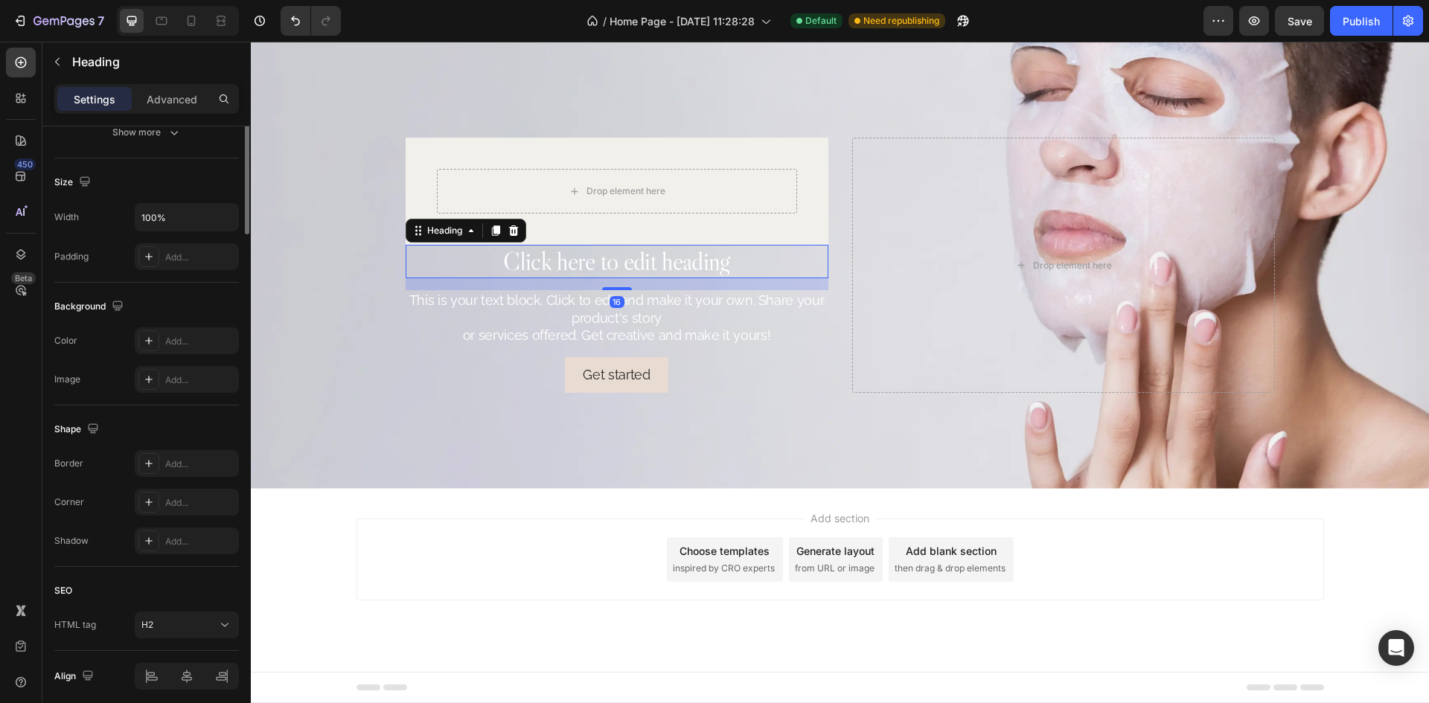
scroll to position [0, 0]
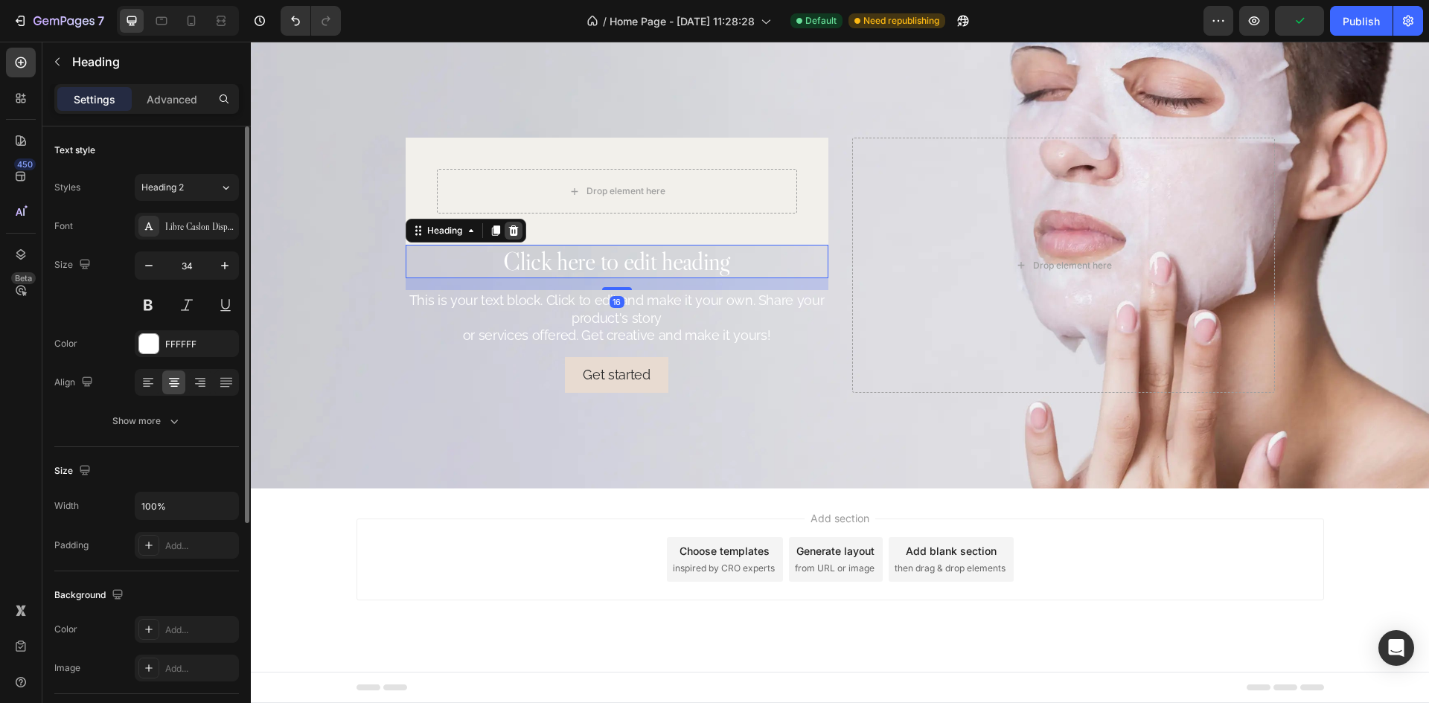
click at [512, 231] on icon at bounding box center [513, 231] width 10 height 10
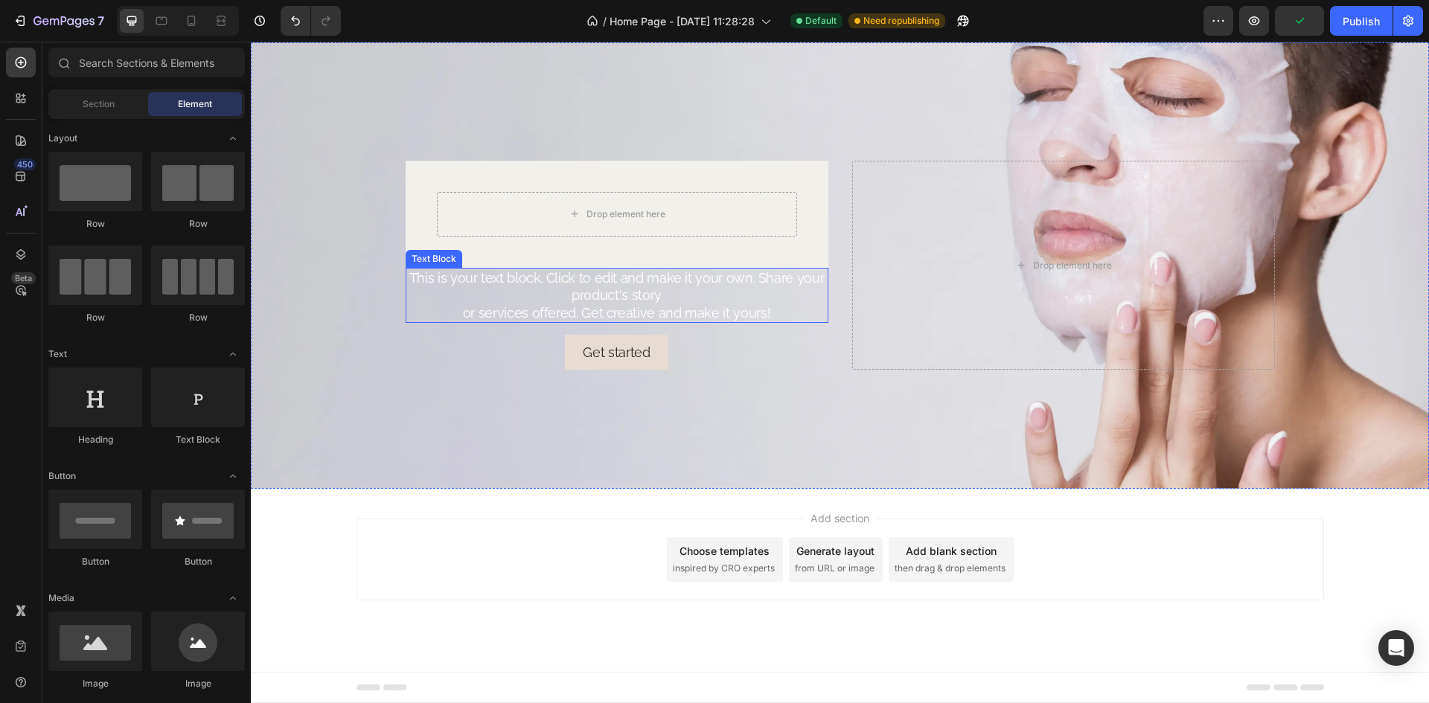
click at [598, 299] on div "This is your text block. Click to edit and make it your own. Share your product…" at bounding box center [617, 295] width 423 height 55
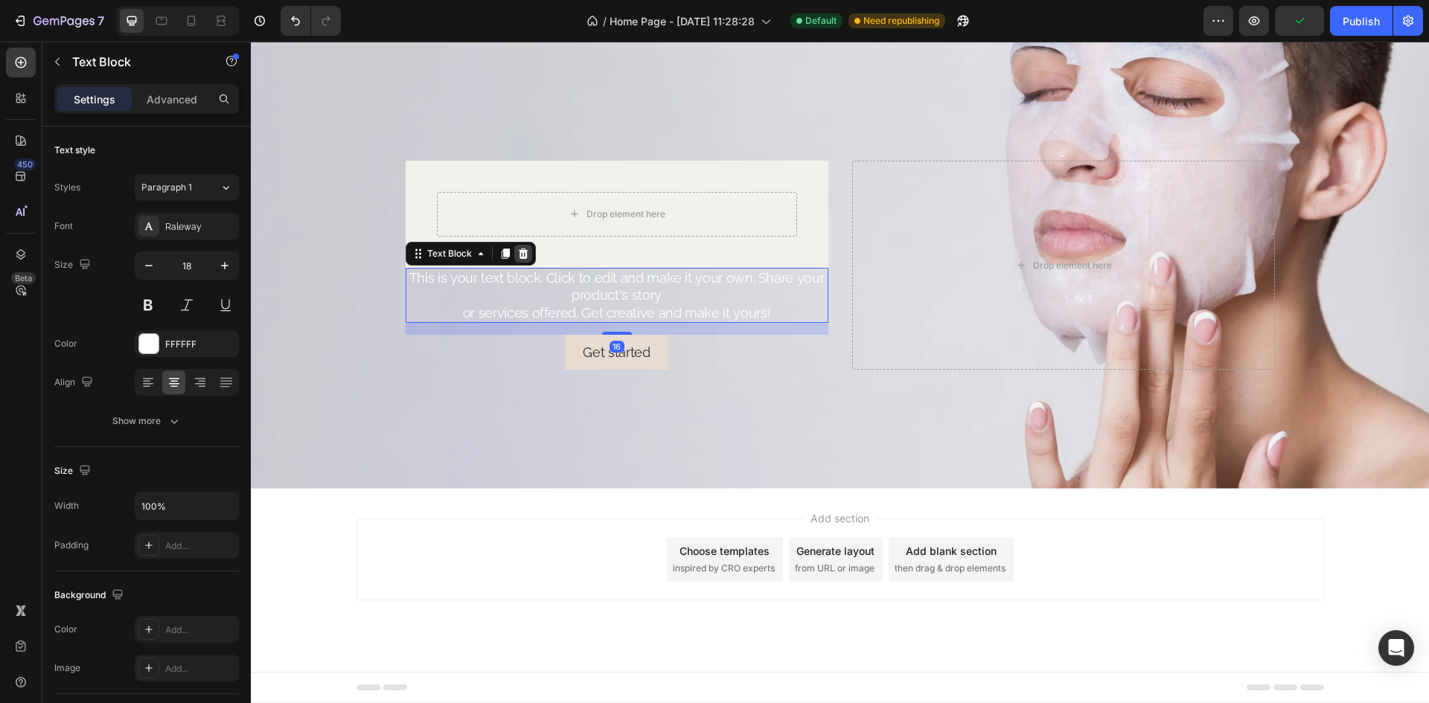
click at [518, 257] on icon at bounding box center [523, 254] width 10 height 10
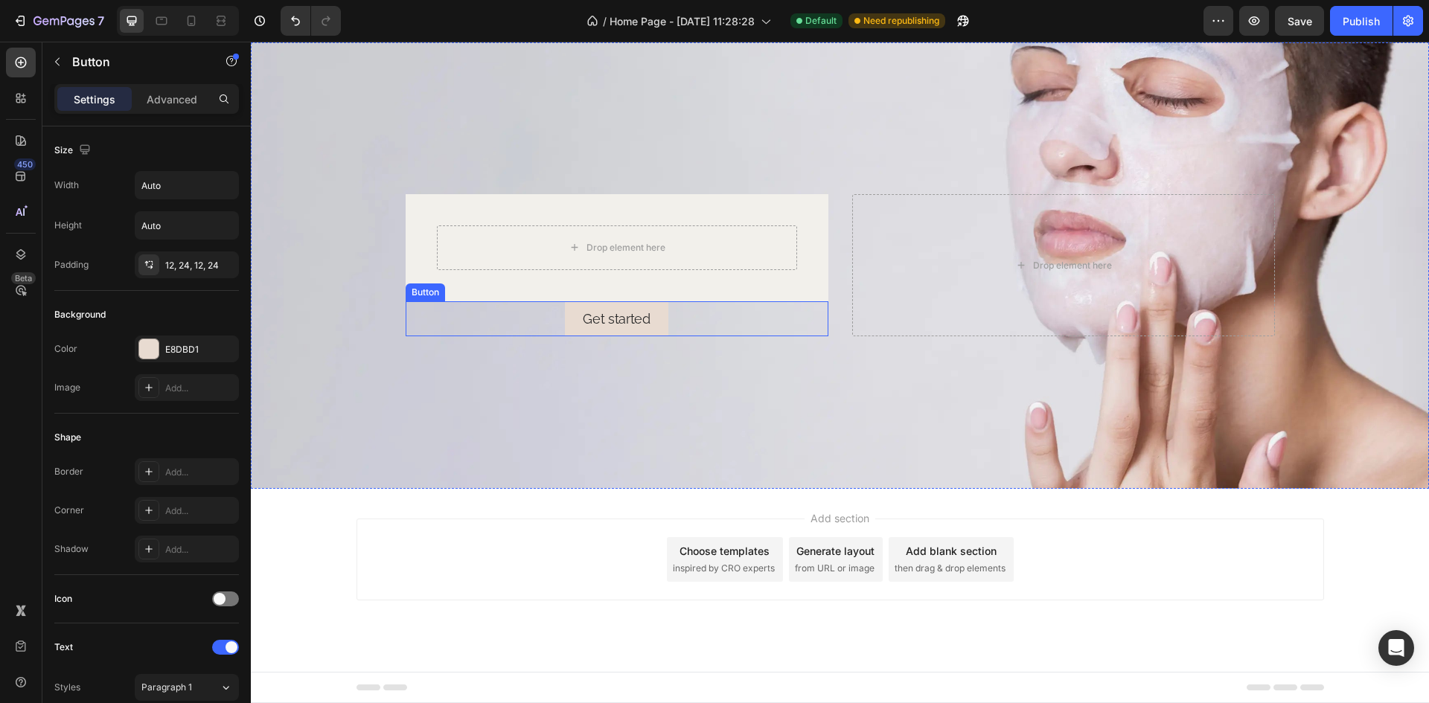
click at [668, 313] on div "Get started Button" at bounding box center [617, 318] width 423 height 35
click at [502, 287] on icon at bounding box center [506, 287] width 12 height 12
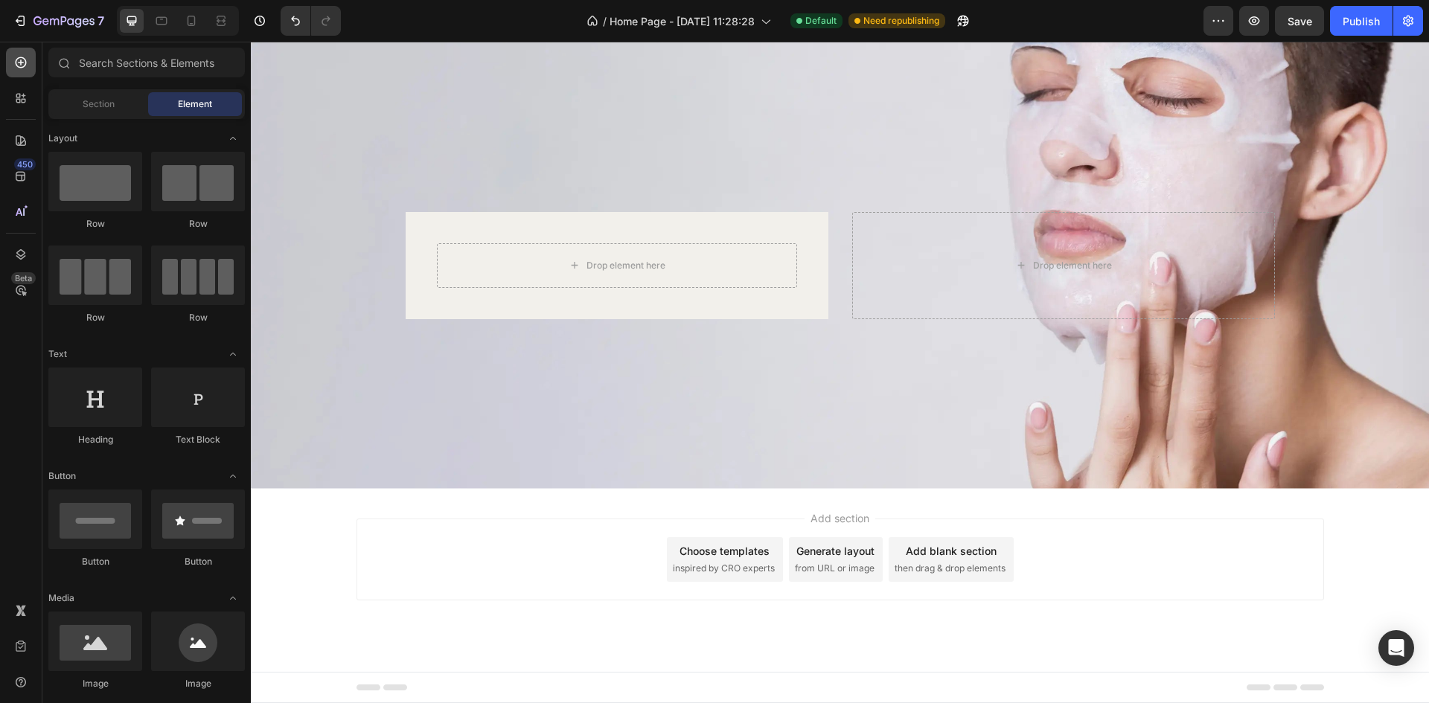
click at [22, 67] on icon at bounding box center [21, 62] width 11 height 11
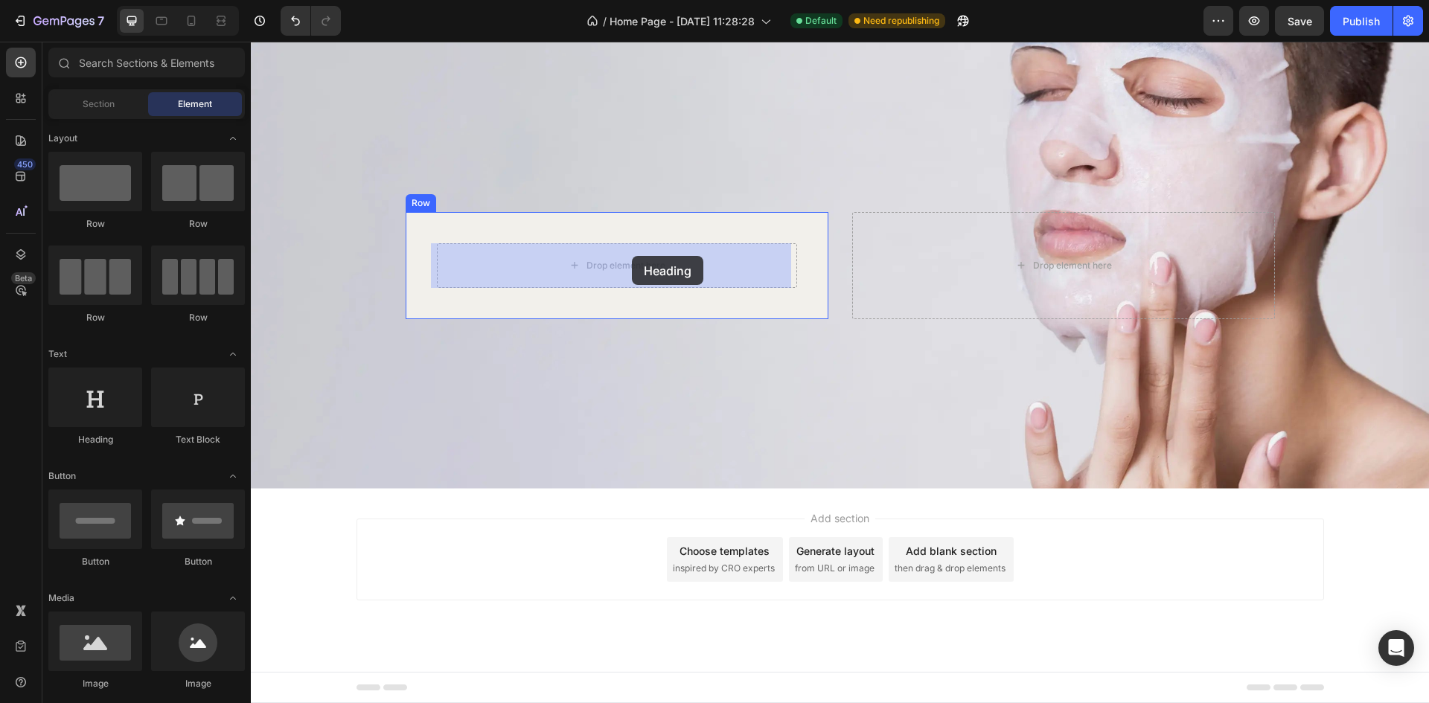
drag, startPoint x: 363, startPoint y: 444, endPoint x: 630, endPoint y: 255, distance: 327.7
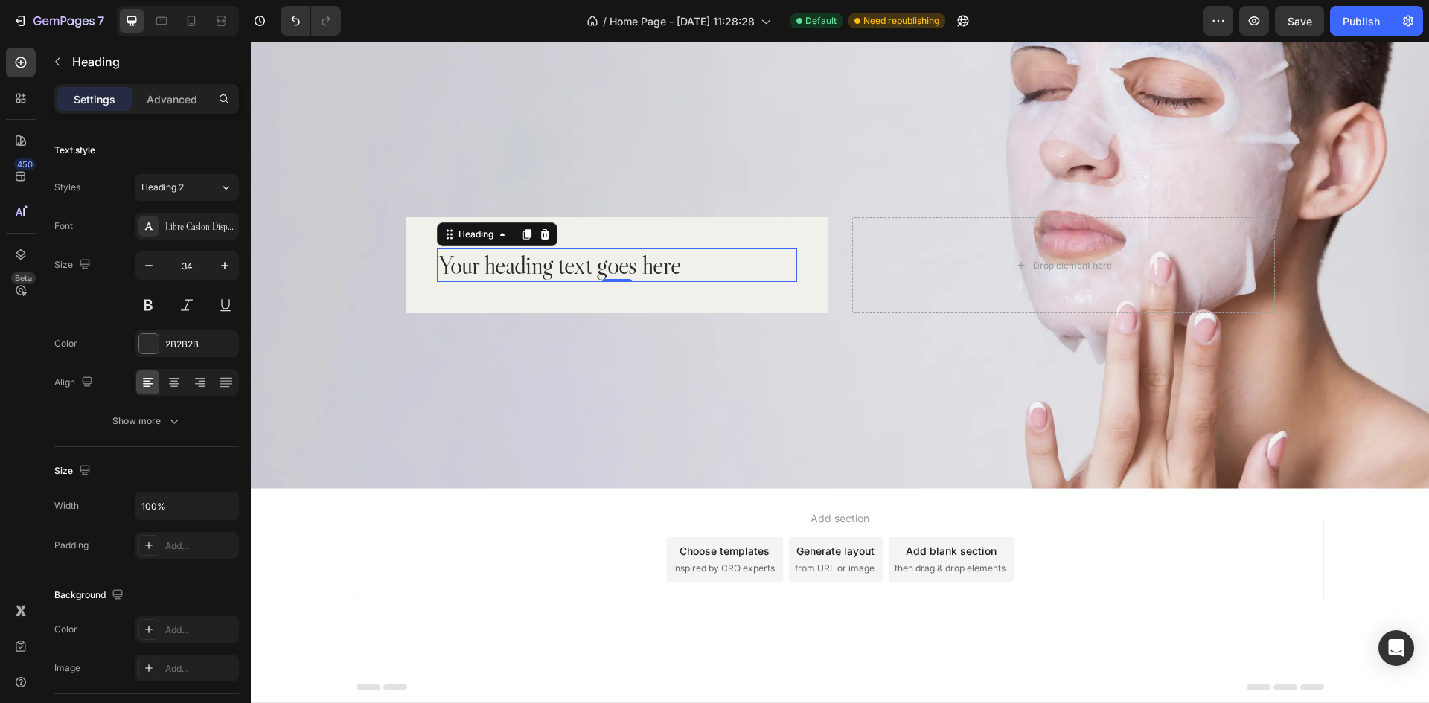
click at [555, 262] on h2 "Your heading text goes here" at bounding box center [617, 265] width 360 height 33
click at [555, 262] on p "Your heading text goes here" at bounding box center [616, 265] width 357 height 31
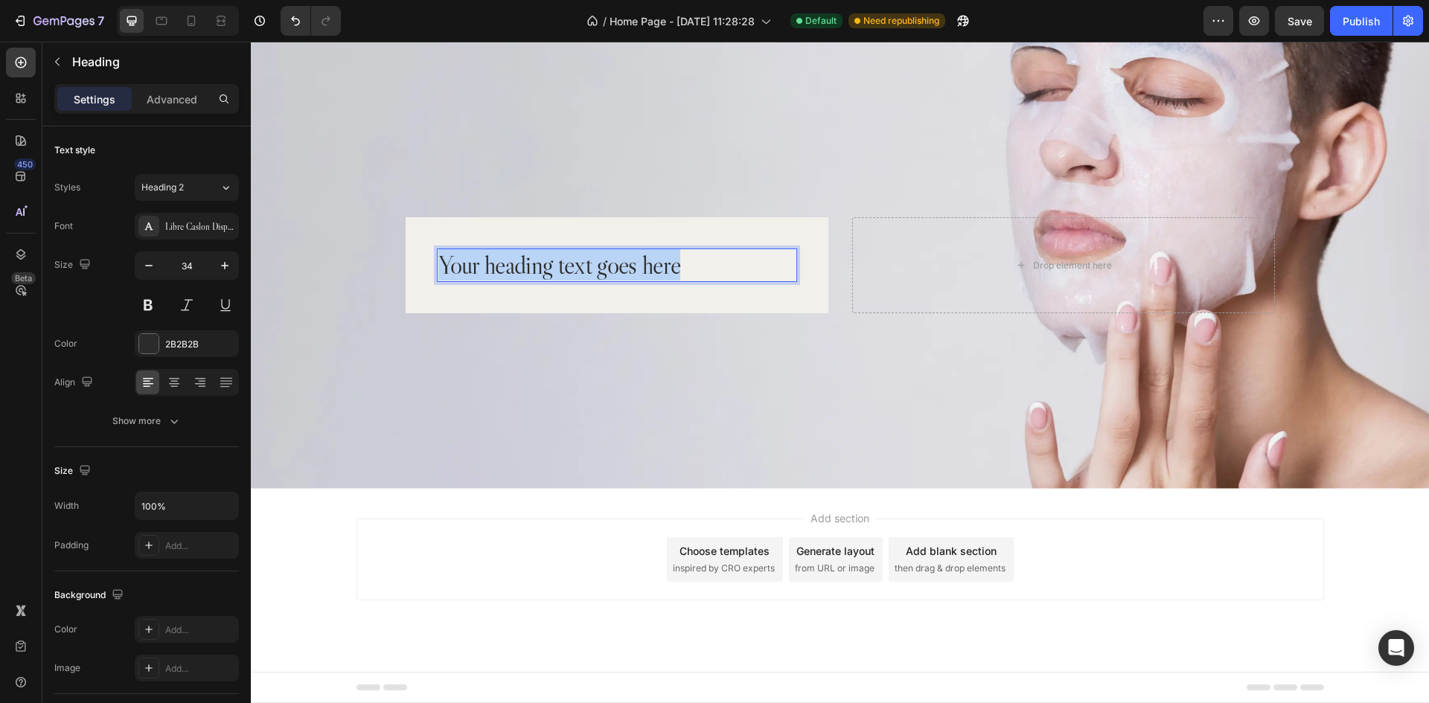
click at [555, 262] on p "Your heading text goes here" at bounding box center [616, 265] width 357 height 31
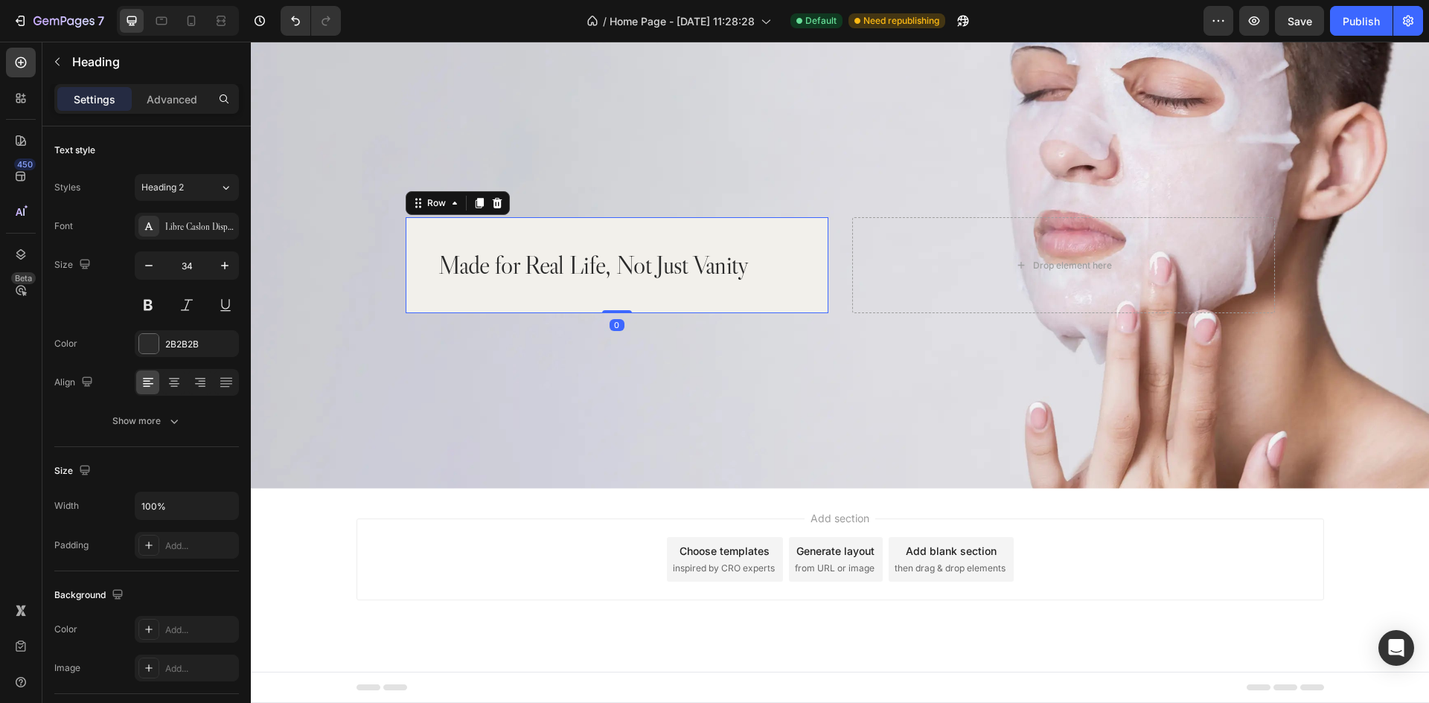
click at [657, 291] on div "Made for Real Life, Not Just Vanity Heading Row 0" at bounding box center [617, 265] width 423 height 96
click at [648, 261] on p "Made for Real Life, Not Just Vanity" at bounding box center [616, 265] width 357 height 31
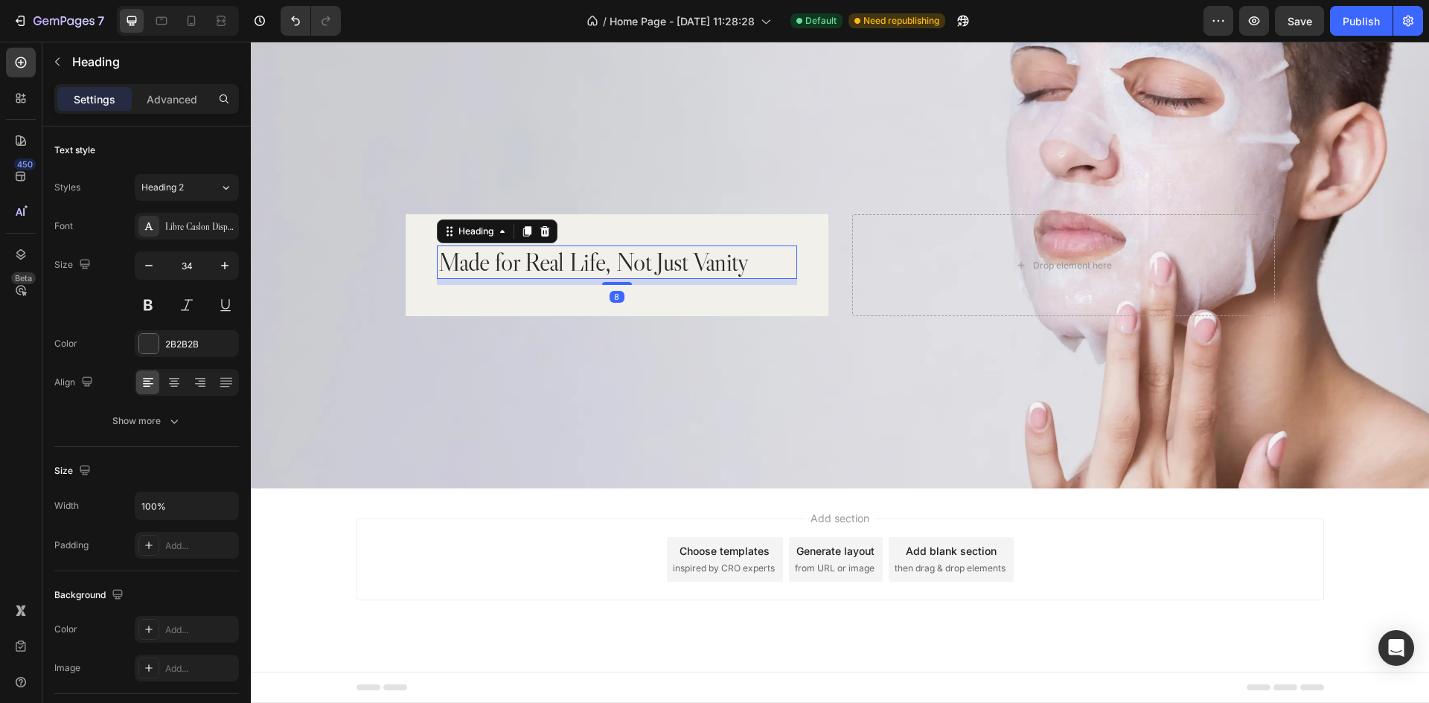
drag, startPoint x: 613, startPoint y: 279, endPoint x: 629, endPoint y: 285, distance: 17.4
click at [629, 285] on div "Made for Real Life, Not Just Vanity Heading 8 Row" at bounding box center [617, 265] width 423 height 102
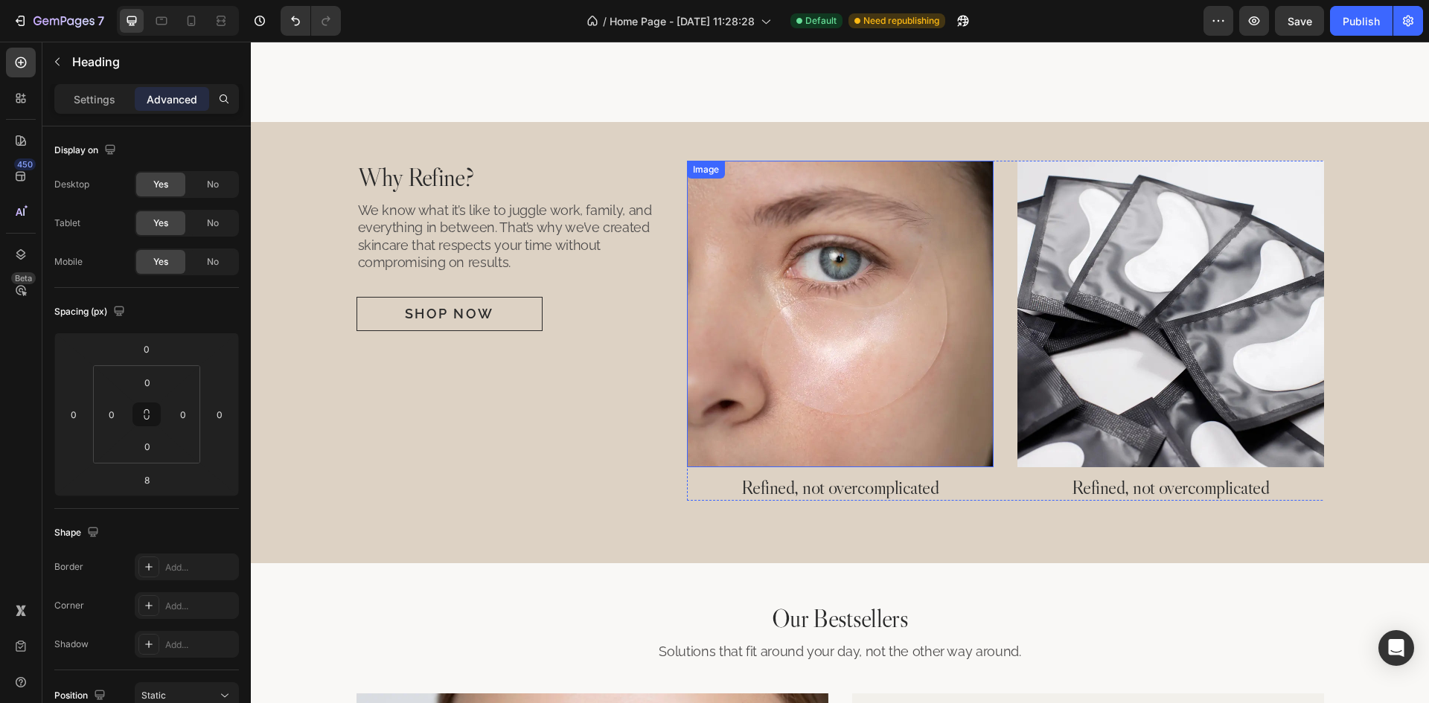
scroll to position [1186, 0]
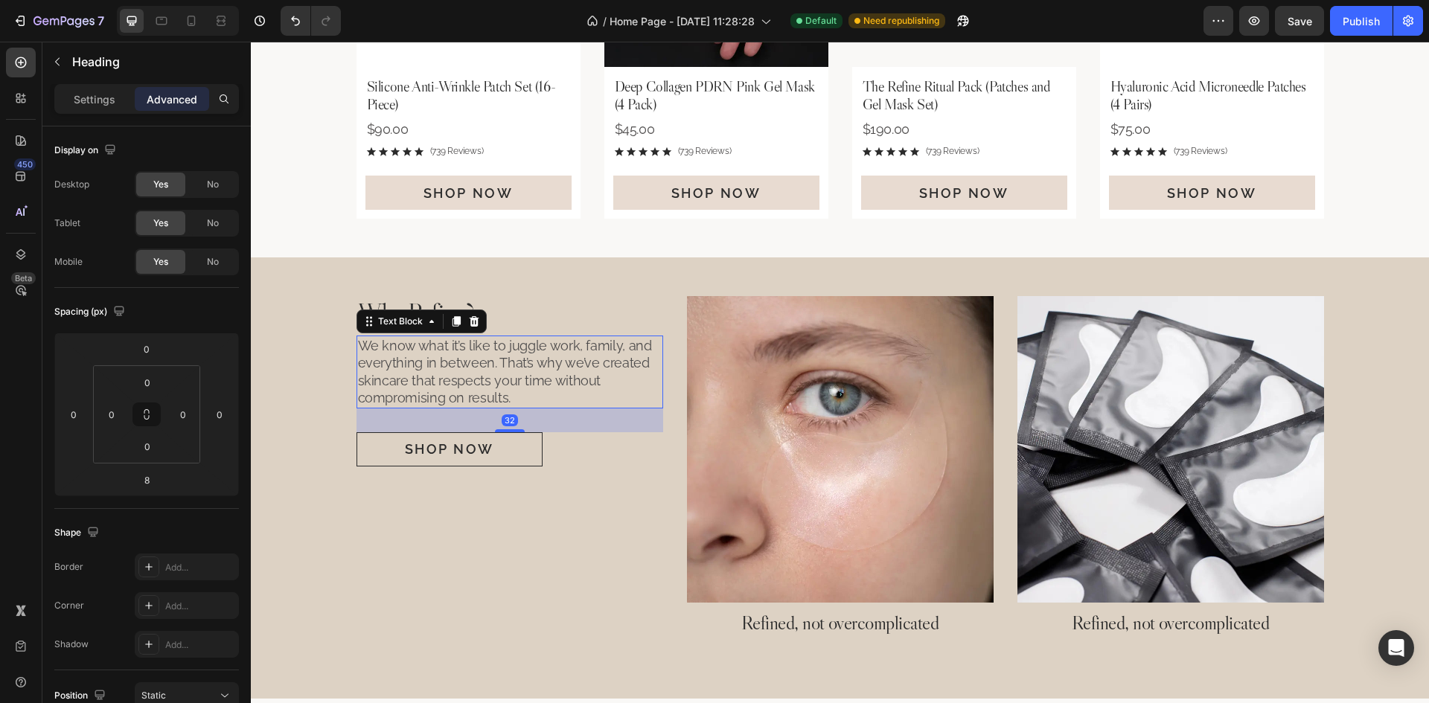
click at [491, 383] on p "We know what it’s like to juggle work, family, and everything in between. That’…" at bounding box center [510, 372] width 304 height 70
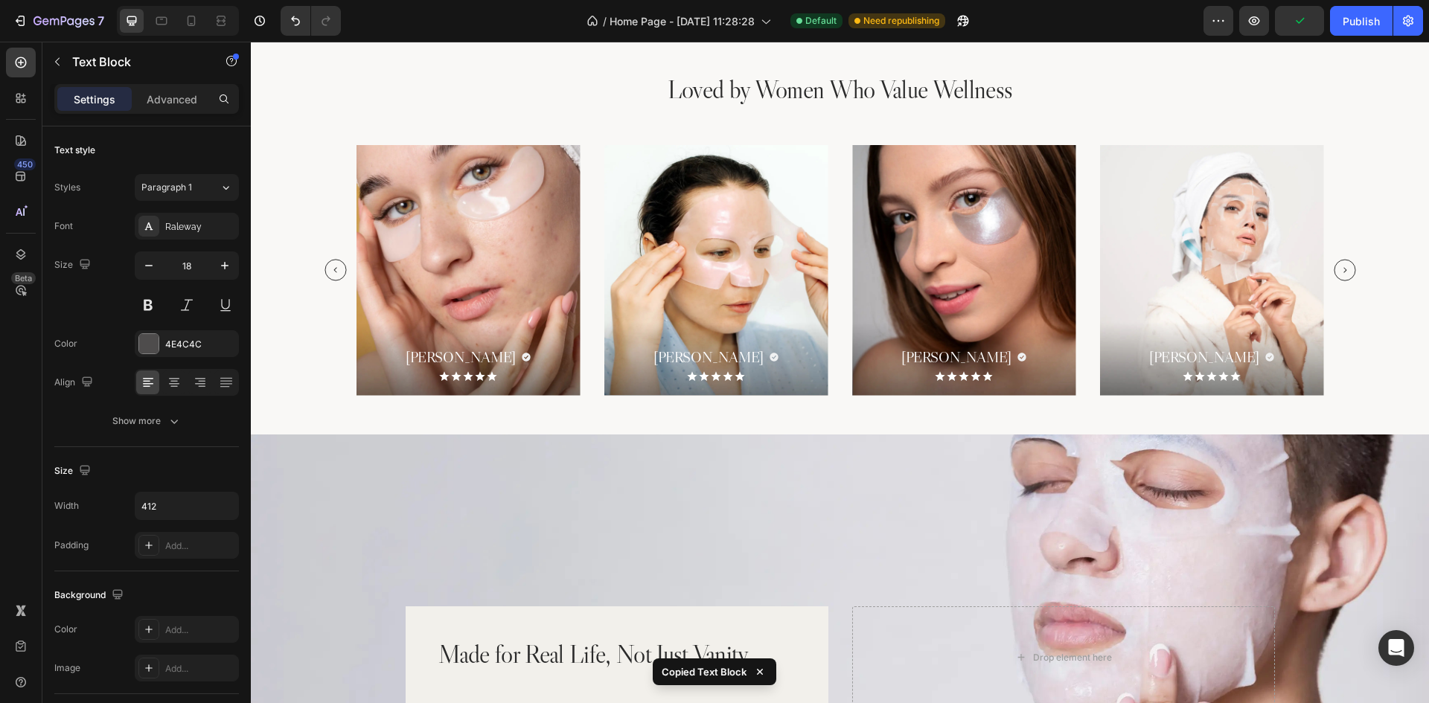
scroll to position [2674, 0]
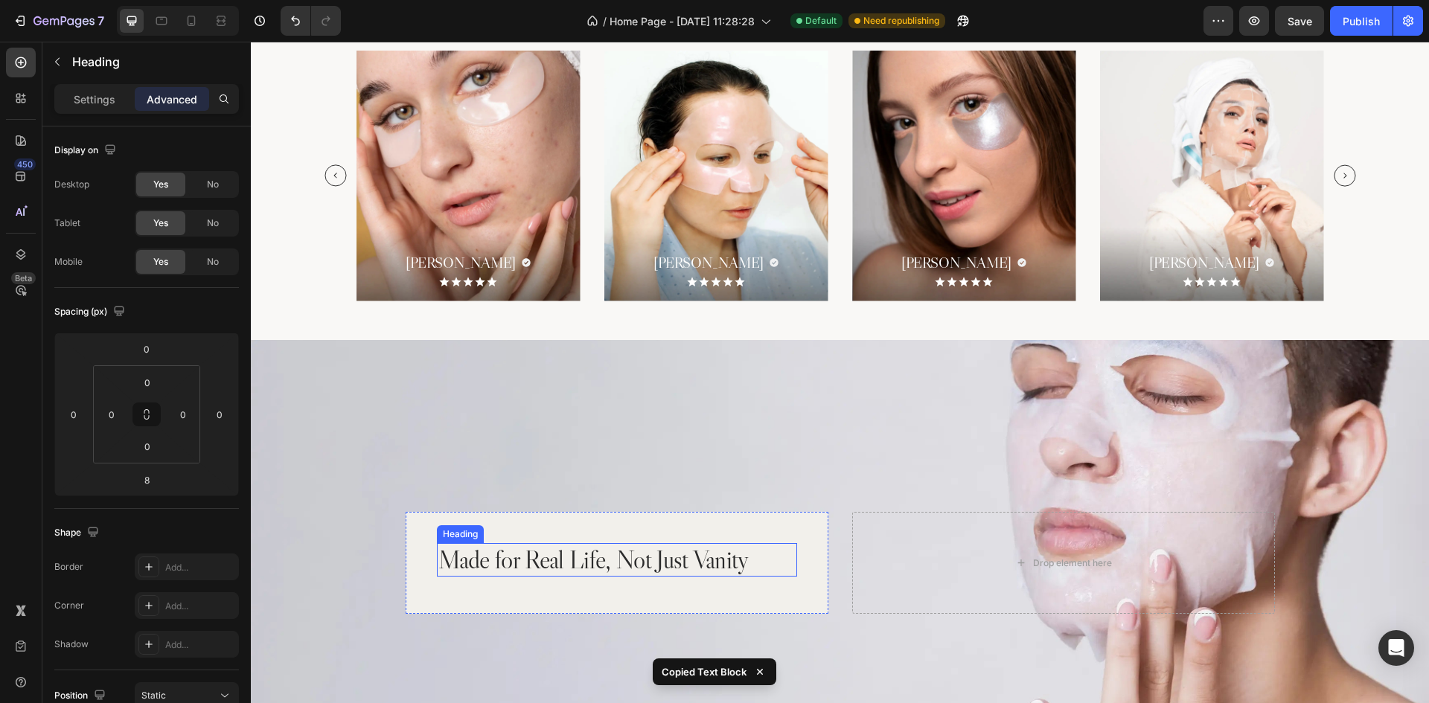
click at [576, 563] on h2 "Made for Real Life, Not Just Vanity" at bounding box center [617, 559] width 360 height 33
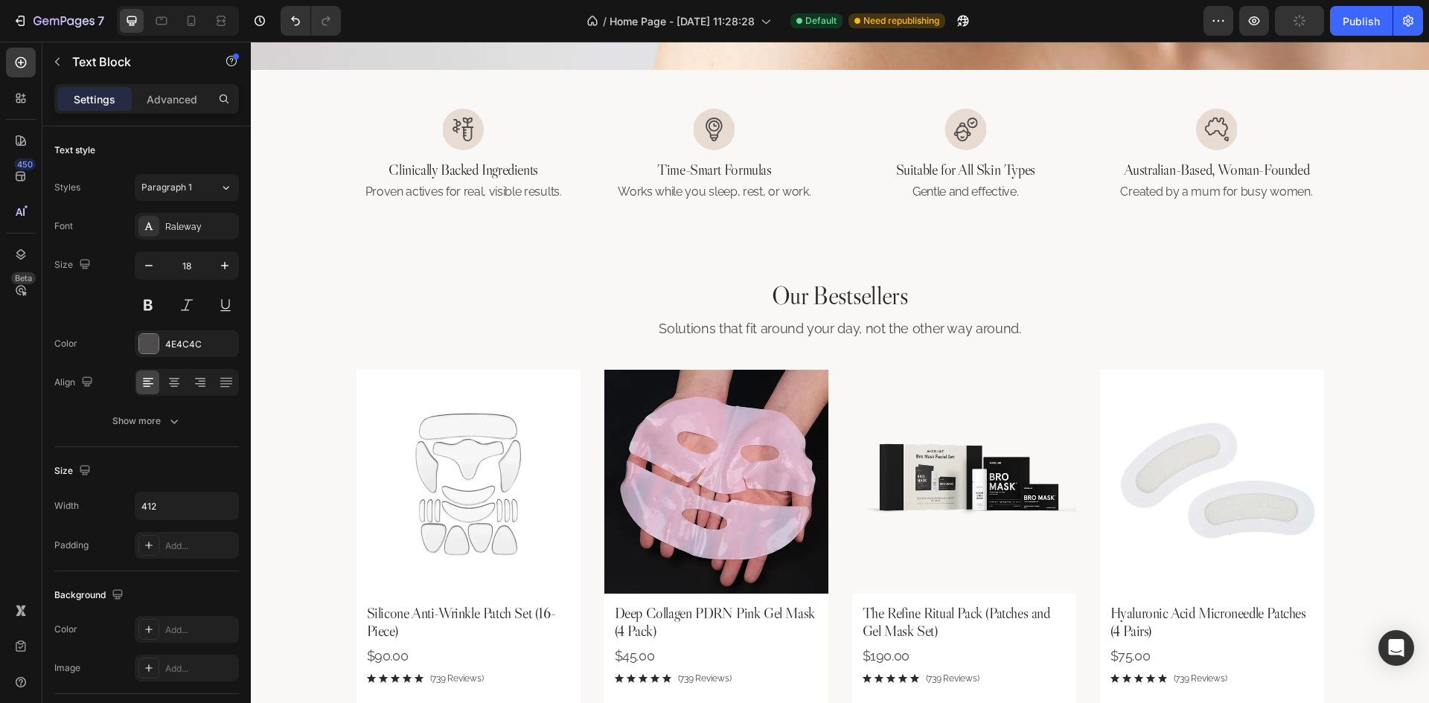
scroll to position [69, 0]
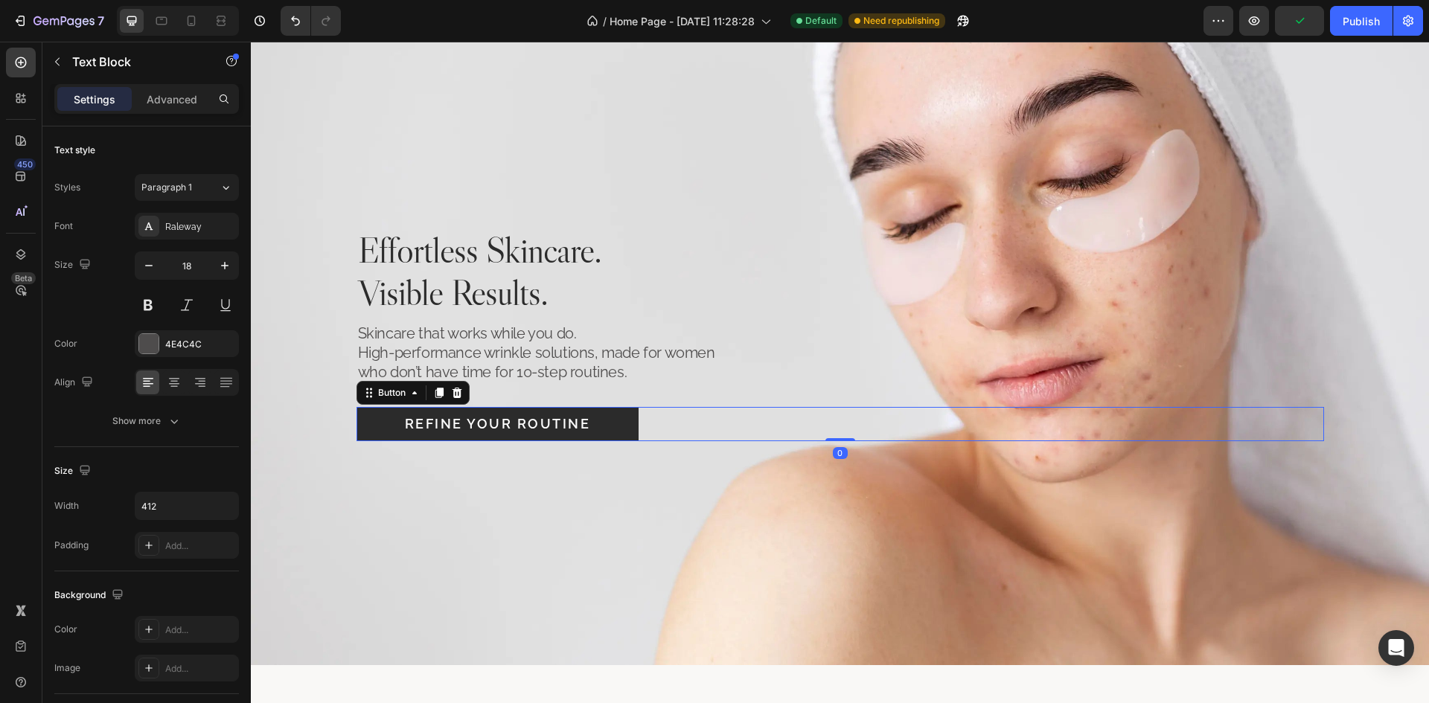
click at [622, 424] on button "Refine Your Routine" at bounding box center [498, 424] width 283 height 34
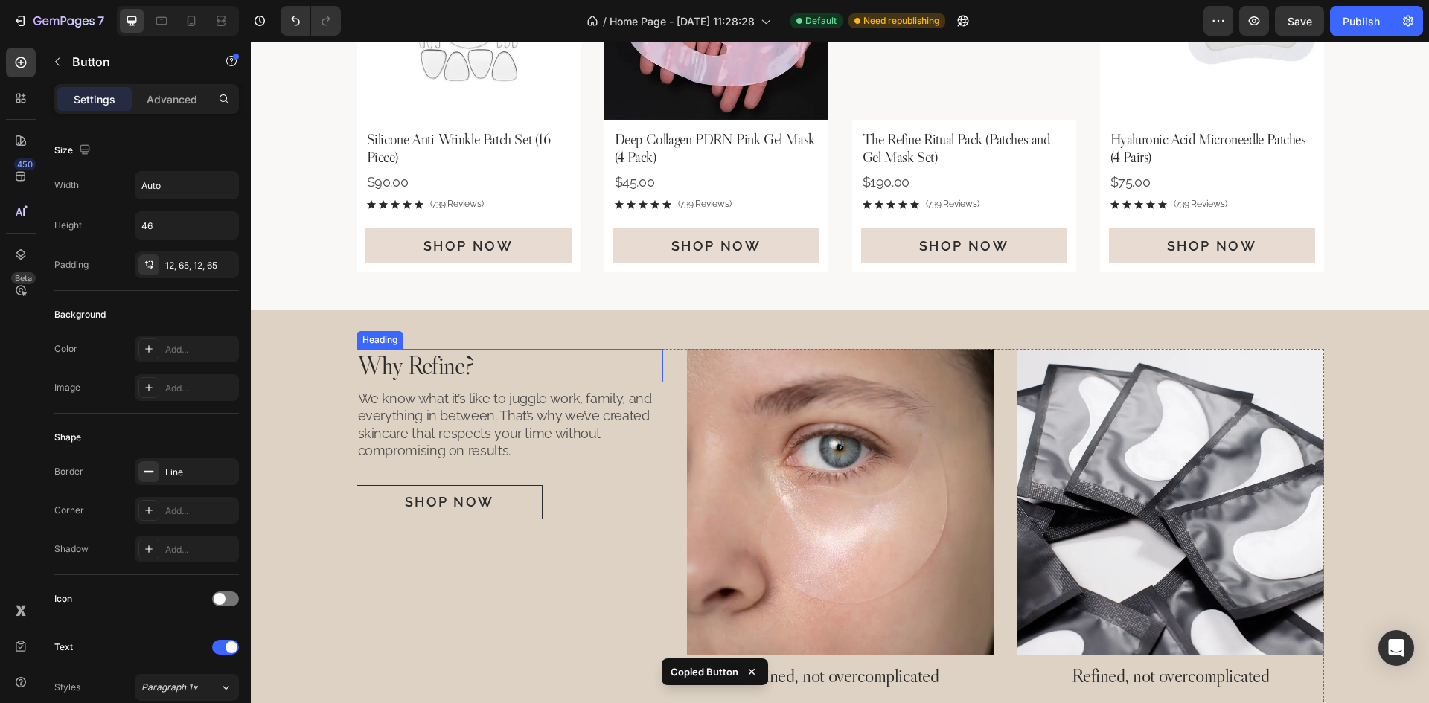
scroll to position [1260, 0]
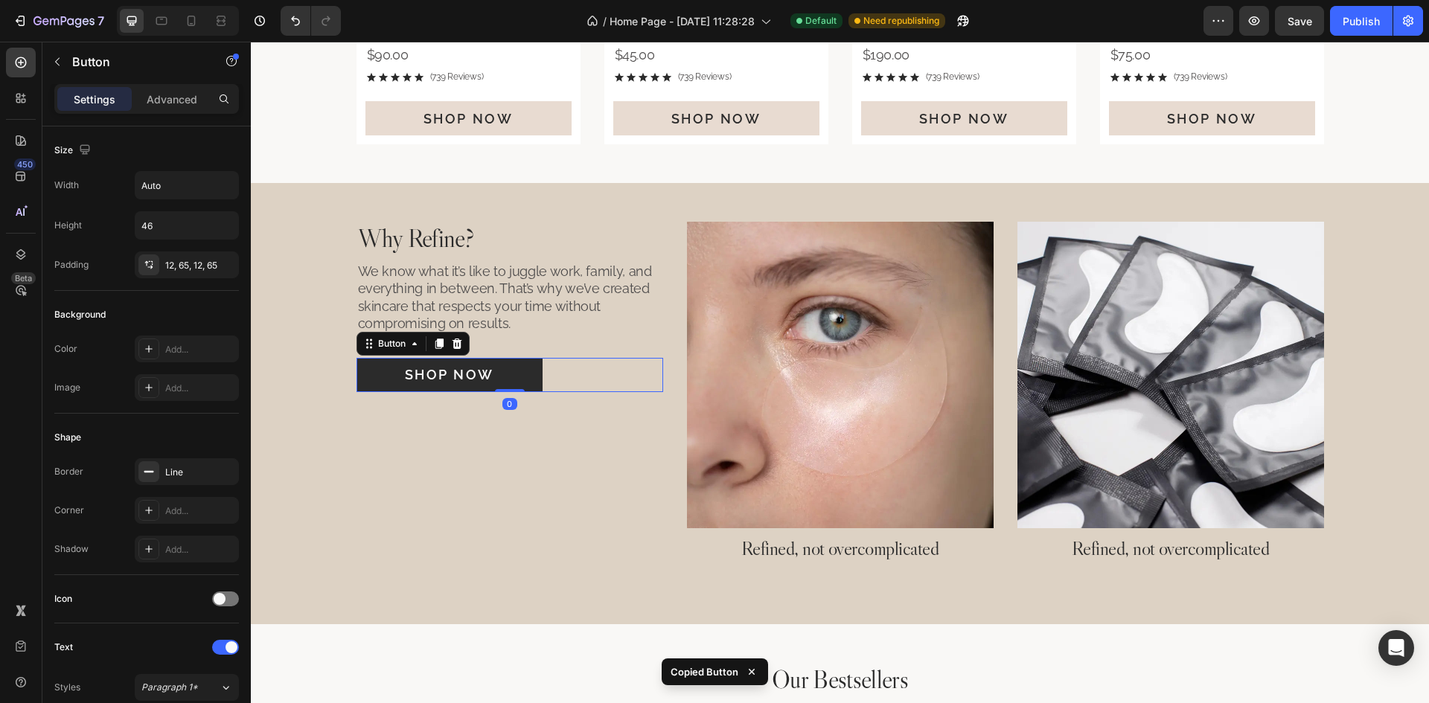
click at [532, 377] on button "Shop Now" at bounding box center [450, 375] width 186 height 34
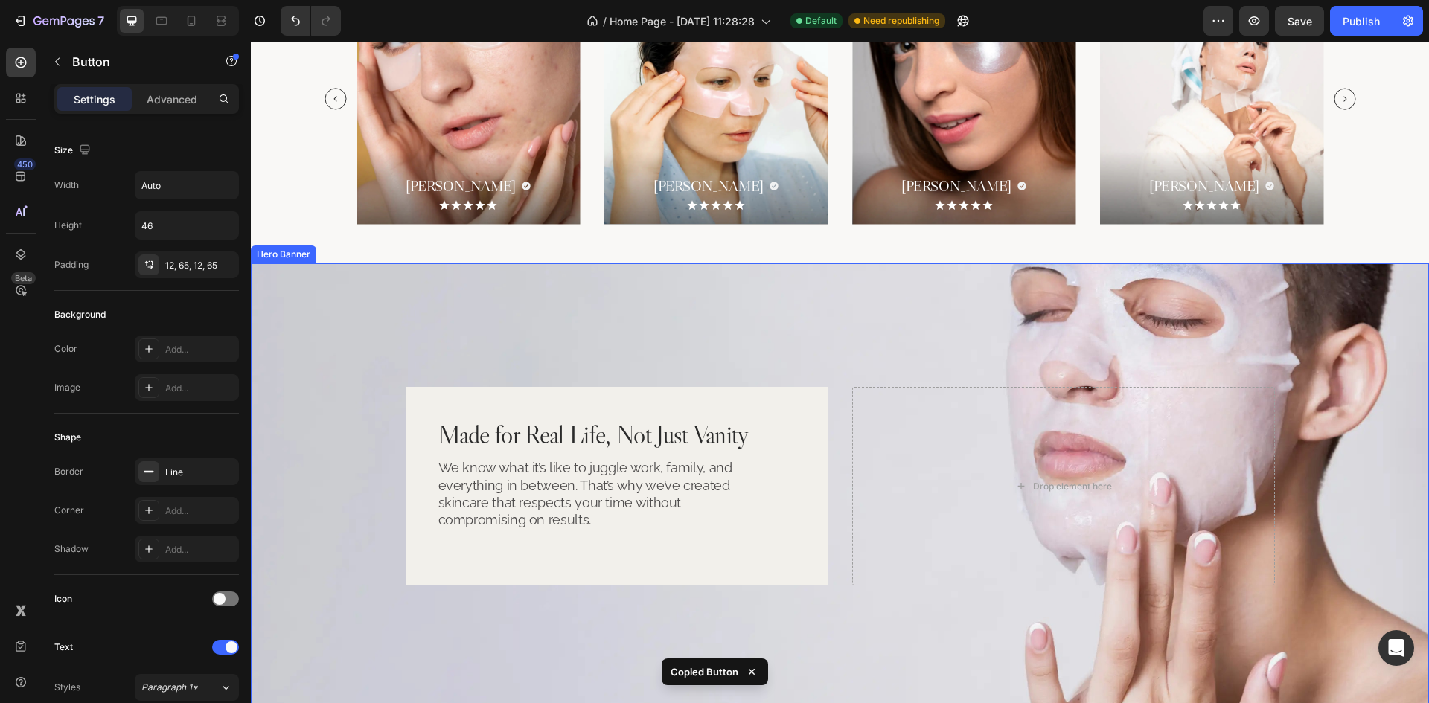
scroll to position [2674, 0]
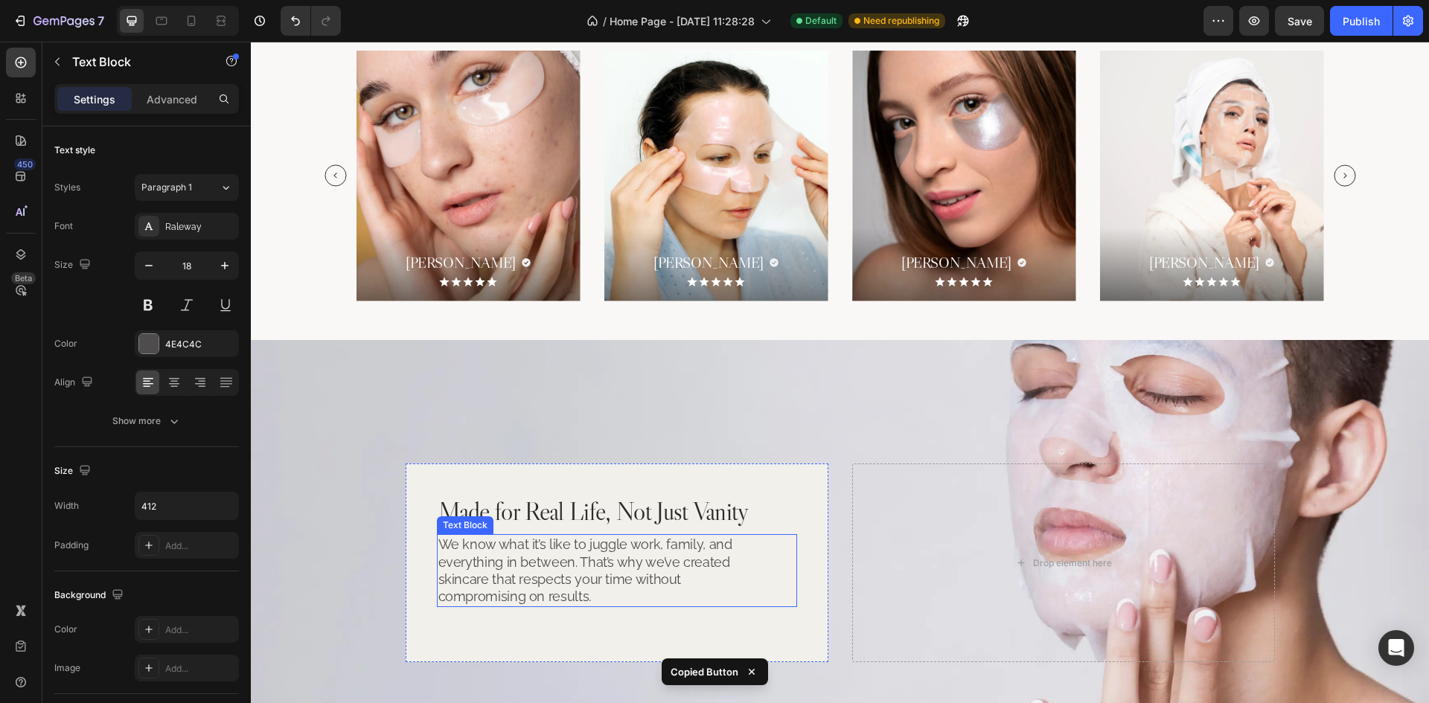
click at [586, 567] on p "We know what it’s like to juggle work, family, and everything in between. That’…" at bounding box center [590, 571] width 304 height 70
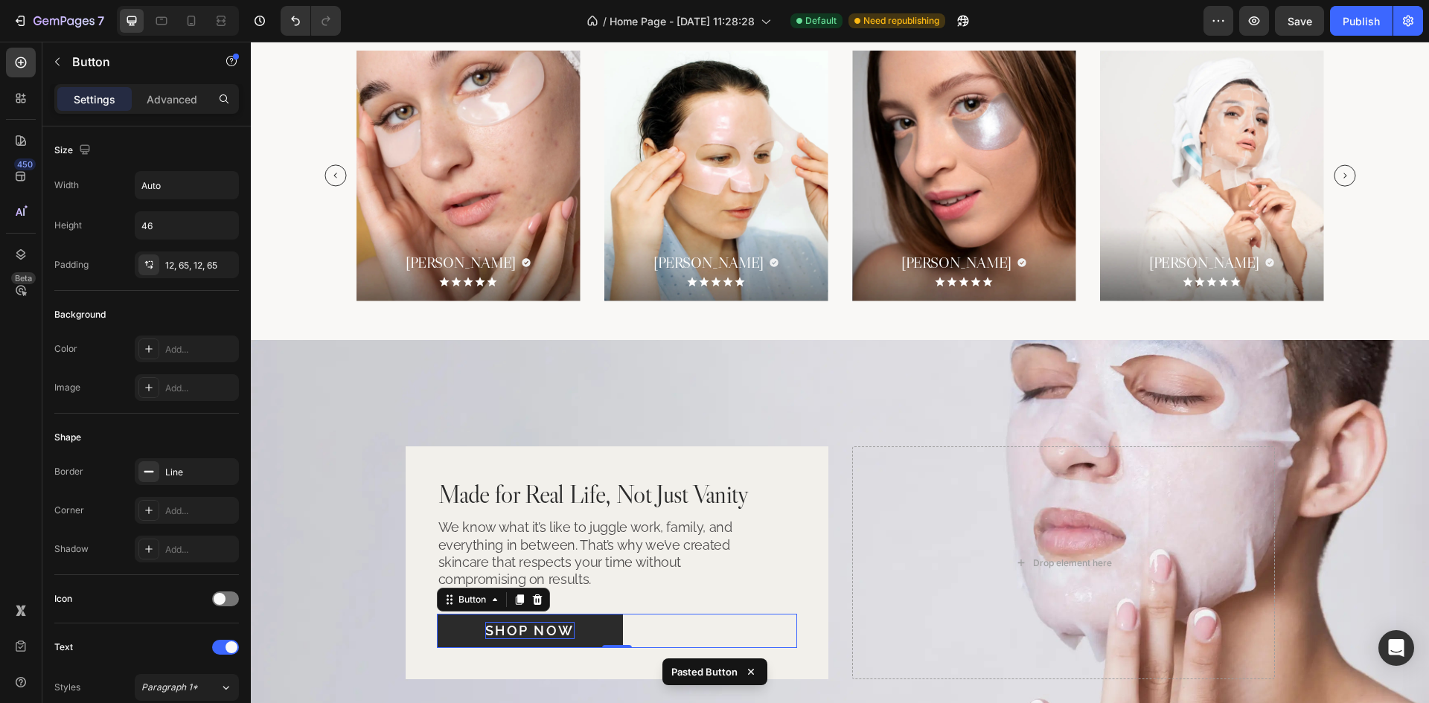
click at [522, 629] on p "Shop Now" at bounding box center [529, 630] width 89 height 17
click at [164, 98] on p "Advanced" at bounding box center [172, 100] width 51 height 16
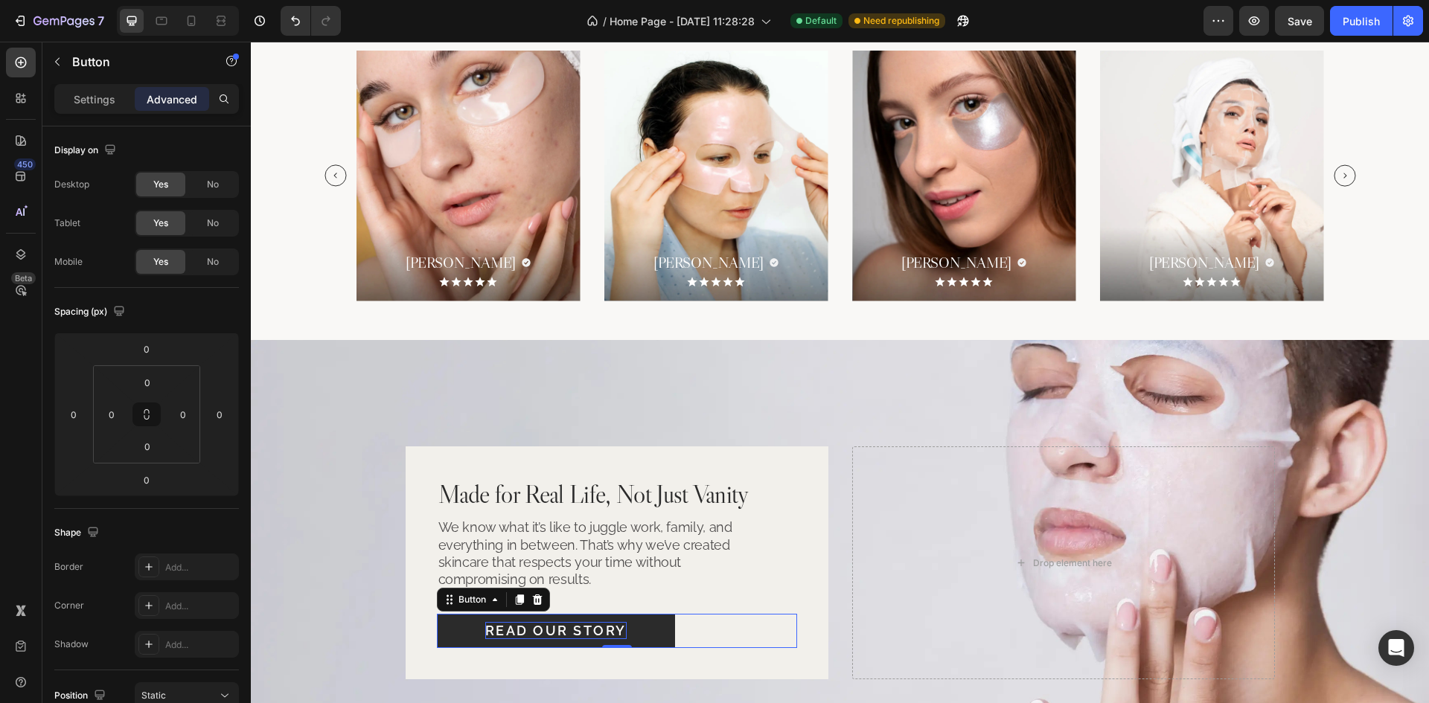
scroll to position [374, 0]
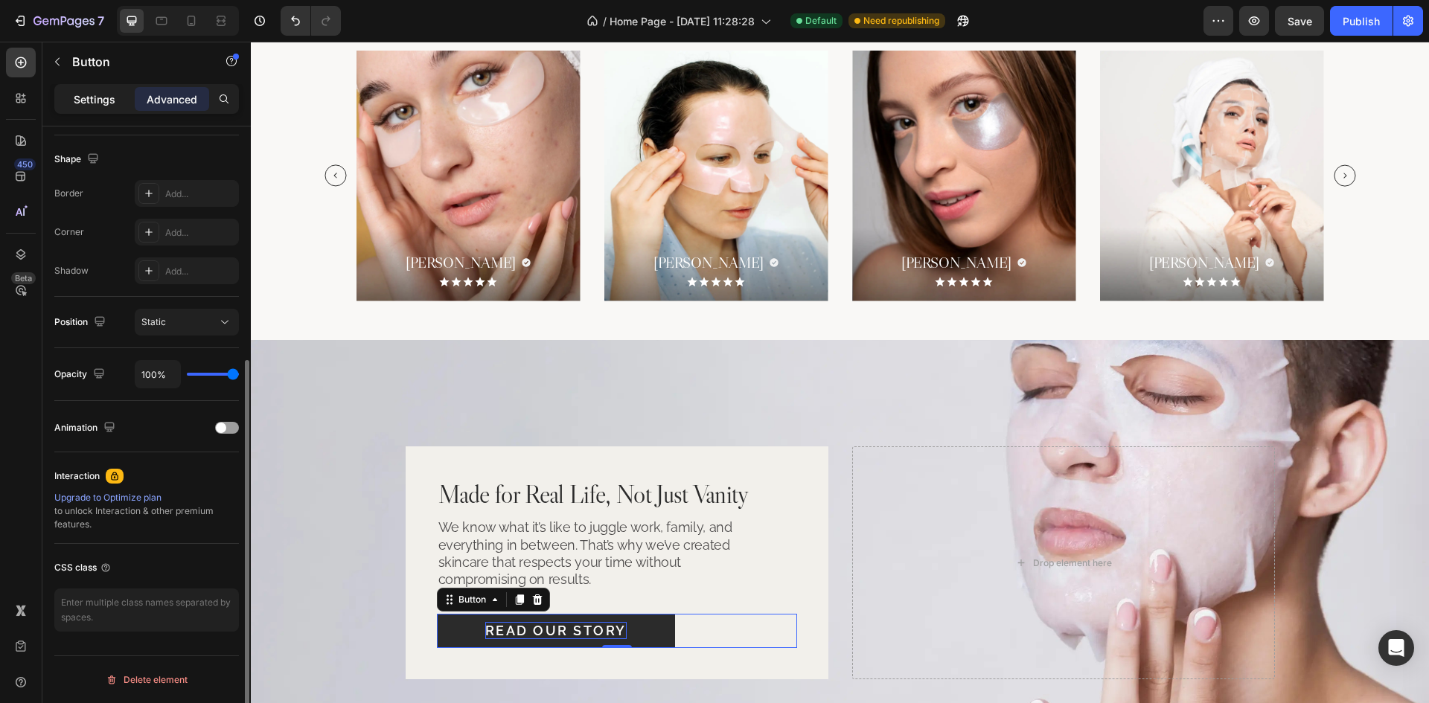
click at [99, 94] on p "Settings" at bounding box center [95, 100] width 42 height 16
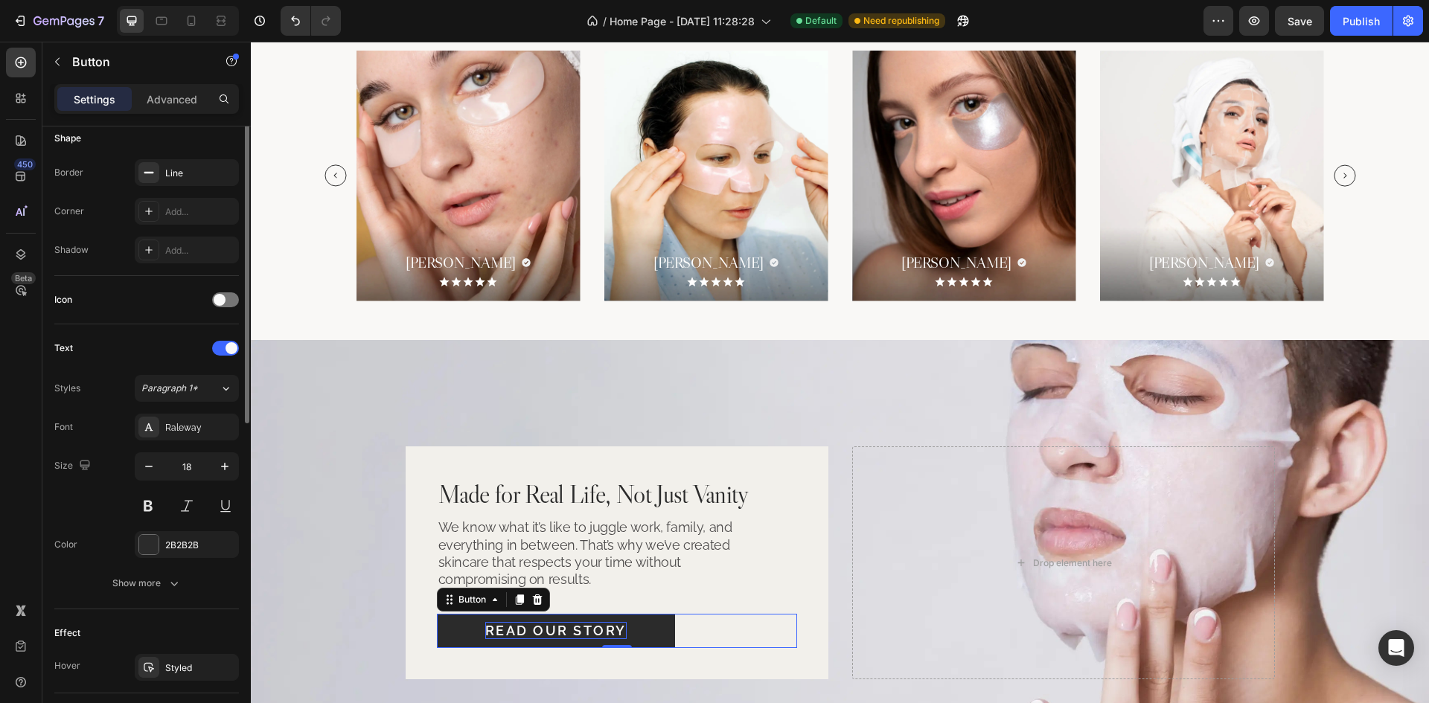
scroll to position [1, 0]
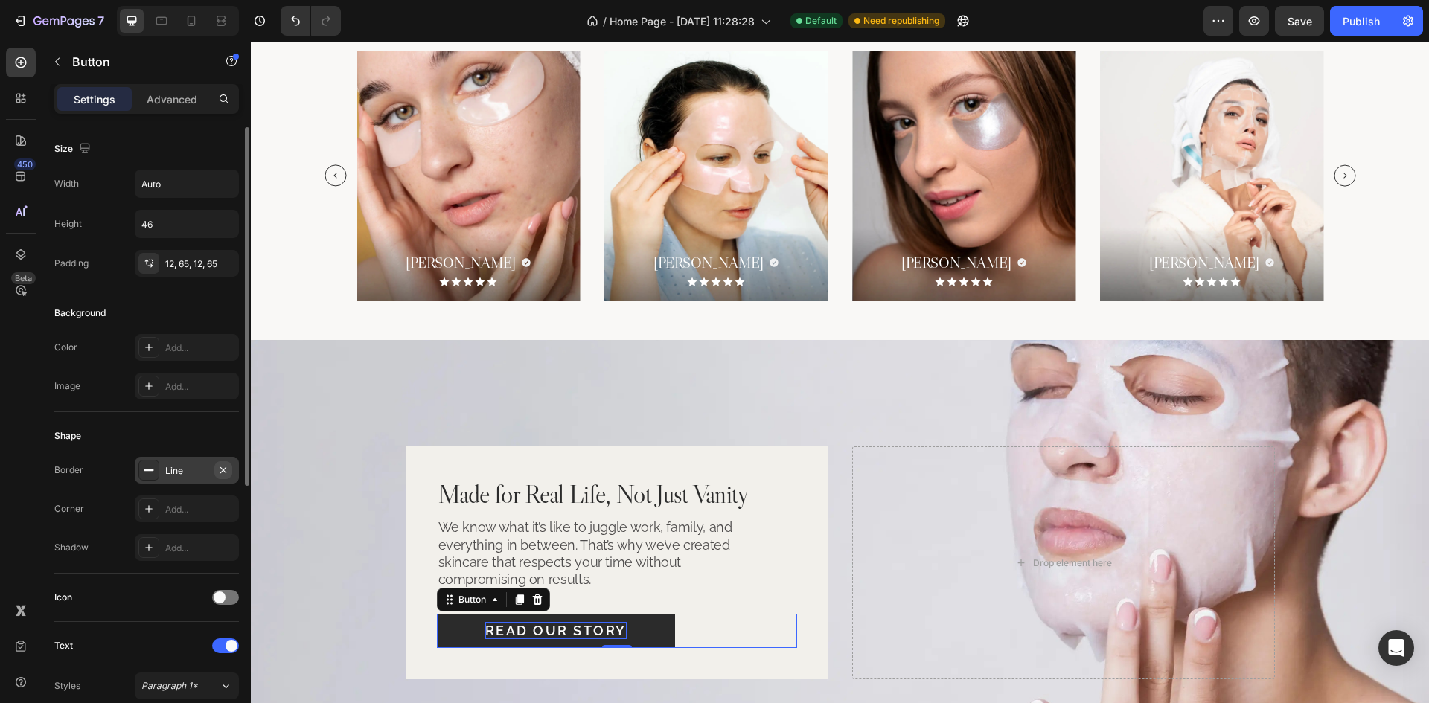
click at [218, 466] on icon "button" at bounding box center [223, 470] width 12 height 12
click at [171, 342] on div "Add..." at bounding box center [200, 348] width 70 height 13
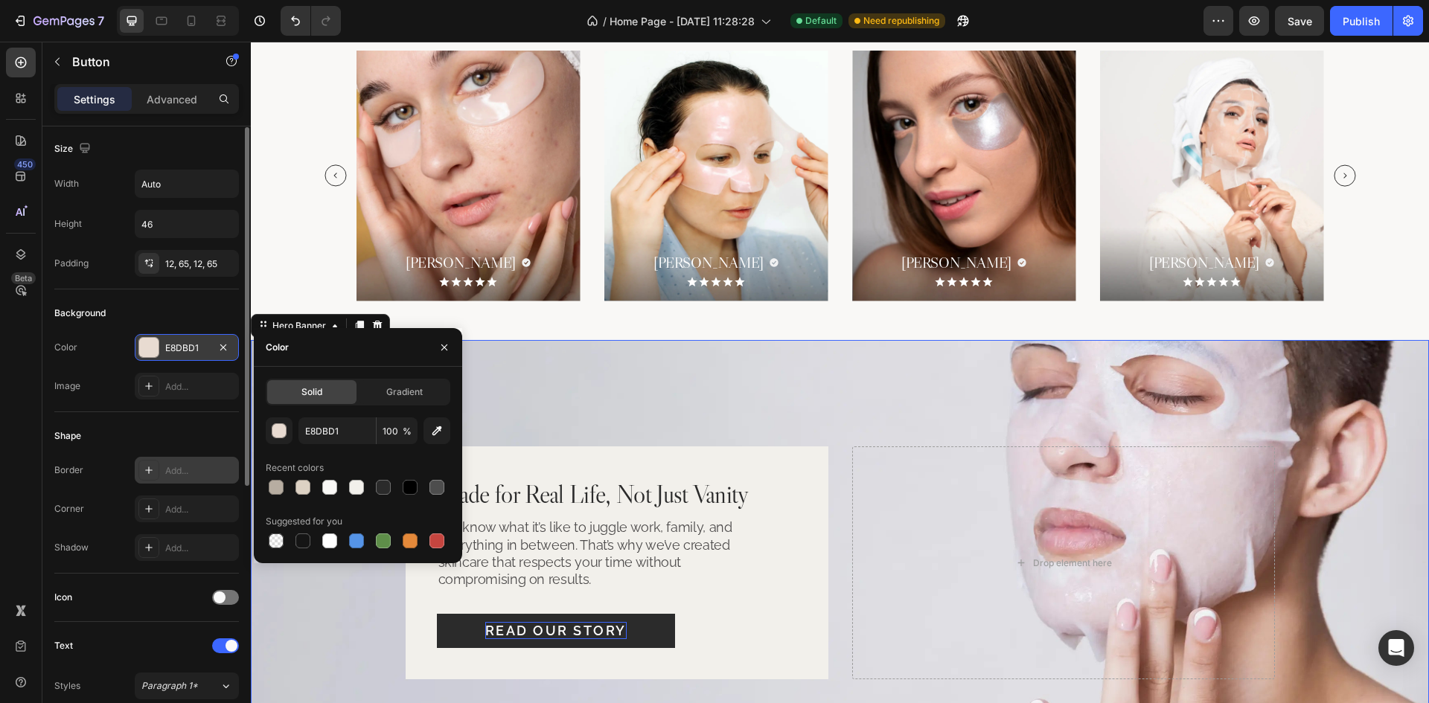
click at [840, 491] on div "Made for Real Life, Not Just Vanity Heading We know what it’s like to juggle wo…" at bounding box center [840, 563] width 893 height 238
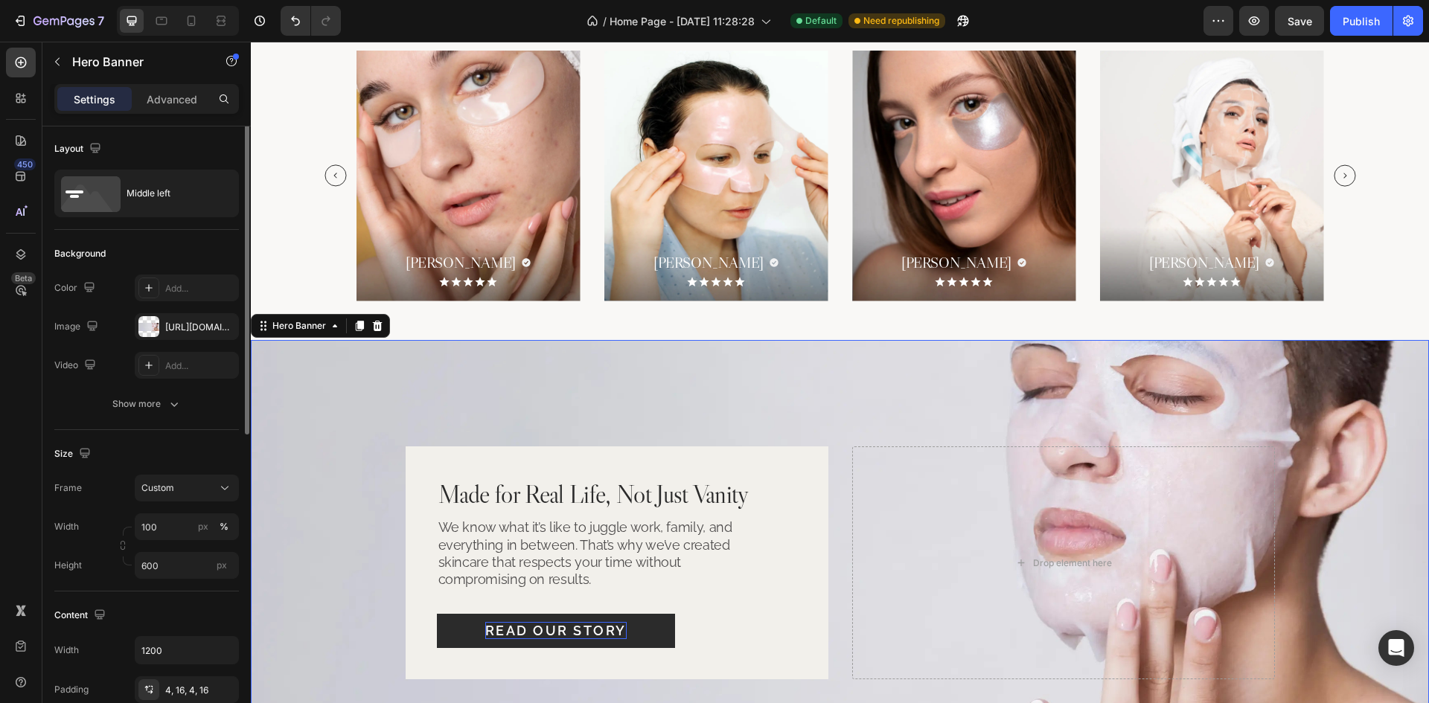
scroll to position [0, 0]
click at [852, 532] on div "Drop element here" at bounding box center [1063, 563] width 423 height 232
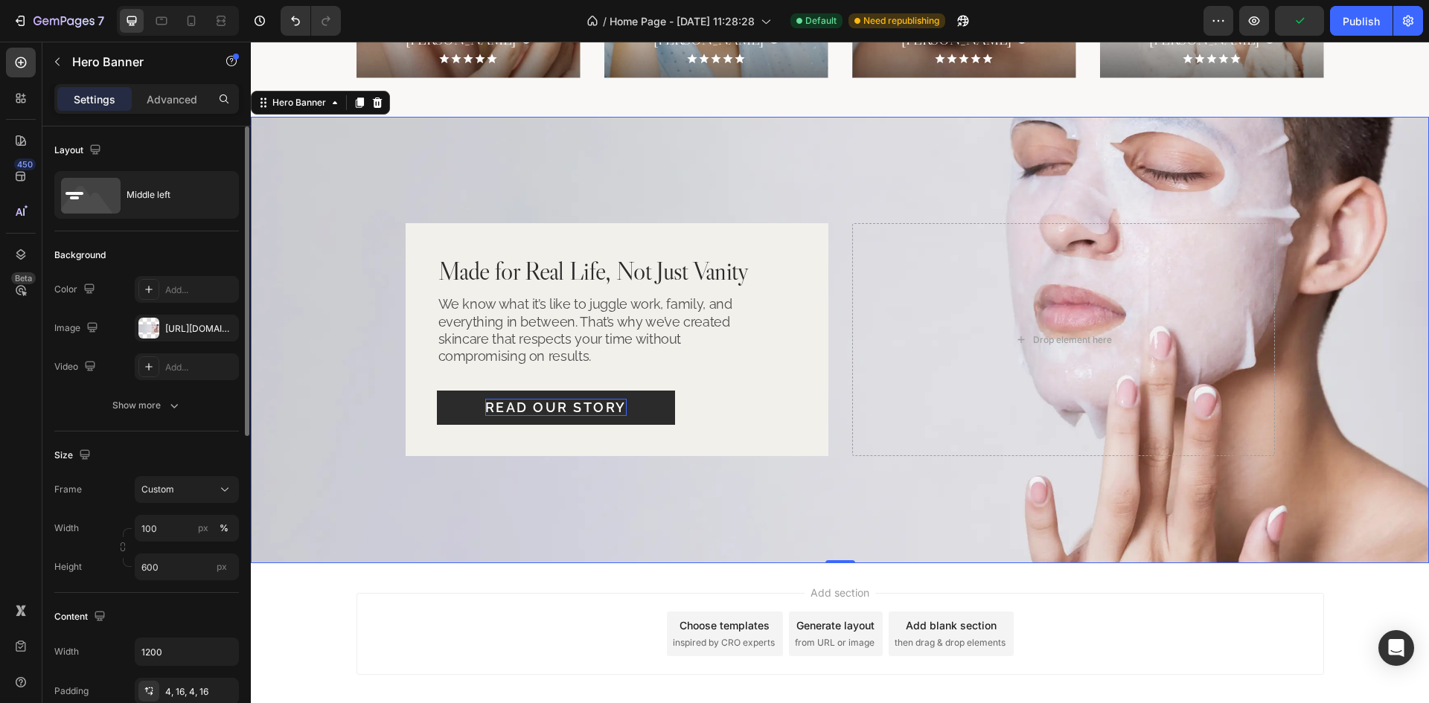
click at [825, 376] on div "Made for Real Life, Not Just Vanity Heading We know what it’s like to juggle wo…" at bounding box center [840, 339] width 893 height 238
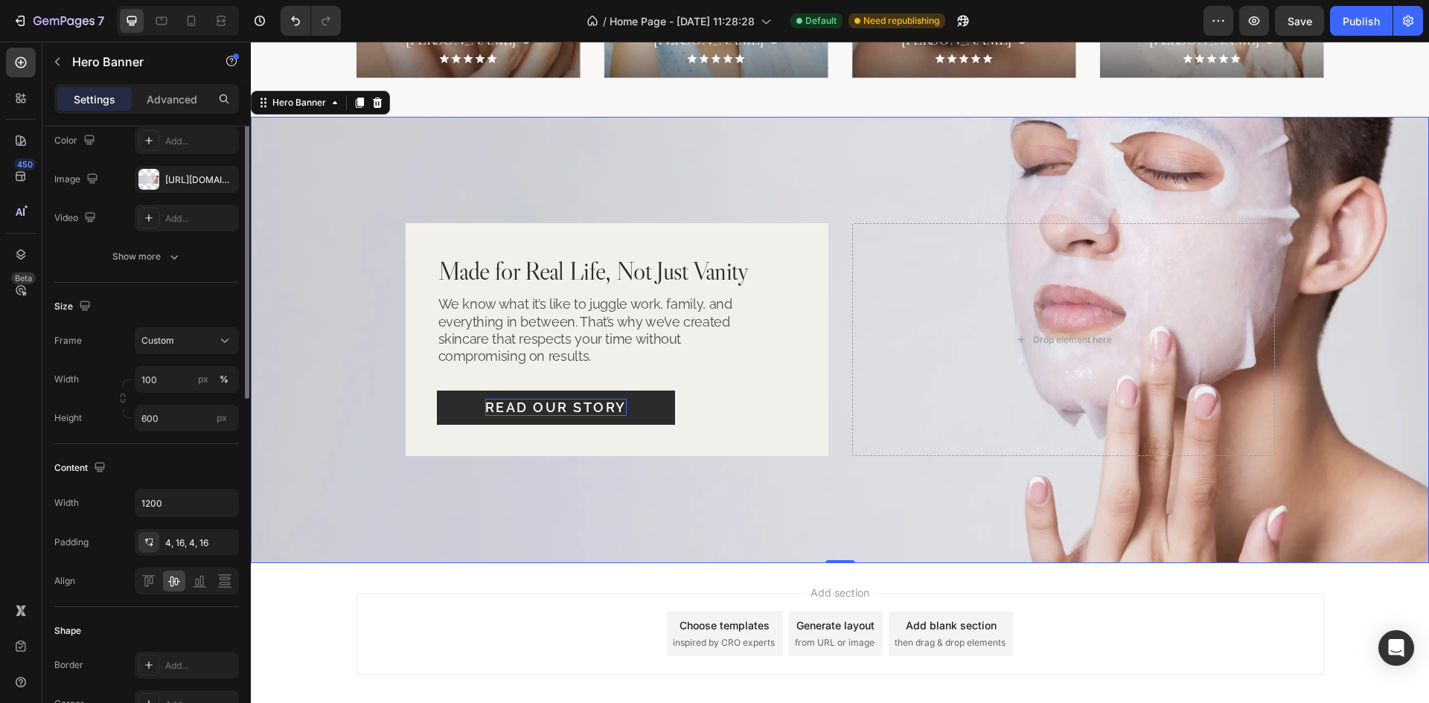
scroll to position [74, 0]
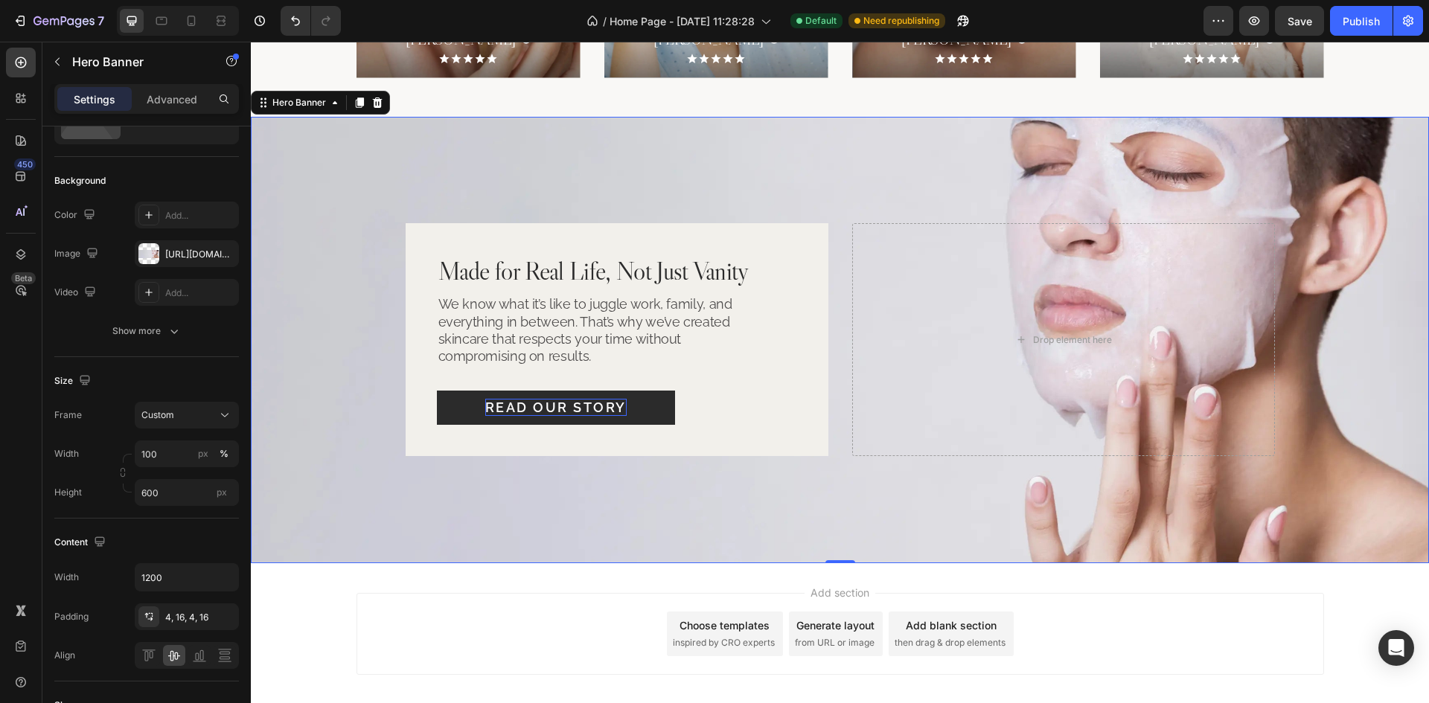
click at [840, 334] on div "Made for Real Life, Not Just Vanity Heading We know what it’s like to juggle wo…" at bounding box center [840, 339] width 893 height 238
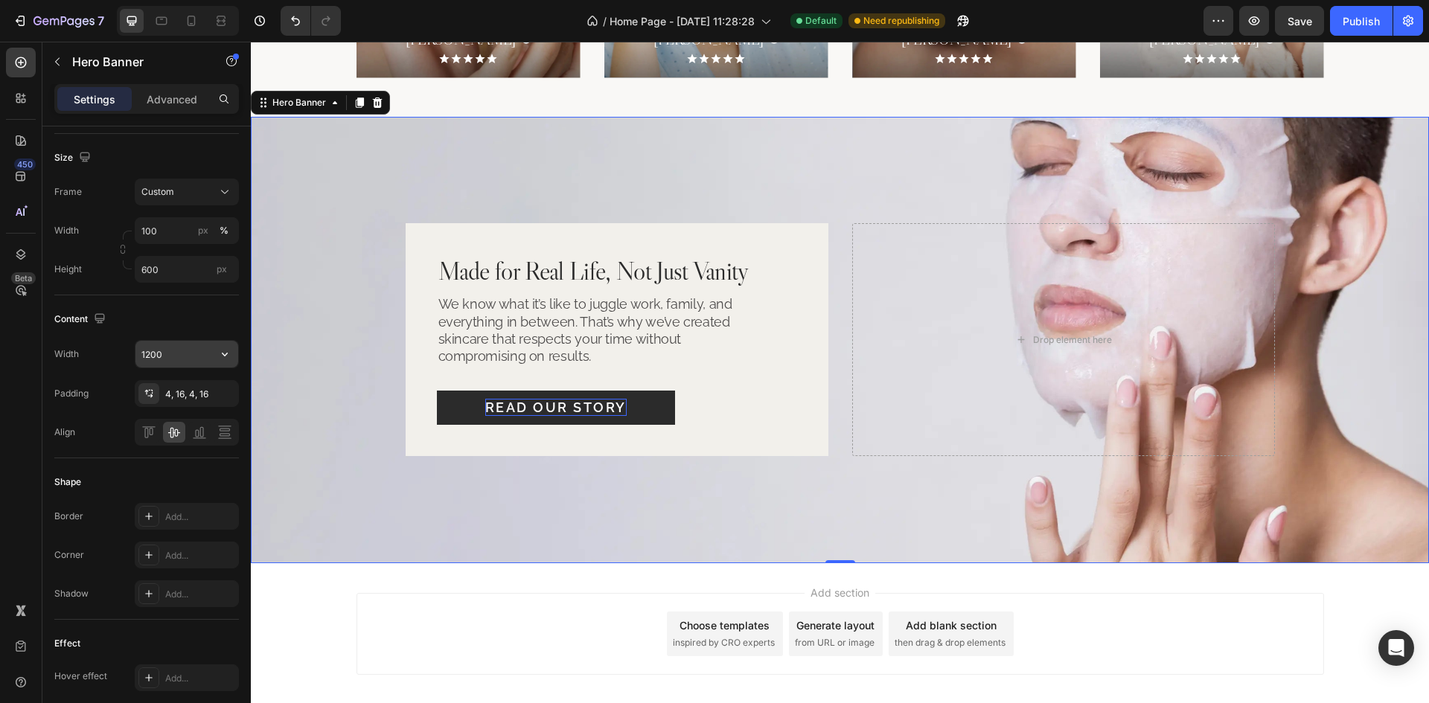
click at [179, 365] on input "1200" at bounding box center [186, 354] width 103 height 27
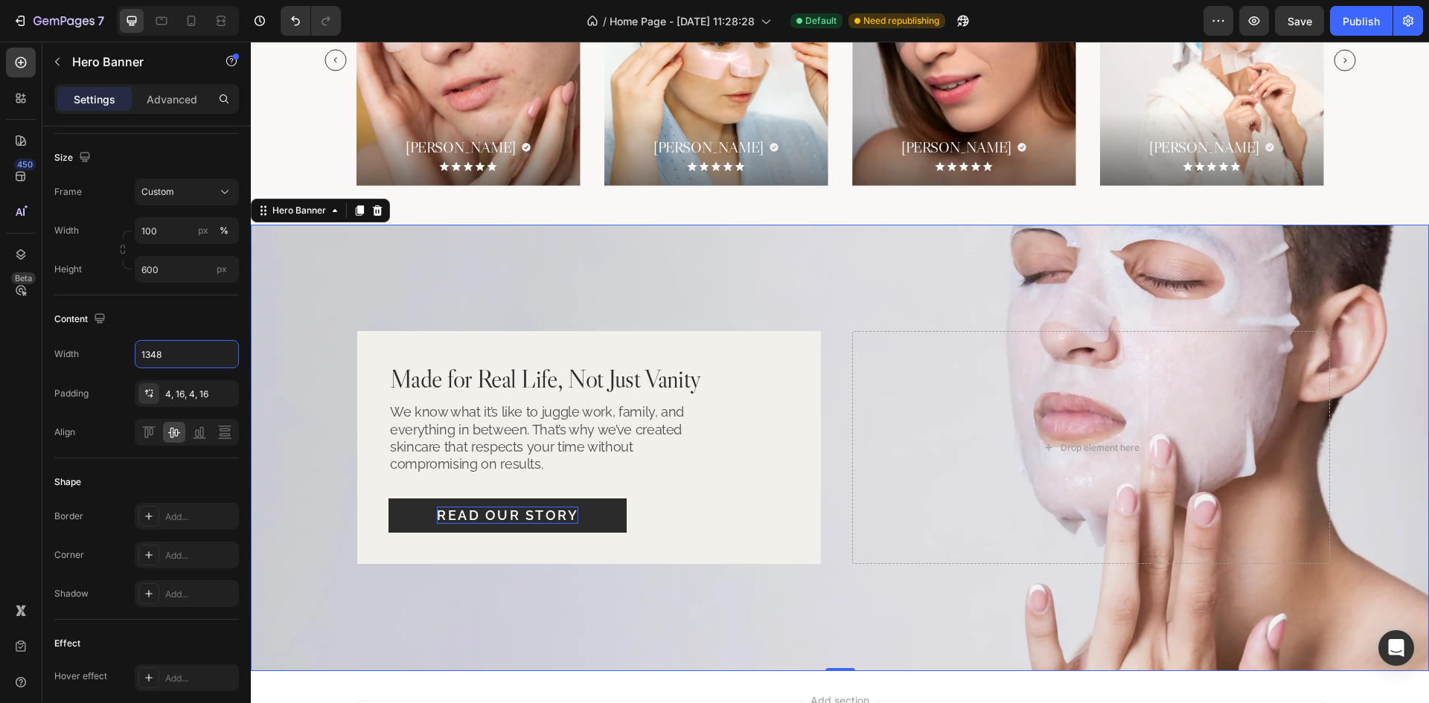
scroll to position [2749, 0]
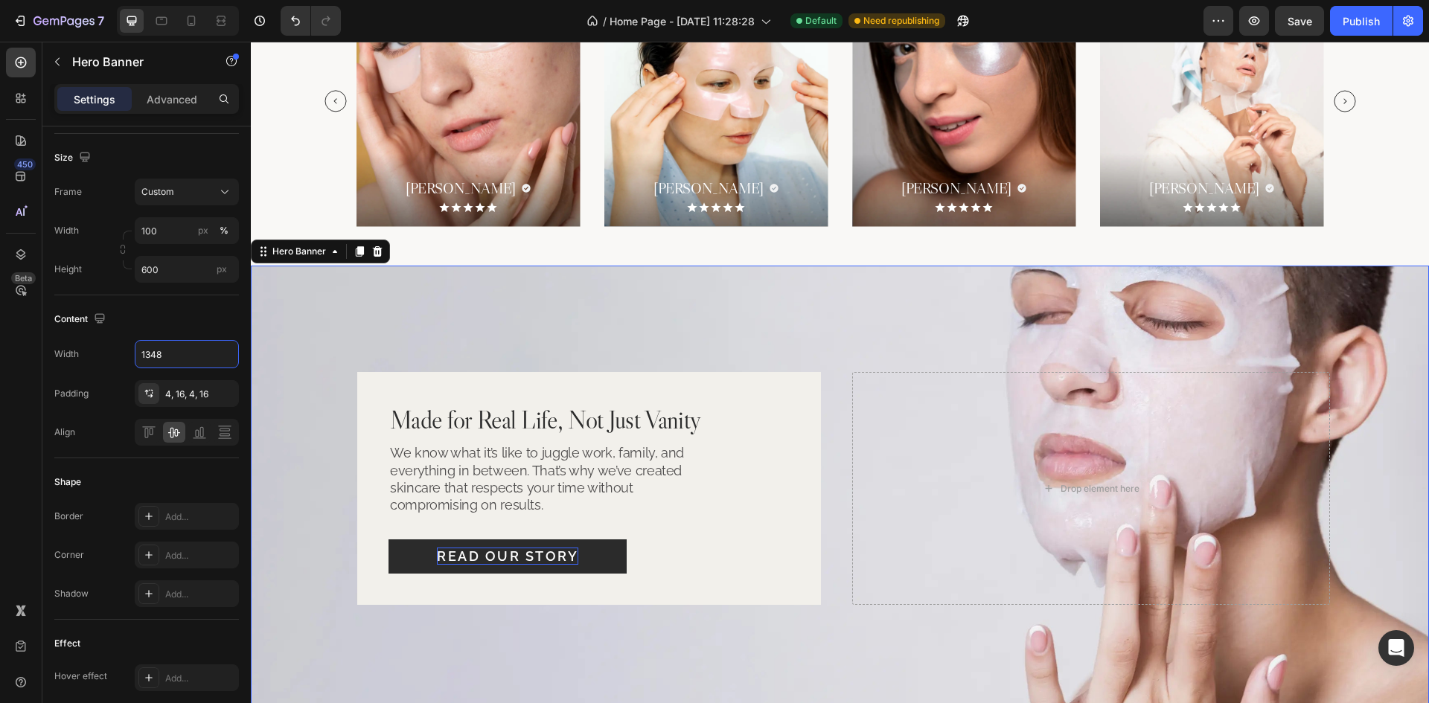
type input "1348"
click at [840, 456] on div "Made for Real Life, Not Just Vanity Heading We know what it’s like to juggle wo…" at bounding box center [840, 488] width 1003 height 238
click at [603, 480] on p "We know what it’s like to juggle work, family, and everything in between. That’…" at bounding box center [542, 479] width 304 height 70
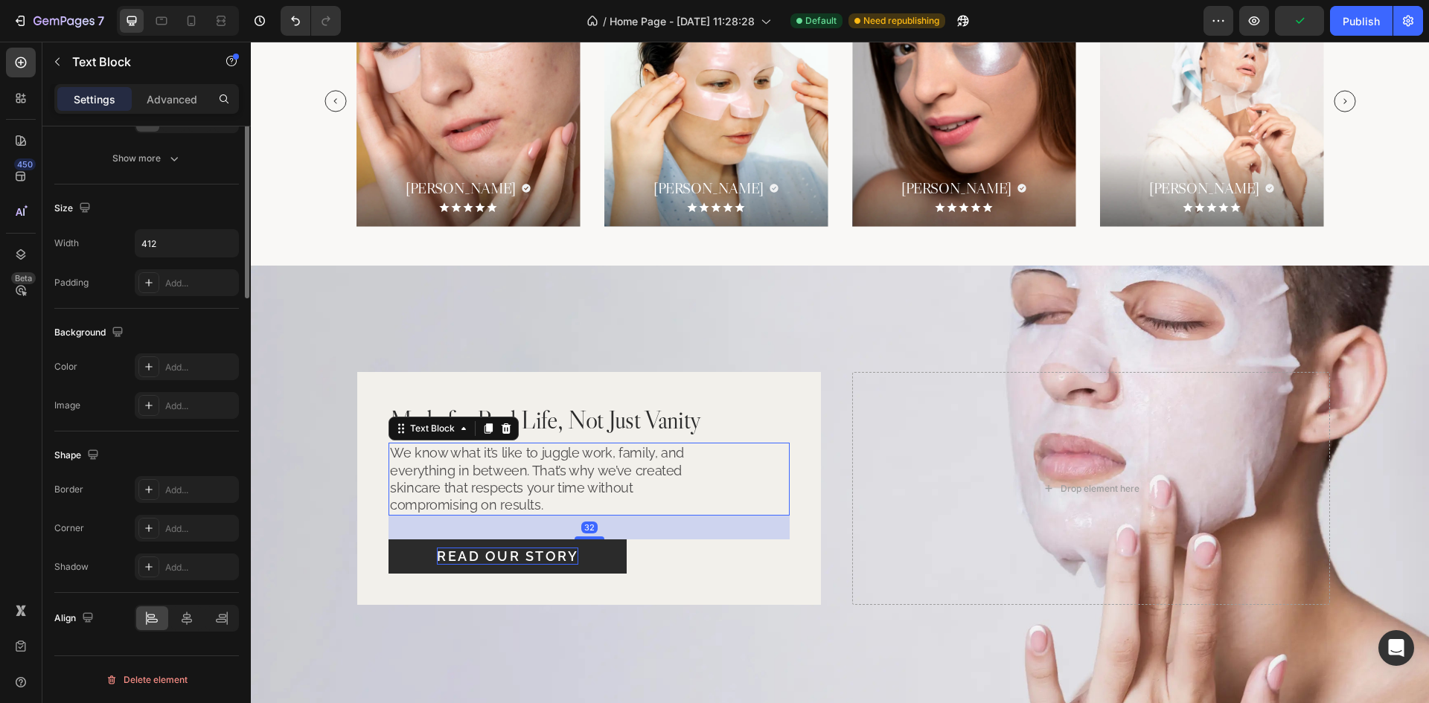
scroll to position [0, 0]
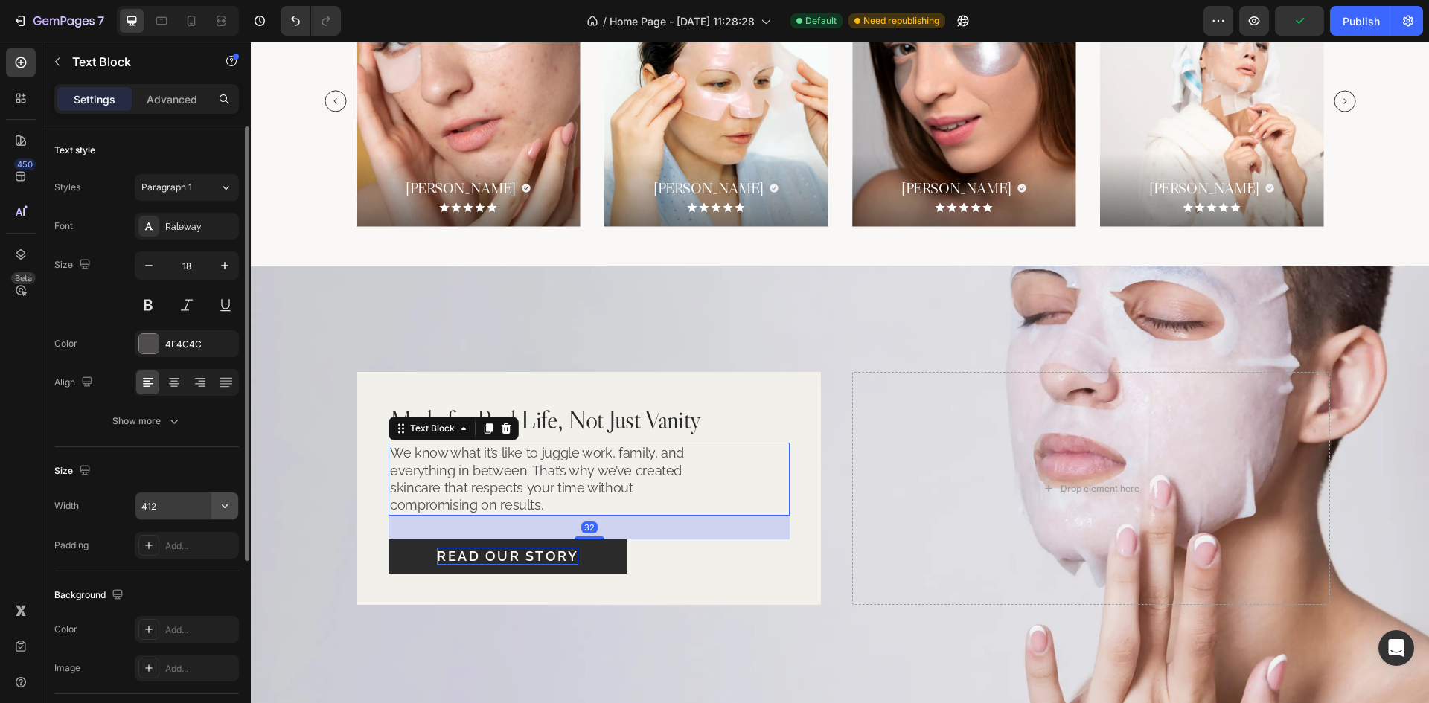
click at [229, 510] on icon "button" at bounding box center [224, 506] width 15 height 15
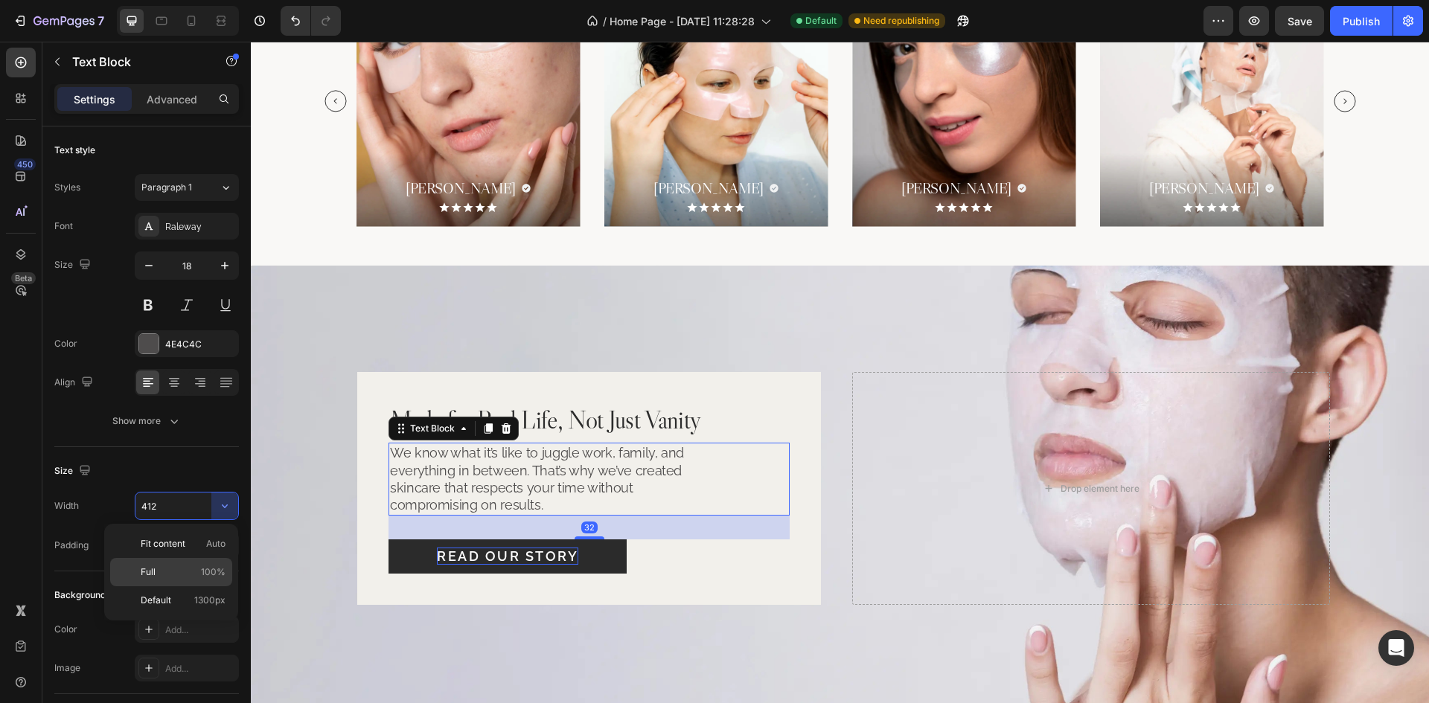
click at [178, 587] on div "Full 100%" at bounding box center [171, 601] width 122 height 28
type input "100%"
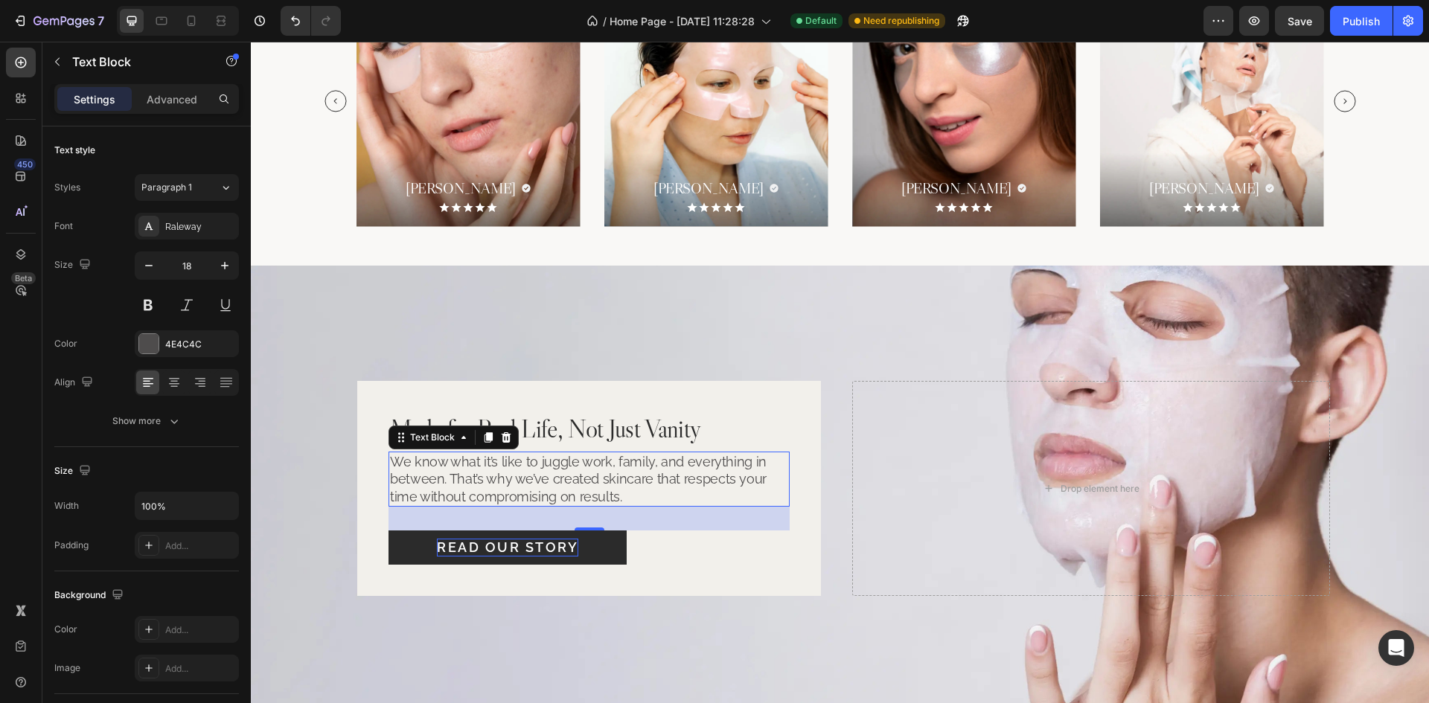
click at [456, 479] on p "We know what it’s like to juggle work, family, and everything in between. That’…" at bounding box center [589, 479] width 398 height 52
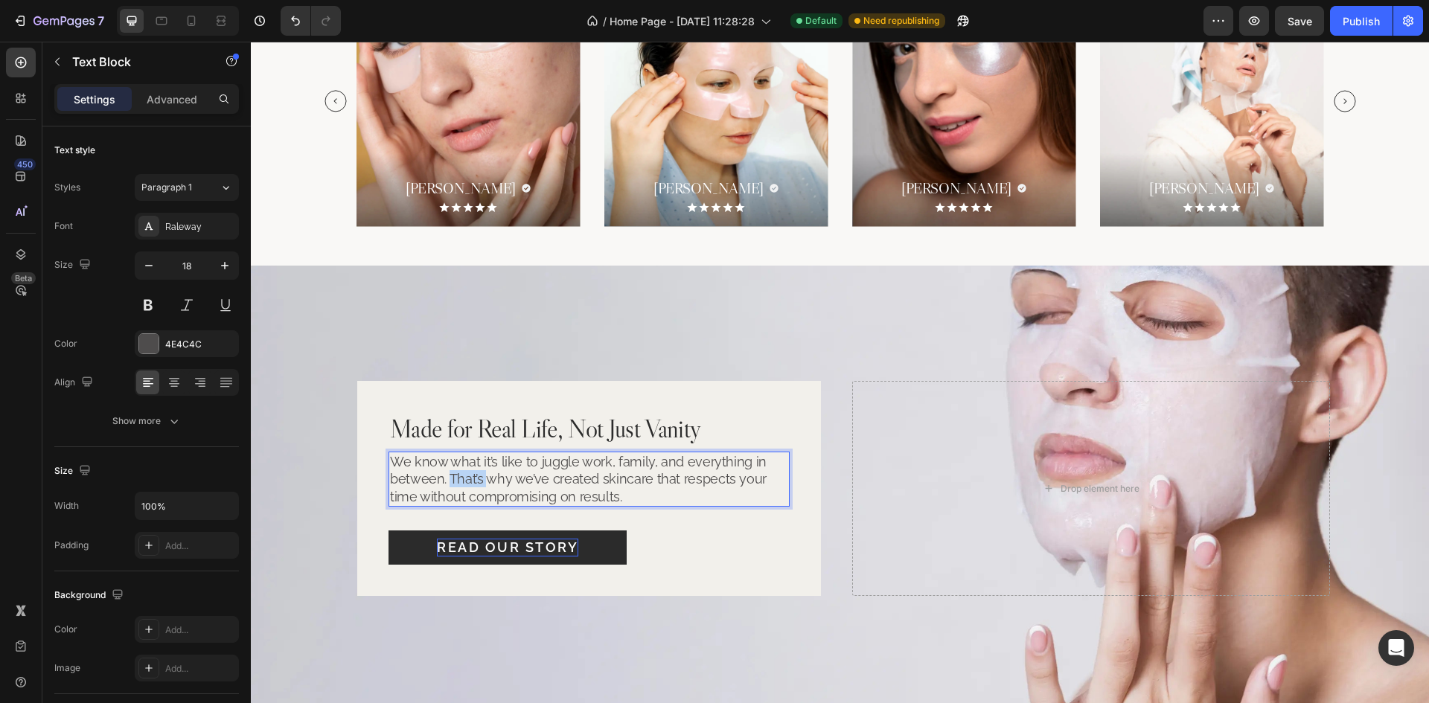
click at [456, 479] on p "We know what it’s like to juggle work, family, and everything in between. That’…" at bounding box center [589, 479] width 398 height 52
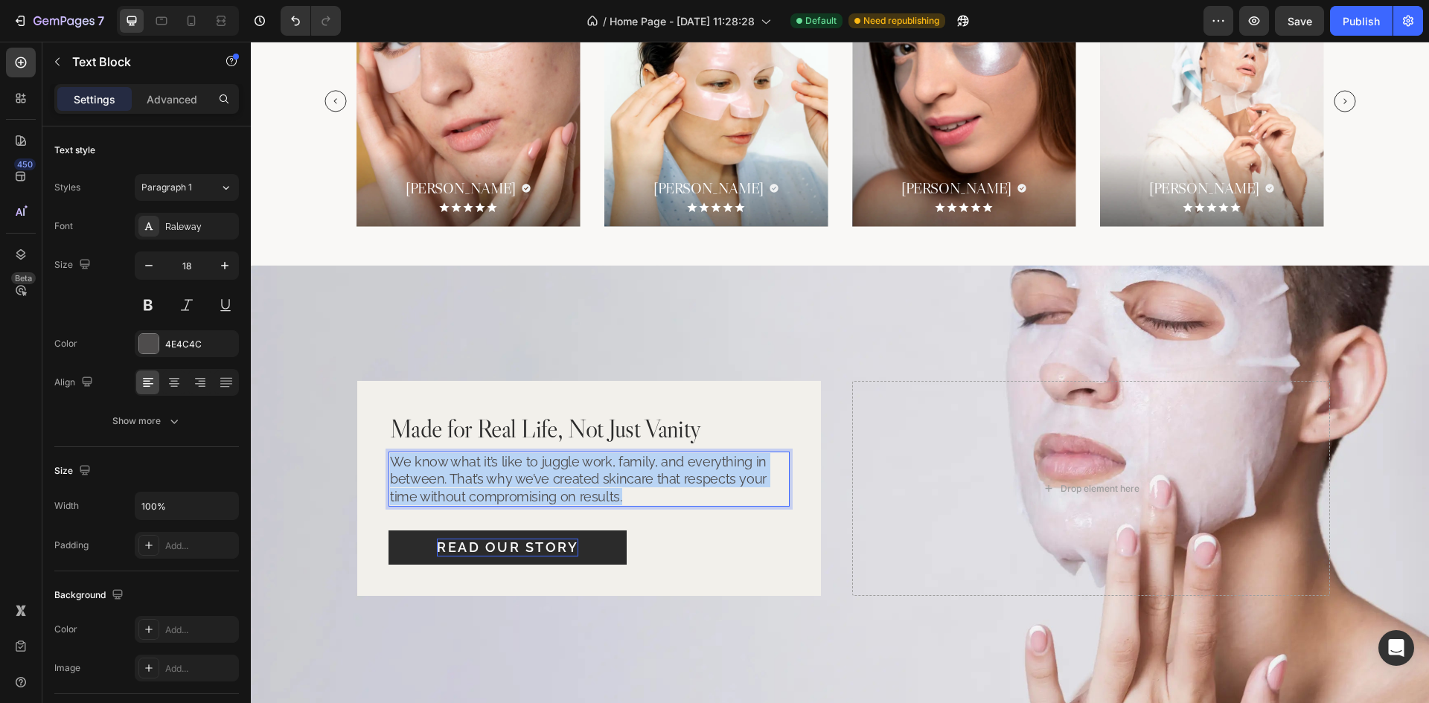
click at [456, 479] on p "We know what it’s like to juggle work, family, and everything in between. That’…" at bounding box center [589, 479] width 398 height 52
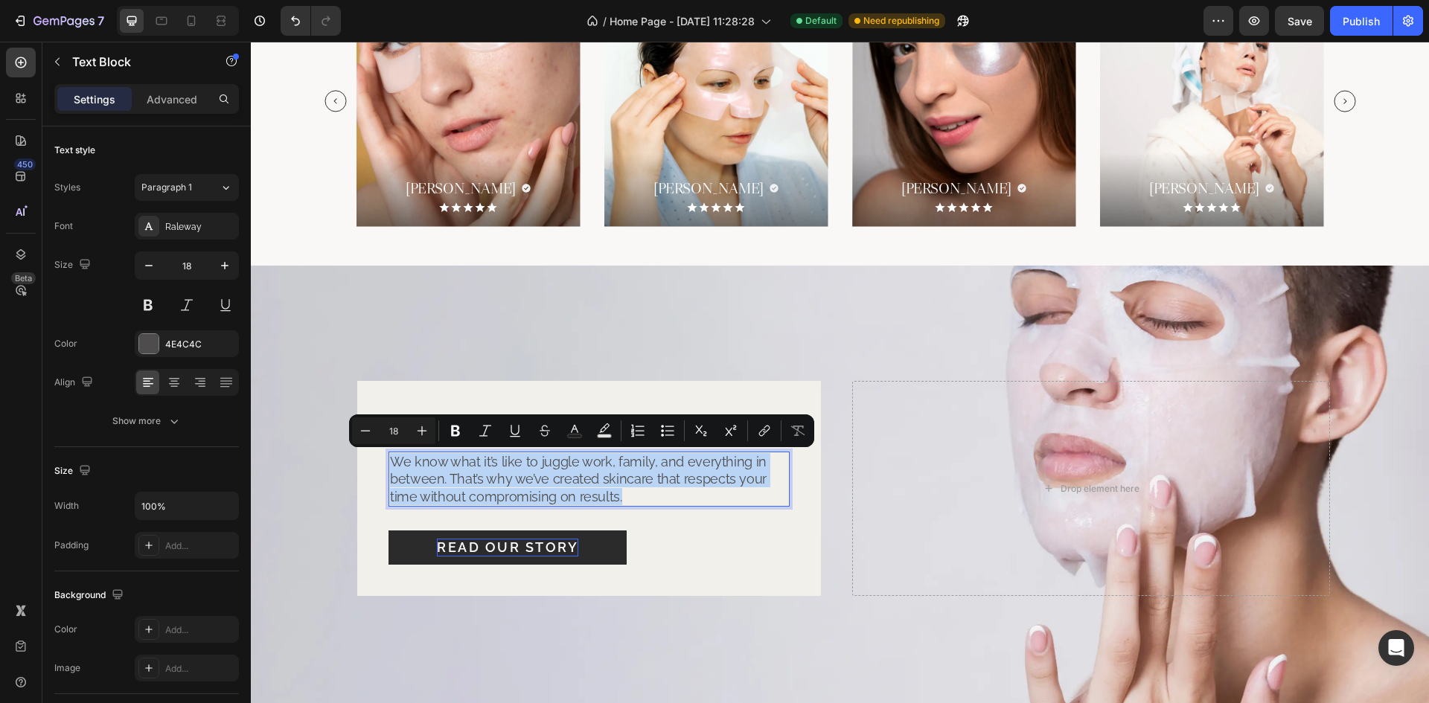
scroll to position [2714, 0]
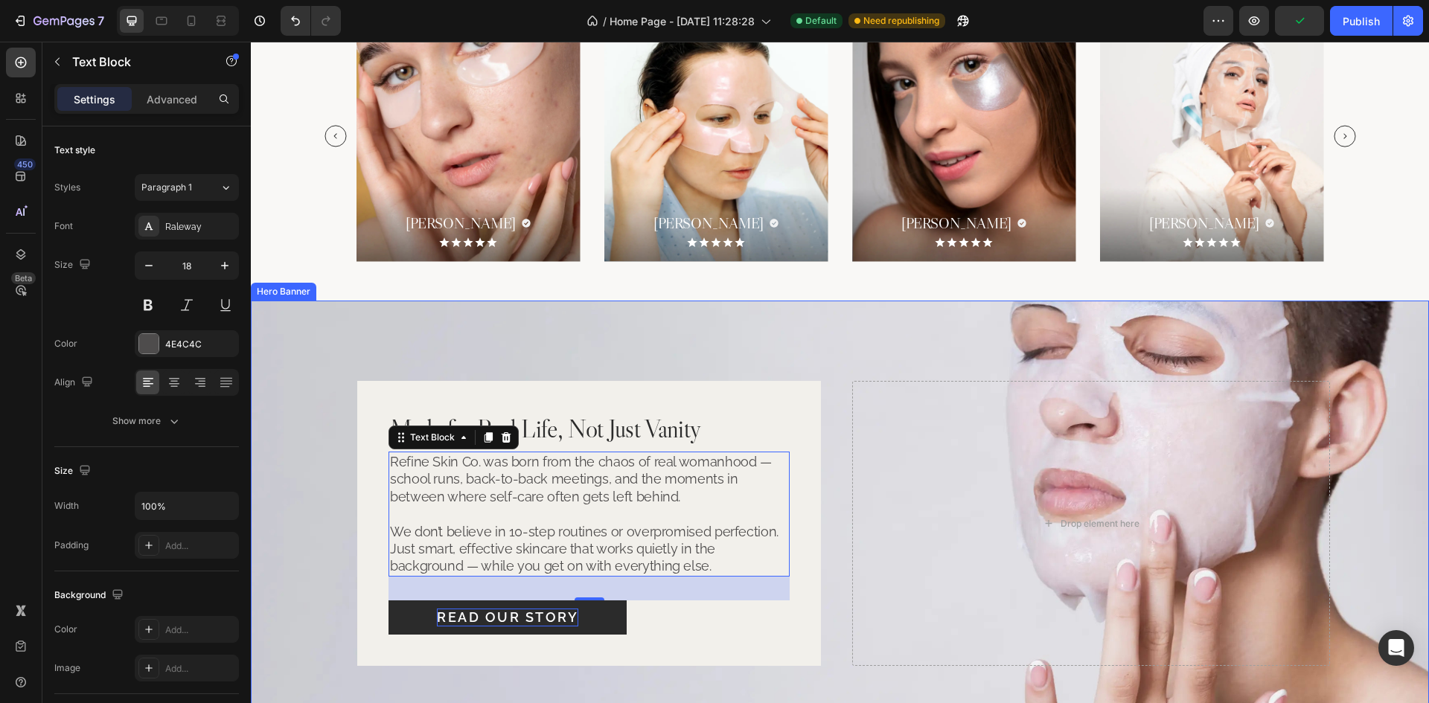
click at [839, 505] on div "Made for Real Life, Not Just Vanity Heading Refine Skin Co. was born from the c…" at bounding box center [840, 523] width 1003 height 291
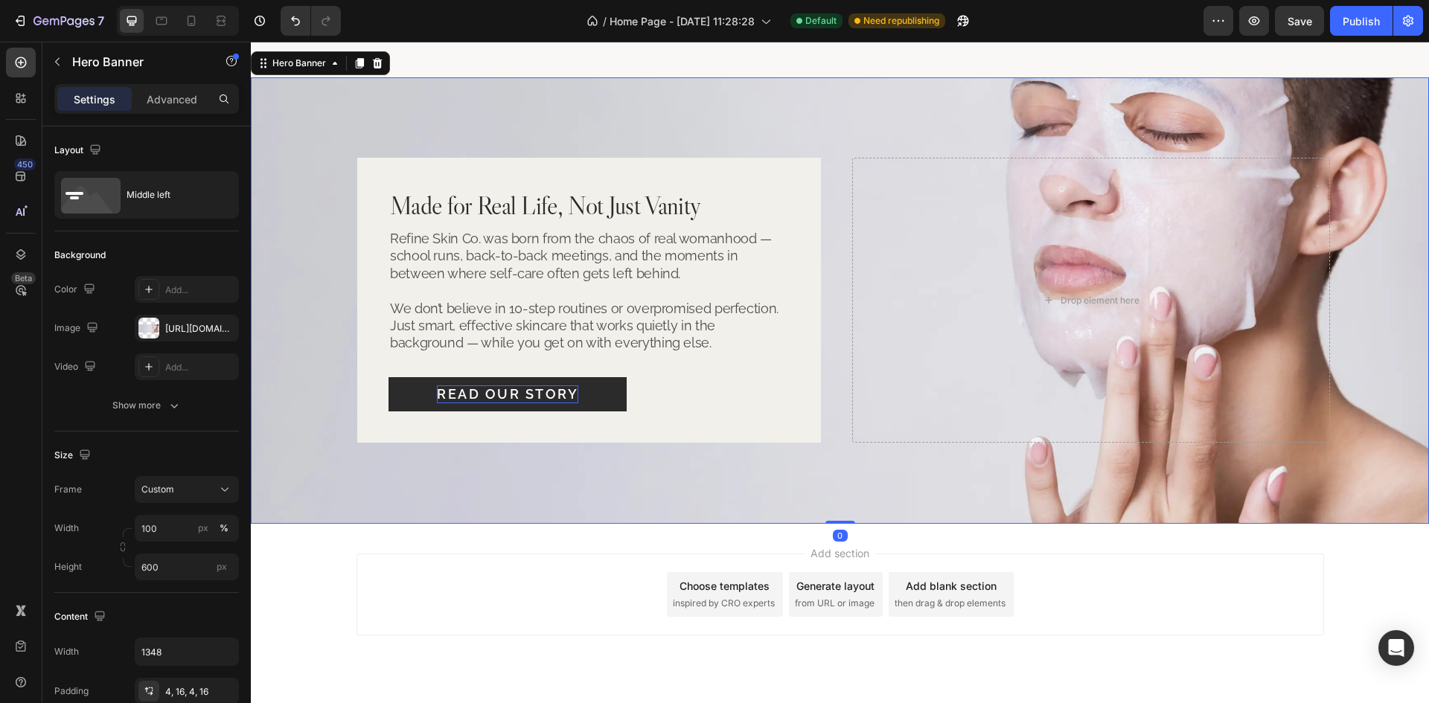
scroll to position [2788, 0]
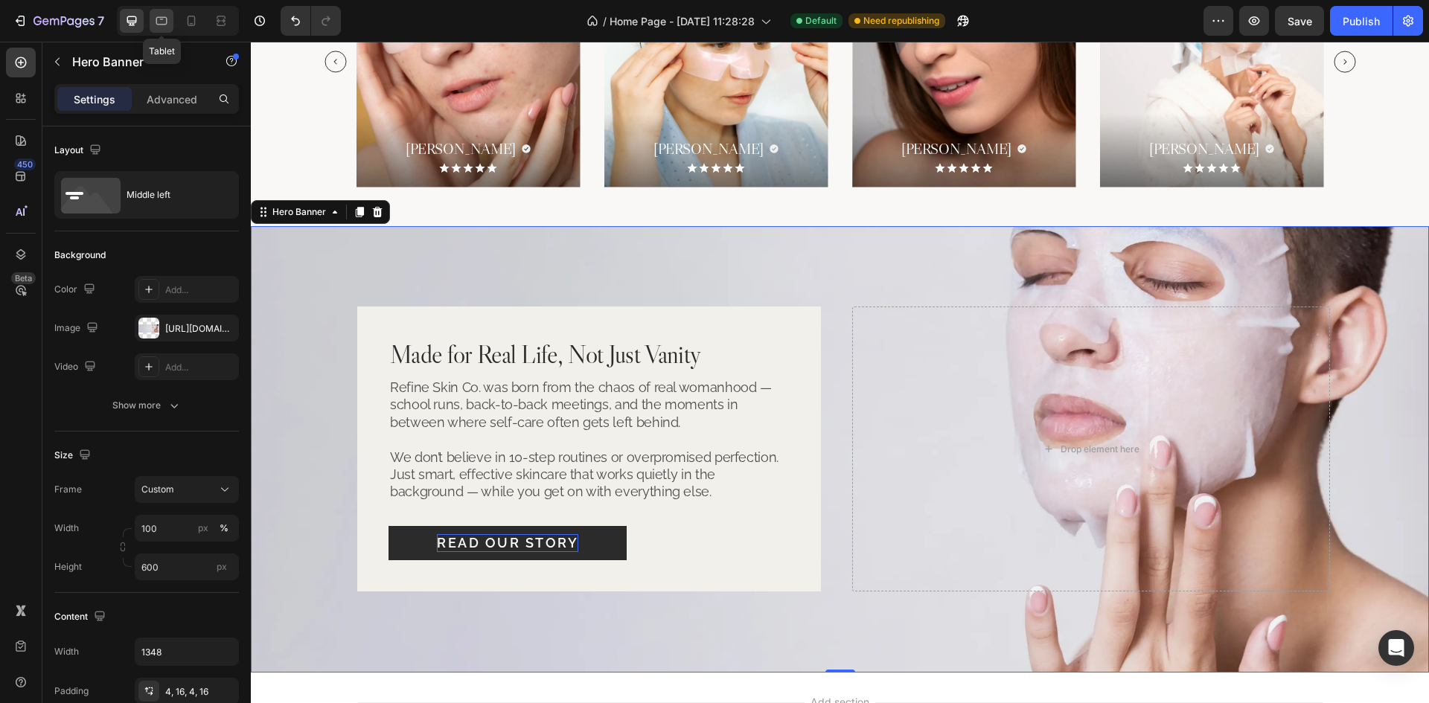
click at [162, 25] on icon at bounding box center [161, 20] width 15 height 15
type input "100%"
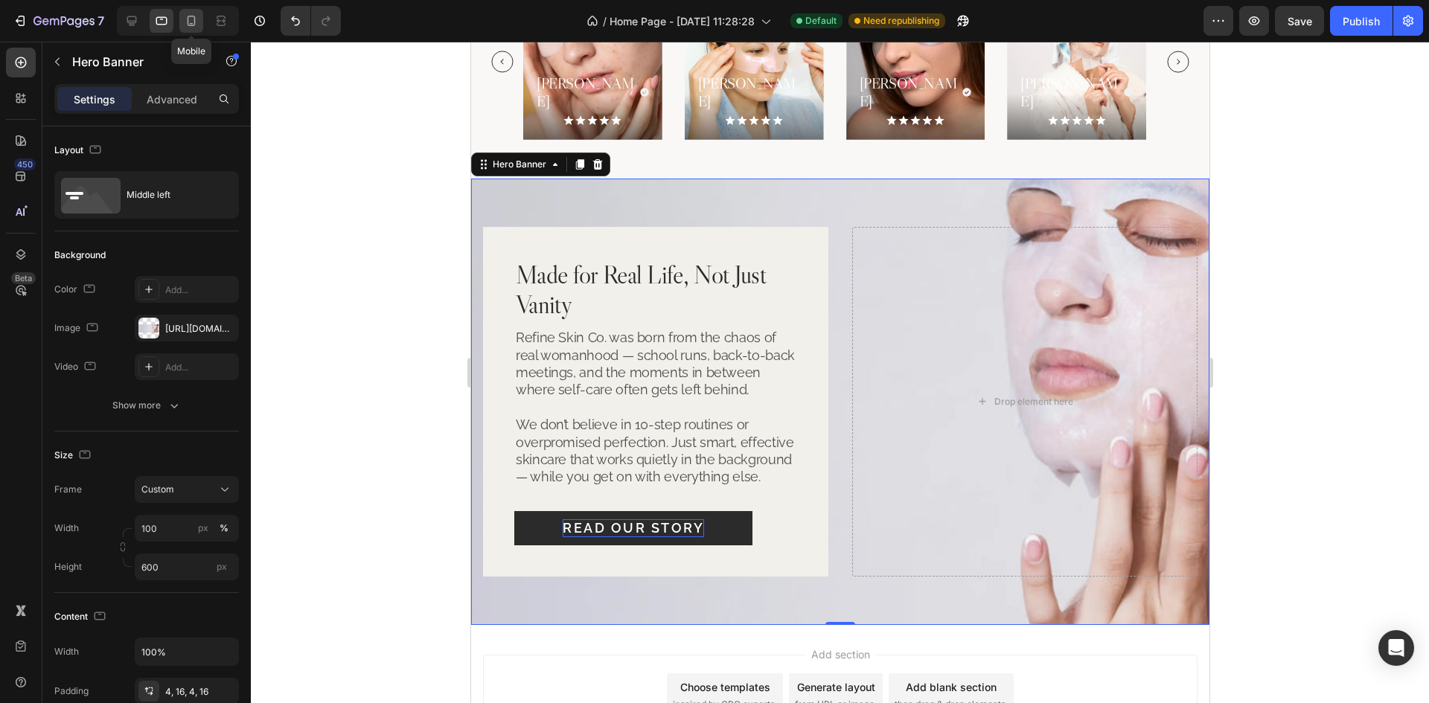
scroll to position [2825, 0]
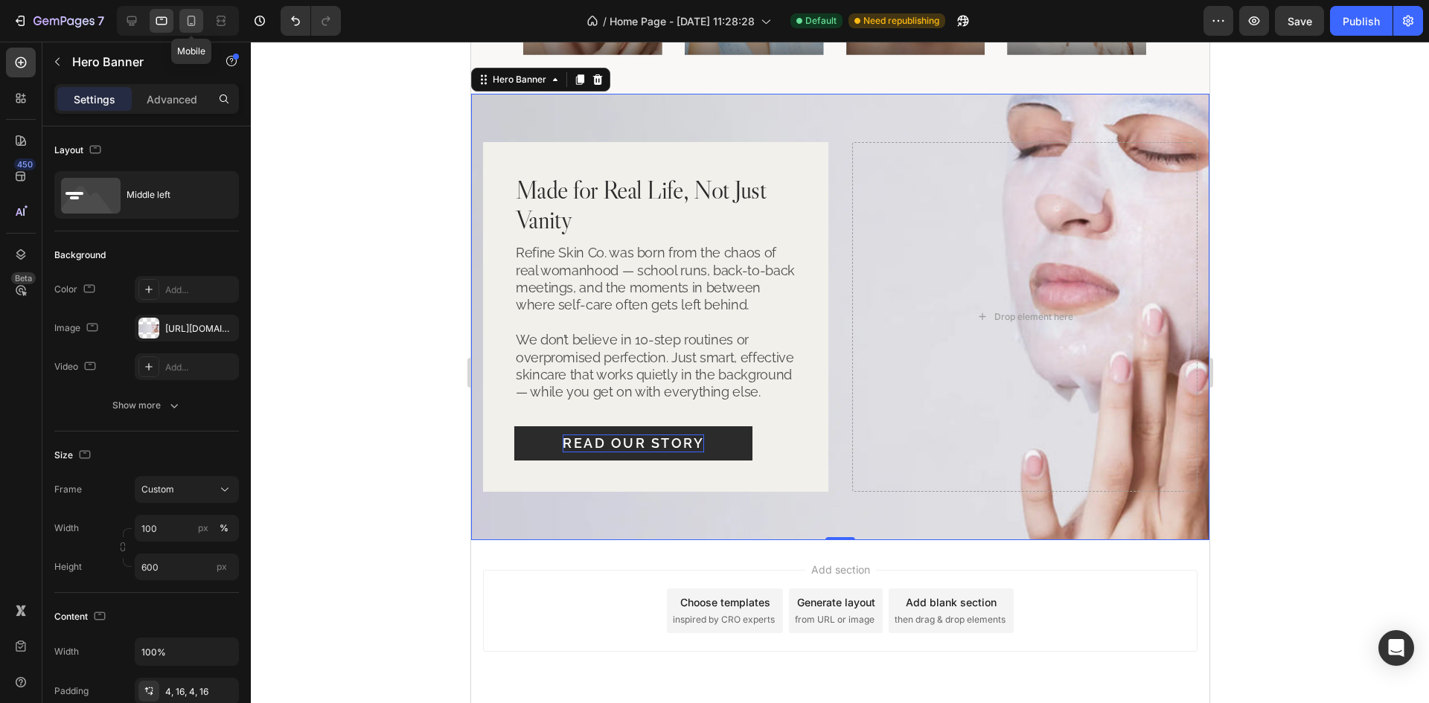
click at [195, 25] on icon at bounding box center [191, 20] width 15 height 15
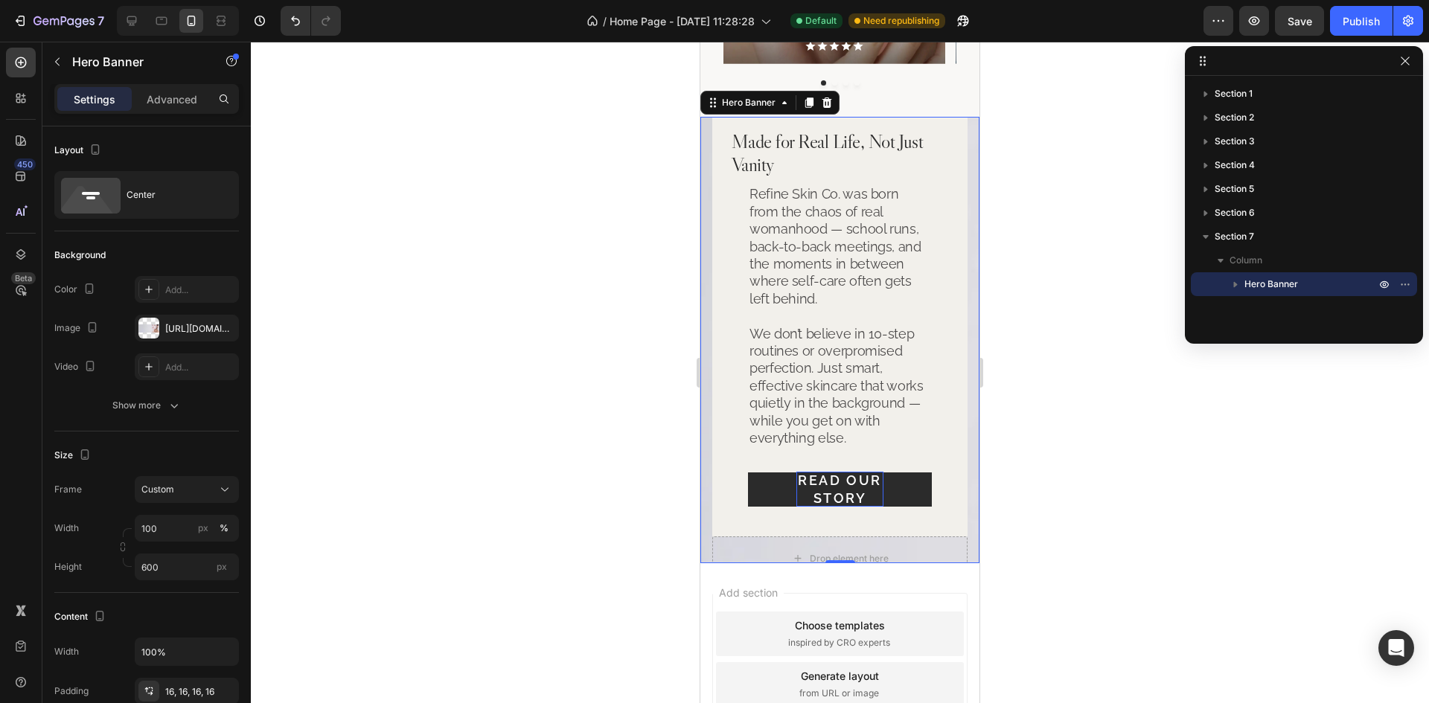
scroll to position [2827, 0]
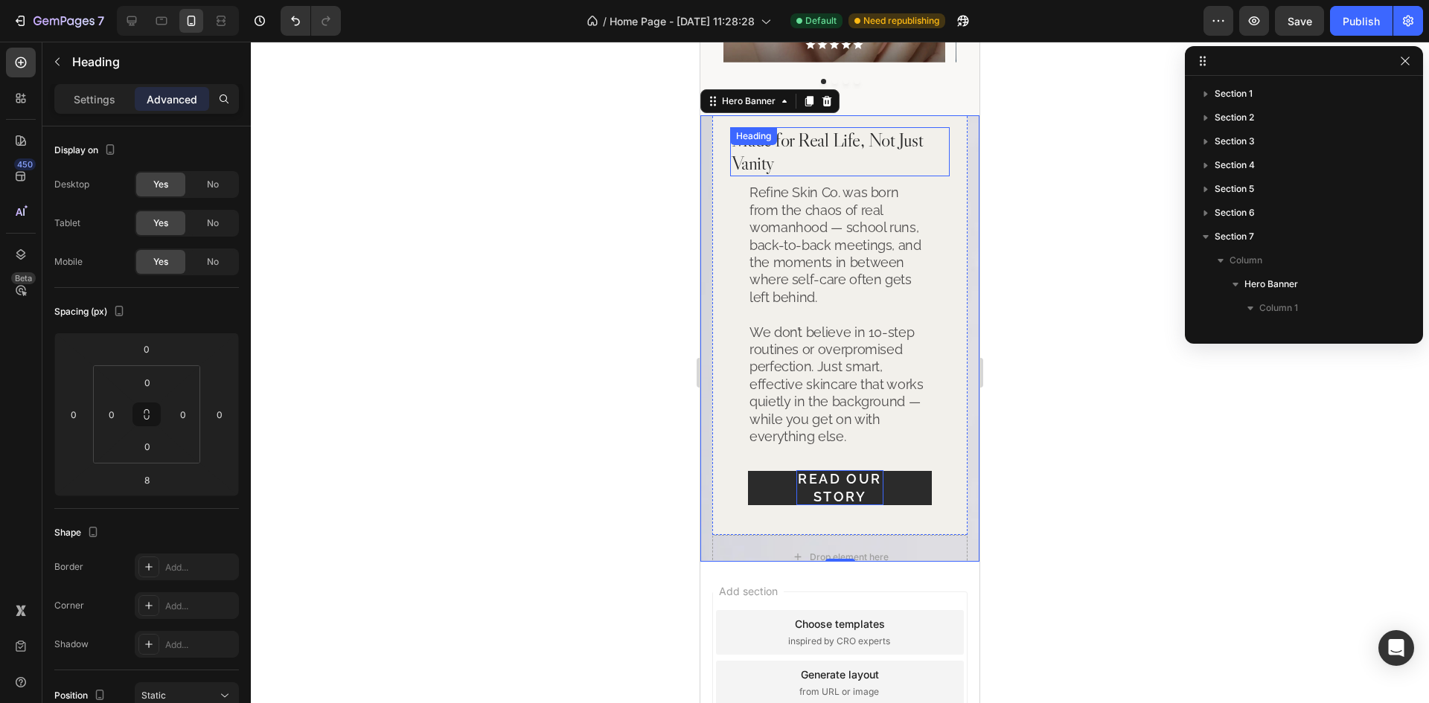
click at [793, 141] on div "Made for Real Life, Not Just Vanity Heading" at bounding box center [840, 151] width 220 height 49
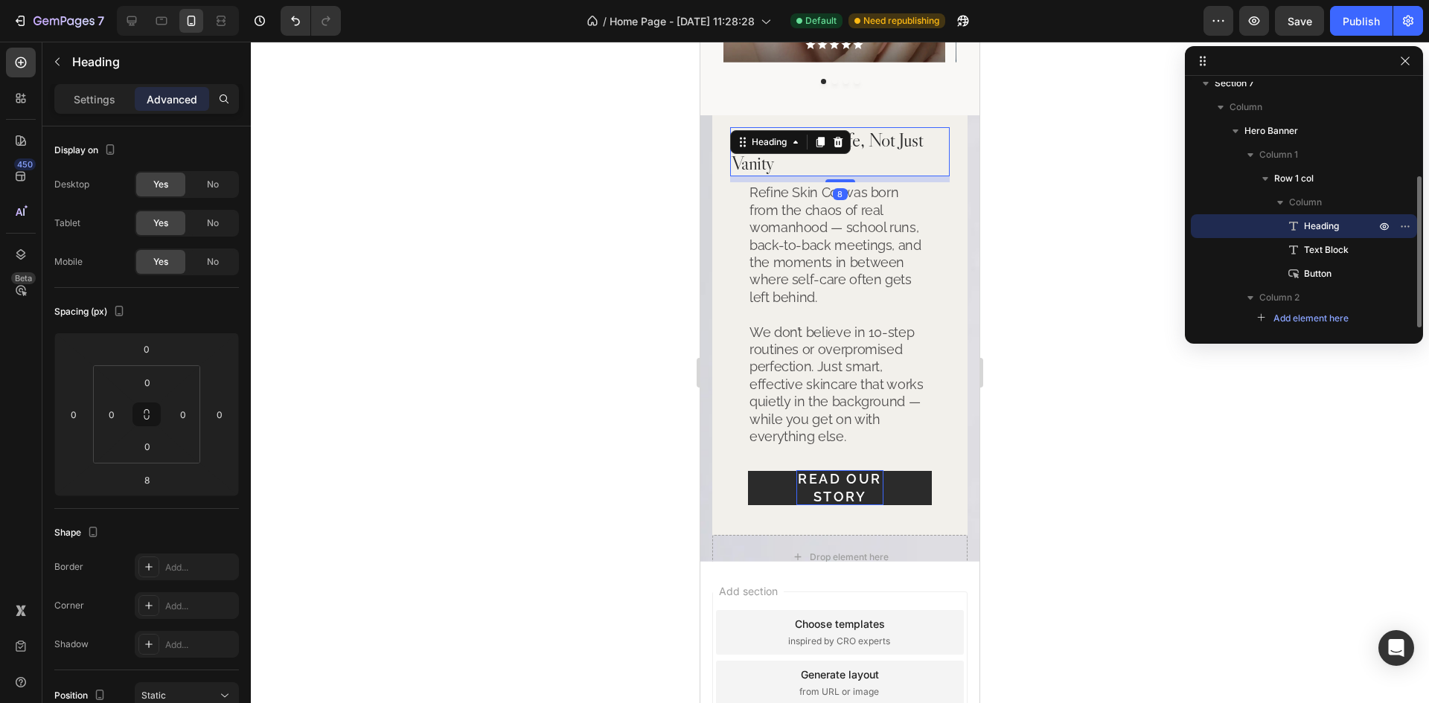
click at [773, 231] on p "Refine Skin Co. was born from the chaos of real womanhood — school runs, back-t…" at bounding box center [840, 314] width 181 height 261
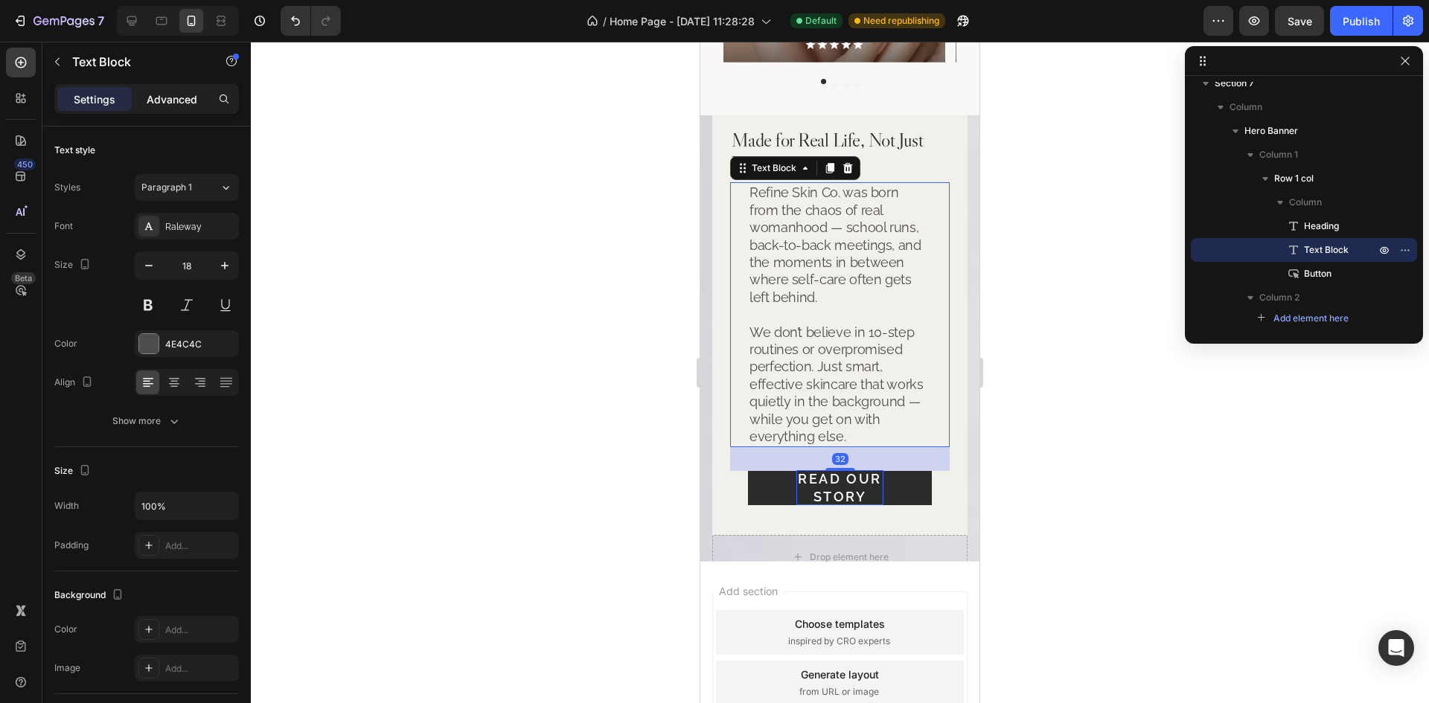
click at [176, 107] on div "Advanced" at bounding box center [172, 99] width 74 height 24
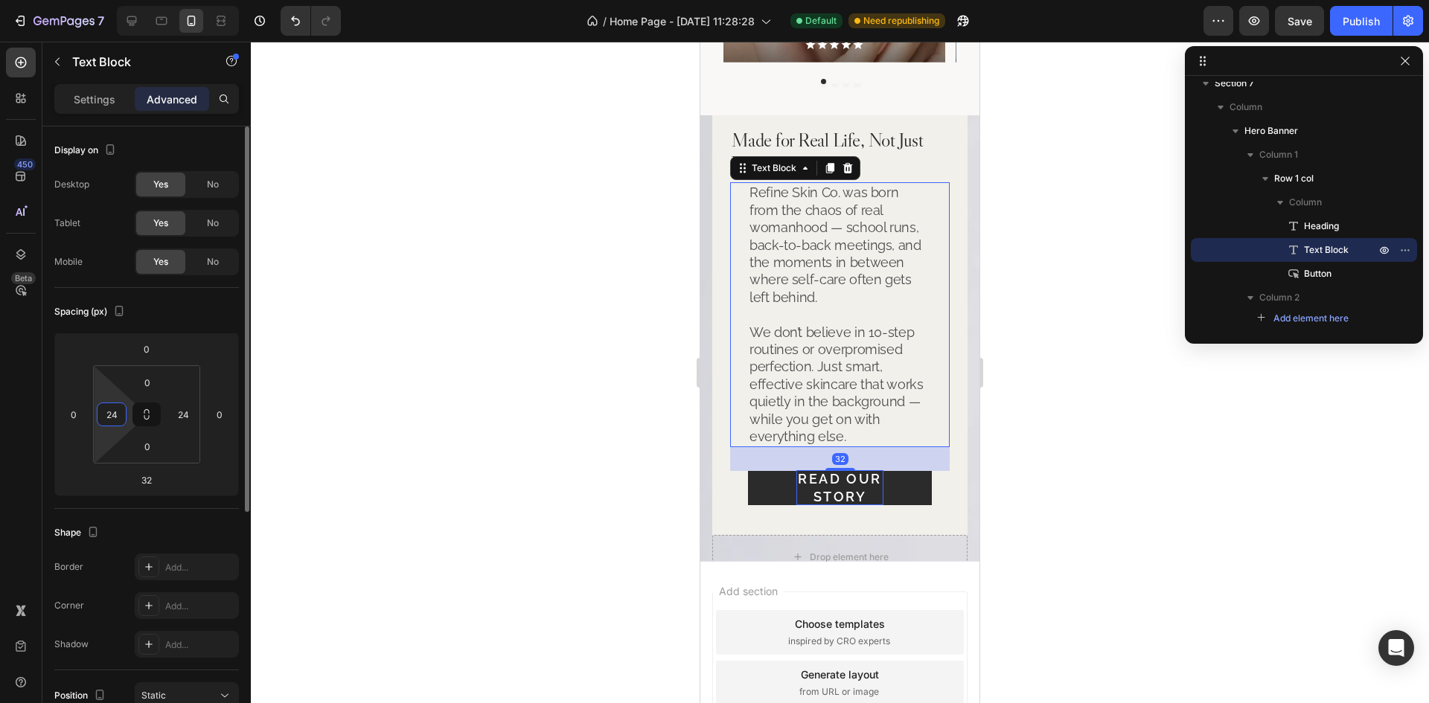
click at [117, 419] on input "24" at bounding box center [111, 414] width 22 height 22
type input "0"
click at [189, 415] on input "24" at bounding box center [183, 414] width 22 height 22
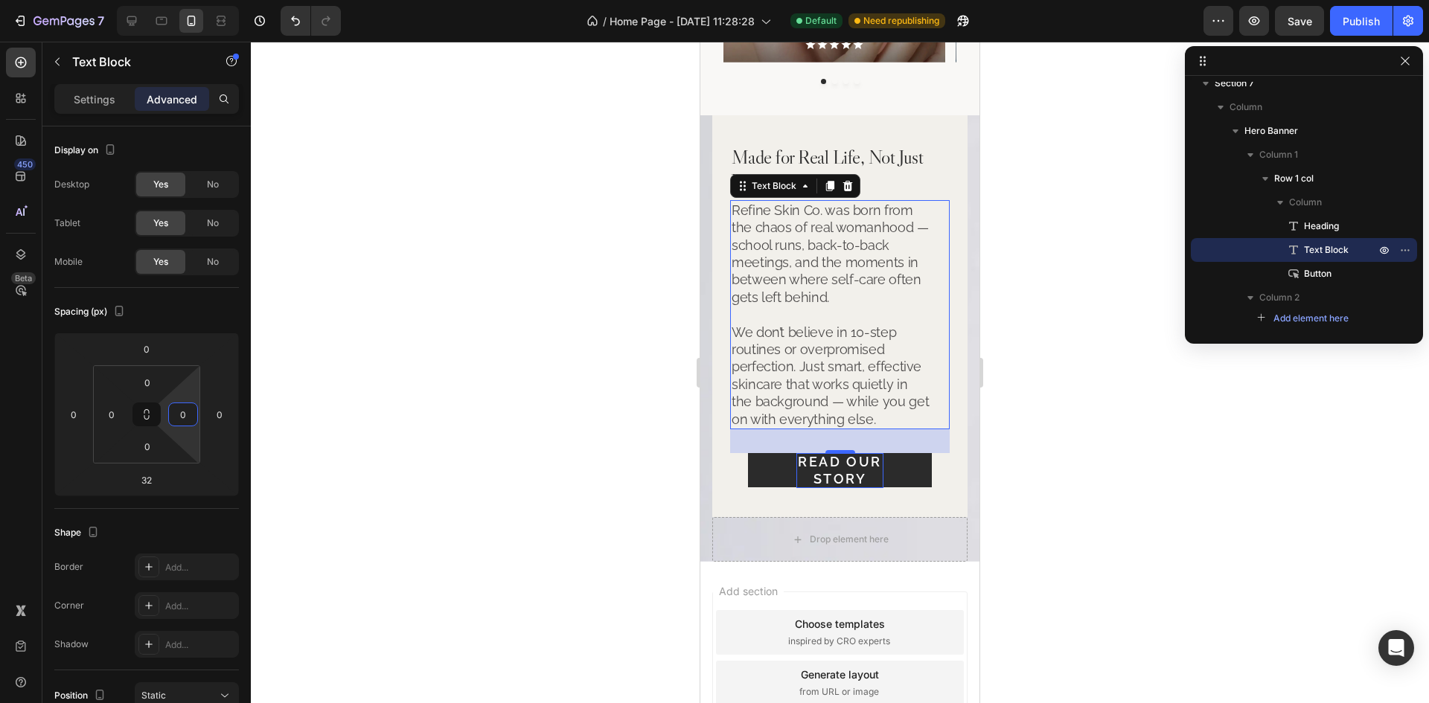
type input "0"
click at [118, 83] on div "Text Block" at bounding box center [127, 63] width 170 height 42
click at [106, 92] on p "Settings" at bounding box center [95, 100] width 42 height 16
